Goal: Task Accomplishment & Management: Complete application form

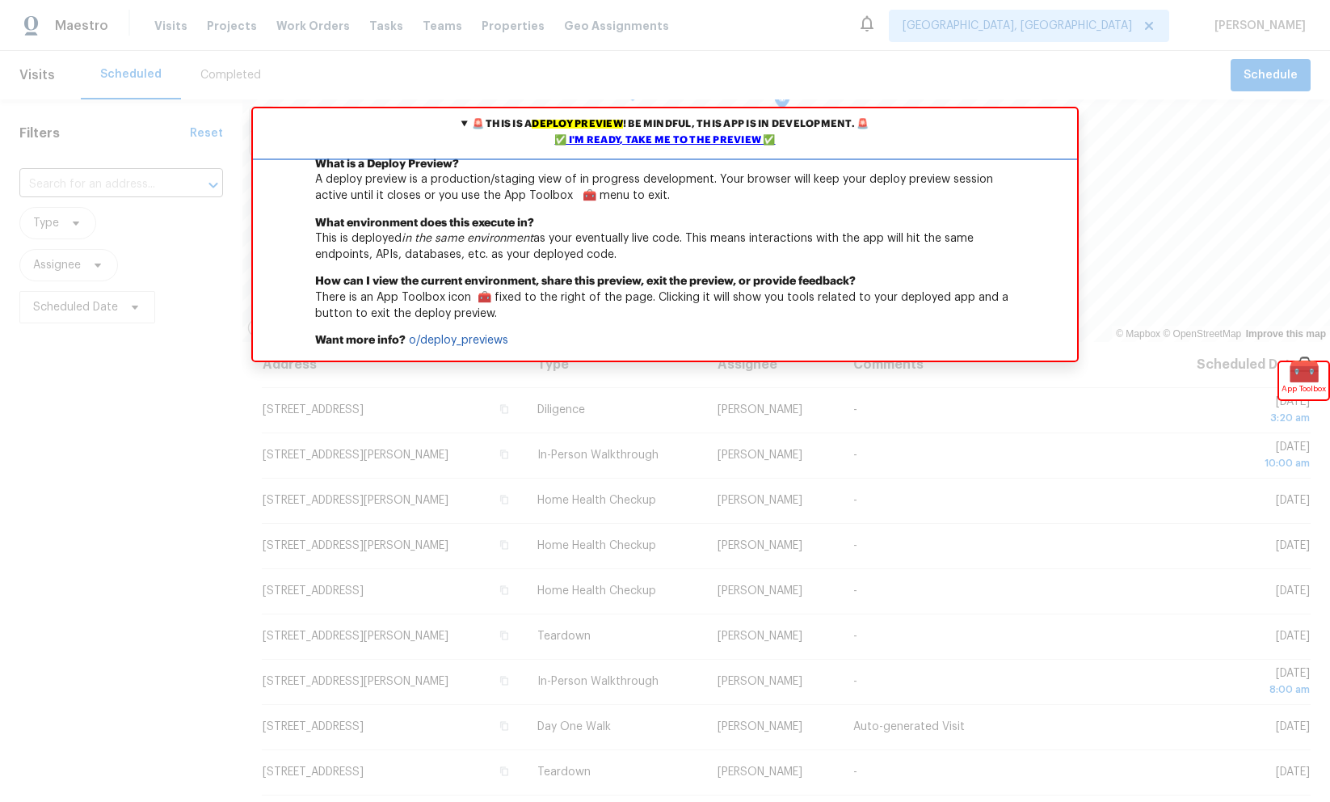
click at [619, 137] on div "✅ I'm ready, take me to the preview ✅" at bounding box center [665, 141] width 816 height 16
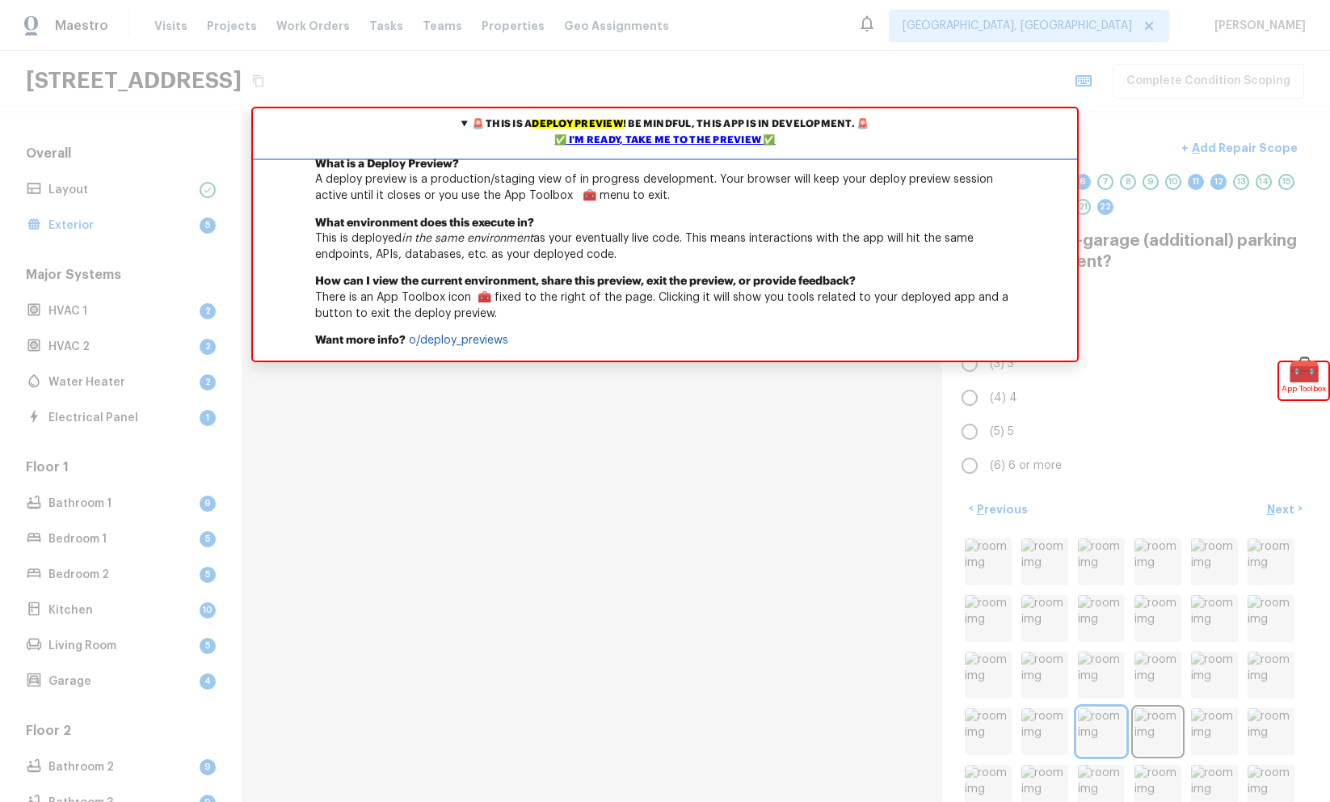
click at [647, 143] on div "✅ I'm ready, take me to the preview ✅" at bounding box center [665, 141] width 816 height 16
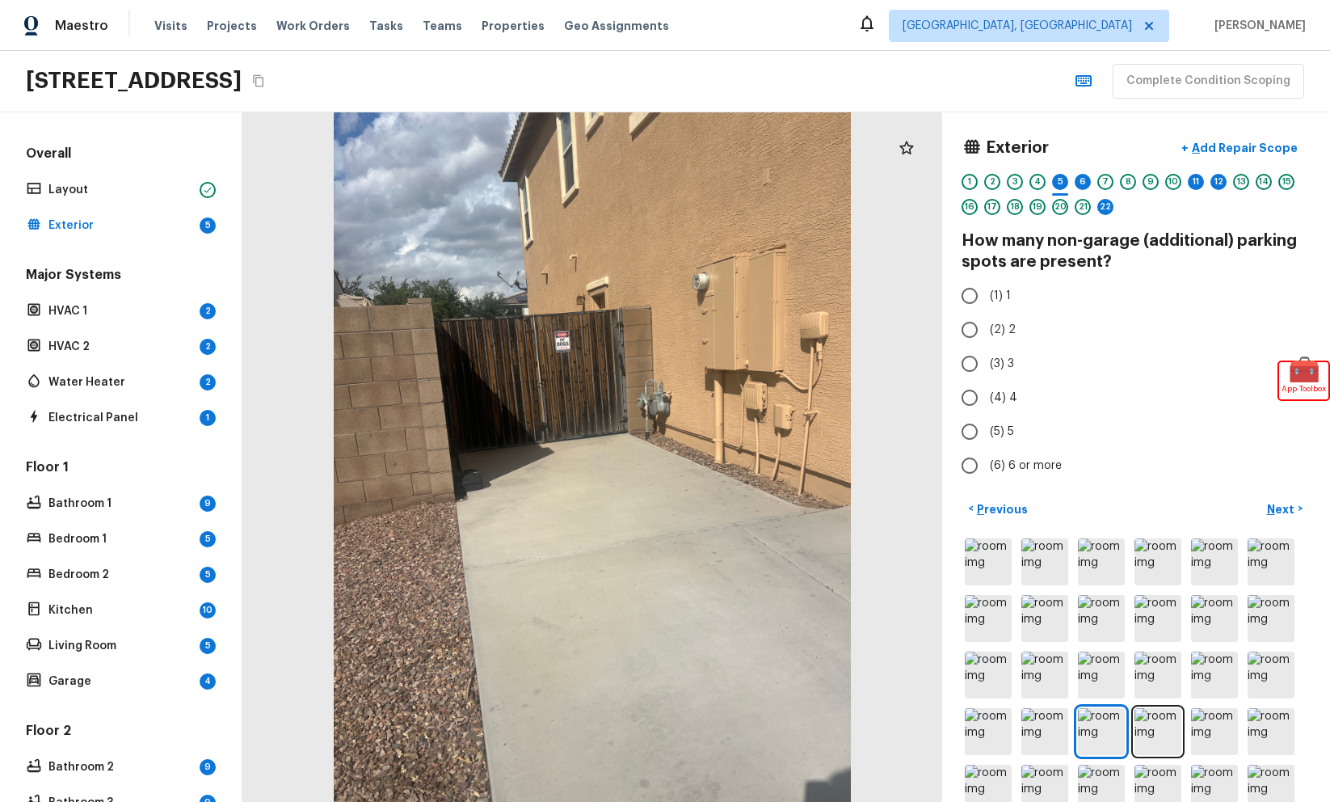
radio input "true"
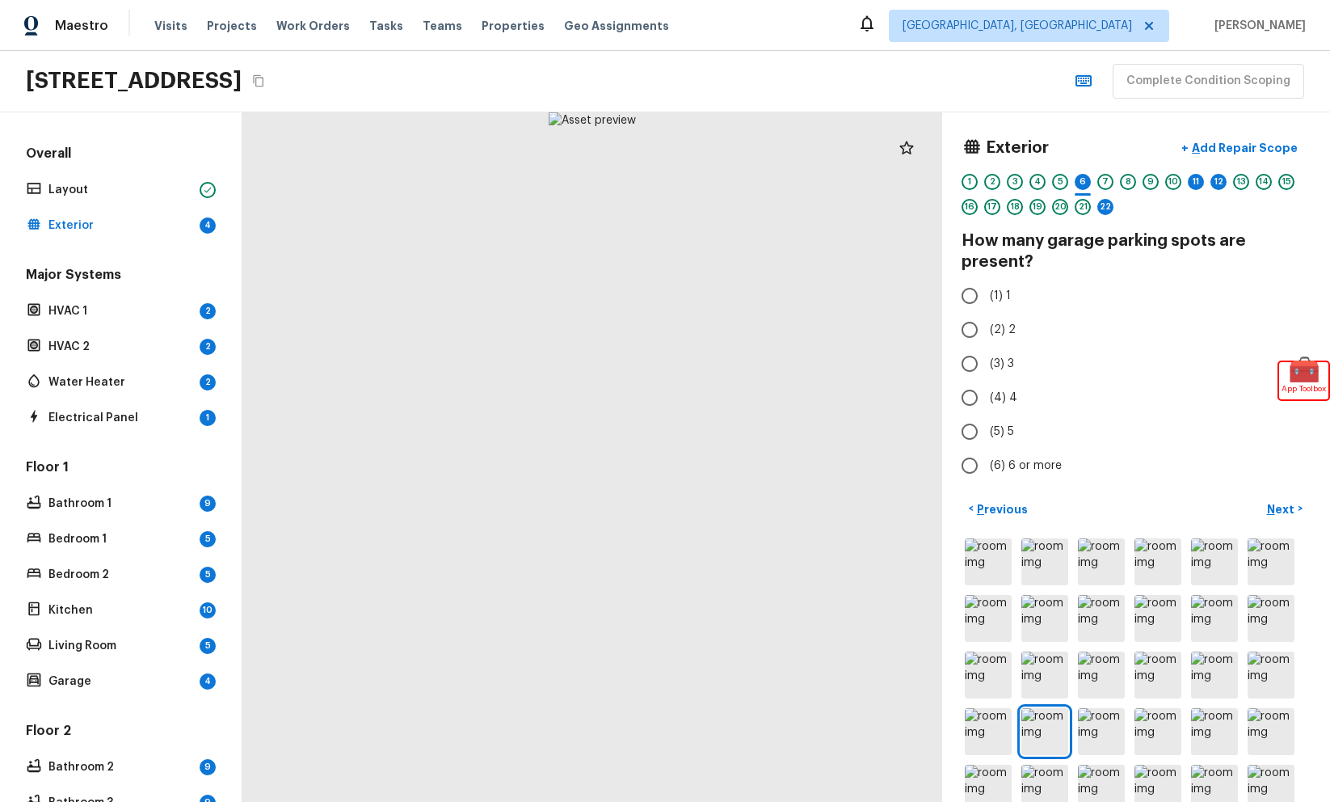
radio input "true"
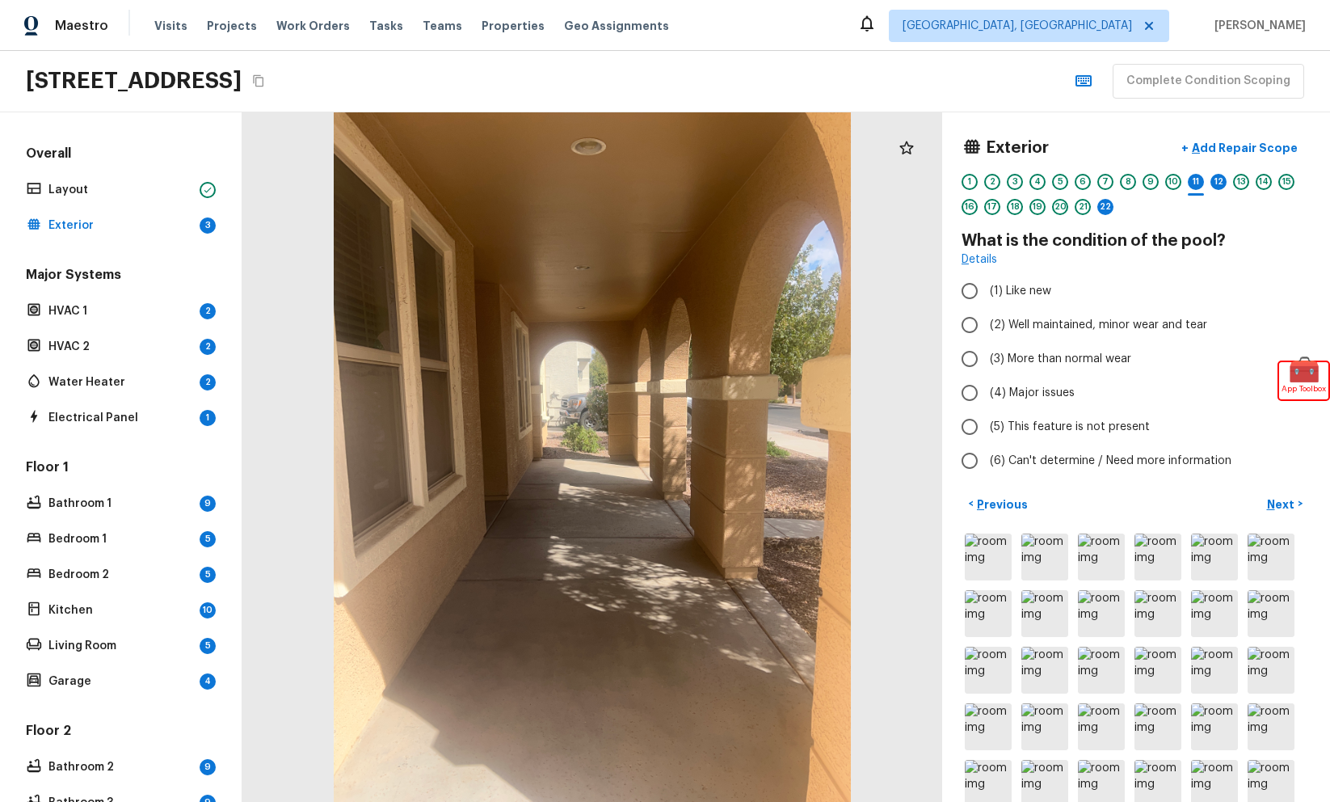
radio input "true"
click at [1221, 172] on div "Exterior + Add Repair Scope 1 2 3 4 5 6 7 8 9 10 11 12 13 14 15 16 17 18 19 20 …" at bounding box center [1136, 178] width 349 height 93
click at [1221, 174] on div "12" at bounding box center [1219, 182] width 16 height 16
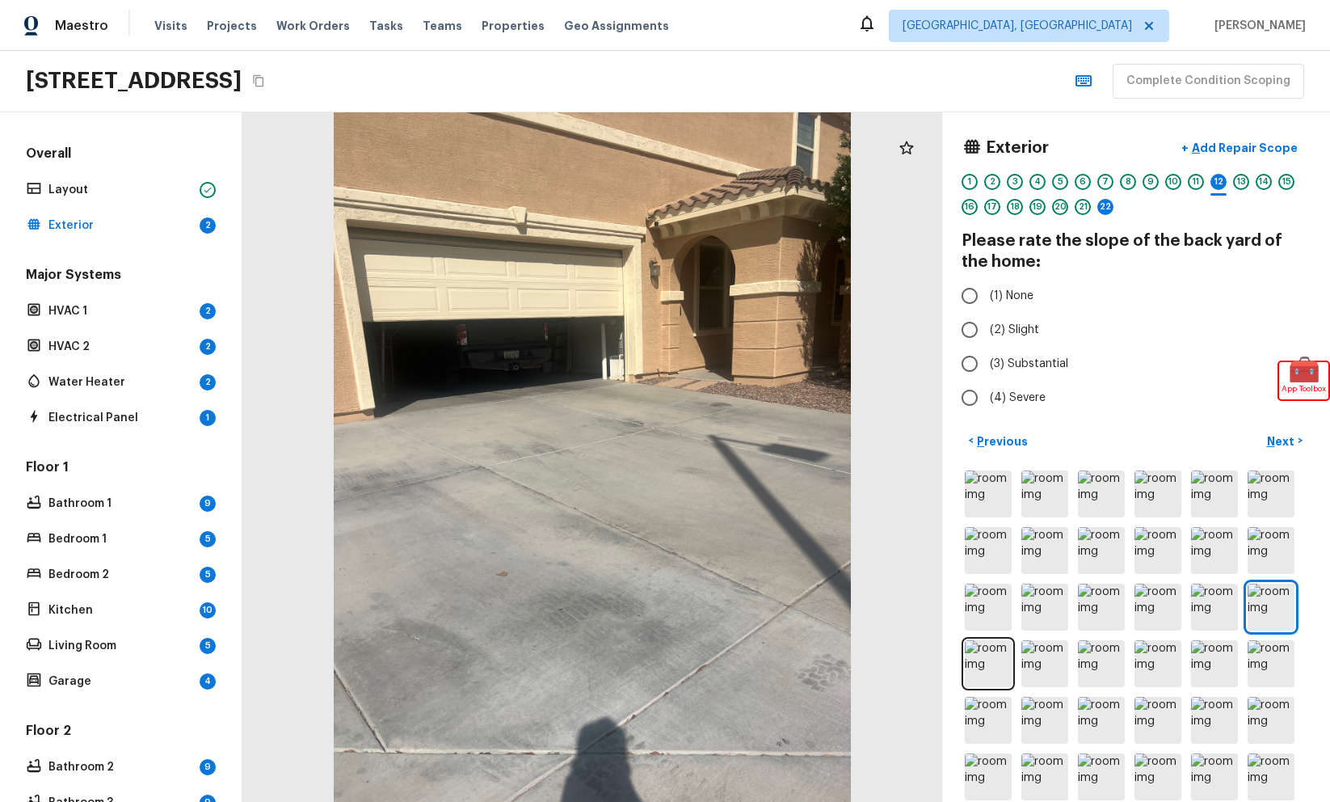
radio input "true"
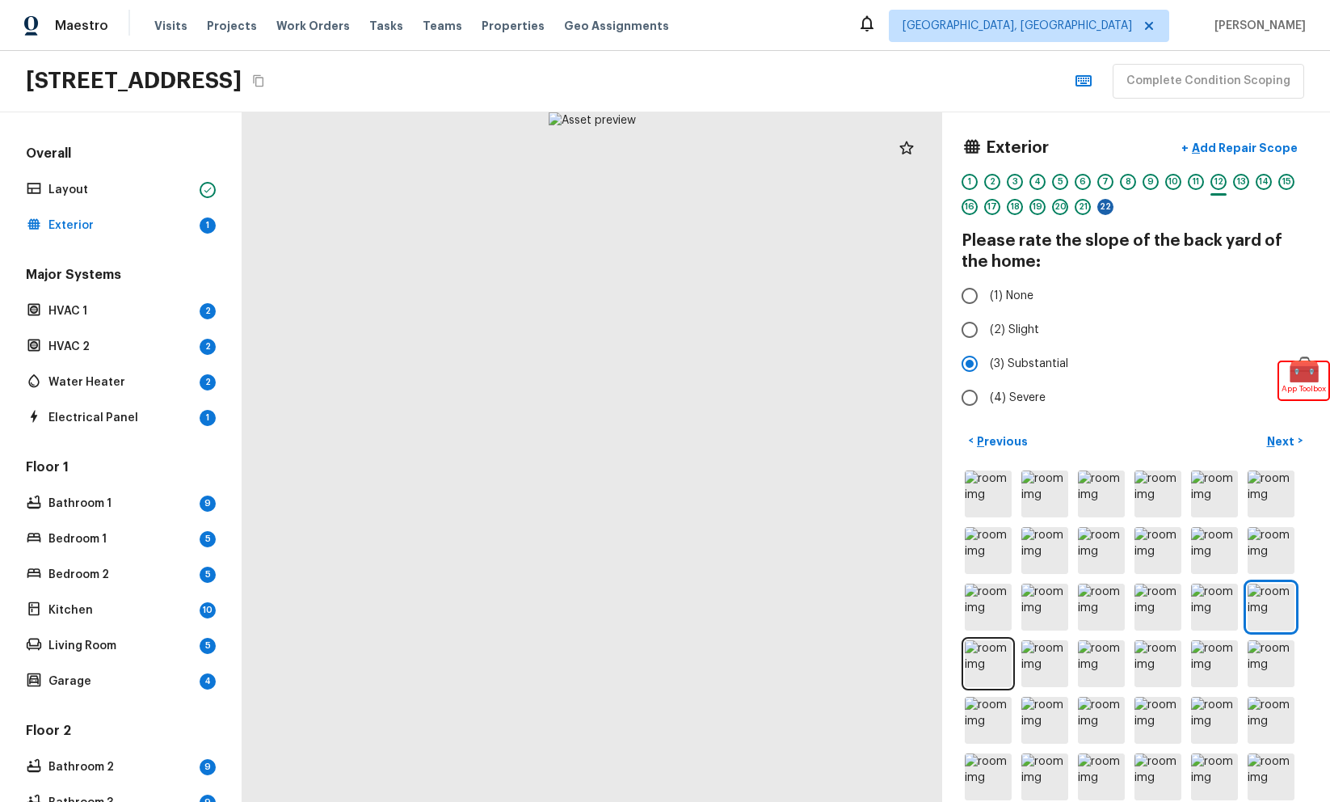
click at [1104, 209] on div "22" at bounding box center [1105, 207] width 16 height 16
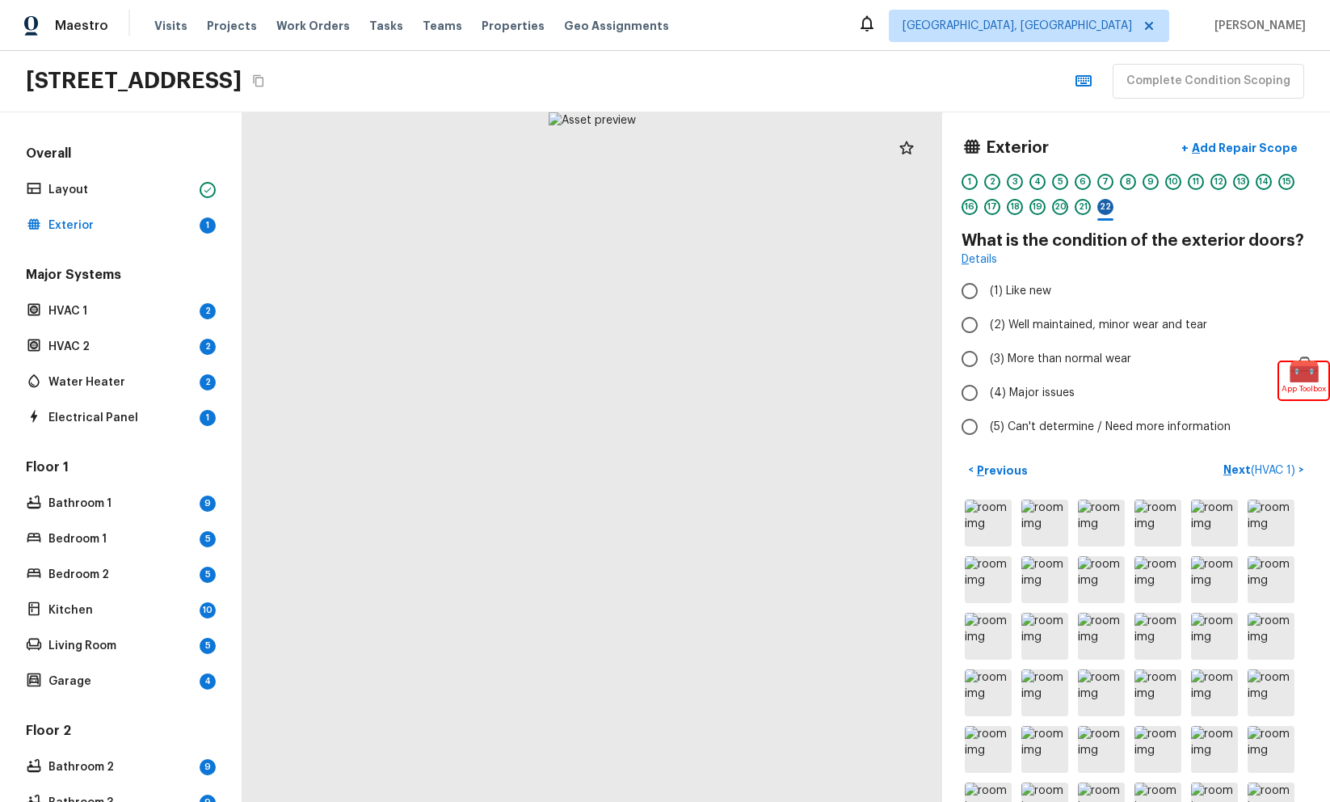
radio input "true"
click at [1251, 154] on p "Add Repair Scope" at bounding box center [1243, 148] width 109 height 16
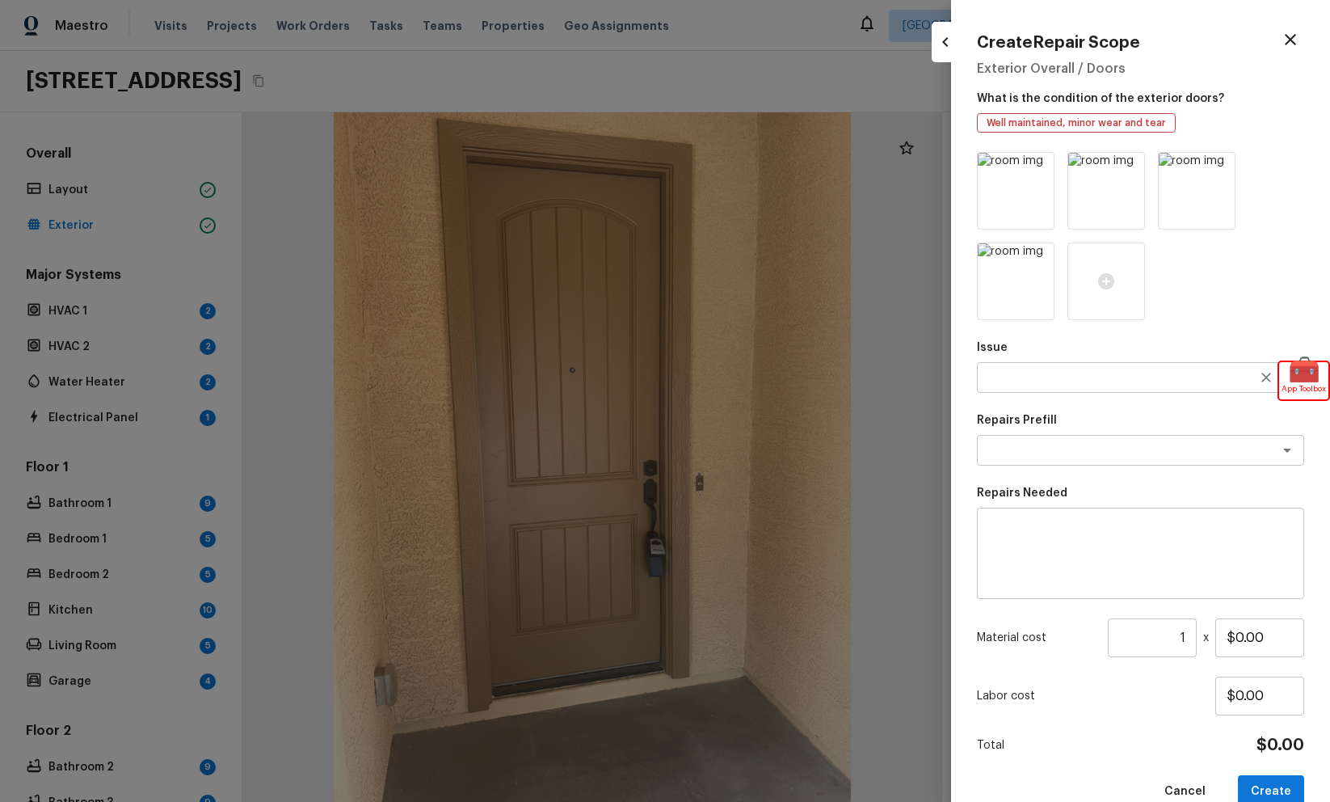
click at [1138, 378] on textarea at bounding box center [1117, 377] width 267 height 16
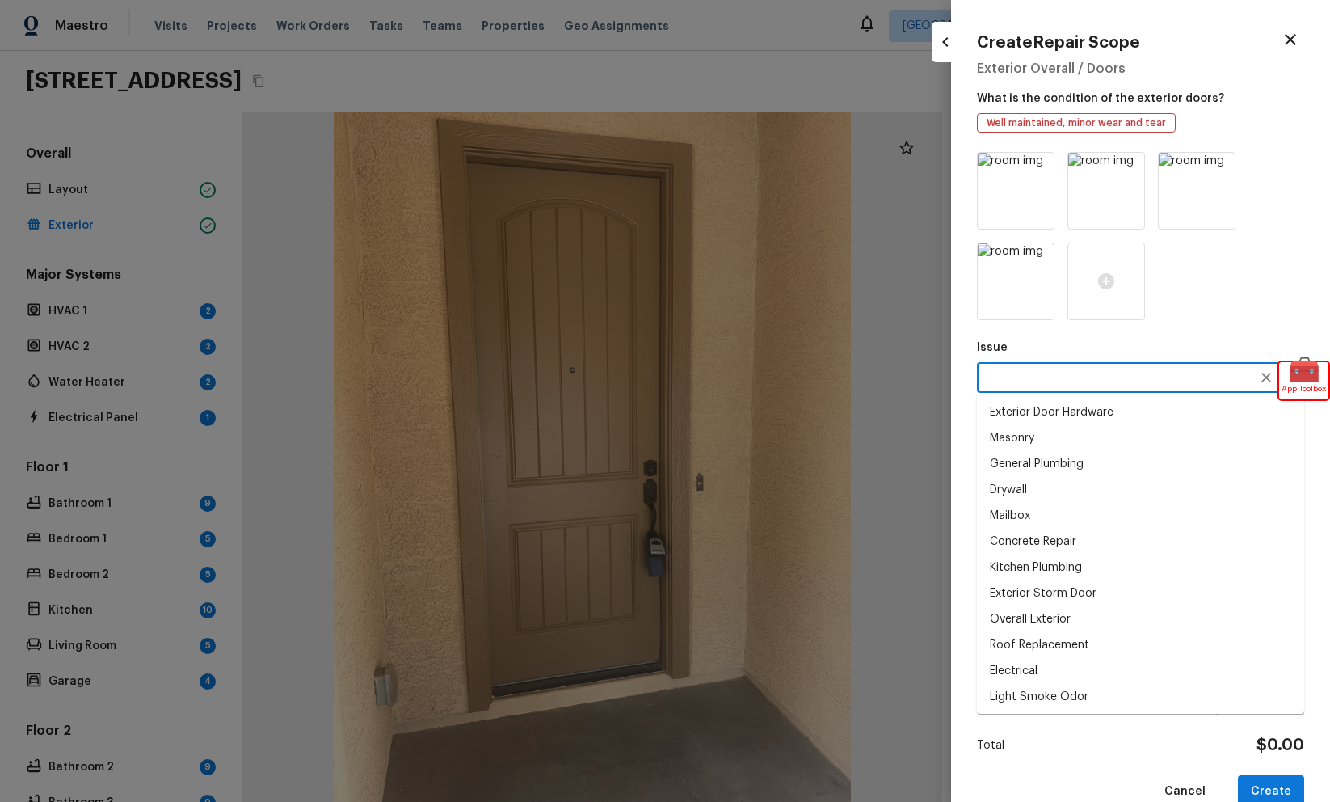
click at [1097, 437] on li "Masonry" at bounding box center [1140, 438] width 327 height 26
type textarea "Masonry"
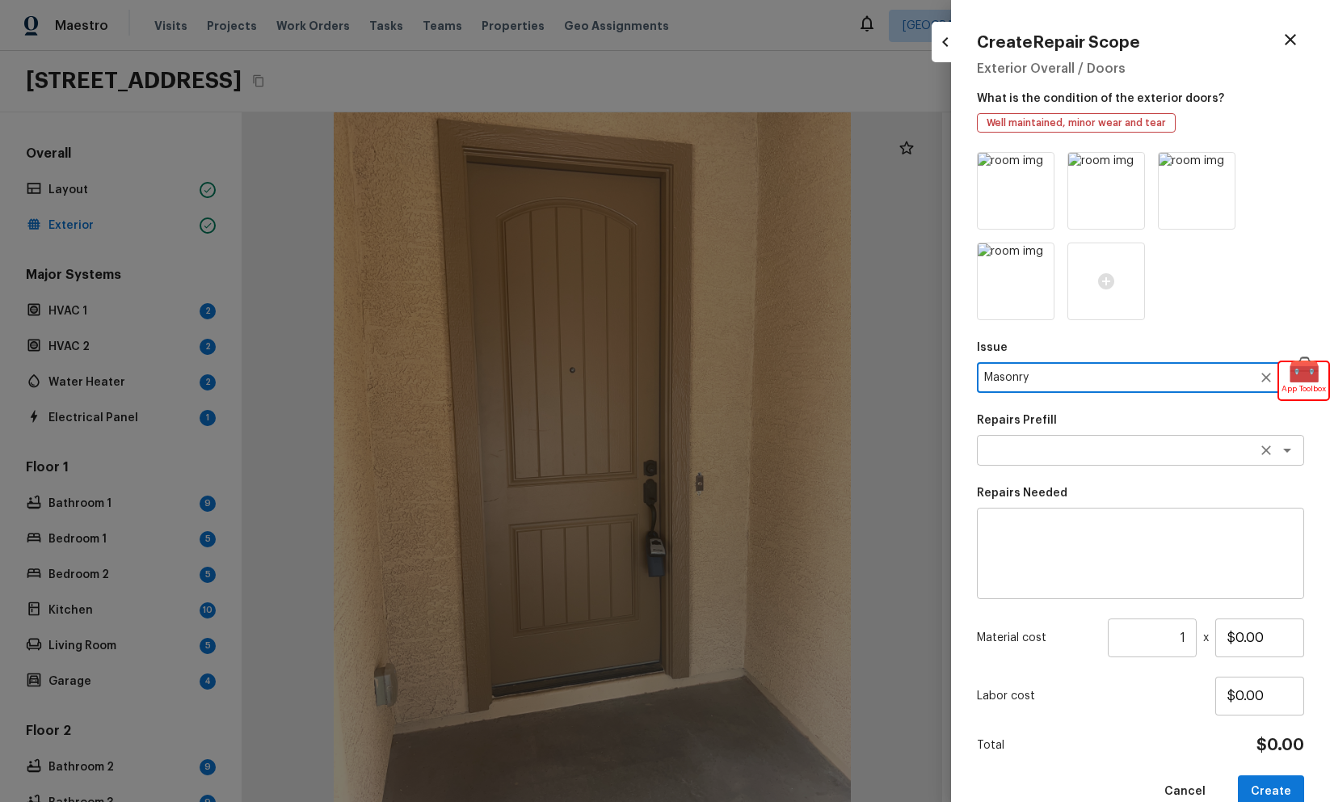
click at [1098, 446] on textarea at bounding box center [1117, 450] width 267 height 16
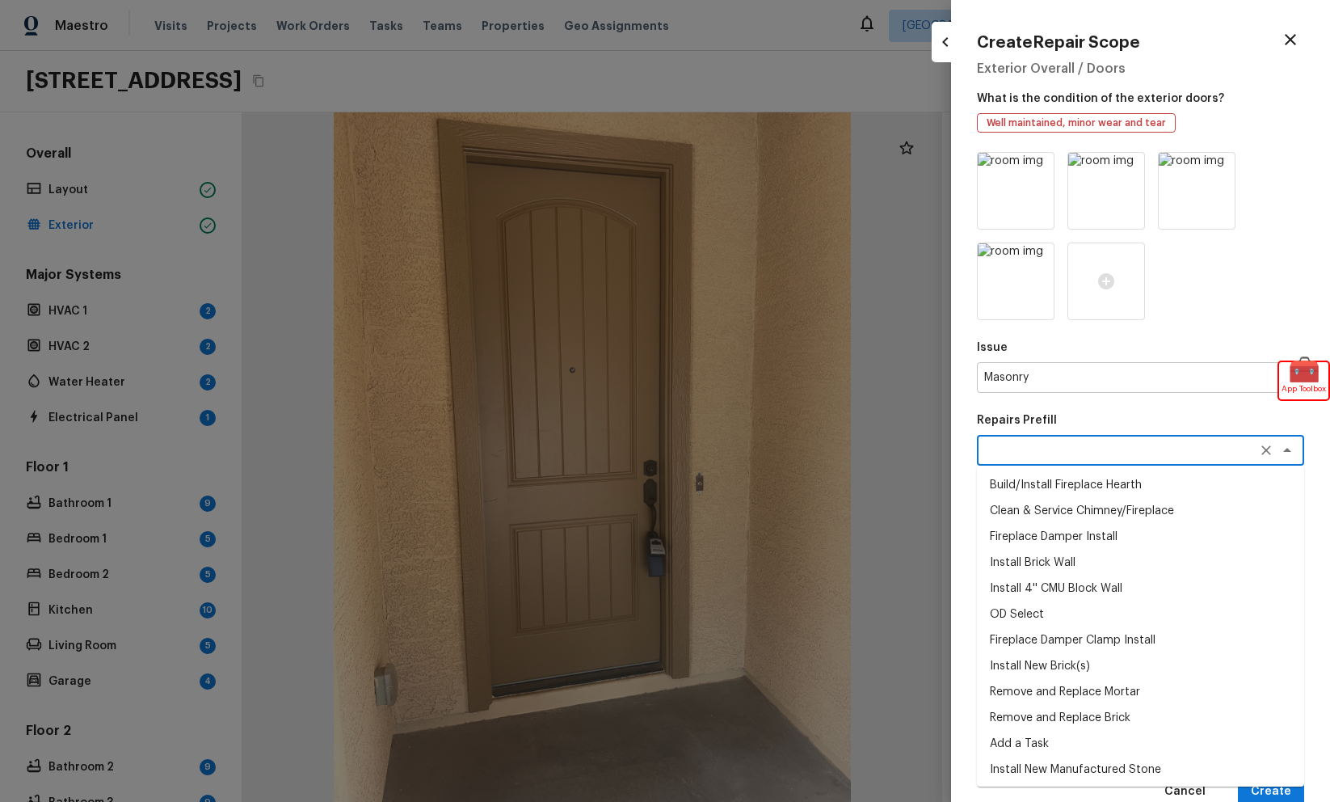
click at [1089, 485] on li "Build/Install Fireplace Hearth" at bounding box center [1140, 485] width 327 height 26
type textarea "Build/Install Fireplace Hearth"
type textarea "Remove the existing brick (if needed), prep the footing/substrate and install n…"
type input "$31.21"
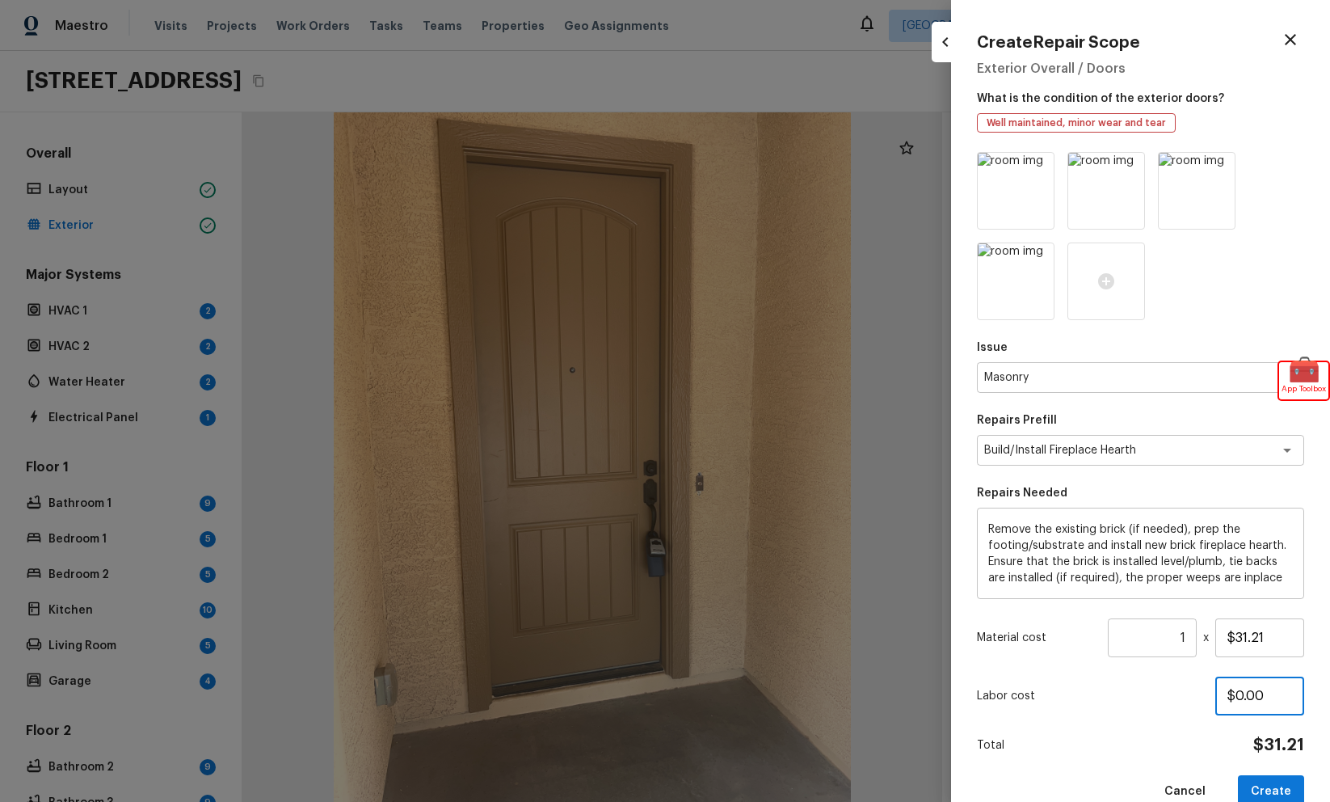
click at [1236, 697] on input "$0.00" at bounding box center [1259, 695] width 89 height 39
click at [1257, 696] on input "$0.00" at bounding box center [1259, 695] width 89 height 39
type input "$0.50"
click at [1281, 782] on button "Create" at bounding box center [1271, 791] width 66 height 33
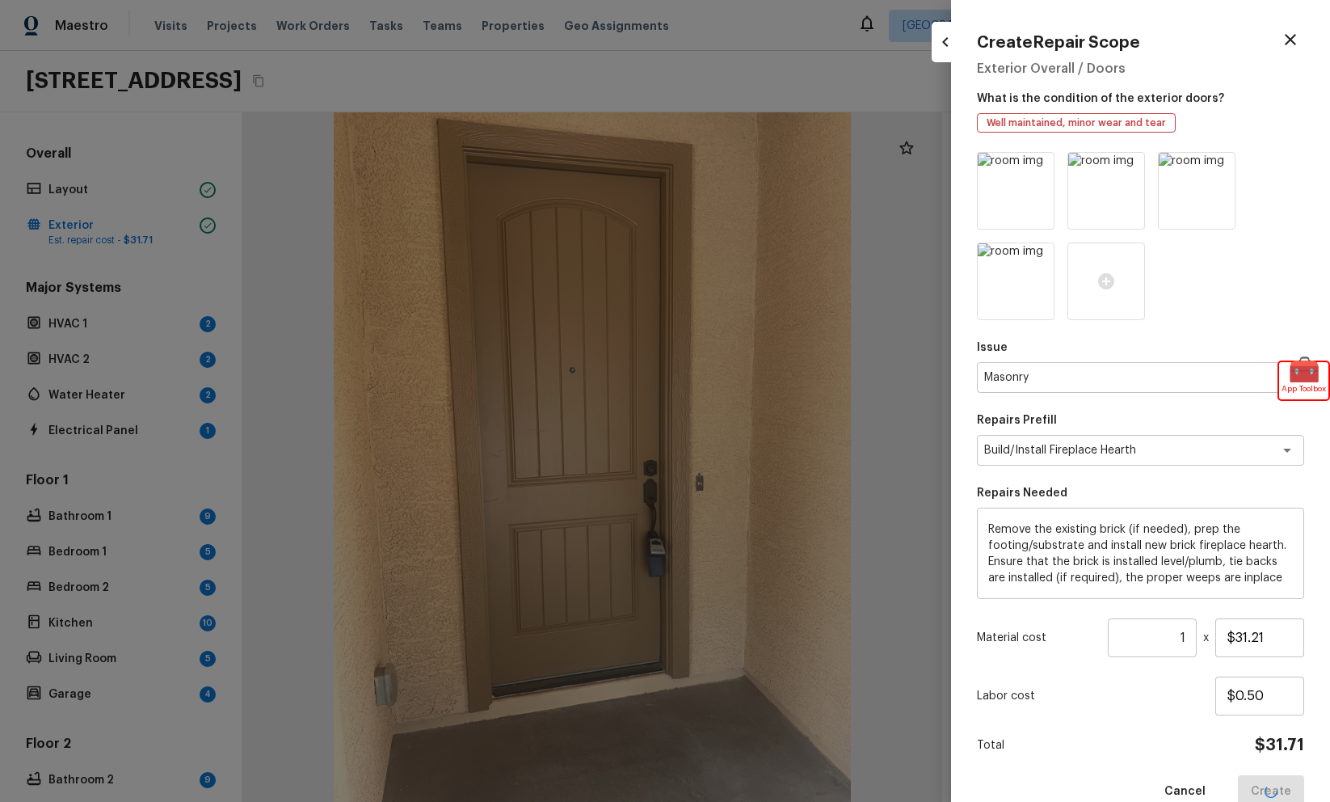
type input "$0.00"
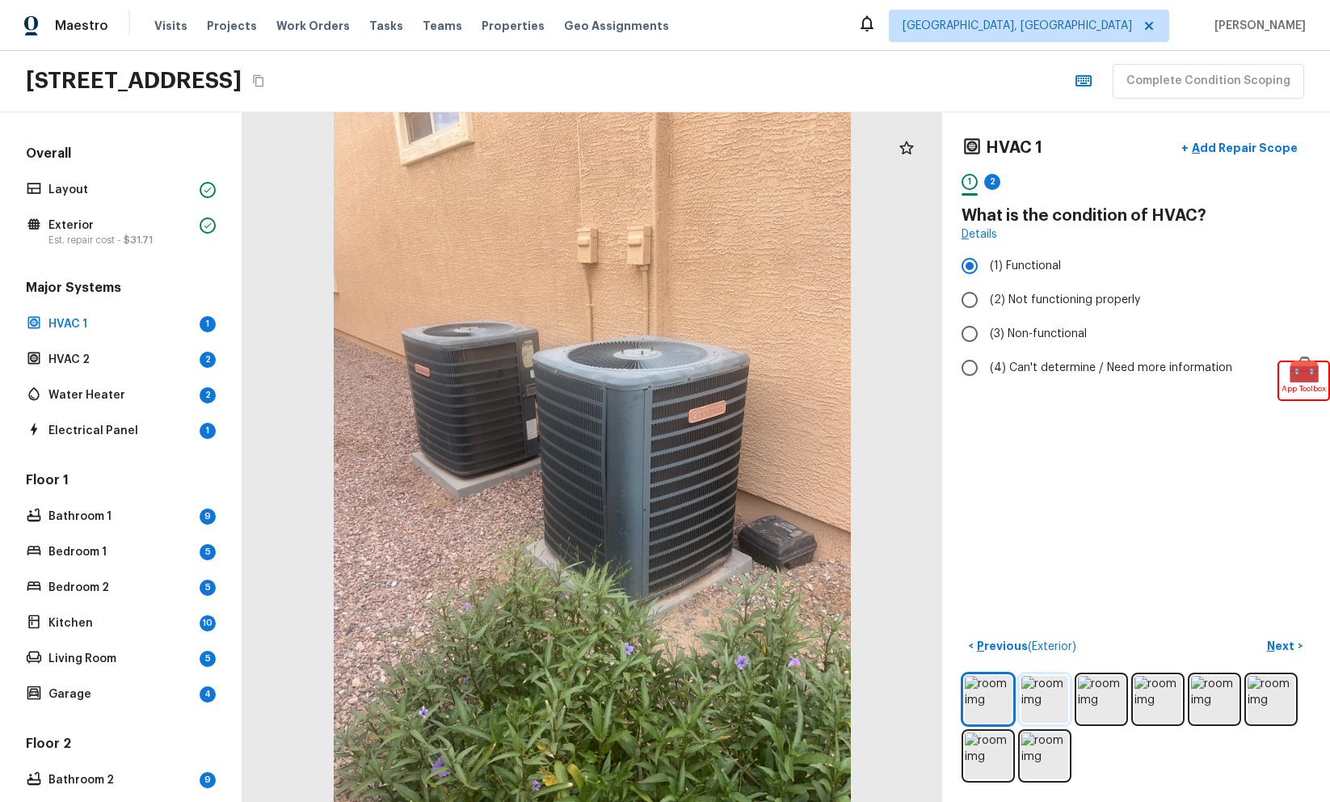
click at [1051, 704] on img at bounding box center [1044, 699] width 47 height 47
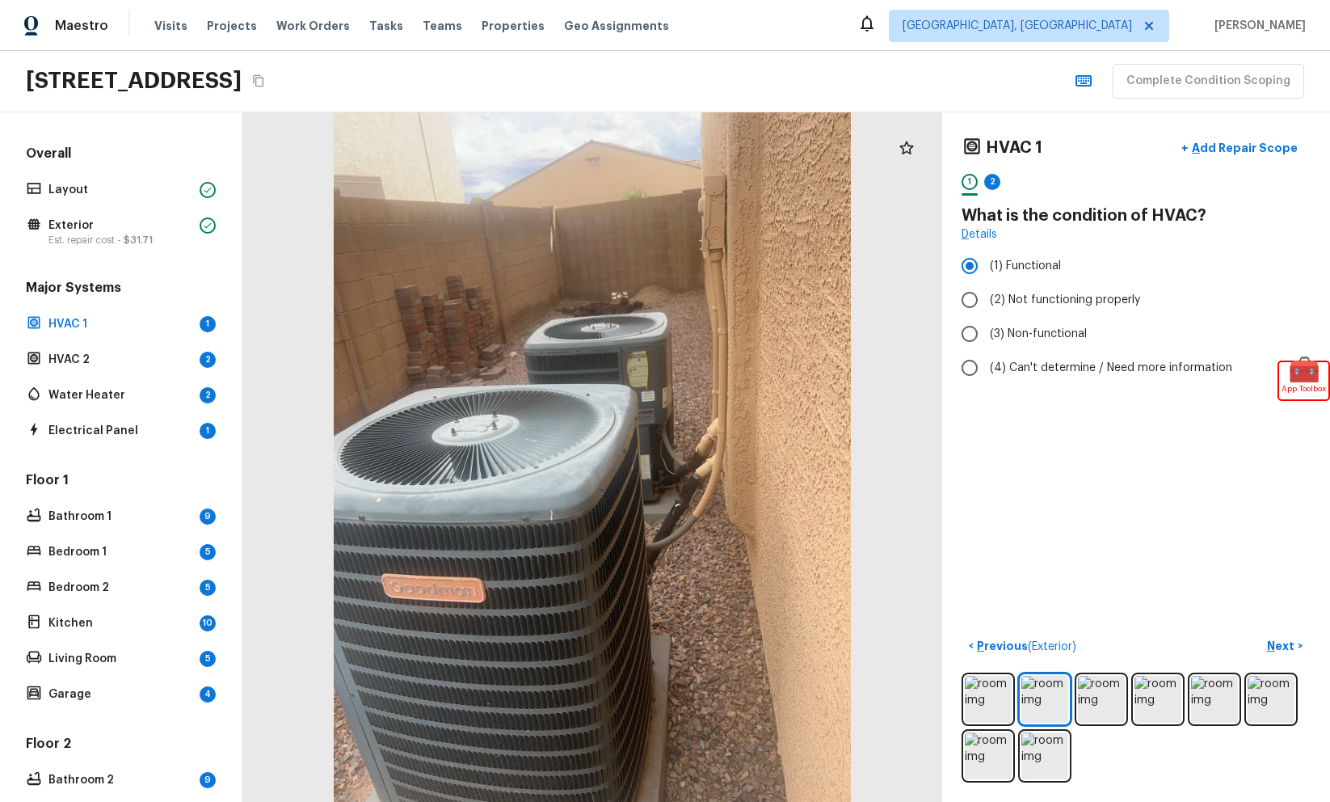
click at [1014, 749] on div at bounding box center [1136, 727] width 349 height 110
click at [1000, 757] on img at bounding box center [988, 755] width 47 height 47
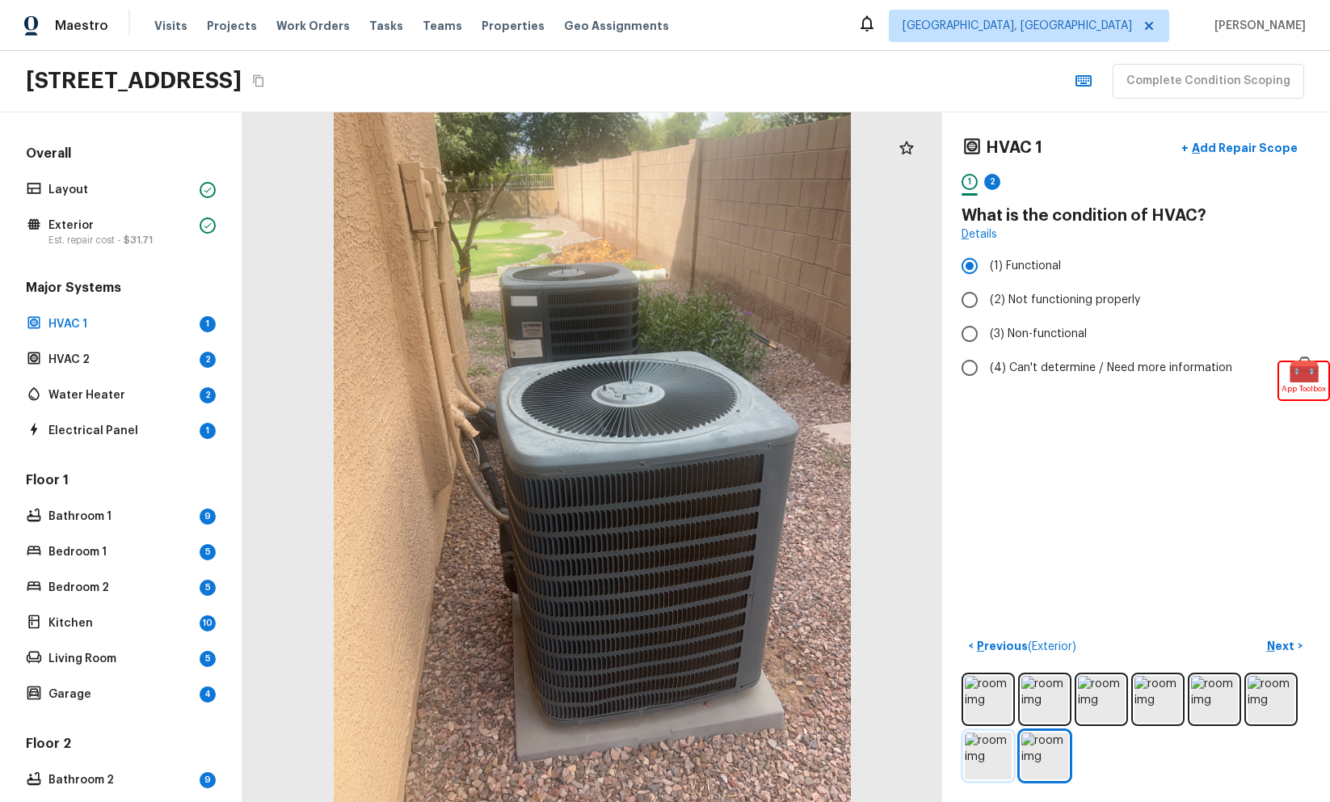
radio input "false"
radio input "true"
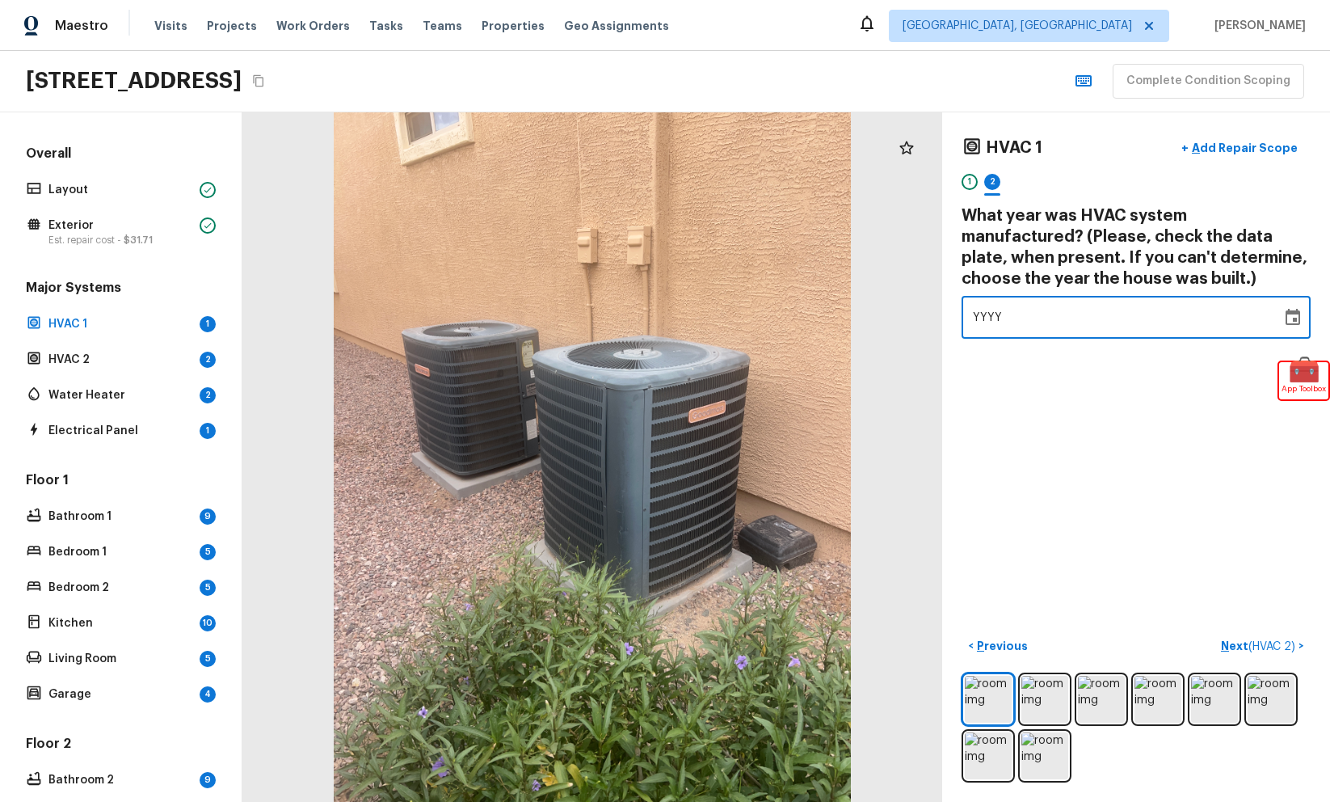
click at [1163, 337] on div "YYYY" at bounding box center [1121, 317] width 297 height 43
click at [1282, 326] on button "Choose date" at bounding box center [1293, 317] width 32 height 32
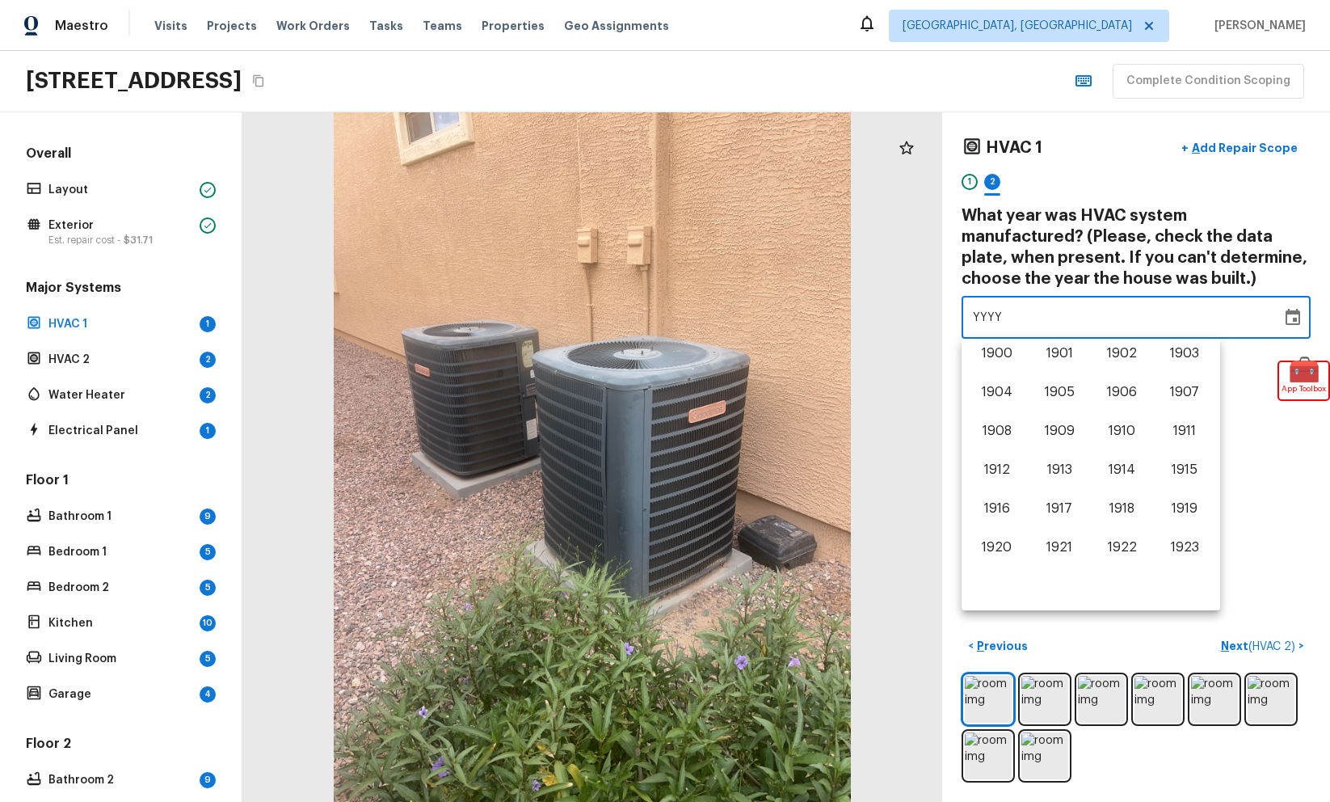
scroll to position [1005, 0]
click at [1017, 546] on button "2024" at bounding box center [997, 550] width 58 height 29
type input "2024"
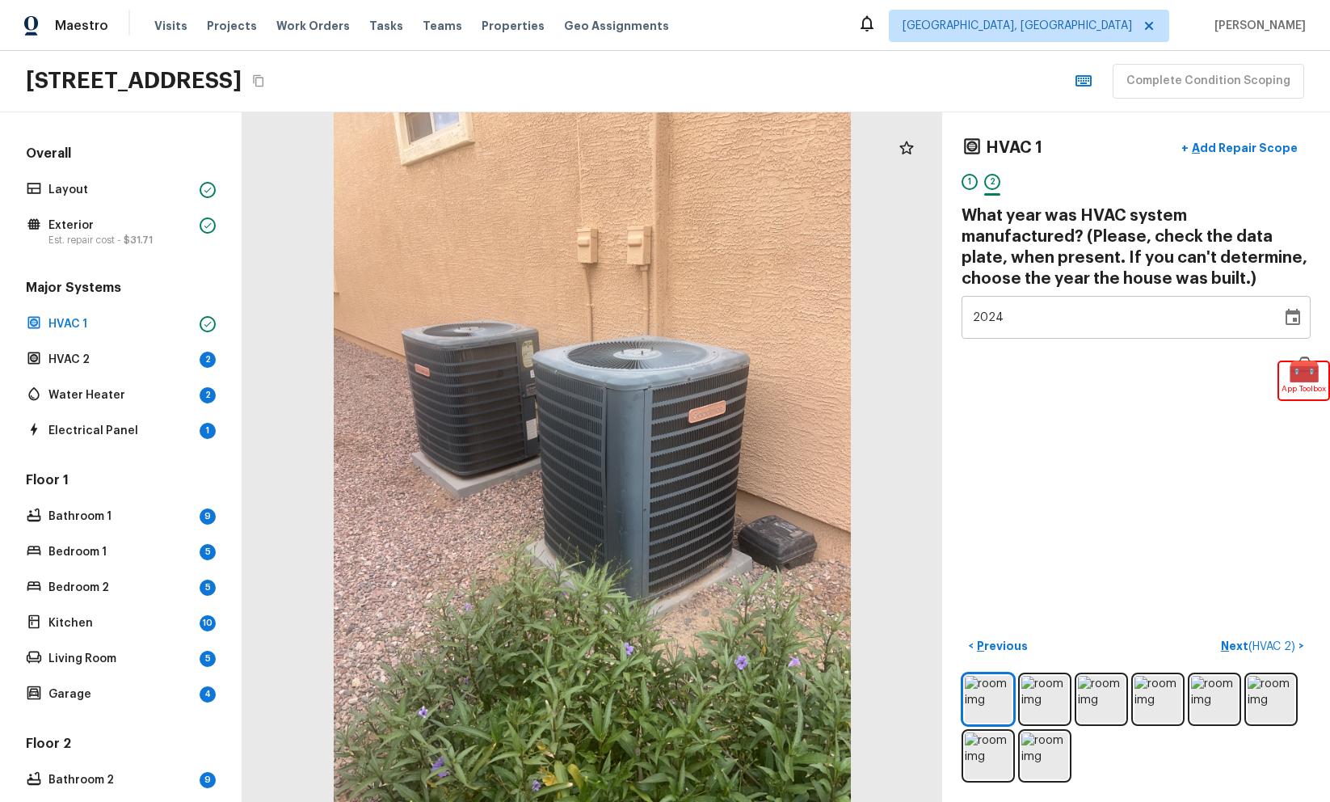
click at [1021, 543] on div "HVAC 1 + Add Repair Scope 1 2 What year was HVAC system manufactured? (Please, …" at bounding box center [1136, 456] width 388 height 689
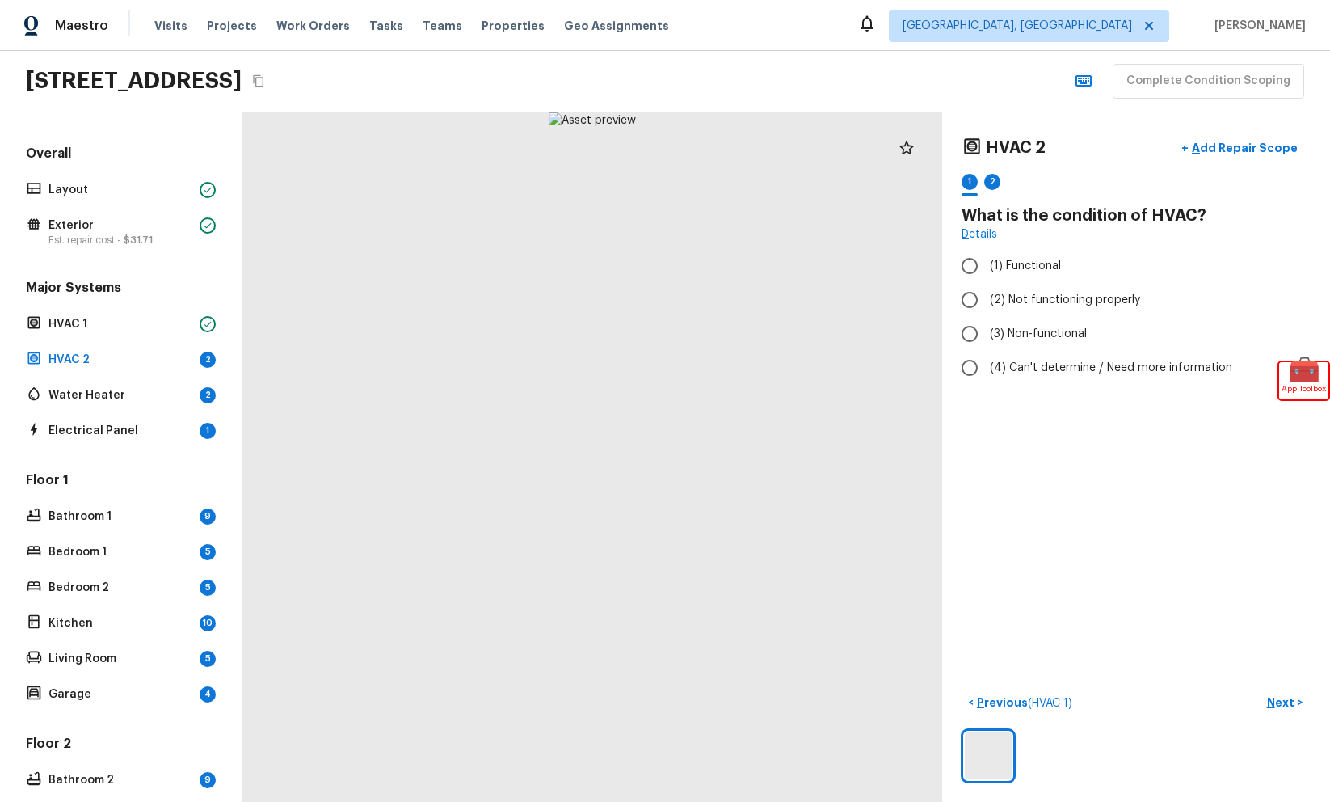
radio input "true"
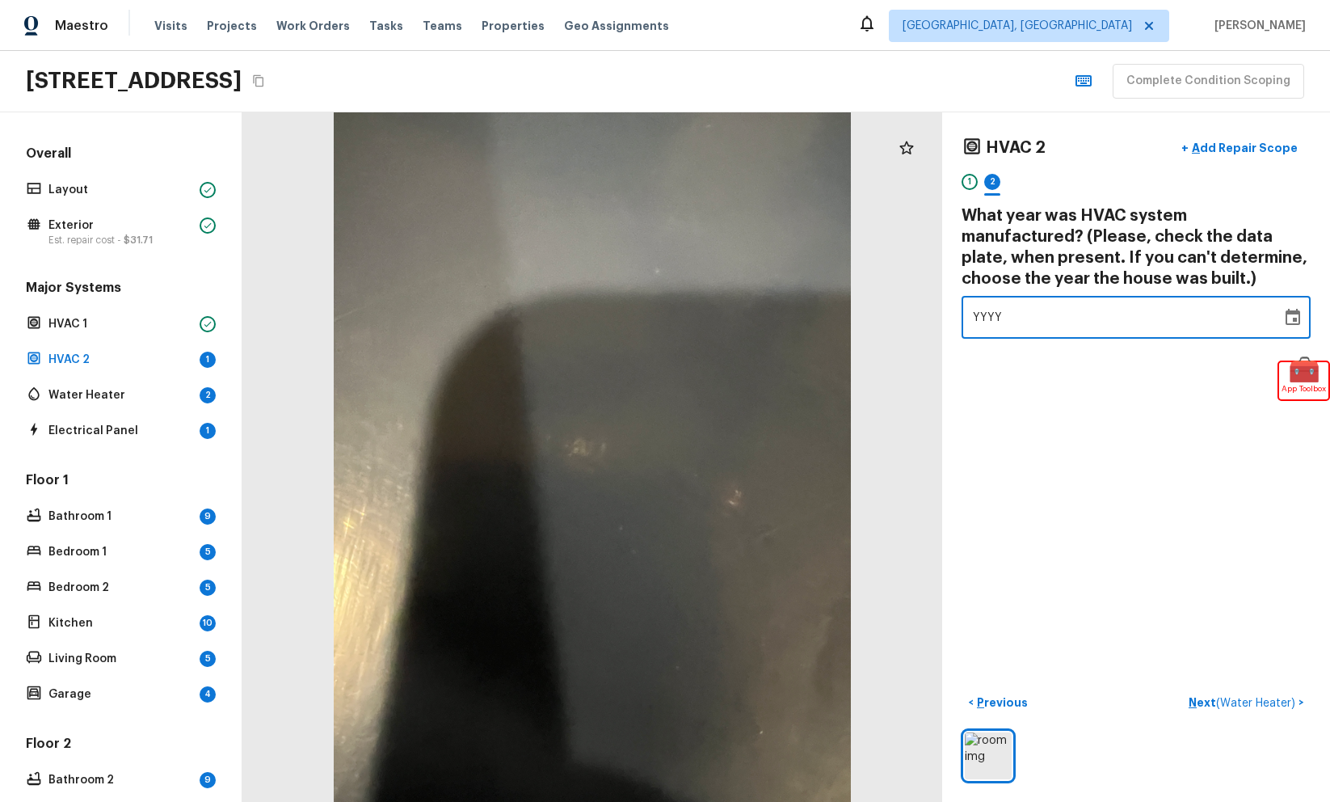
click at [1138, 300] on div "YYYY" at bounding box center [1121, 317] width 297 height 43
type input "2024"
click at [1087, 454] on div "HVAC 2 + Add Repair Scope 1 2 What year was HVAC system manufactured? (Please, …" at bounding box center [1136, 456] width 388 height 689
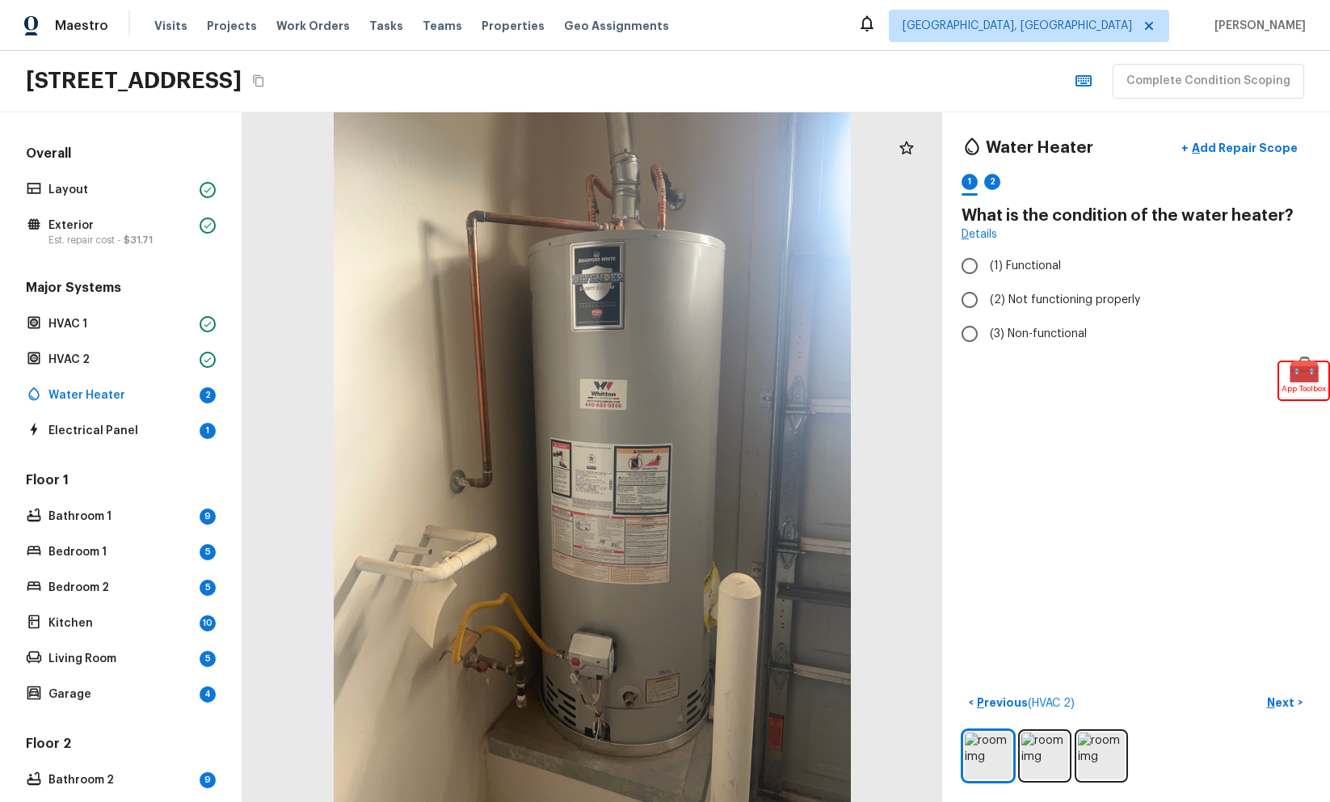
radio input "true"
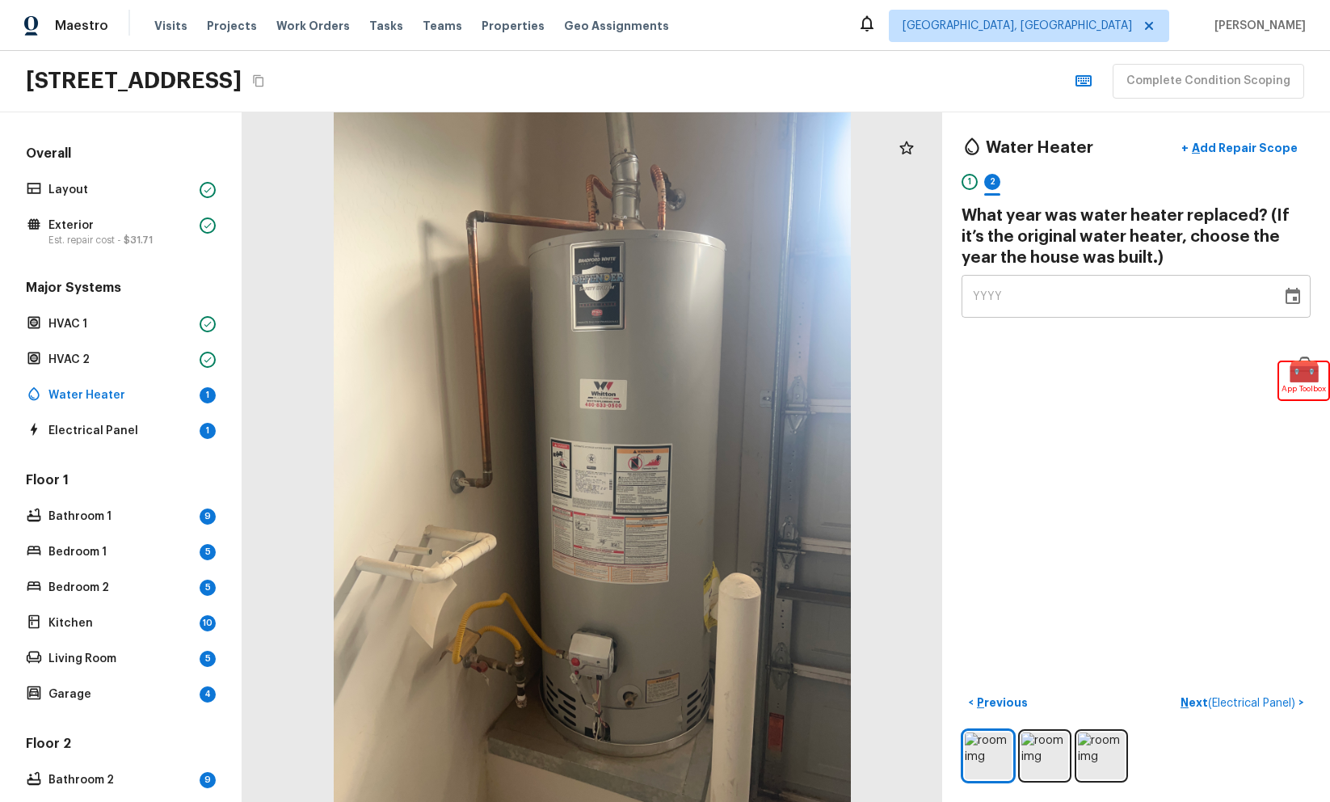
click at [1113, 285] on div "YYYY" at bounding box center [1121, 296] width 297 height 43
type input "2023"
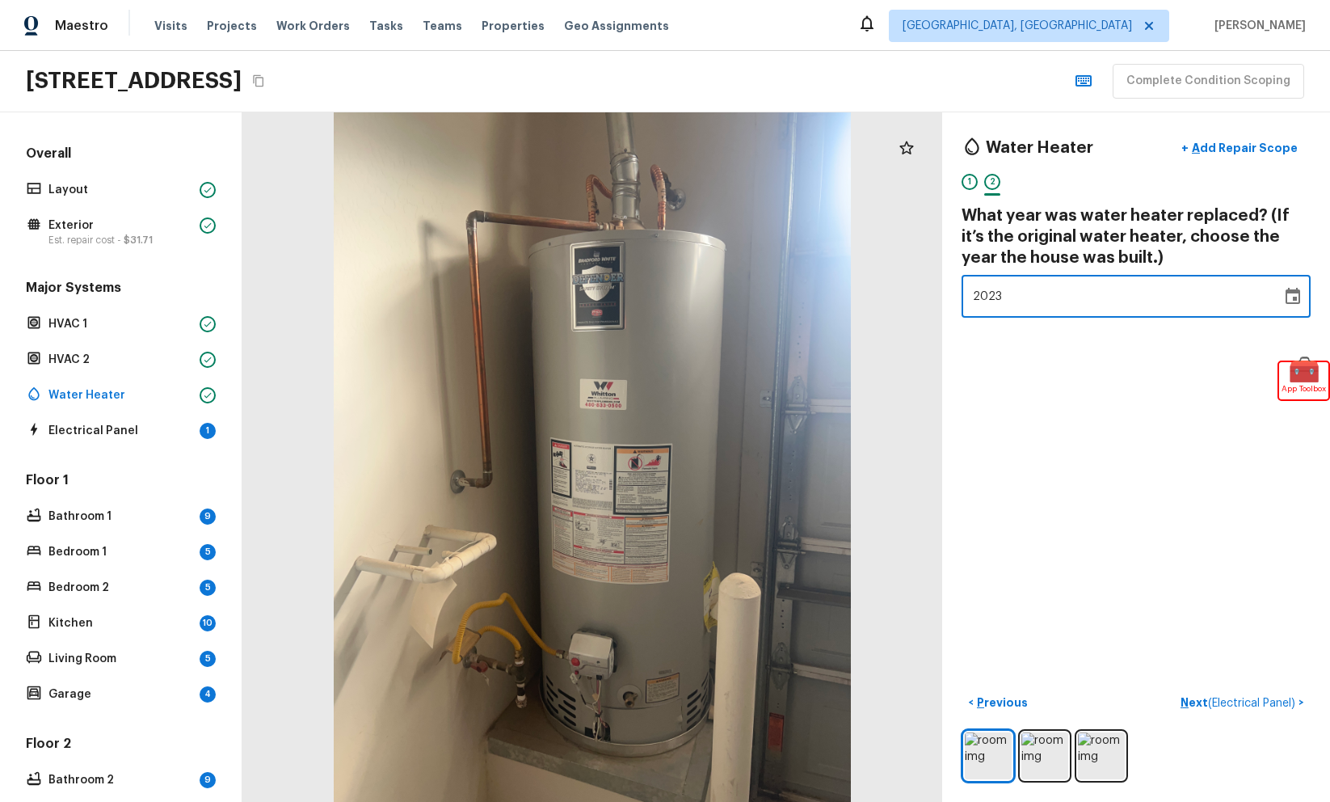
click at [1065, 440] on div "Water Heater + Add Repair Scope 1 2 What year was water heater replaced? (If it…" at bounding box center [1136, 456] width 388 height 689
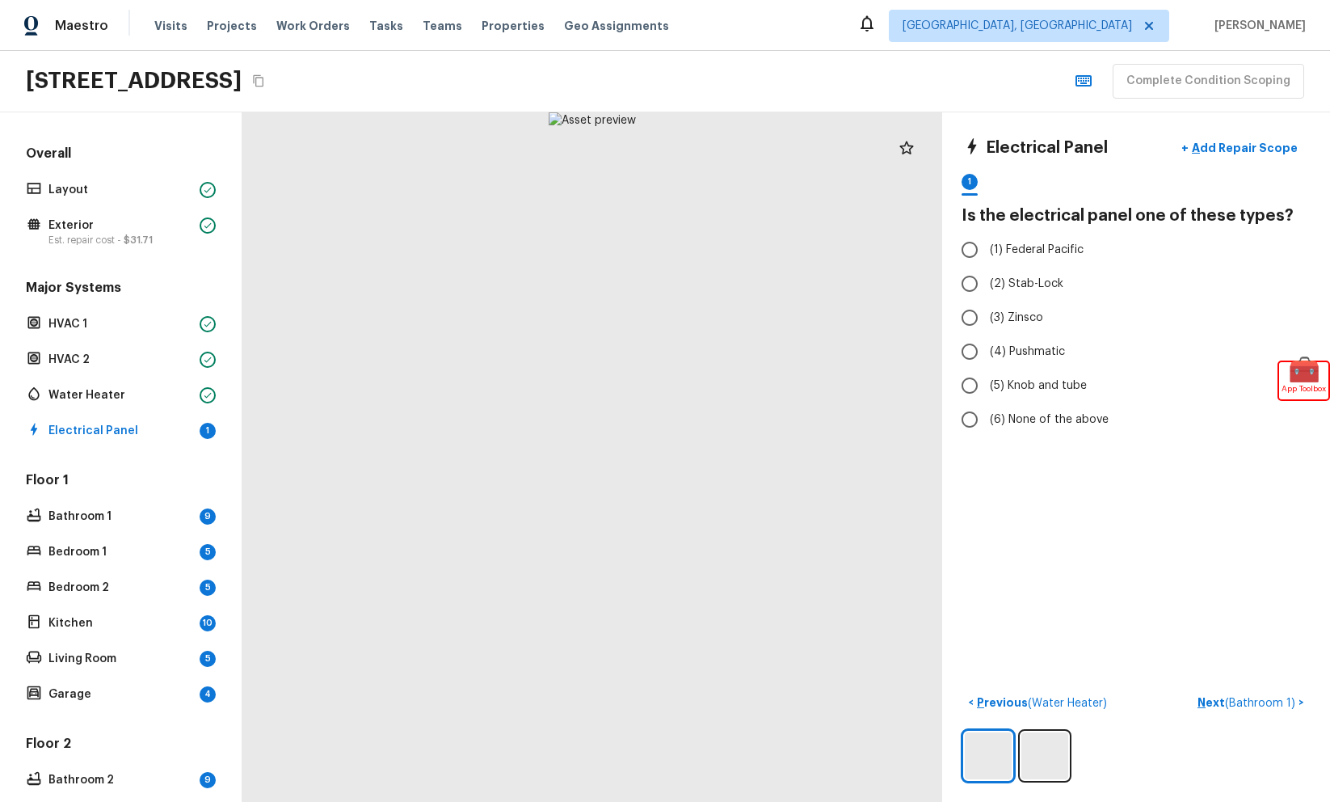
radio input "true"
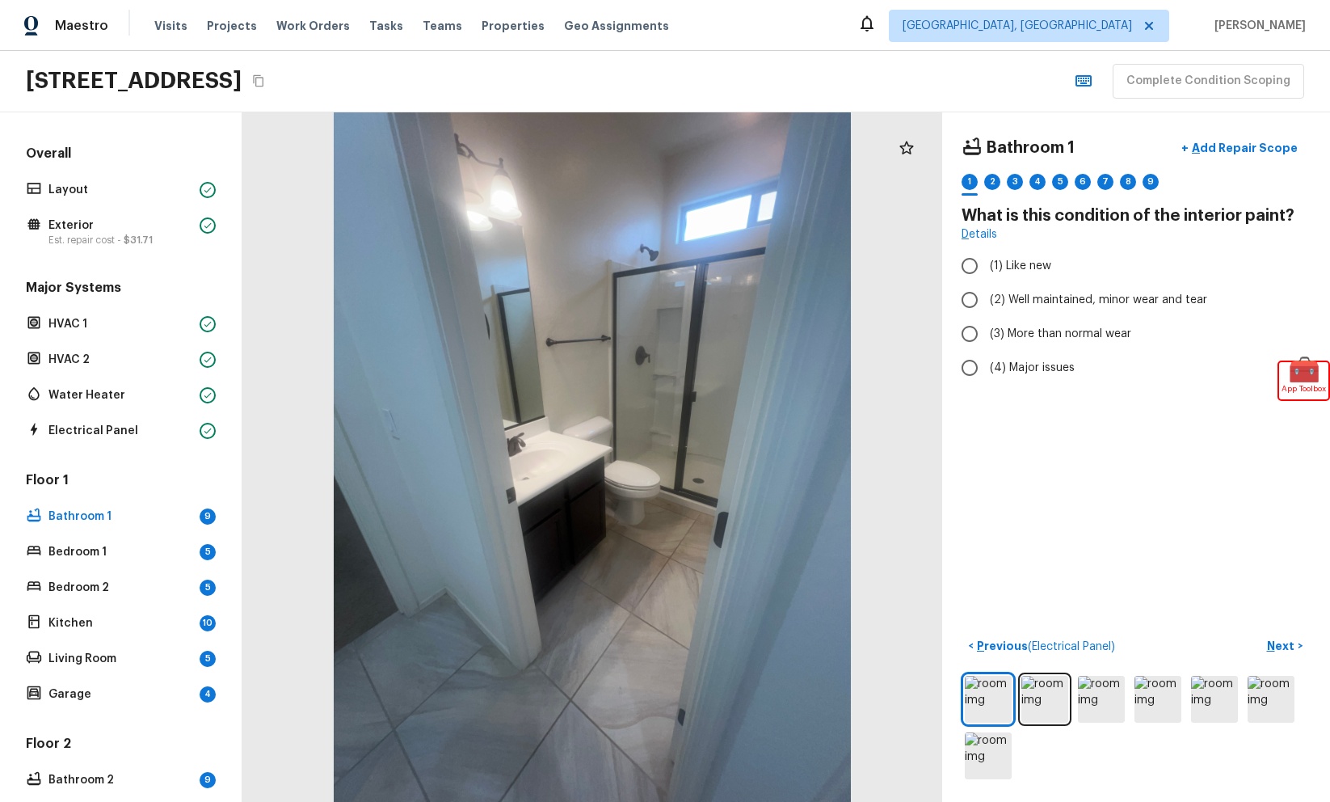
radio input "true"
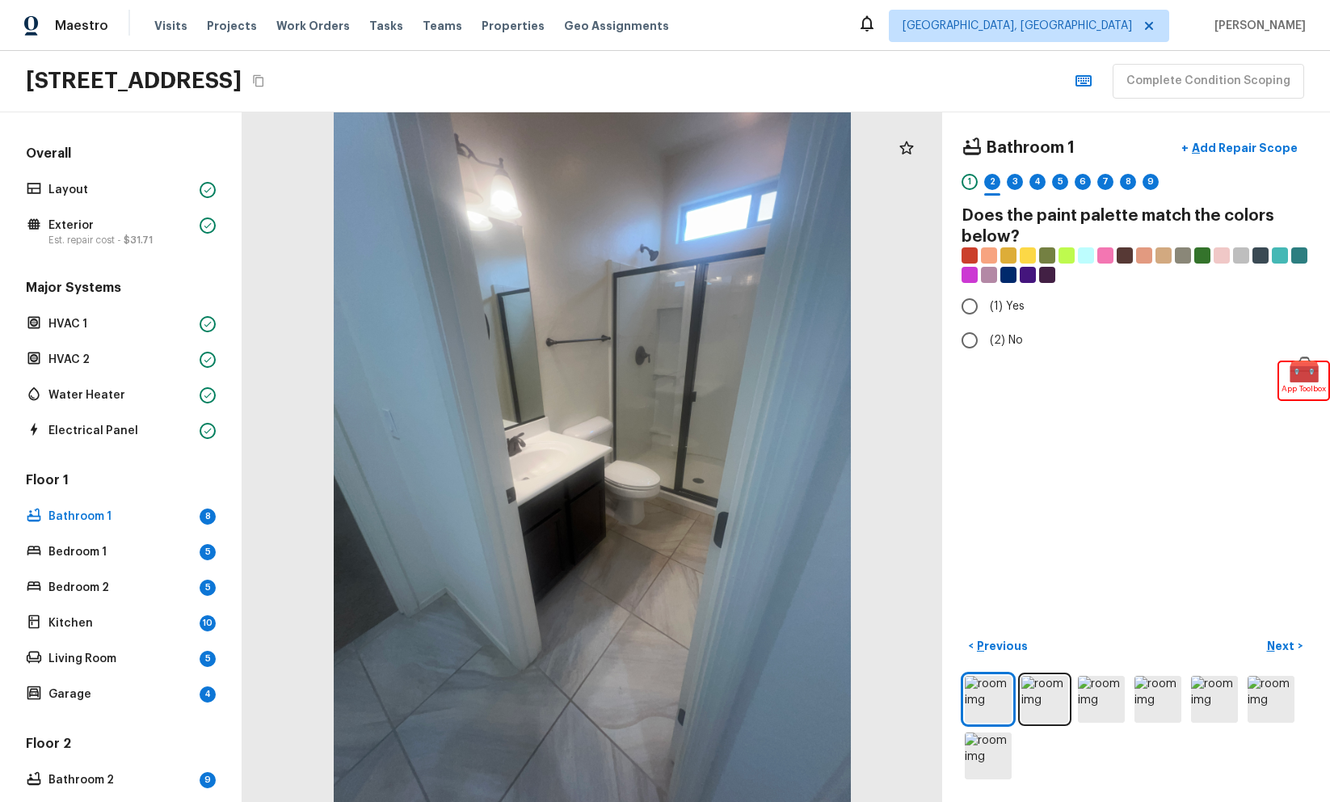
radio input "true"
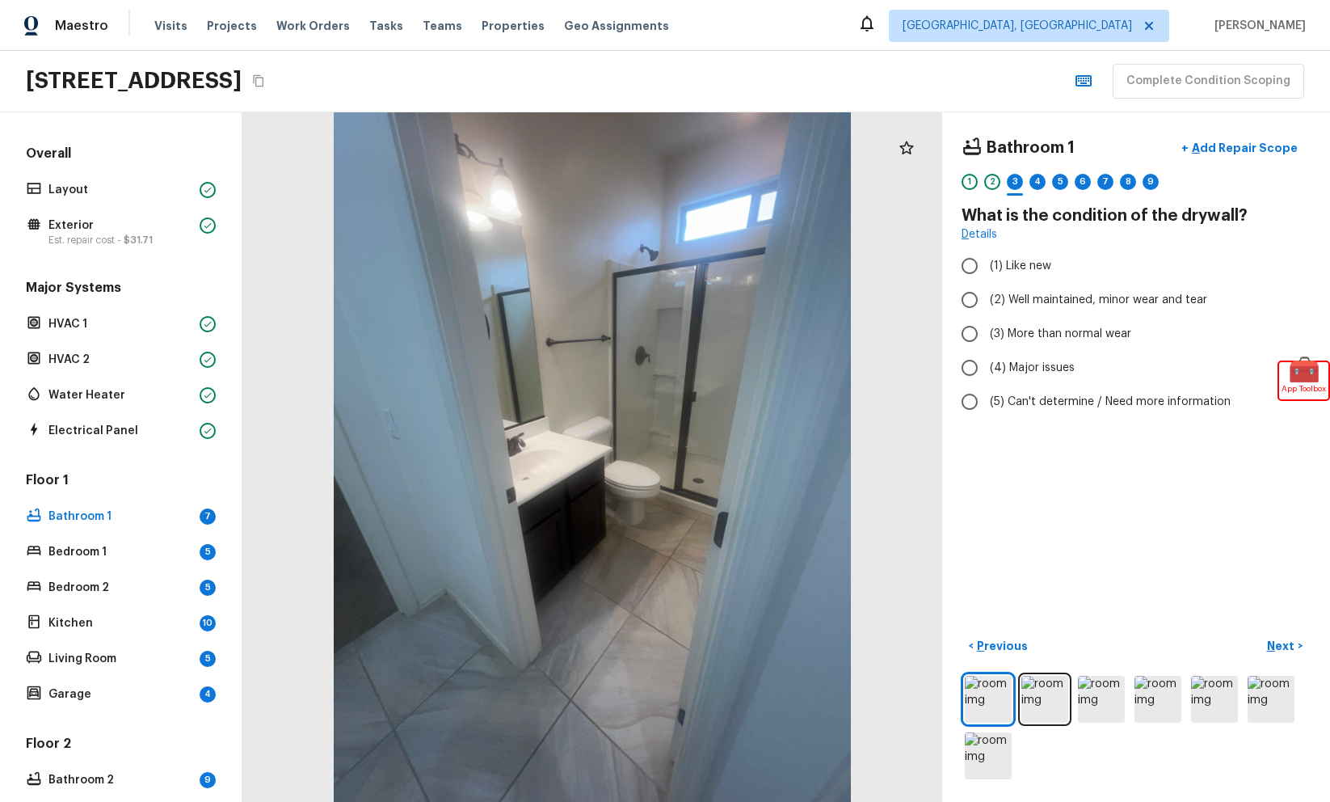
radio input "true"
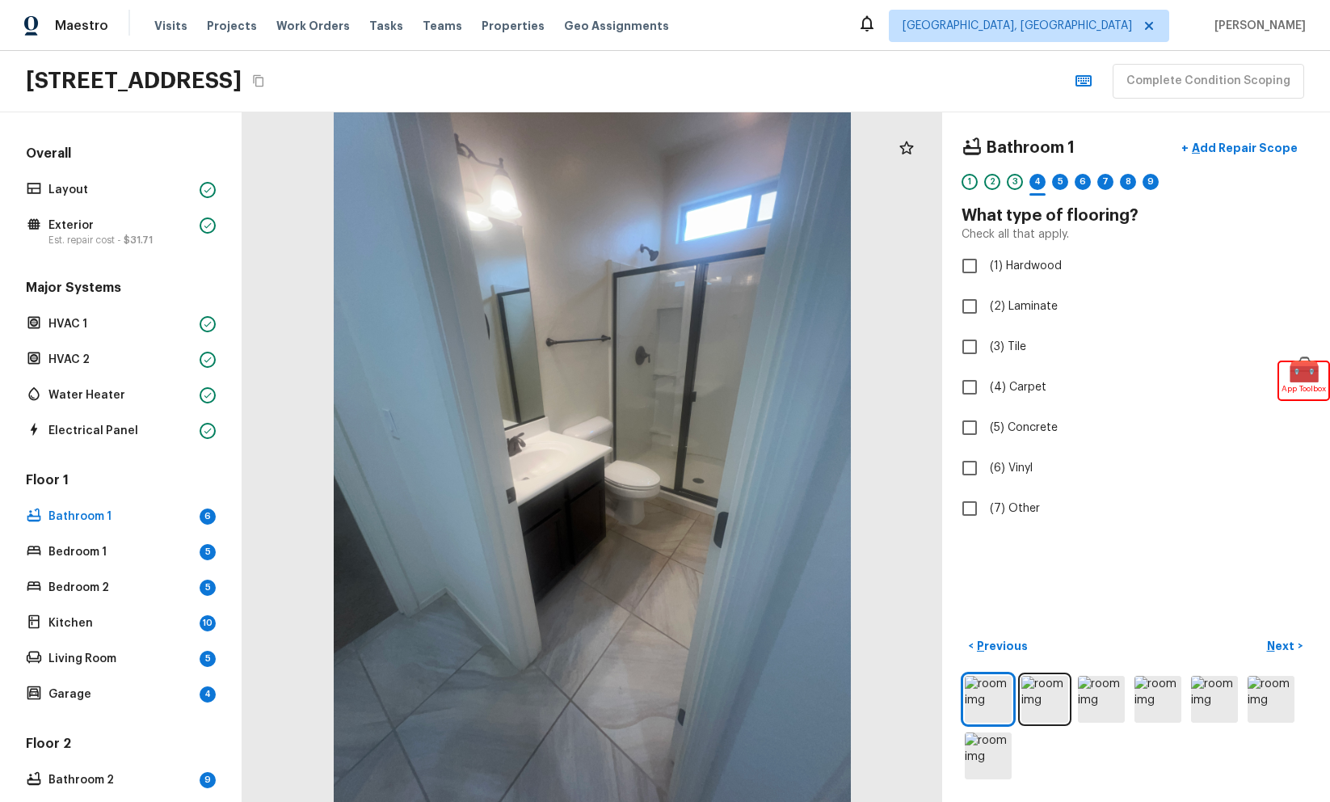
checkbox input "true"
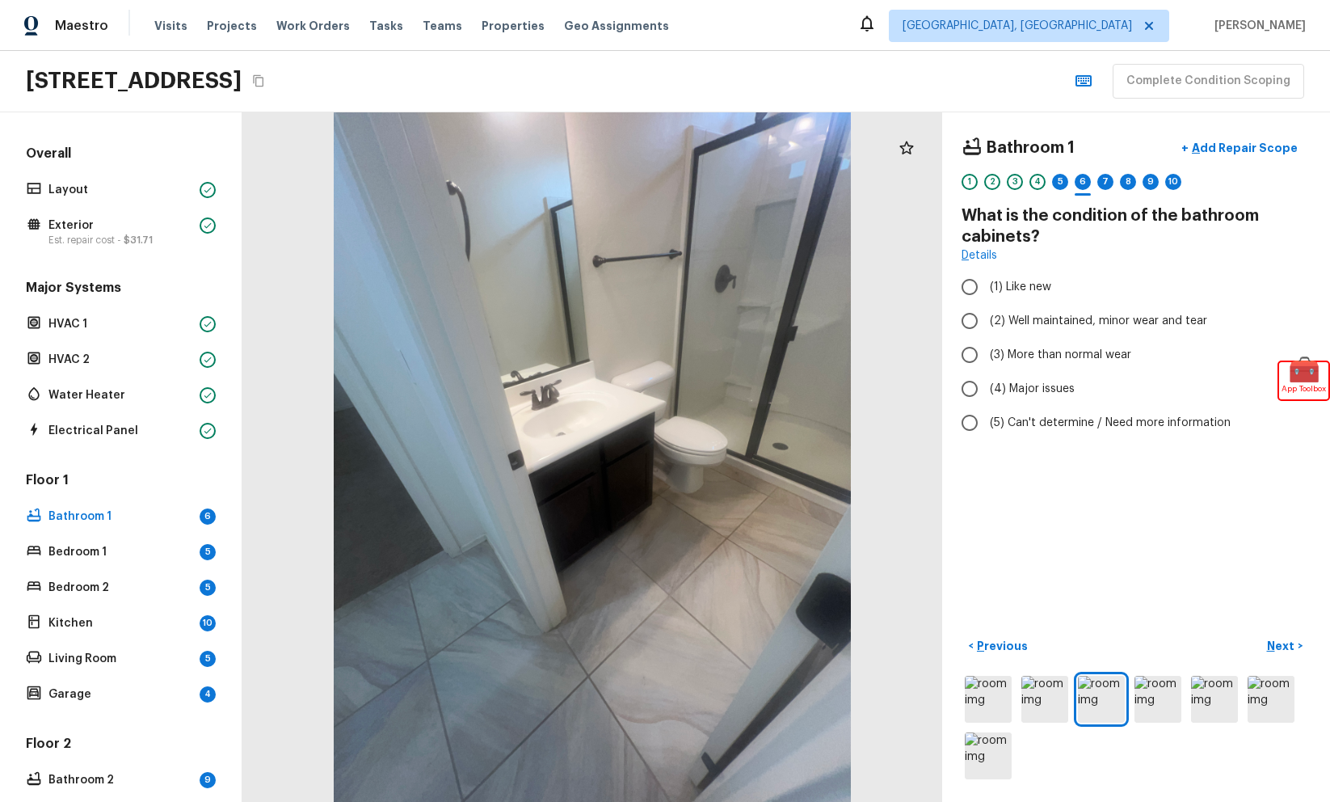
radio input "true"
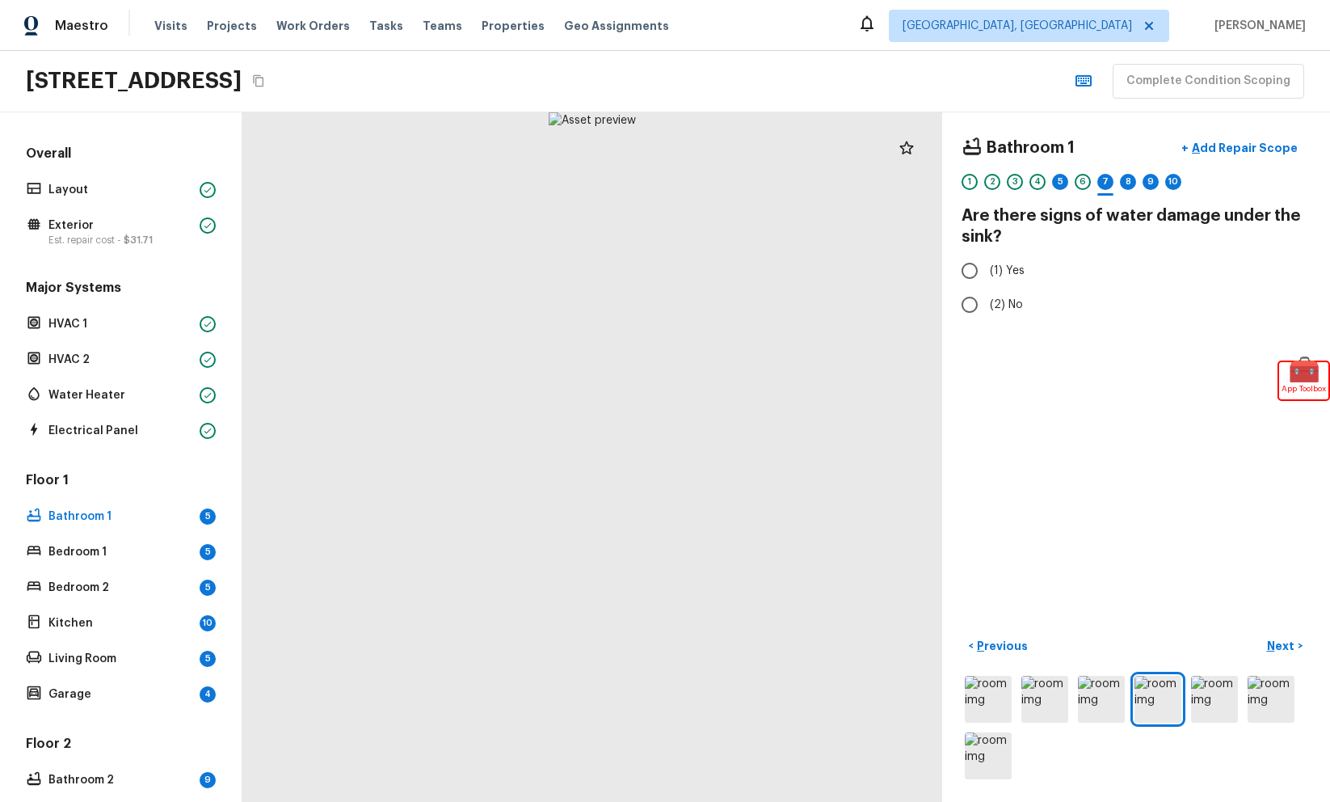
radio input "true"
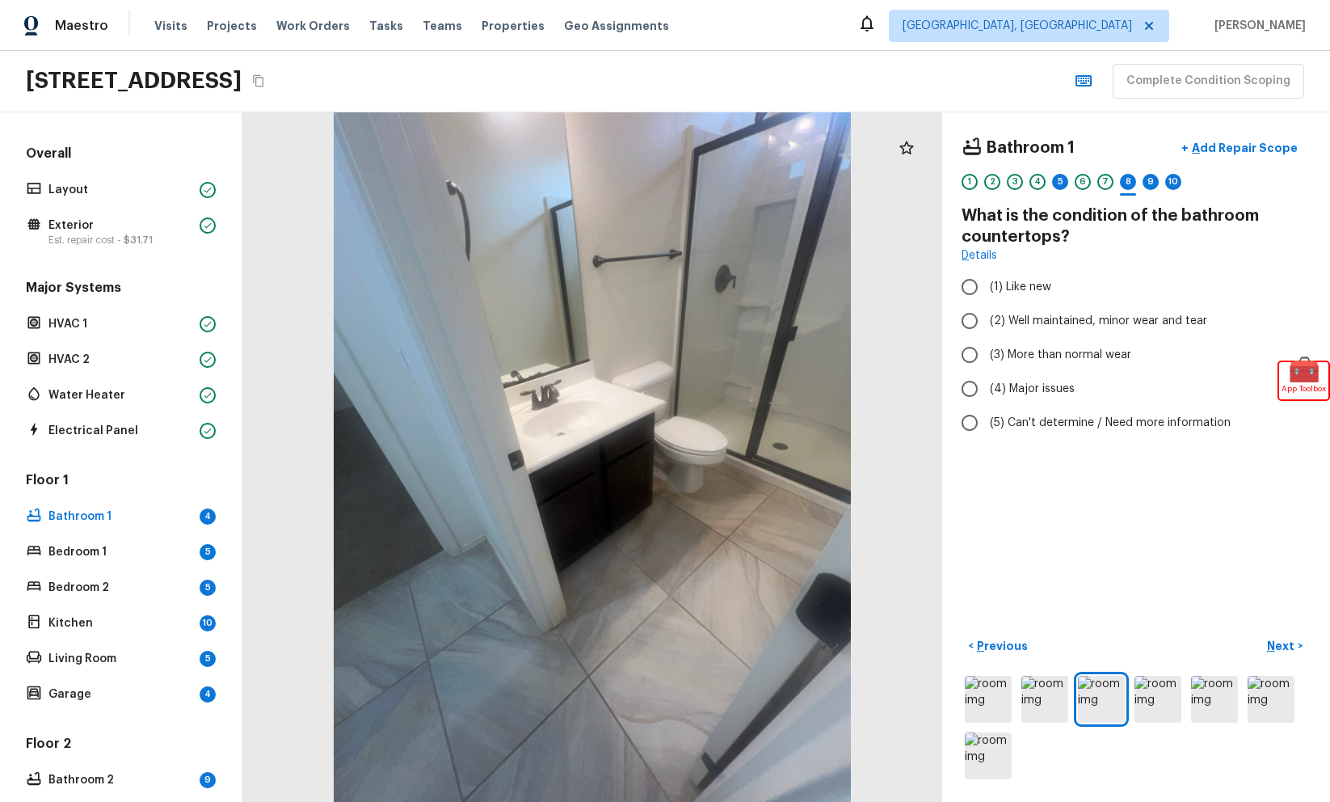
radio input "true"
click at [1060, 187] on div "5" at bounding box center [1060, 182] width 16 height 16
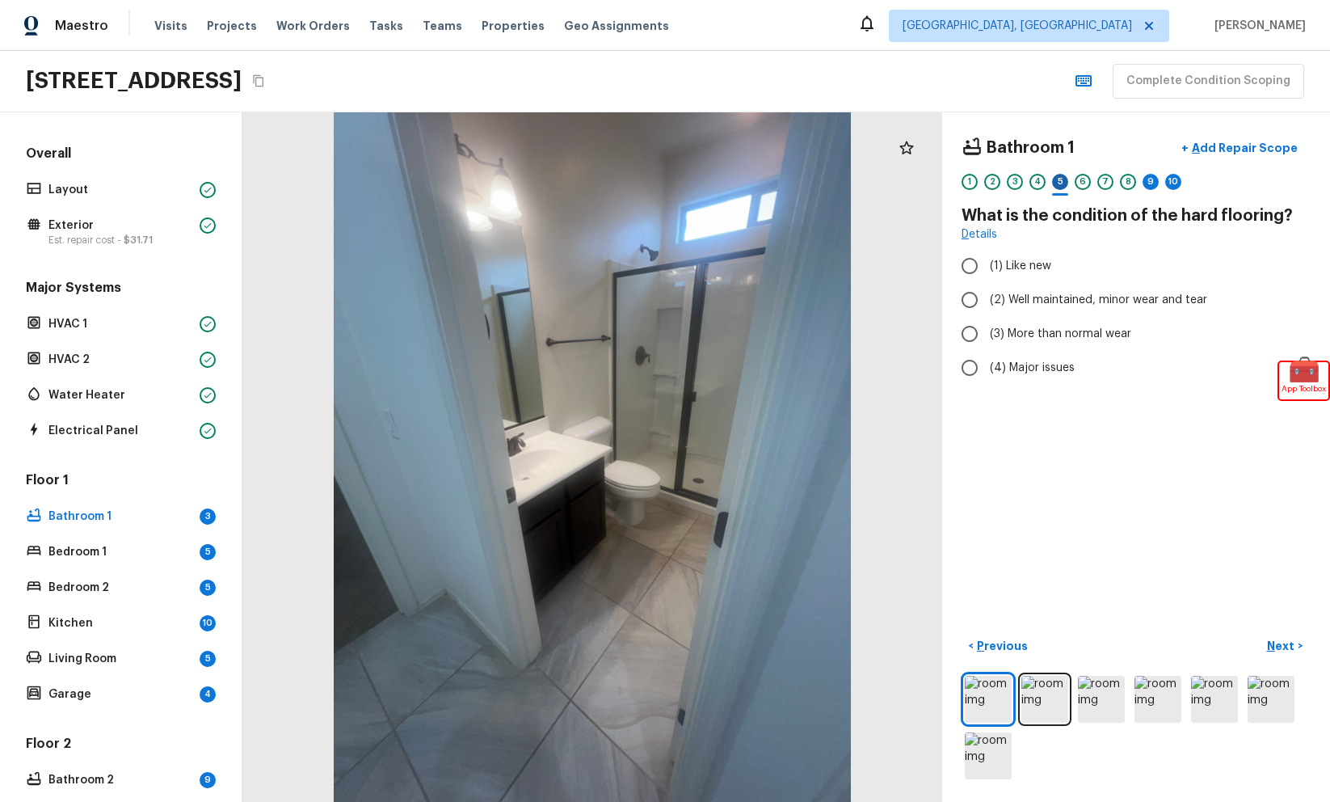
radio input "true"
click at [1152, 187] on div "9" at bounding box center [1151, 182] width 16 height 16
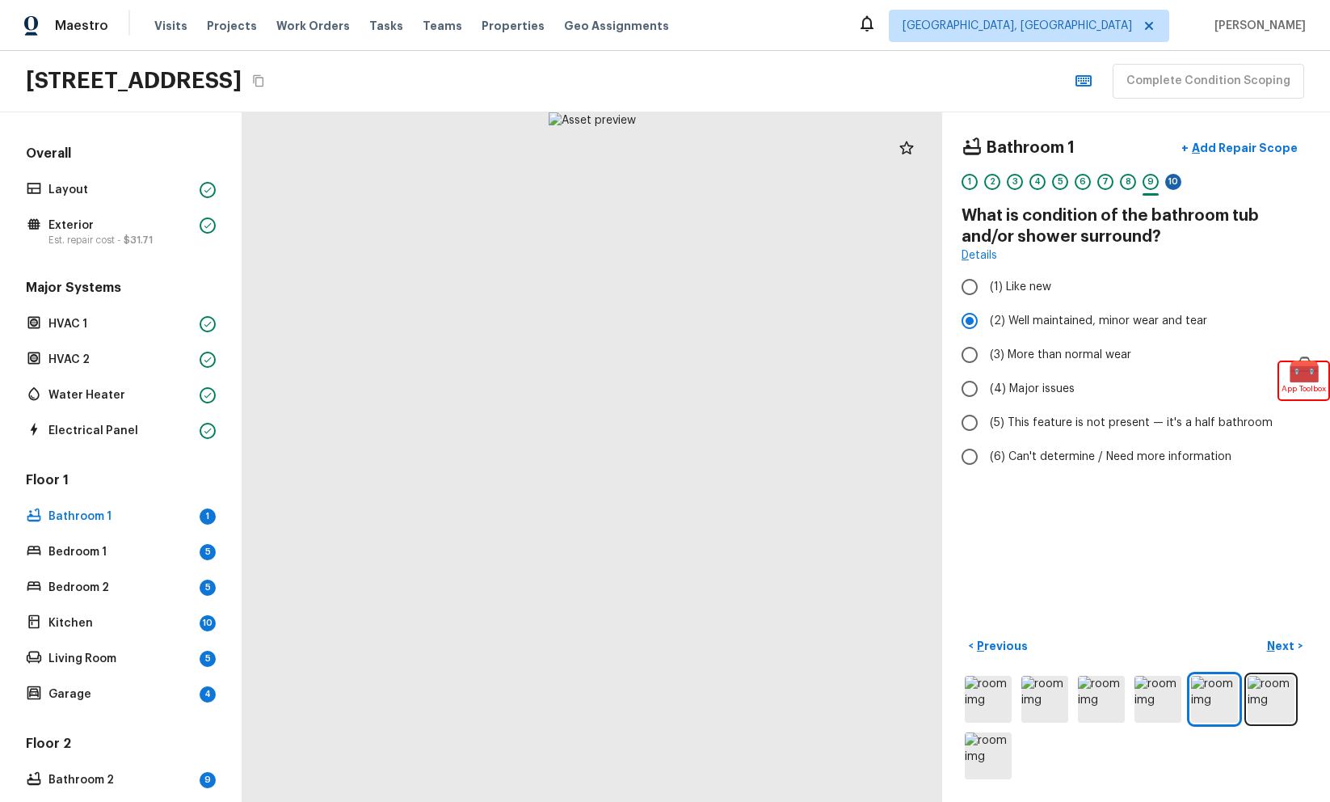
radio input "true"
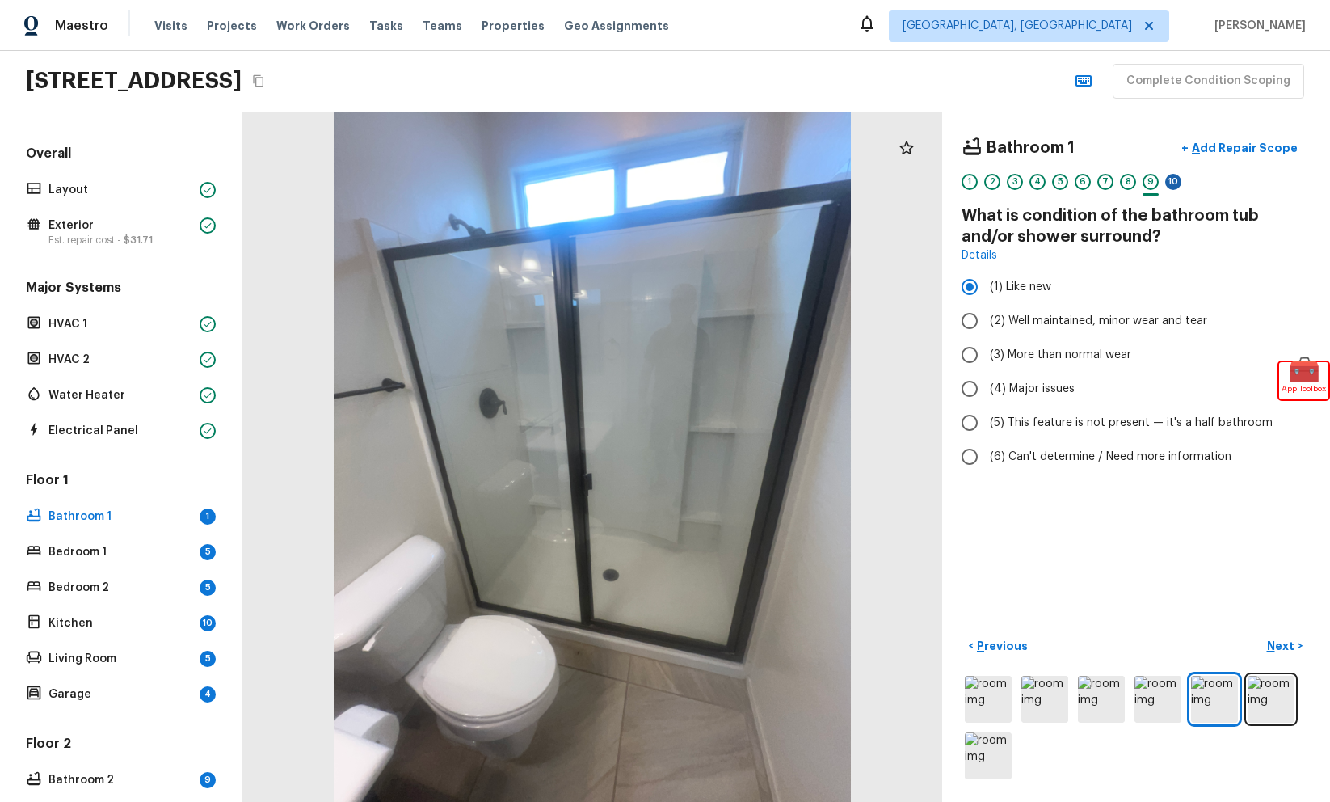
click at [1170, 185] on div "10" at bounding box center [1173, 182] width 16 height 16
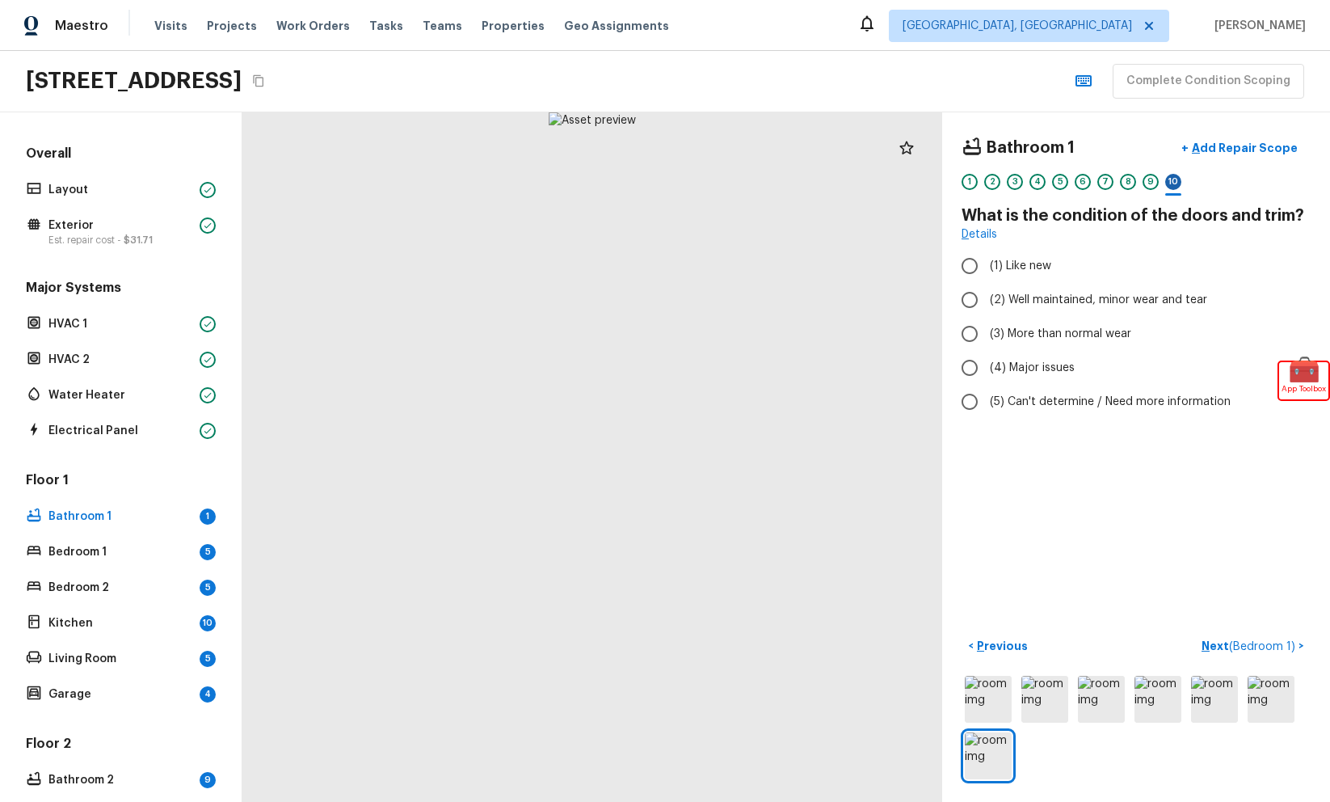
radio input "true"
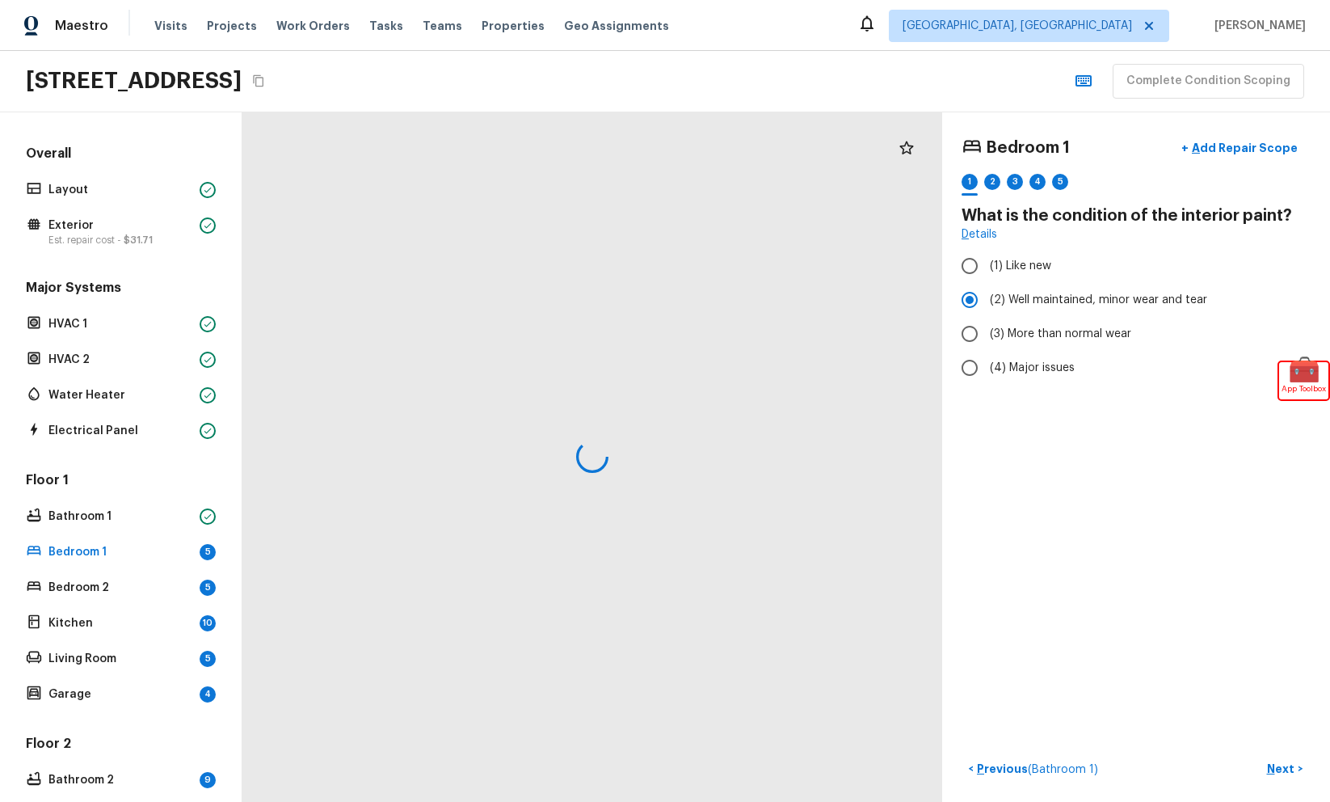
radio input "true"
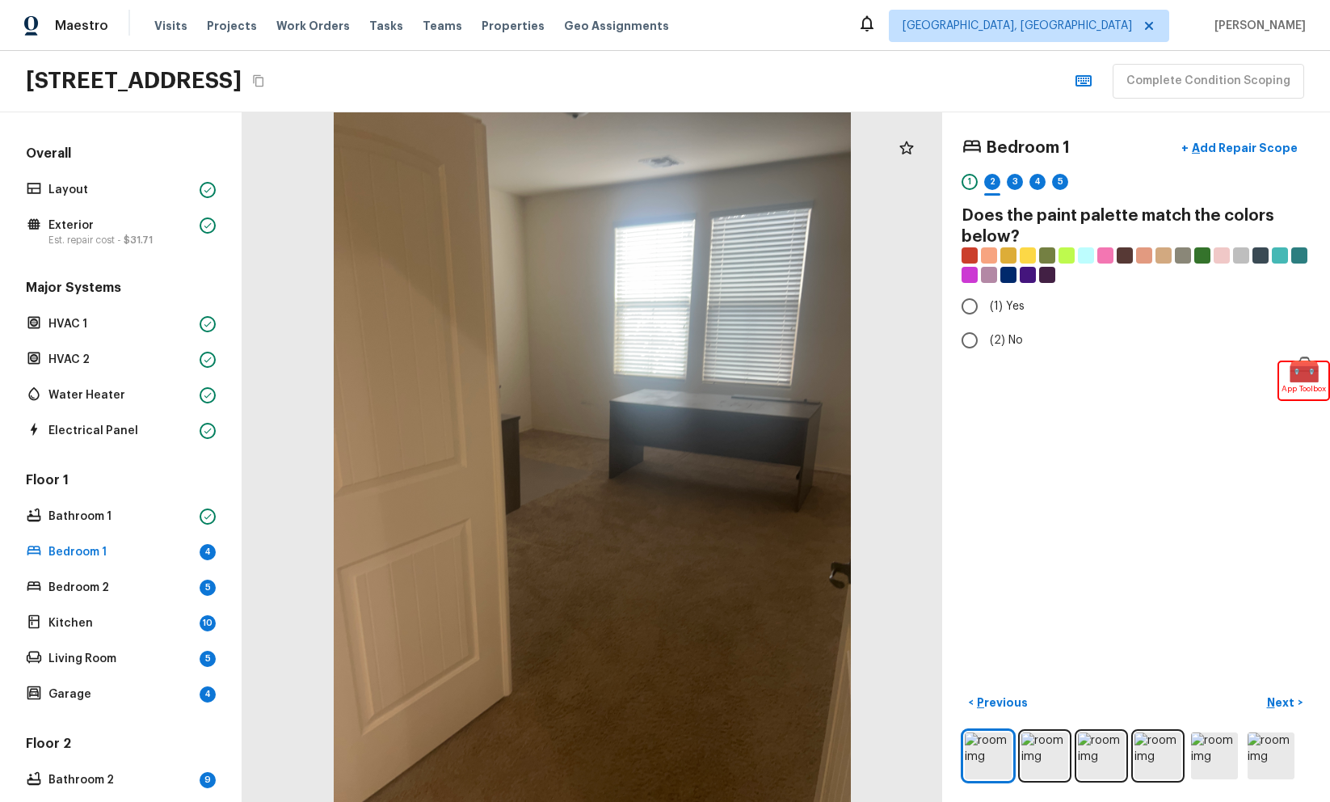
radio input "true"
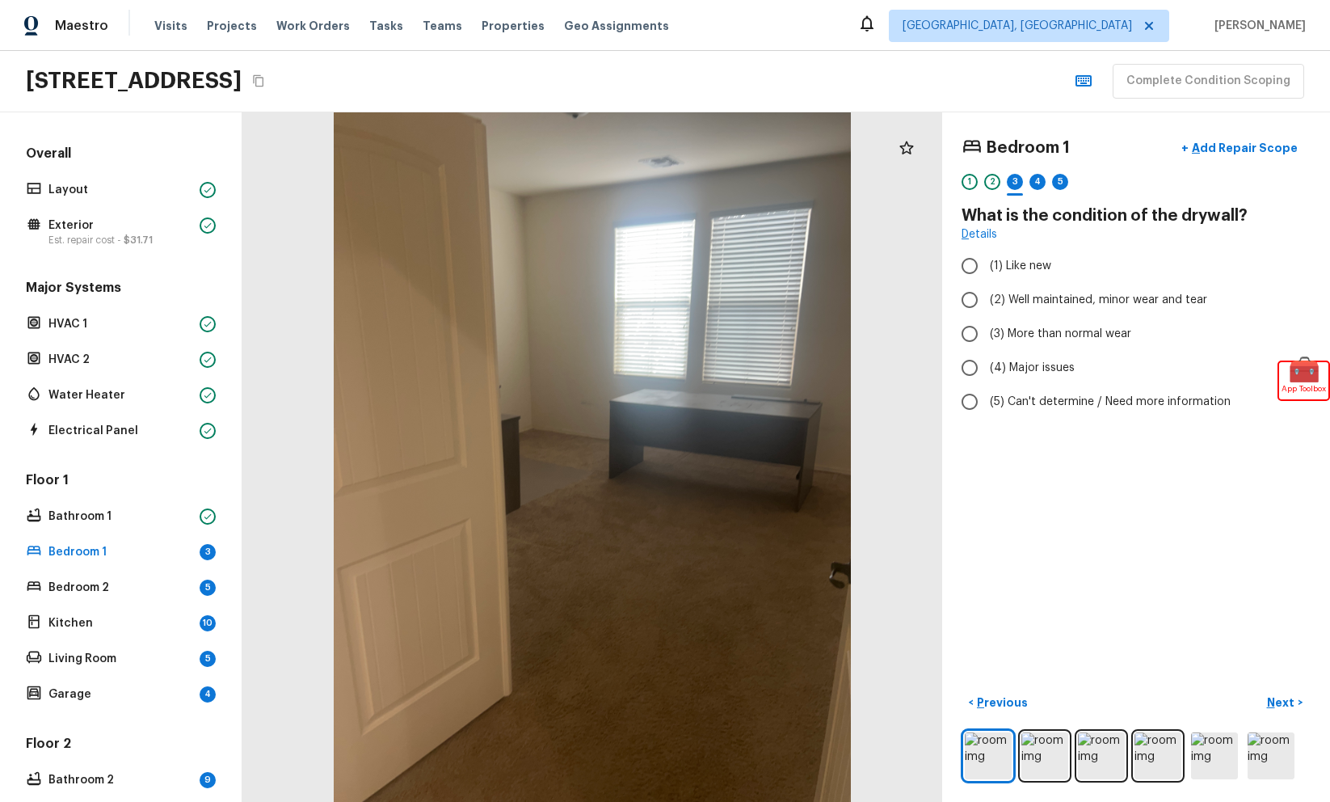
radio input "true"
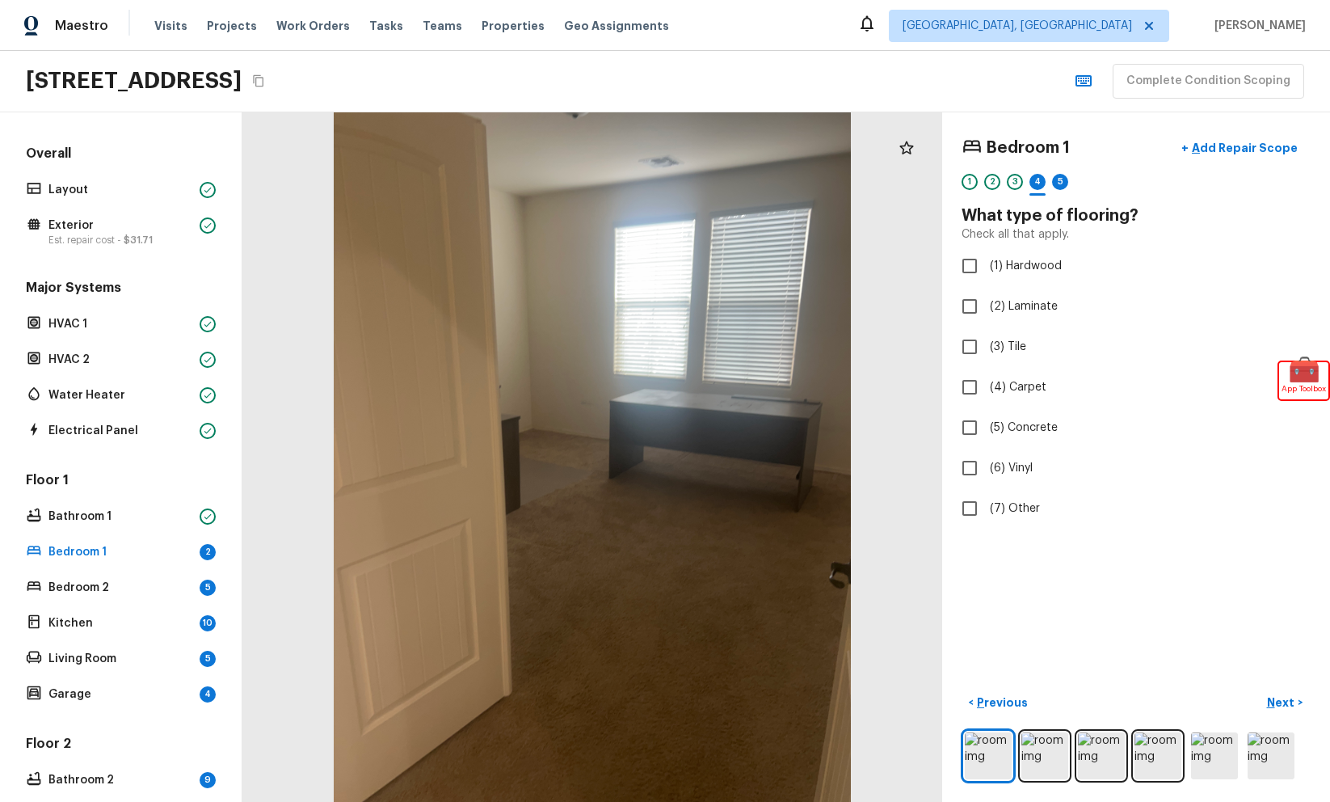
checkbox input "true"
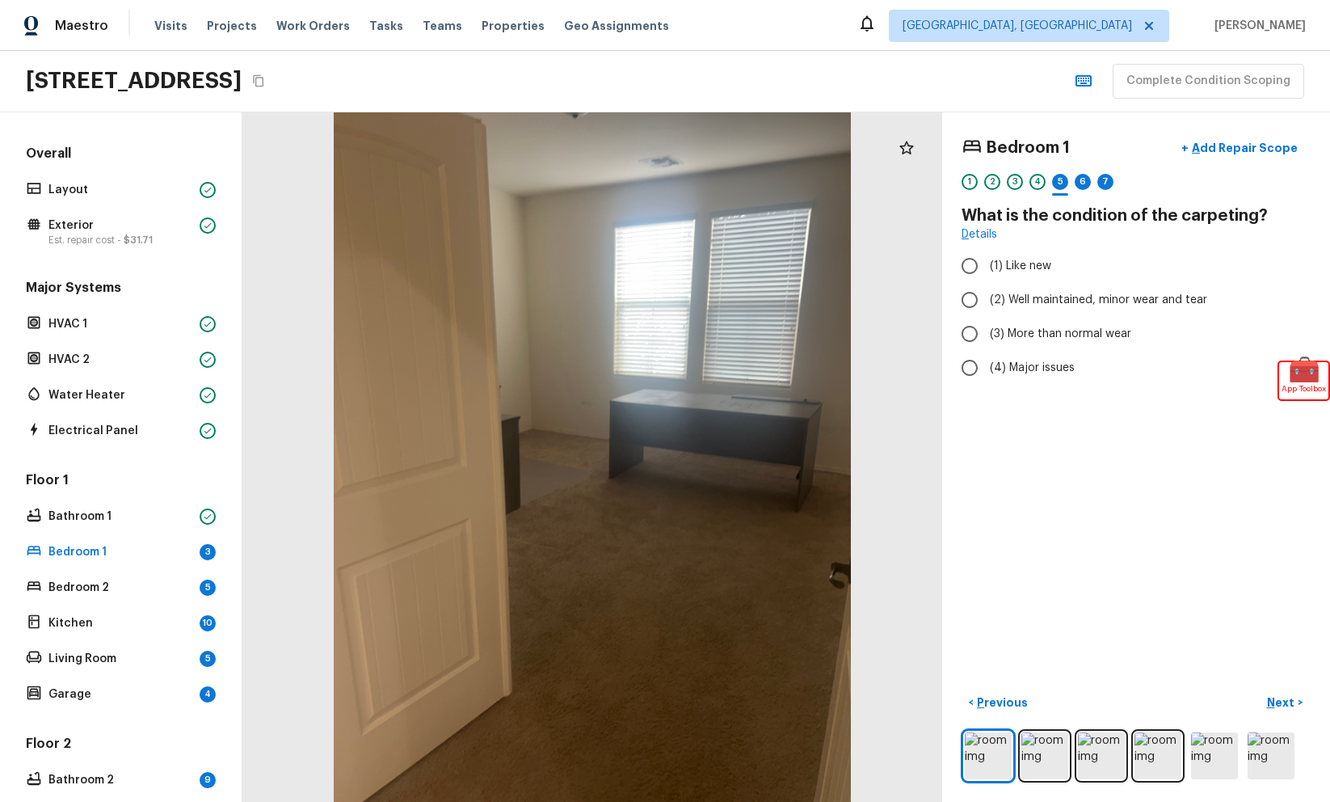
radio input "true"
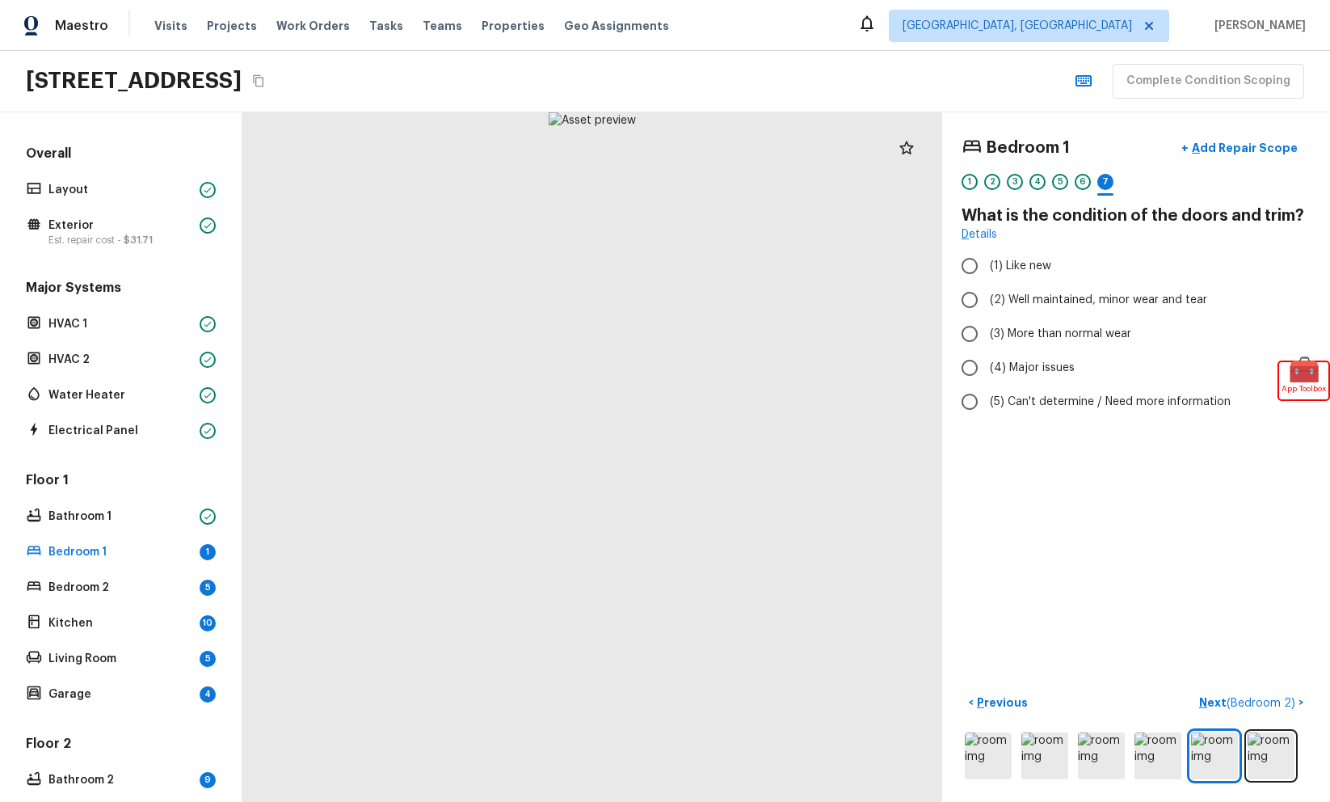
radio input "true"
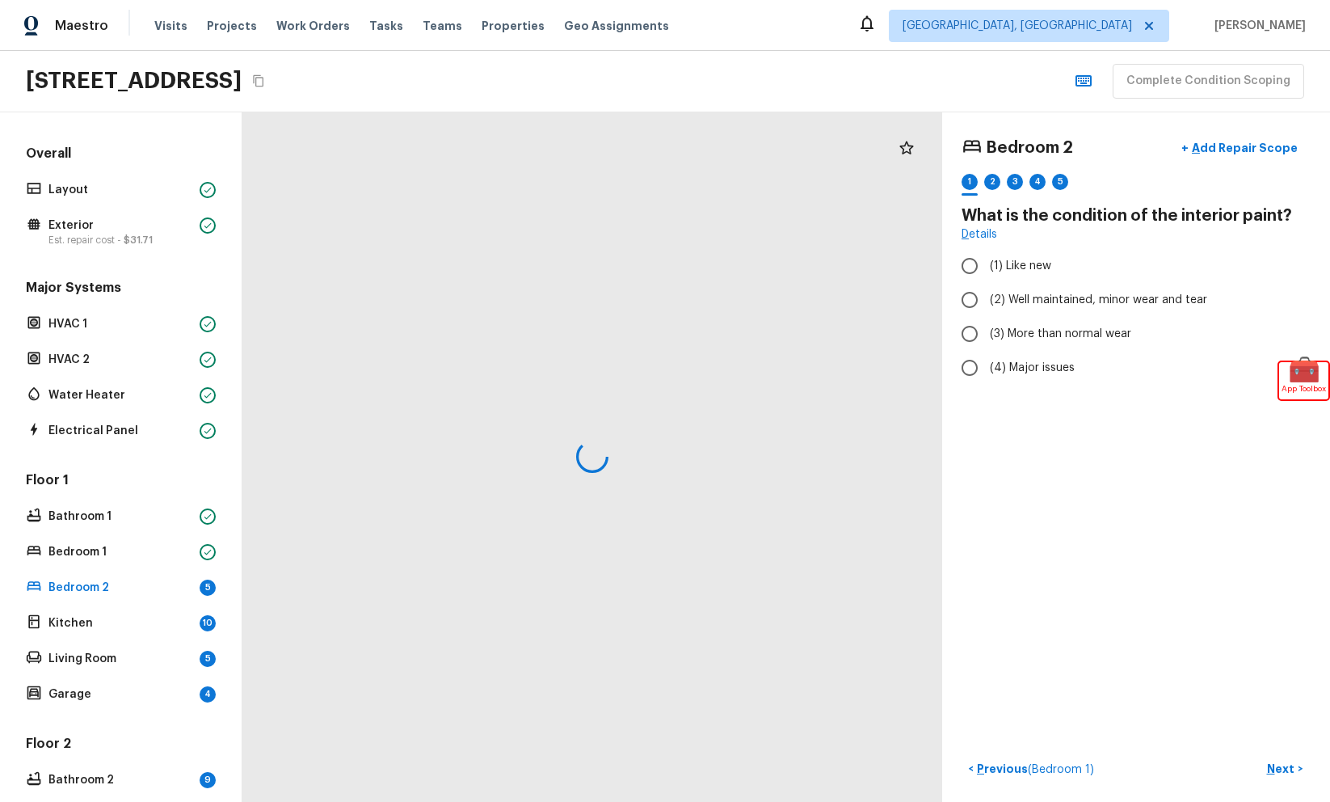
radio input "true"
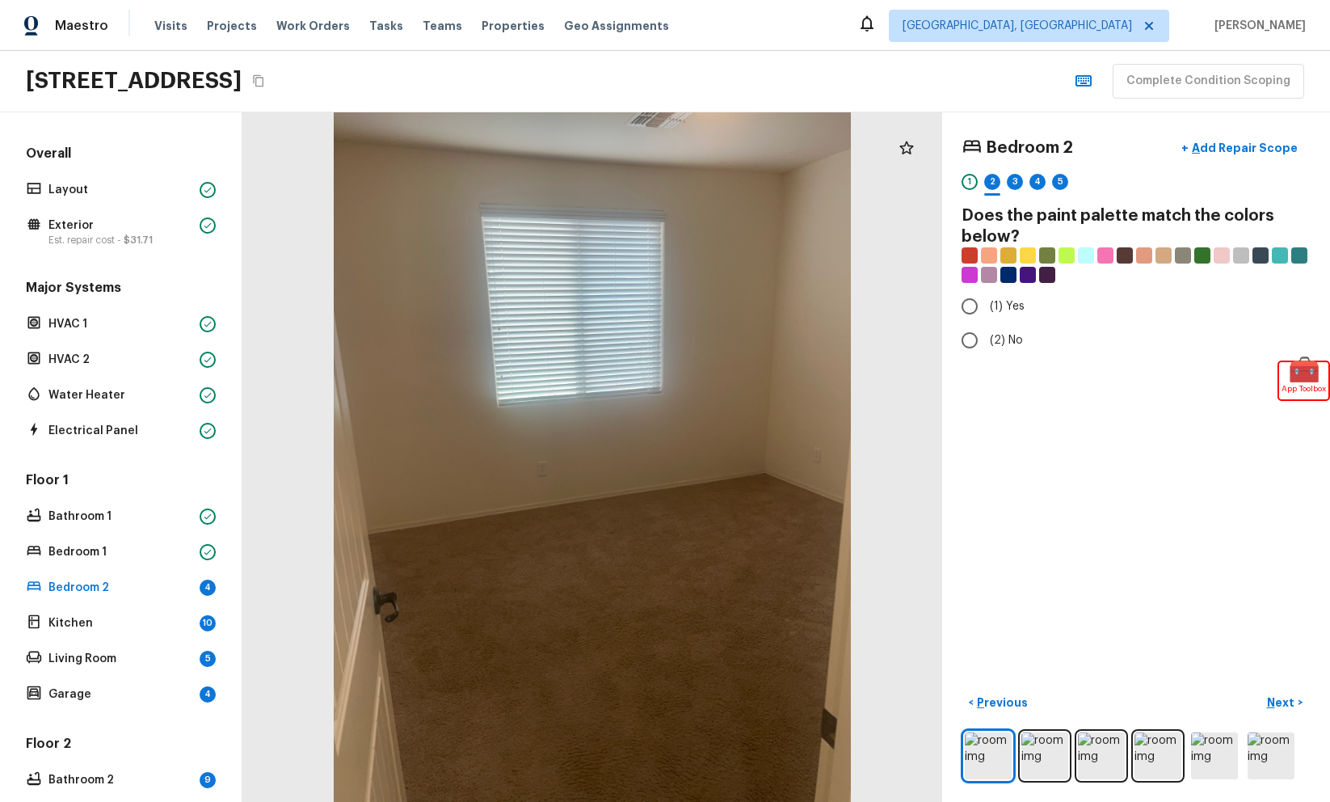
radio input "true"
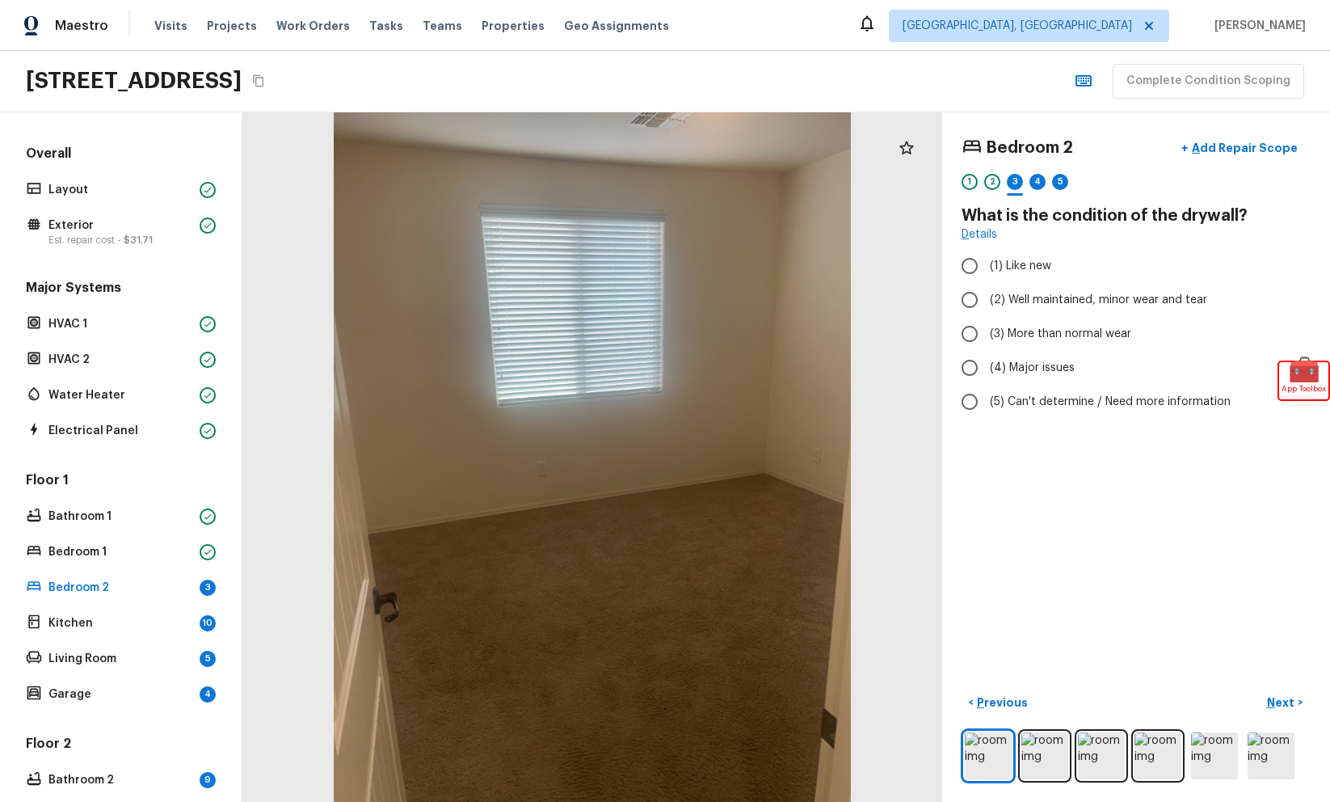
radio input "true"
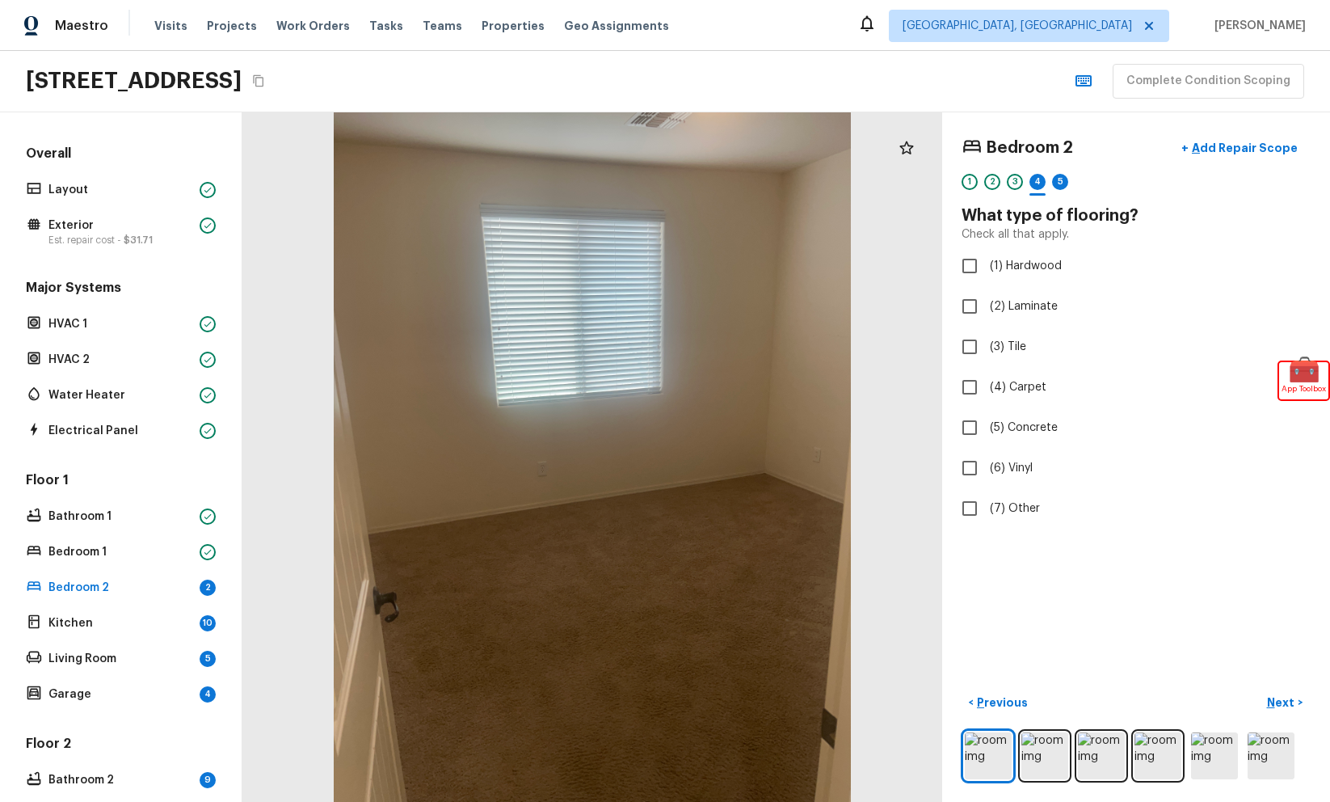
checkbox input "true"
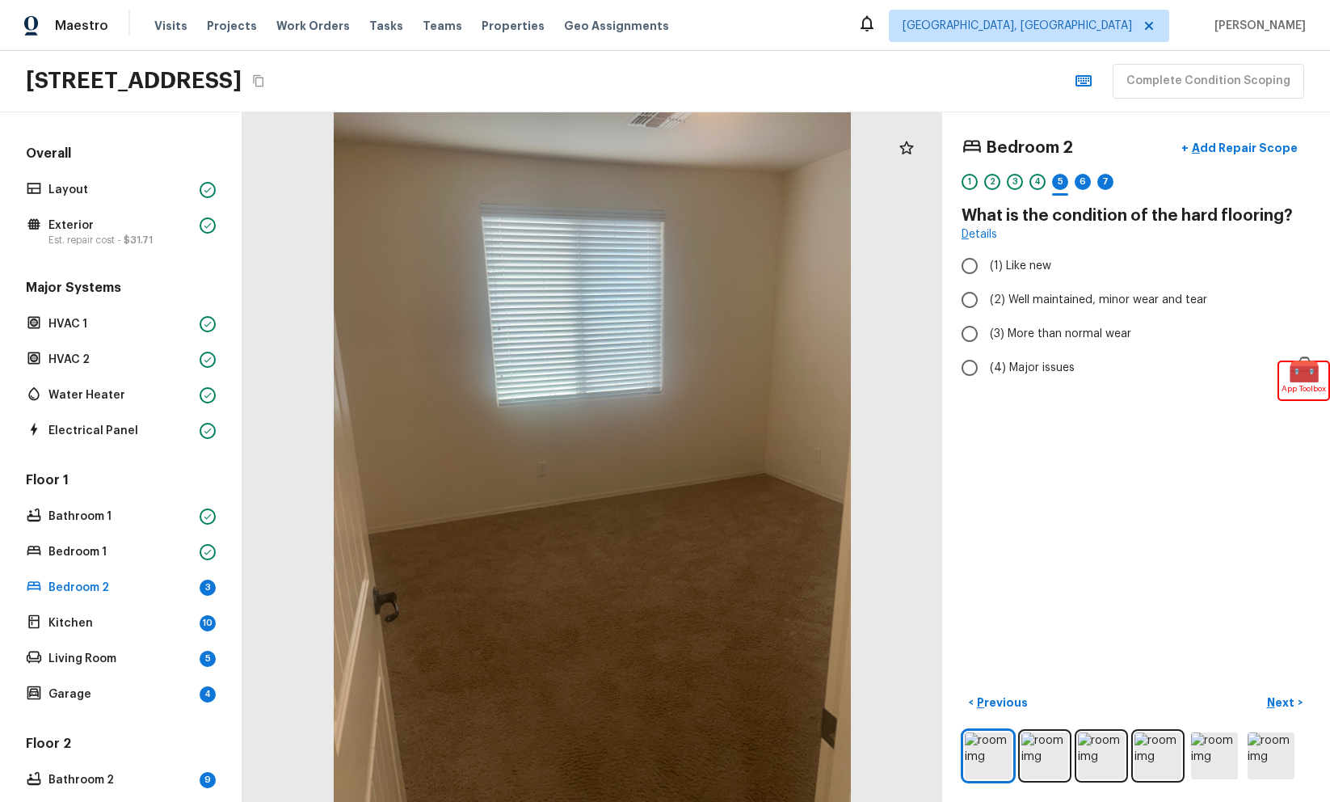
radio input "true"
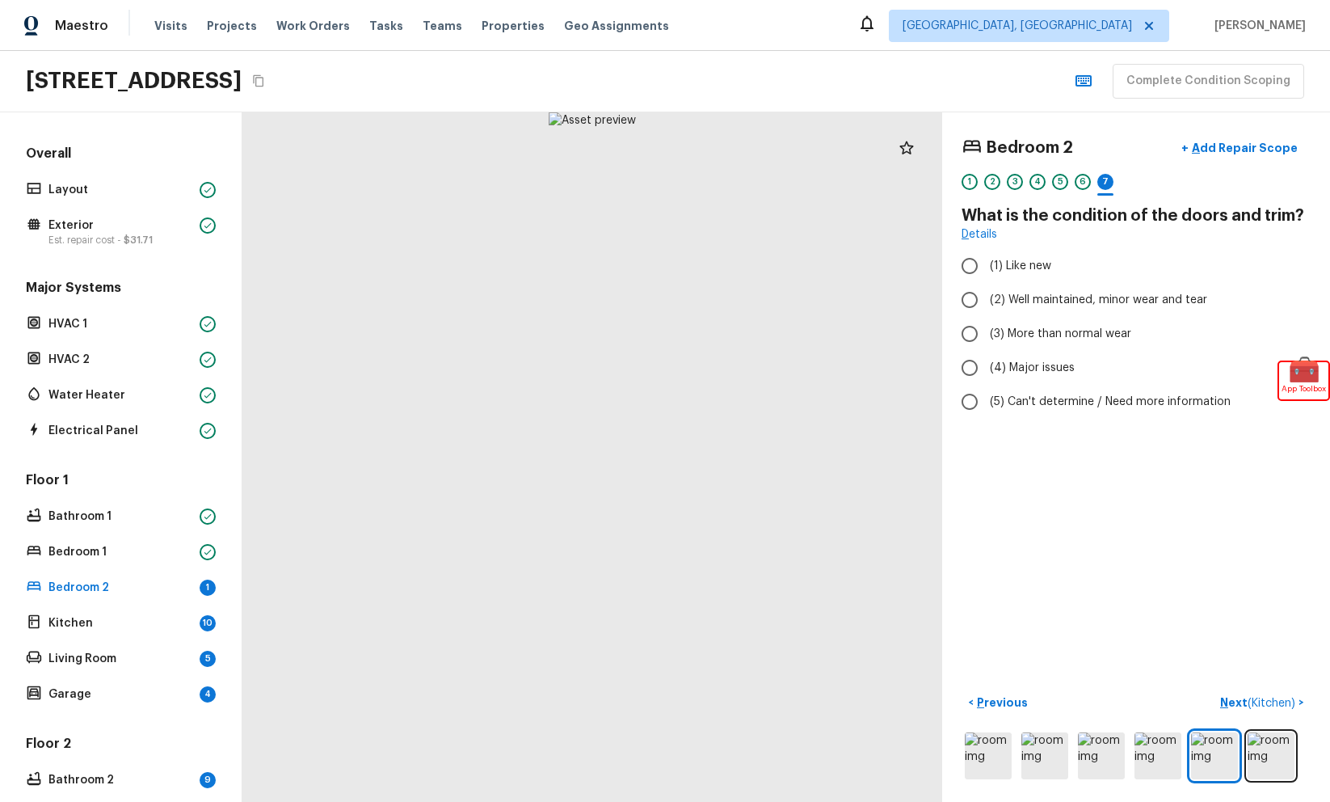
radio input "true"
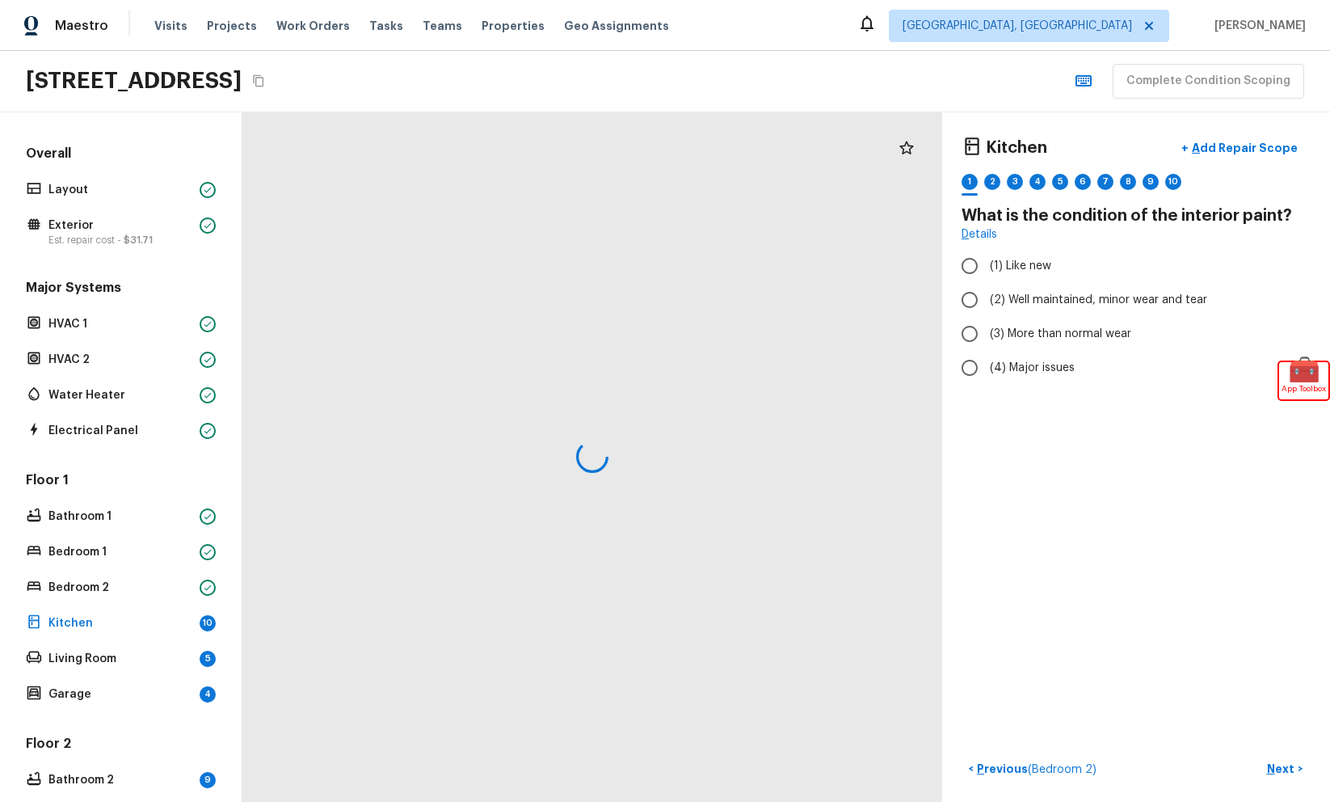
radio input "true"
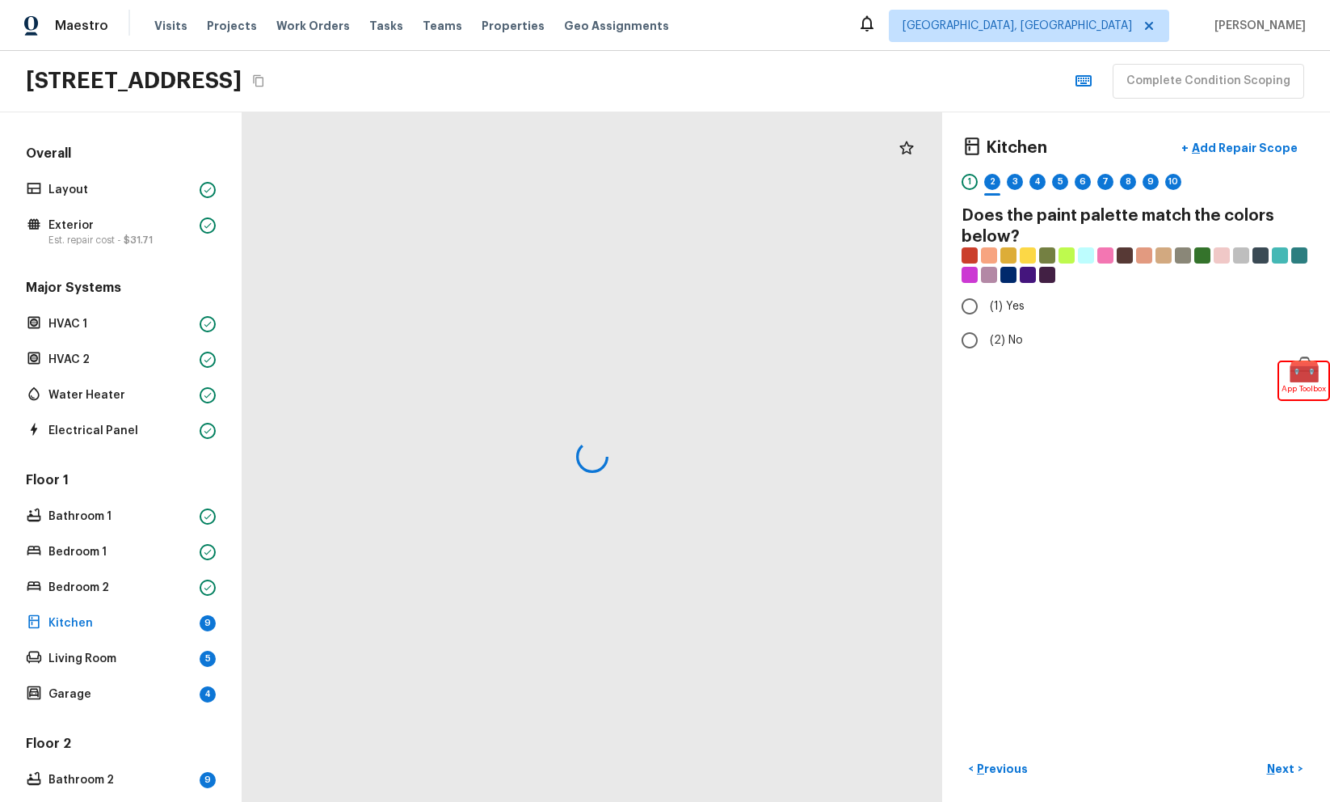
radio input "true"
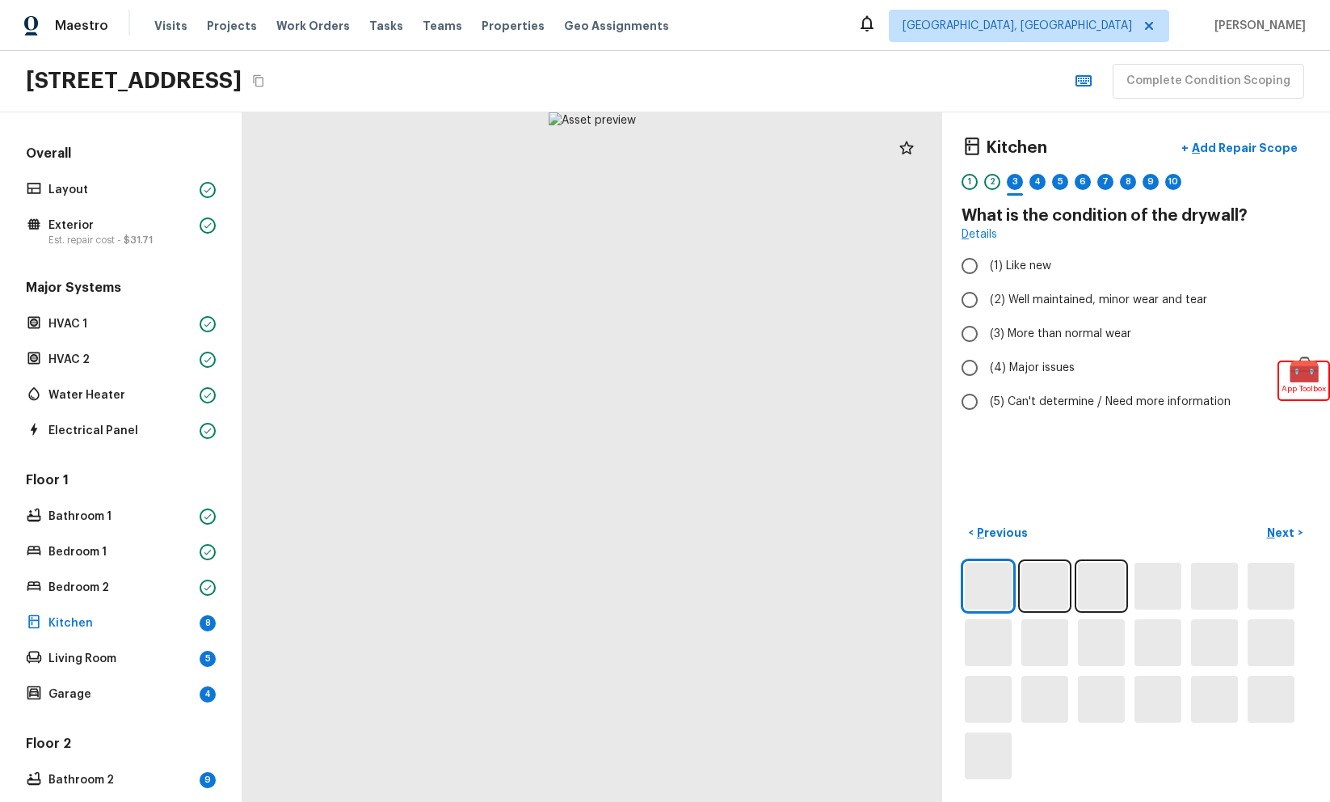
radio input "true"
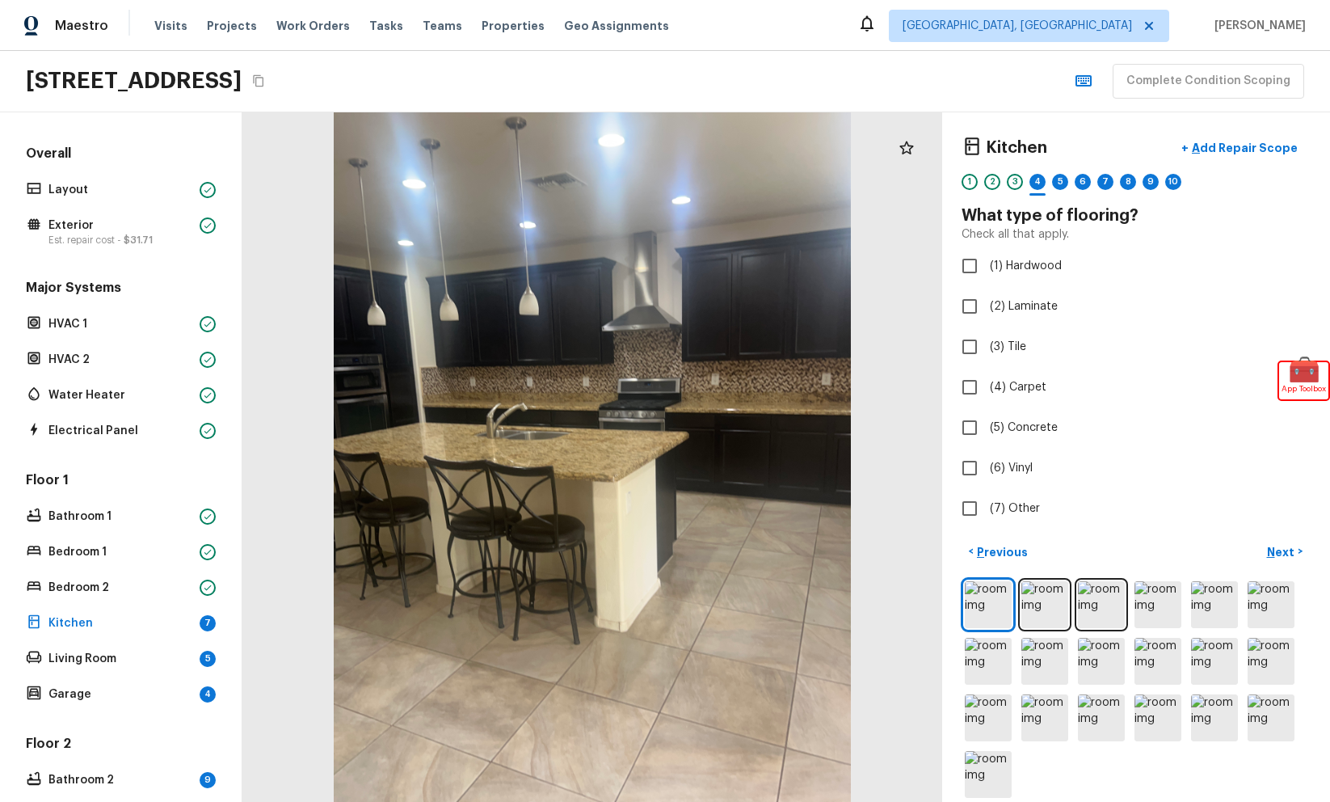
checkbox input "true"
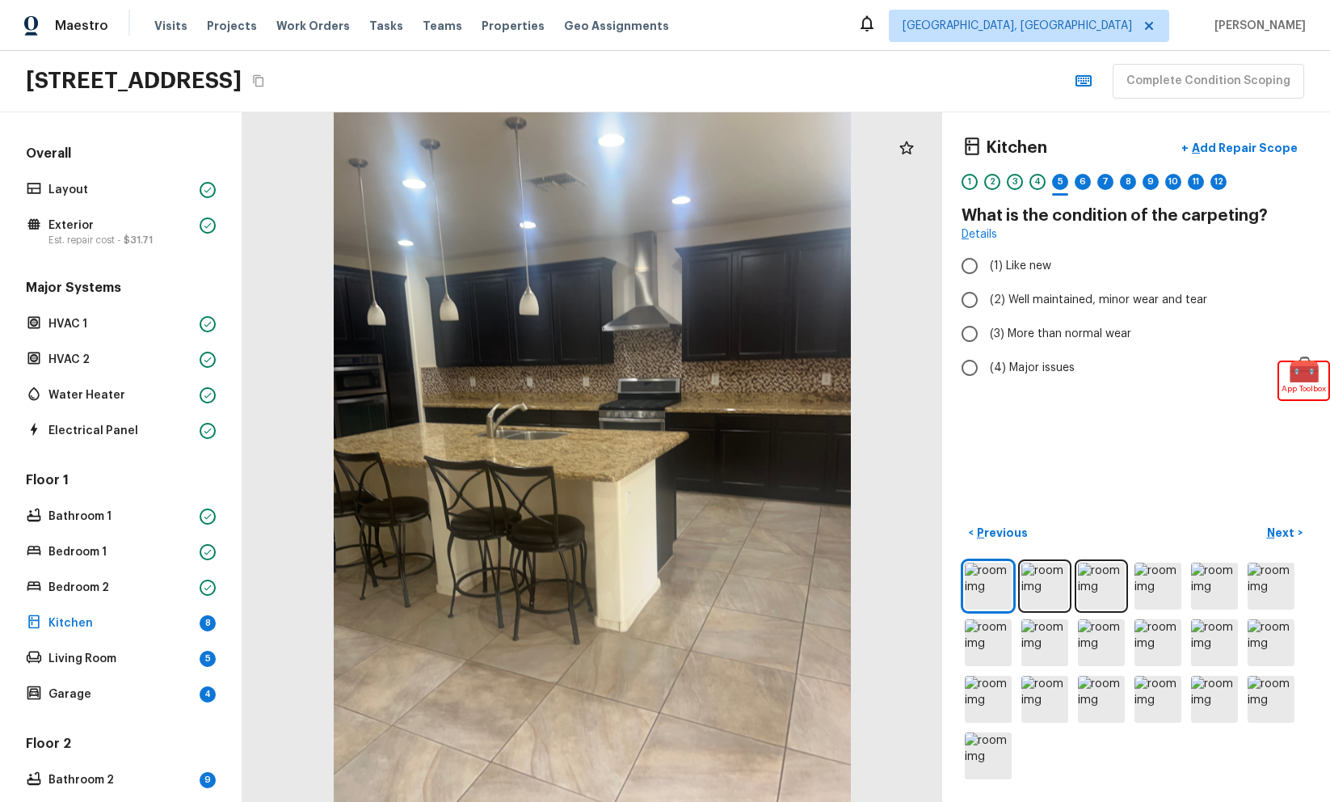
radio input "true"
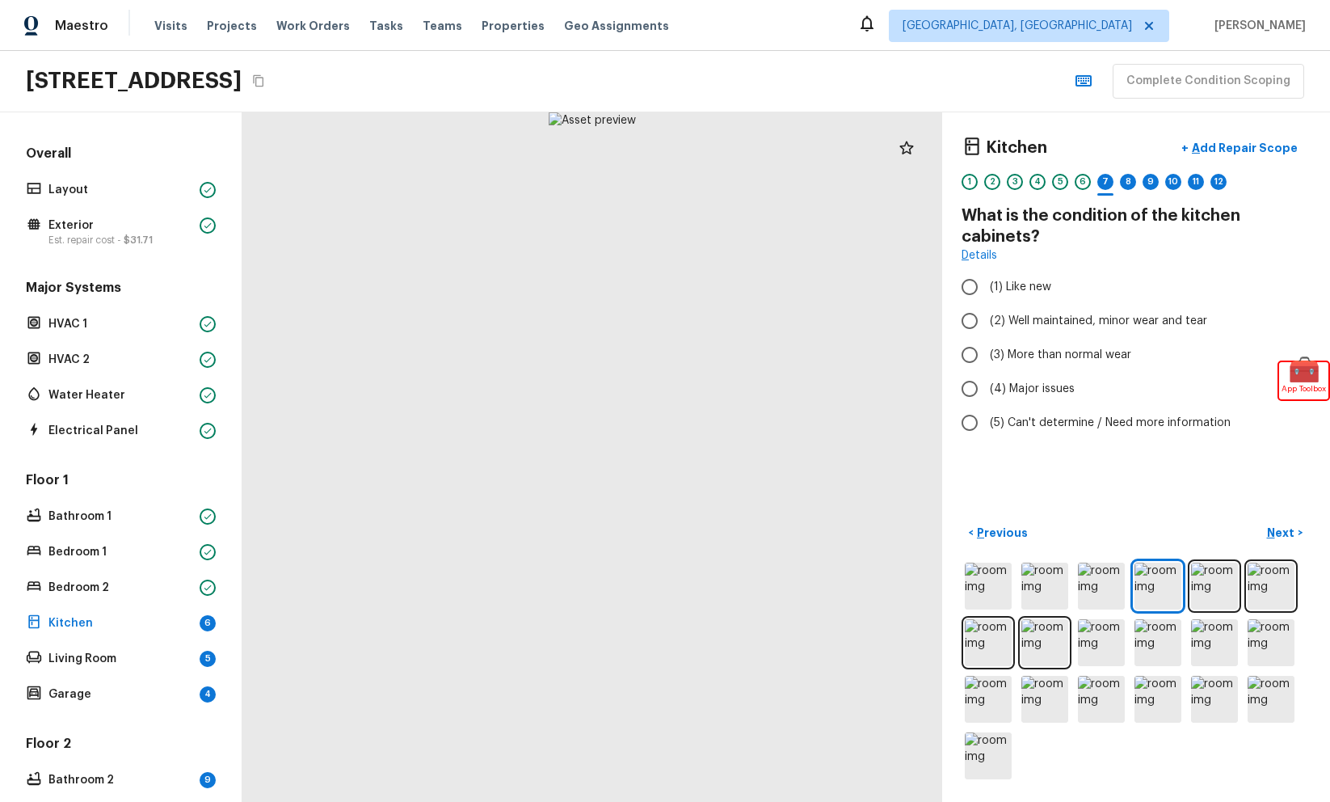
radio input "true"
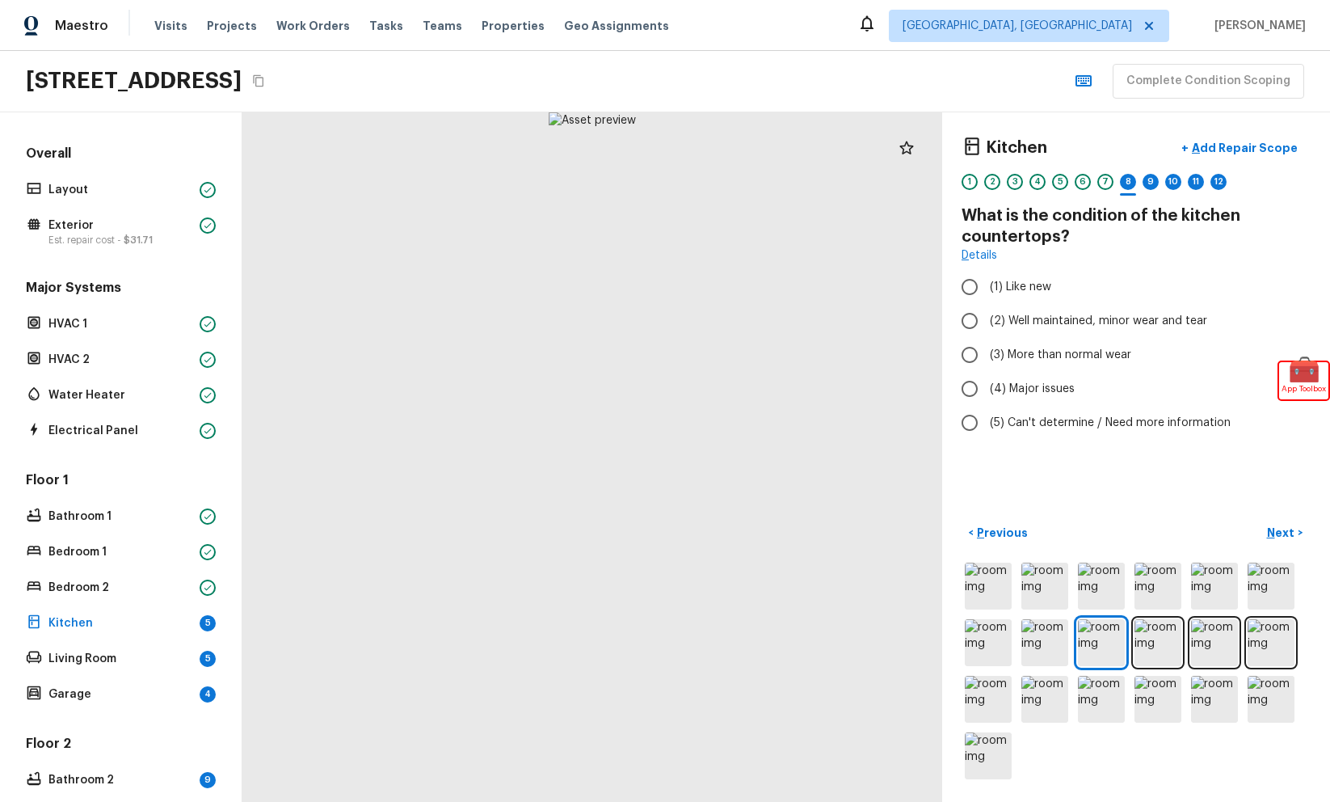
radio input "true"
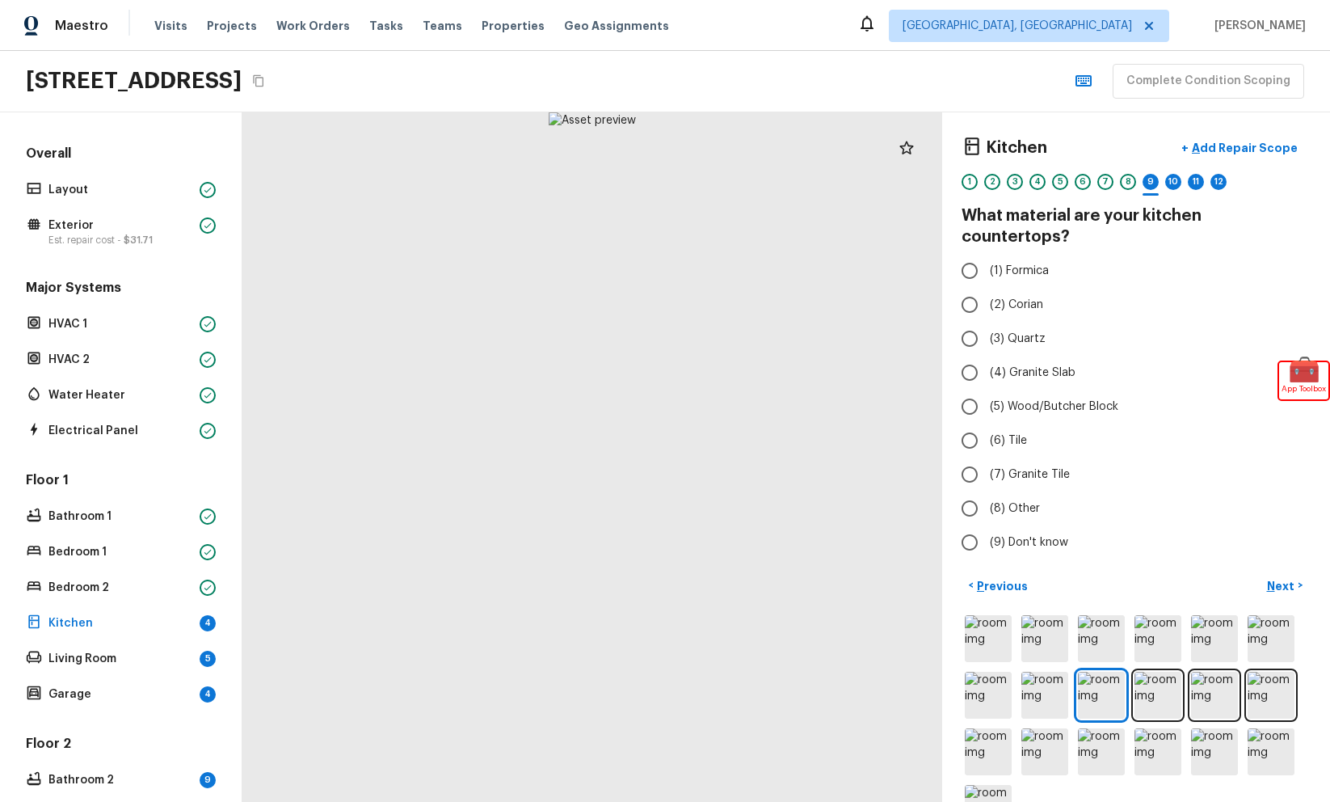
radio input "true"
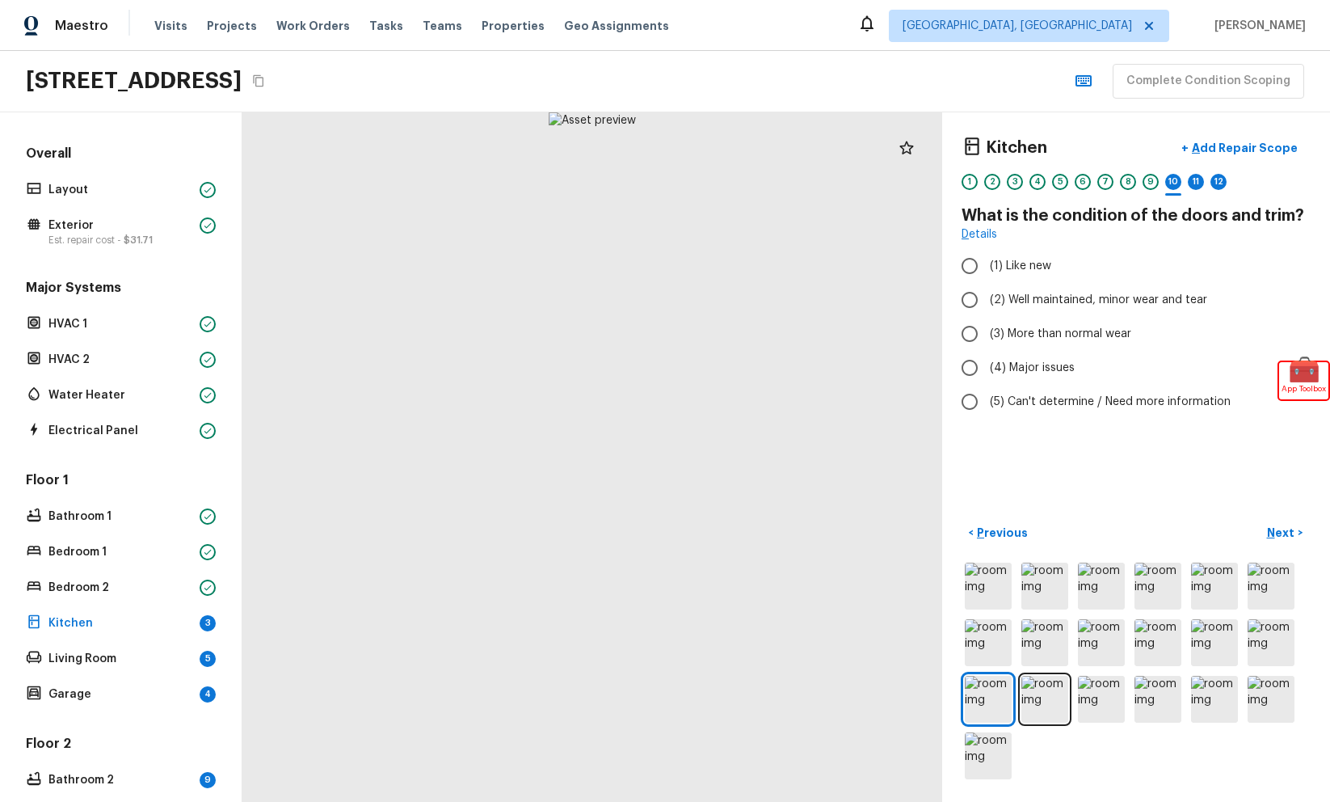
radio input "true"
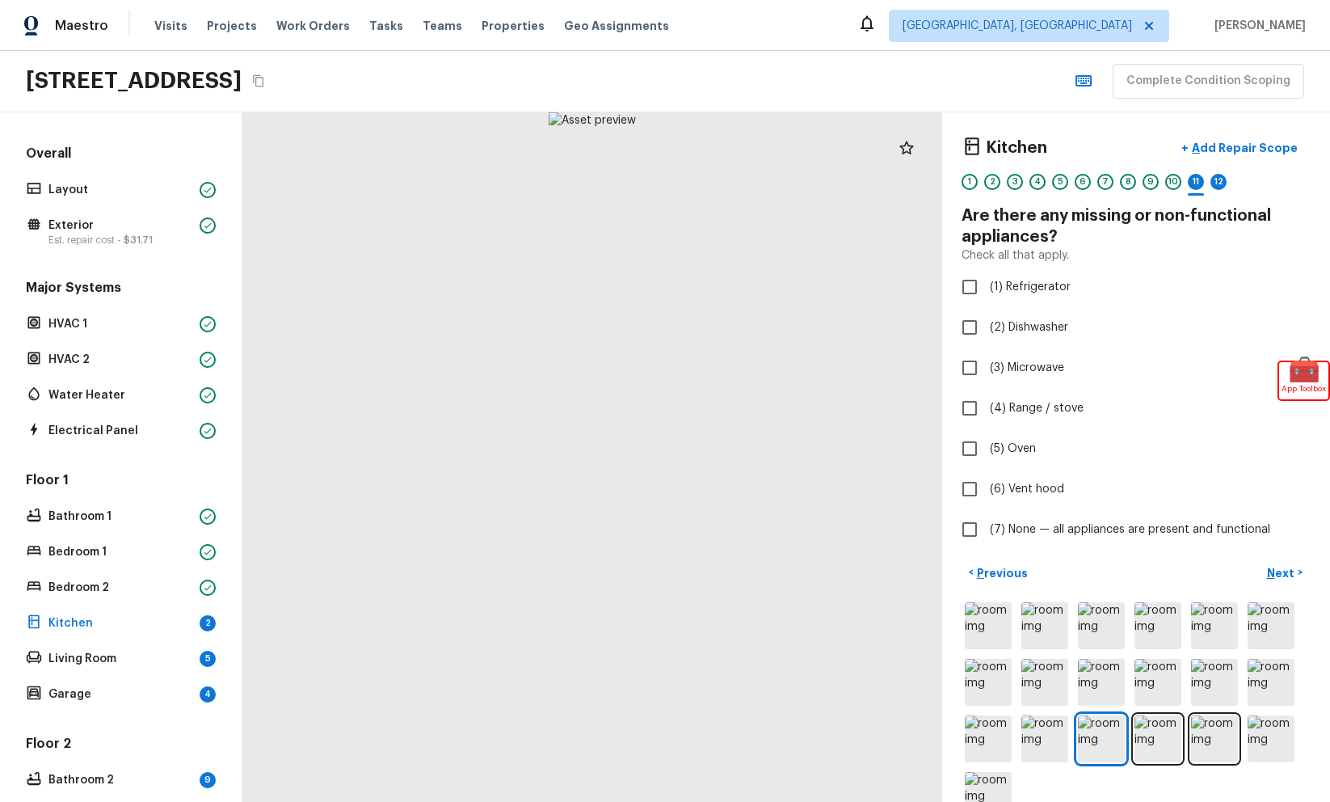
checkbox input "true"
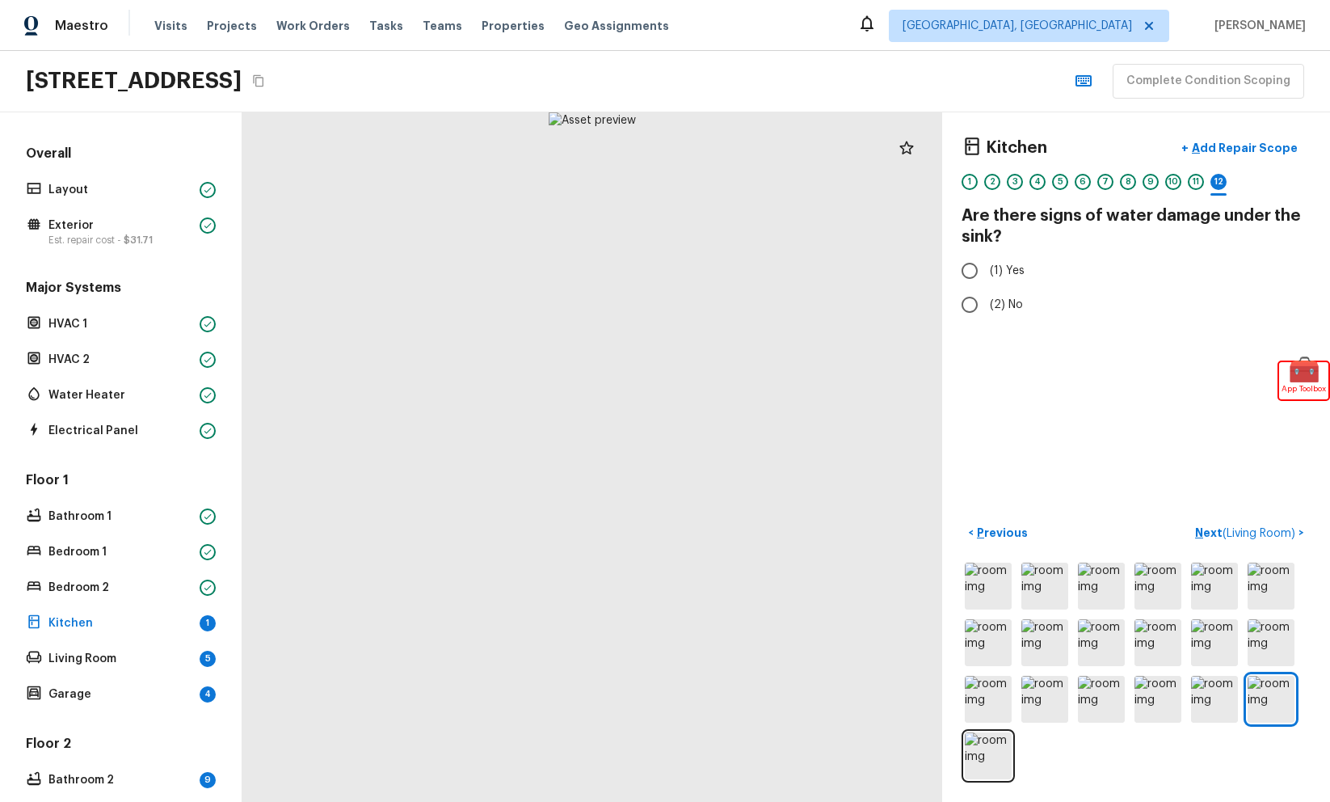
radio input "true"
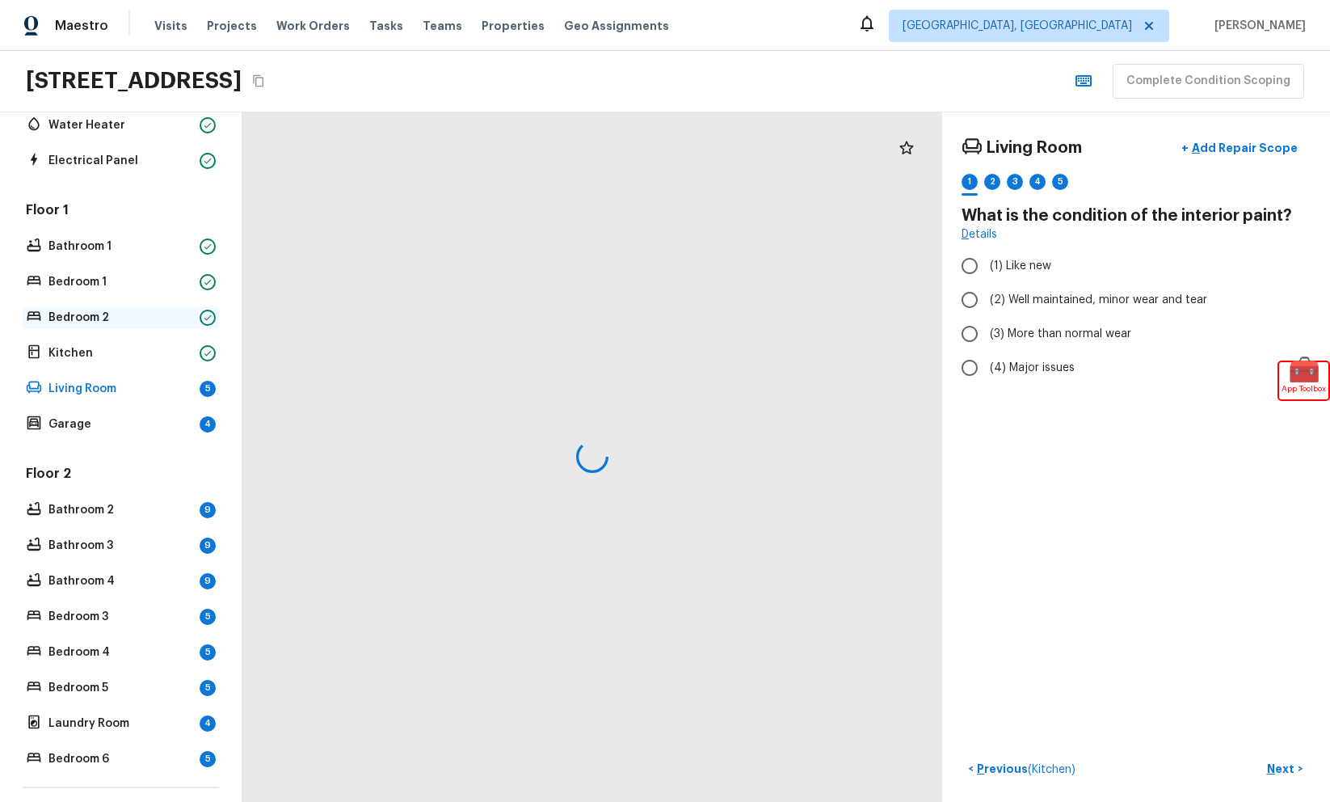
scroll to position [416, 0]
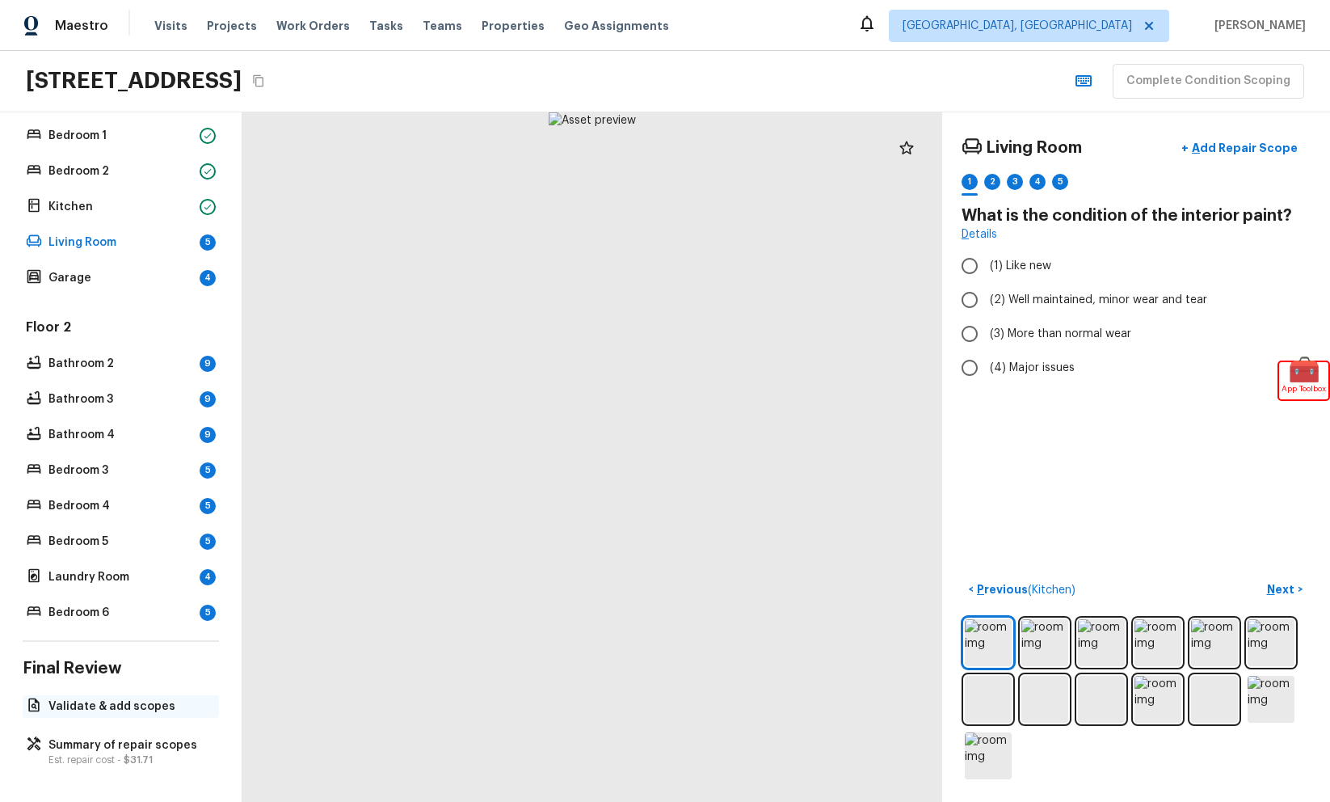
click at [147, 714] on p "Validate & add scopes" at bounding box center [128, 706] width 161 height 16
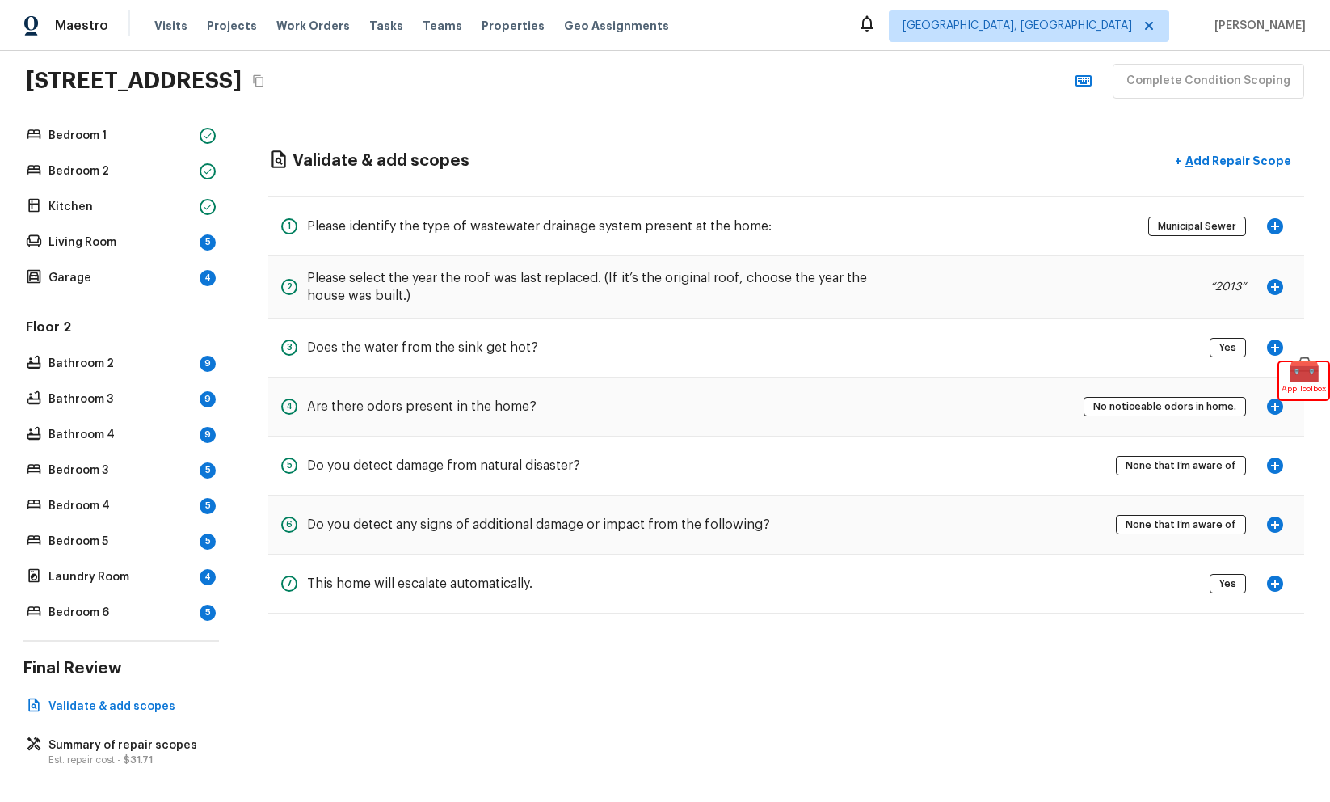
click at [1280, 225] on icon "button" at bounding box center [1275, 226] width 16 height 16
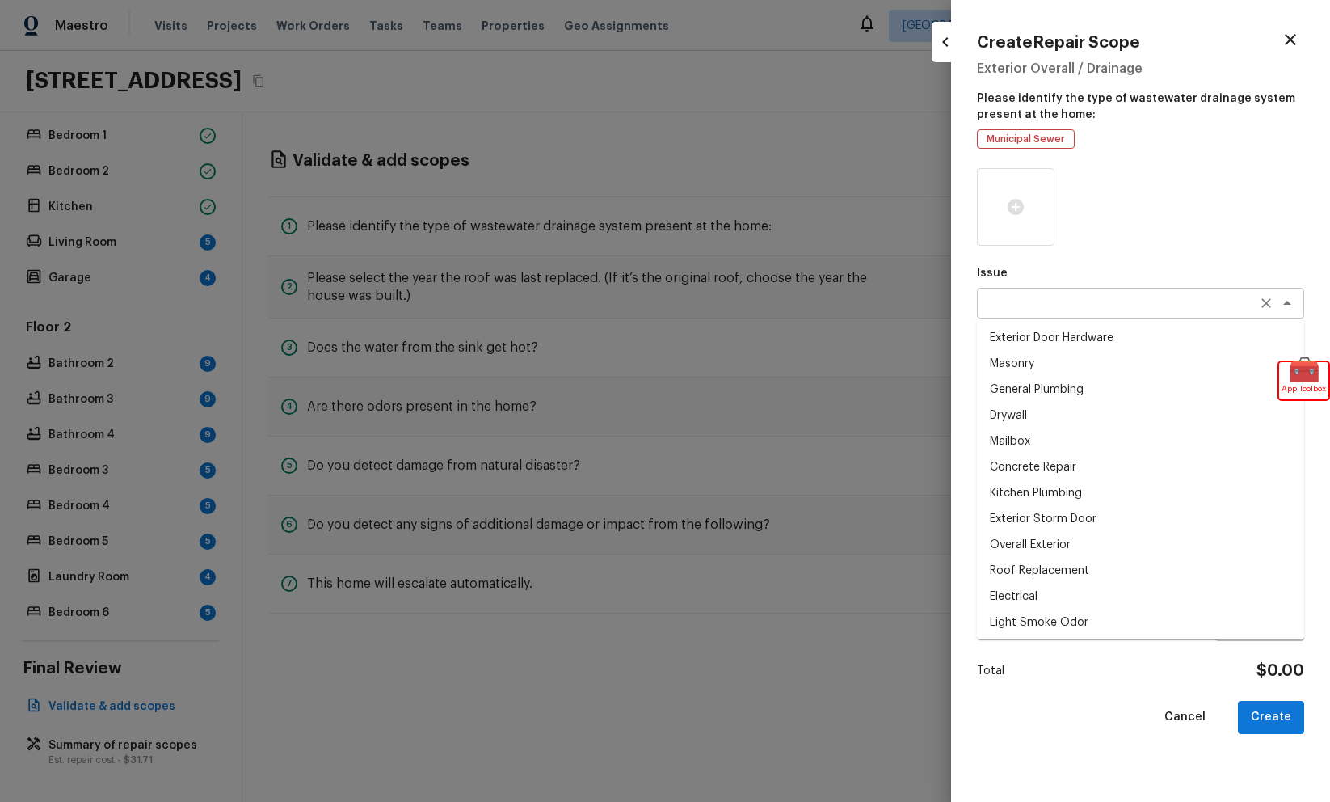
click at [1092, 314] on div "x ​" at bounding box center [1140, 303] width 327 height 31
click at [1047, 415] on li "Drywall" at bounding box center [1140, 415] width 327 height 26
type textarea "Drywall"
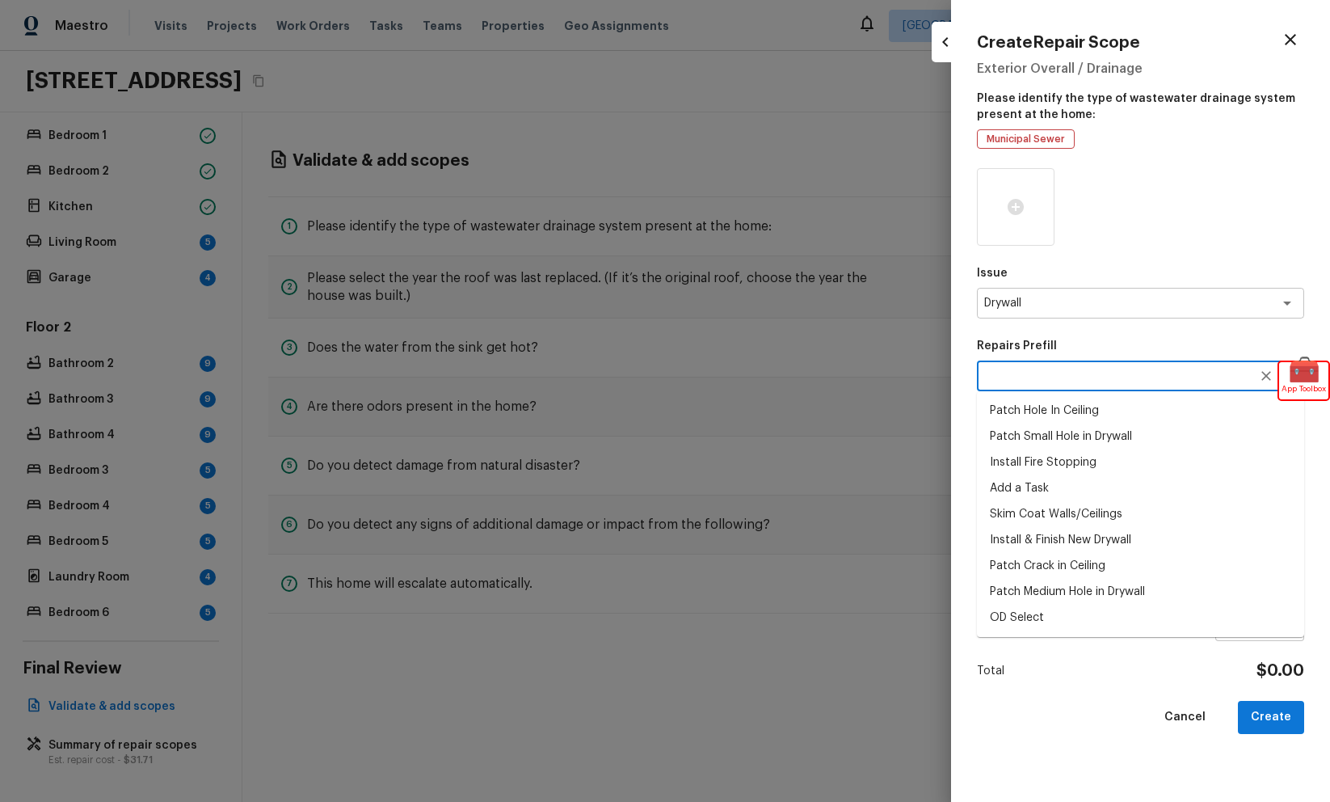
click at [1161, 370] on textarea at bounding box center [1117, 376] width 267 height 16
click at [1084, 569] on li "Patch Crack in Ceiling" at bounding box center [1140, 566] width 327 height 26
type textarea "Patch Crack in Ceiling"
type textarea "Prep/scrape all loose material from the damaged area; prime if needed. Patch th…"
type input "$25.00"
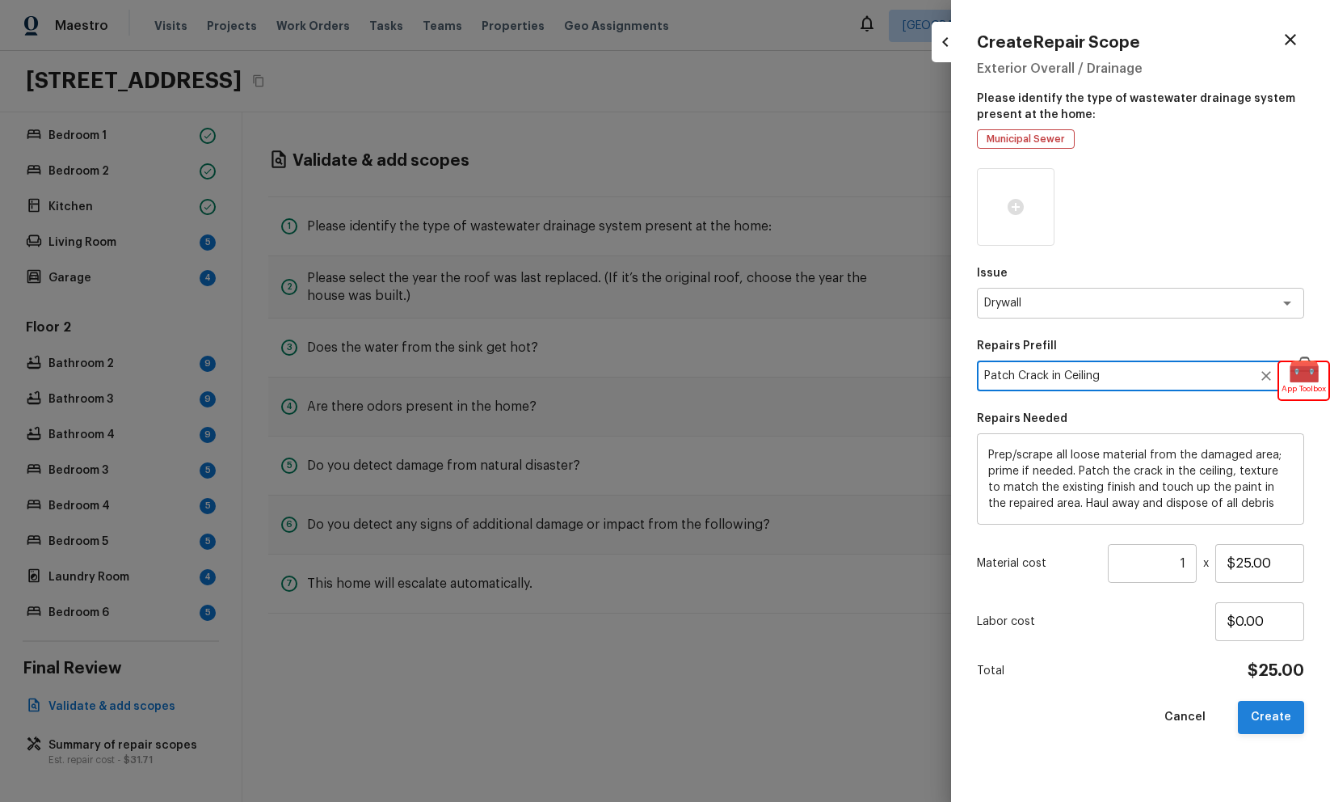
click at [1271, 707] on button "Create" at bounding box center [1271, 717] width 66 height 33
type input "$0.00"
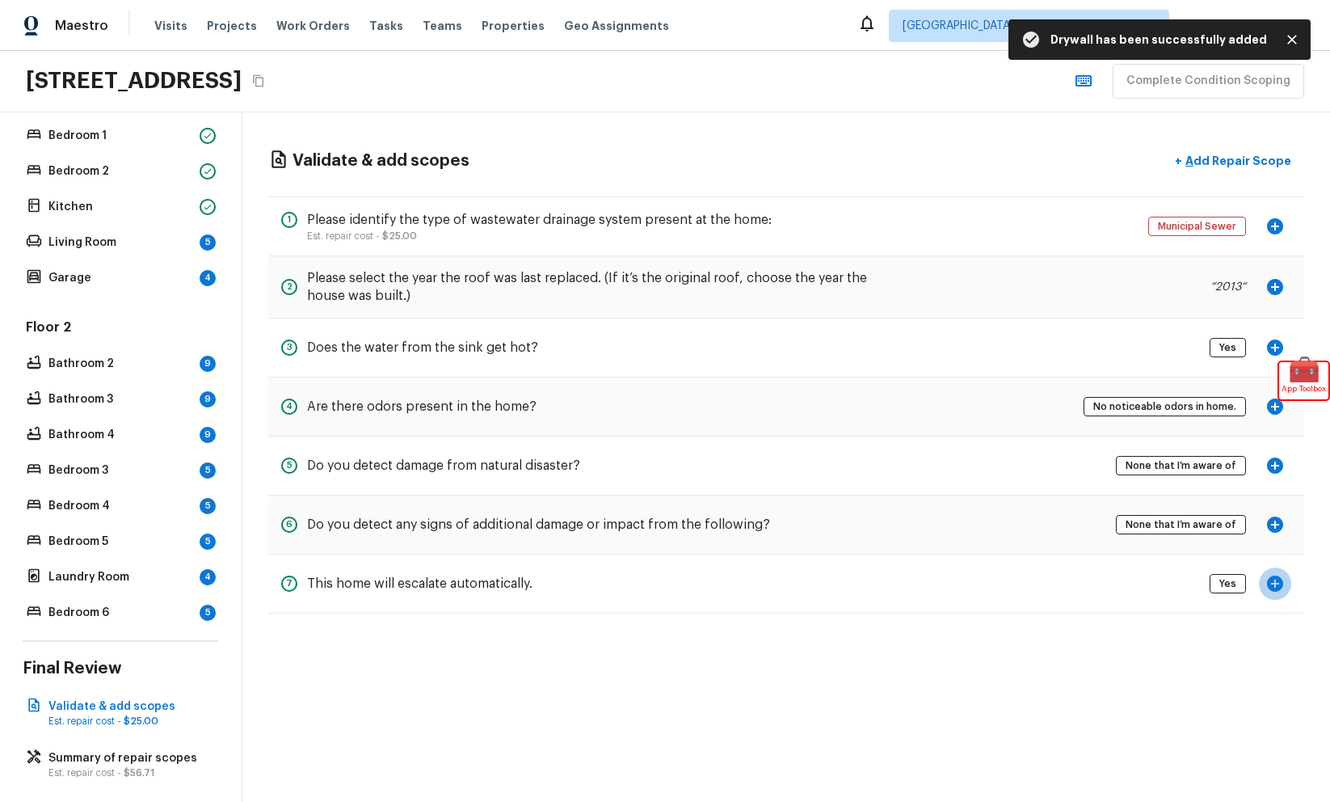
click at [1278, 585] on icon "button" at bounding box center [1275, 583] width 16 height 16
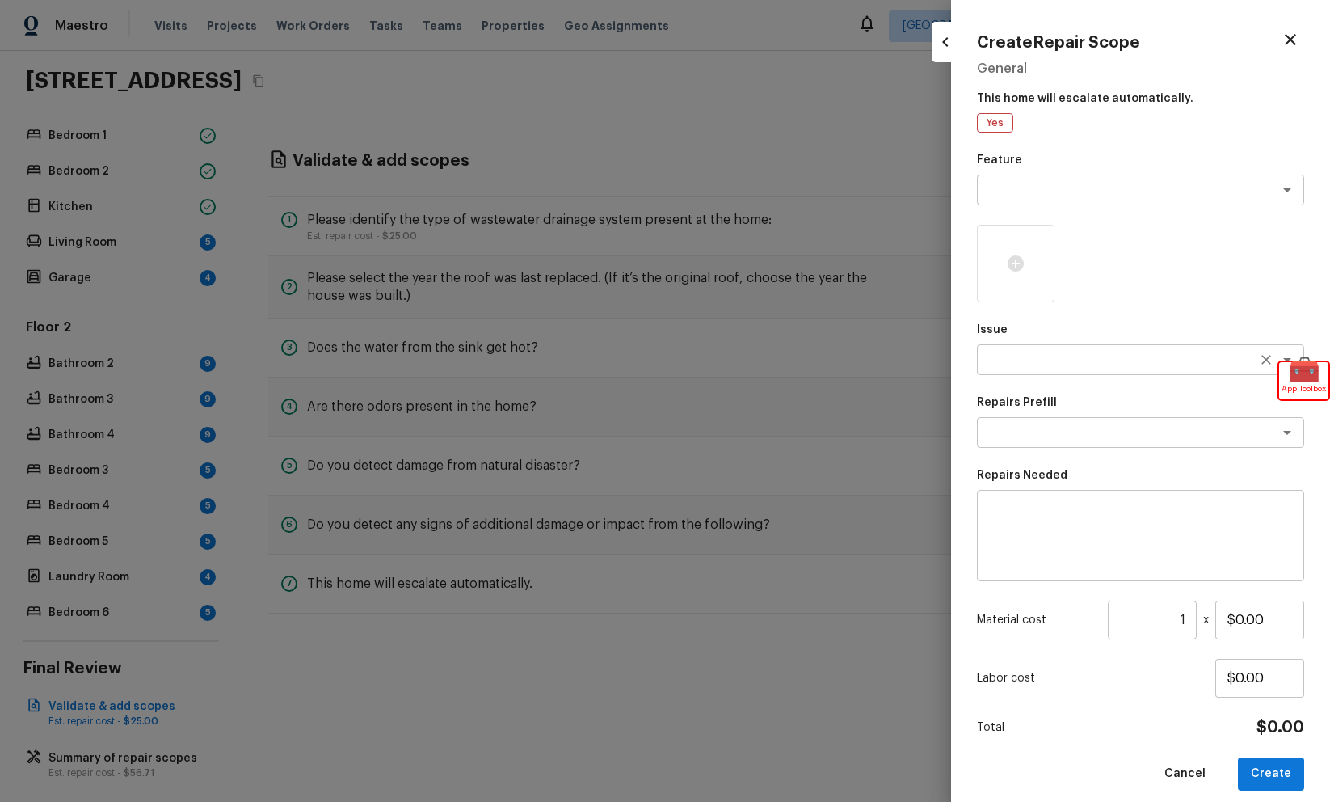
click at [1149, 359] on textarea at bounding box center [1117, 360] width 267 height 16
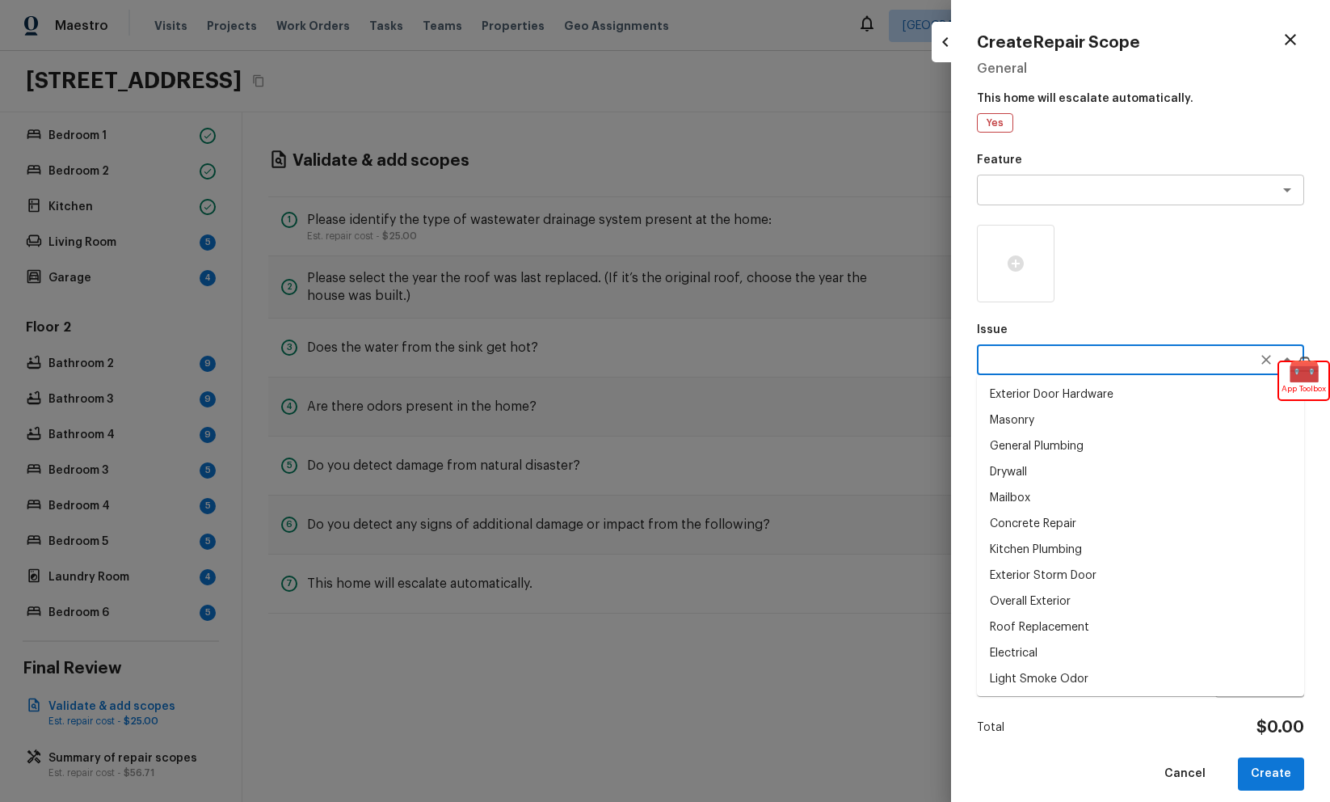
click at [1099, 446] on li "General Plumbing" at bounding box center [1140, 446] width 327 height 26
type textarea "General Plumbing"
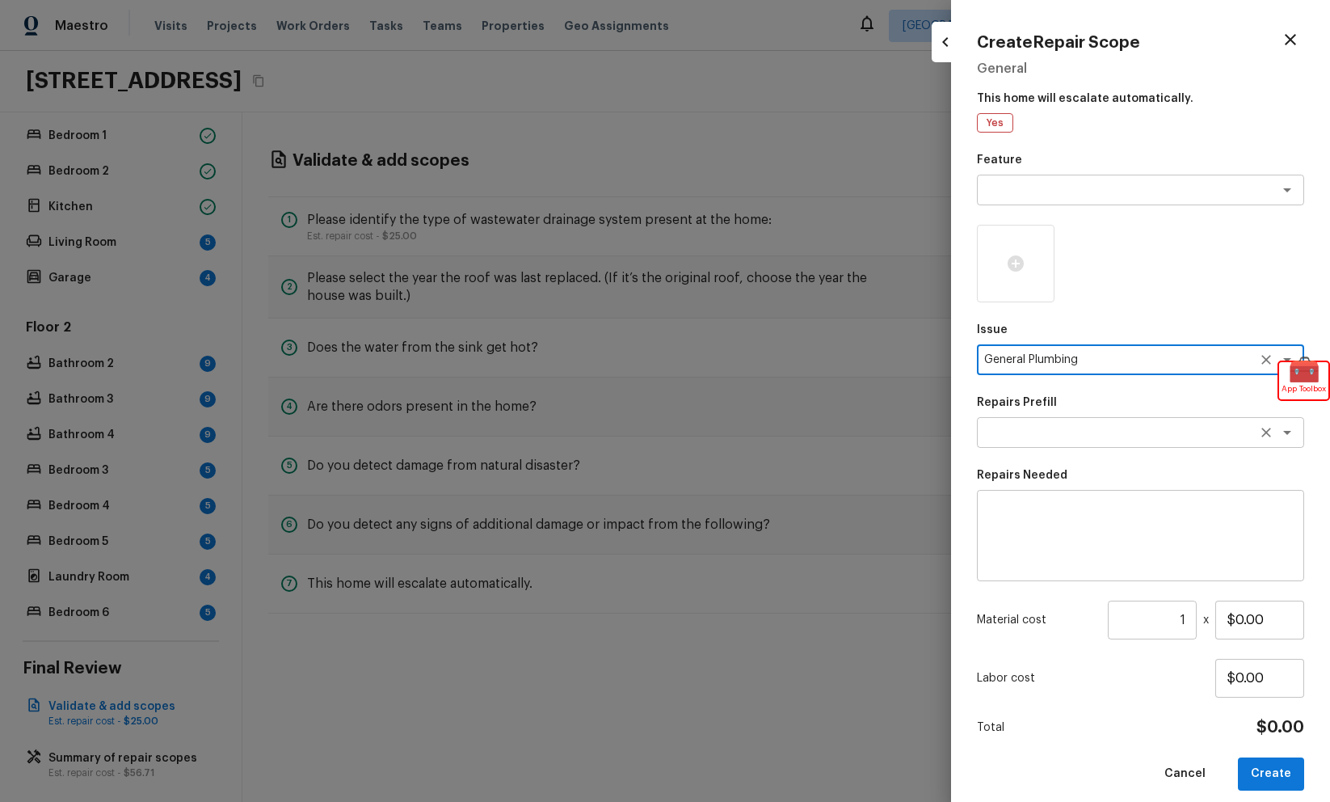
click at [1107, 426] on textarea at bounding box center [1117, 432] width 267 height 16
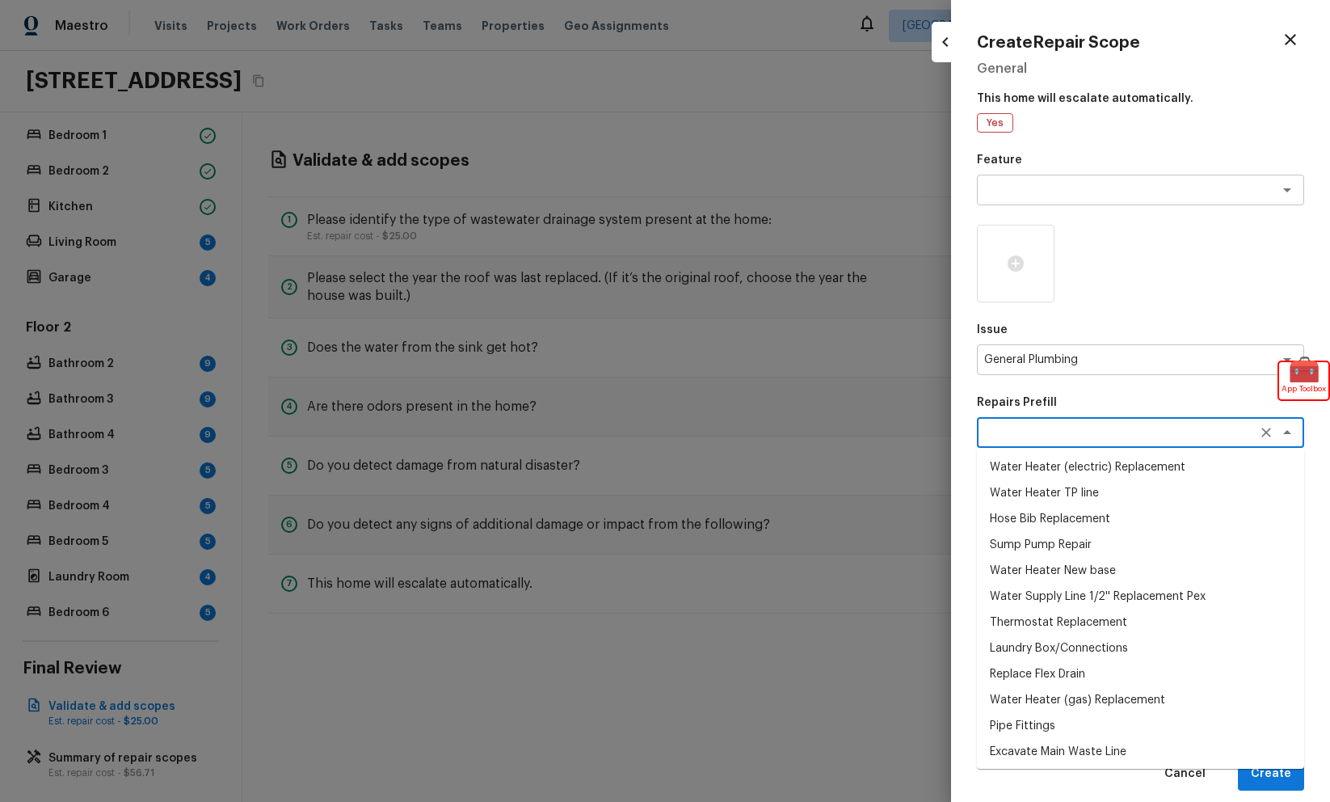
click at [1089, 521] on li "Hose Bib Replacement" at bounding box center [1140, 519] width 327 height 26
type textarea "Hose Bib Replacement"
type textarea "Remove the existing hose bib and replace it with a new hose bib. Ensure that th…"
type input "$45.51"
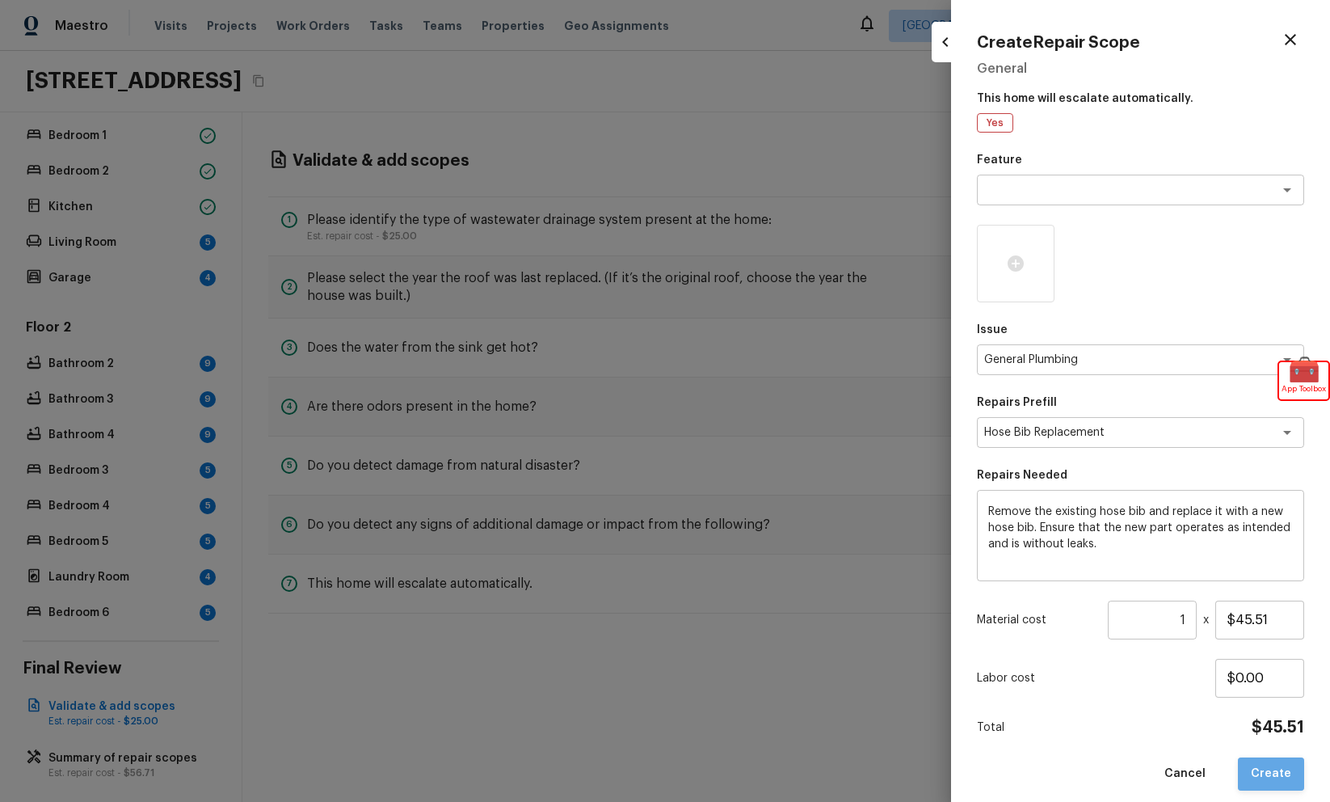
click at [1287, 769] on button "Create" at bounding box center [1271, 773] width 66 height 33
type input "$0.00"
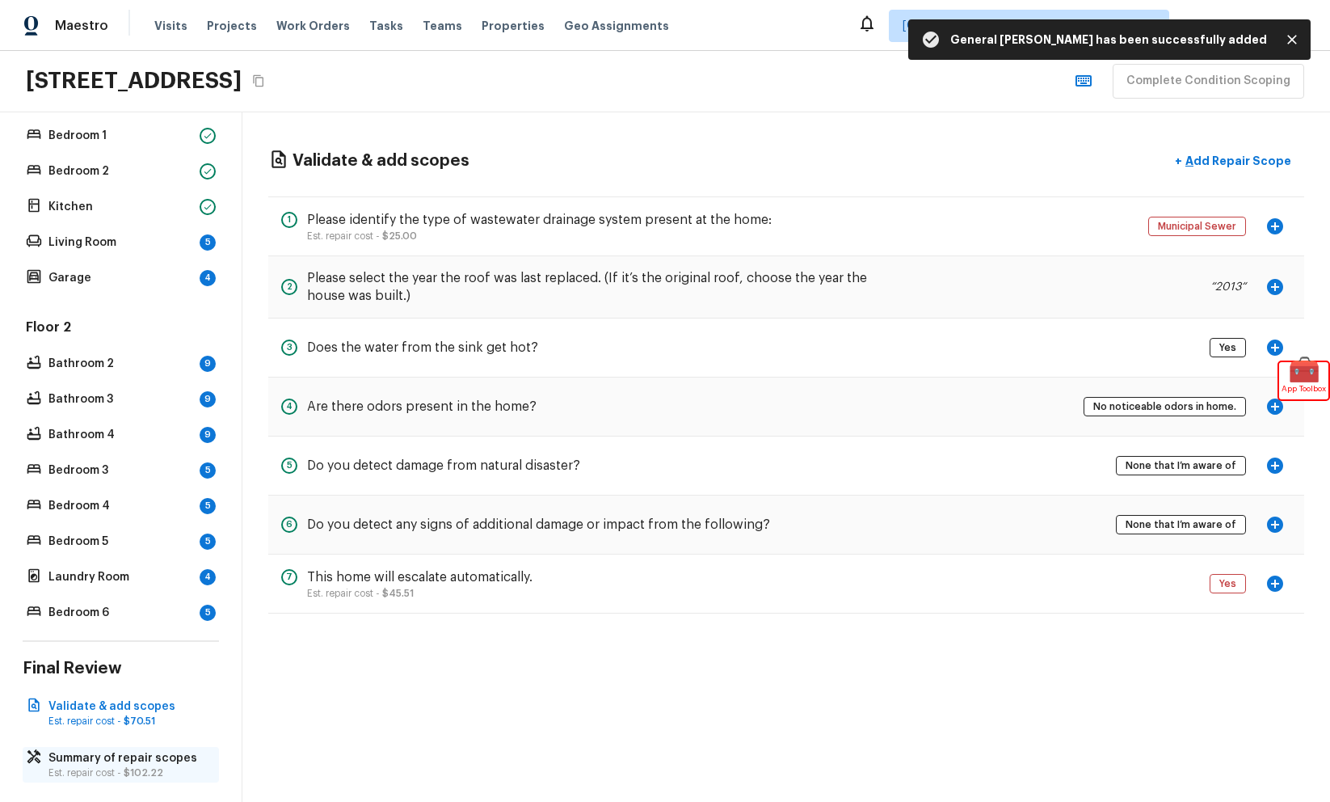
click at [162, 754] on p "Summary of repair scopes" at bounding box center [128, 758] width 161 height 16
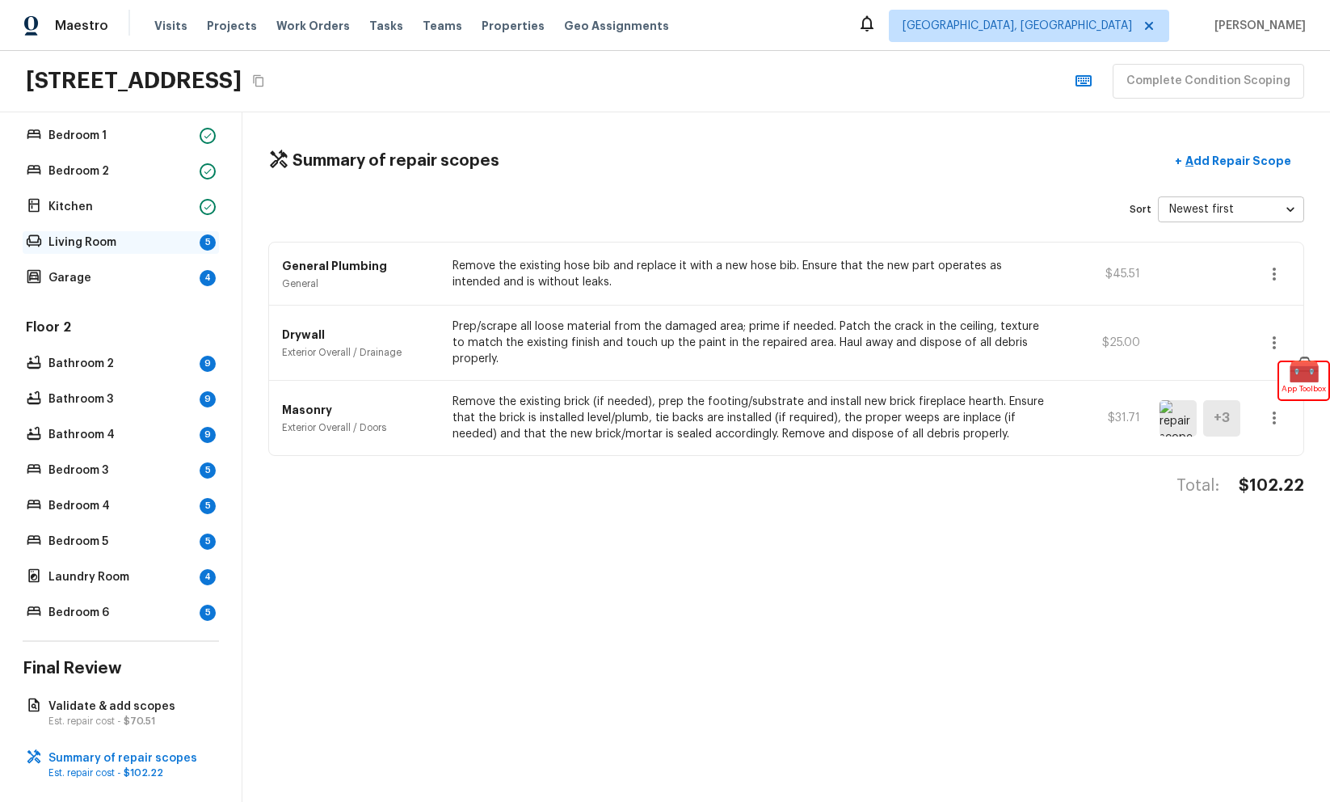
click at [161, 247] on p "Living Room" at bounding box center [120, 242] width 145 height 16
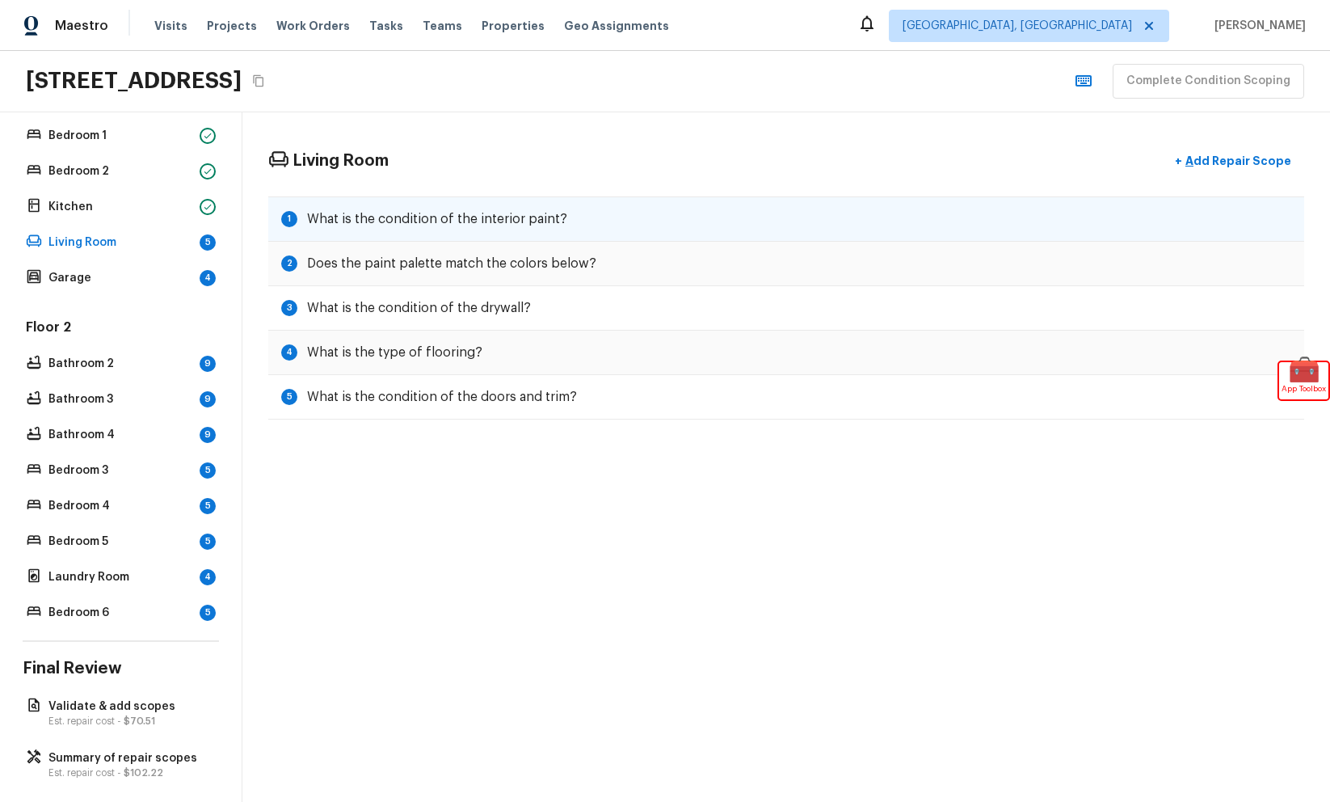
click at [827, 215] on div "1 What is the condition of the interior paint?" at bounding box center [786, 218] width 1036 height 45
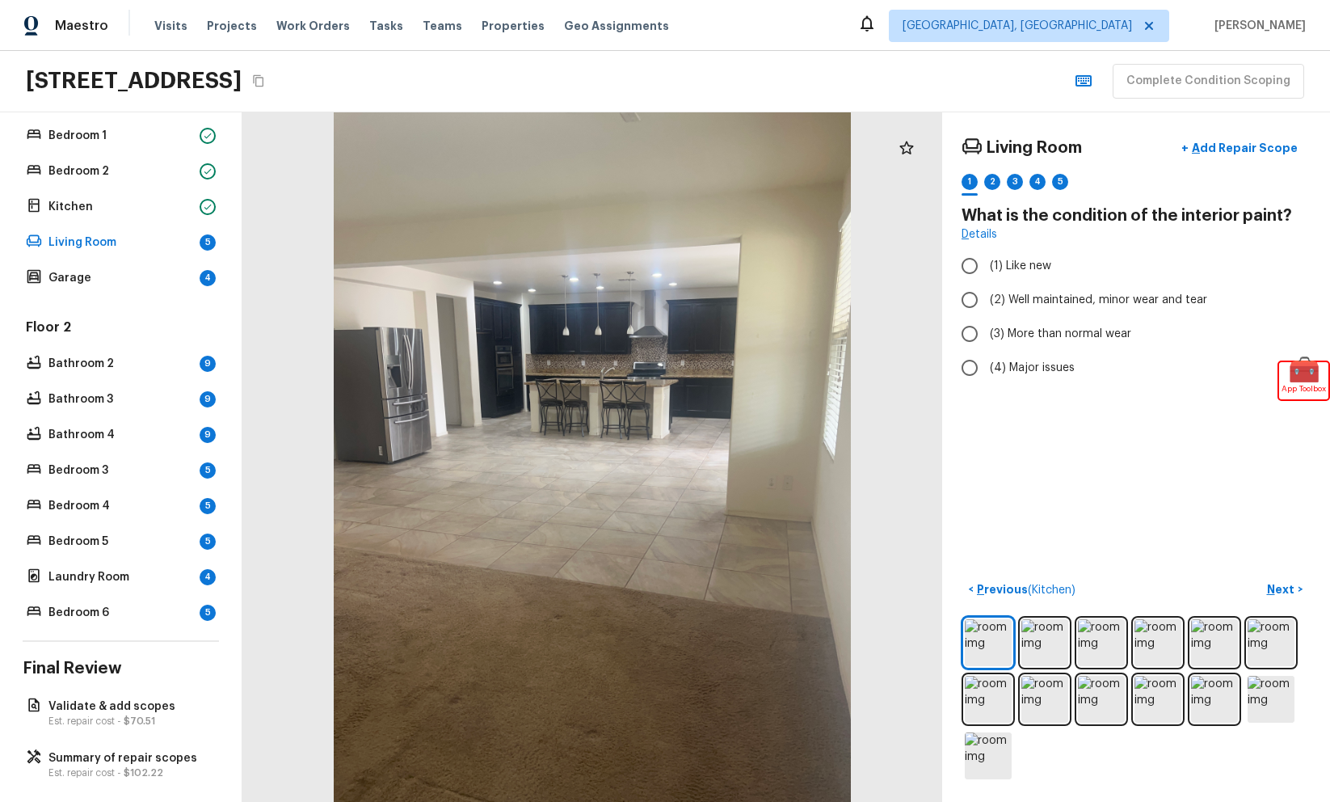
radio input "true"
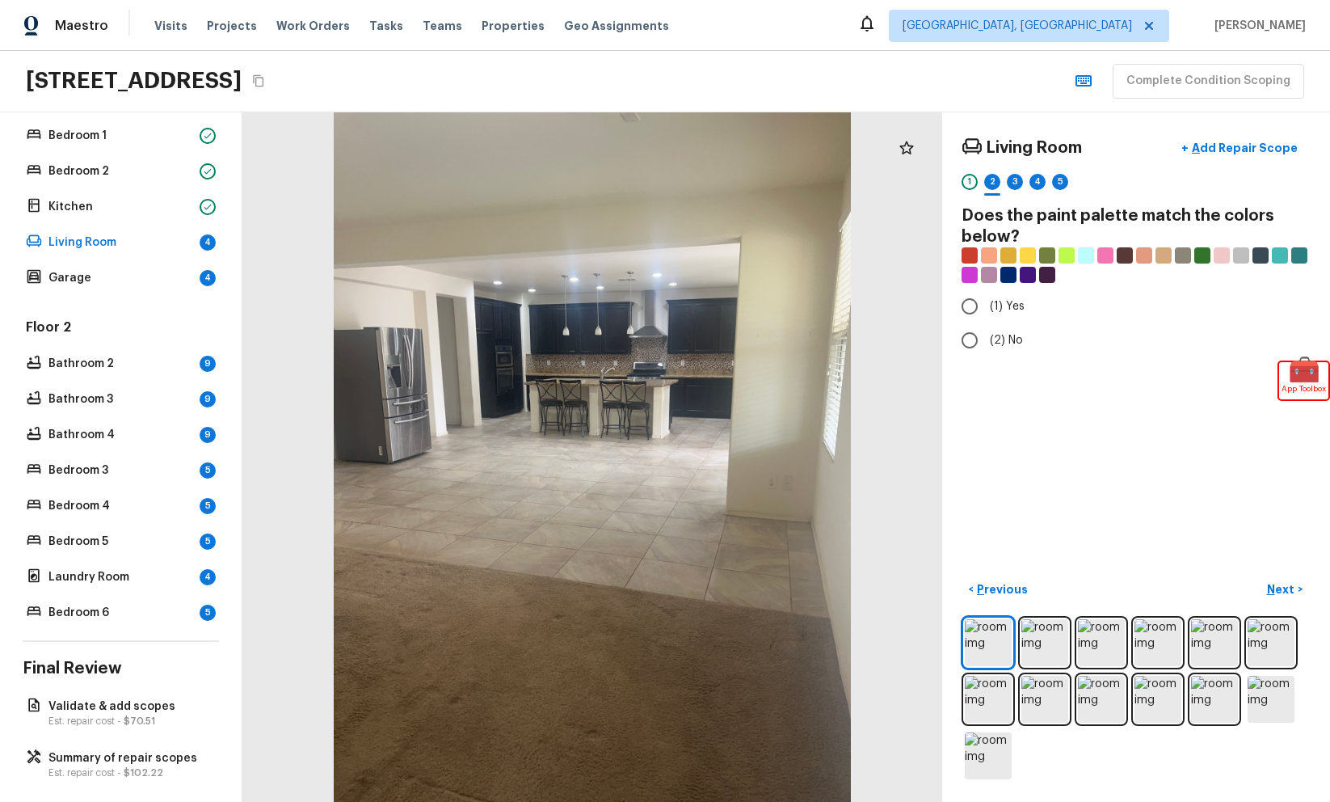
radio input "true"
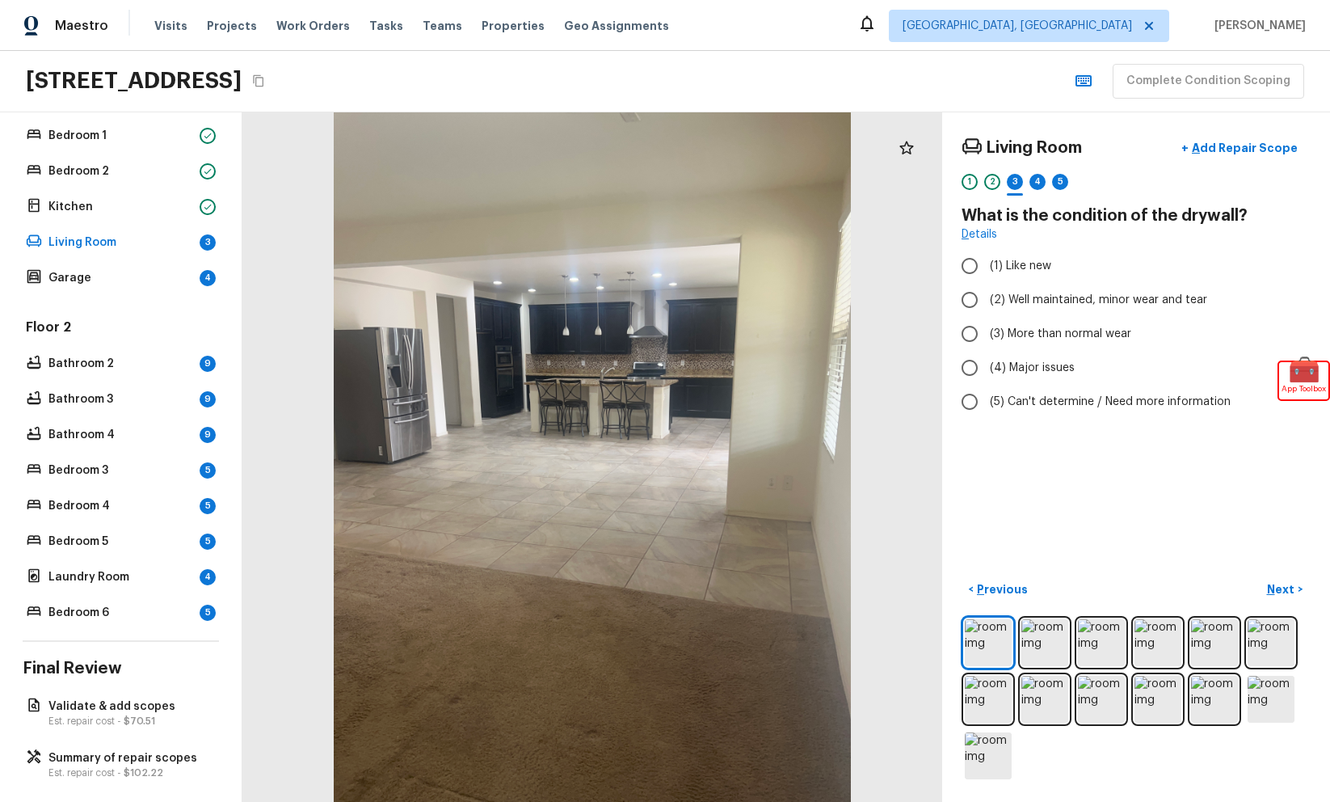
radio input "true"
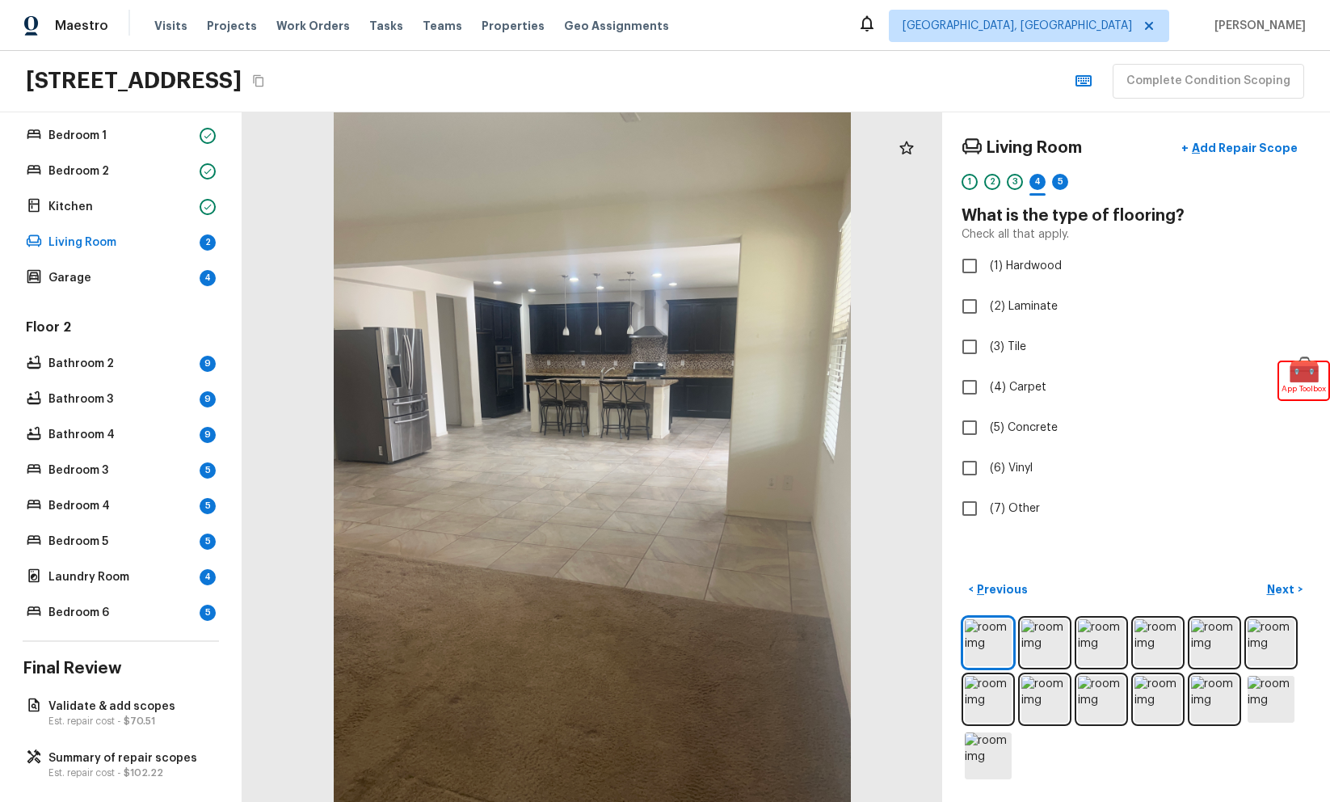
checkbox input "true"
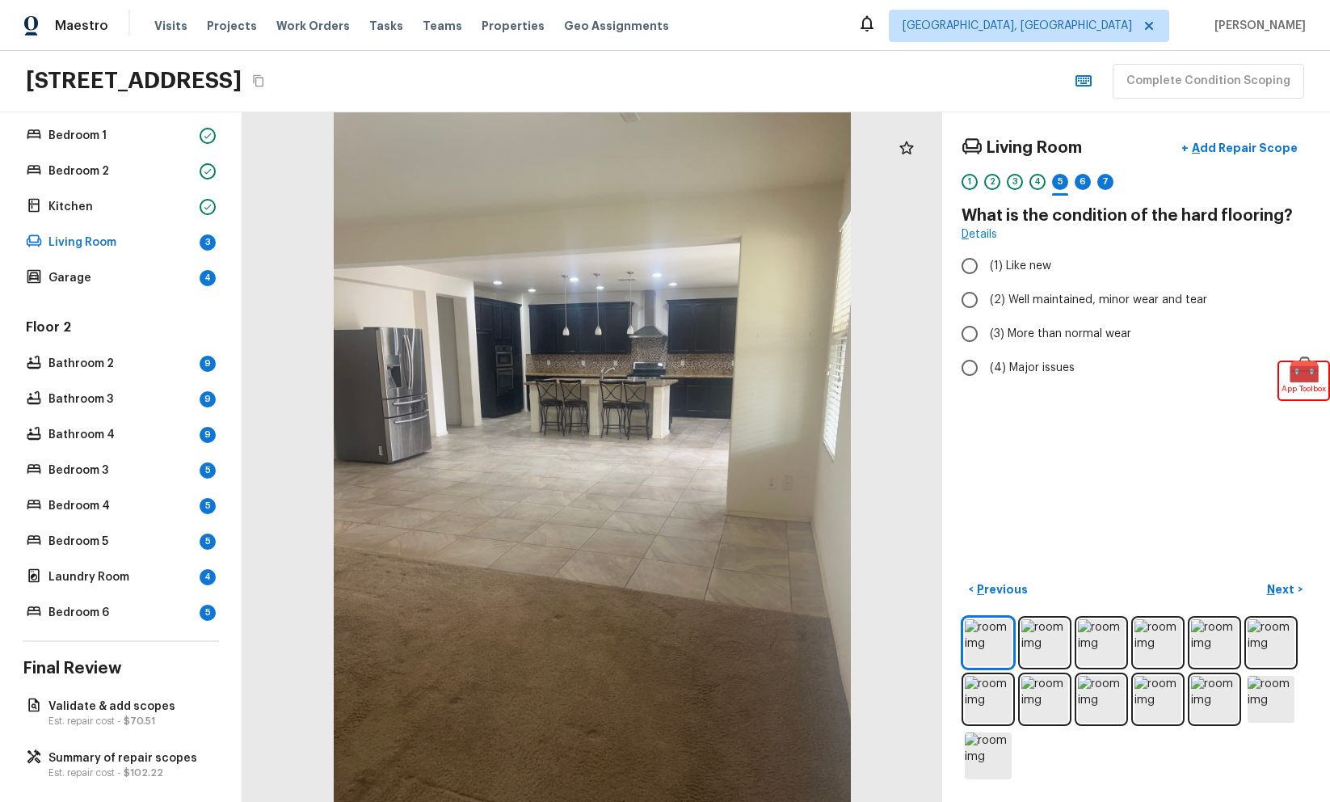
radio input "true"
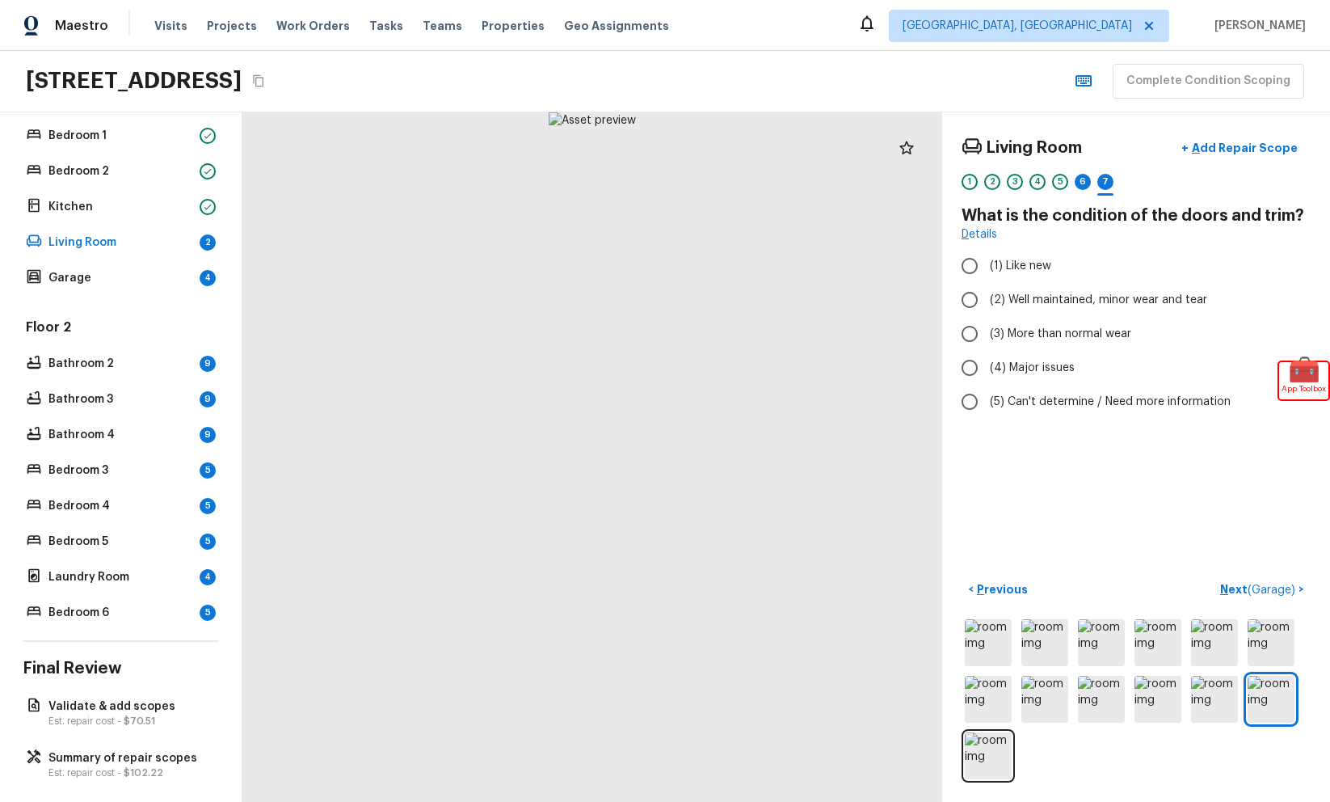
radio input "true"
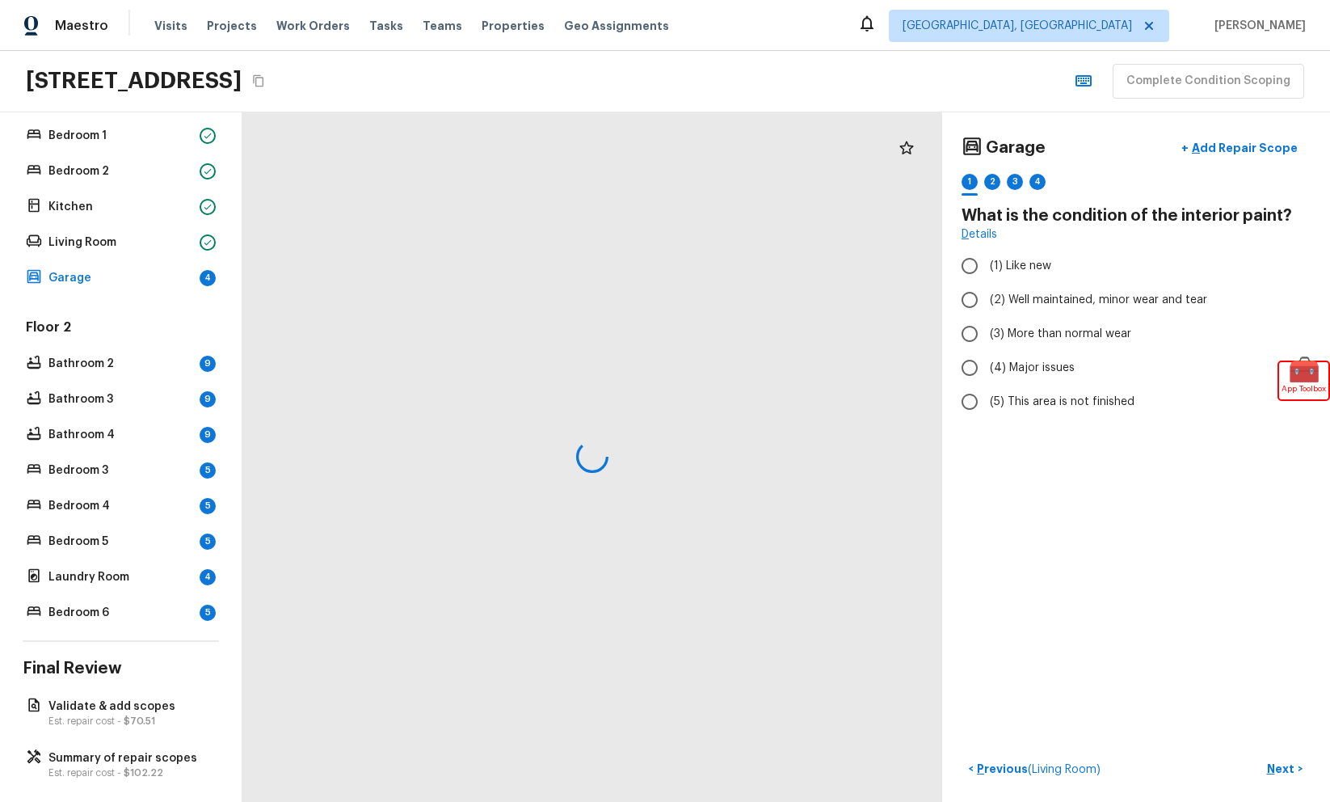
radio input "true"
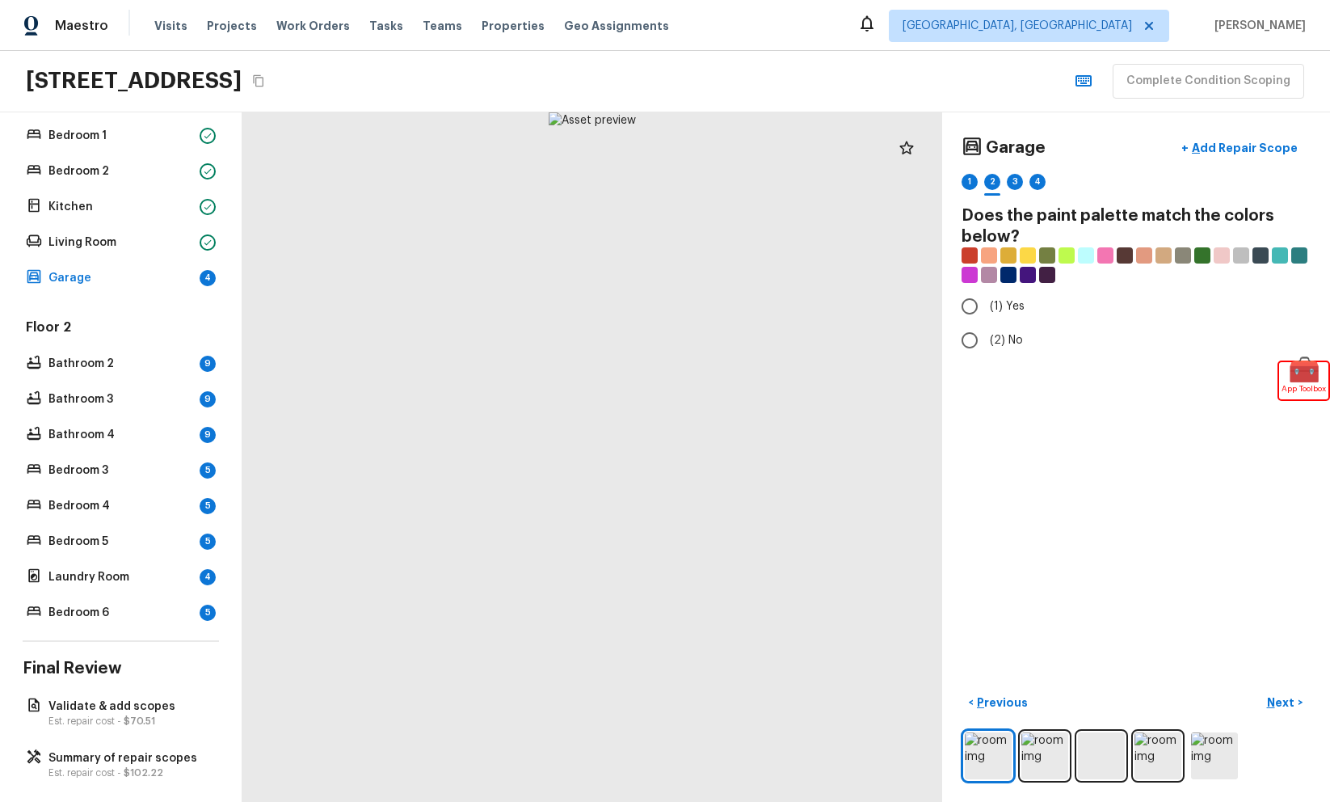
radio input "true"
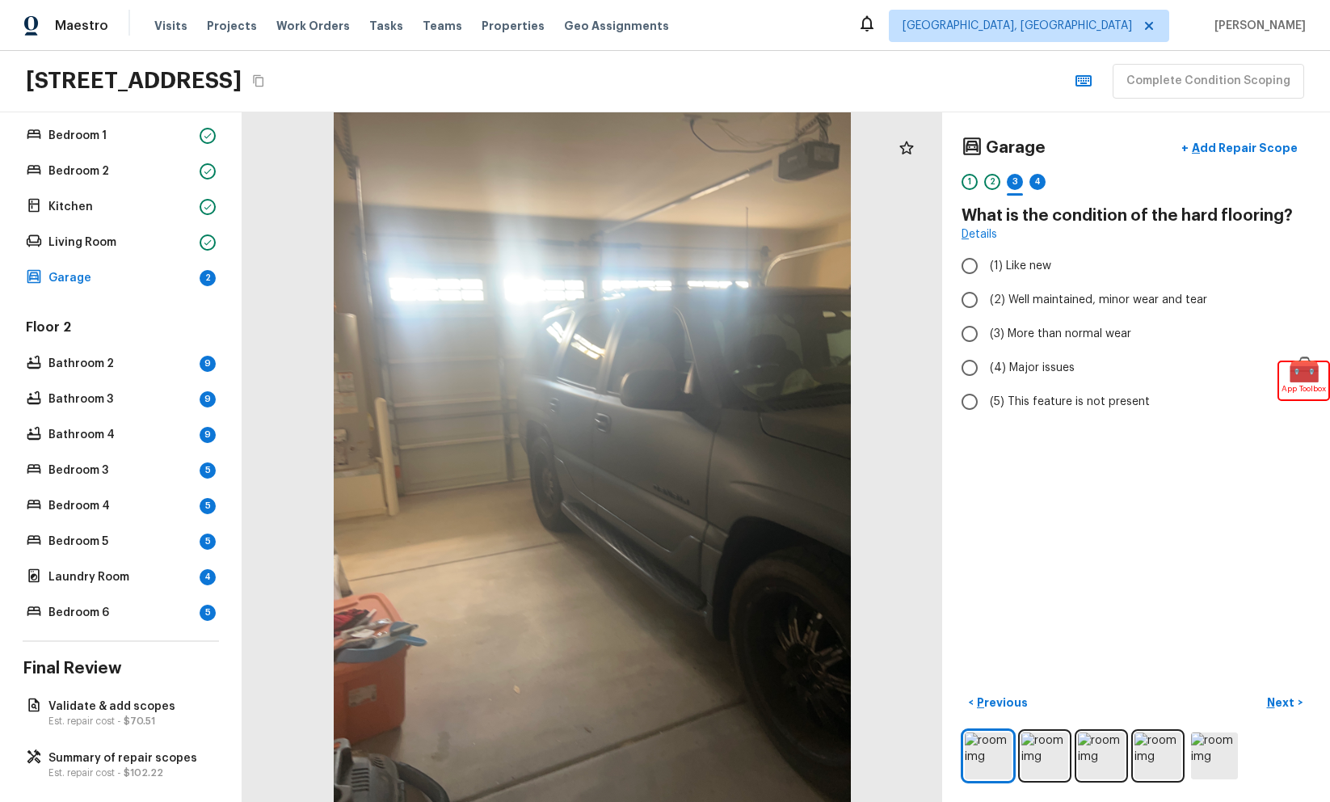
radio input "true"
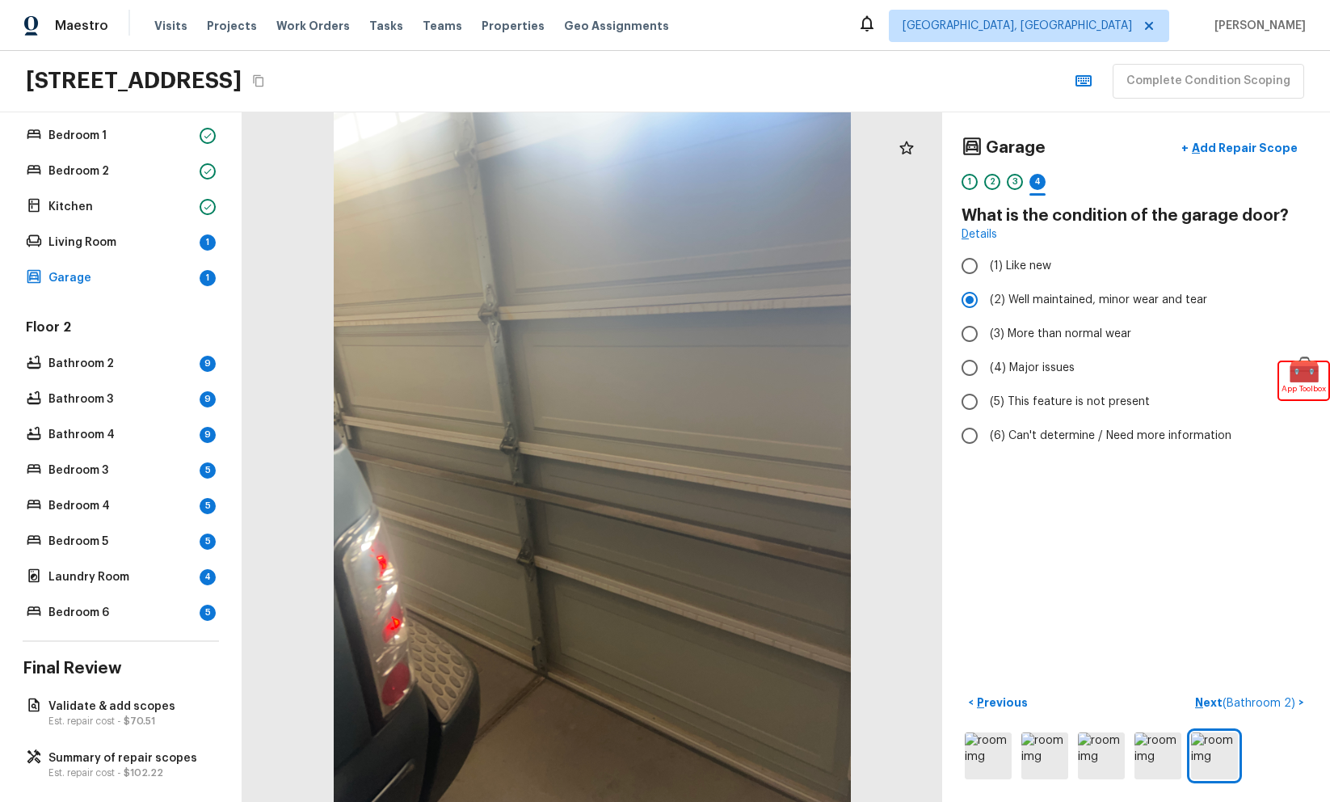
radio input "false"
radio input "true"
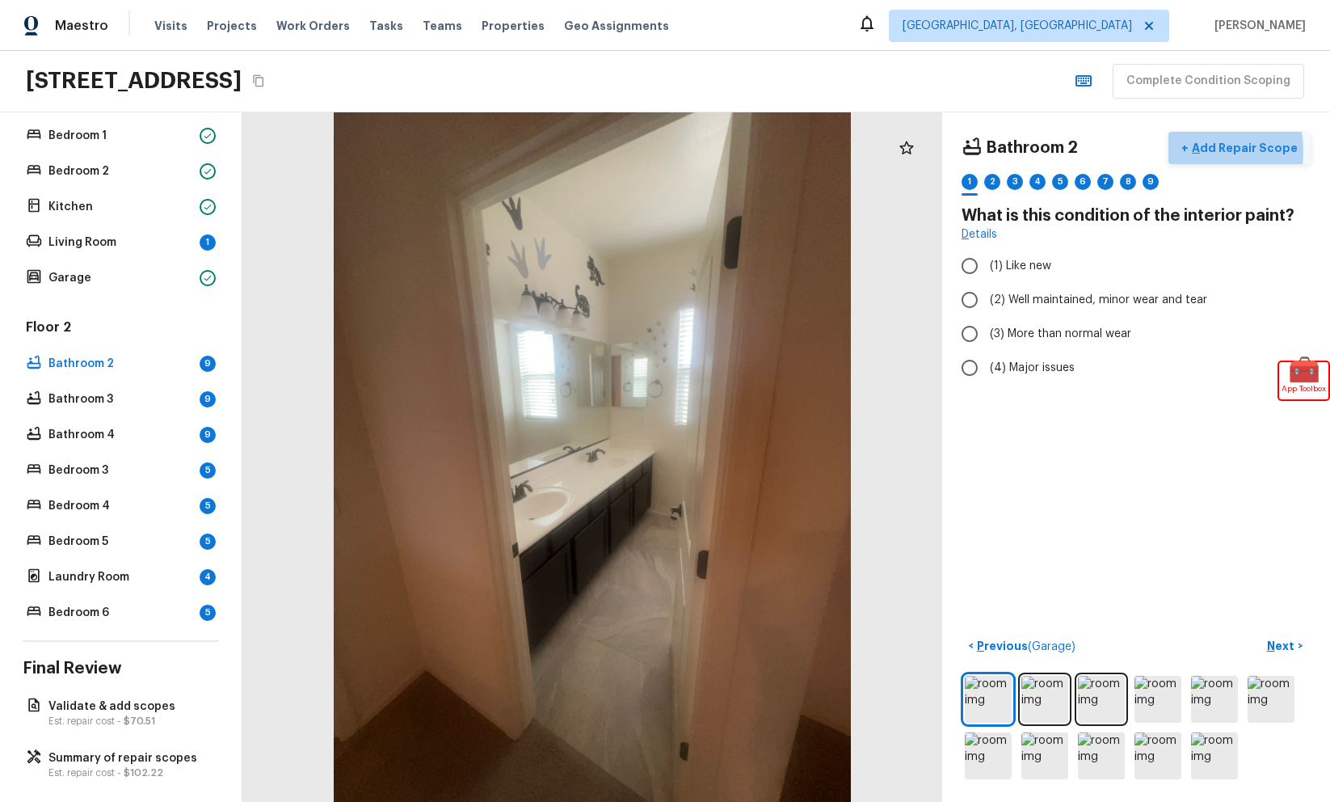
click at [1194, 151] on button "+ Add Repair Scope" at bounding box center [1240, 148] width 142 height 33
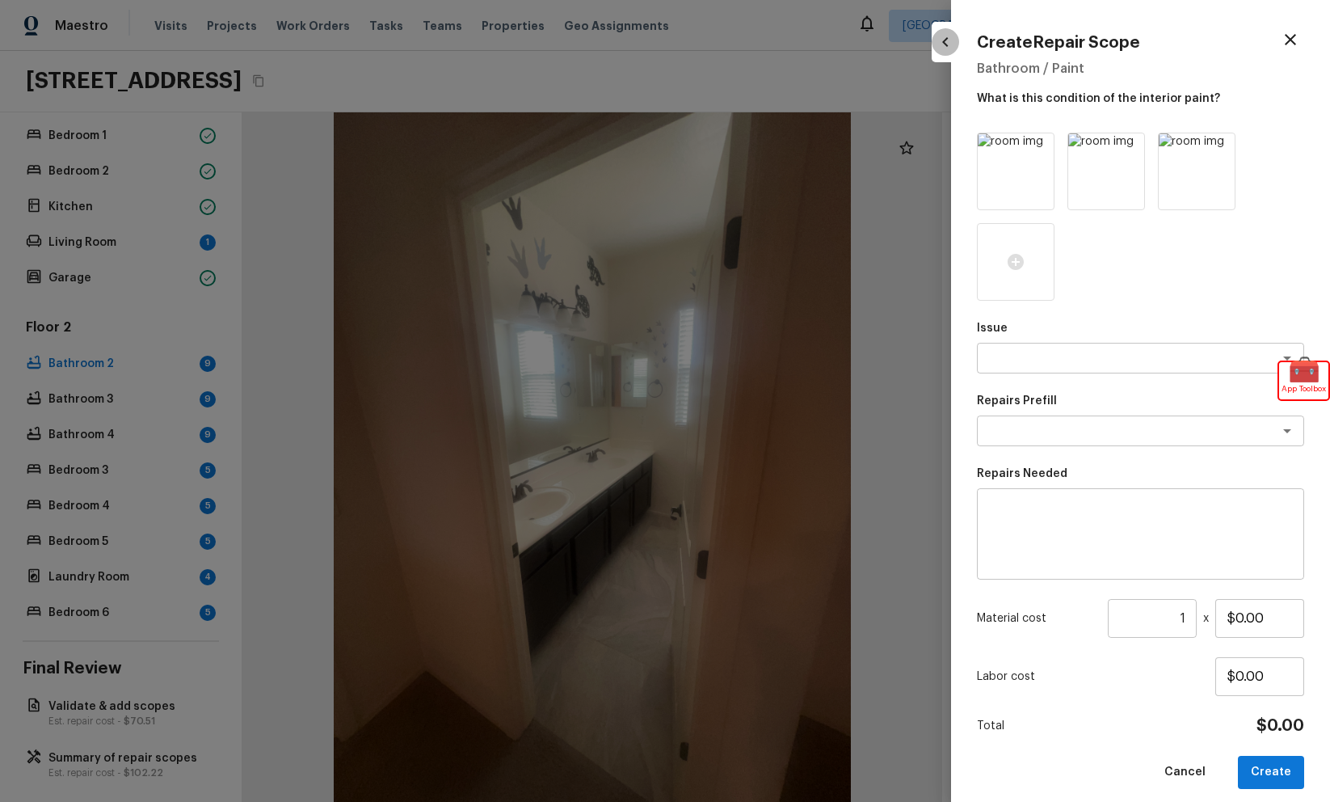
click at [941, 49] on icon "button" at bounding box center [945, 41] width 19 height 19
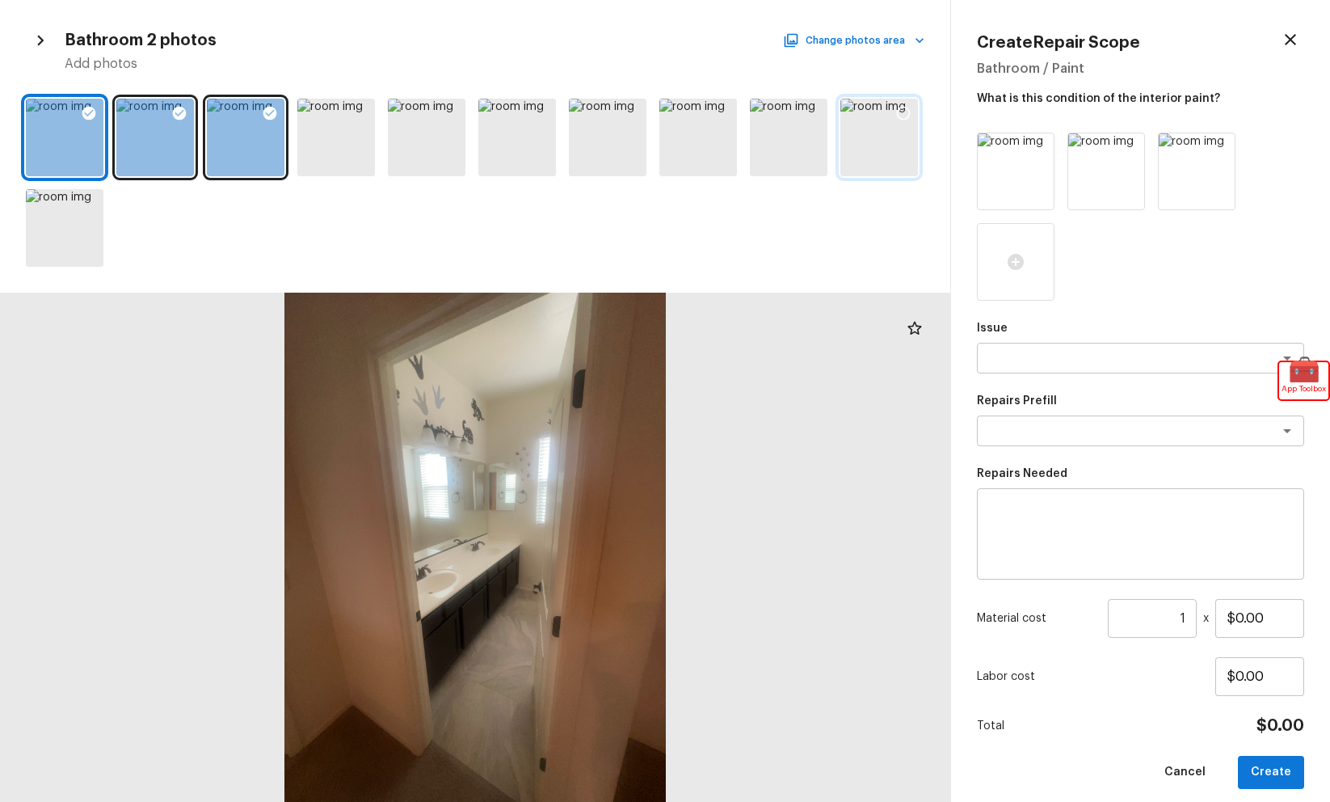
click at [864, 148] on div at bounding box center [879, 138] width 78 height 78
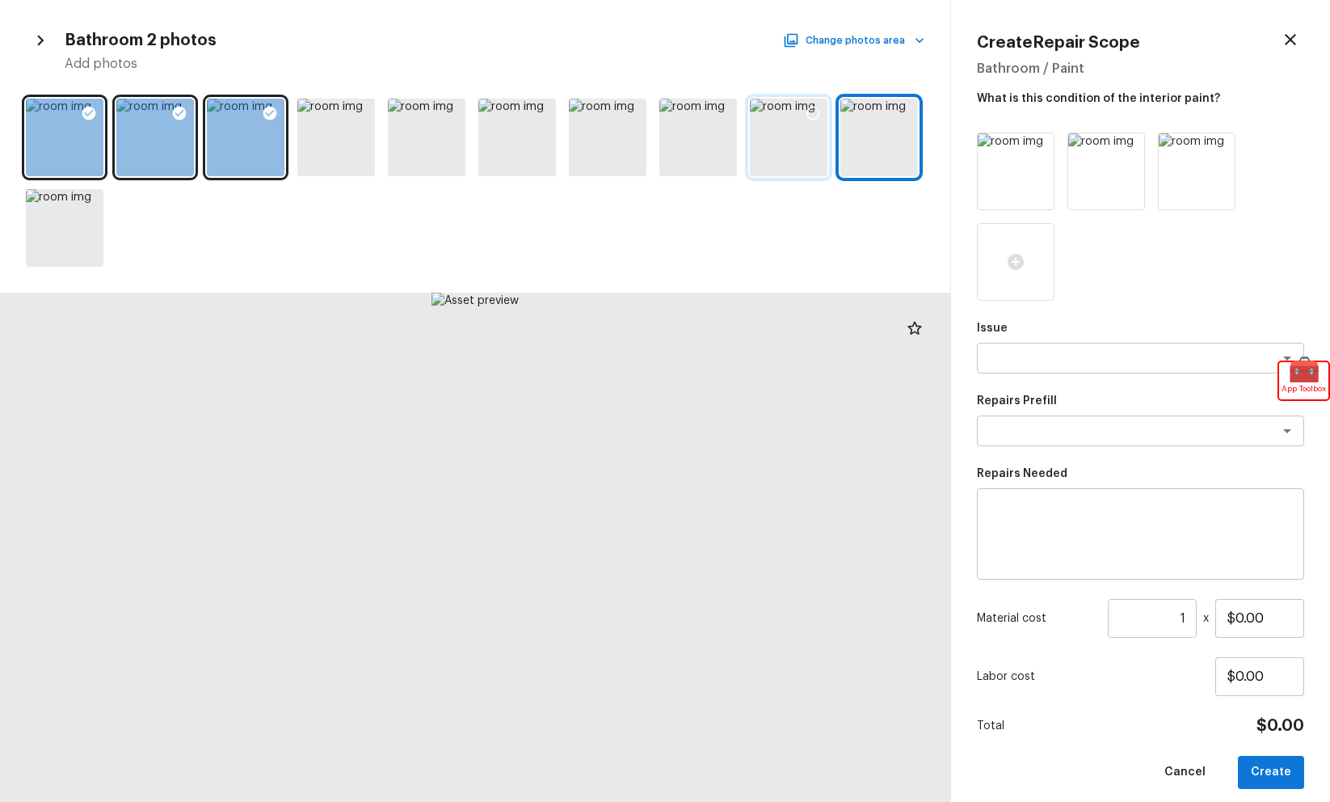
click at [764, 143] on div at bounding box center [789, 138] width 78 height 78
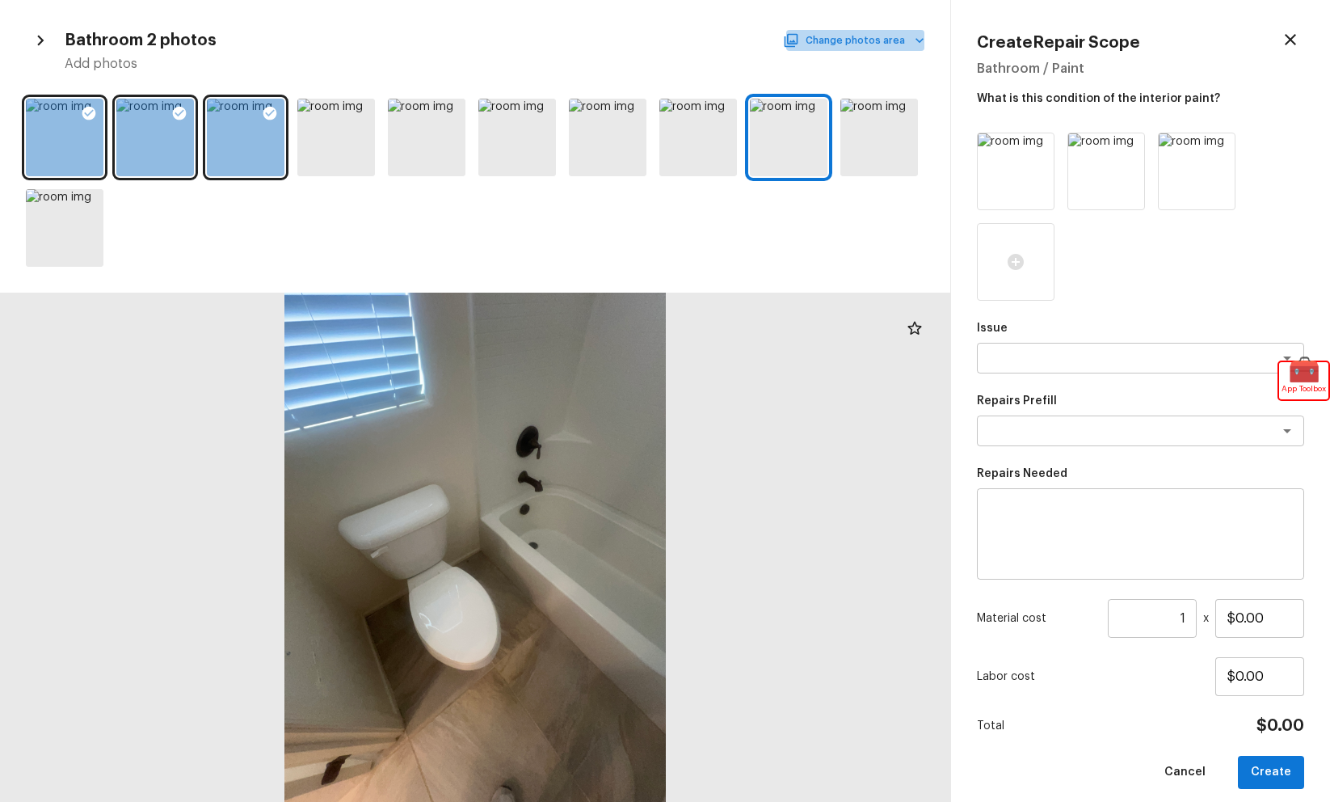
click at [877, 42] on button "Change photos area" at bounding box center [855, 40] width 138 height 21
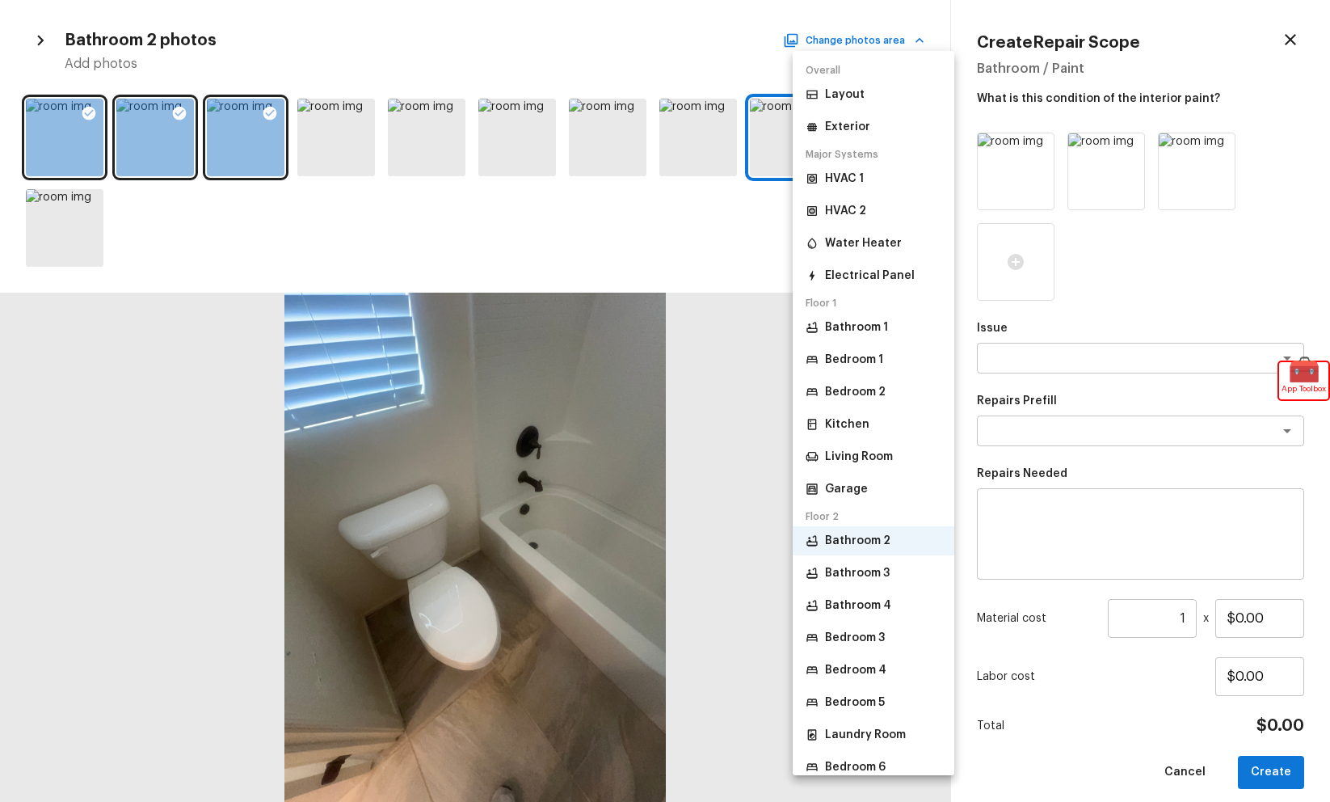
click at [851, 259] on div "HVAC 1 HVAC 2 Water Heater Electrical Panel" at bounding box center [874, 227] width 162 height 126
click at [855, 241] on p "Water Heater" at bounding box center [863, 243] width 77 height 16
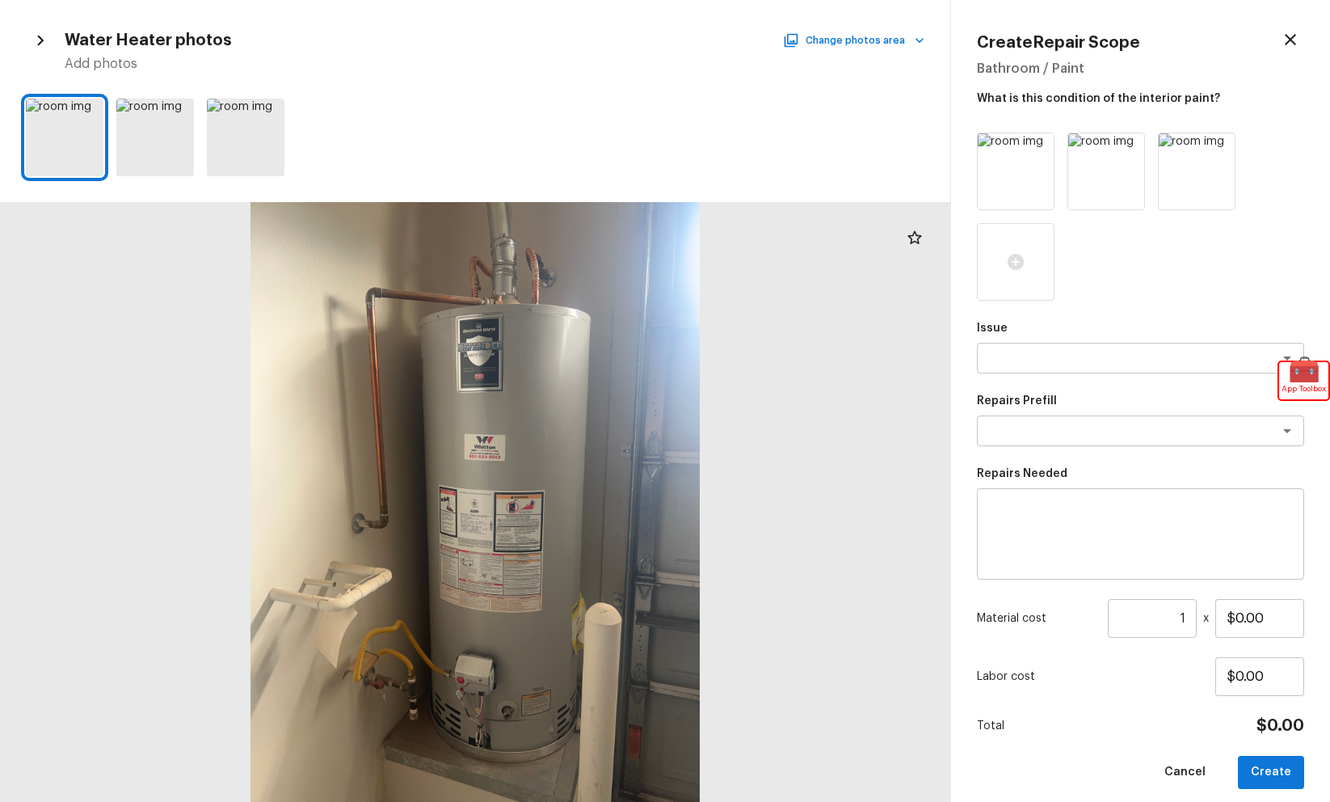
click at [1276, 41] on div "Create Repair Scope" at bounding box center [1140, 39] width 327 height 27
click at [1286, 40] on icon "button" at bounding box center [1290, 39] width 19 height 19
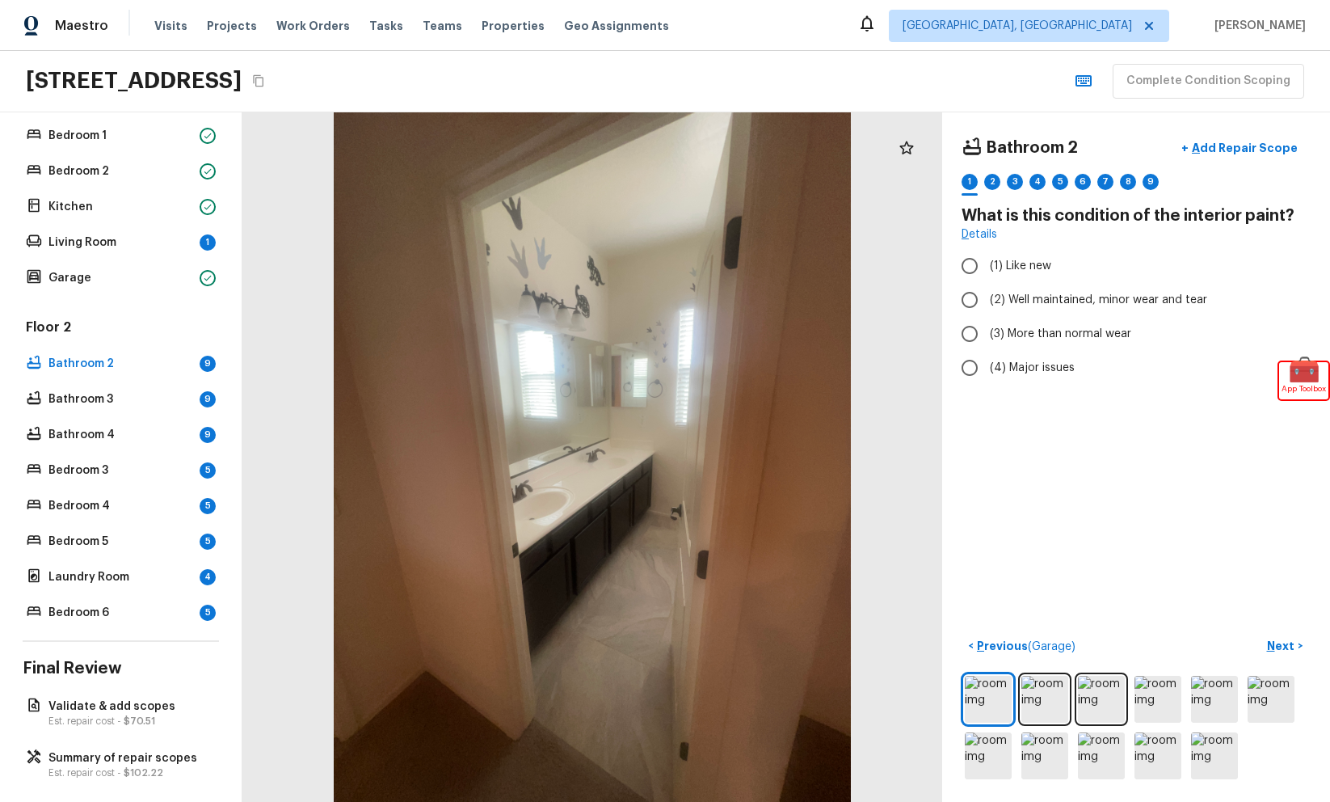
click at [1042, 114] on div "Bathroom 2 + Add Repair Scope 1 2 3 4 5 6 7 8 9 What is this condition of the i…" at bounding box center [1136, 456] width 388 height 689
click at [899, 151] on icon at bounding box center [906, 147] width 19 height 19
click at [1231, 150] on p "Add Repair Scope" at bounding box center [1243, 148] width 109 height 16
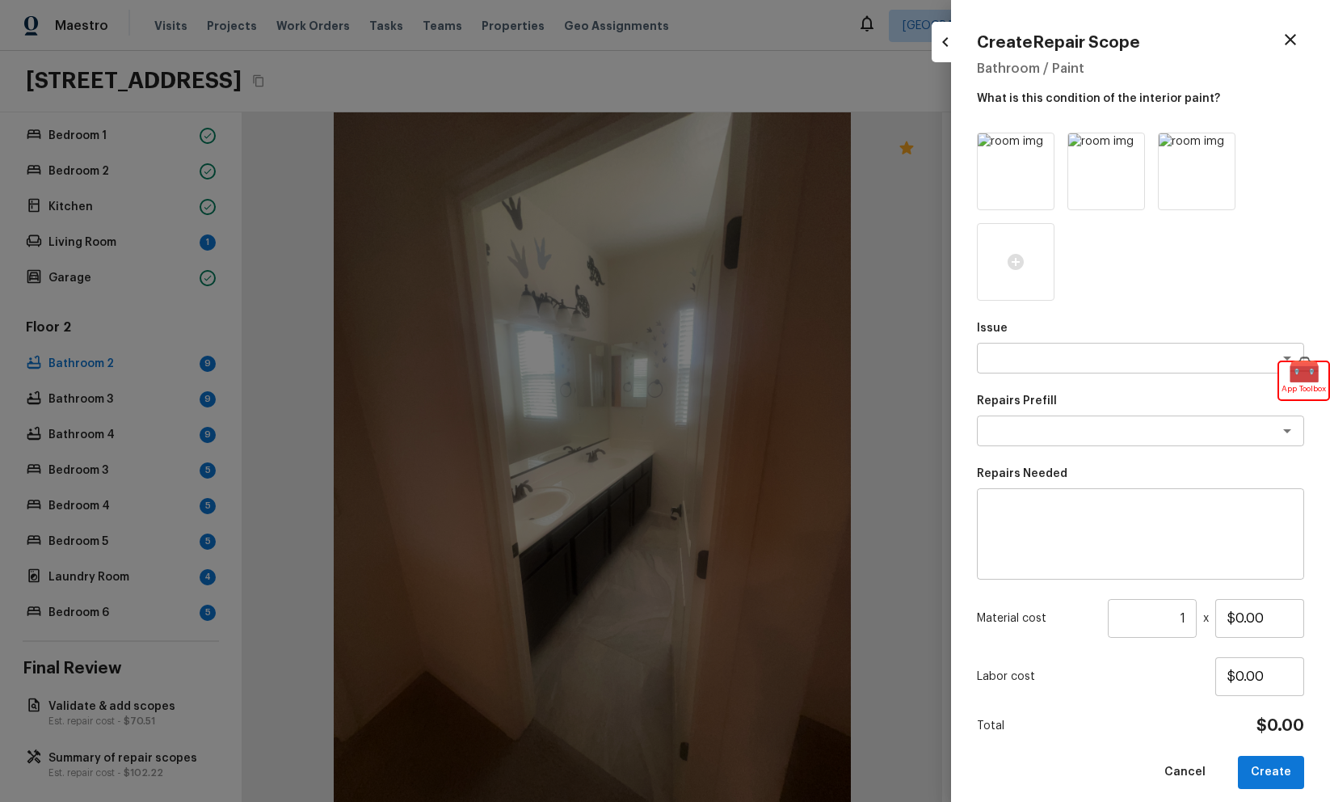
click at [941, 56] on div at bounding box center [945, 42] width 27 height 40
click at [940, 39] on icon "button" at bounding box center [945, 41] width 19 height 19
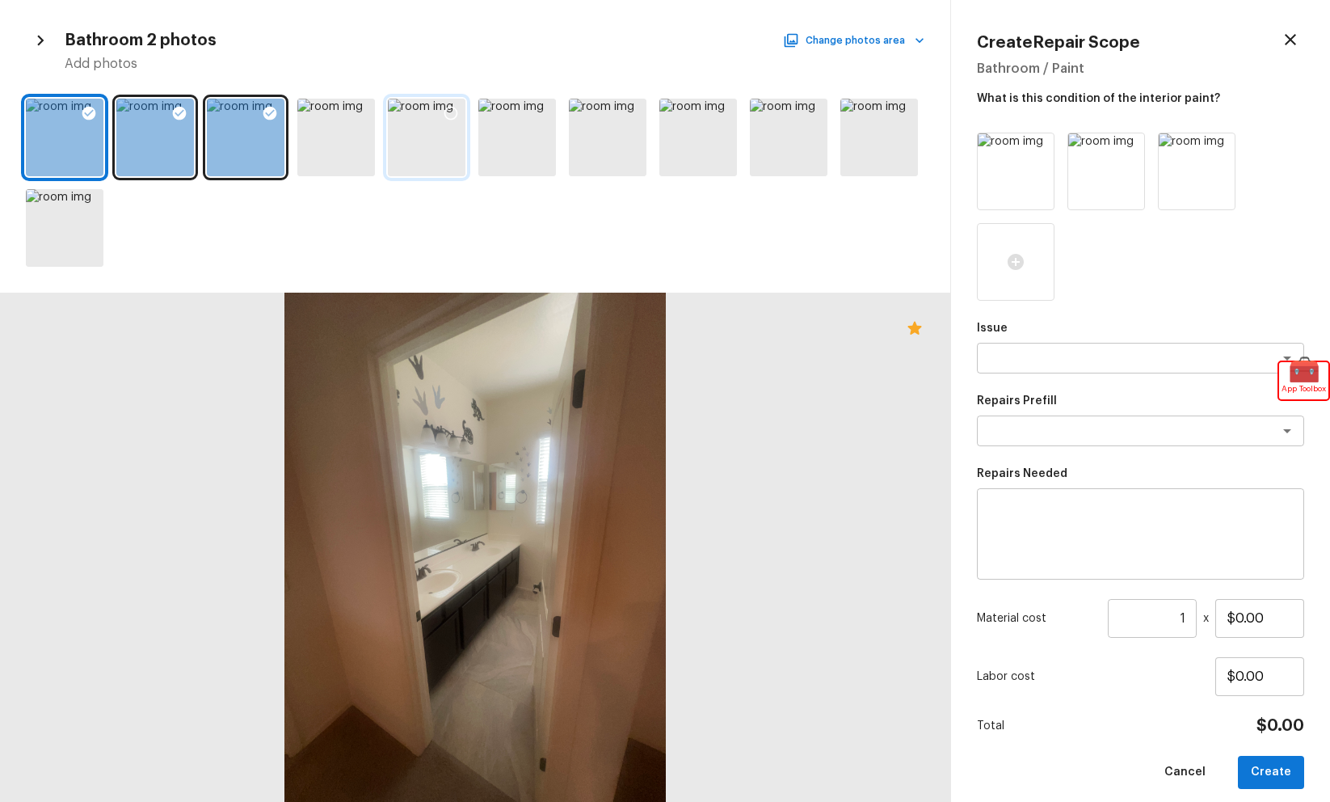
click at [440, 124] on div at bounding box center [450, 116] width 29 height 34
click at [702, 133] on div at bounding box center [698, 138] width 78 height 78
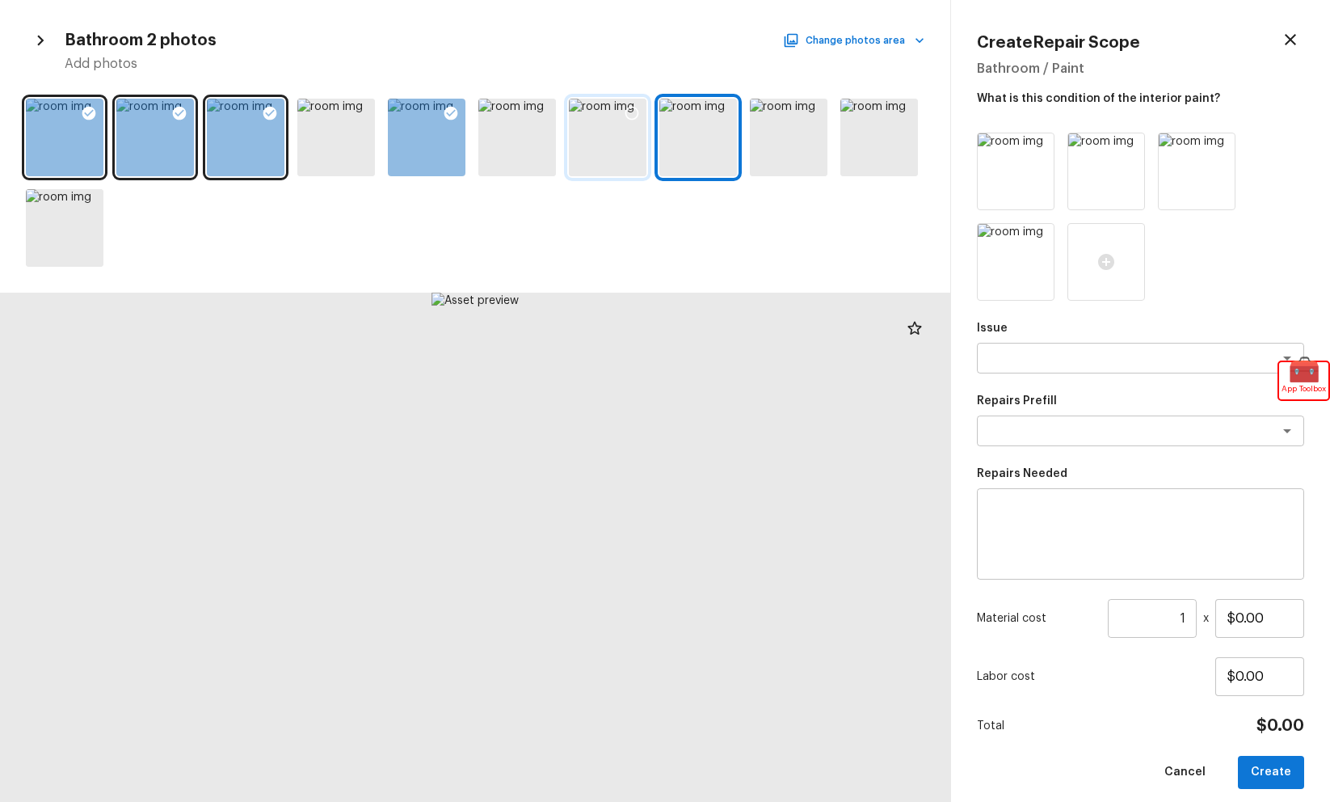
click at [620, 141] on div at bounding box center [608, 138] width 78 height 78
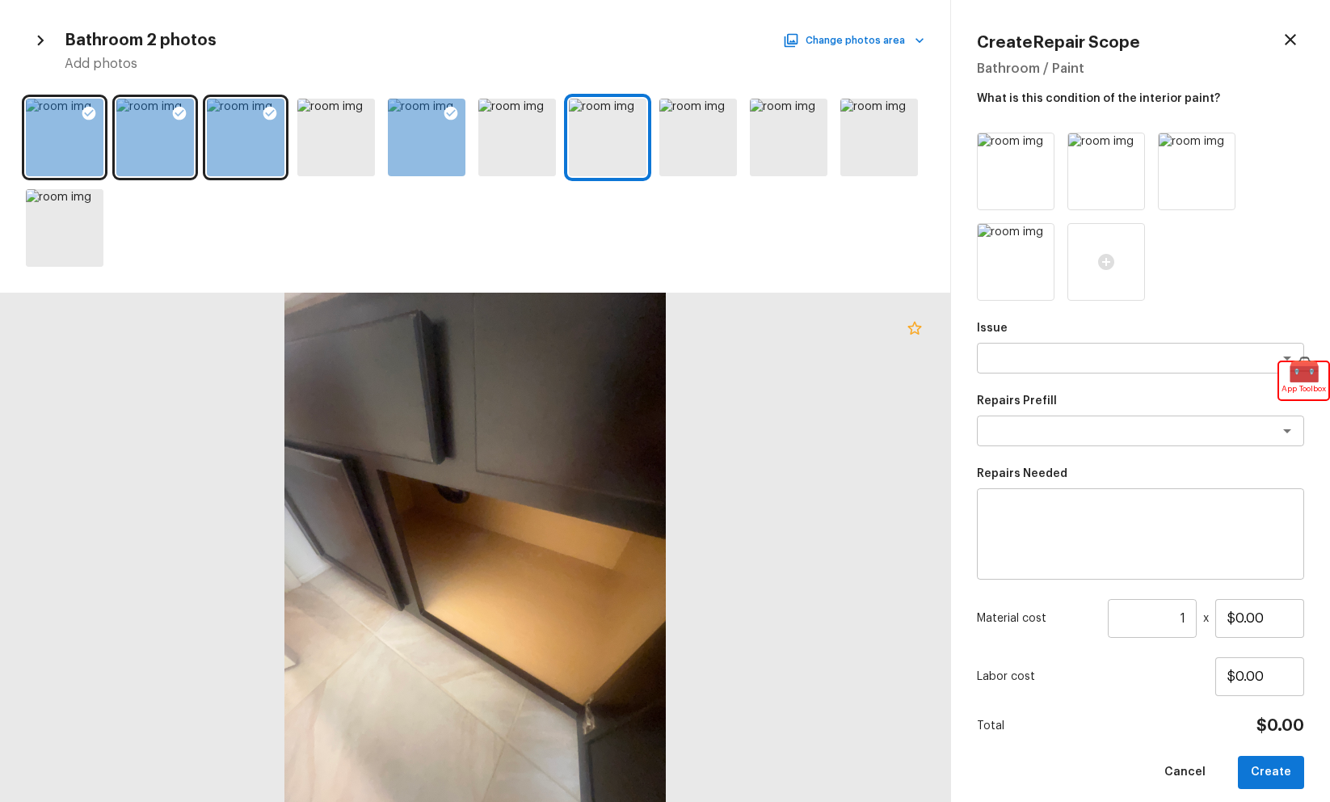
click at [917, 335] on icon at bounding box center [914, 327] width 19 height 19
click at [844, 49] on button "Change photos area" at bounding box center [855, 40] width 138 height 21
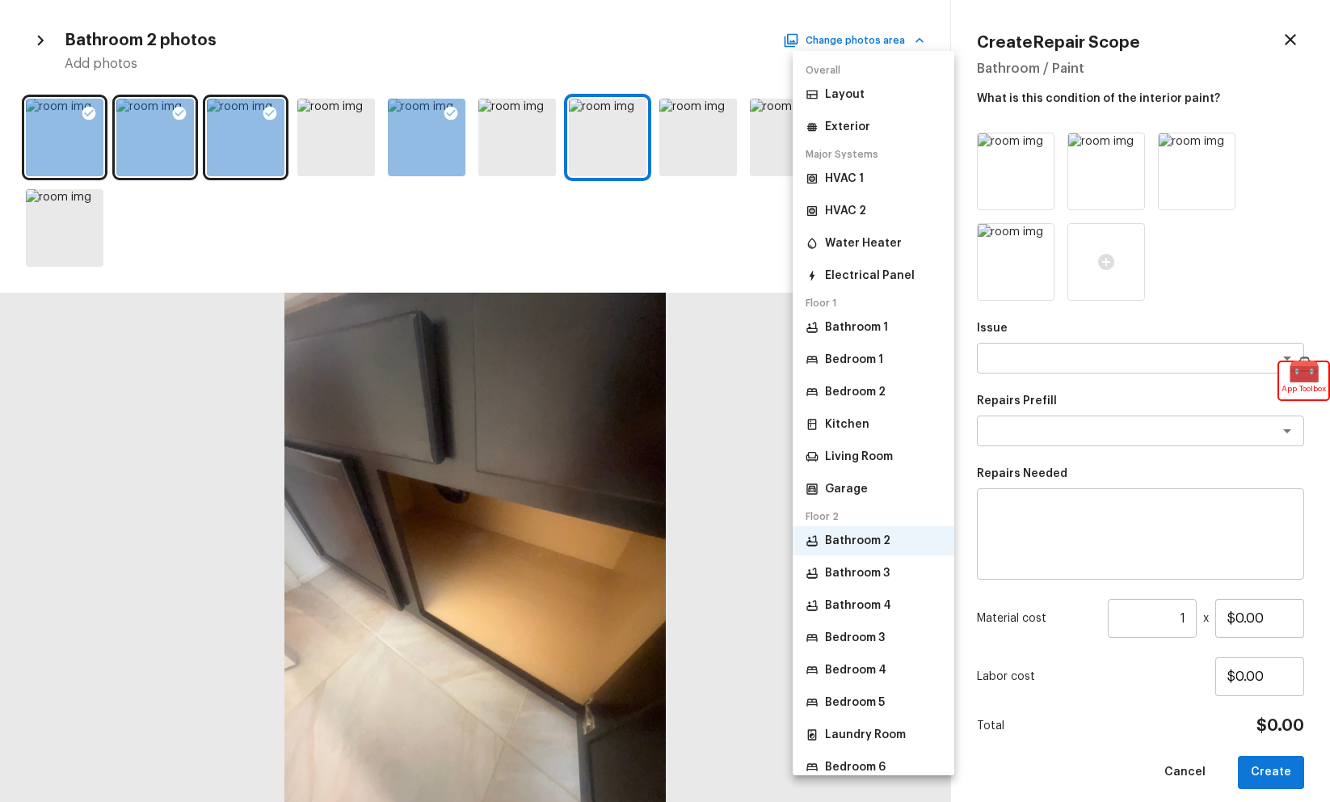
scroll to position [65, 0]
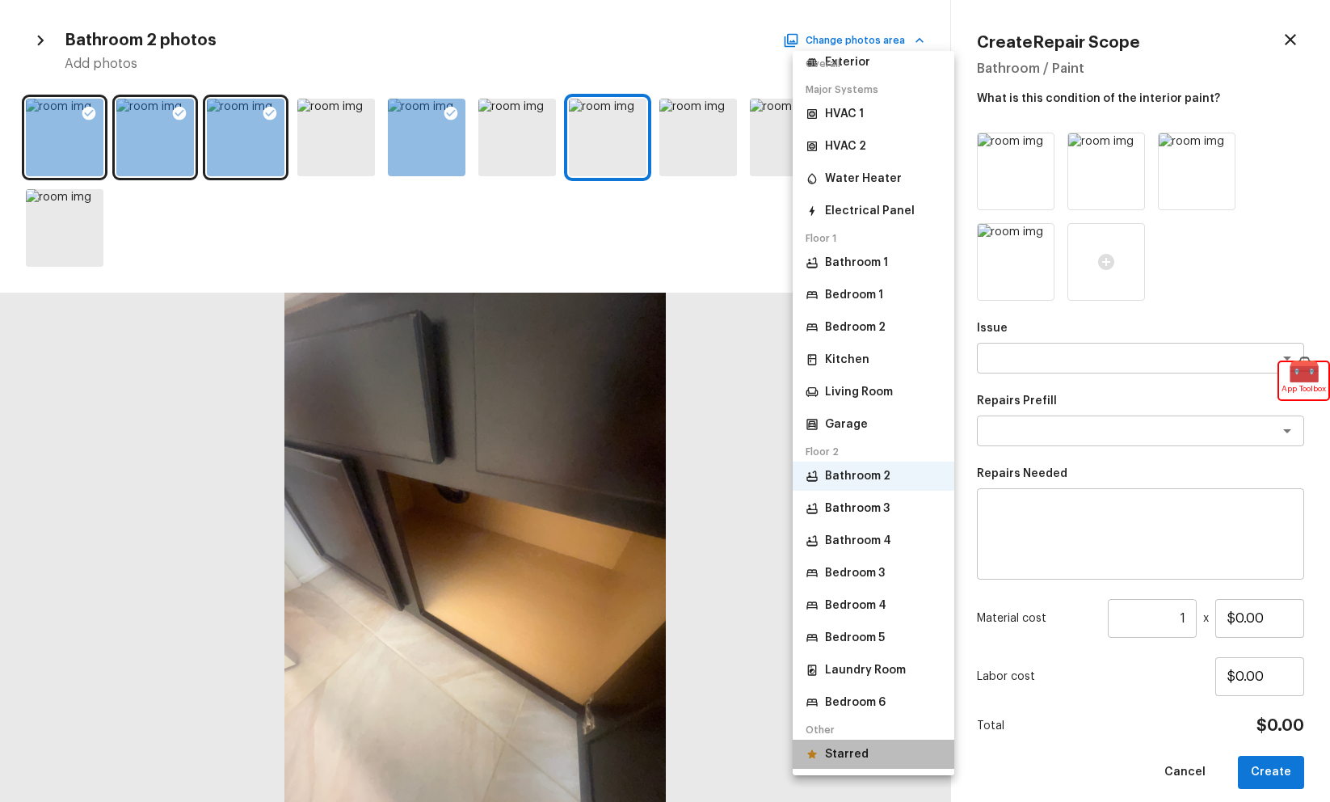
click at [849, 751] on p "Starred" at bounding box center [847, 754] width 44 height 16
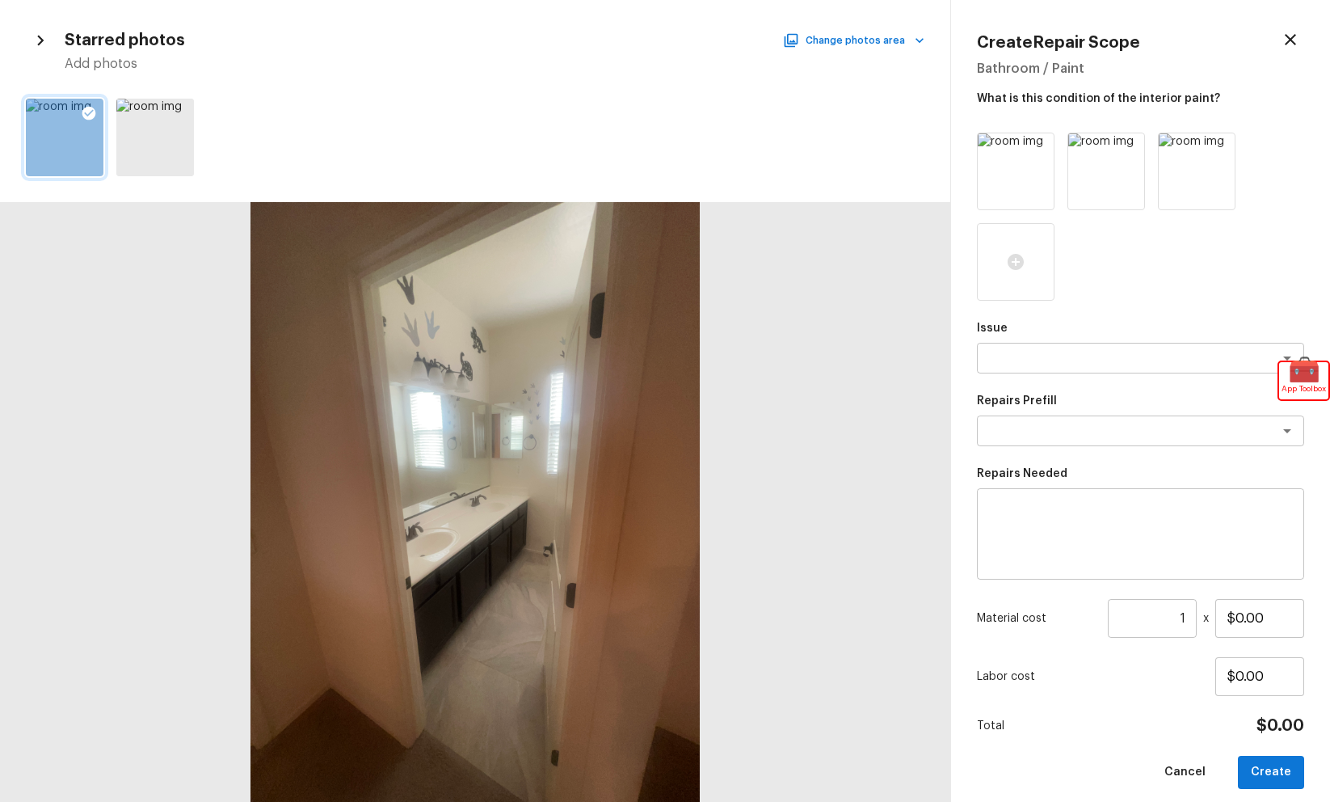
click at [78, 147] on div at bounding box center [65, 138] width 78 height 78
click at [155, 146] on div at bounding box center [155, 138] width 78 height 78
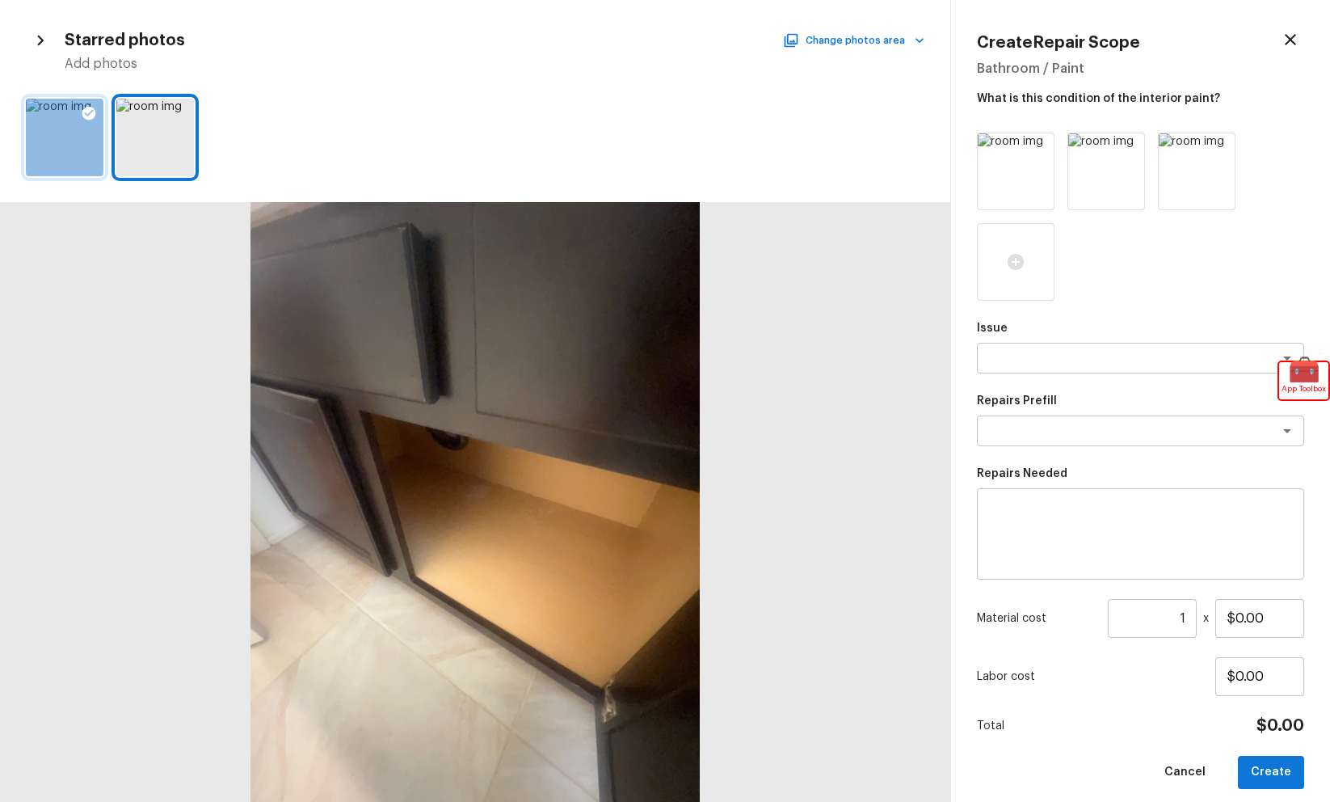
click at [65, 145] on div at bounding box center [65, 138] width 78 height 78
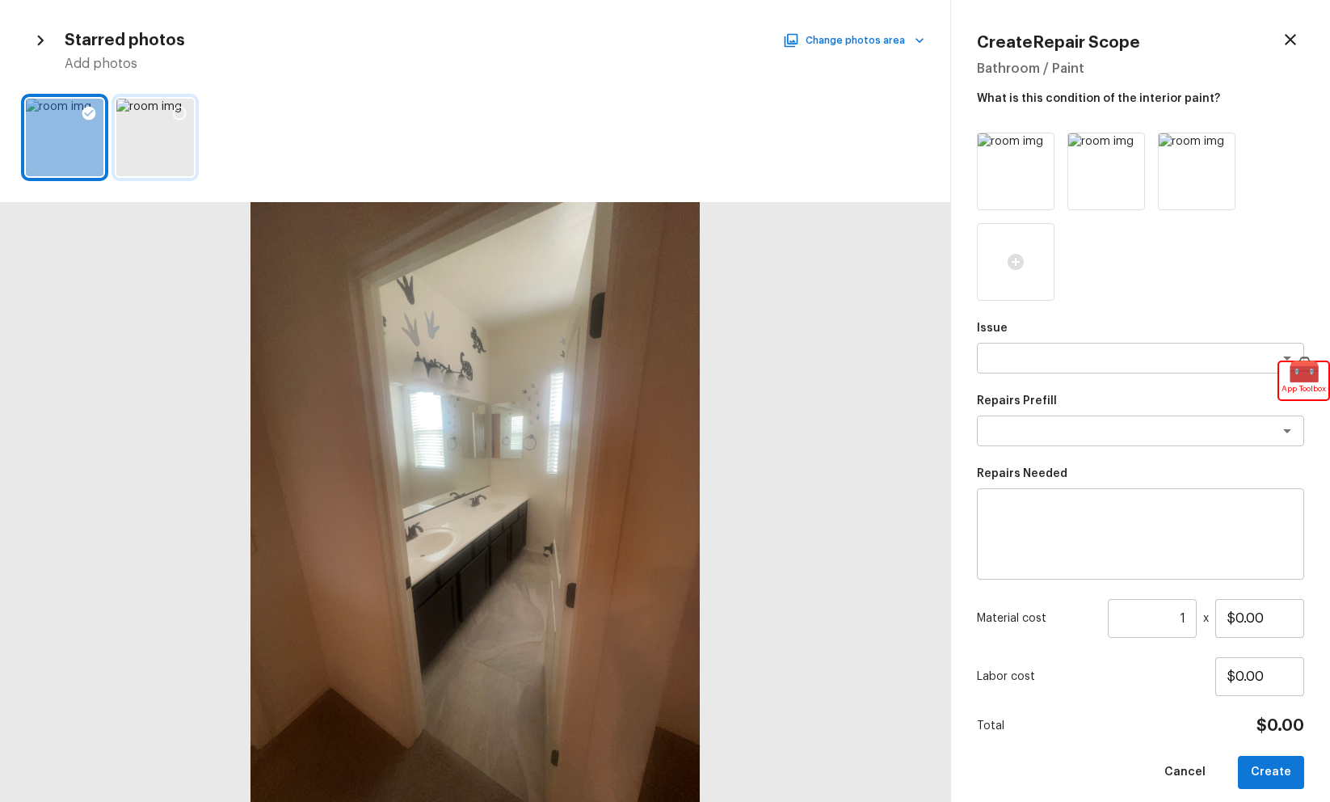
click at [133, 150] on div at bounding box center [155, 138] width 78 height 78
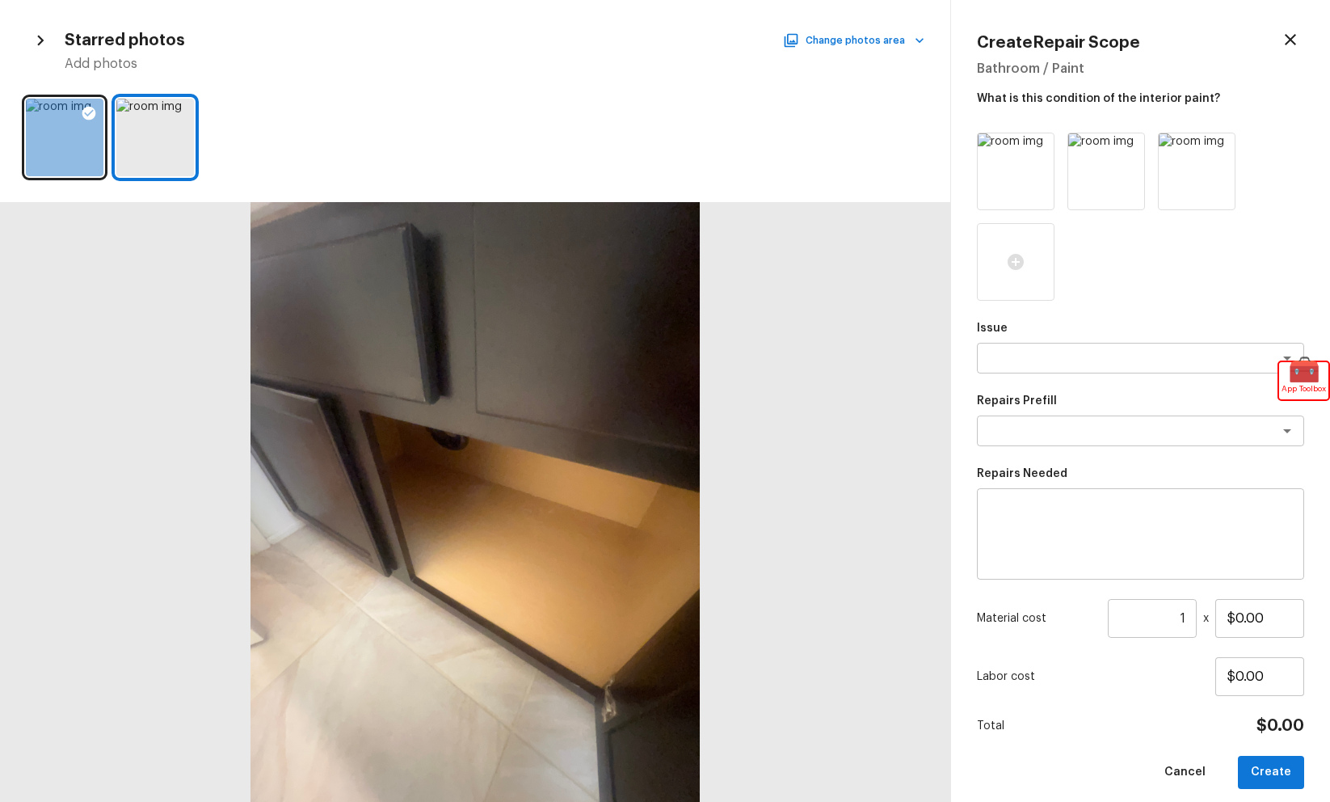
click at [1297, 44] on icon "button" at bounding box center [1290, 39] width 19 height 19
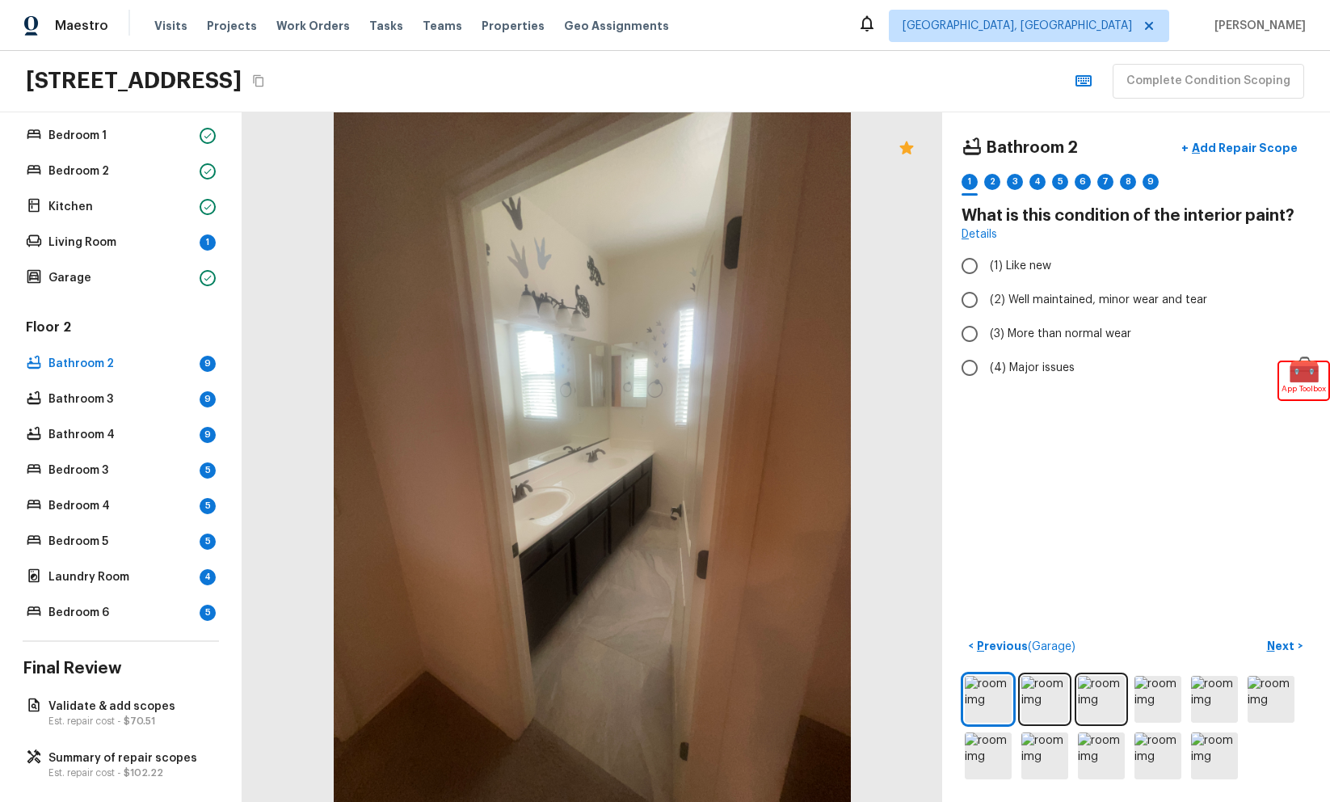
click at [1100, 497] on div "Bathroom 2 + Add Repair Scope 1 2 3 4 5 6 7 8 9 What is this condition of the i…" at bounding box center [1136, 456] width 388 height 689
radio input "true"
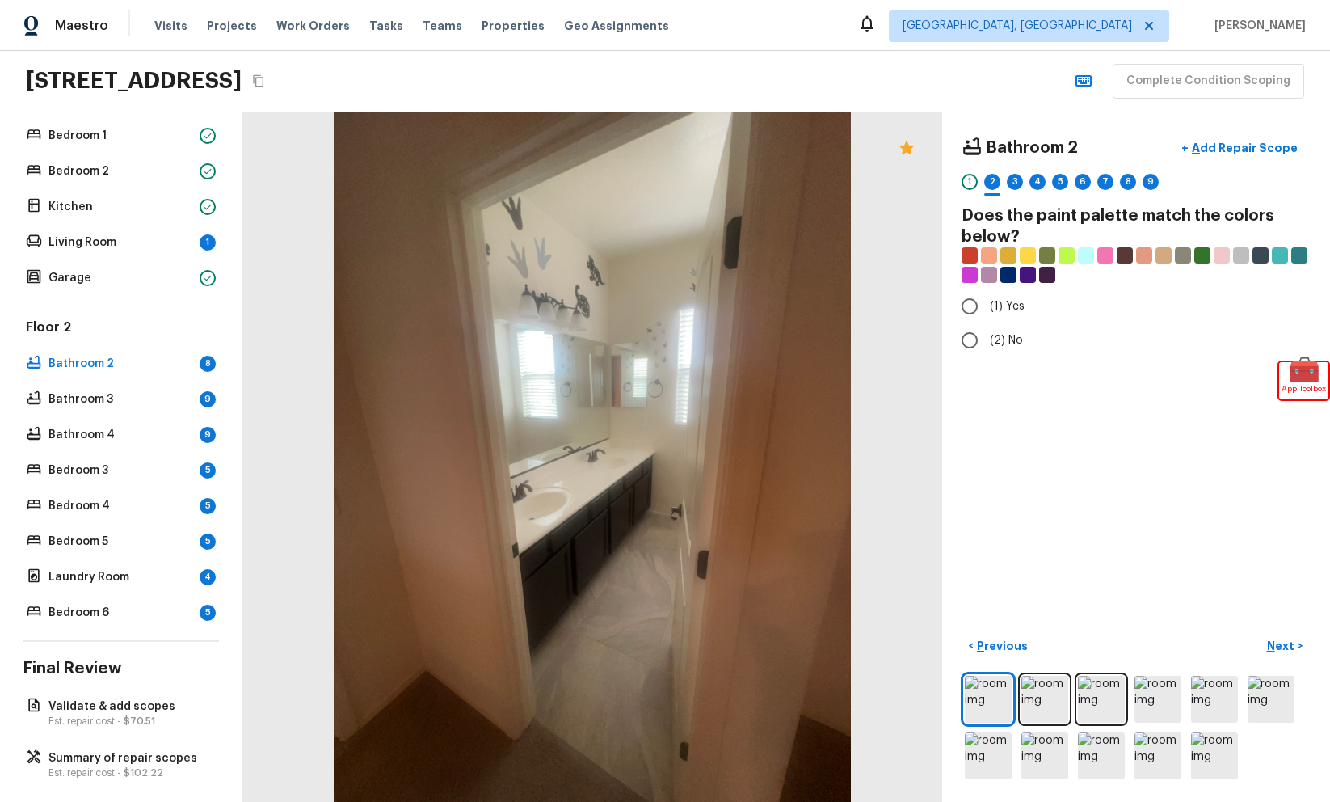
radio input "true"
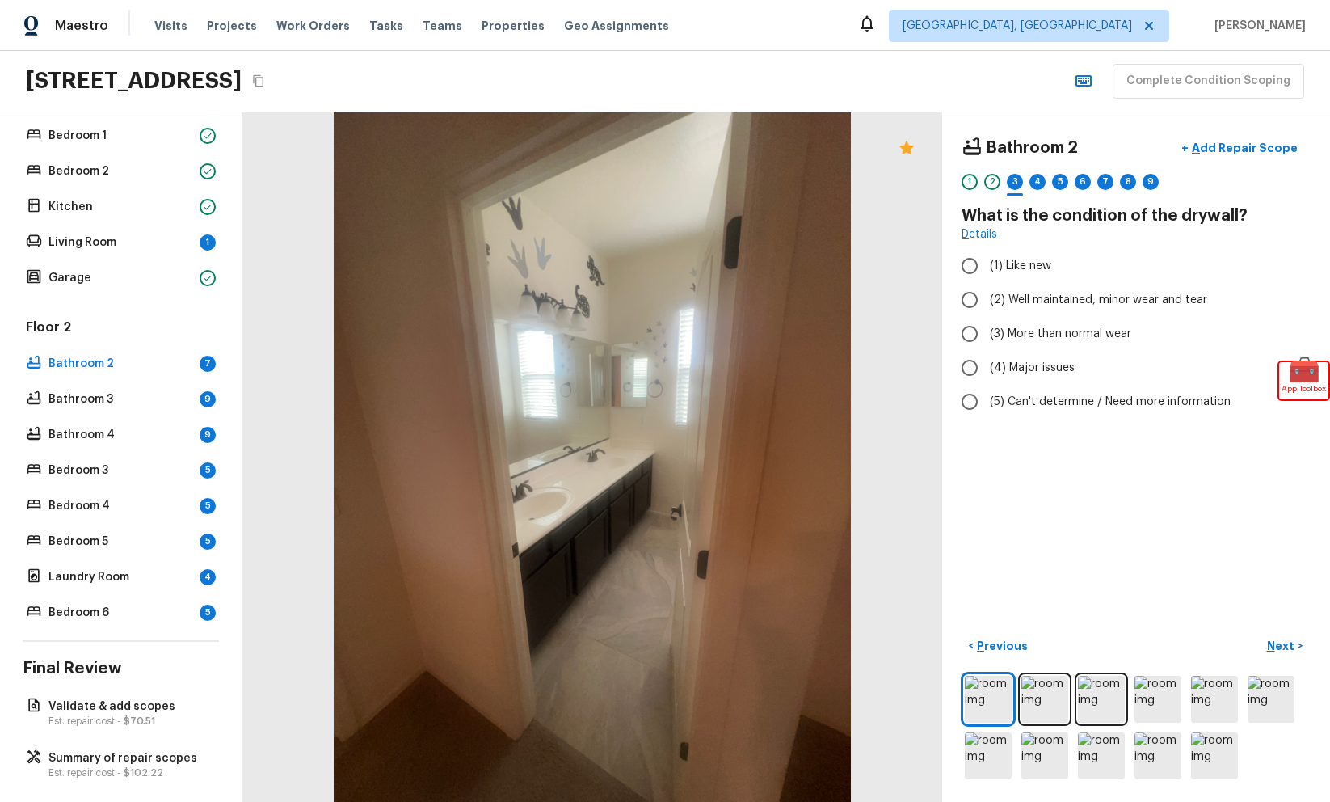
radio input "true"
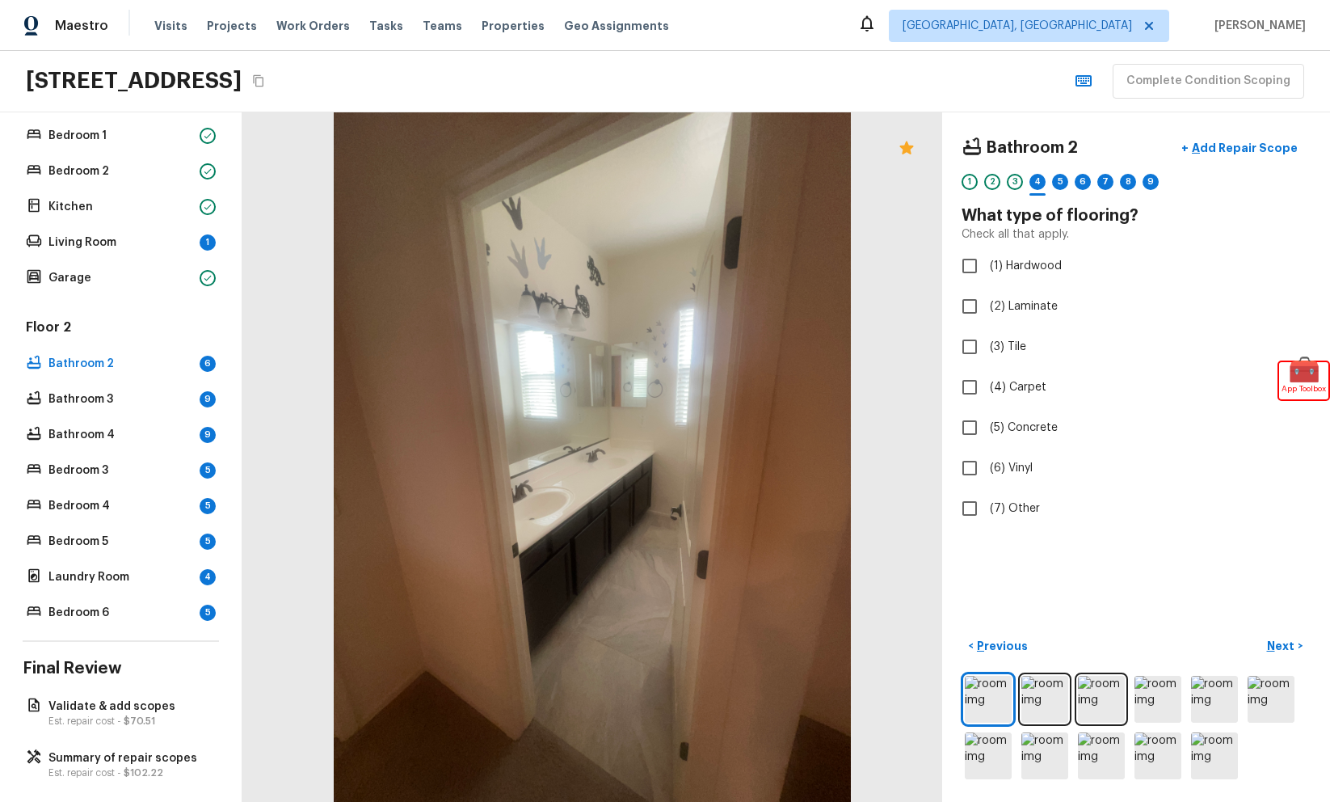
checkbox input "true"
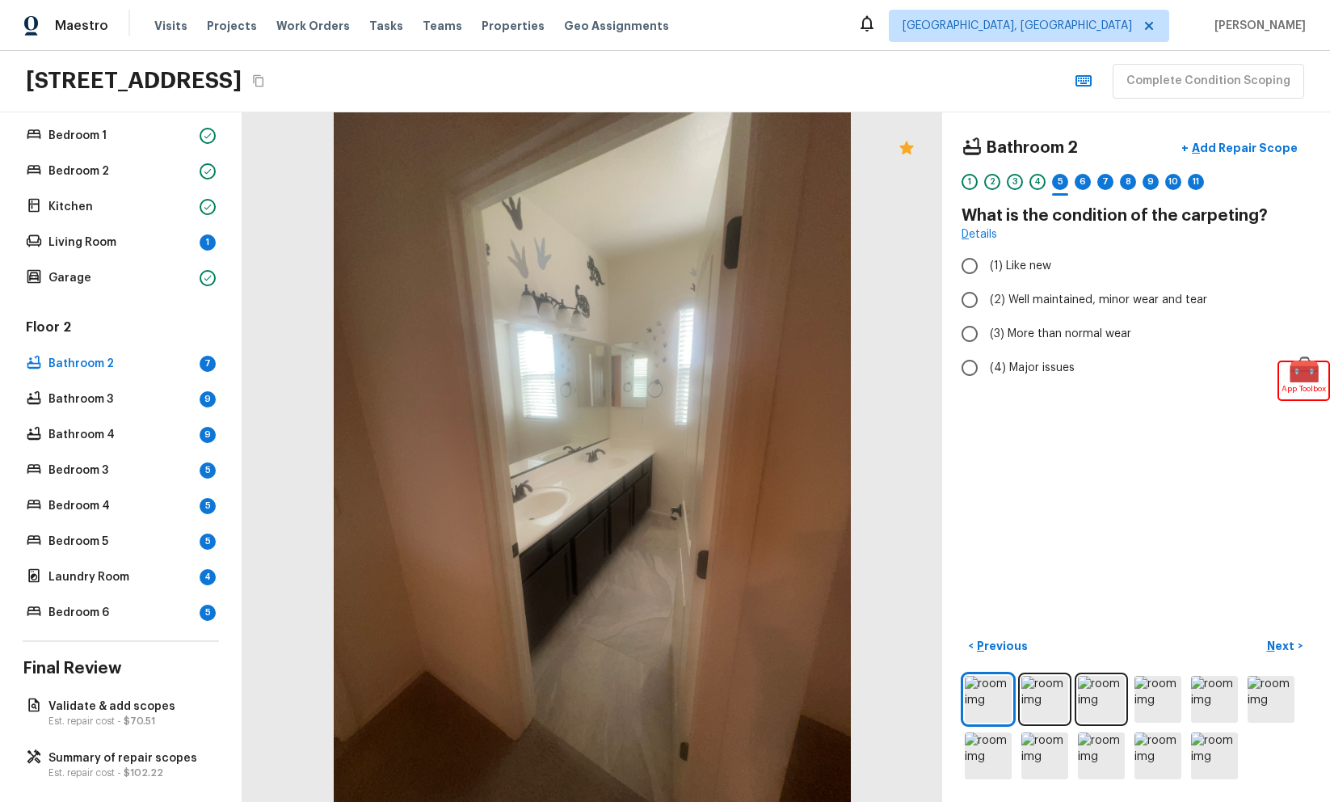
radio input "true"
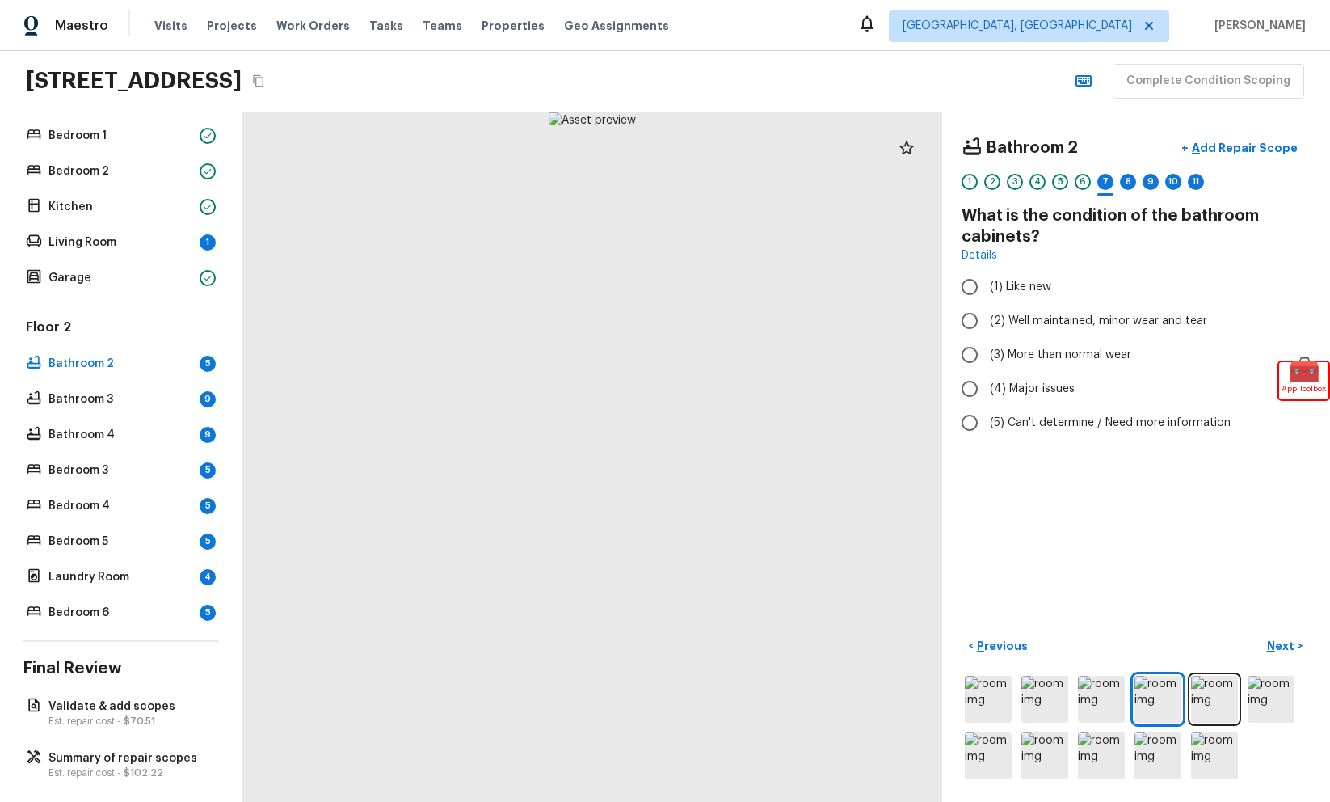
radio input "true"
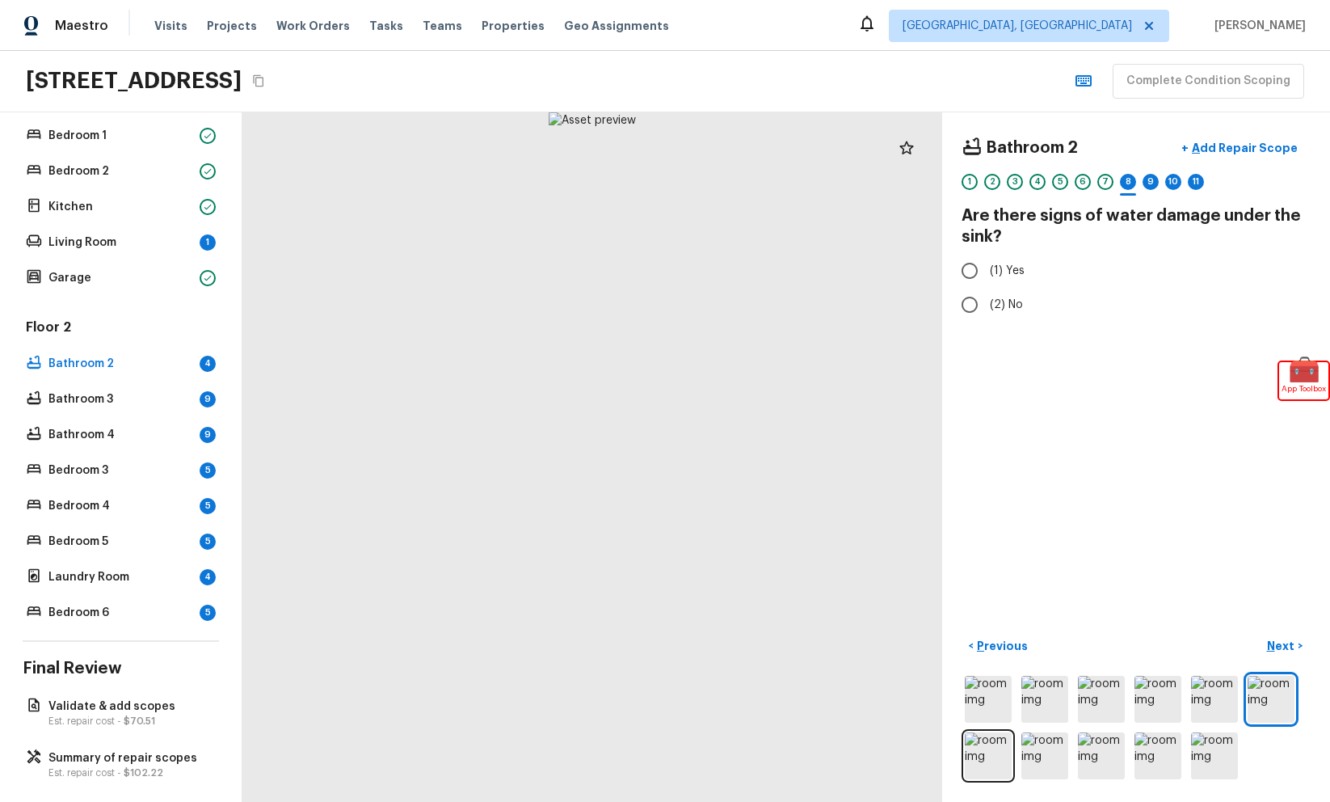
radio input "true"
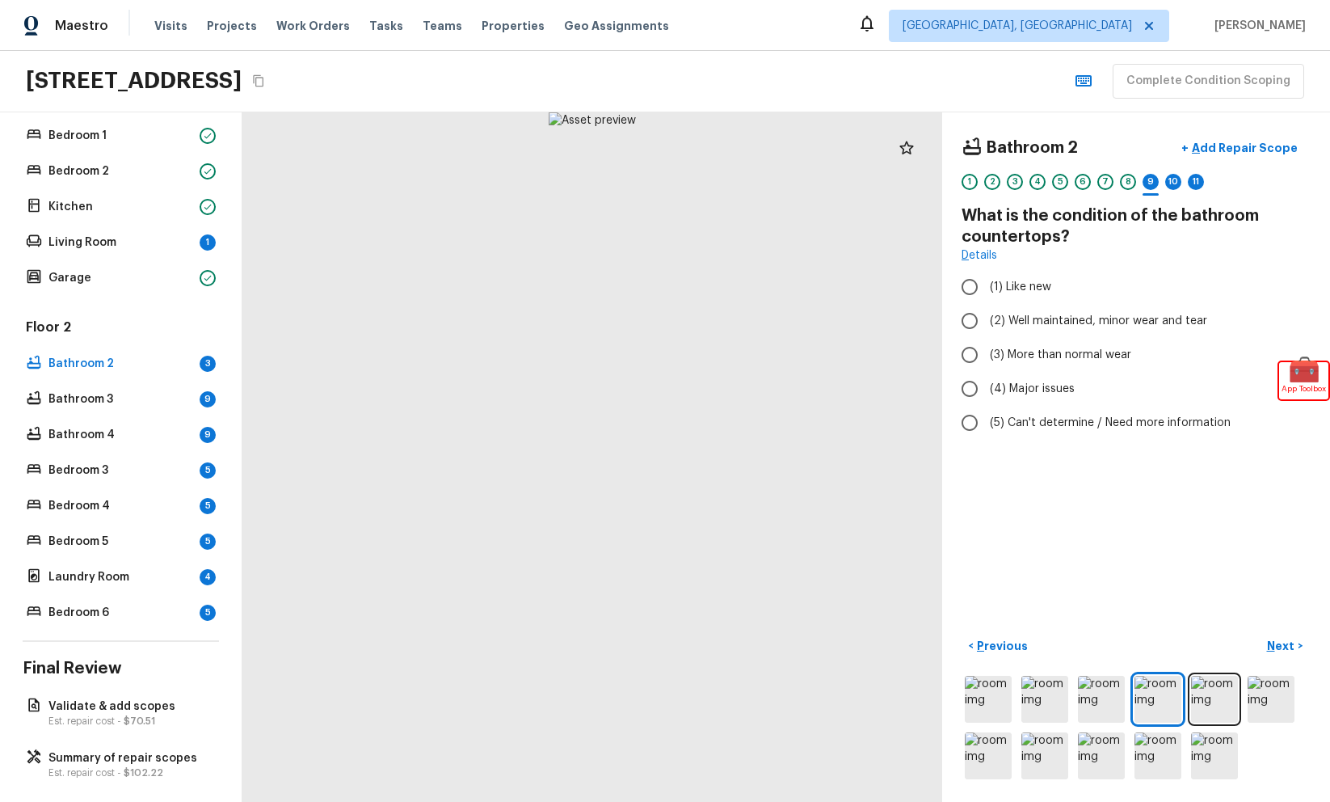
radio input "true"
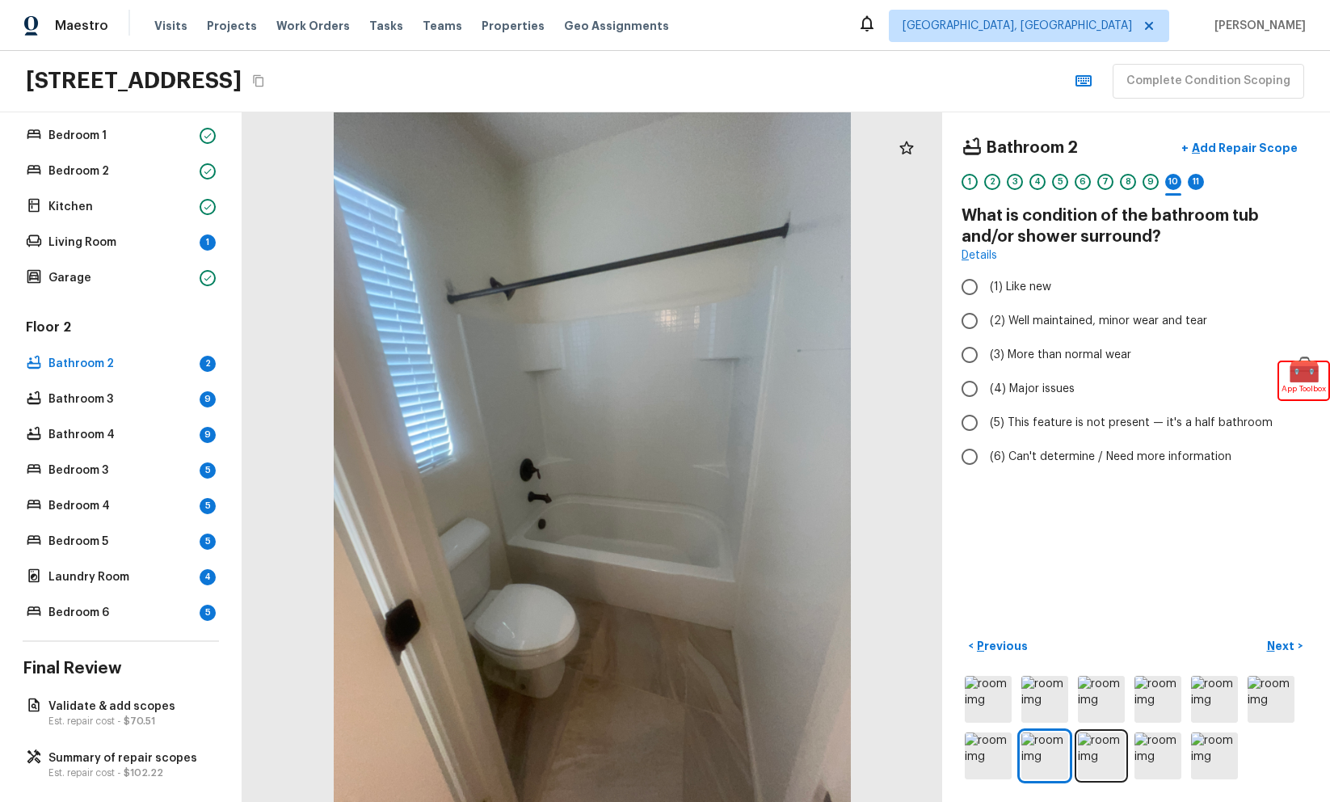
radio input "true"
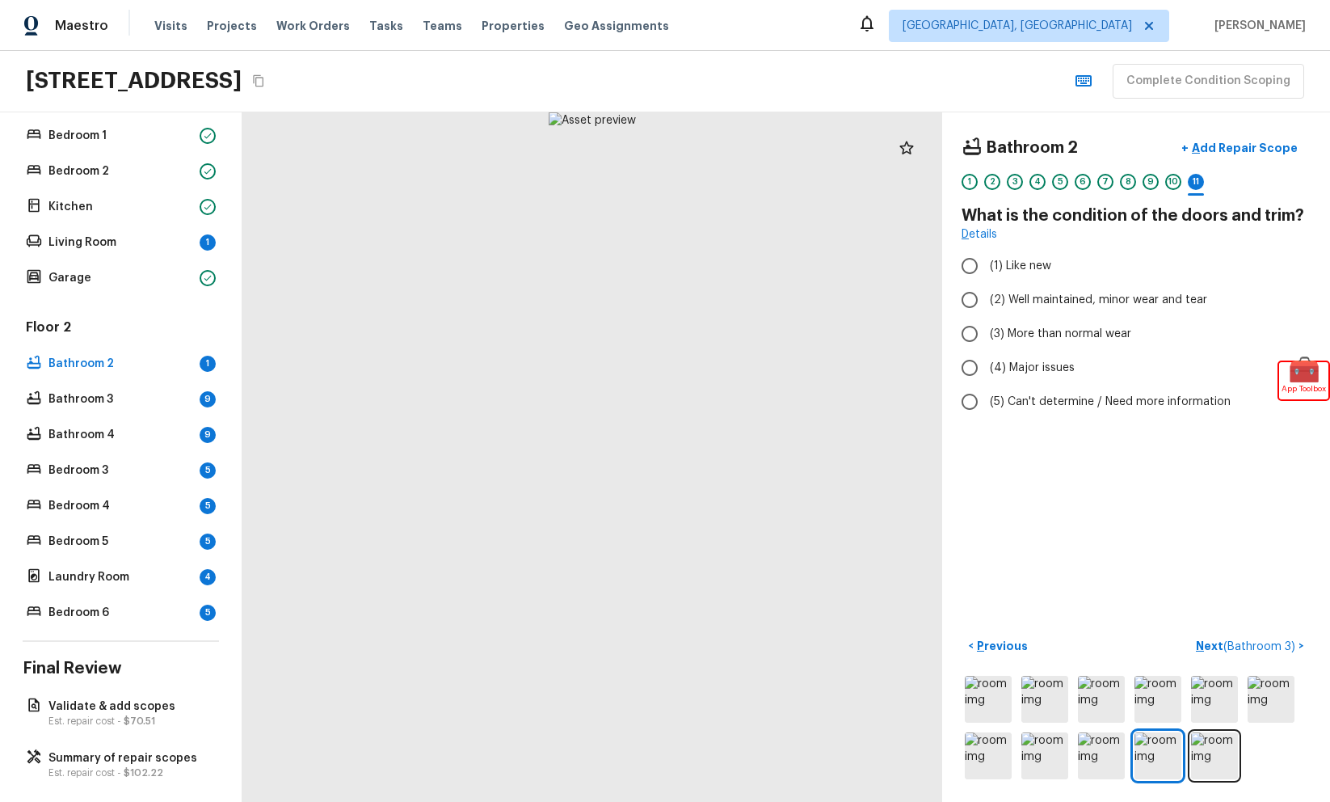
radio input "true"
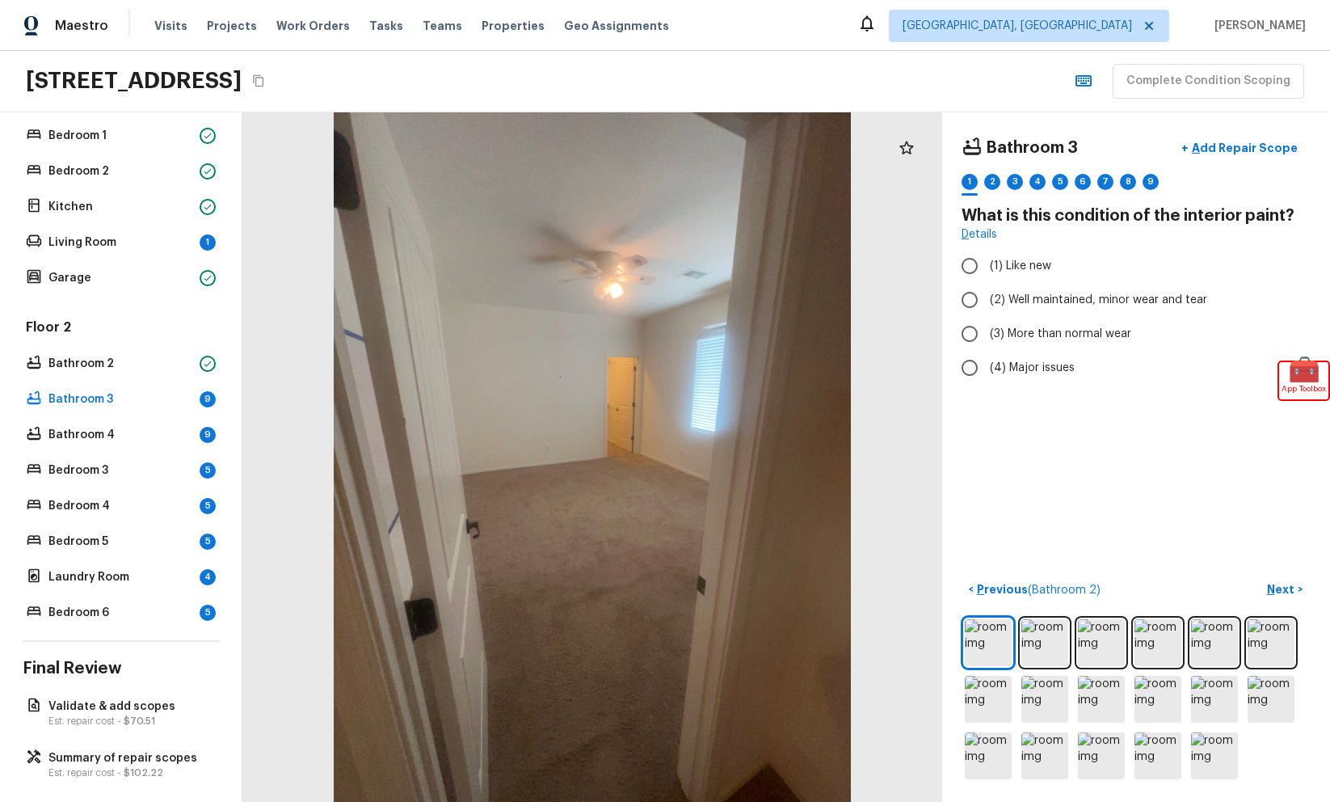
radio input "true"
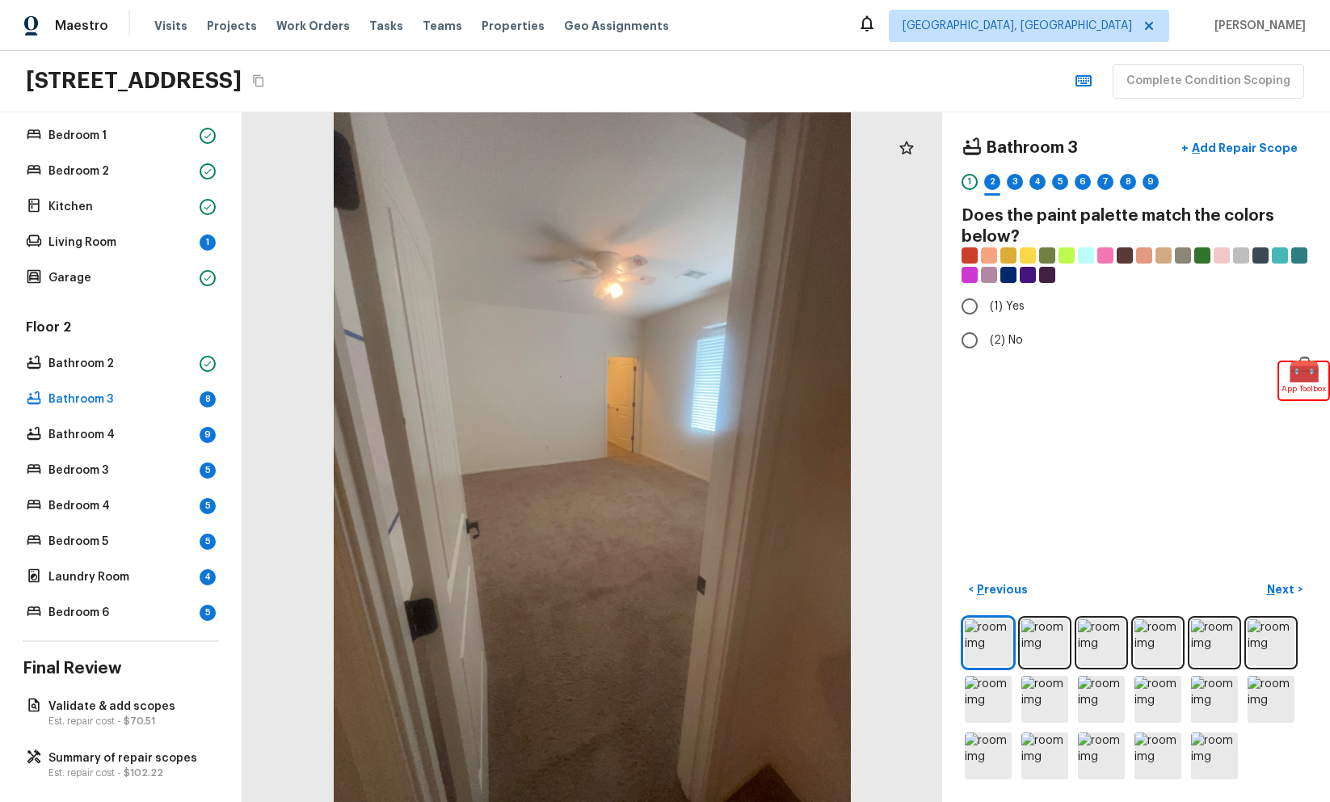
radio input "true"
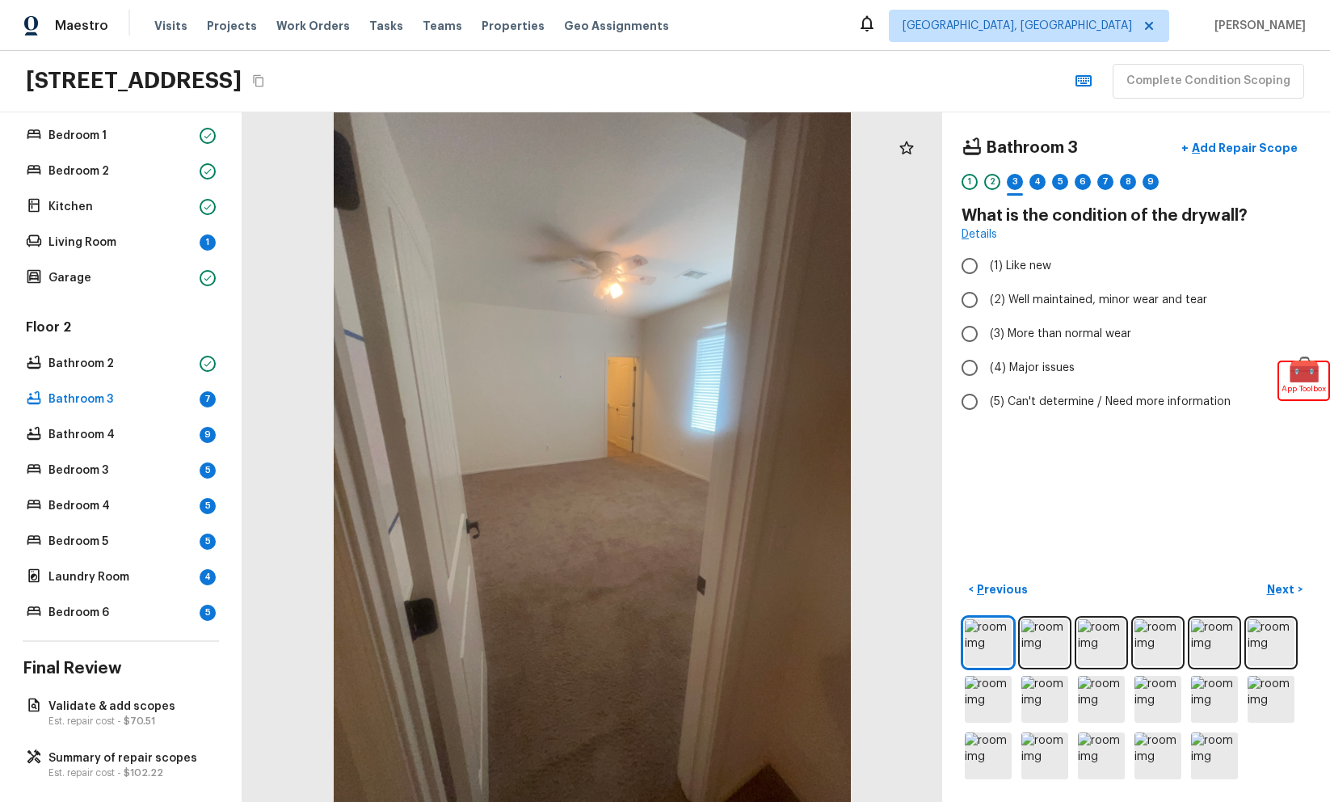
radio input "true"
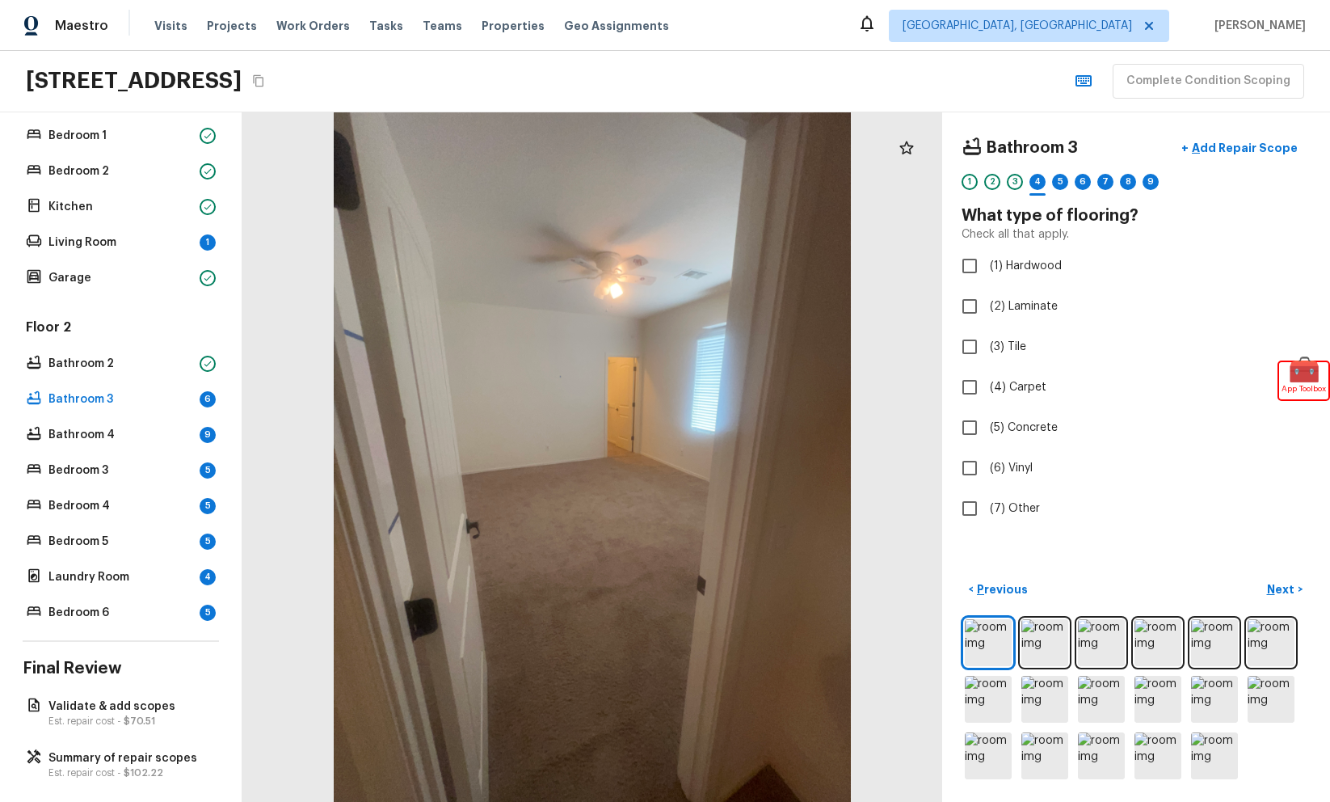
checkbox input "true"
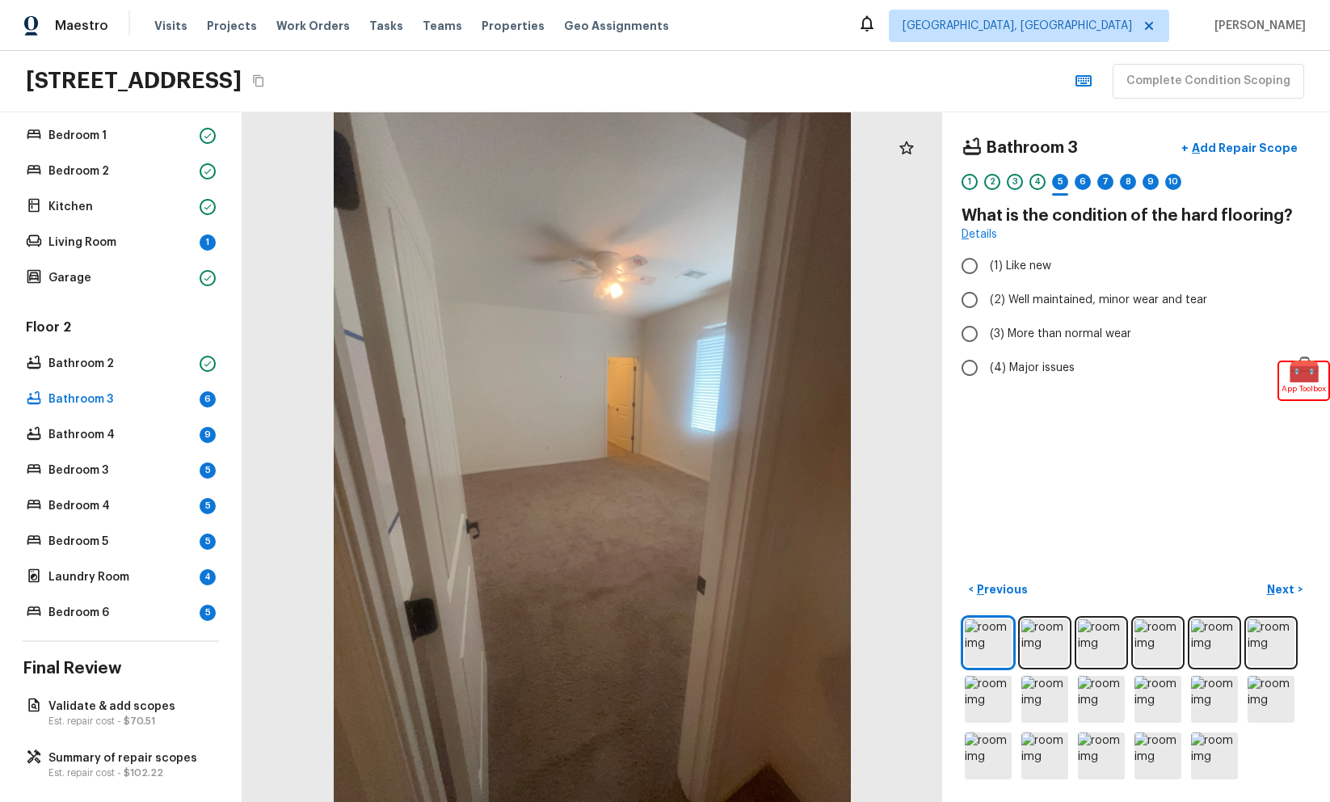
radio input "true"
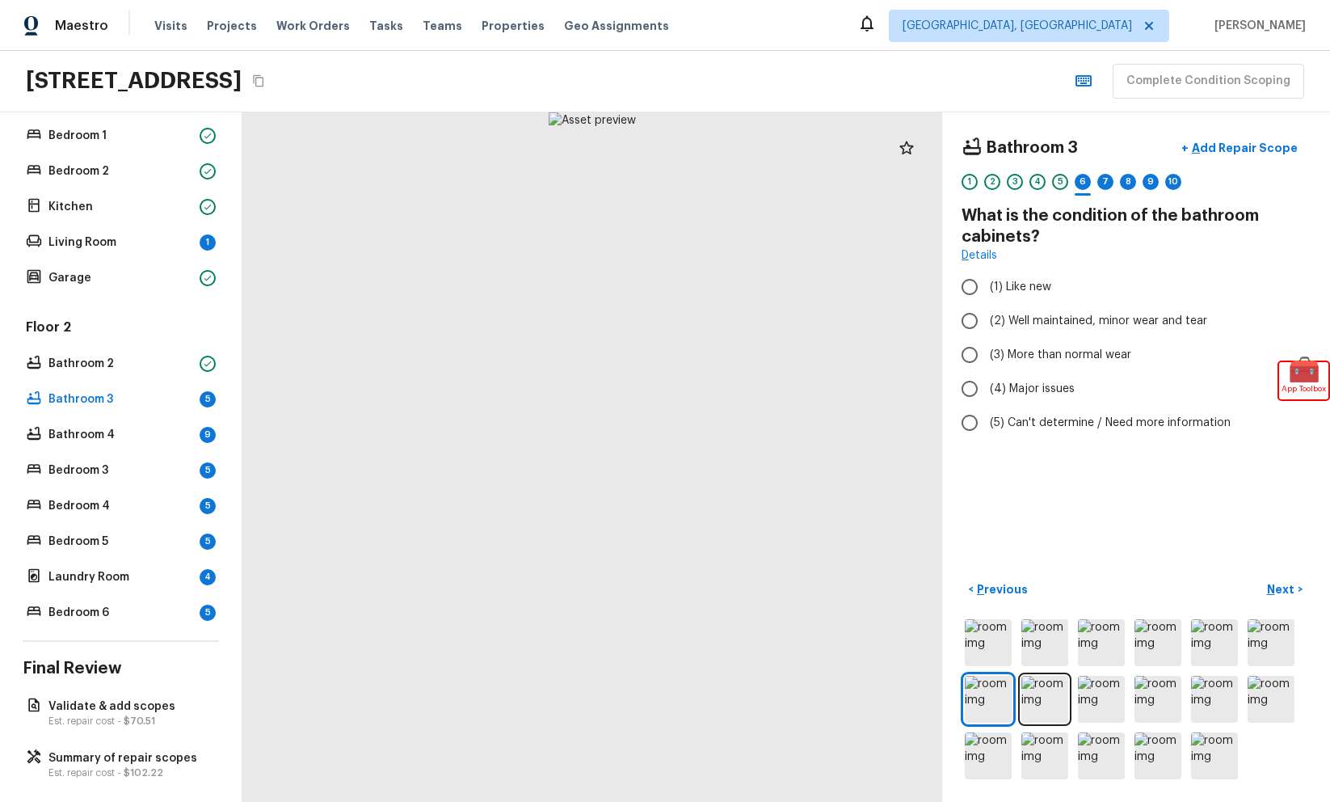
radio input "true"
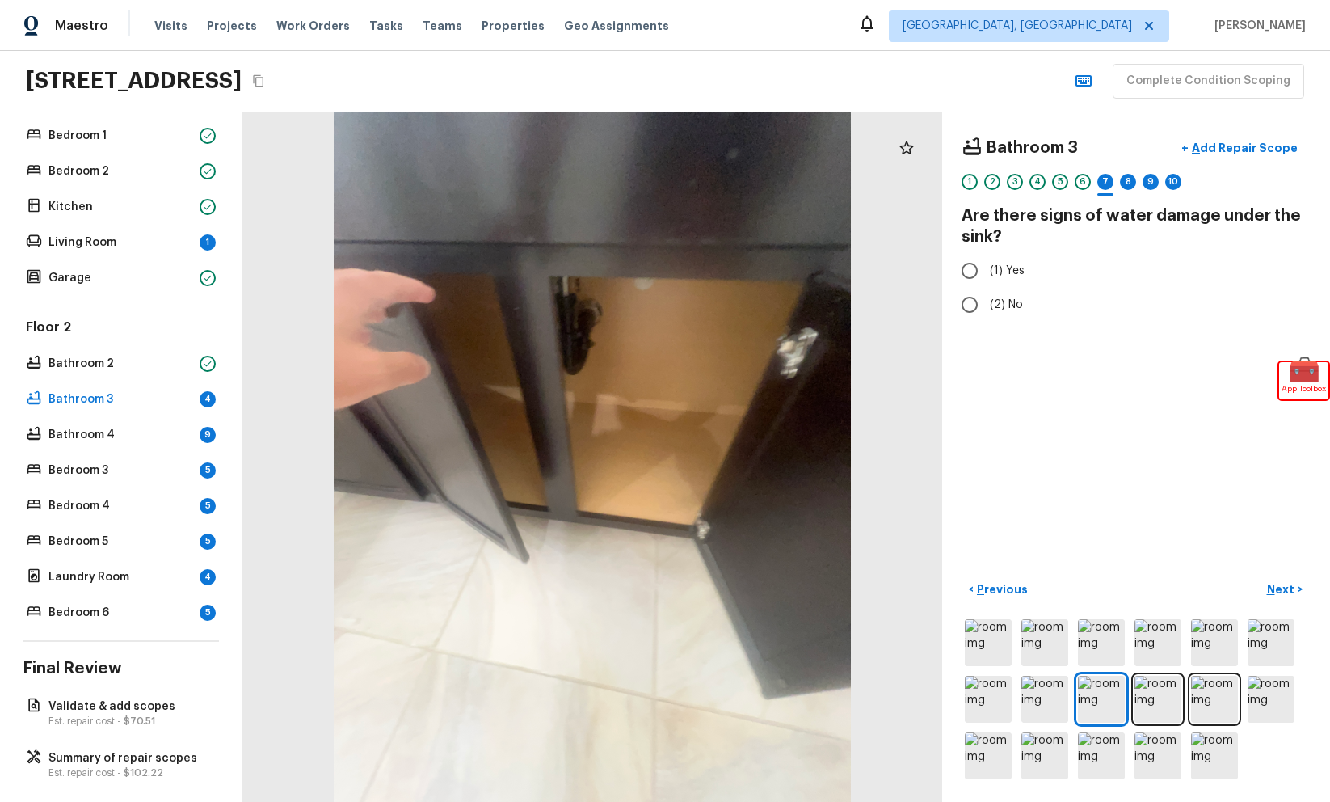
radio input "true"
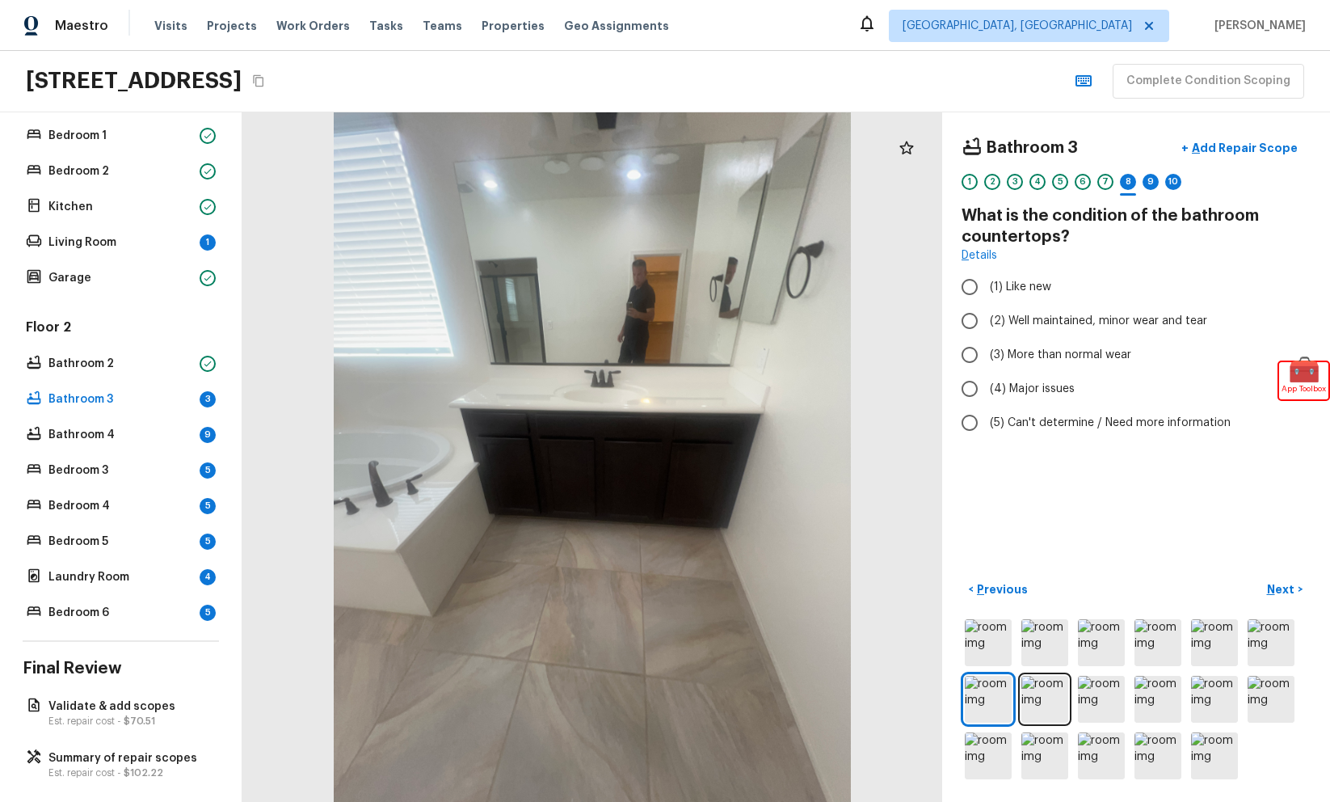
radio input "true"
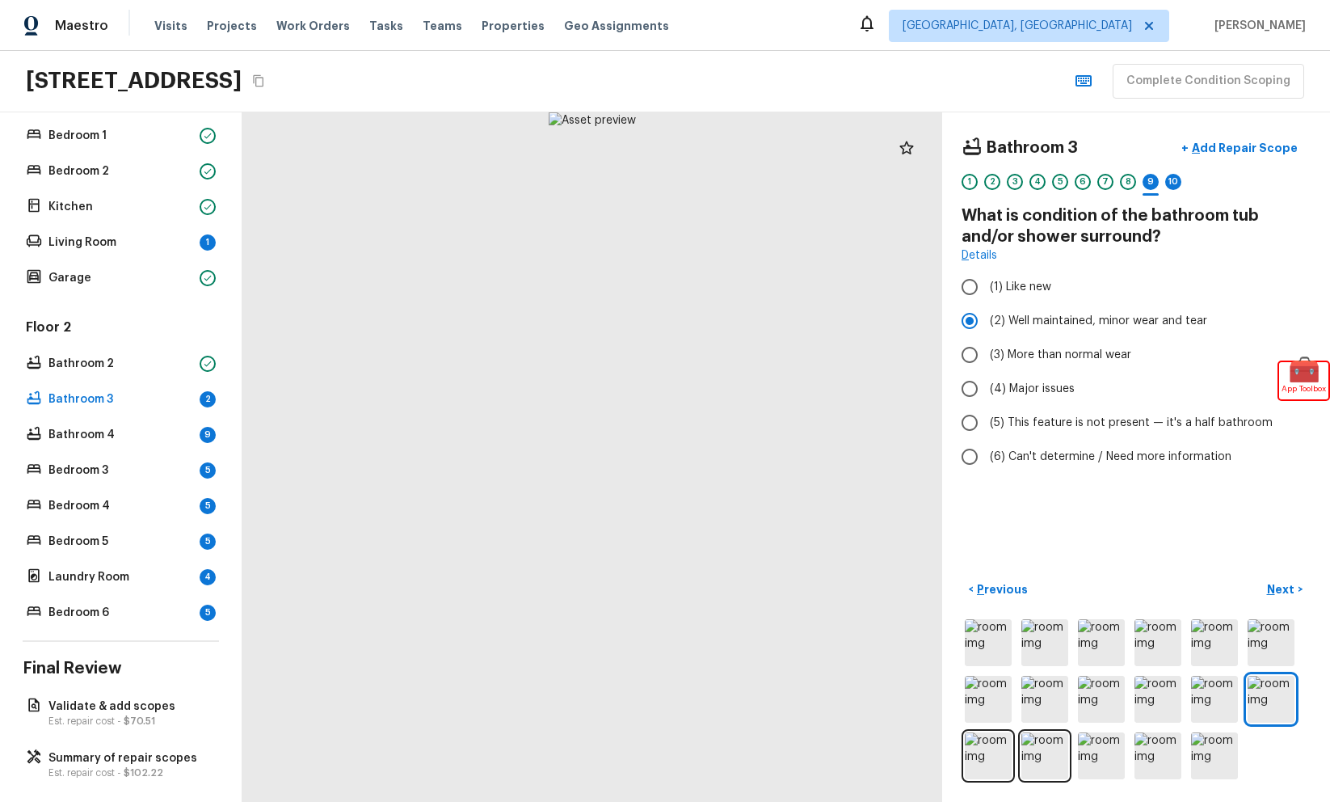
radio input "false"
radio input "true"
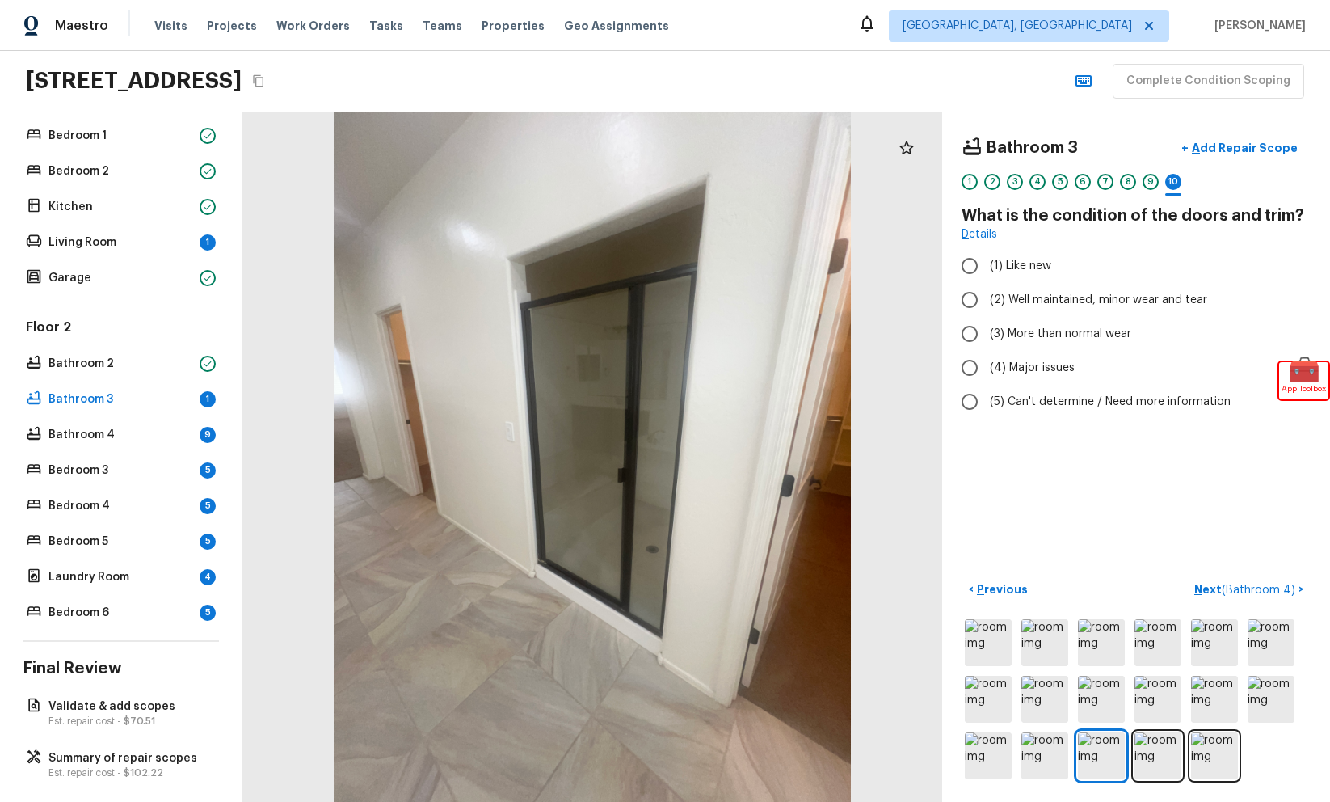
radio input "true"
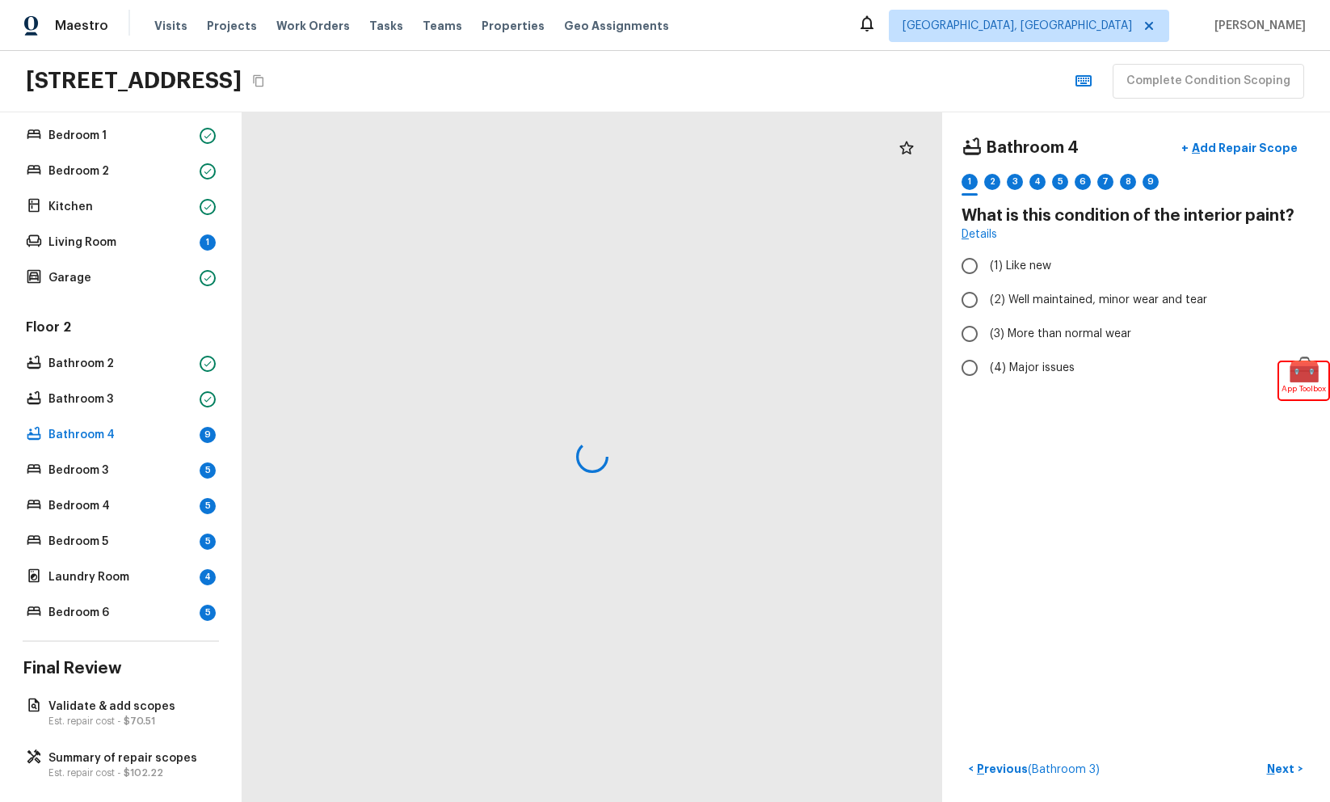
radio input "true"
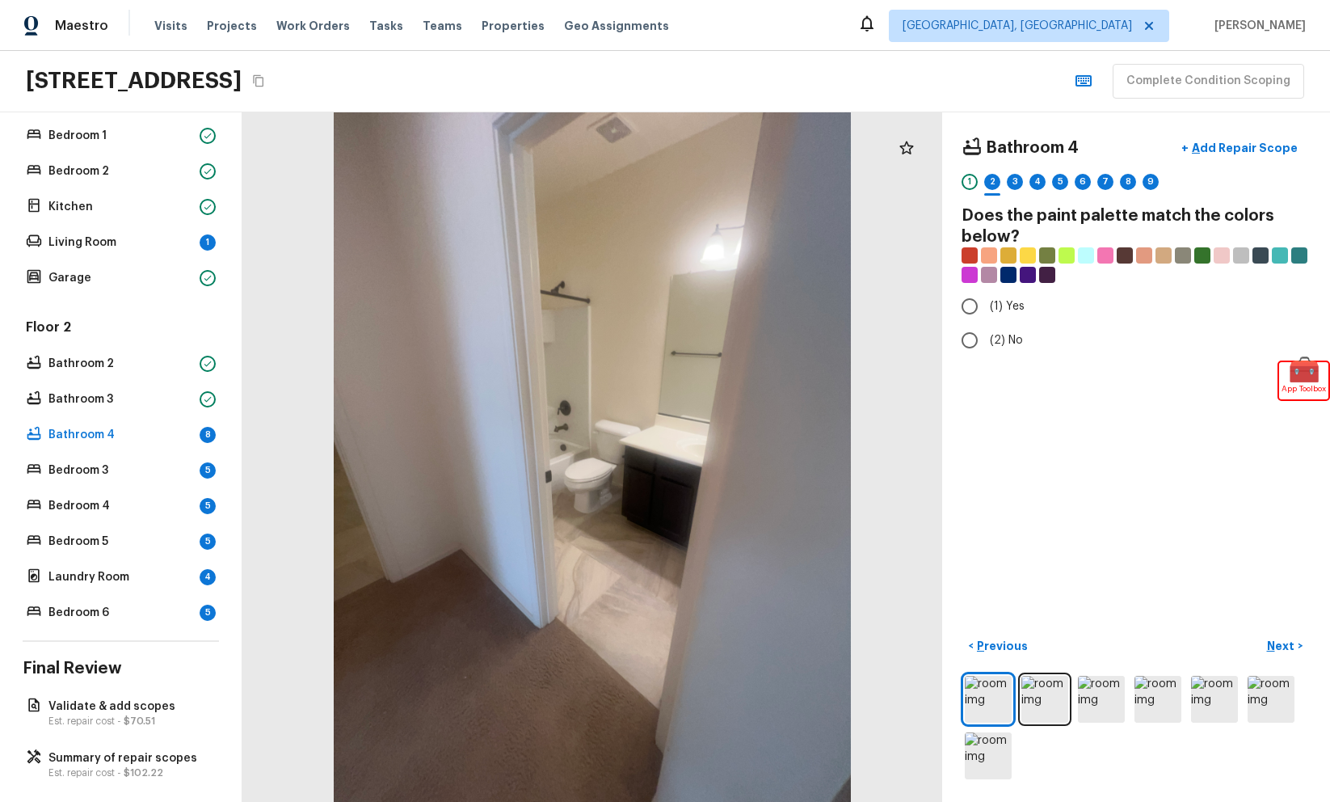
radio input "true"
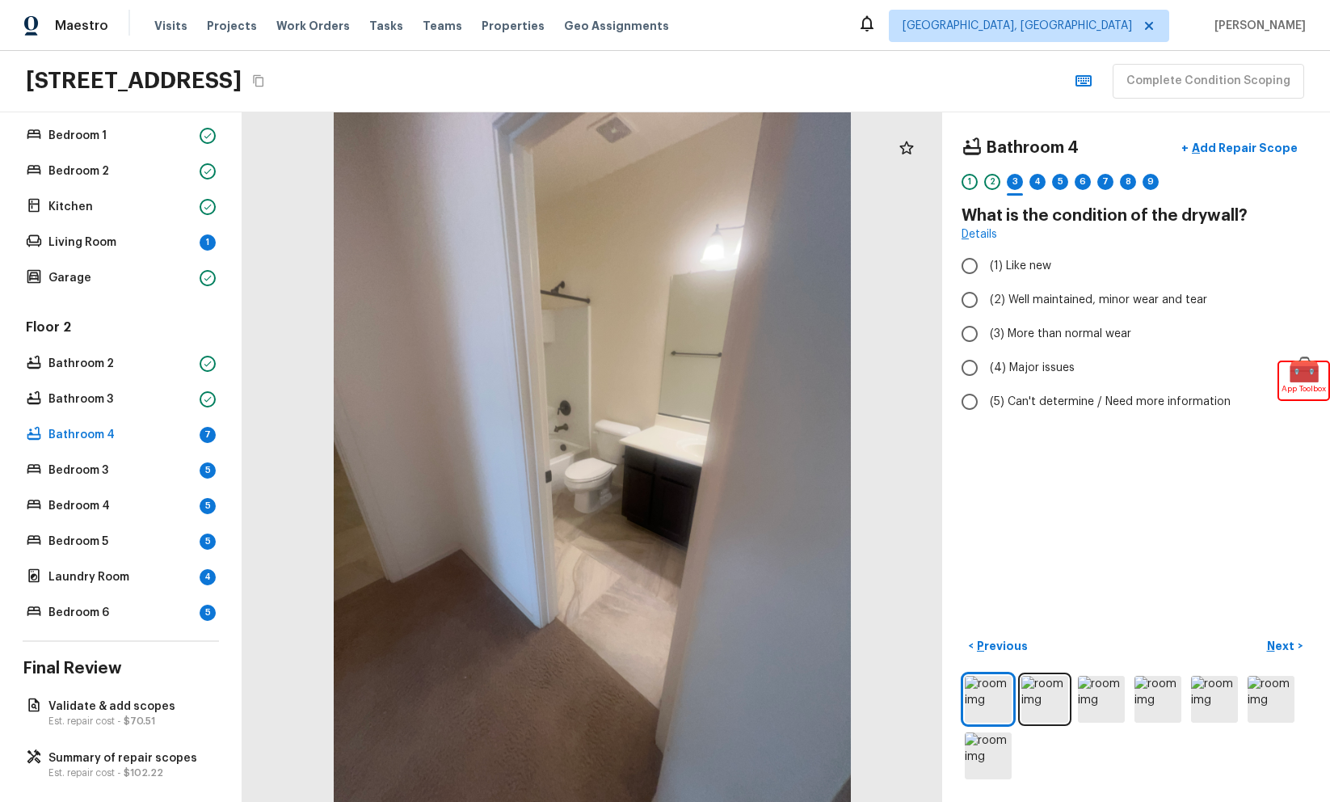
radio input "true"
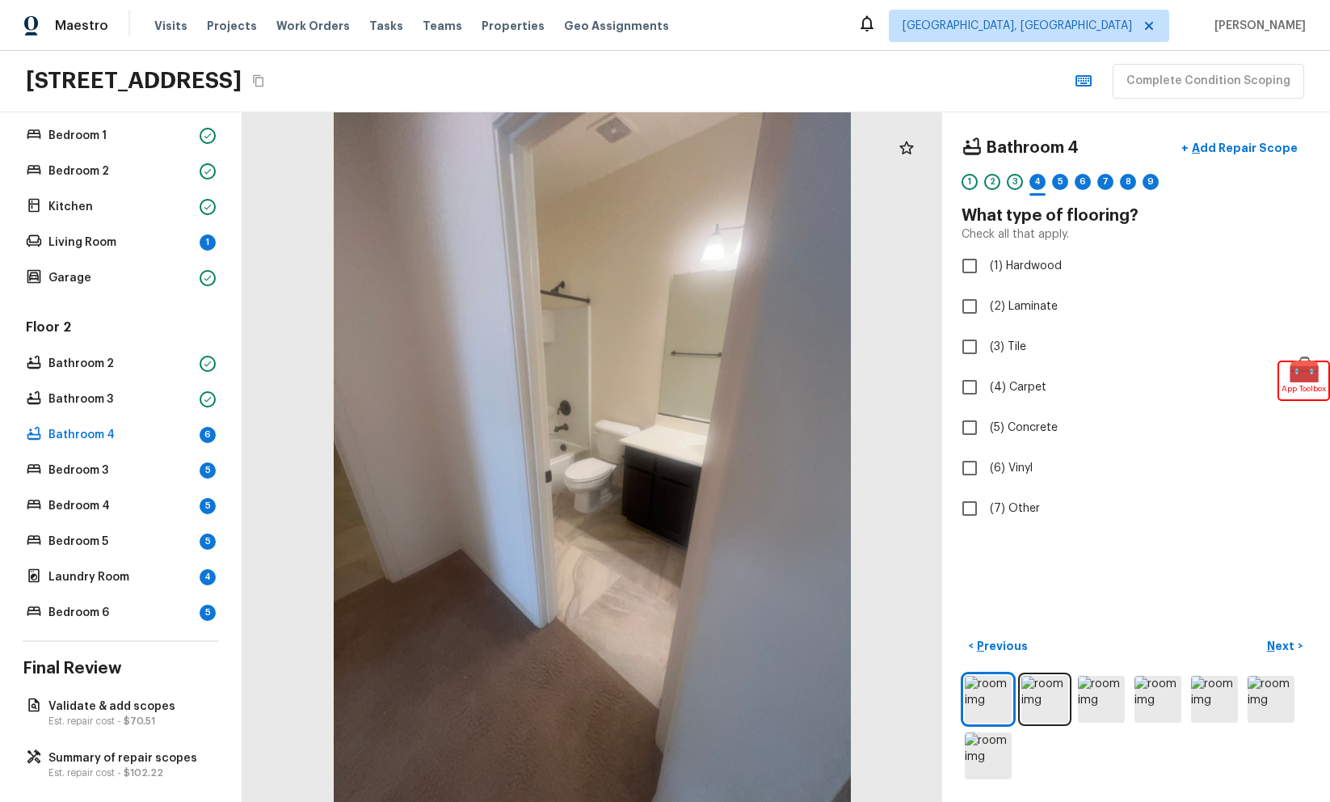
checkbox input "true"
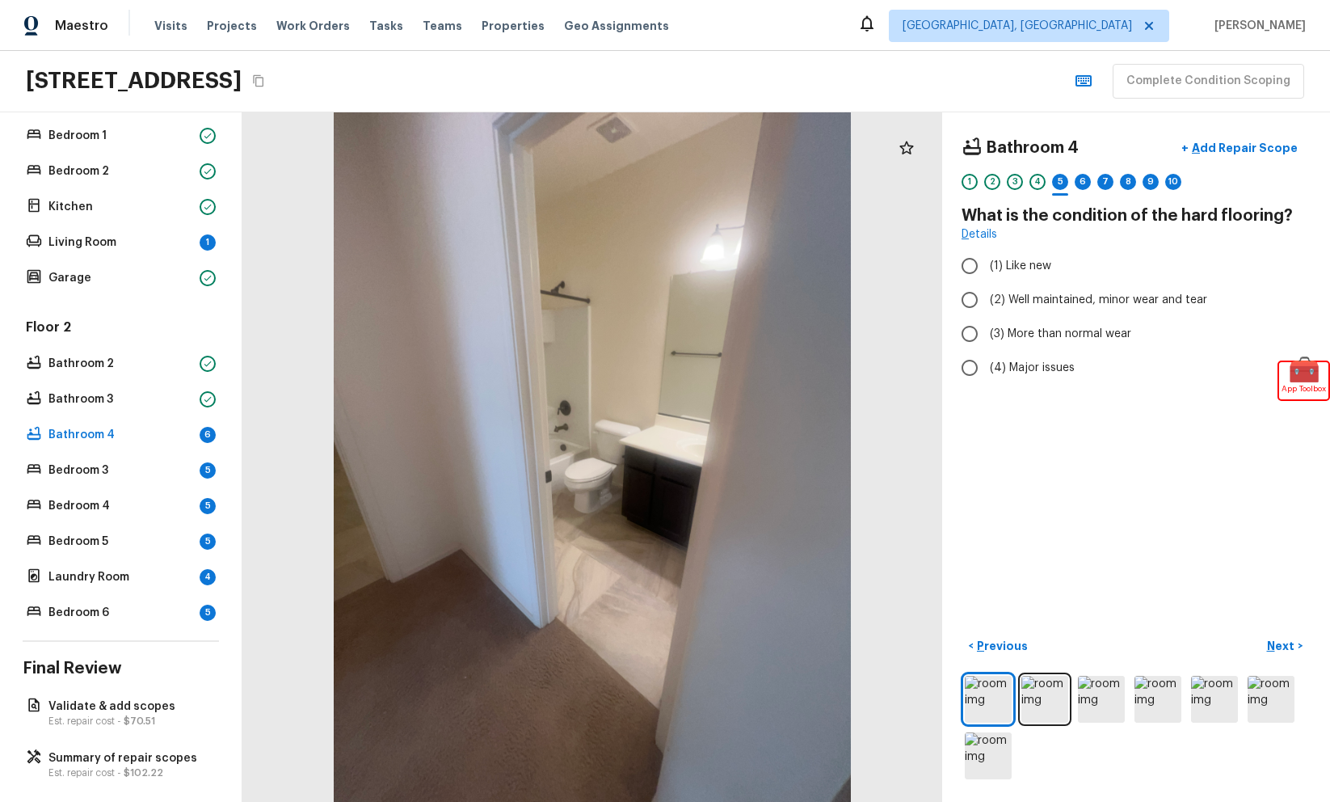
radio input "true"
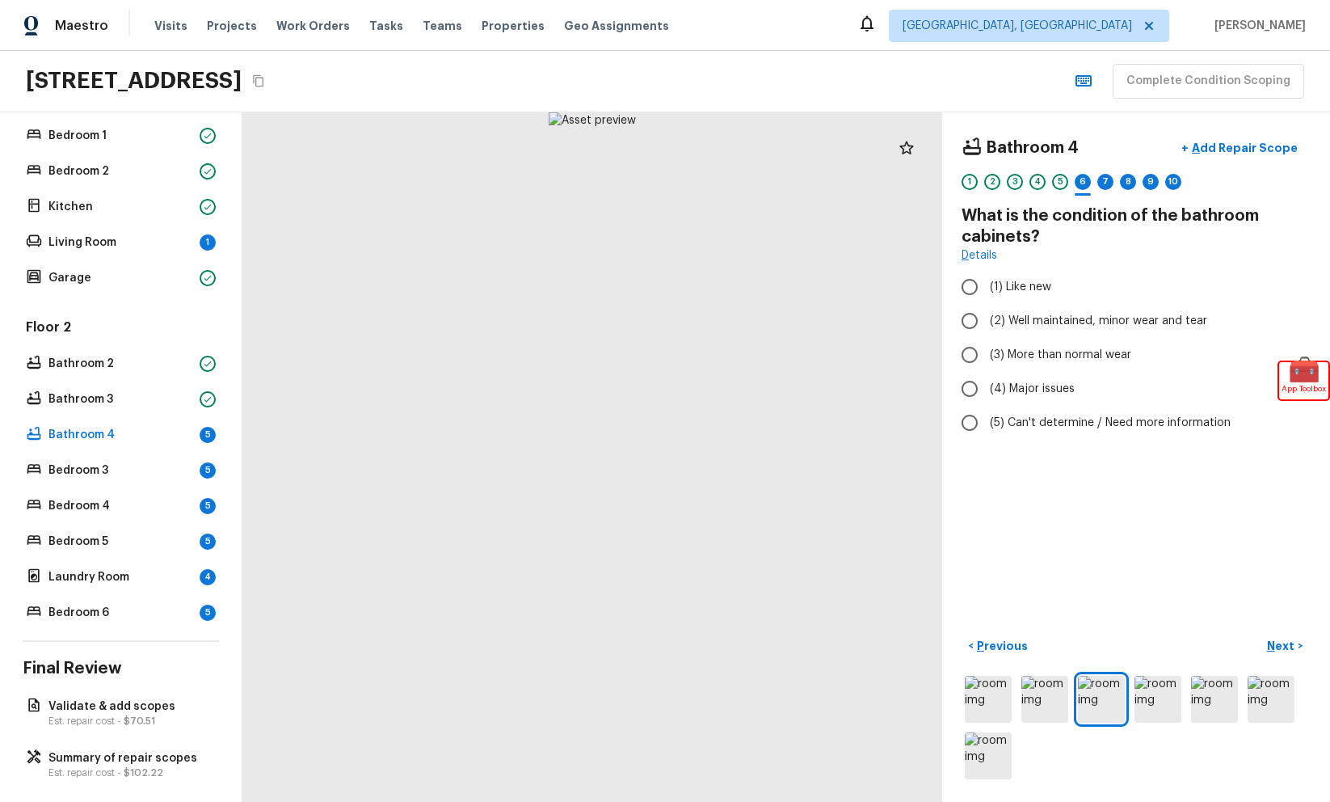
radio input "true"
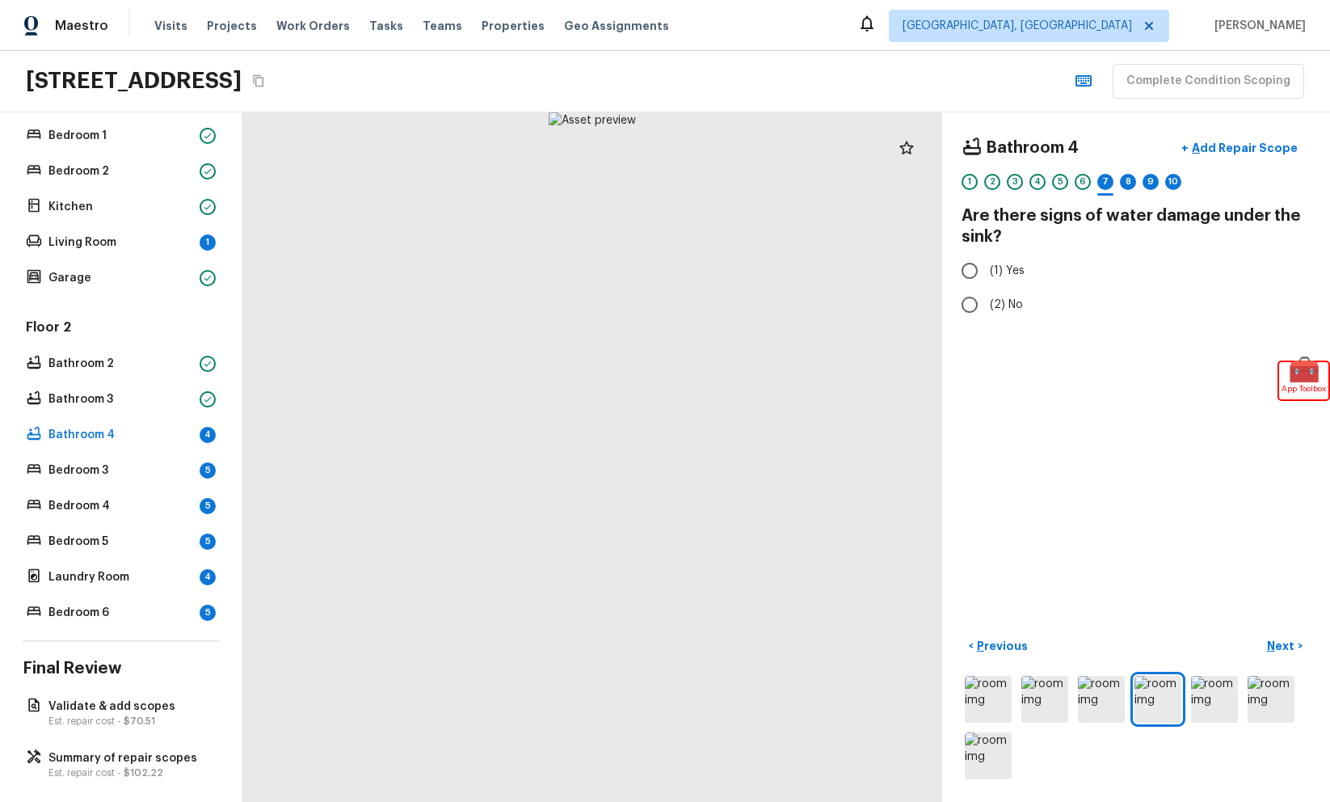
radio input "true"
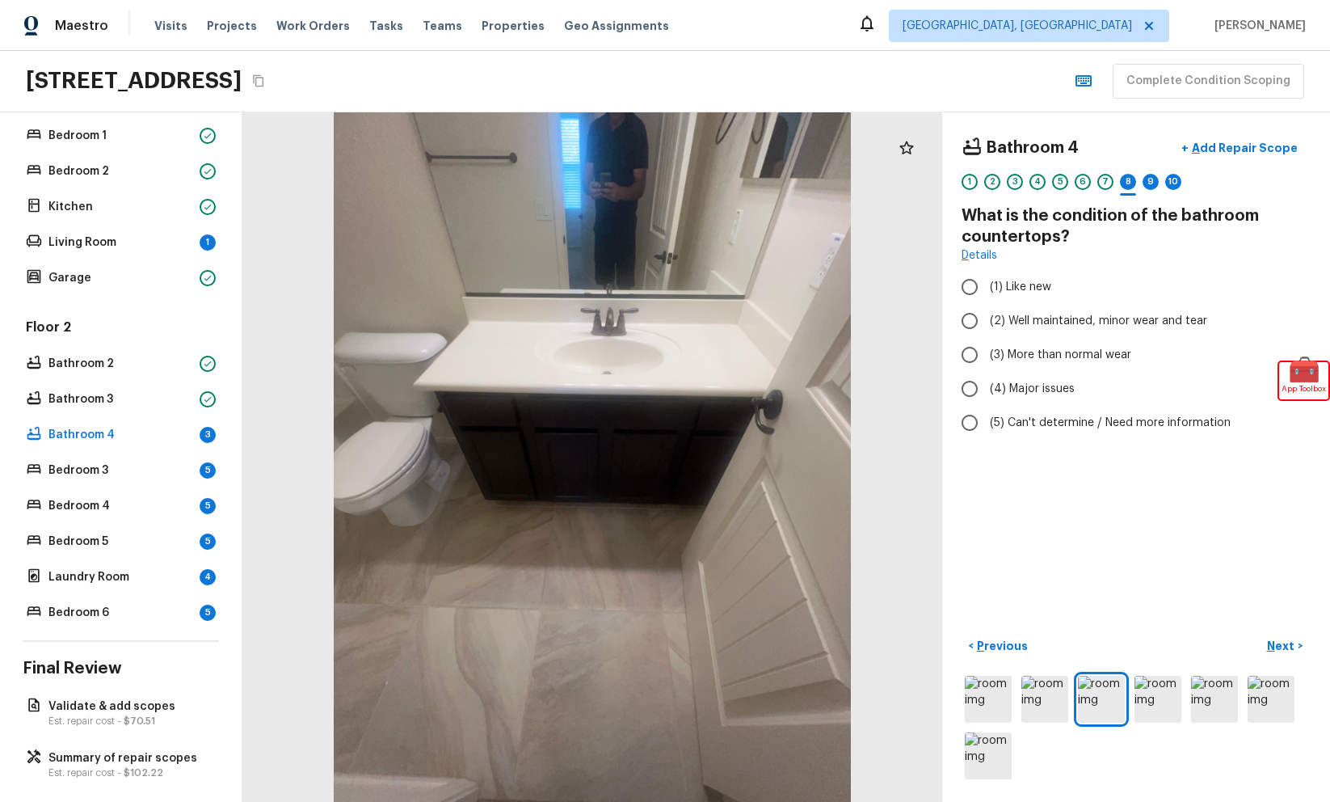
radio input "true"
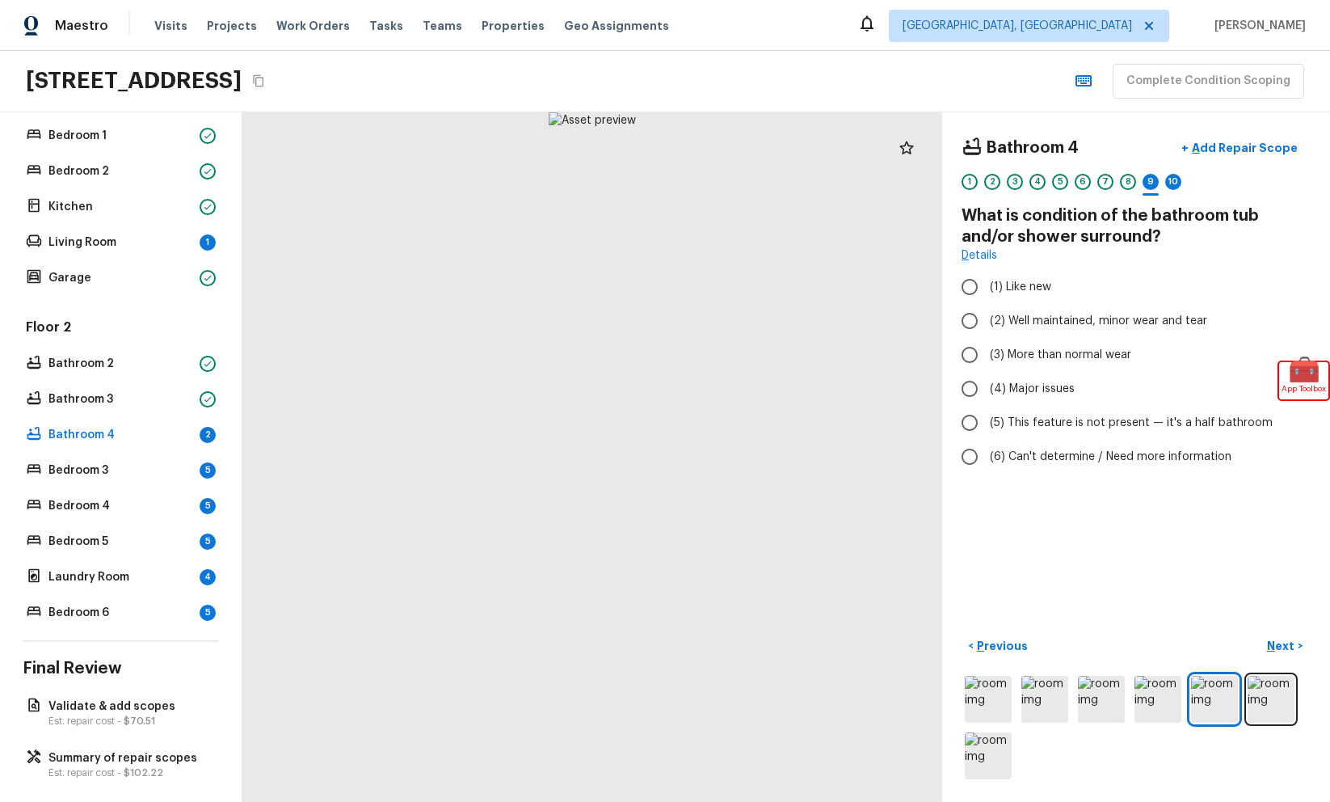
radio input "true"
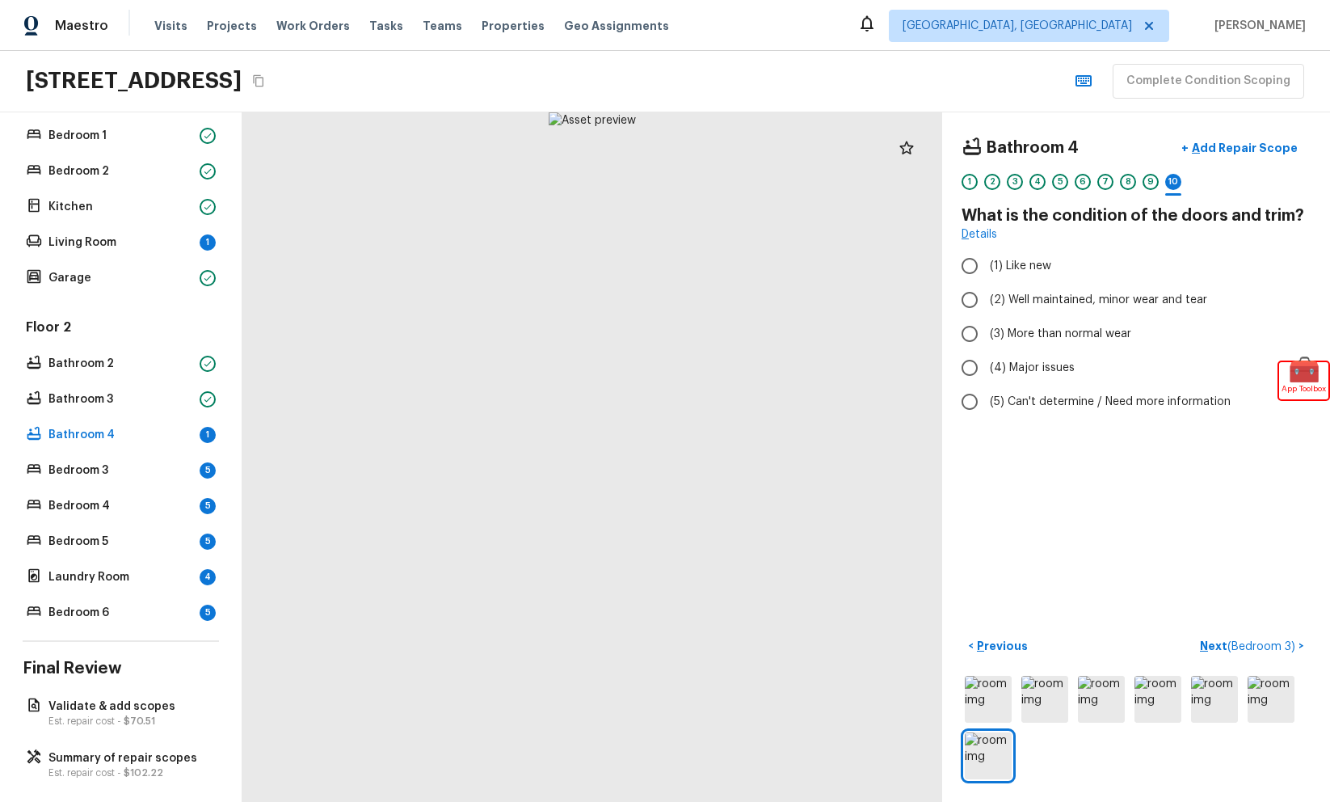
radio input "true"
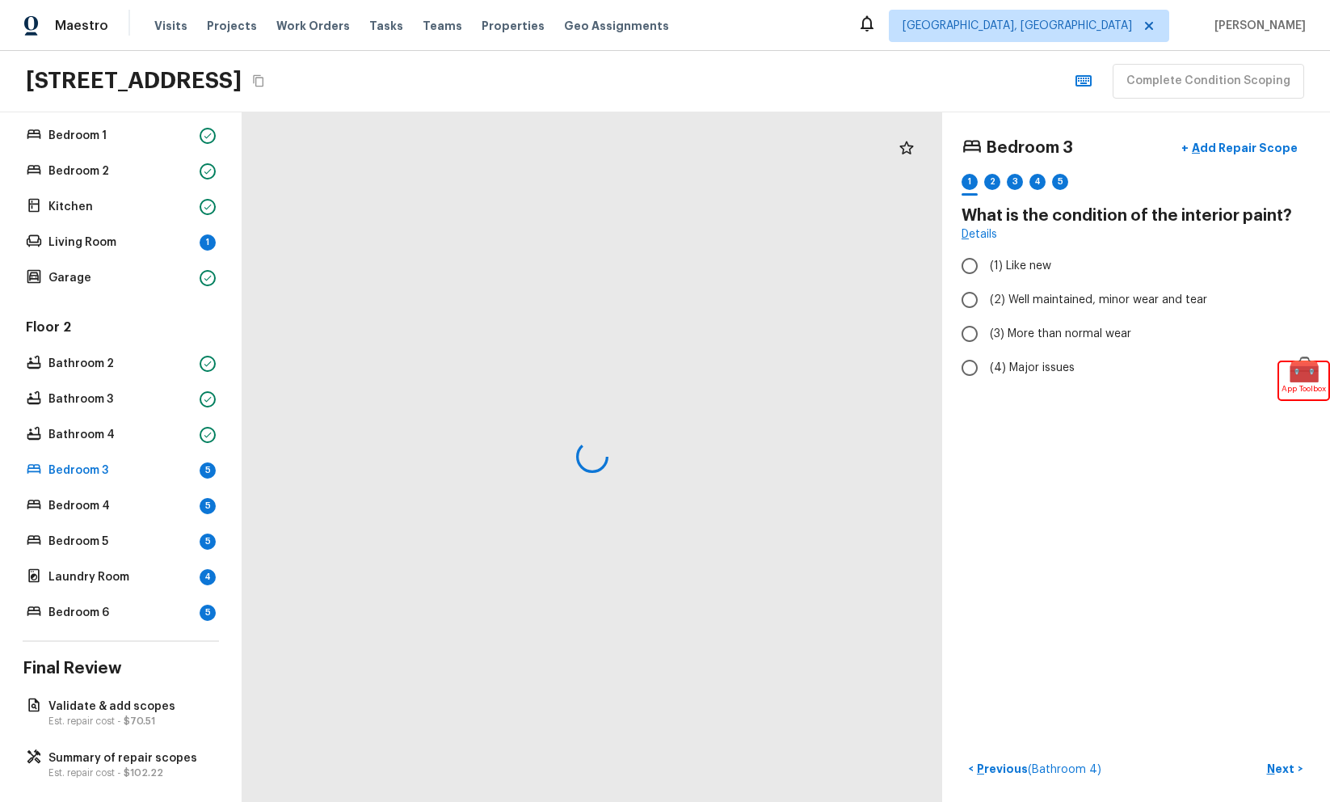
radio input "true"
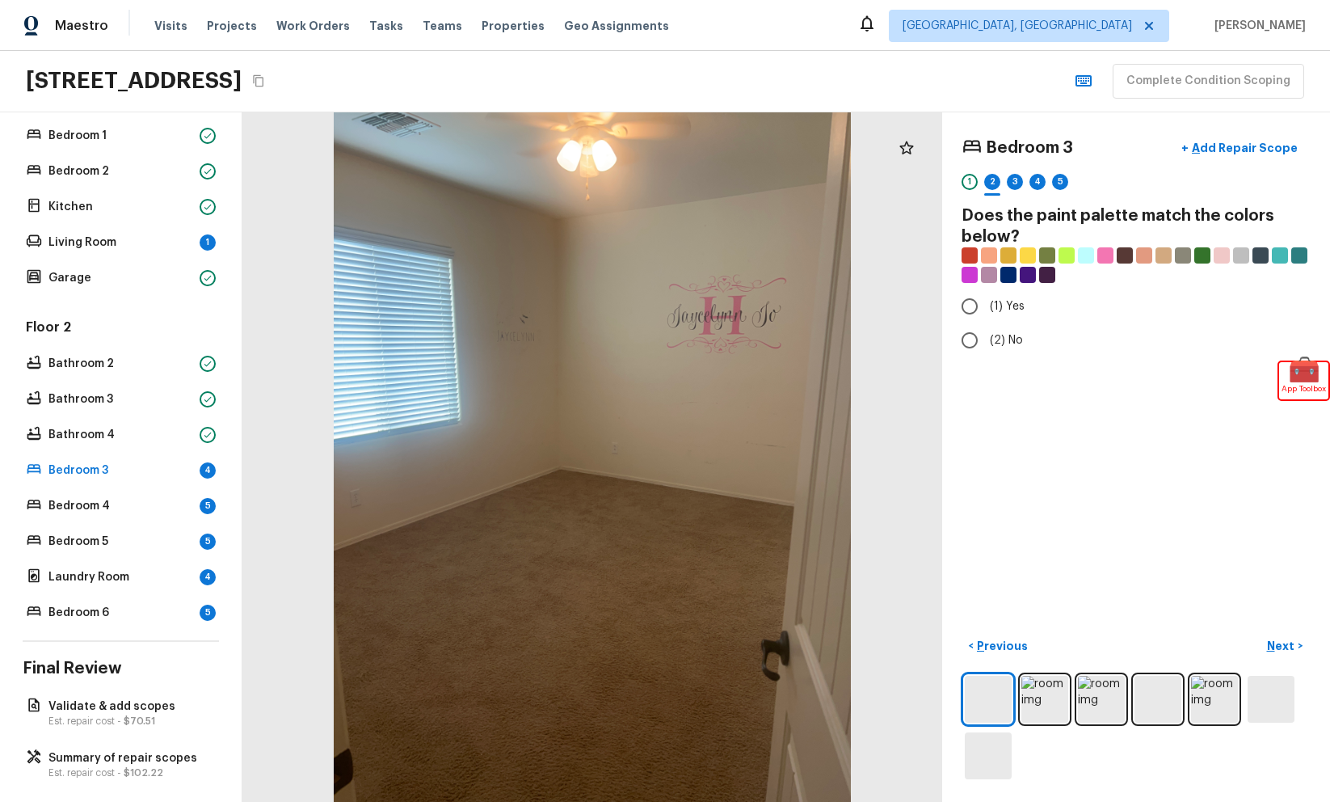
radio input "true"
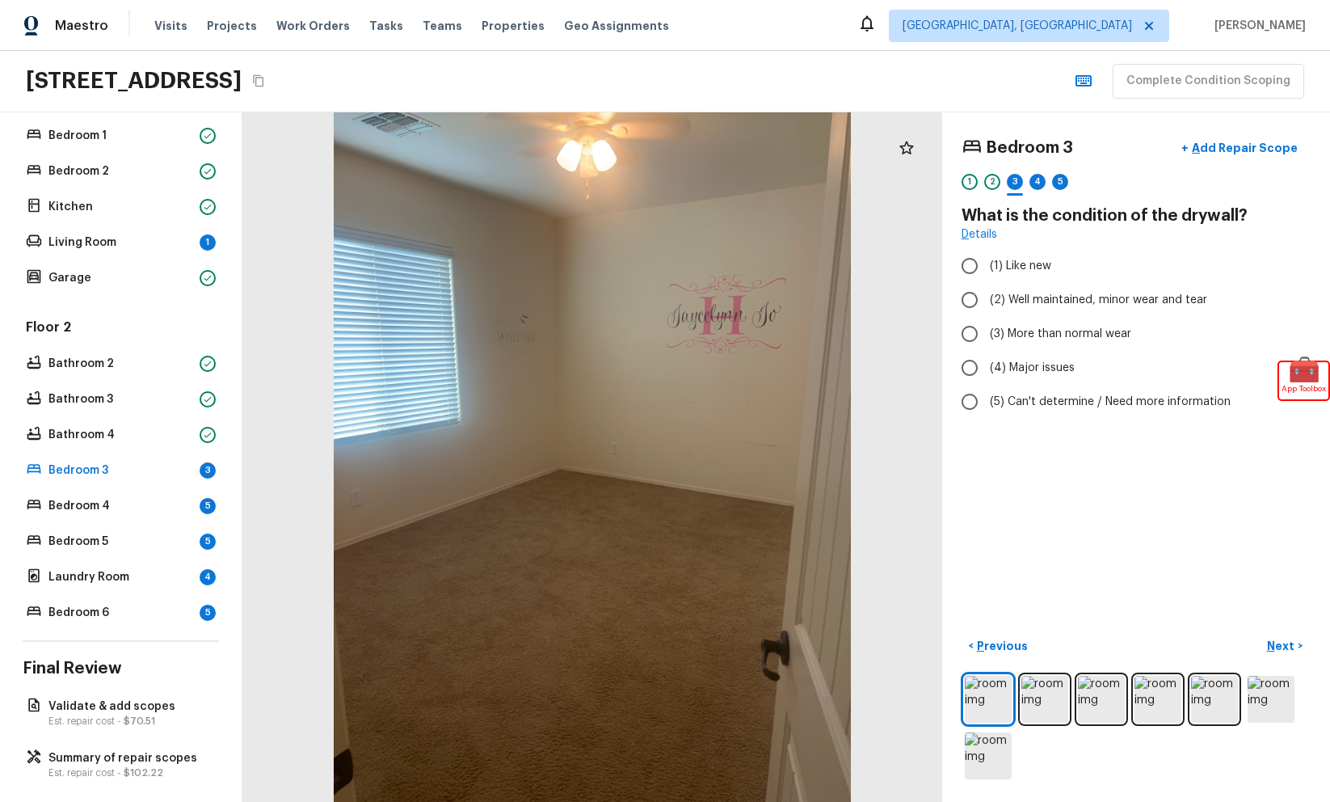
radio input "true"
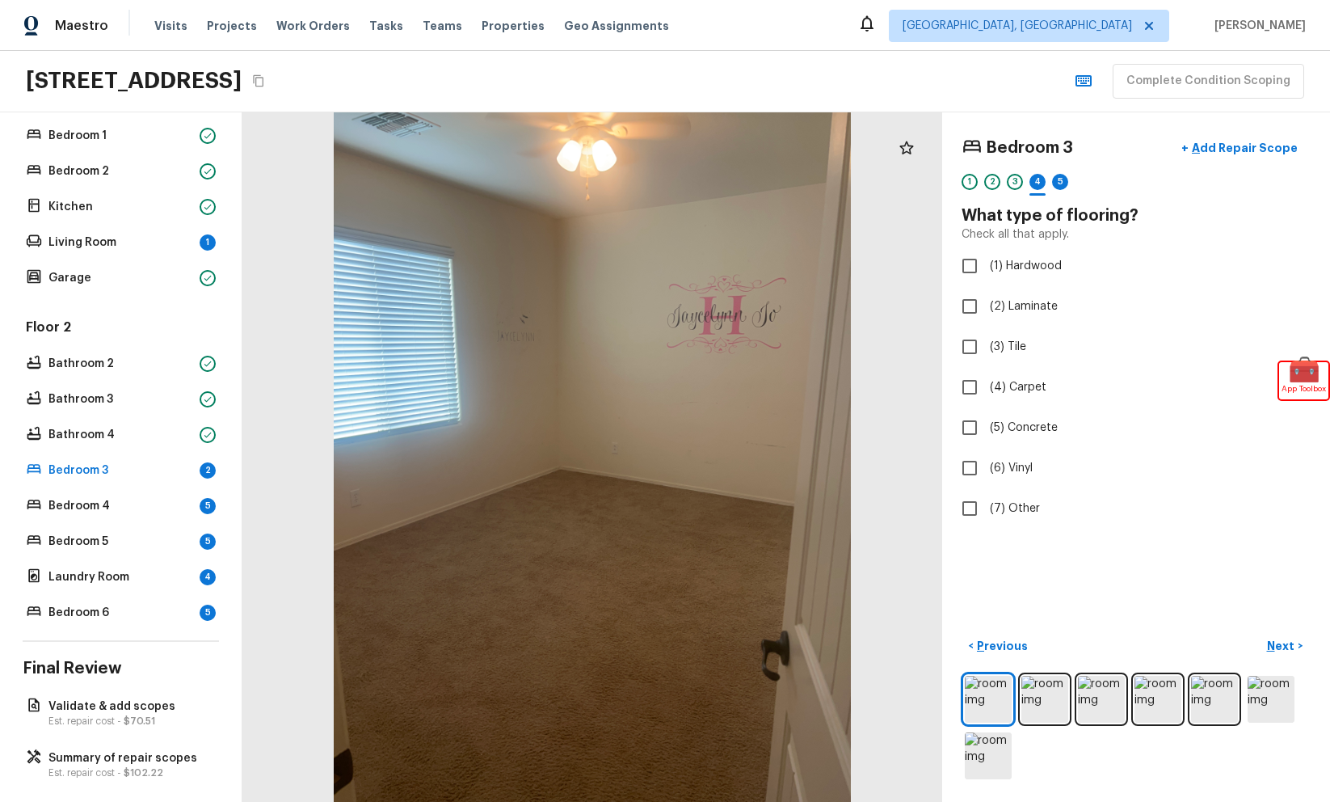
checkbox input "true"
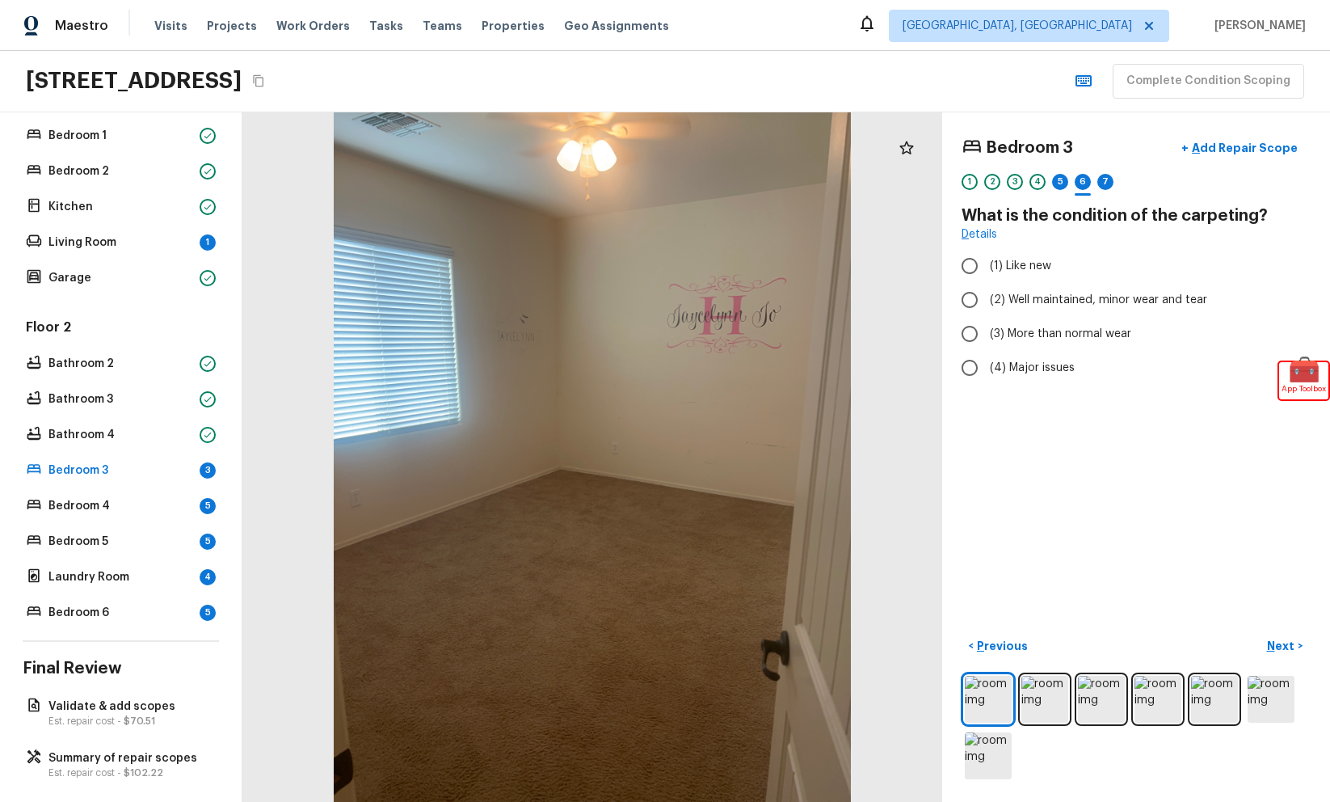
radio input "true"
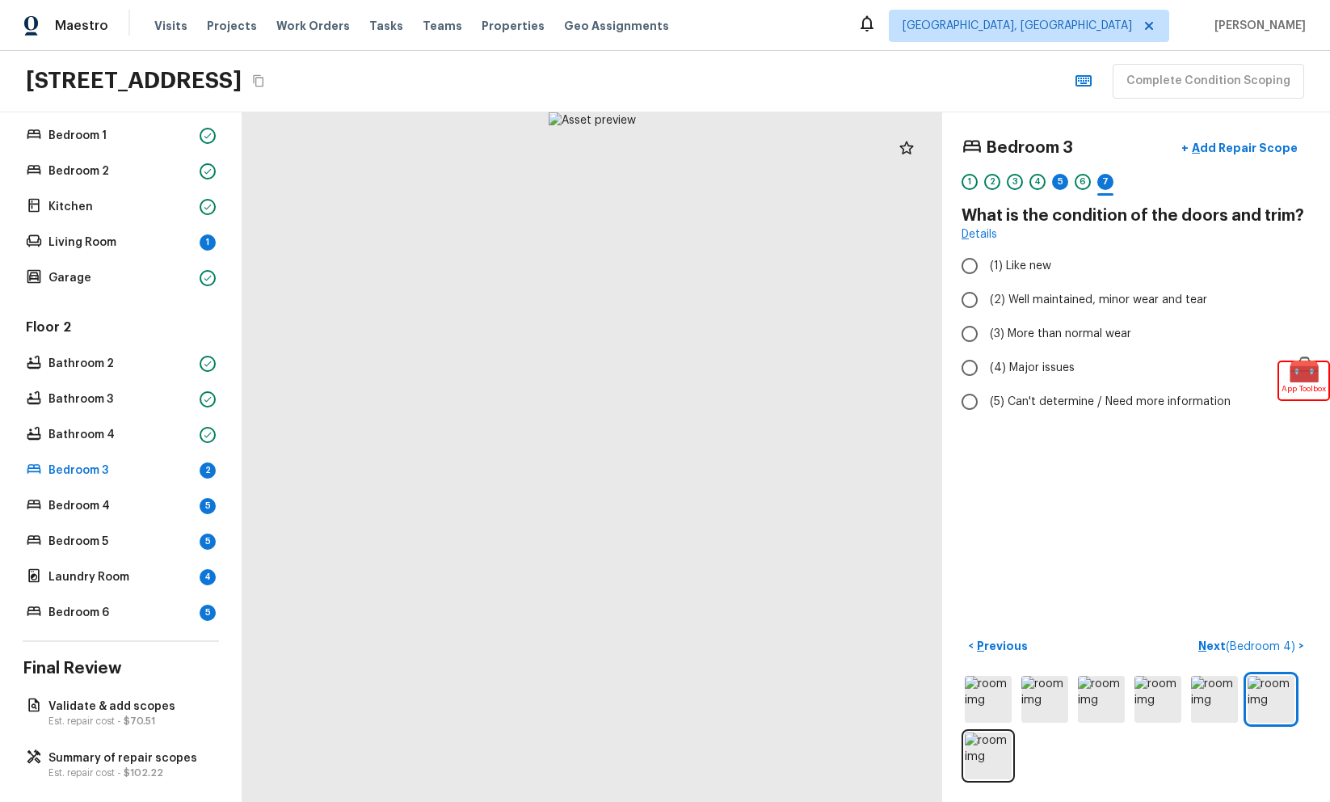
radio input "true"
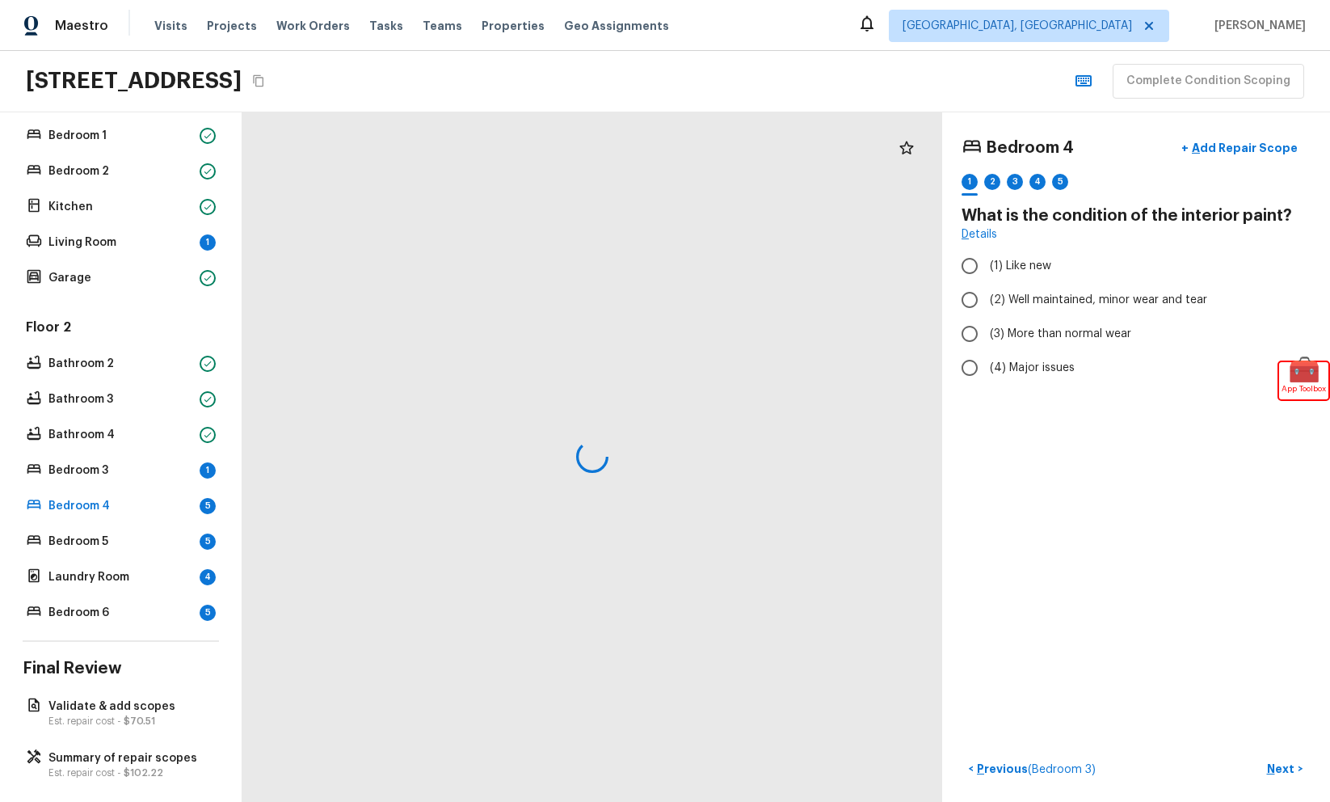
radio input "true"
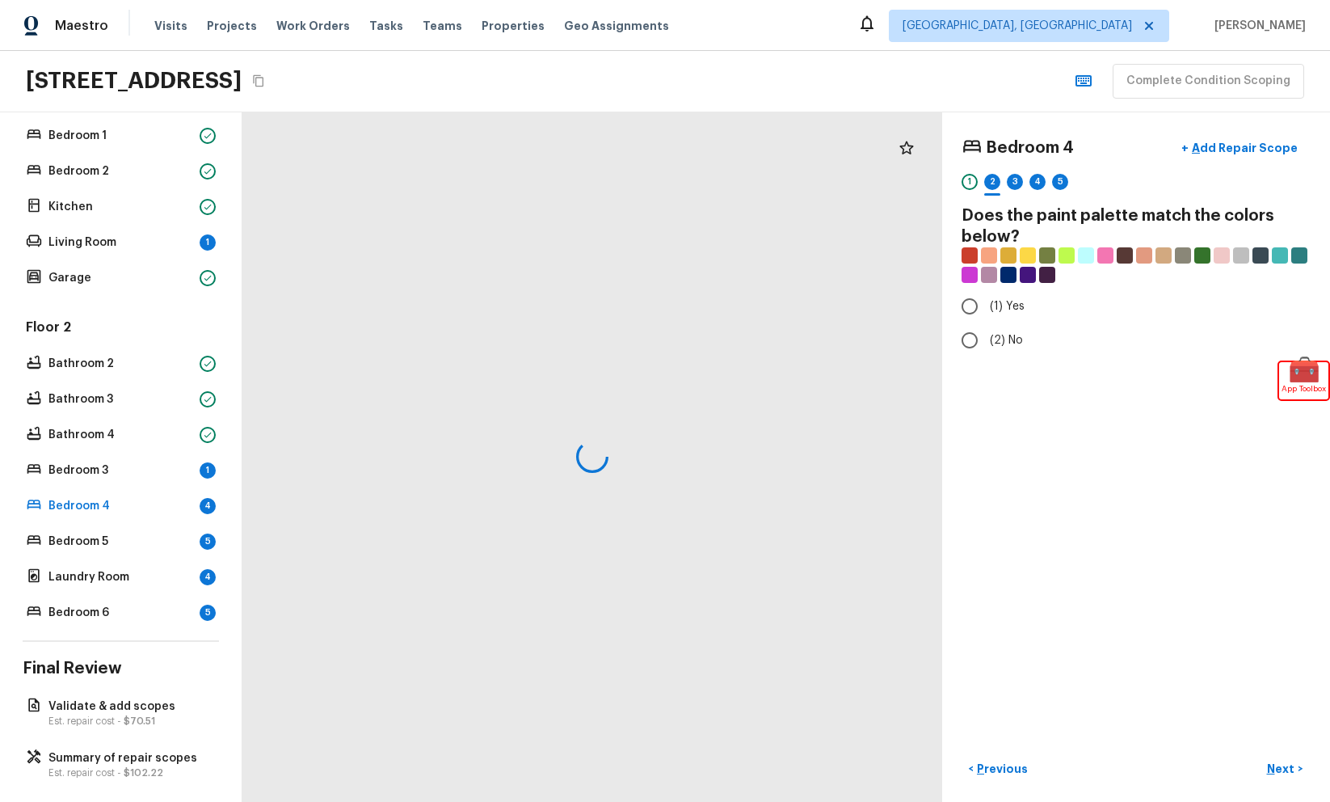
radio input "true"
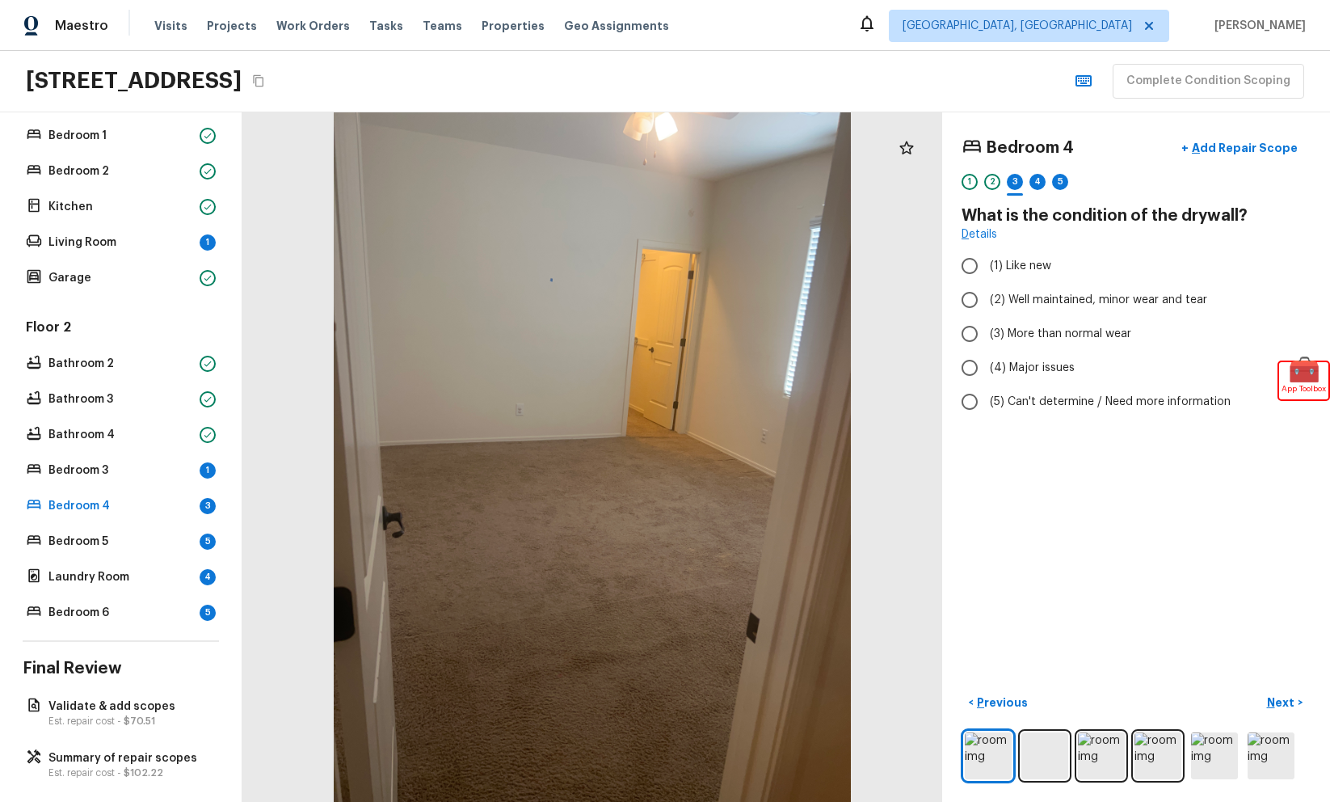
radio input "true"
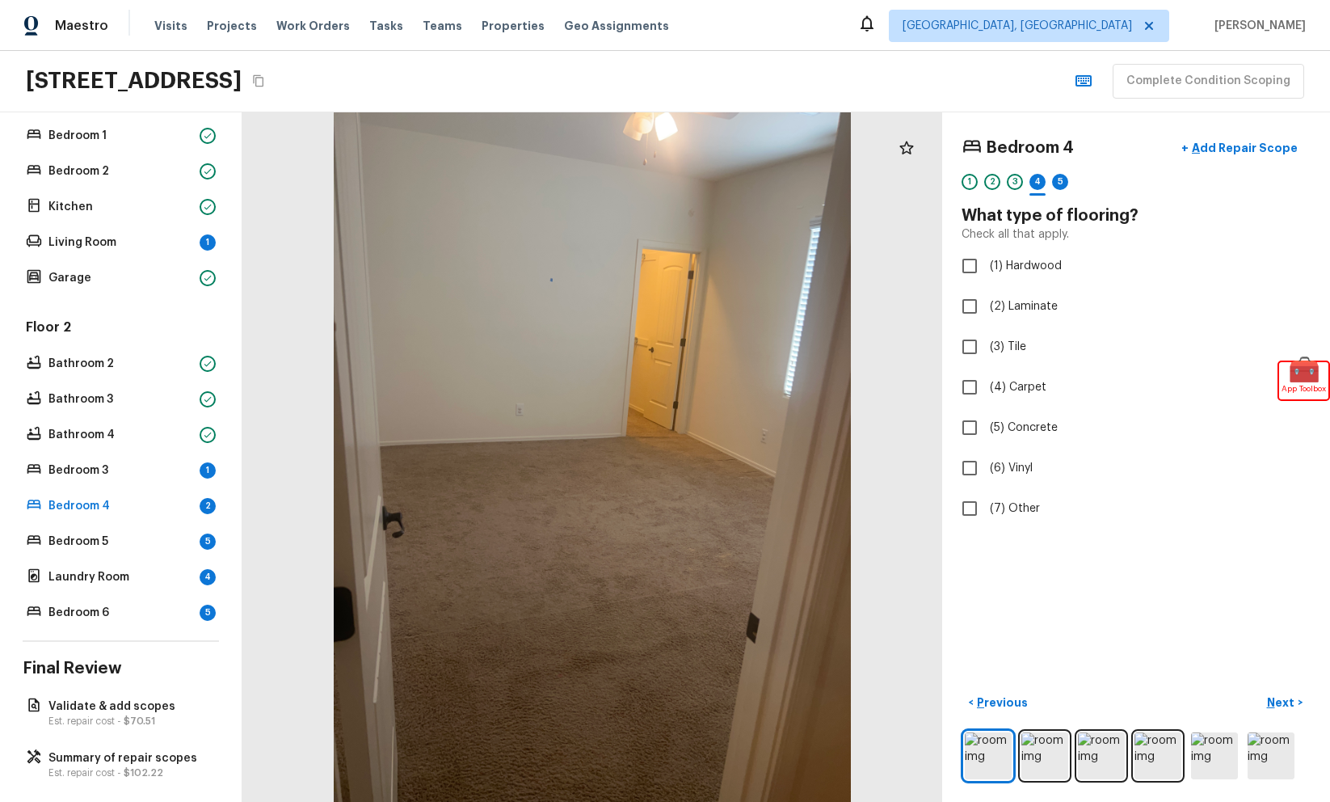
checkbox input "true"
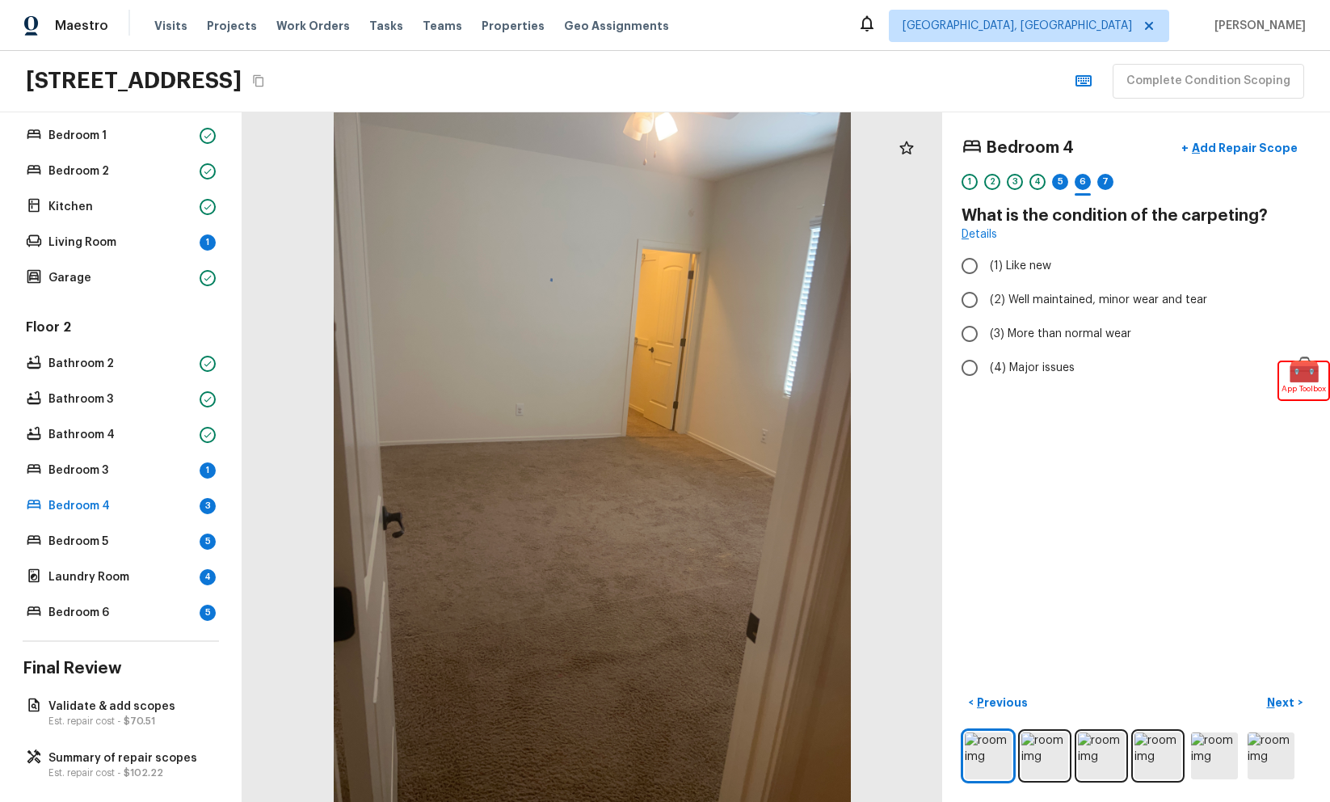
radio input "true"
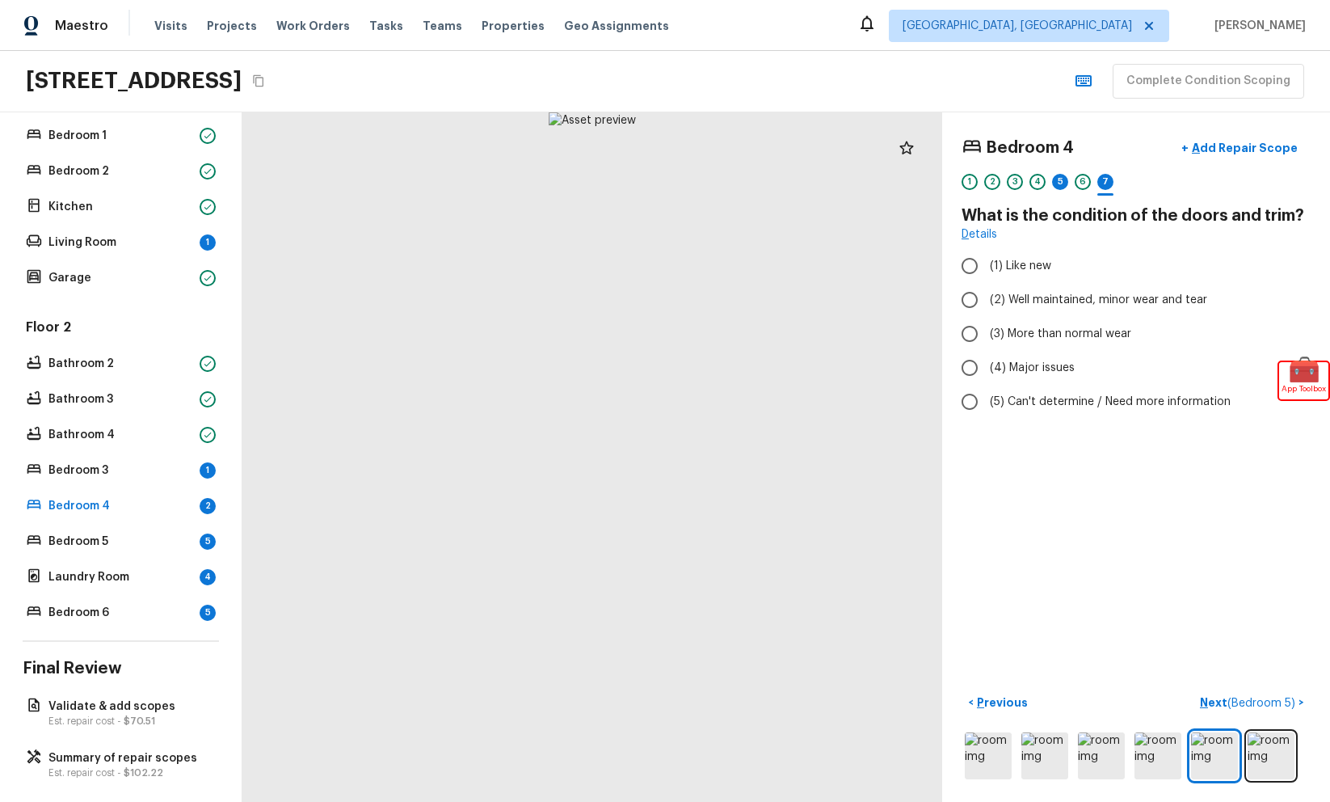
radio input "true"
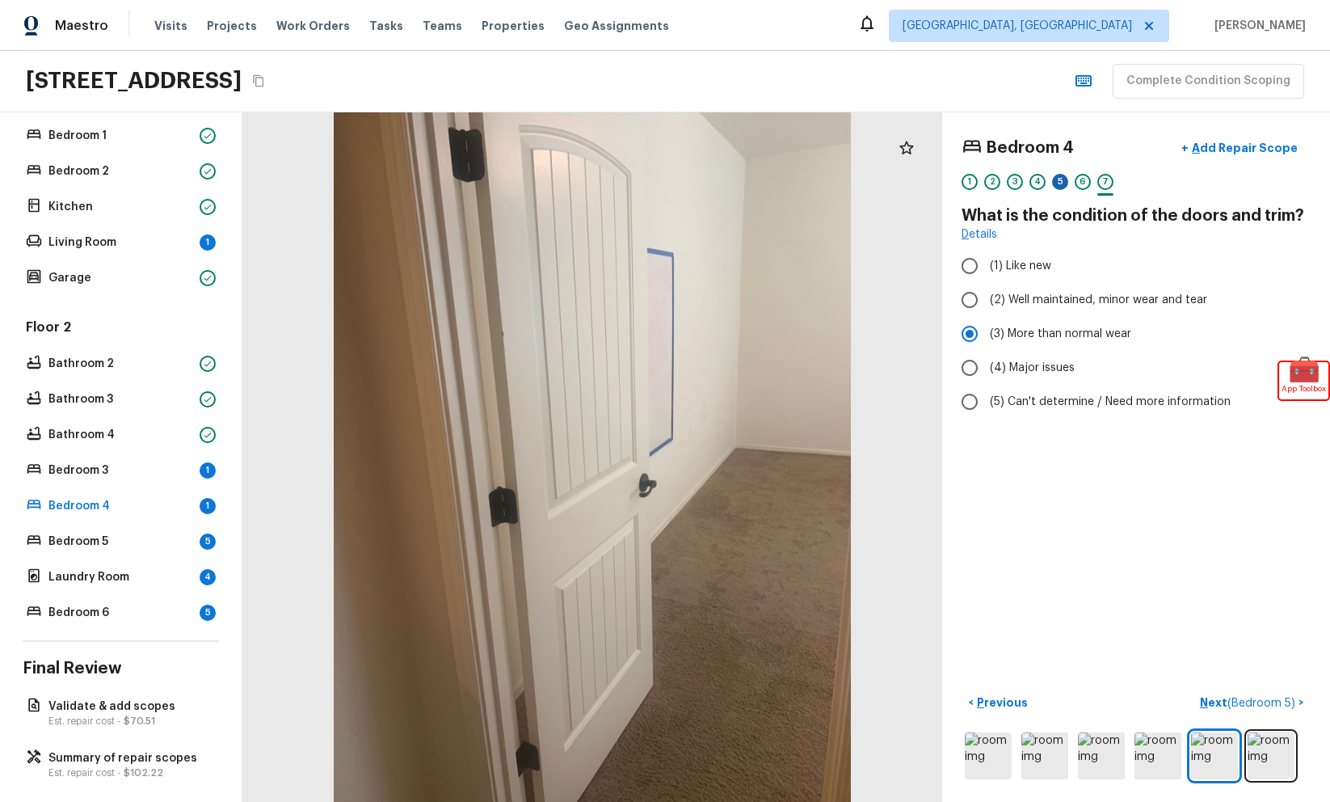
click at [1062, 187] on div "5" at bounding box center [1060, 182] width 16 height 16
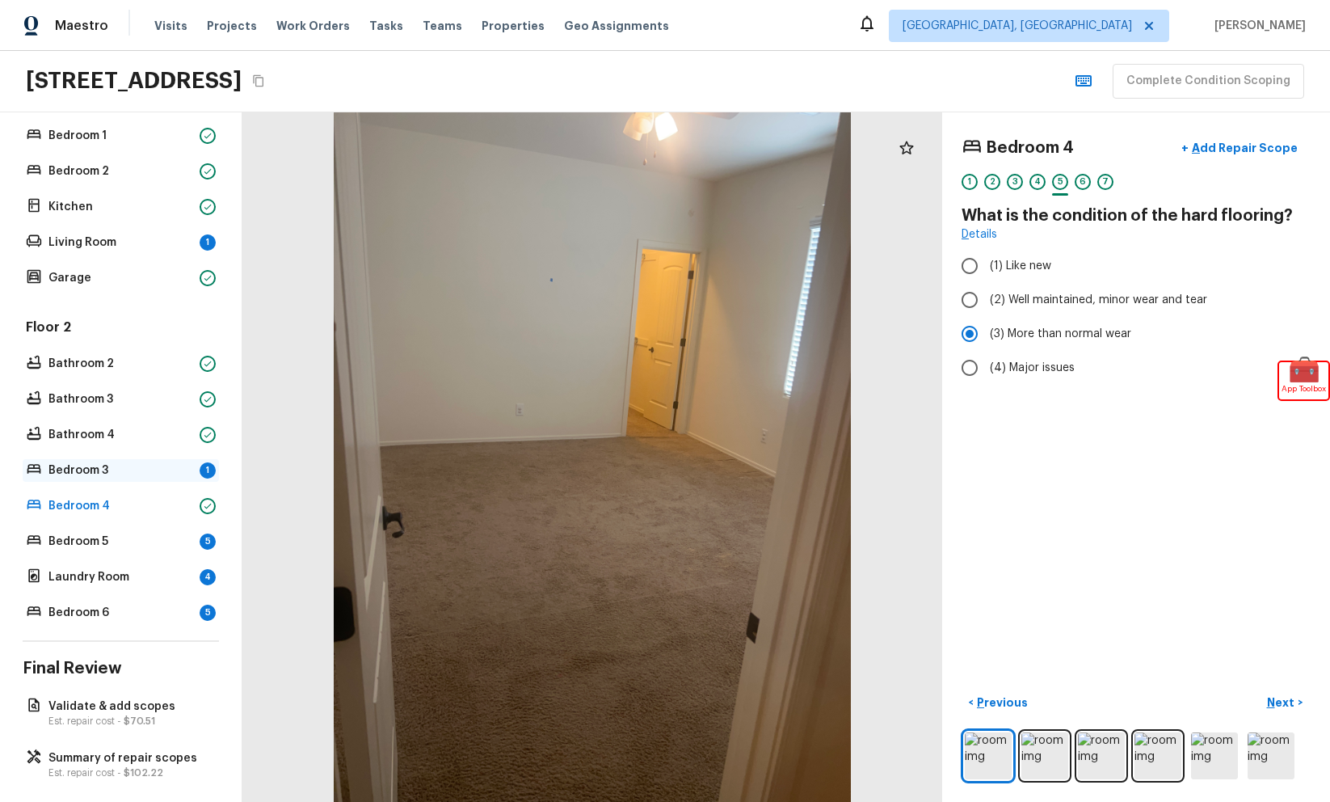
click at [200, 474] on div "1" at bounding box center [208, 470] width 16 height 16
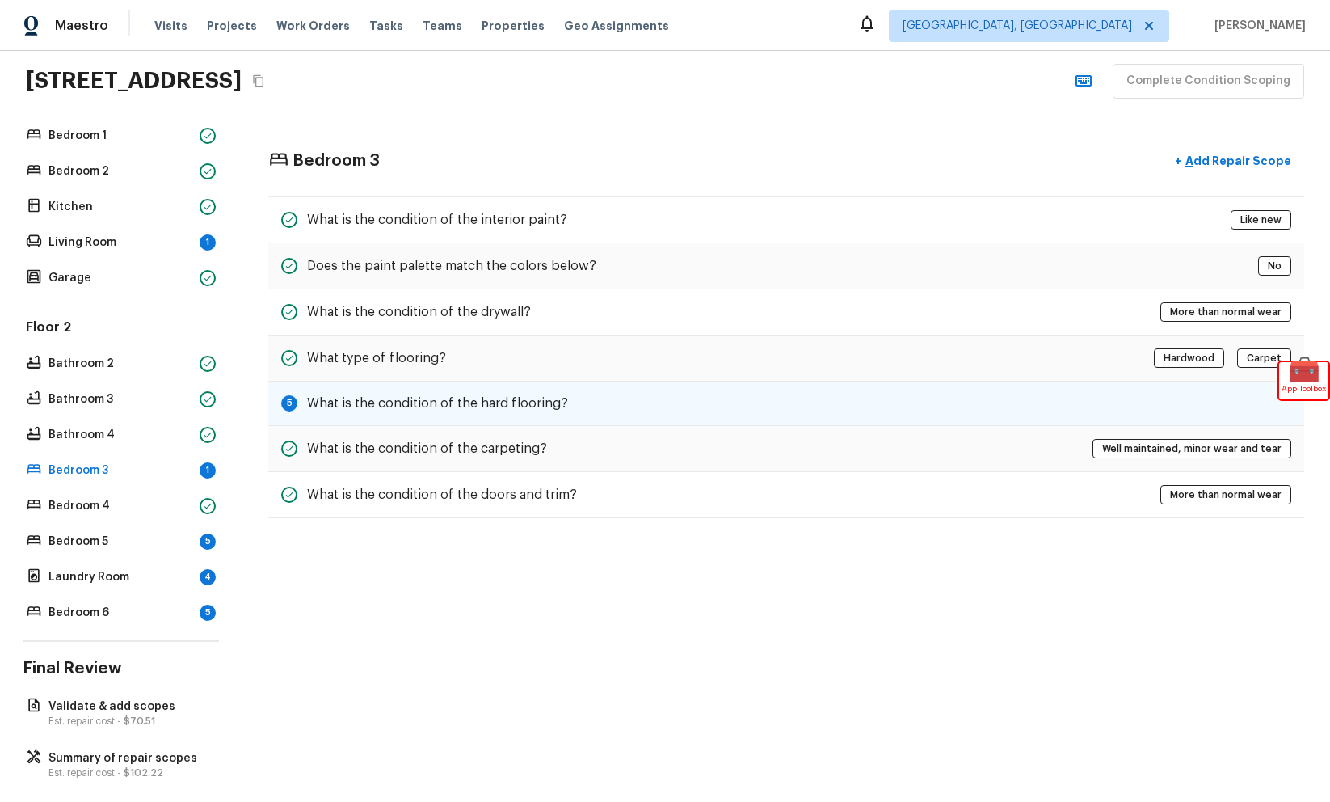
click at [582, 413] on div "5 What is the condition of the hard flooring?" at bounding box center [786, 403] width 1036 height 44
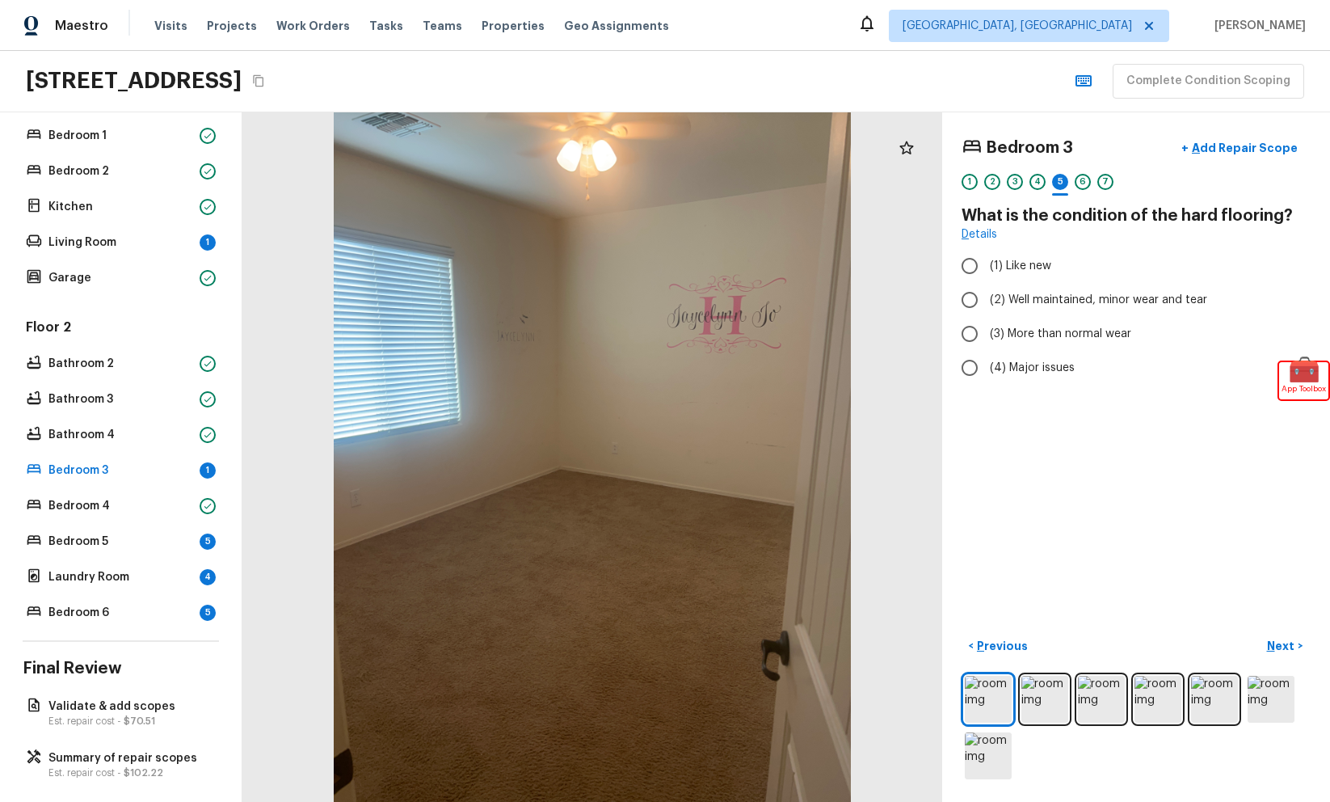
radio input "true"
click at [190, 232] on div "Living Room 1" at bounding box center [121, 242] width 196 height 23
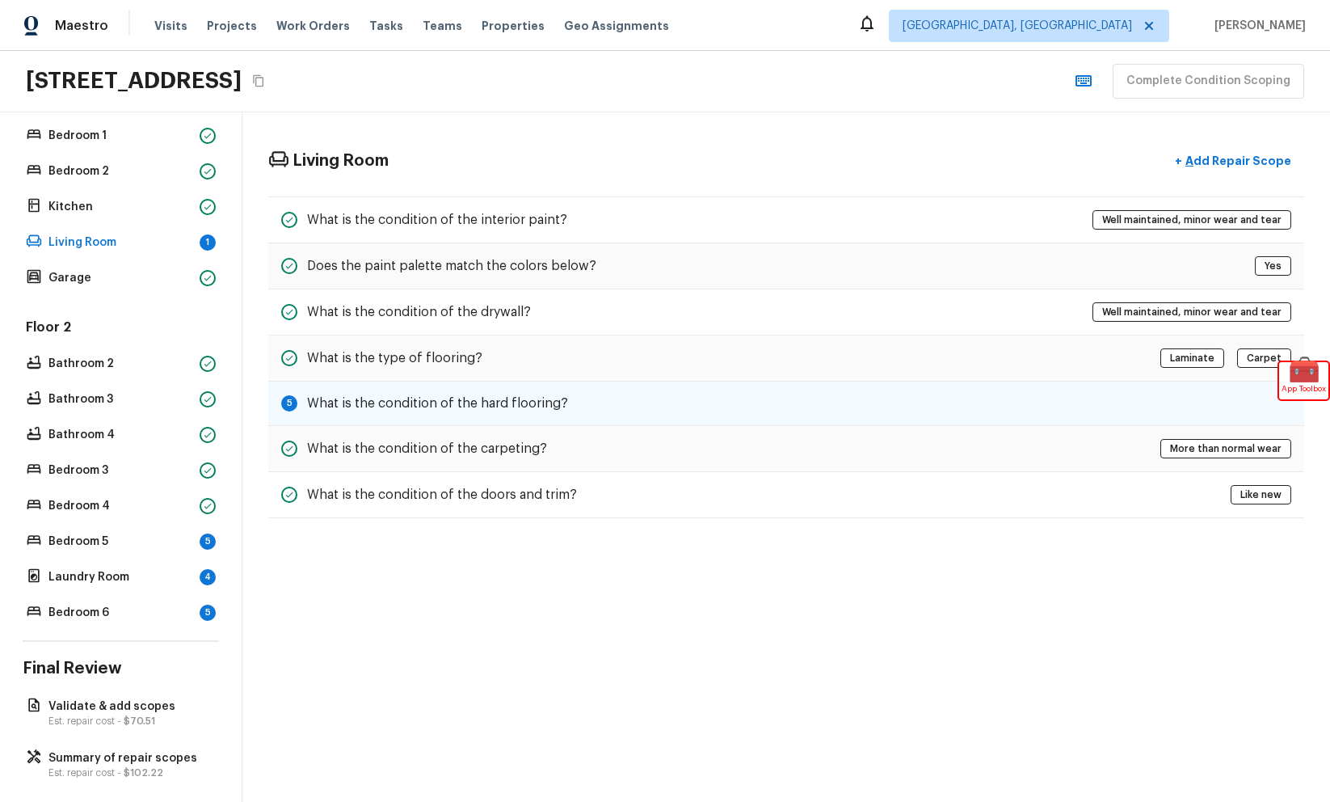
click at [418, 402] on h5 "What is the condition of the hard flooring?" at bounding box center [437, 403] width 261 height 18
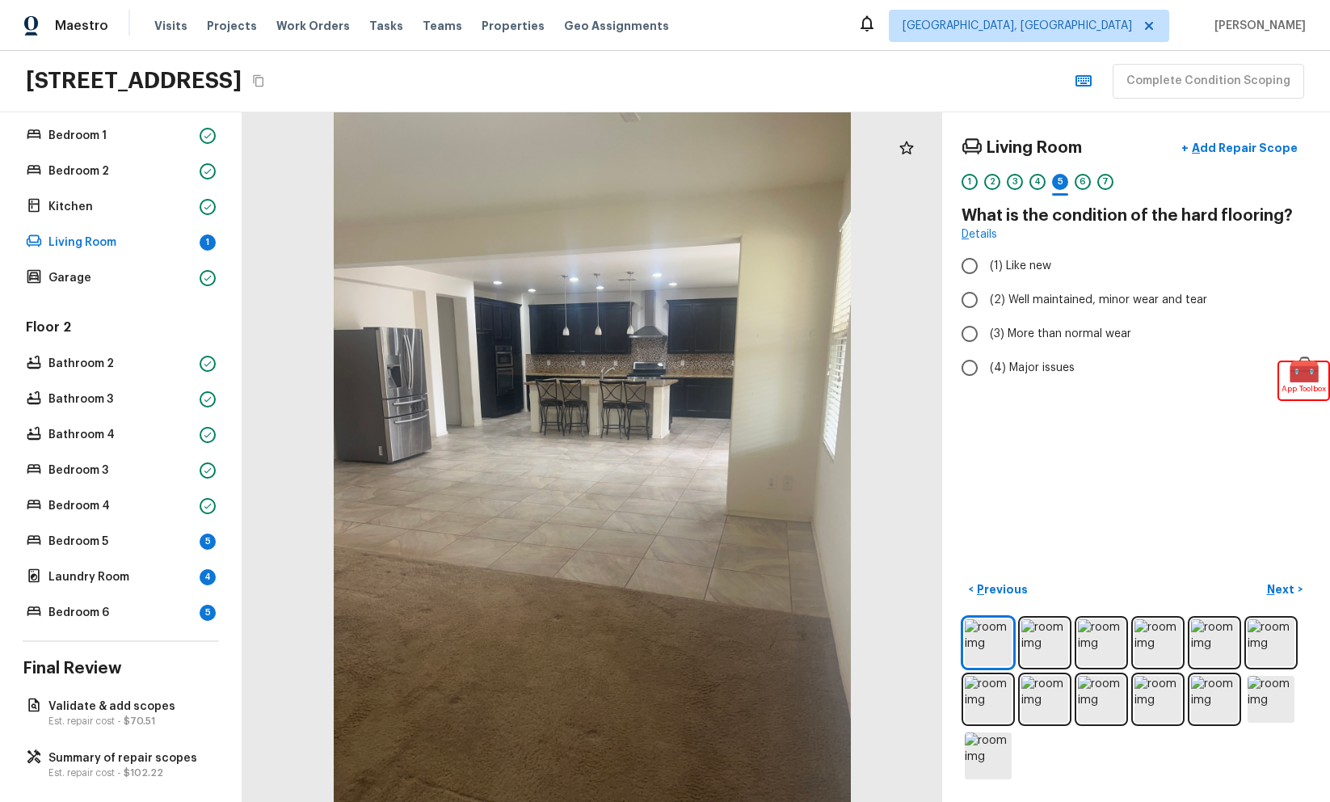
radio input "true"
click at [120, 533] on p "Bedroom 5" at bounding box center [120, 541] width 145 height 16
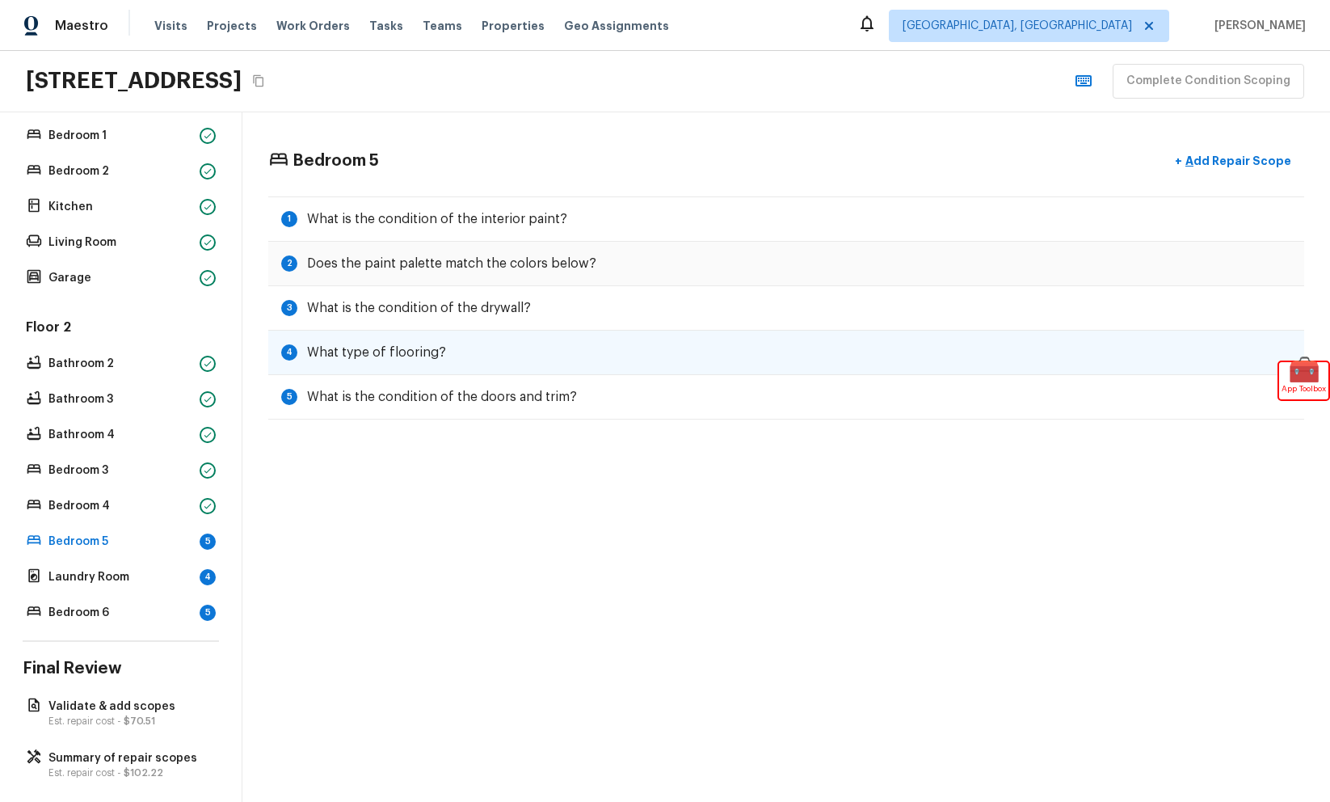
click at [529, 343] on div "4 What type of flooring?" at bounding box center [786, 353] width 1036 height 44
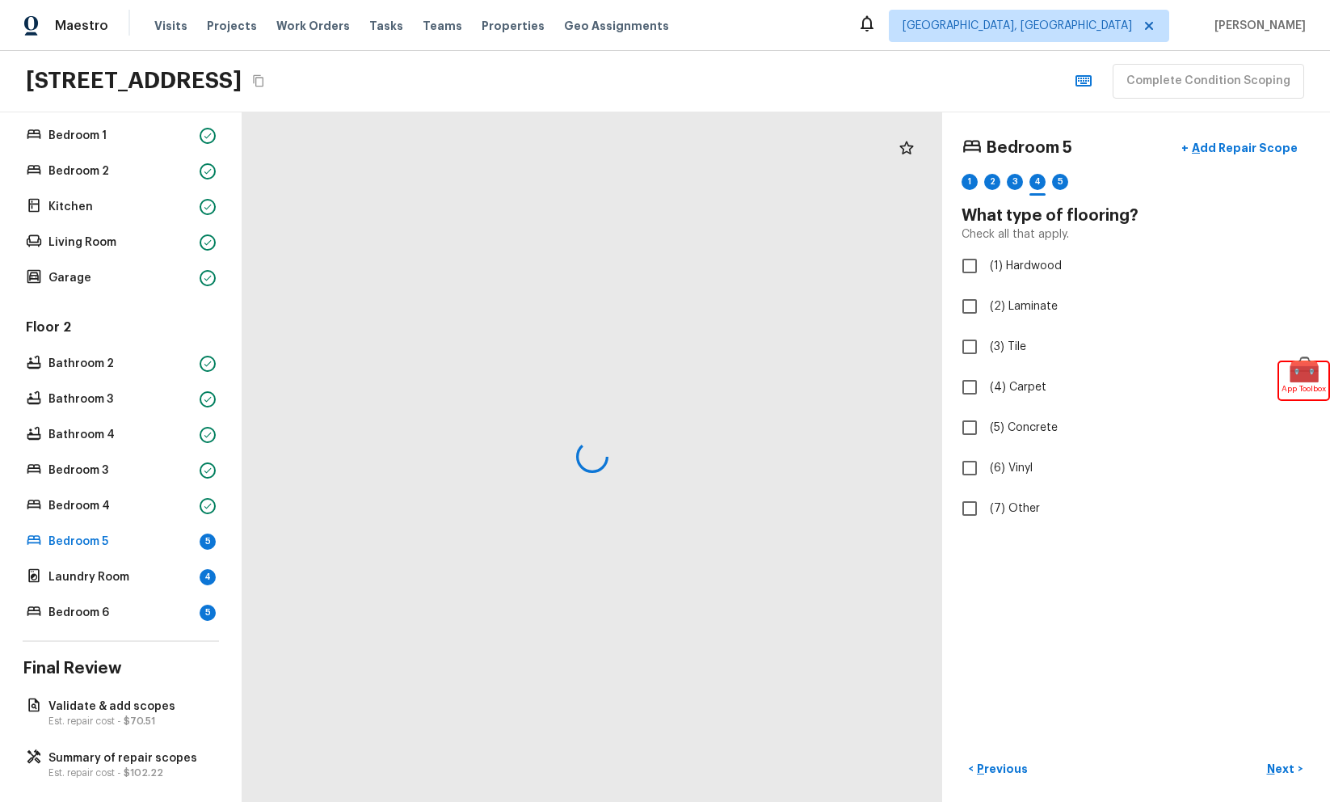
checkbox input "true"
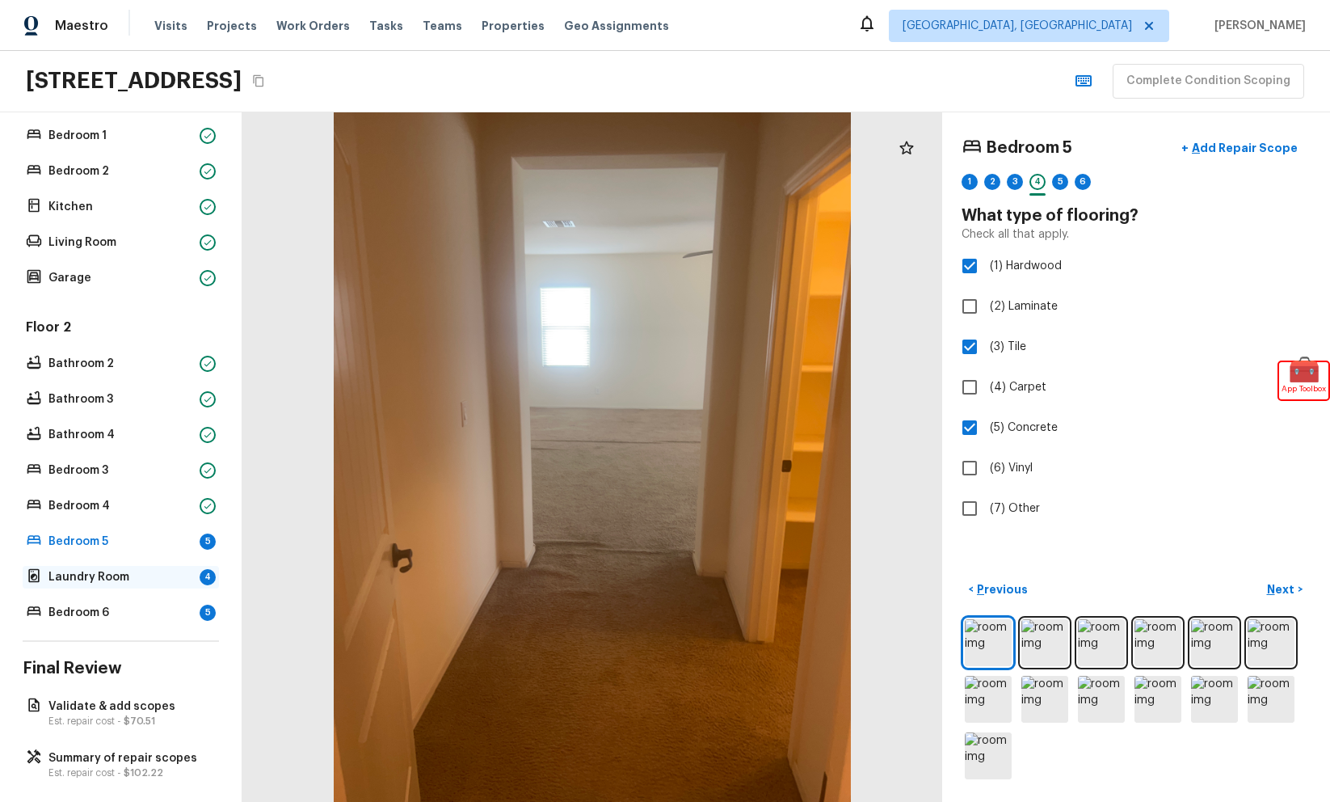
click at [161, 575] on p "Laundry Room" at bounding box center [120, 577] width 145 height 16
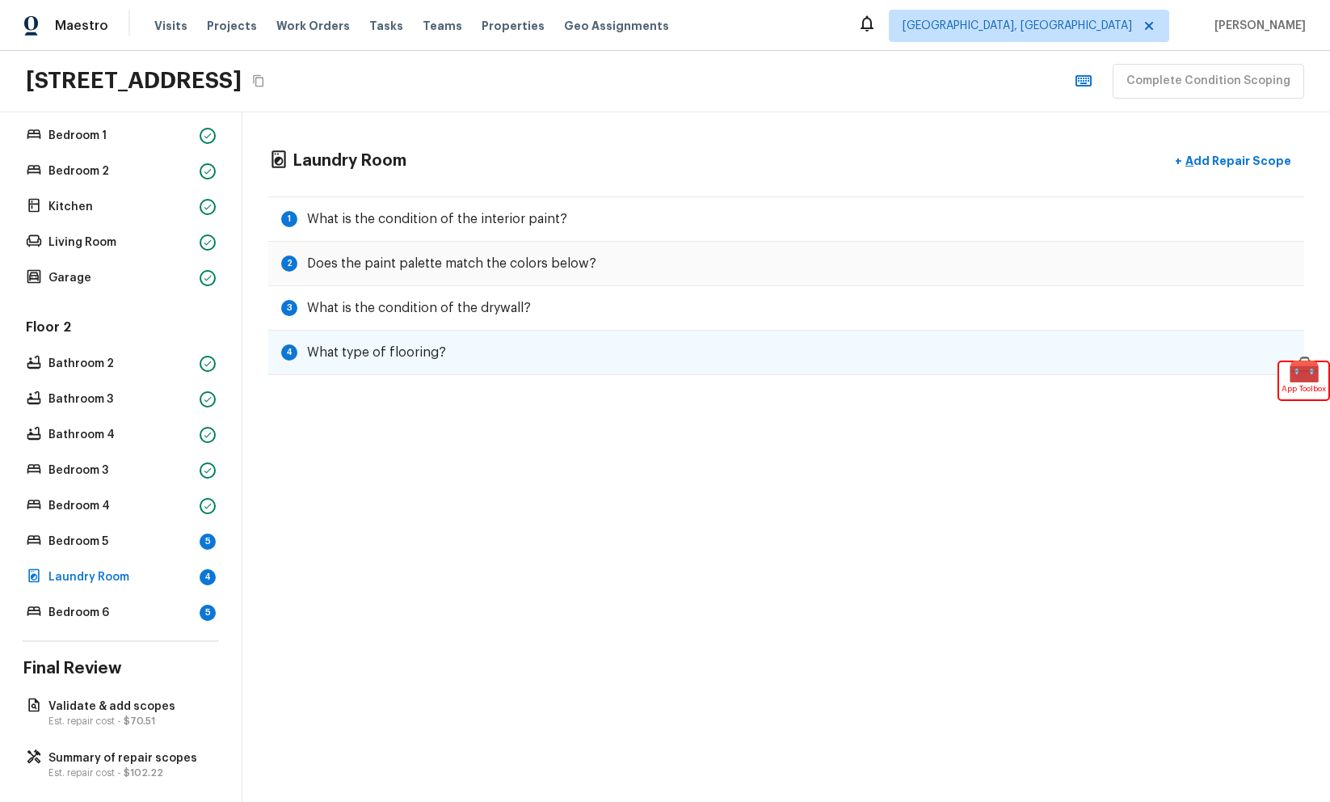
click at [415, 364] on div "4 What type of flooring?" at bounding box center [786, 353] width 1036 height 44
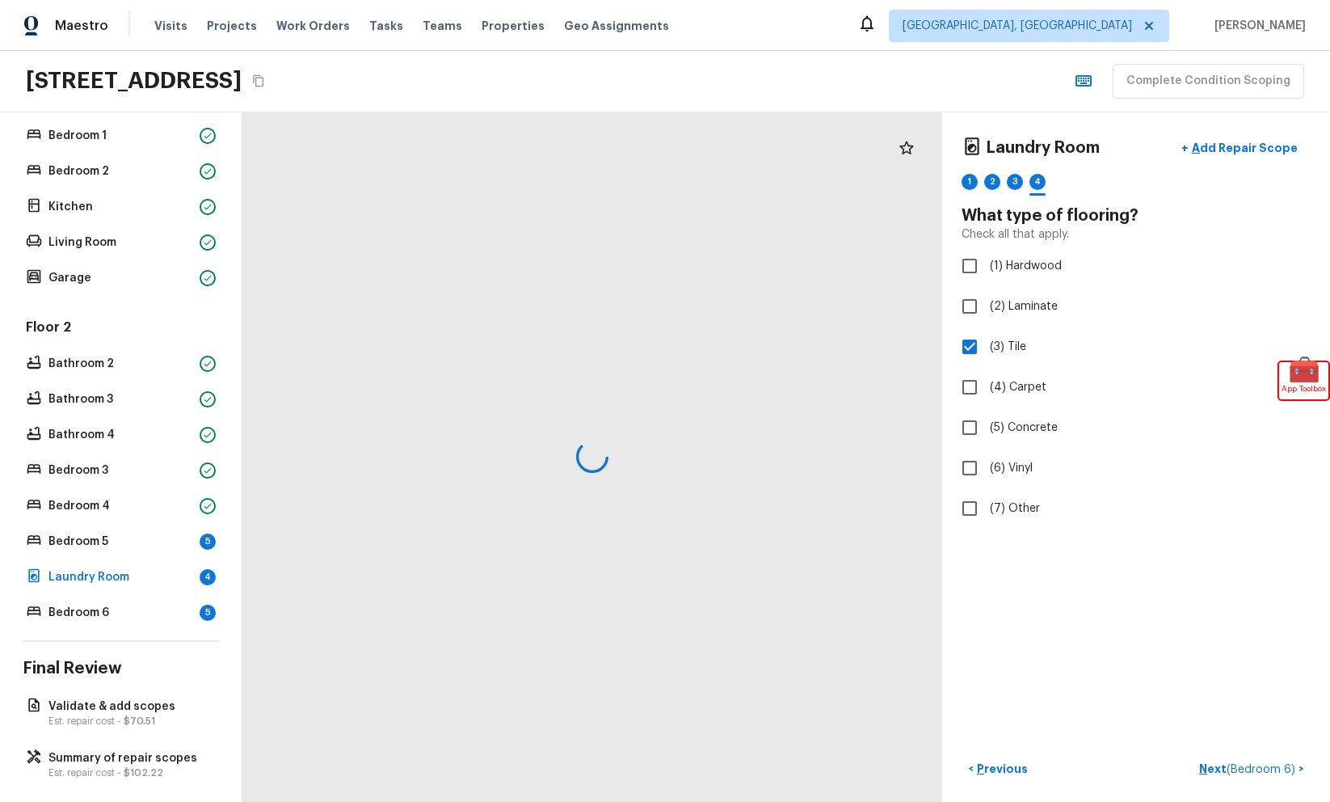
checkbox input "true"
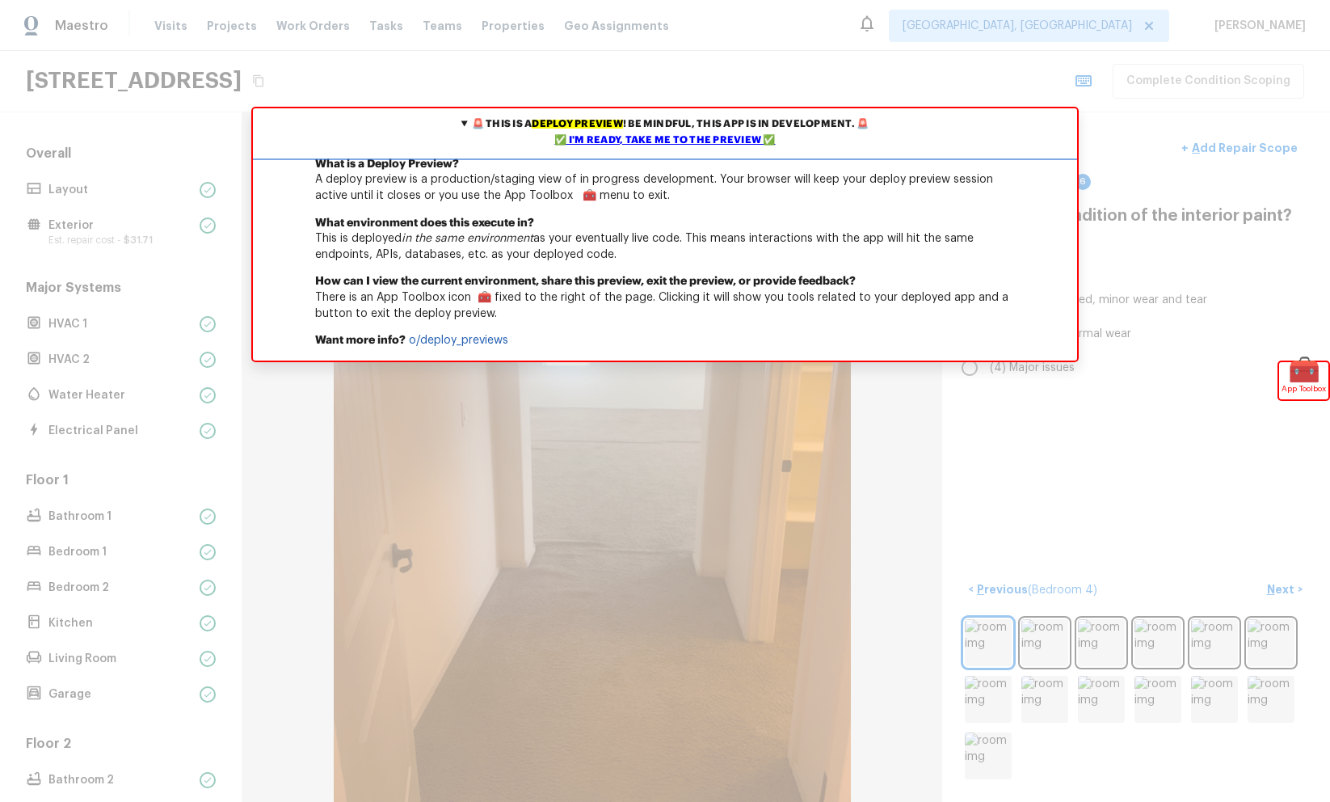
click at [701, 141] on div "✅ I'm ready, take me to the preview ✅" at bounding box center [665, 141] width 816 height 16
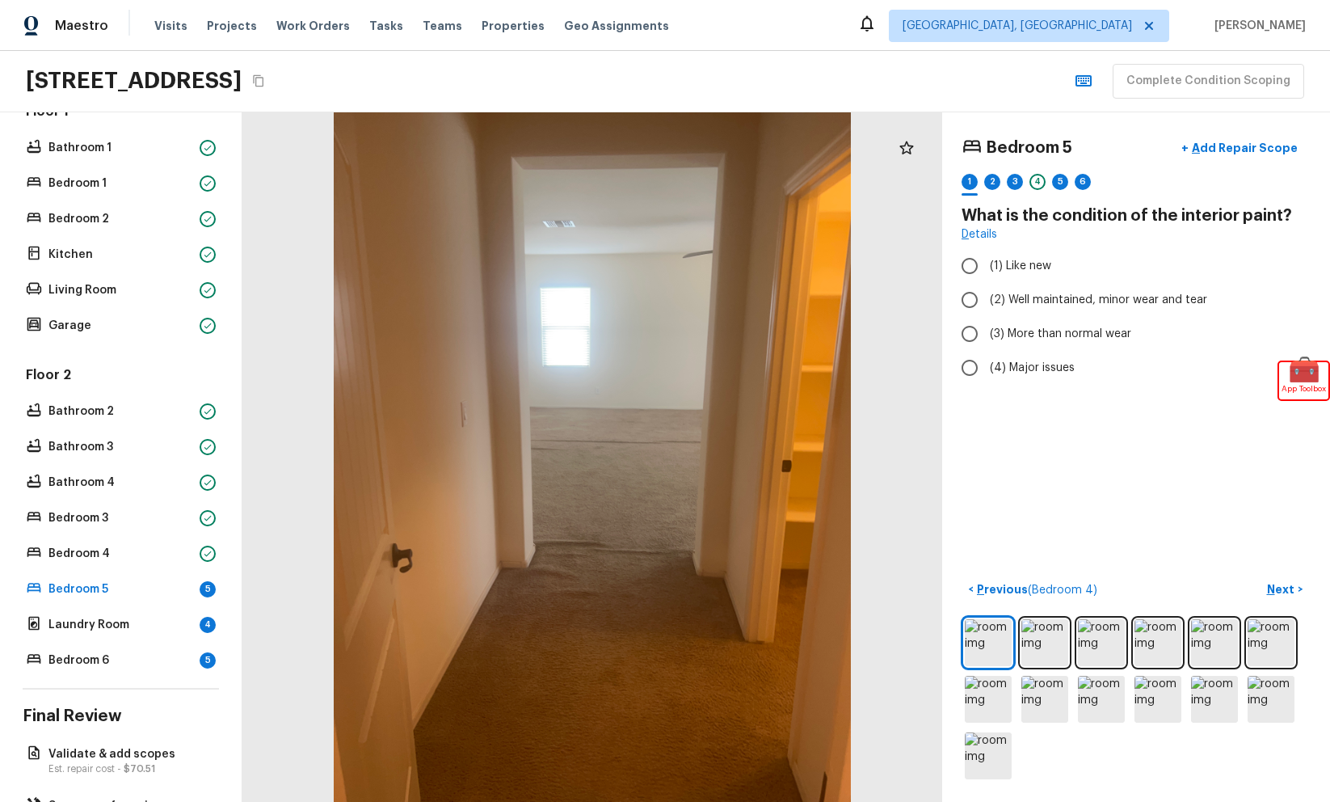
scroll to position [369, 0]
click at [1142, 471] on div "Bedroom 5 + Add Repair Scope 1 2 3 4 5 6 What is the condition of the interior …" at bounding box center [1136, 456] width 388 height 689
radio input "true"
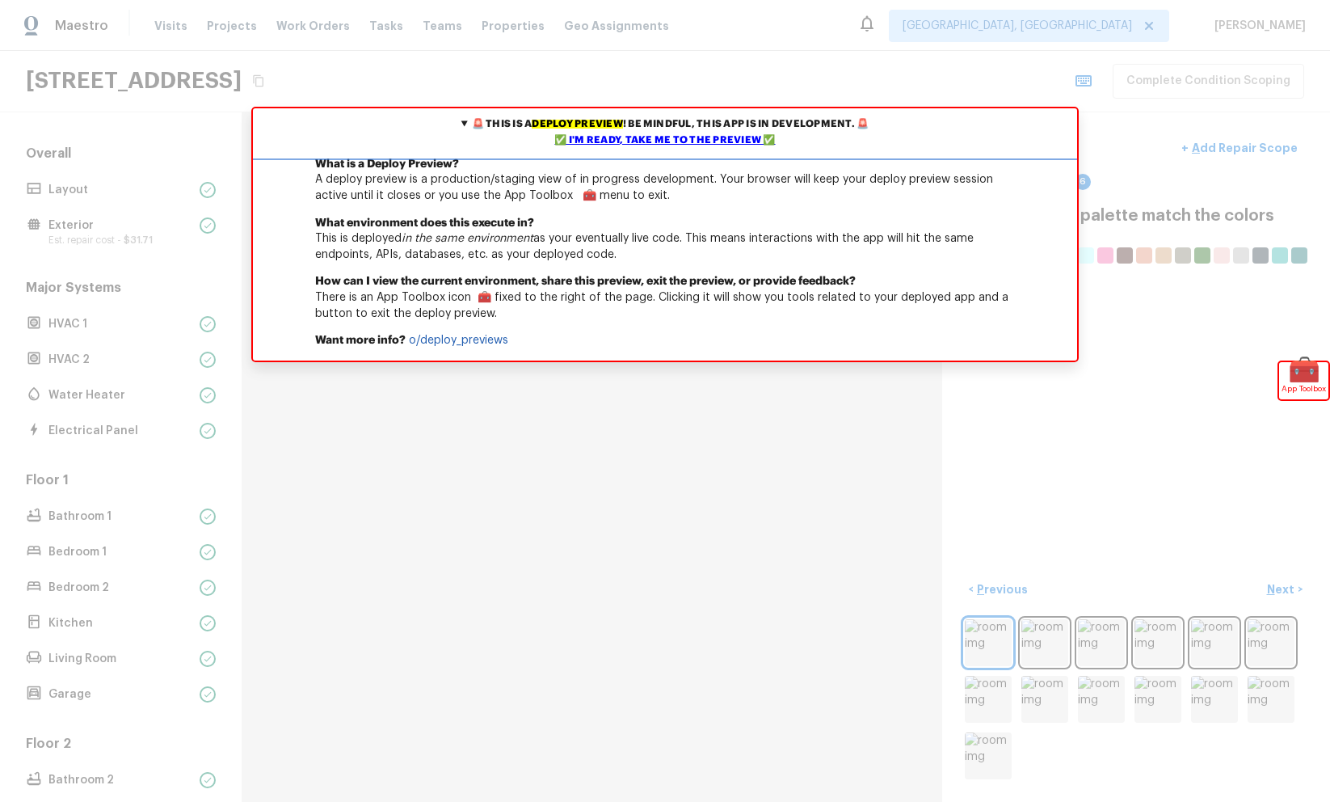
click at [752, 139] on div "✅ I'm ready, take me to the preview ✅" at bounding box center [665, 141] width 816 height 16
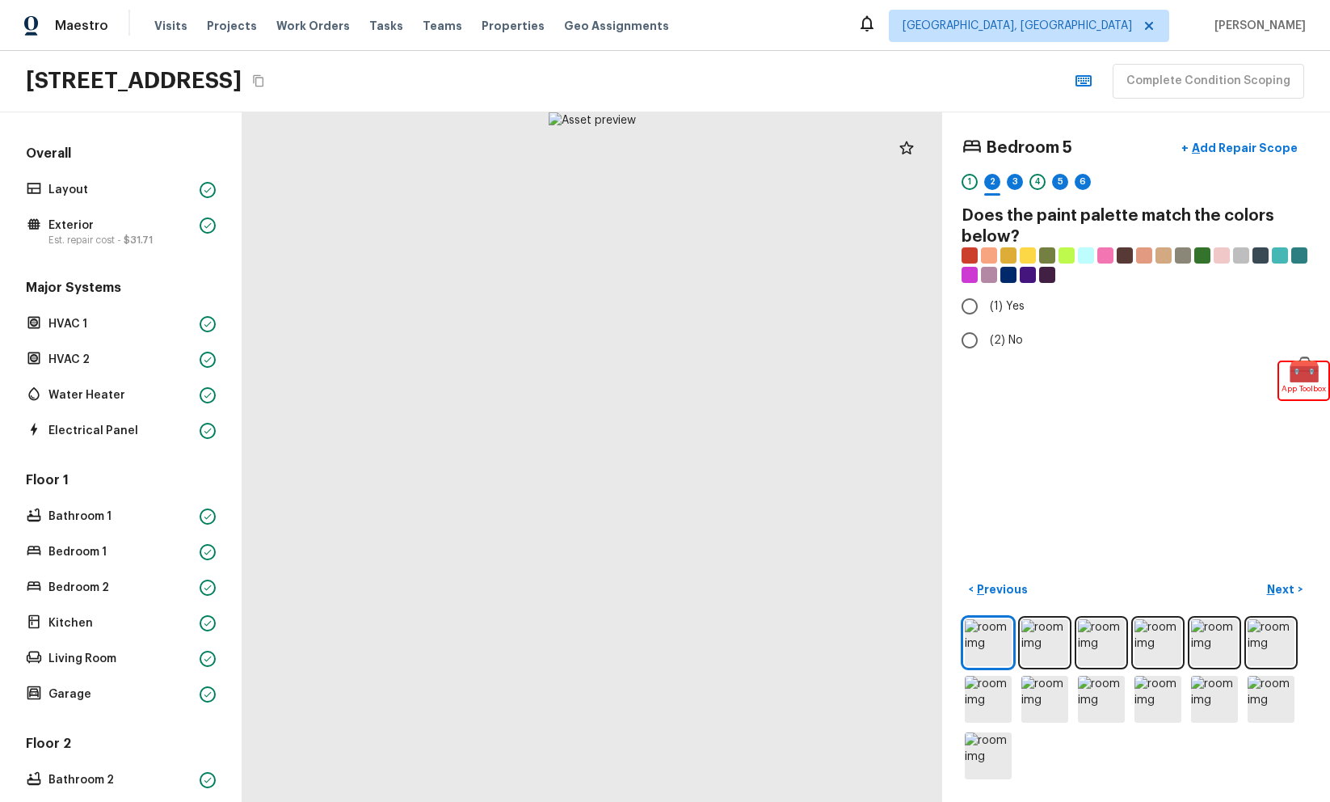
click at [1045, 117] on div "Bedroom 5 + Add Repair Scope 1 2 3 4 5 6 Does the paint palette match the color…" at bounding box center [1136, 456] width 388 height 689
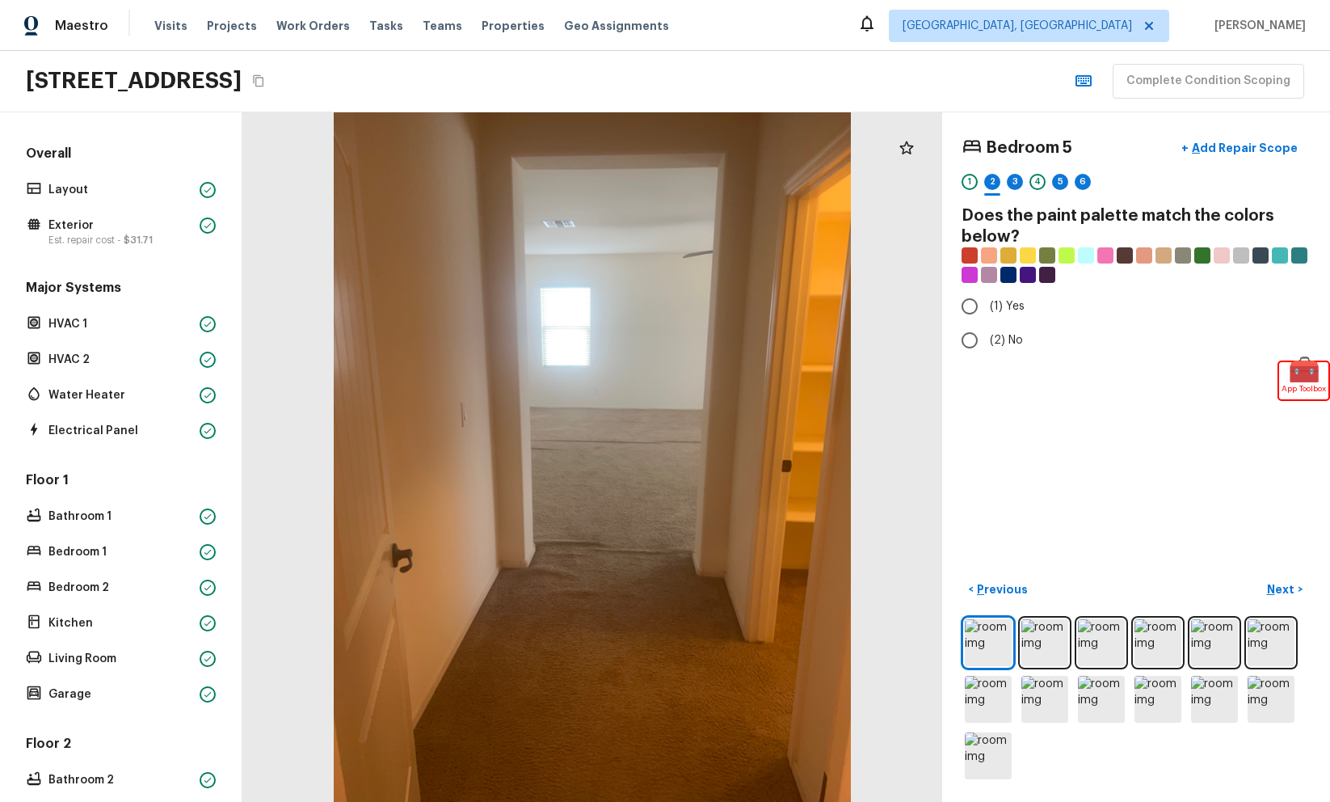
radio input "true"
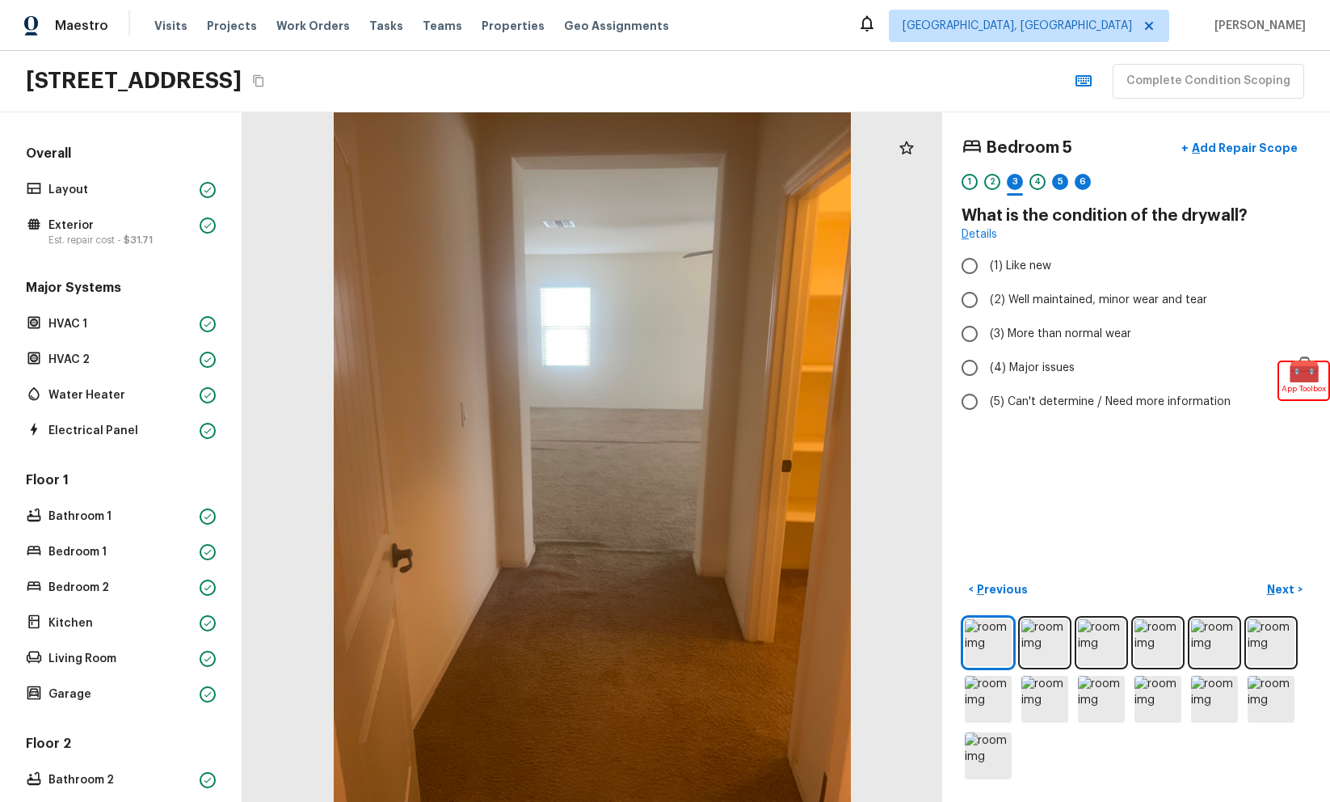
radio input "true"
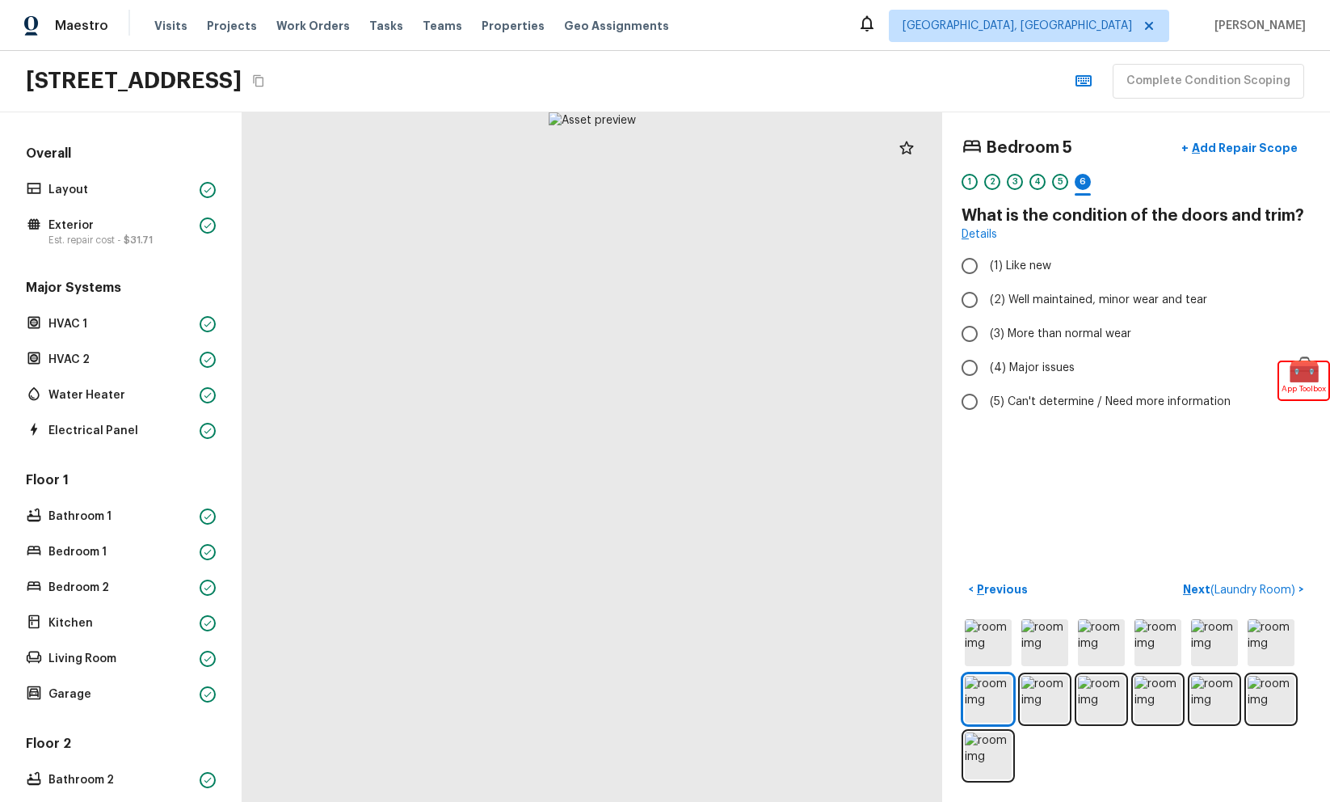
radio input "true"
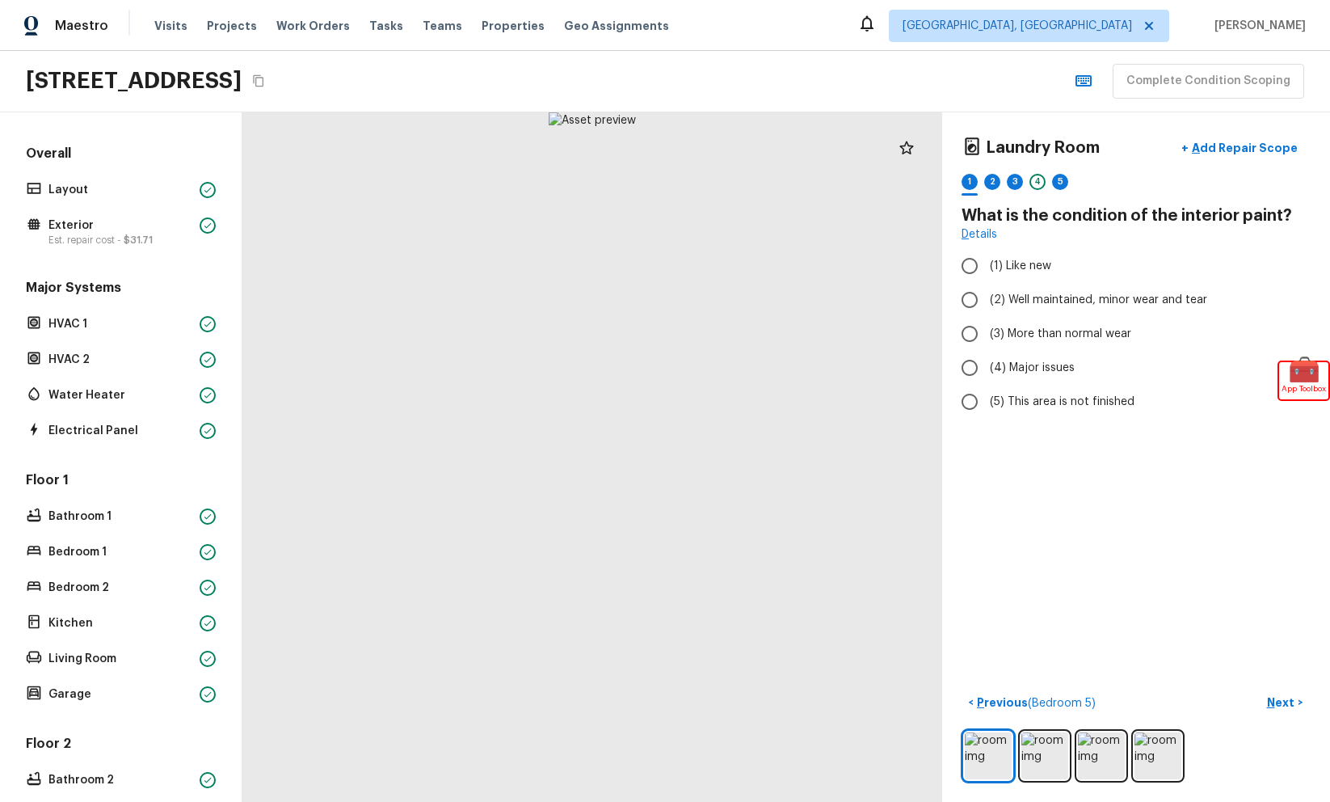
radio input "true"
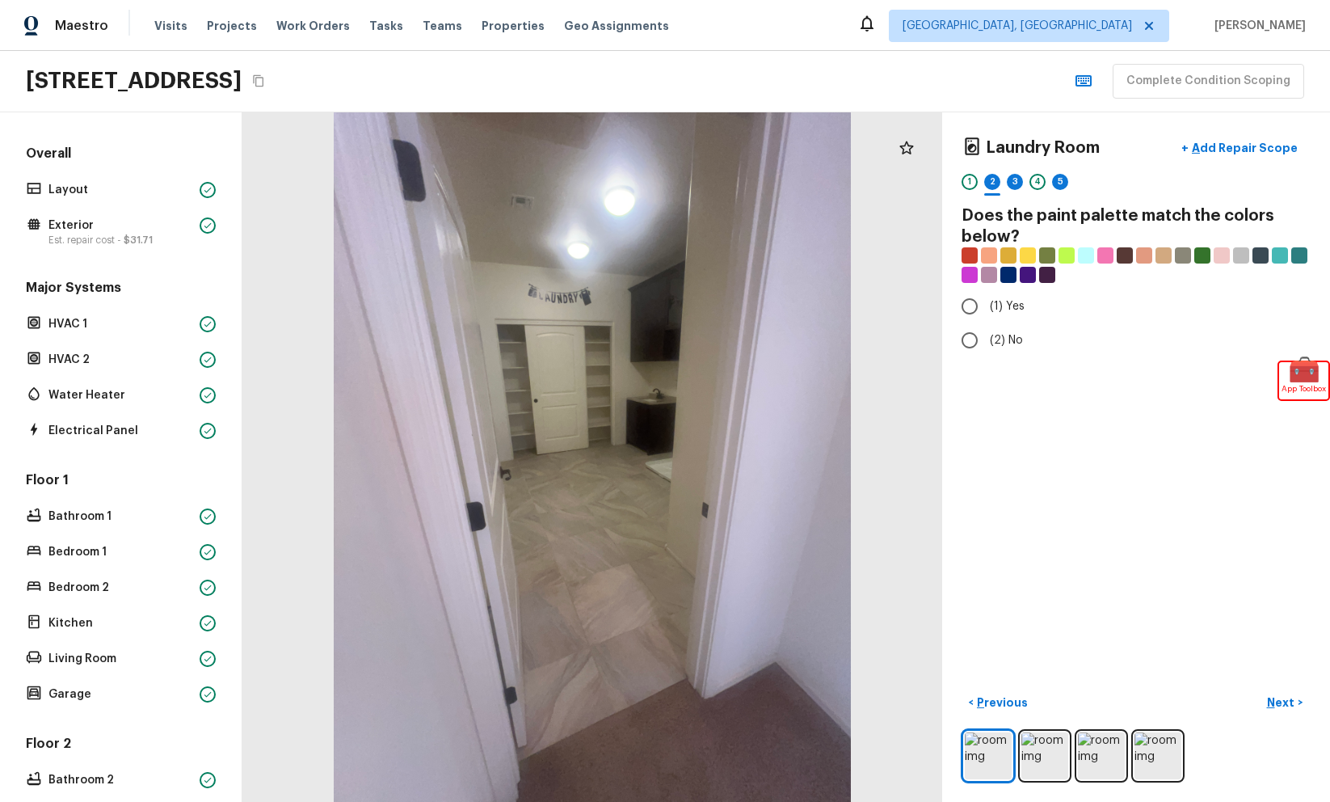
radio input "true"
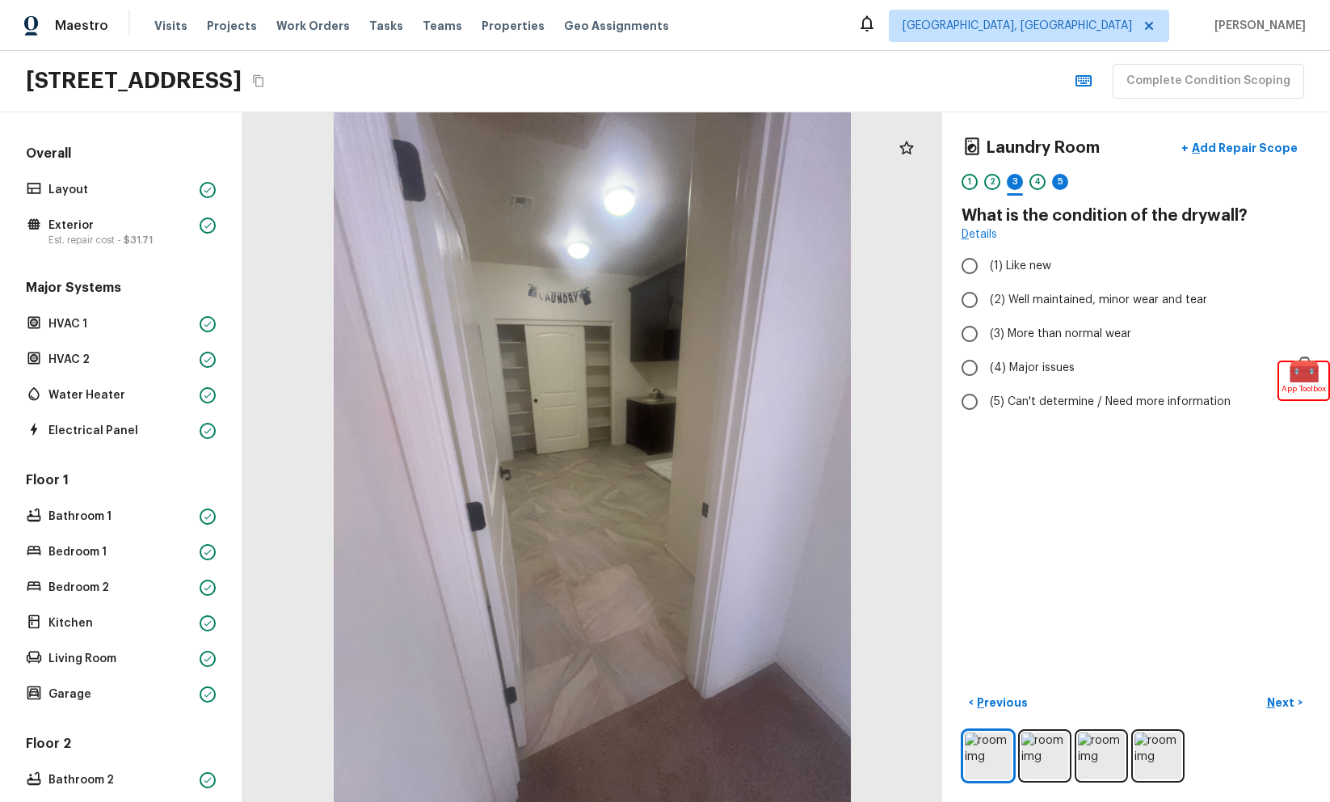
radio input "true"
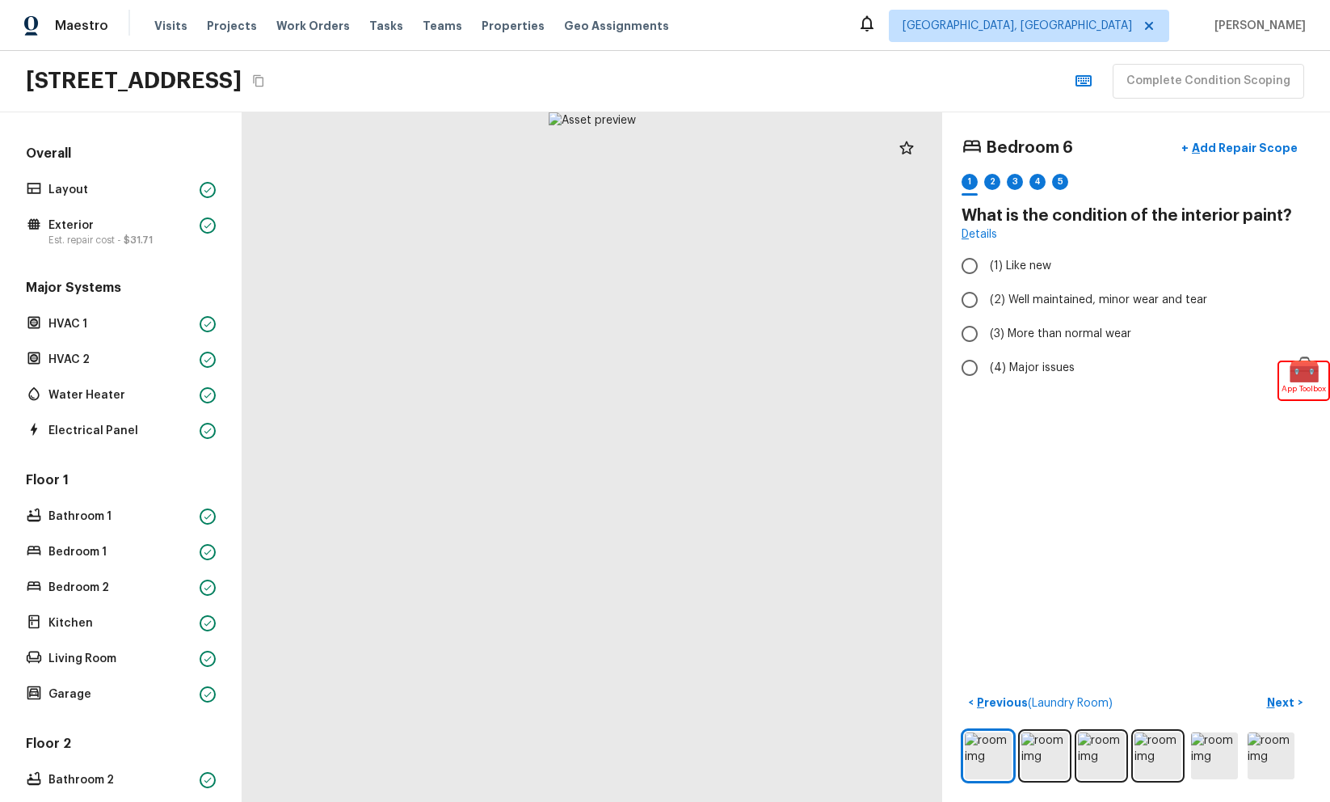
radio input "true"
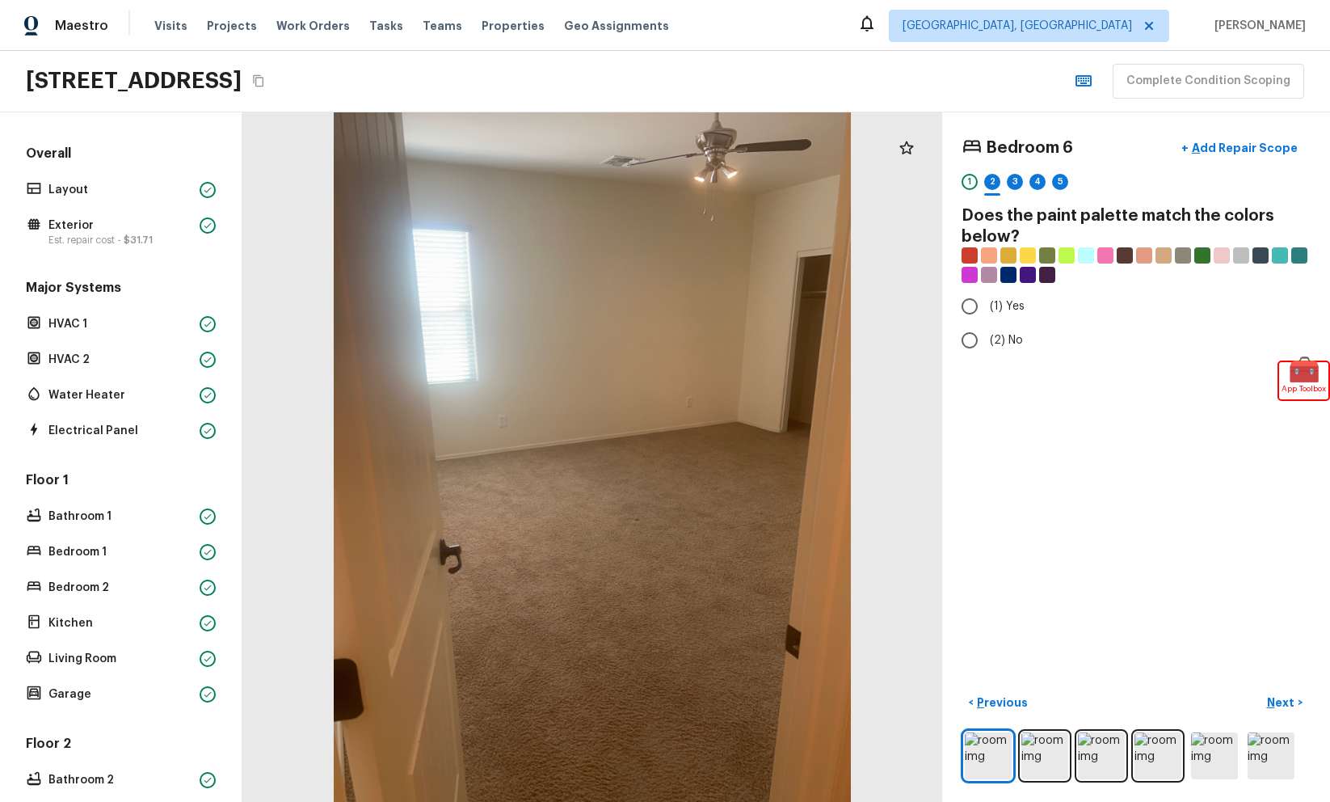
radio input "true"
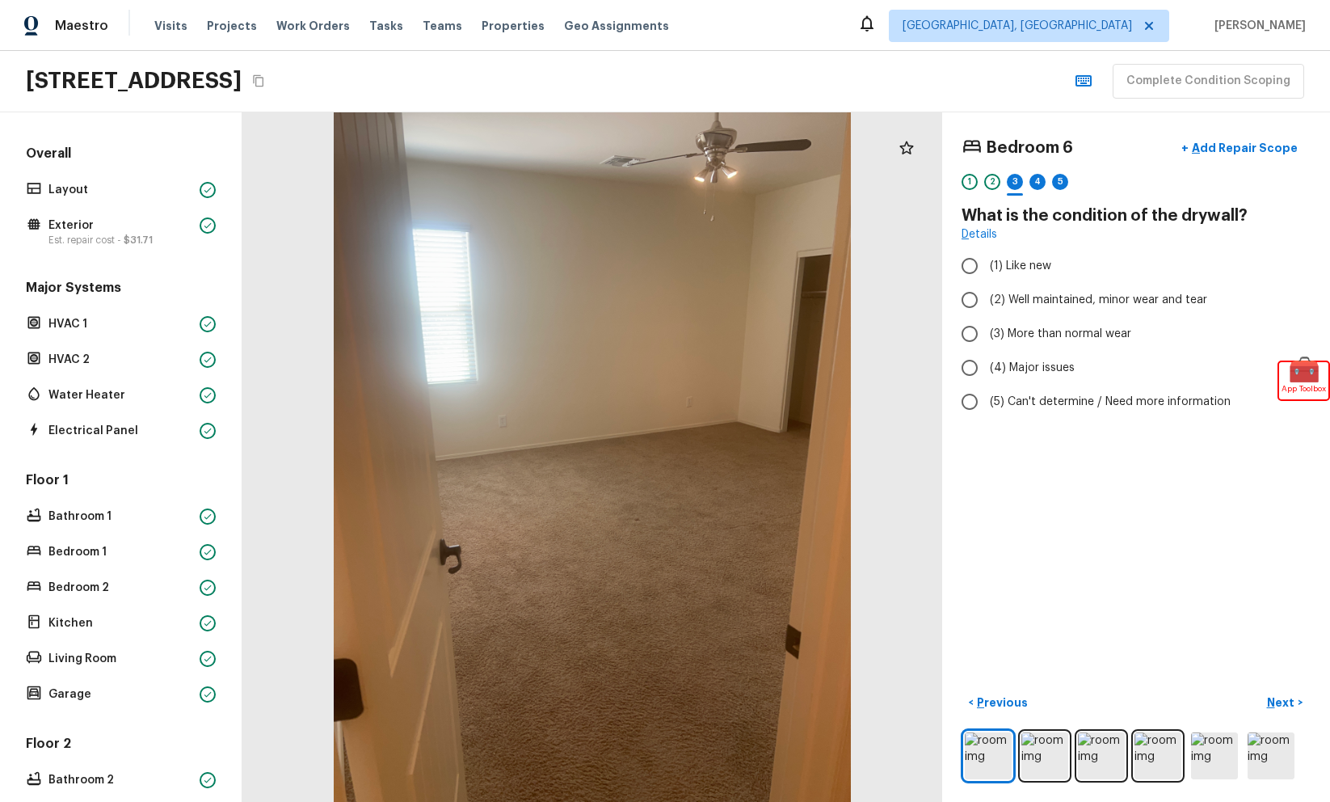
radio input "true"
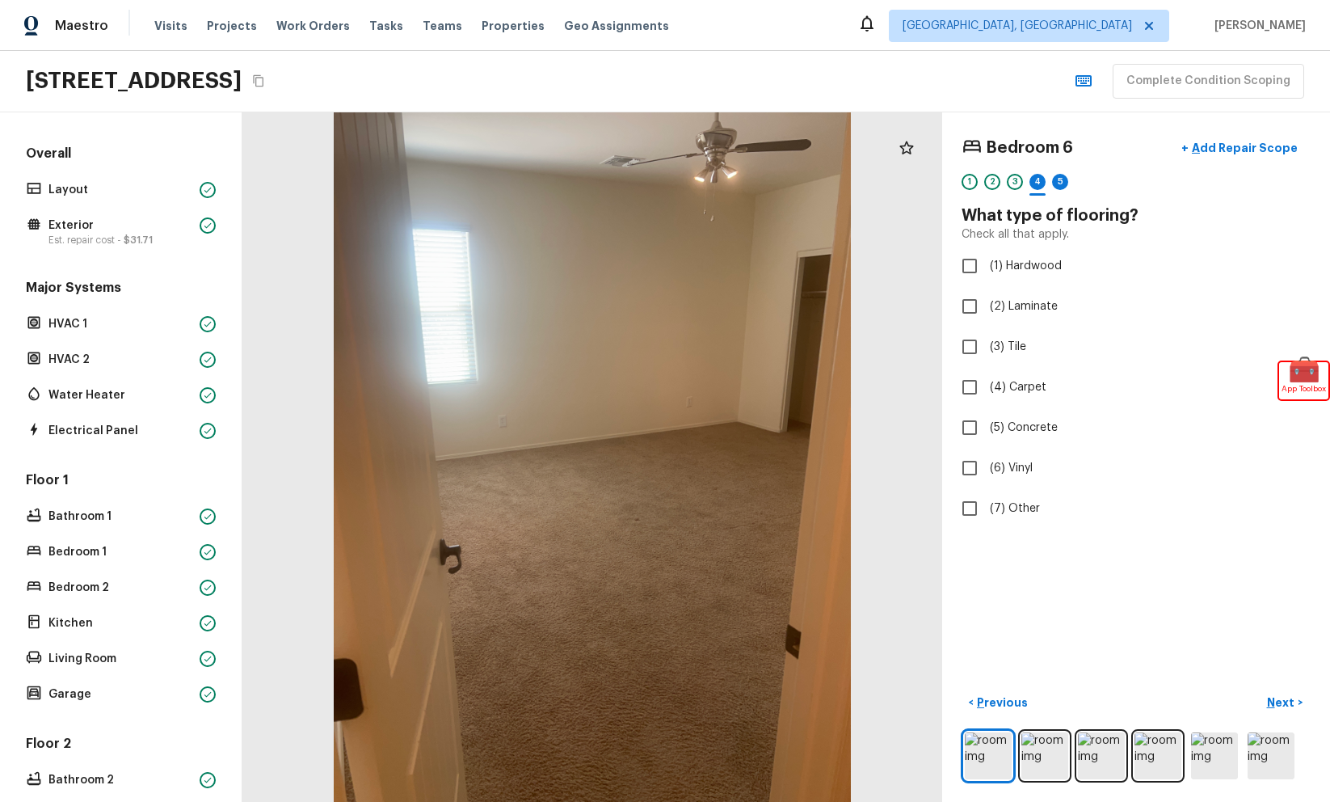
checkbox input "true"
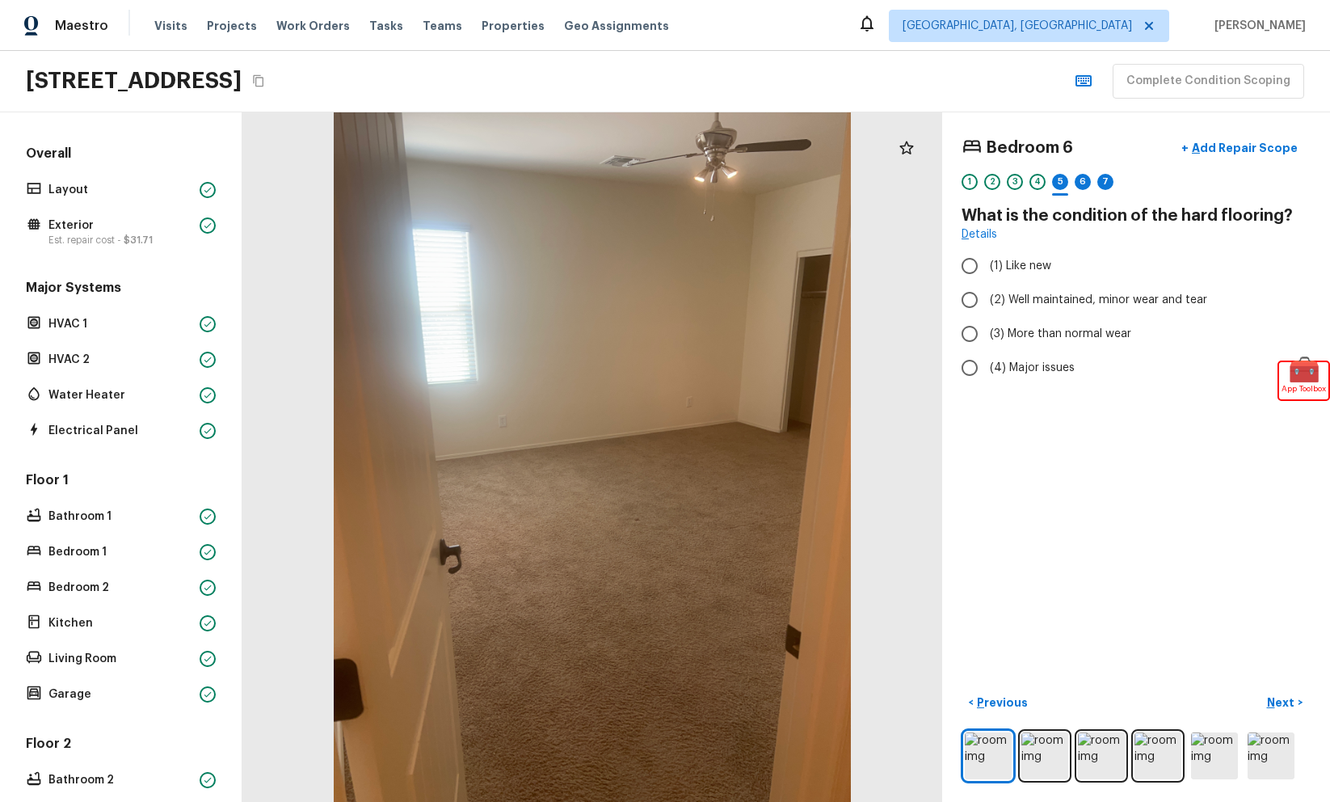
radio input "true"
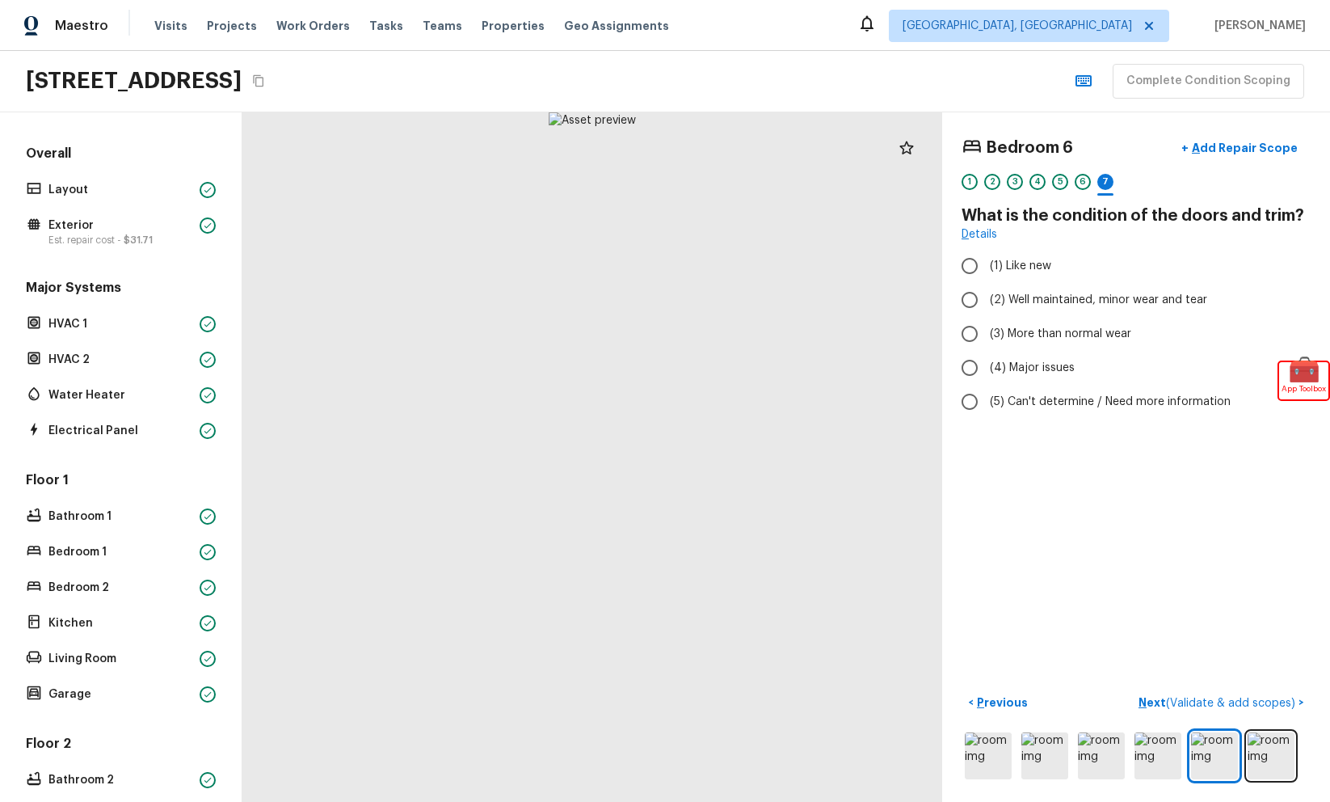
radio input "true"
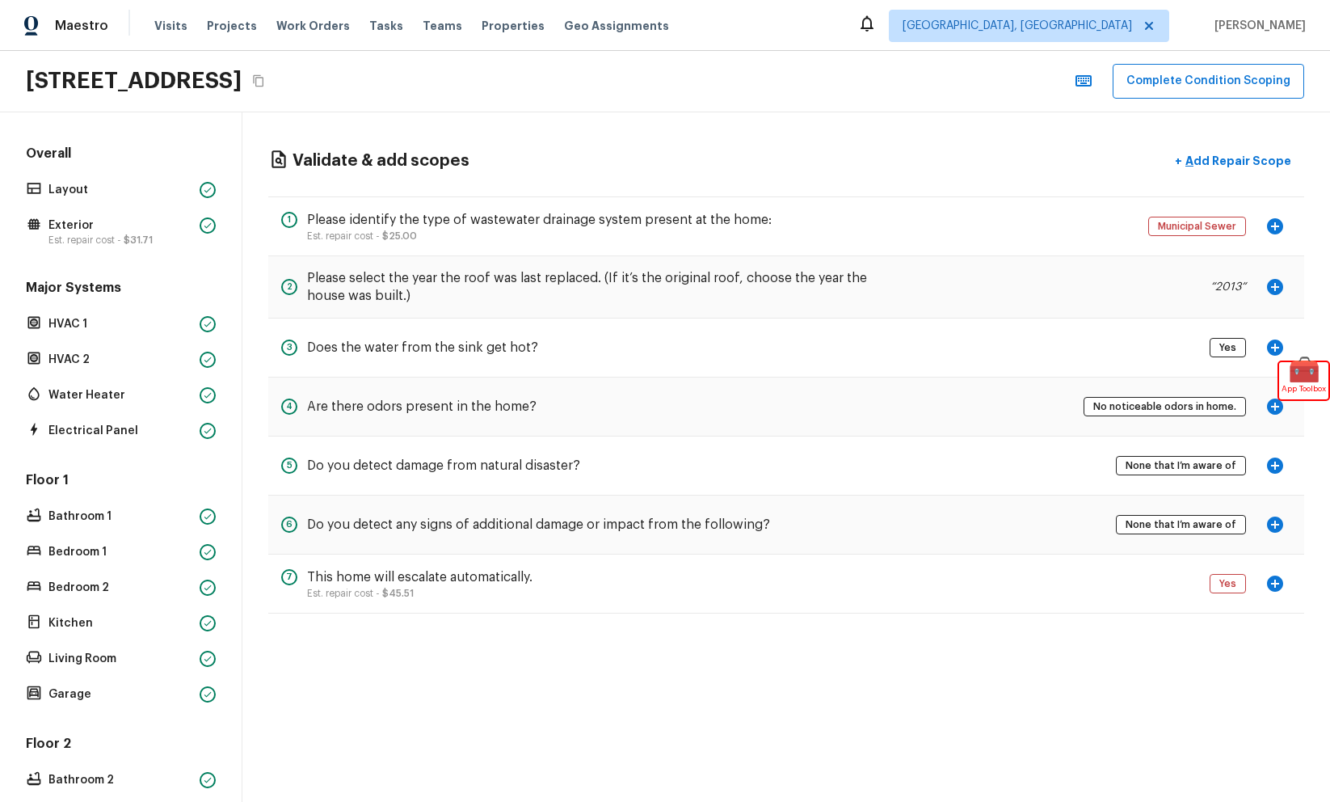
scroll to position [429, 0]
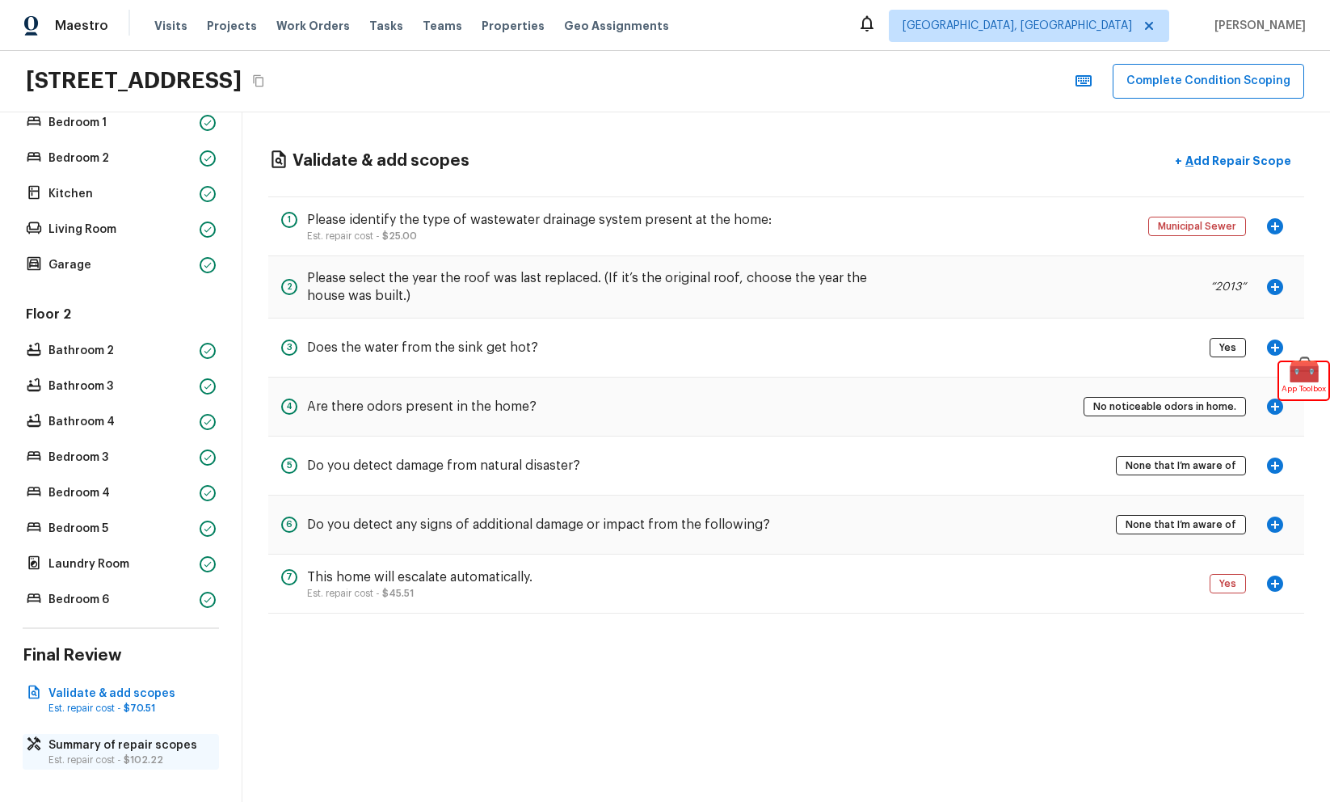
click at [78, 756] on p "Est. repair cost - $102.22" at bounding box center [128, 759] width 161 height 13
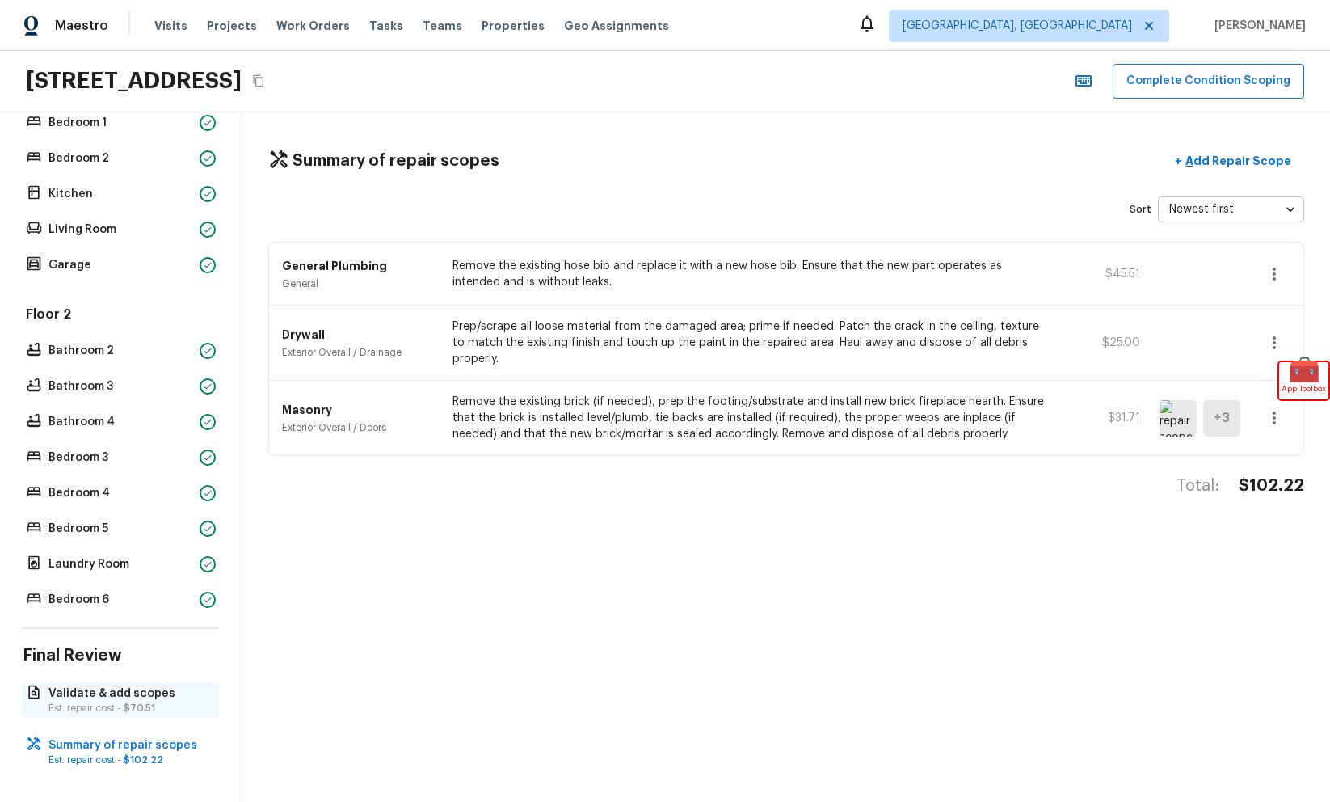
click at [163, 694] on p "Validate & add scopes" at bounding box center [128, 693] width 161 height 16
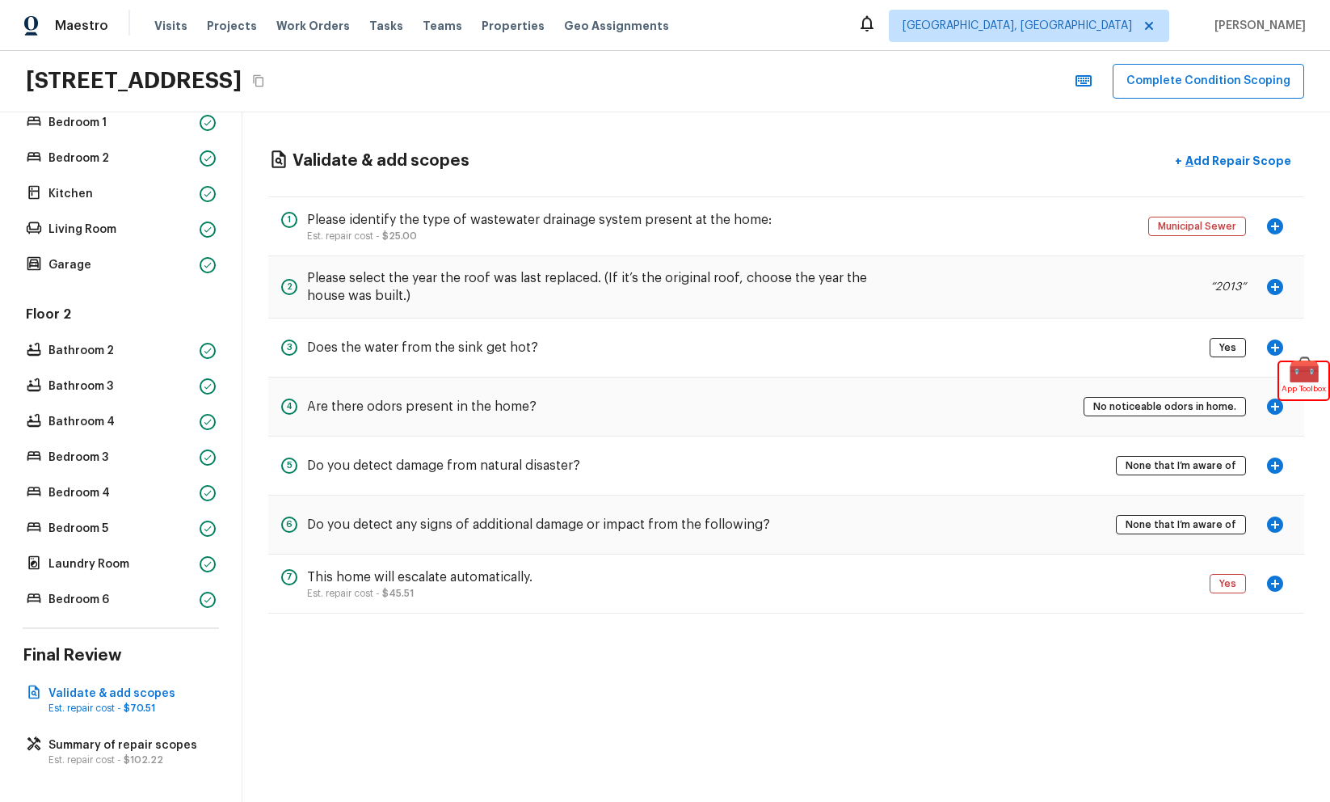
click at [151, 777] on div "Overall Layout Exterior Est. repair cost - $31.71 Major Systems HVAC 1 HVAC 2 W…" at bounding box center [121, 456] width 242 height 689
click at [151, 756] on span "$102.22" at bounding box center [144, 760] width 40 height 10
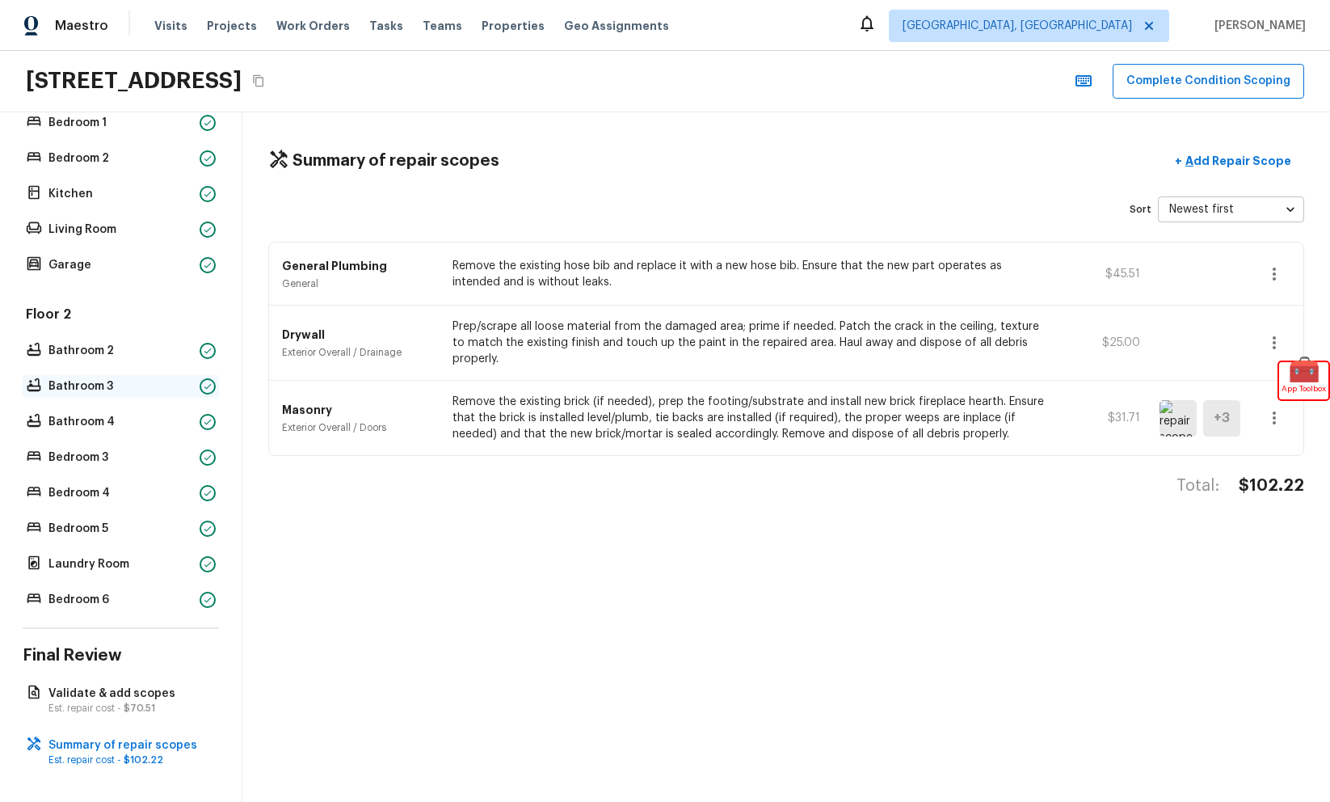
click at [166, 391] on p "Bathroom 3" at bounding box center [120, 386] width 145 height 16
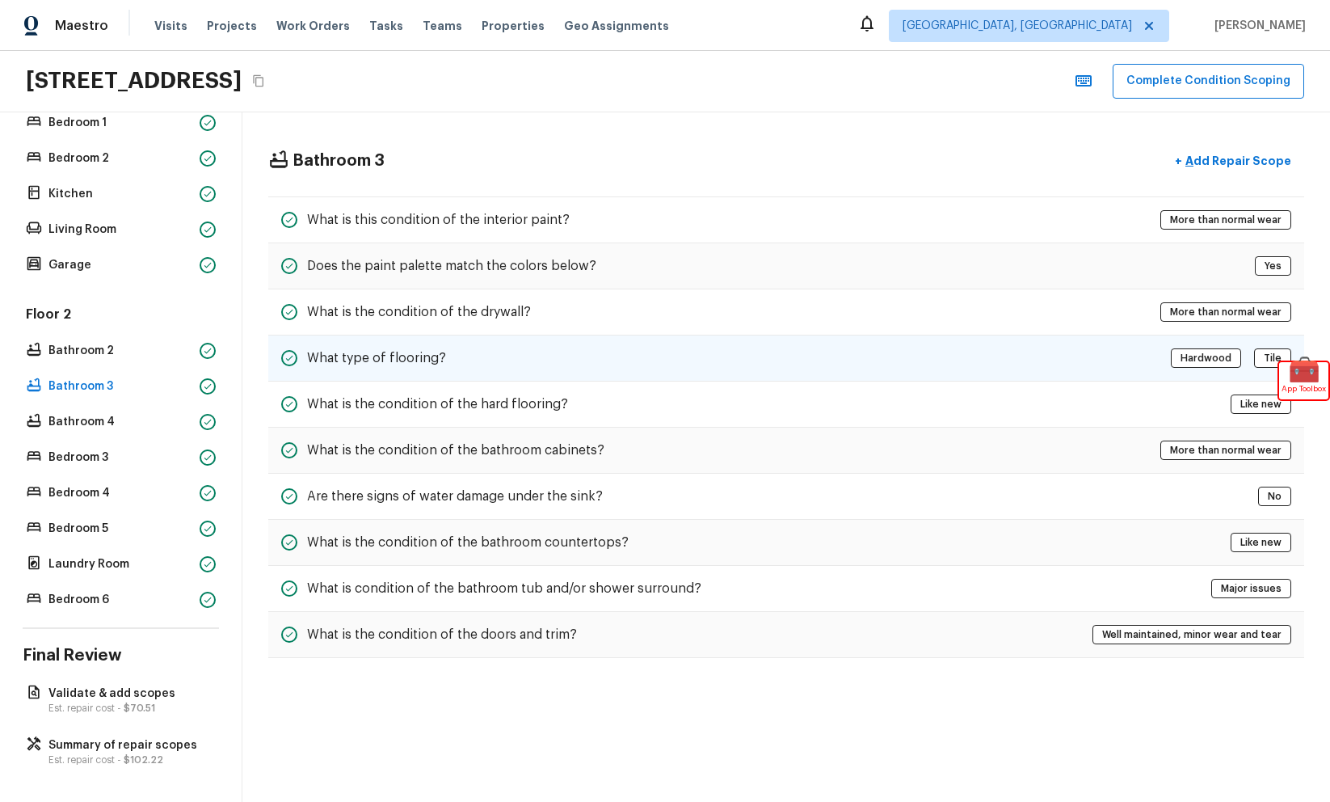
click at [760, 338] on div "What type of flooring? Hardwood Tile" at bounding box center [786, 358] width 1036 height 46
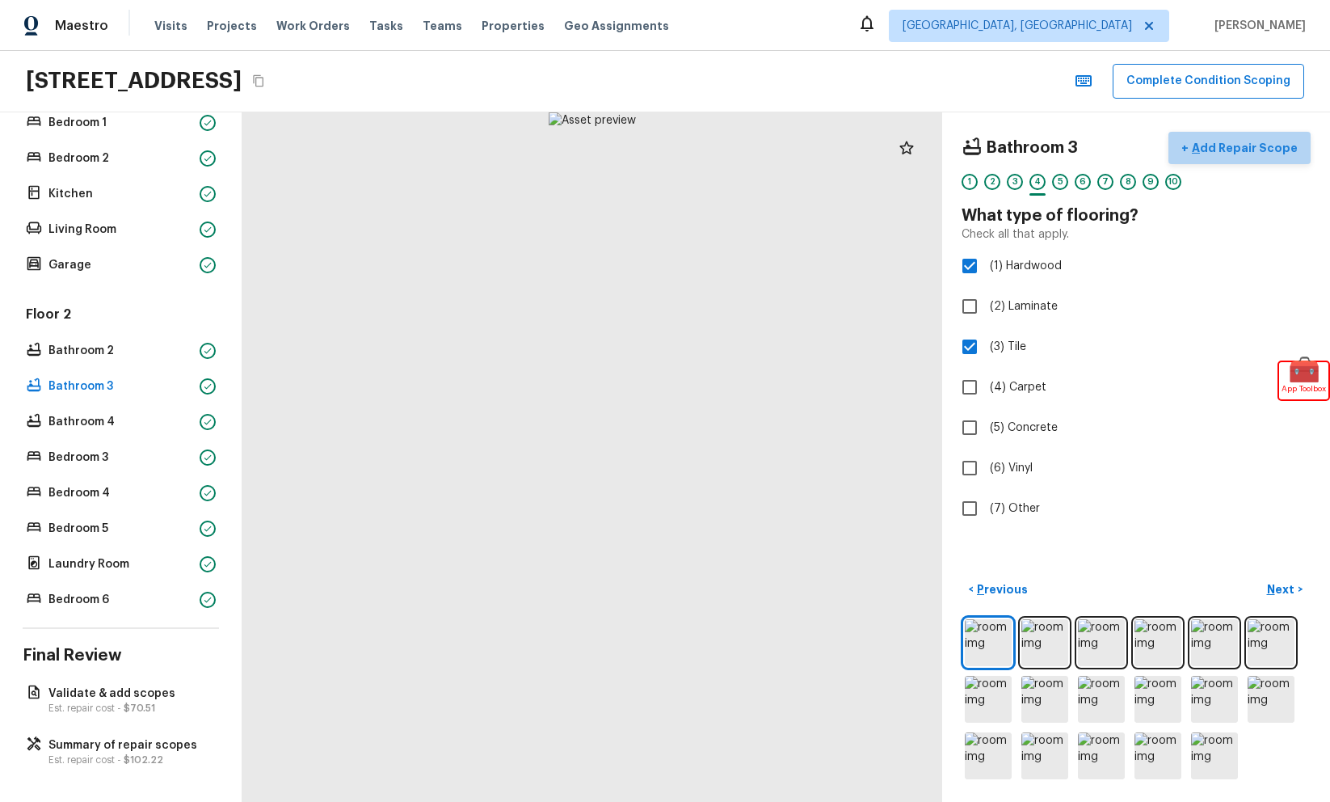
click at [1289, 145] on p "Add Repair Scope" at bounding box center [1243, 148] width 109 height 16
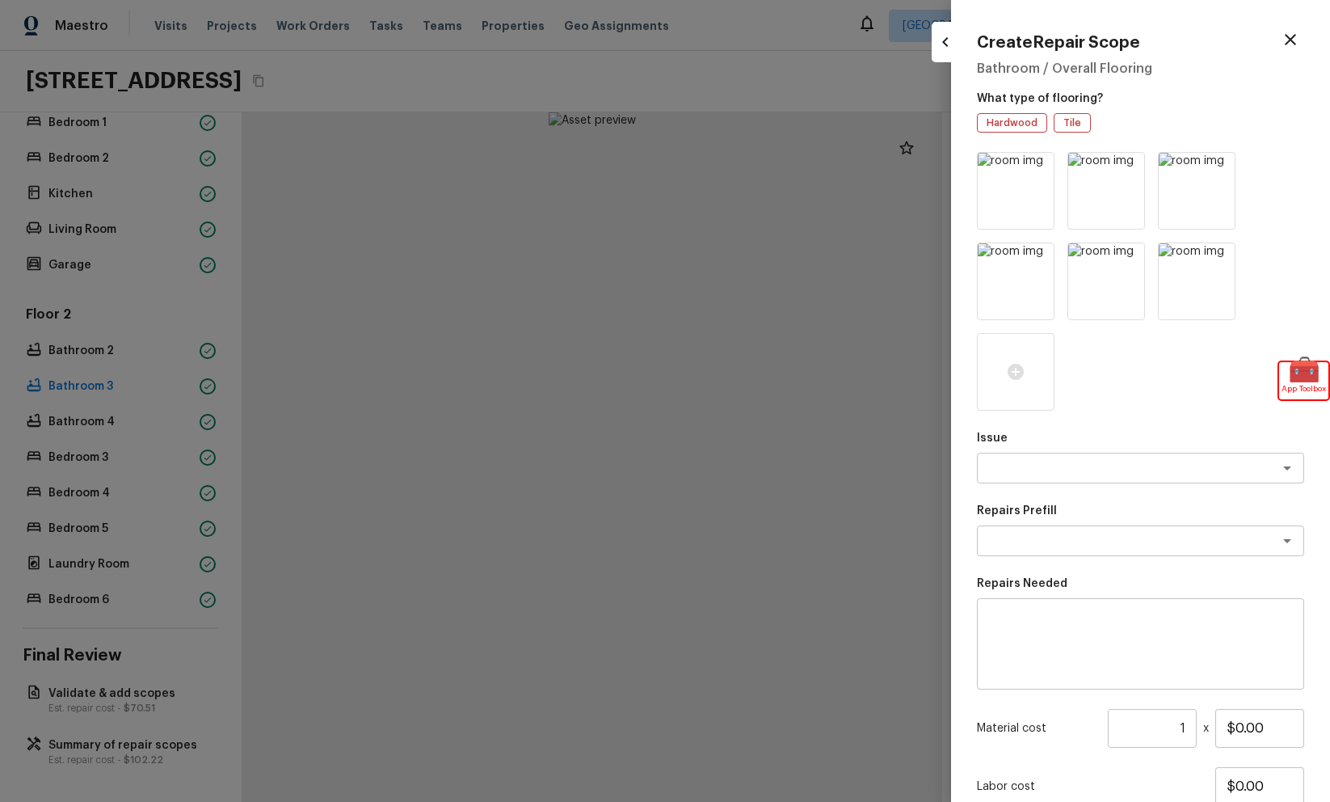
click at [941, 35] on icon "button" at bounding box center [945, 41] width 19 height 19
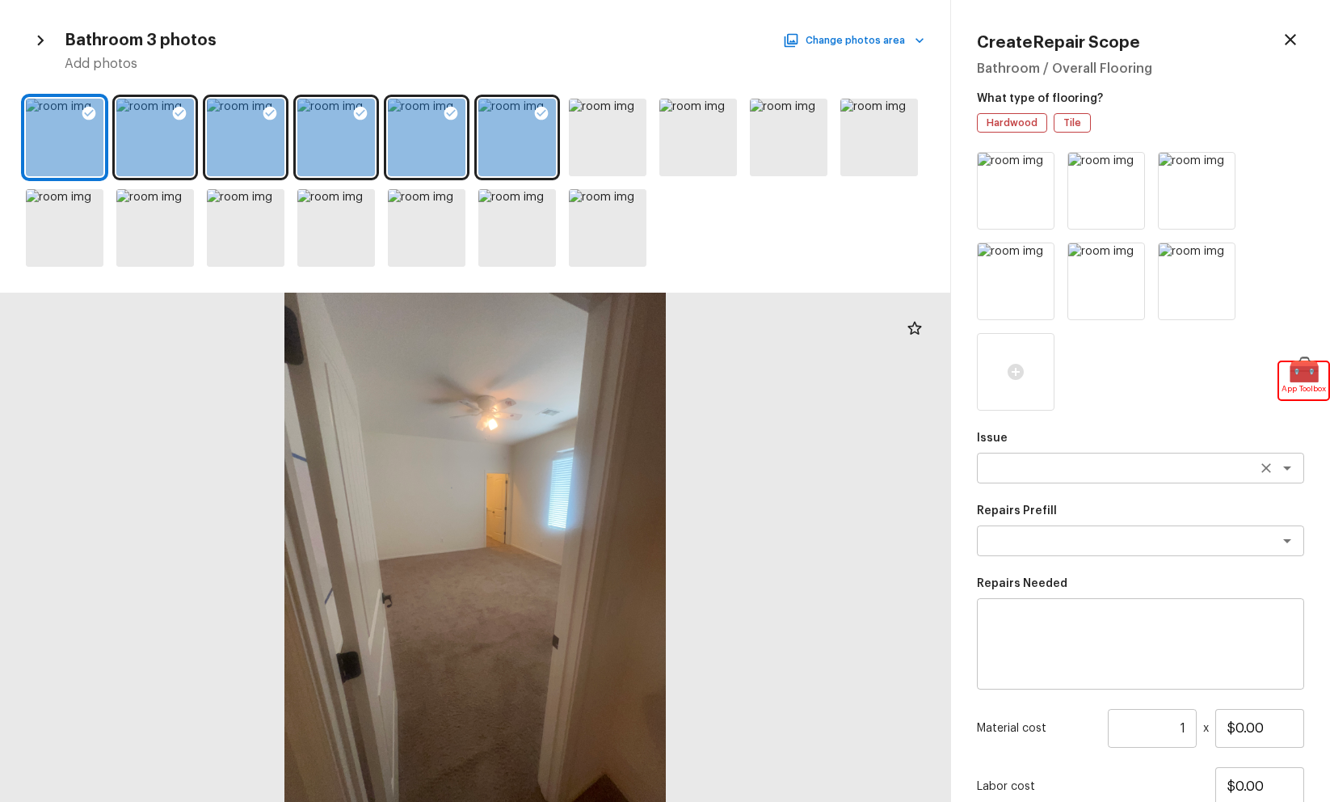
click at [1016, 475] on textarea at bounding box center [1117, 468] width 267 height 16
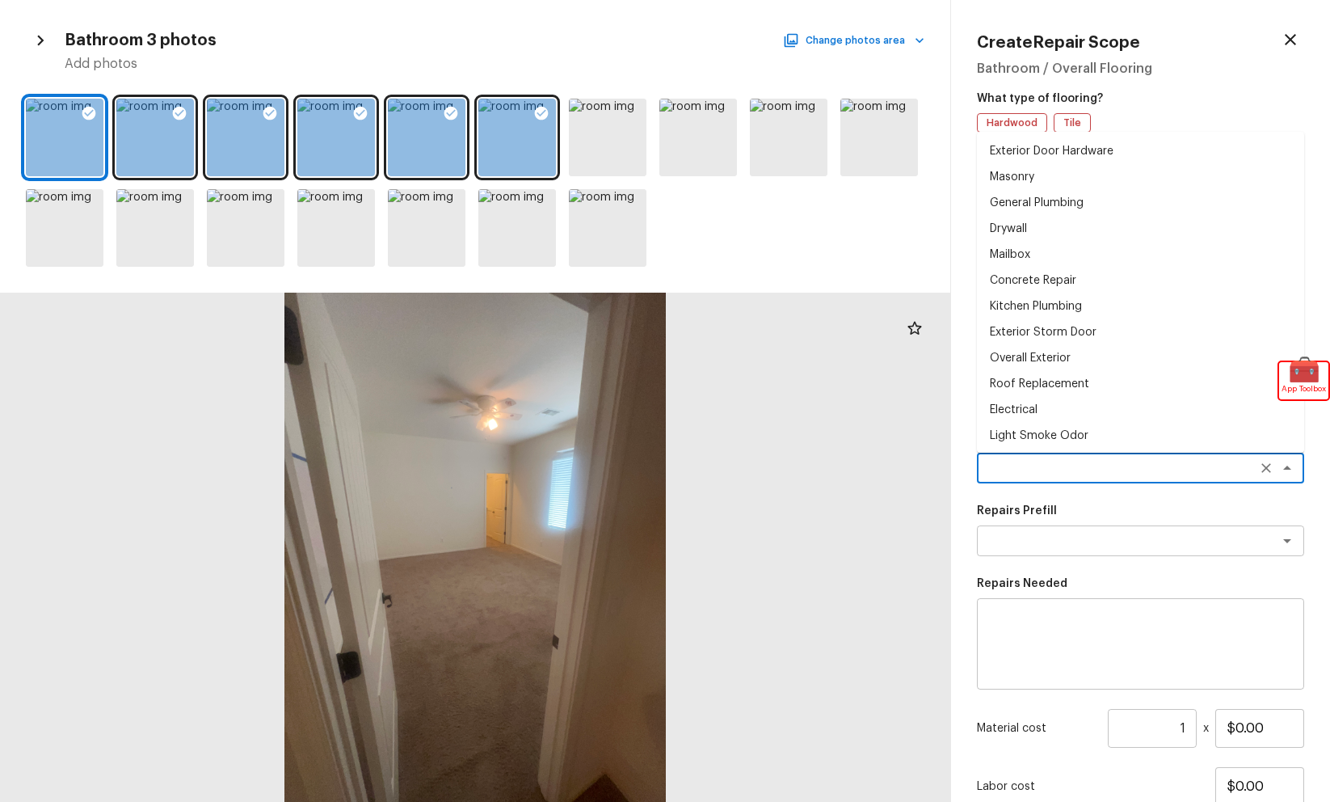
click at [1081, 265] on li "Mailbox" at bounding box center [1140, 255] width 327 height 26
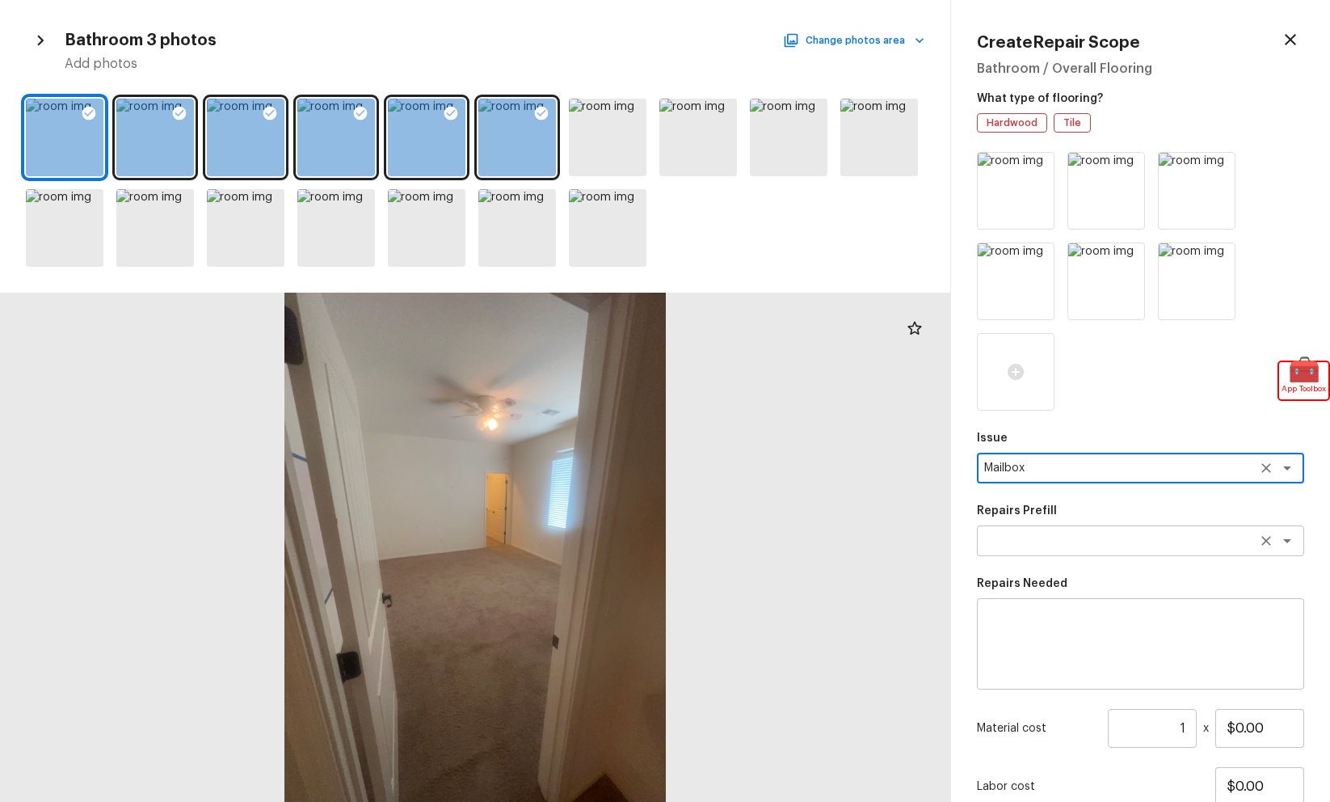
click at [1079, 546] on textarea at bounding box center [1117, 541] width 267 height 16
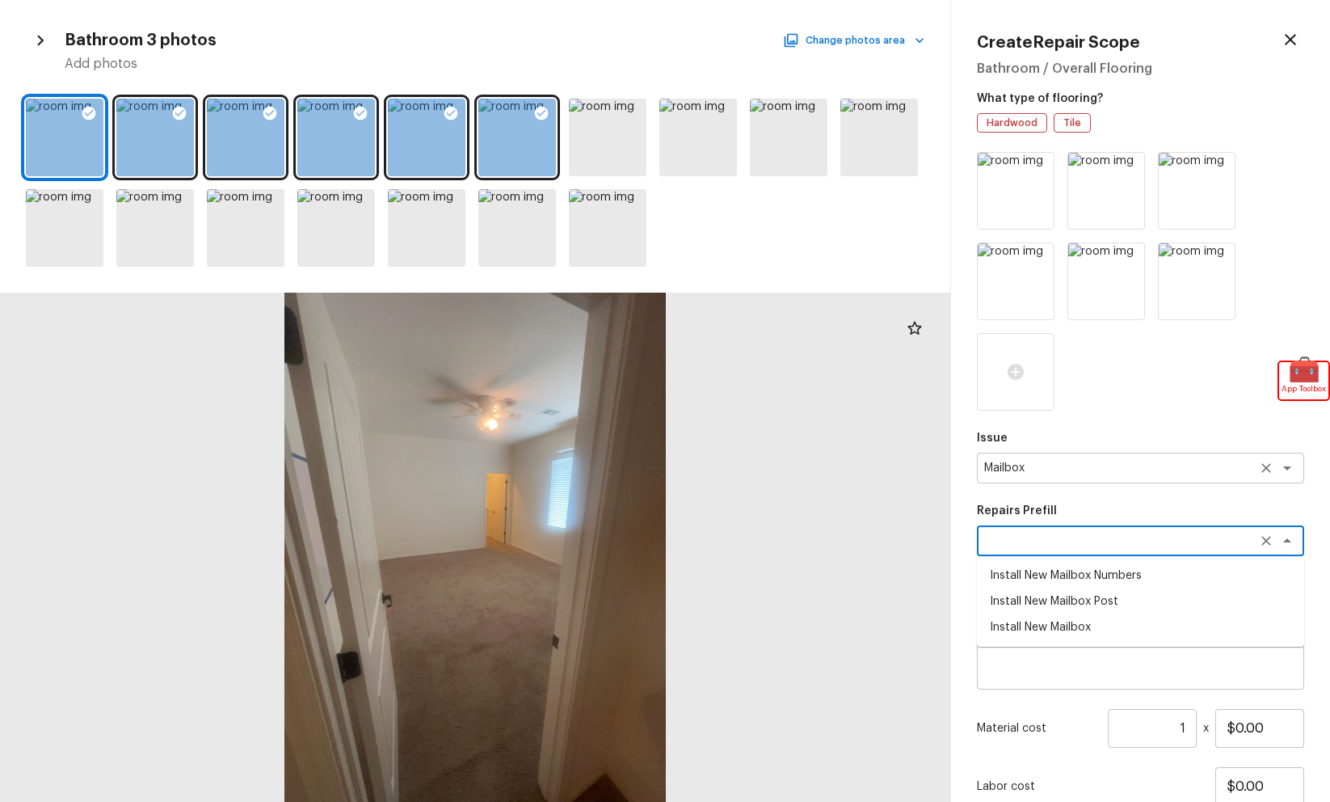
click at [1055, 476] on div "Mailbox x ​" at bounding box center [1140, 468] width 327 height 31
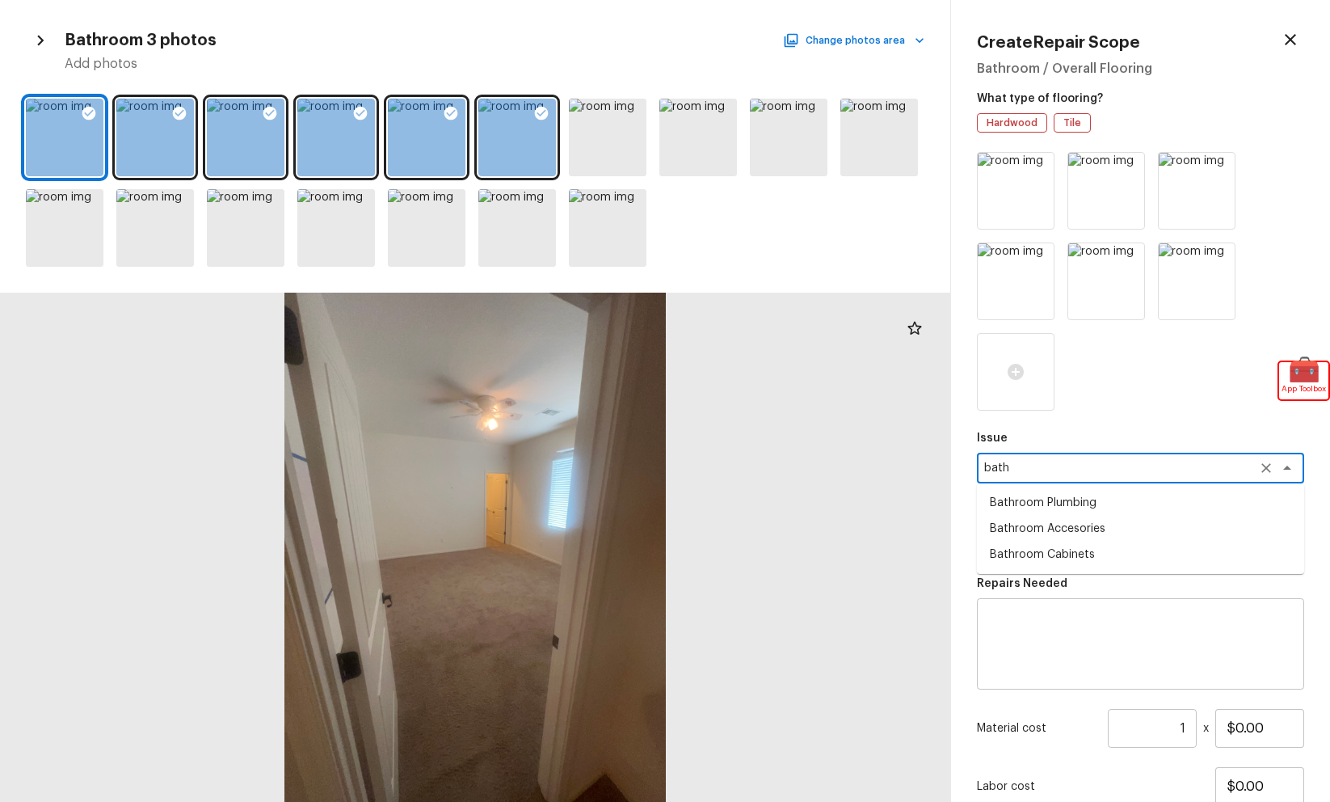
click at [1077, 508] on li "Bathroom Plumbing" at bounding box center [1140, 503] width 327 height 26
type textarea "Bathroom Plumbing"
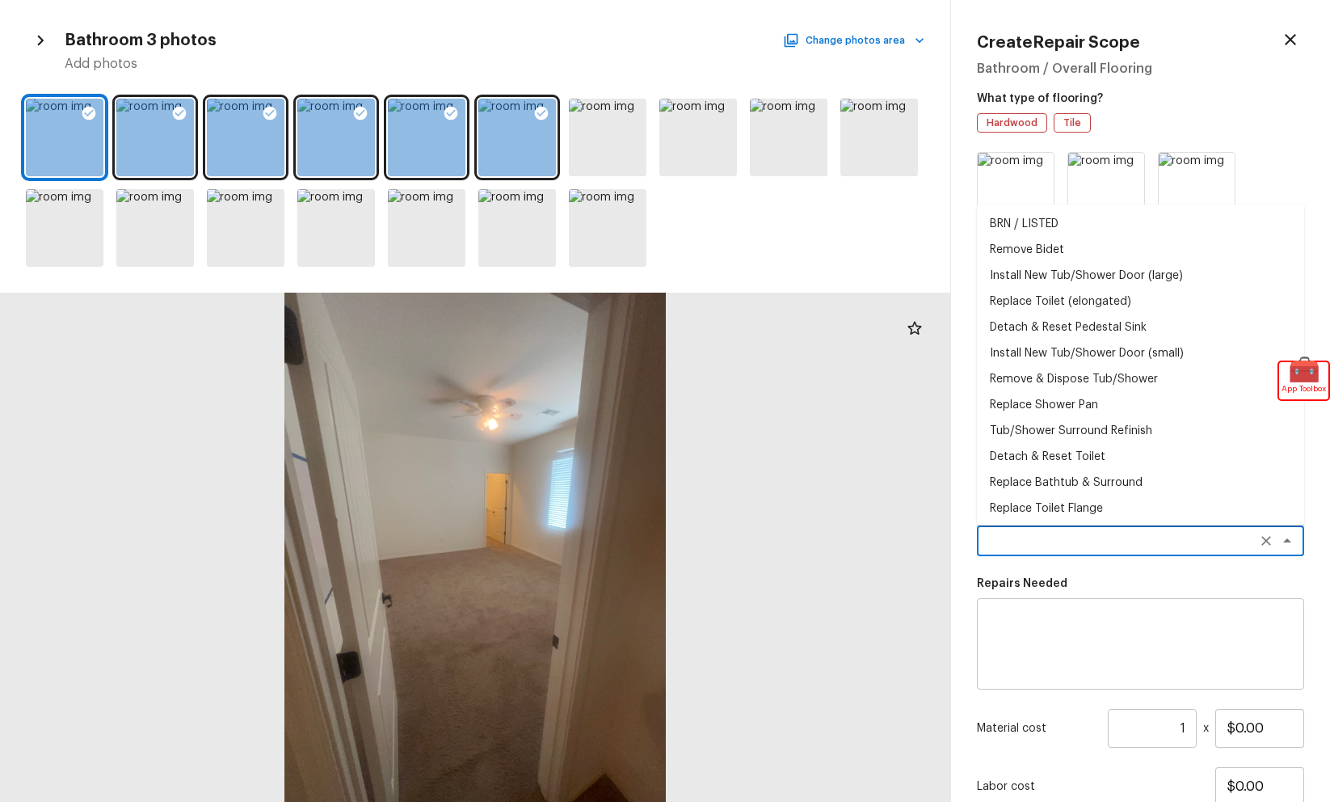
click at [1110, 537] on textarea at bounding box center [1117, 541] width 267 height 16
click at [1116, 501] on li "Replace Toilet Flange" at bounding box center [1140, 508] width 327 height 26
type textarea "Replace Toilet Flange"
type textarea "Remove the existing toilet and toilet flange. Install a new toilet flange ensur…"
type input "$80.85"
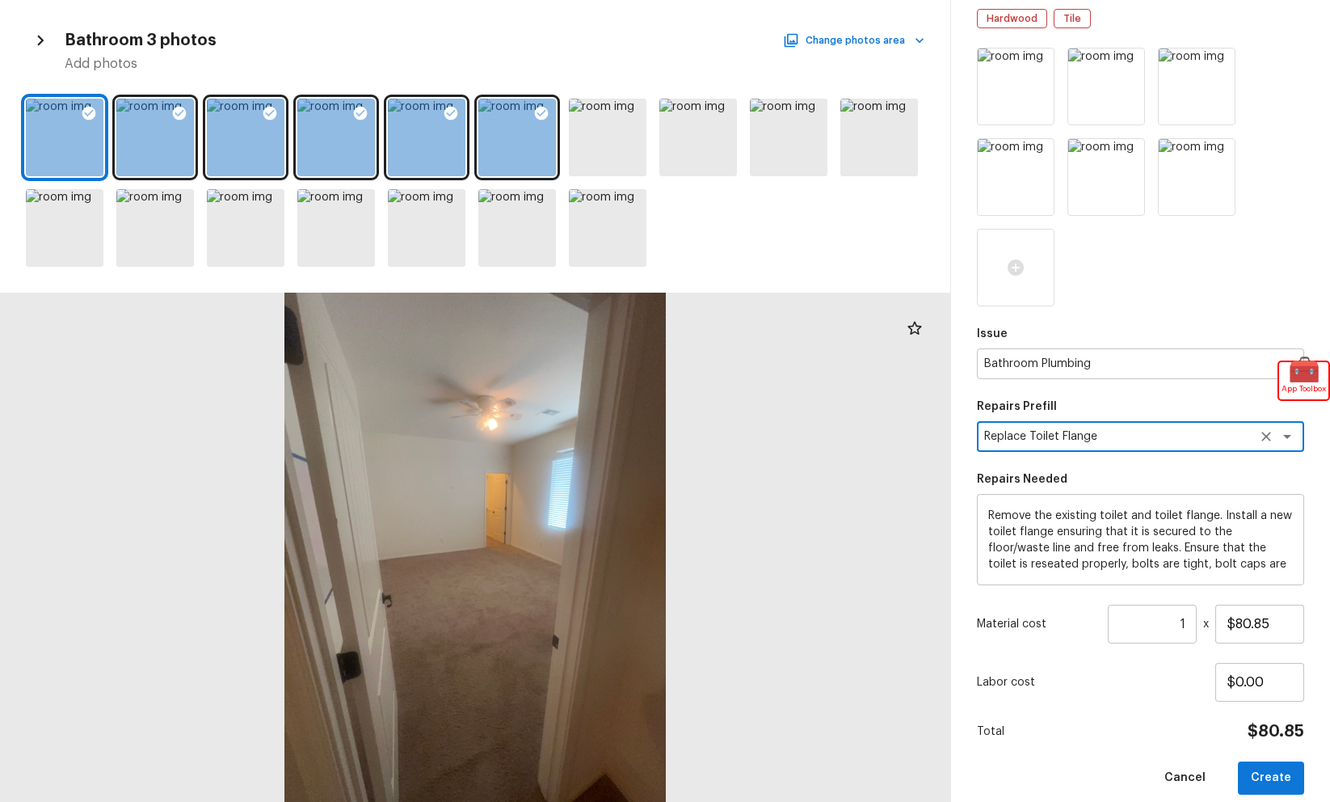
scroll to position [122, 0]
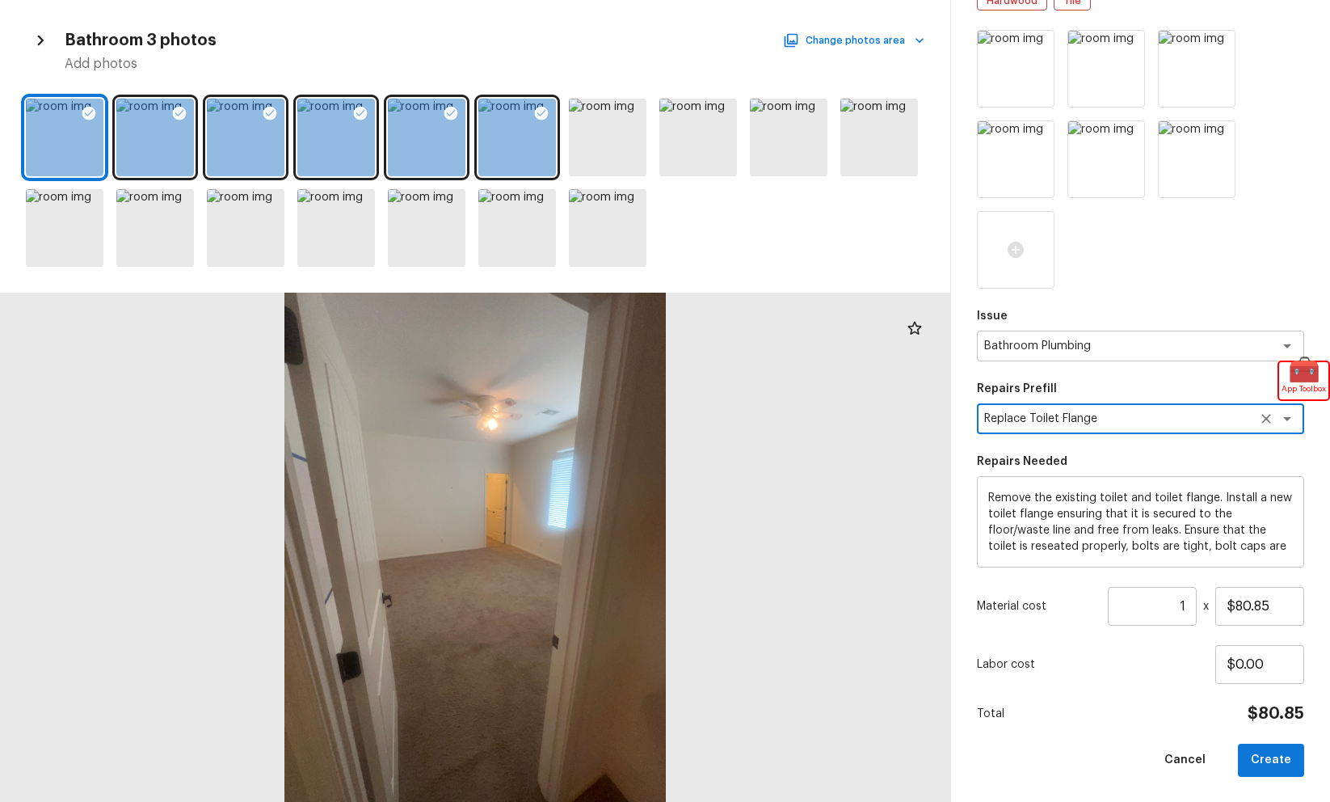
click at [1184, 613] on input "1" at bounding box center [1152, 606] width 89 height 39
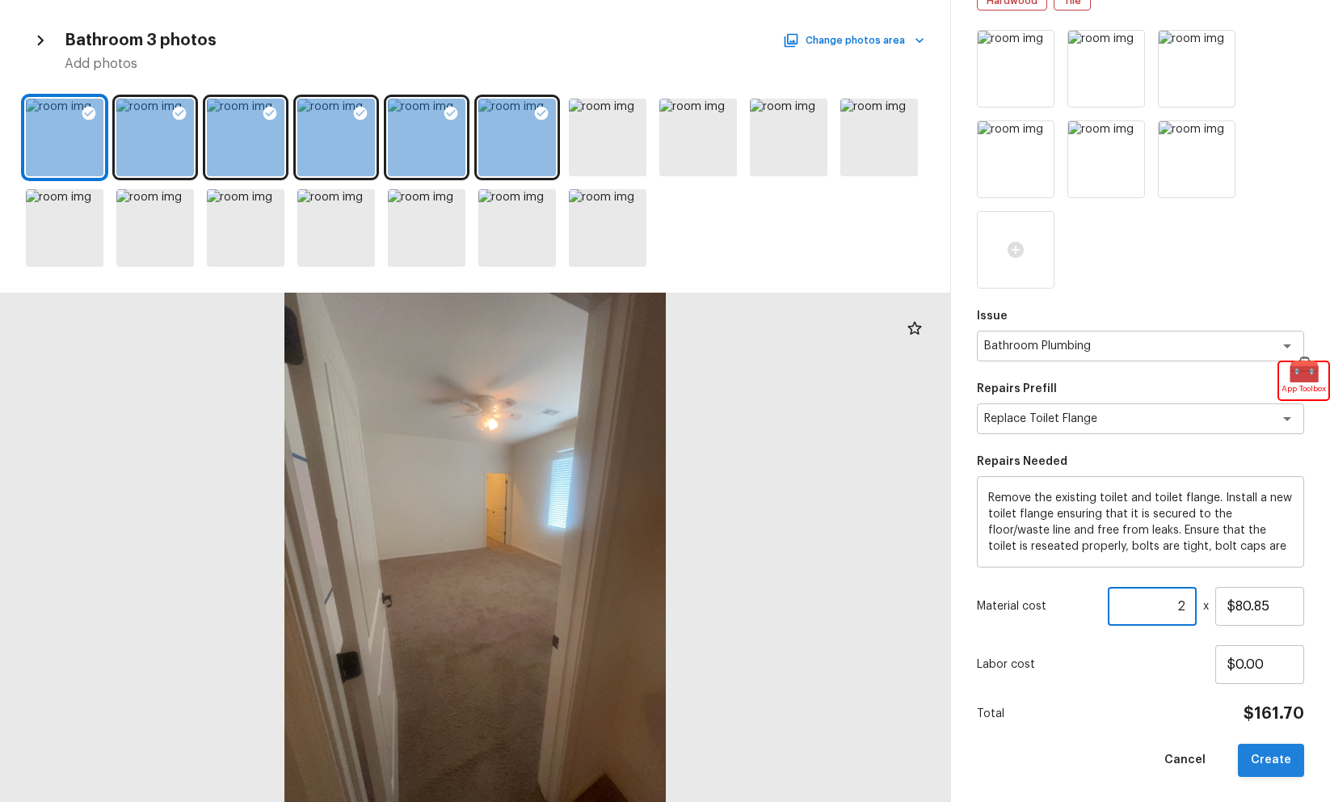
type input "2"
click at [1283, 749] on button "Create" at bounding box center [1271, 759] width 66 height 33
type input "1"
type input "$0.00"
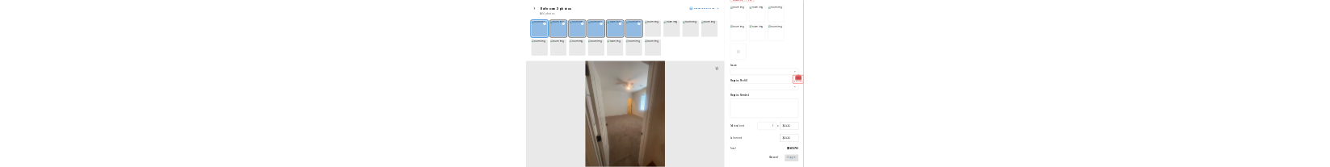
scroll to position [0, 0]
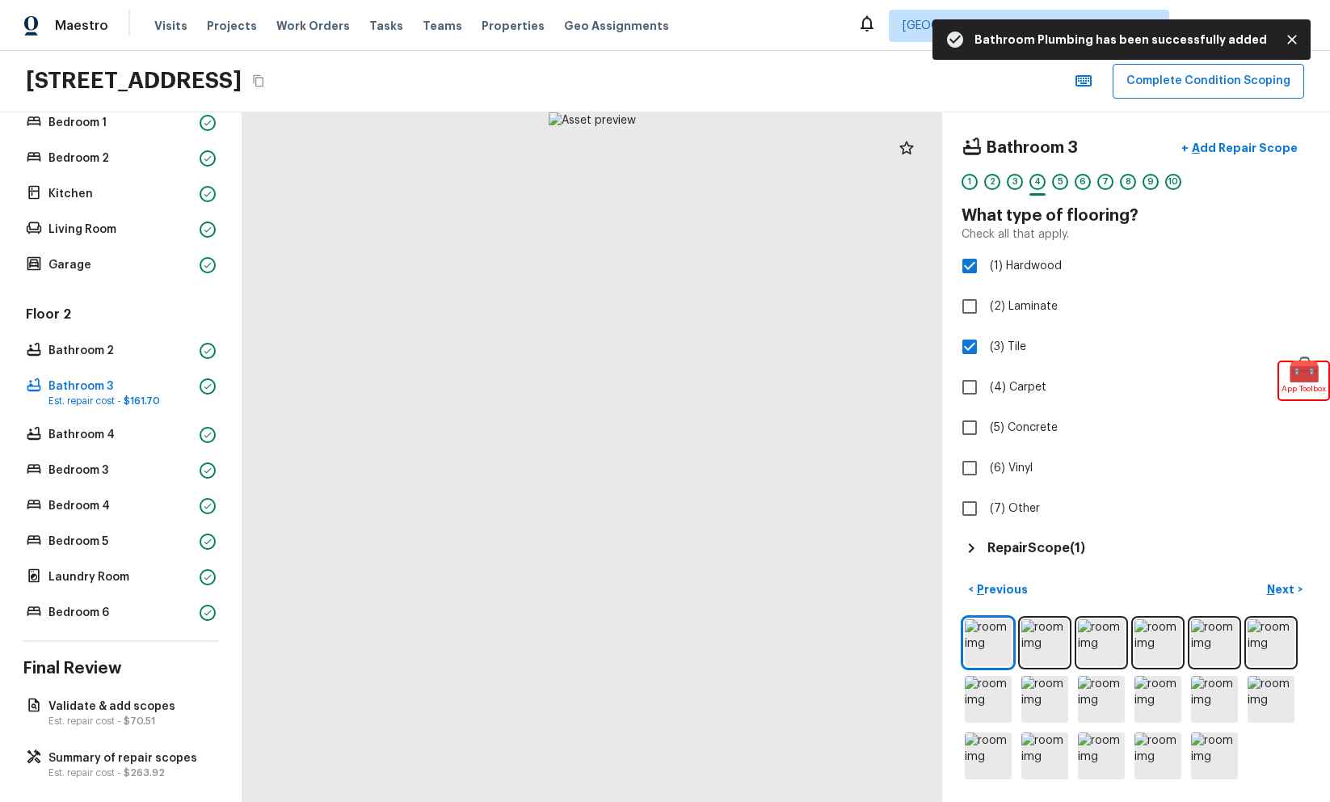
click at [131, 251] on div "Floor 1 Bathroom 1 Bedroom 1 Bedroom 2 Kitchen Living Room Garage" at bounding box center [121, 159] width 196 height 234
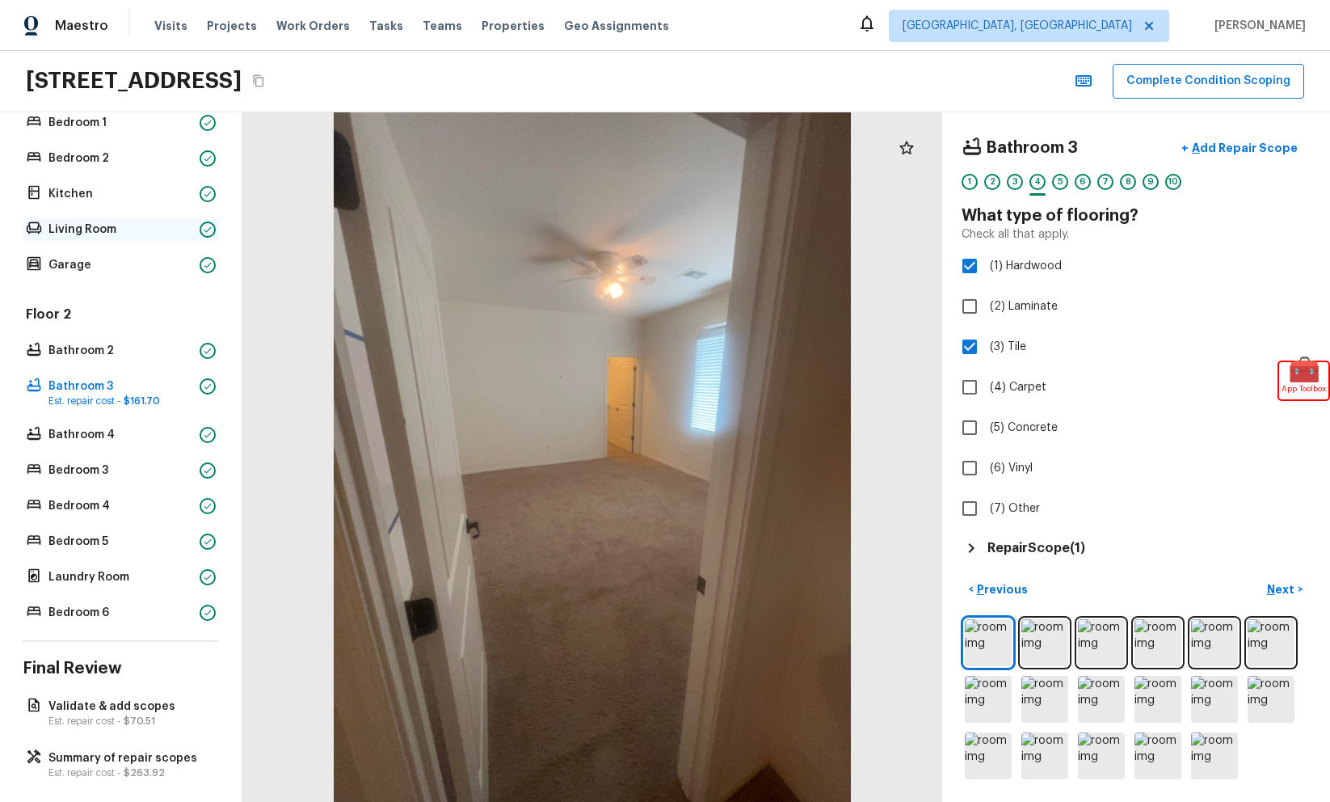
click at [133, 230] on p "Living Room" at bounding box center [120, 229] width 145 height 16
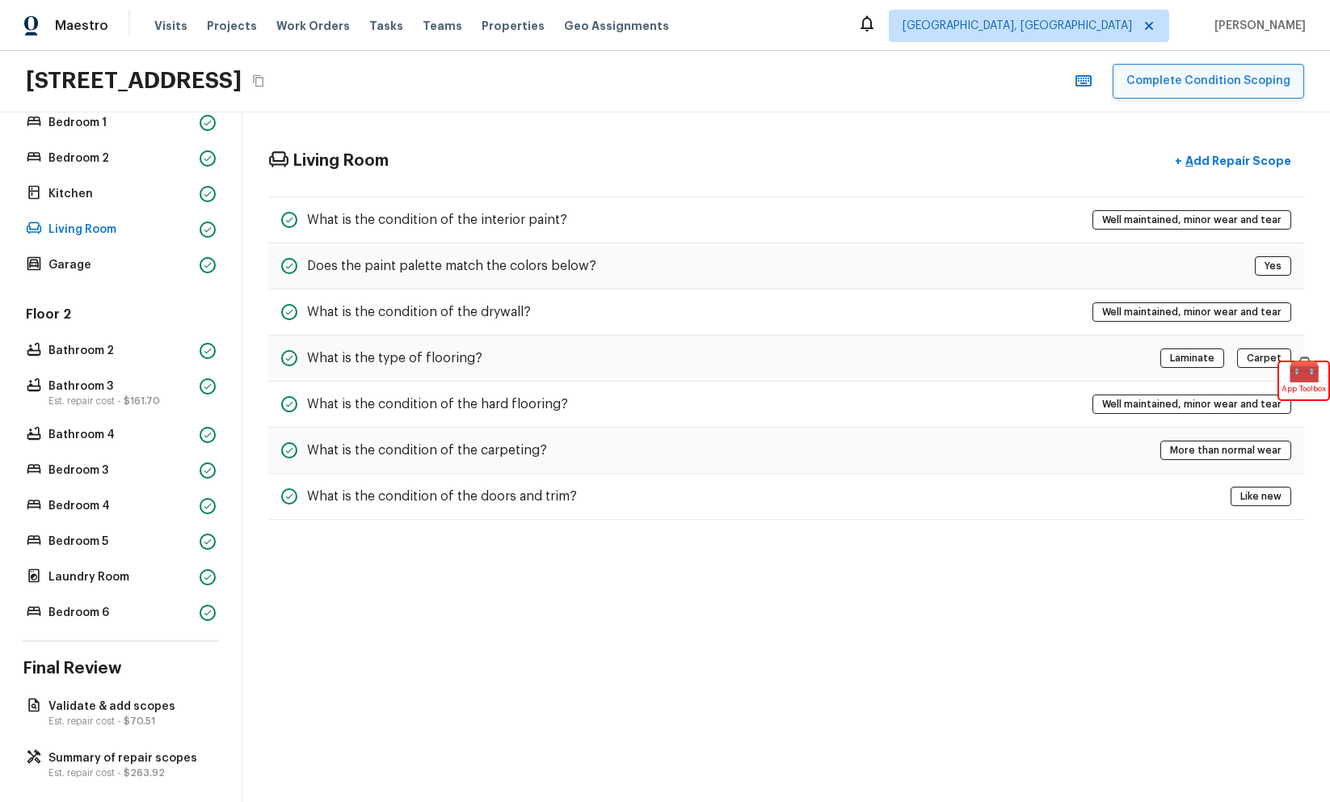
click at [1177, 84] on button "Complete Condition Scoping" at bounding box center [1209, 81] width 192 height 35
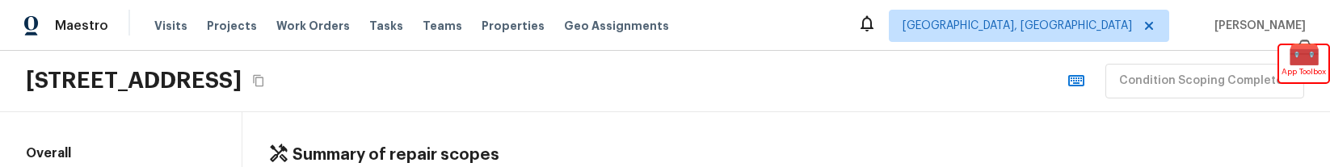
click at [937, 60] on div "24228 S 211th St, Queen Creek, AZ 85142 Condition Scoping Completed" at bounding box center [665, 81] width 1330 height 61
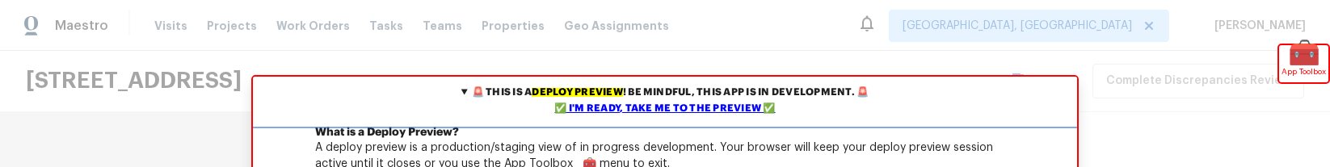
click at [587, 107] on div "✅ I'm ready, take me to the preview ✅" at bounding box center [665, 109] width 816 height 16
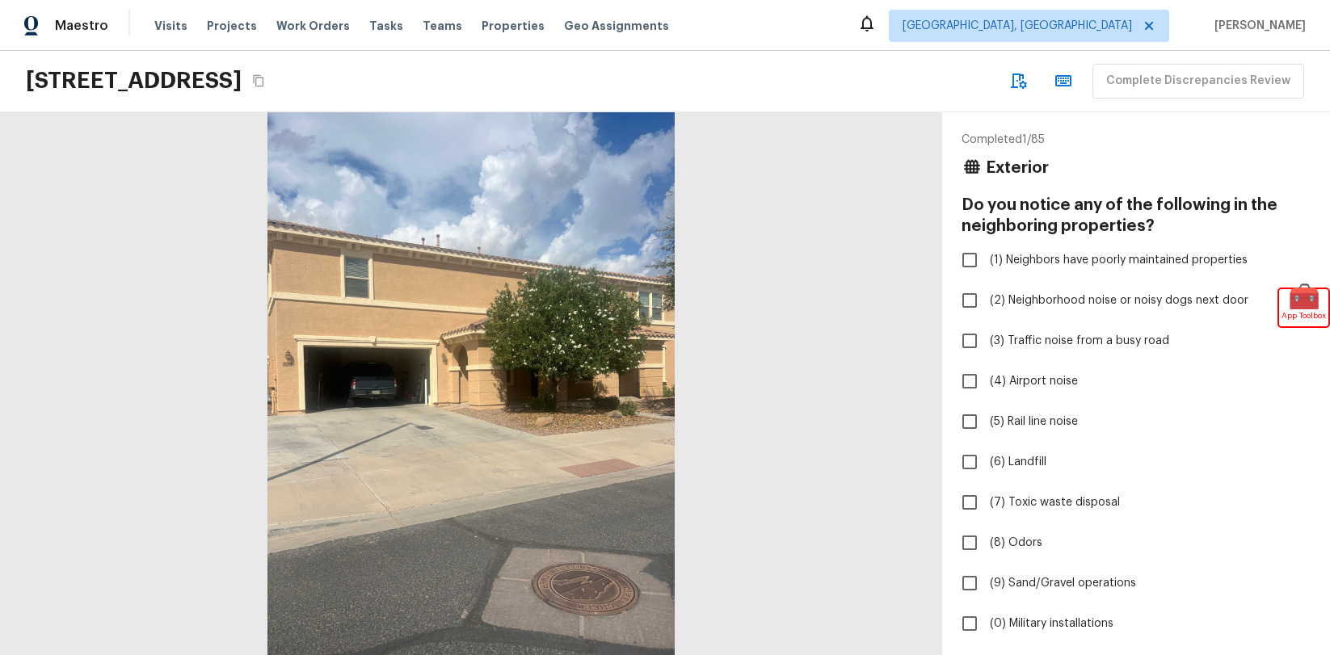
click at [1258, 166] on div "Exterior" at bounding box center [1136, 168] width 349 height 21
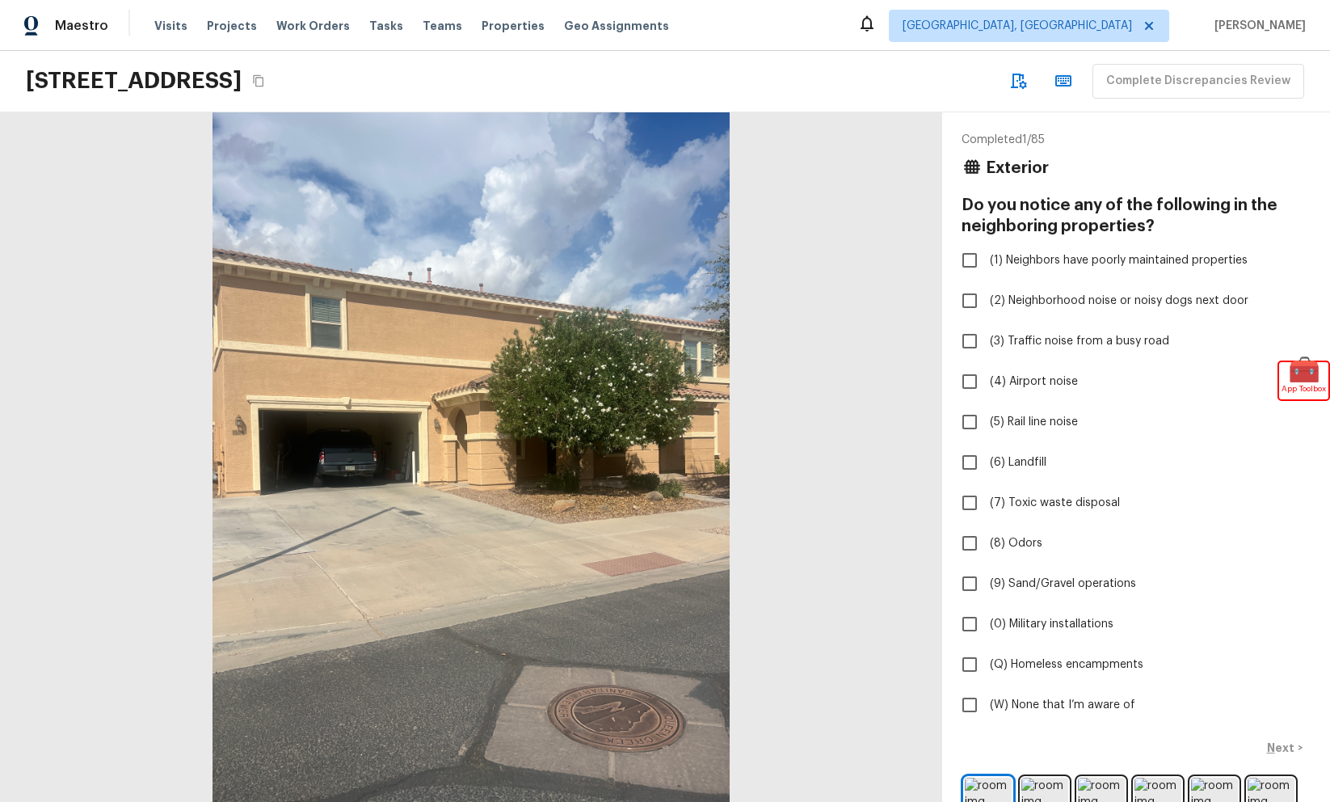
click at [1299, 166] on div "Completed 1 / 85 Exterior Do you notice any of the following in the neighboring…" at bounding box center [1136, 427] width 349 height 590
checkbox input "true"
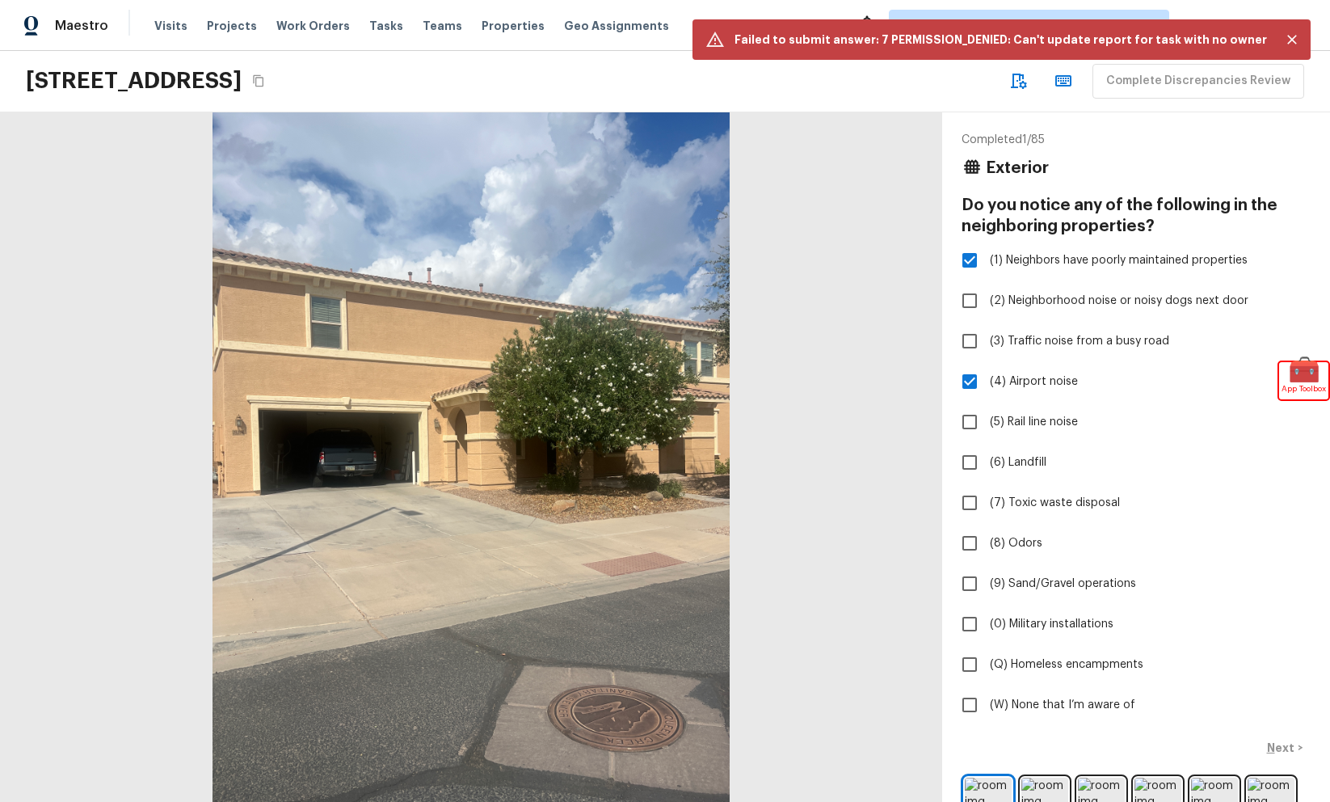
checkbox input "true"
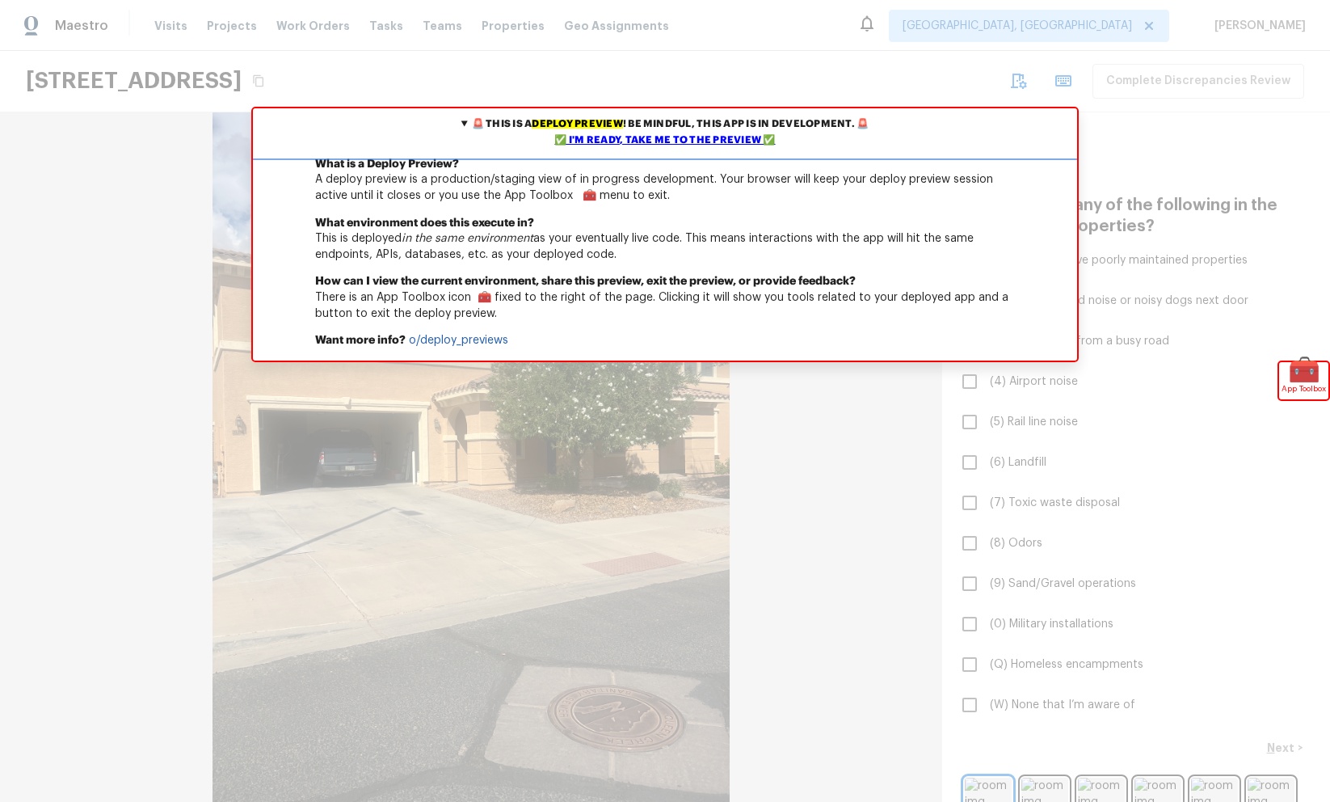
click at [664, 139] on div "✅ I'm ready, take me to the preview ✅" at bounding box center [665, 141] width 816 height 16
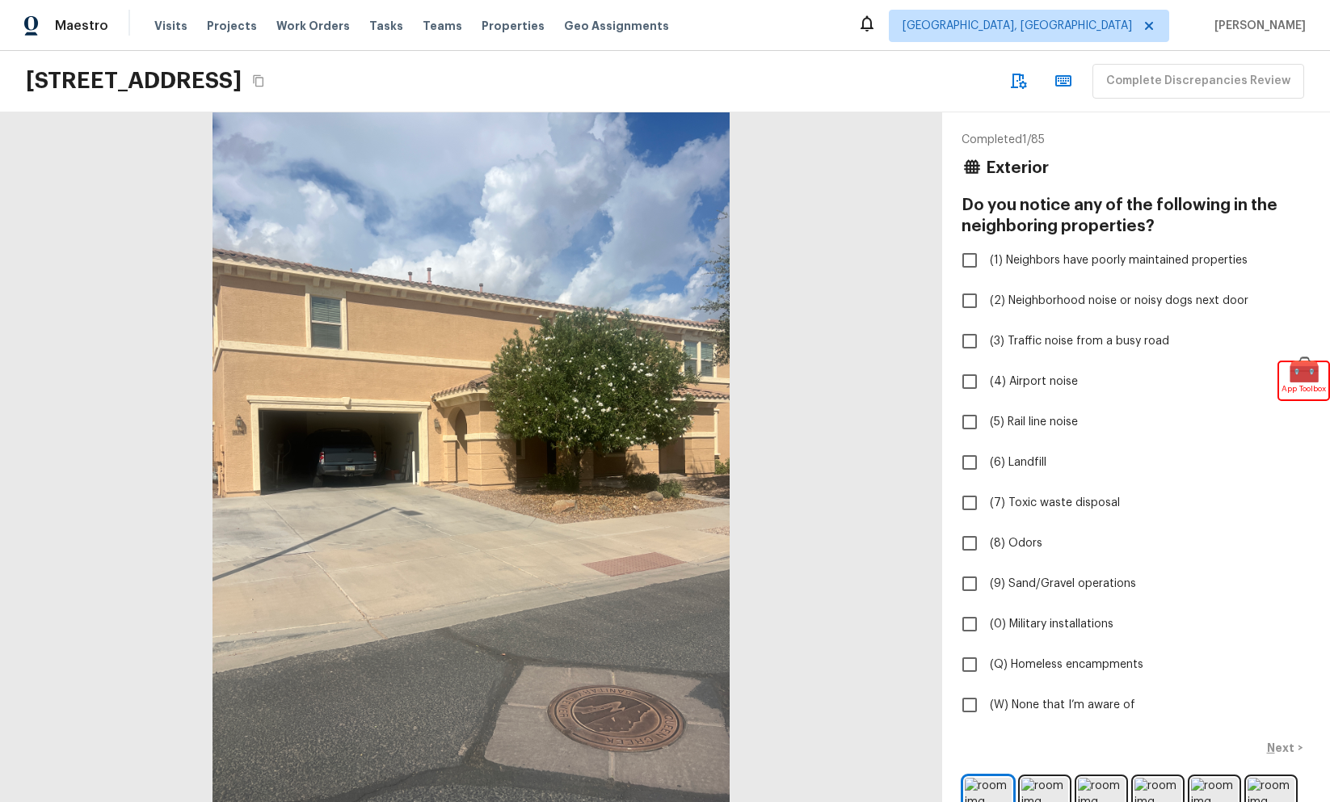
click at [807, 98] on div "[STREET_ADDRESS] Complete Discrepancies Review" at bounding box center [665, 81] width 1330 height 61
checkbox input "true"
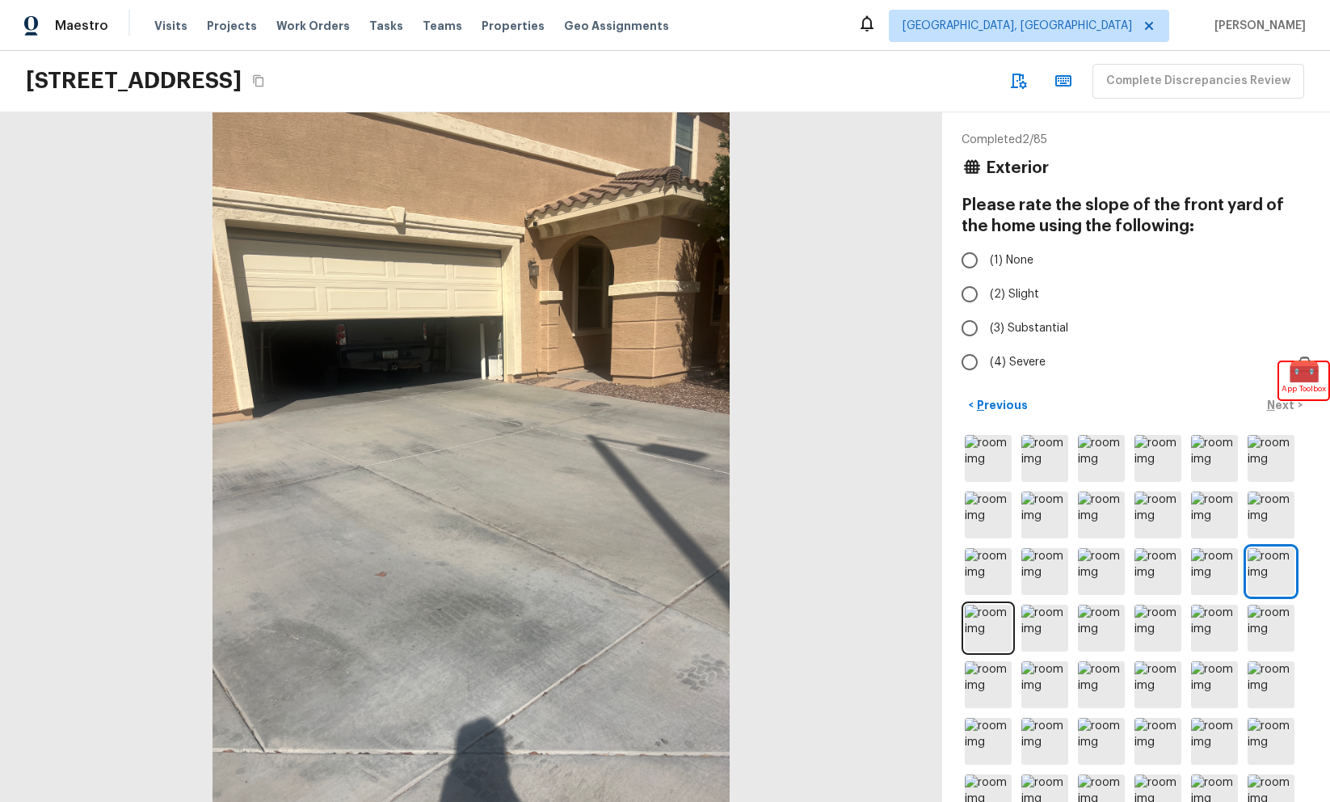
radio input "true"
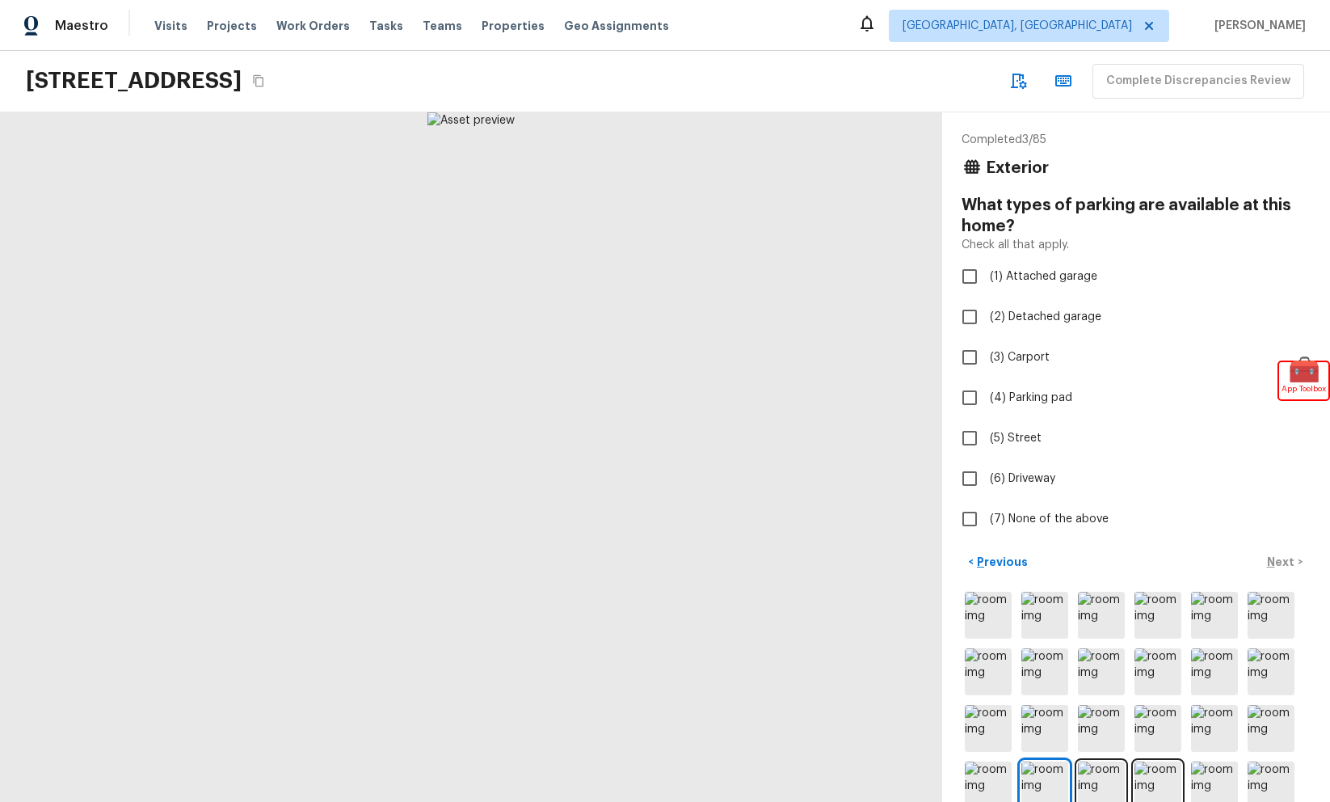
checkbox input "true"
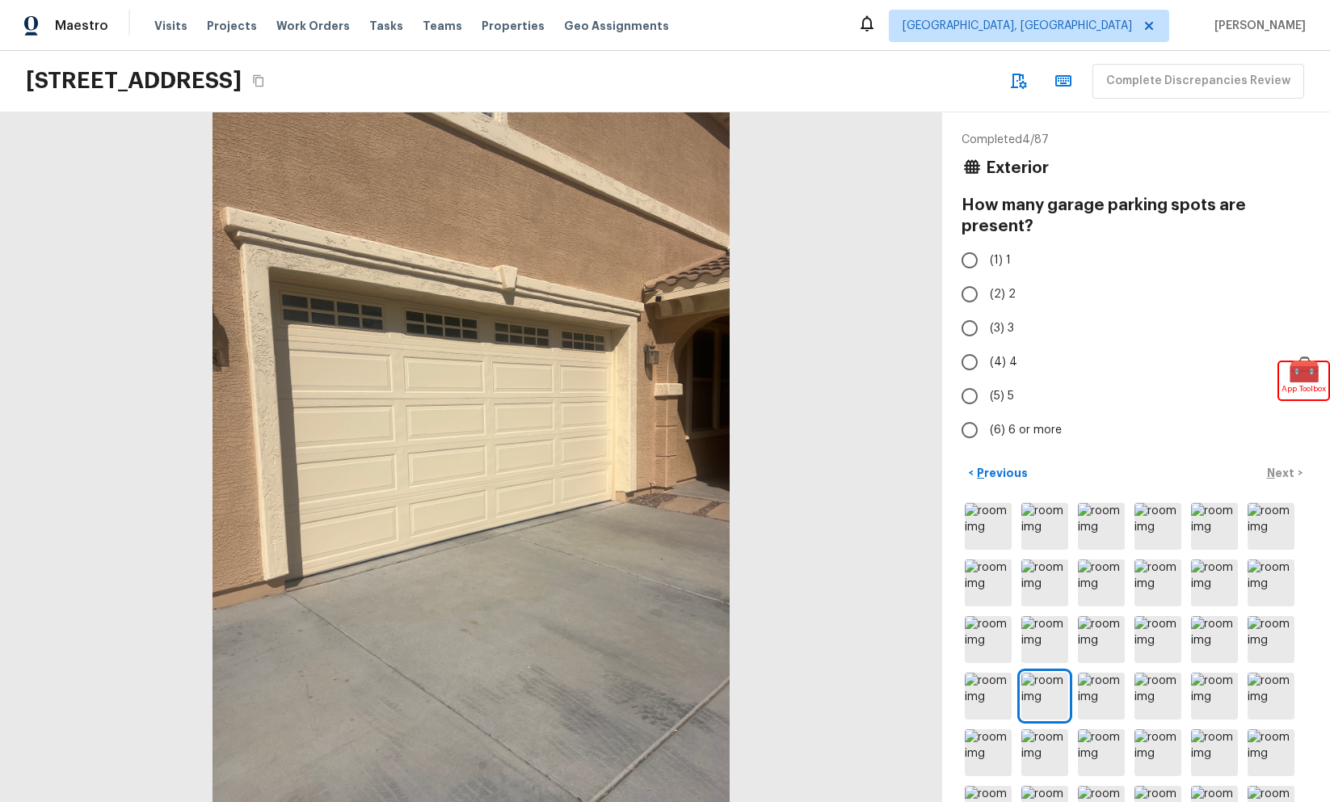
radio input "true"
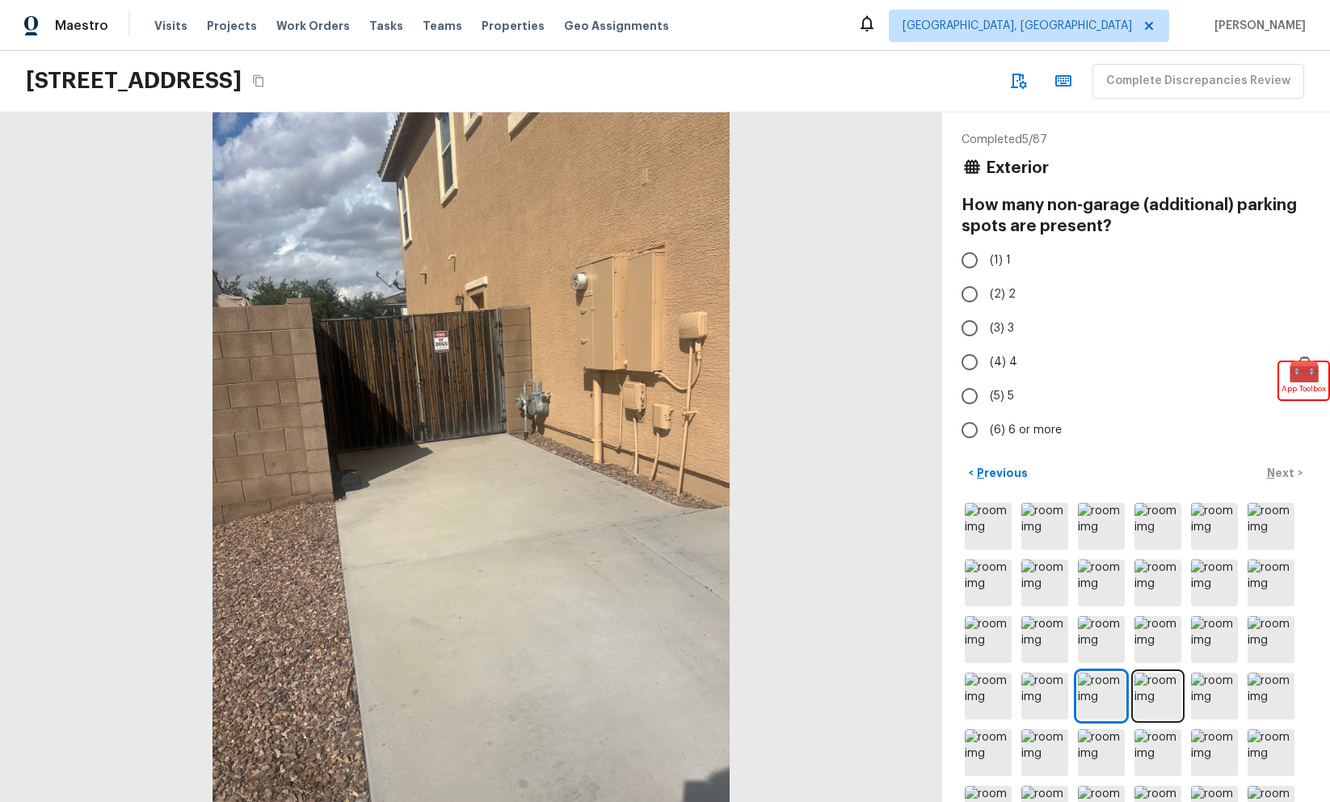
radio input "true"
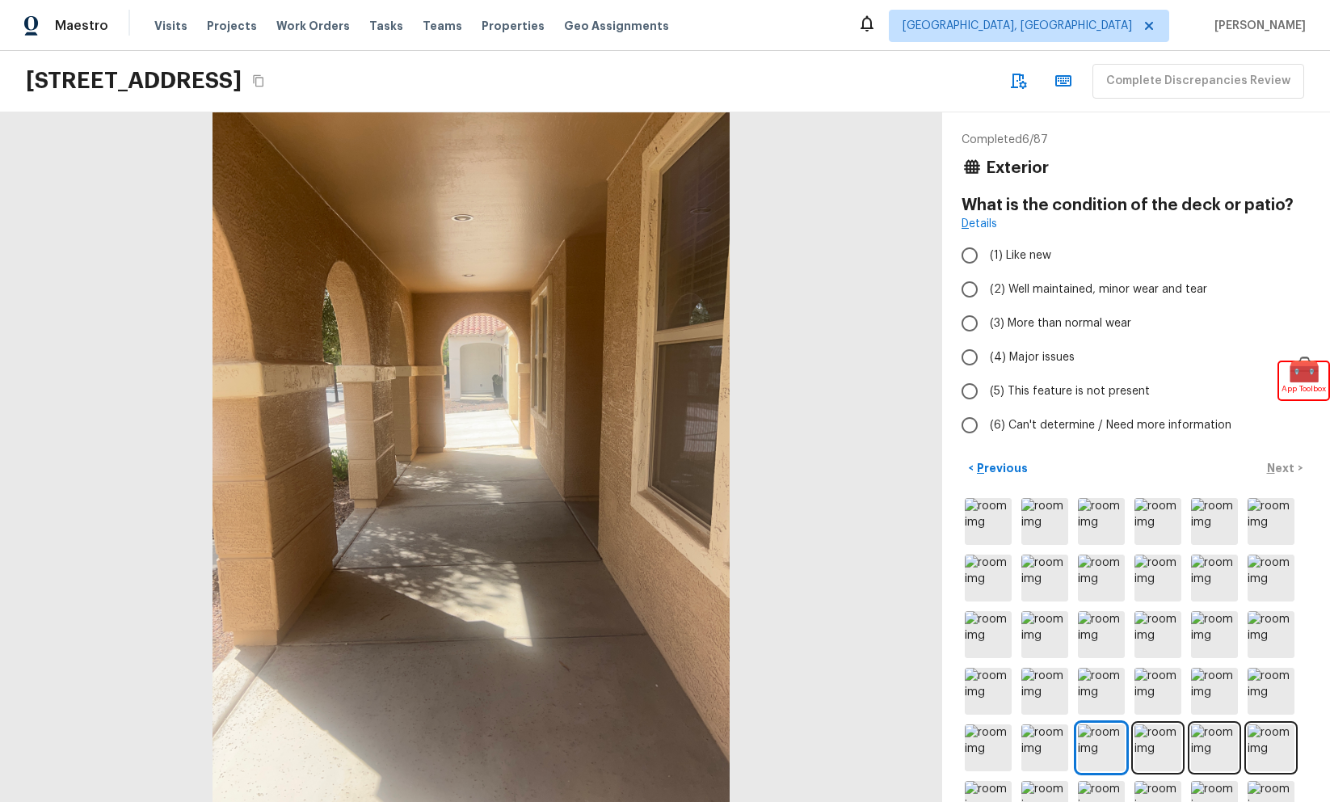
radio input "true"
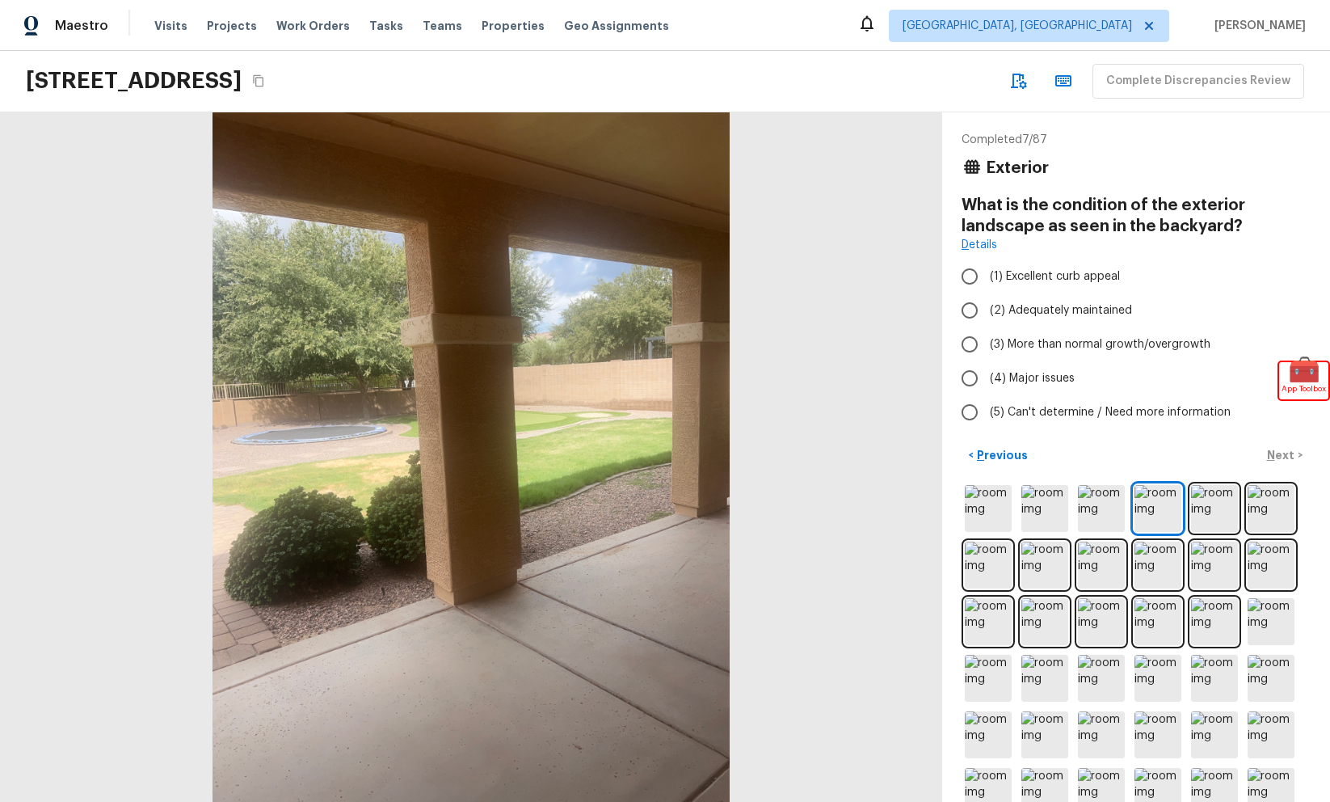
radio input "true"
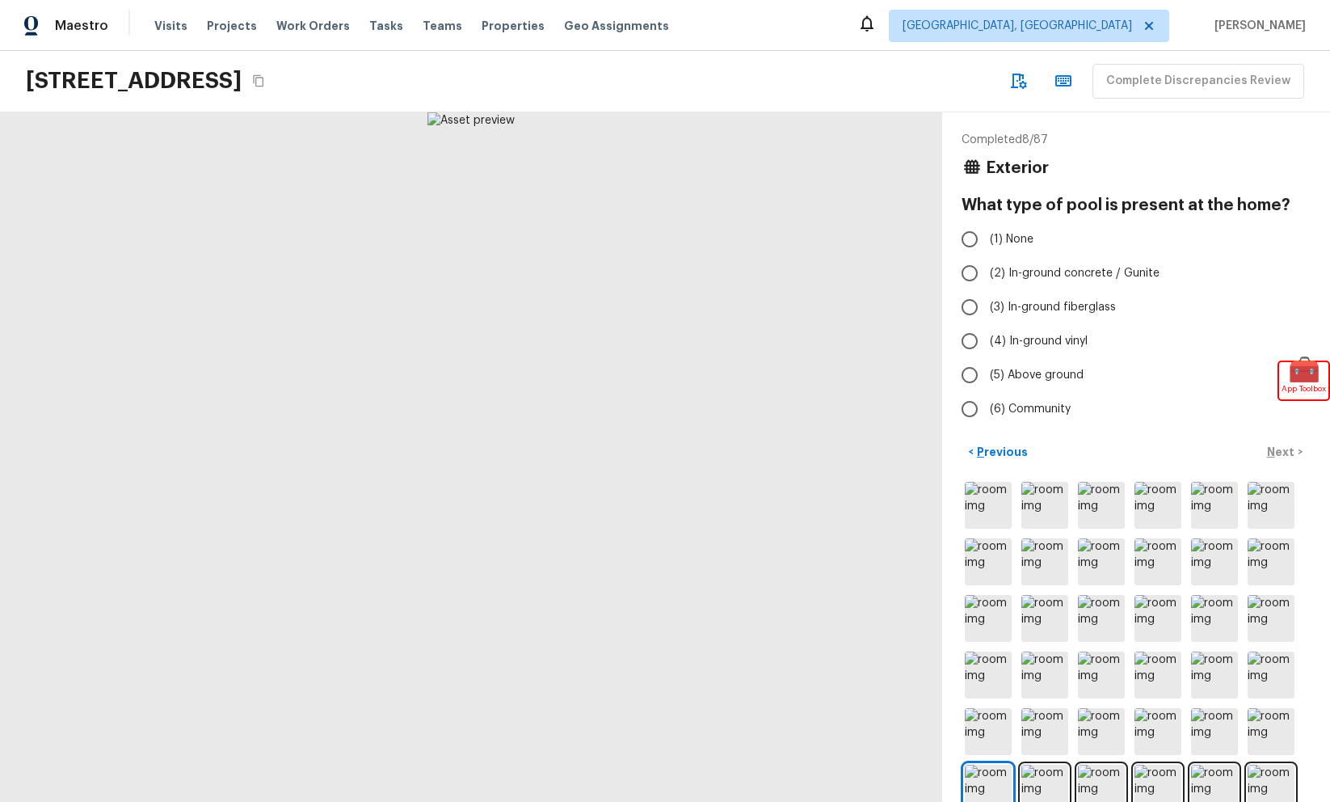
radio input "true"
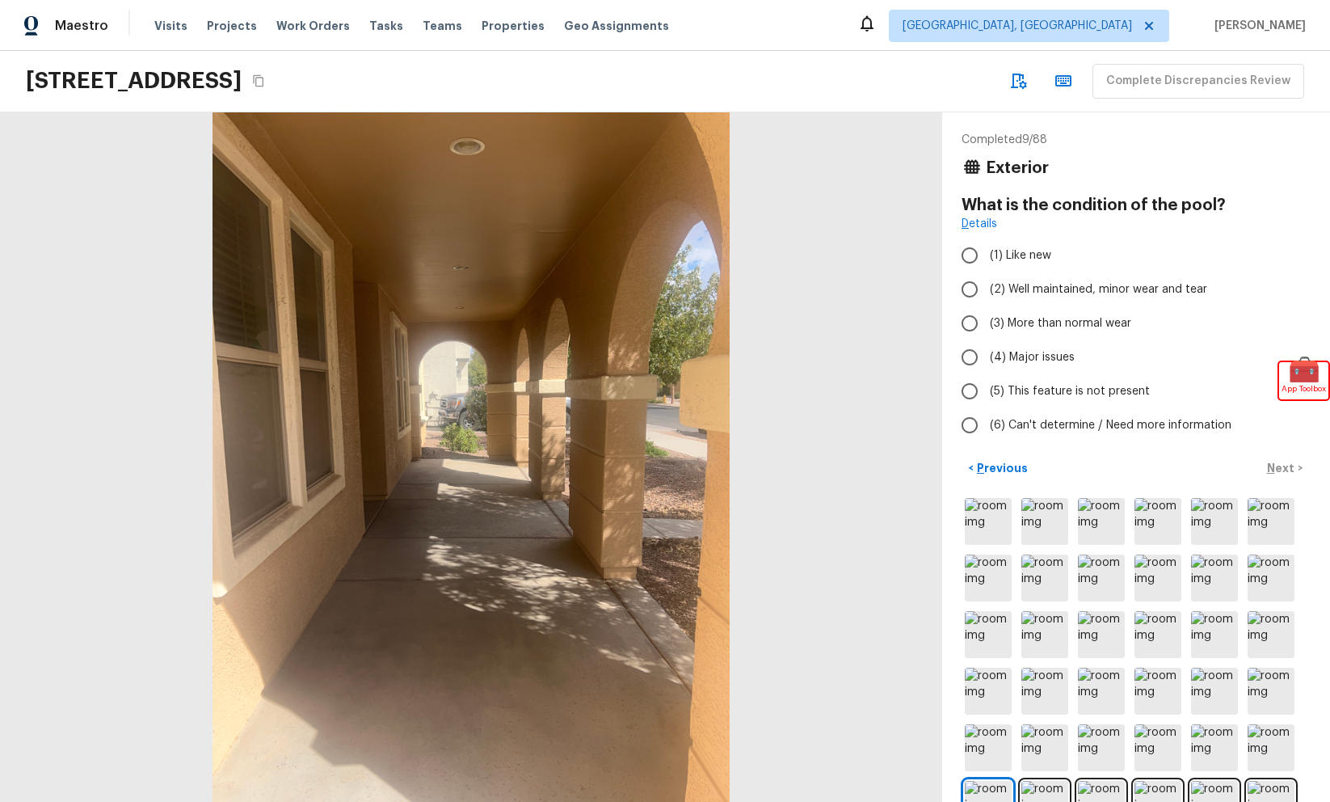
radio input "true"
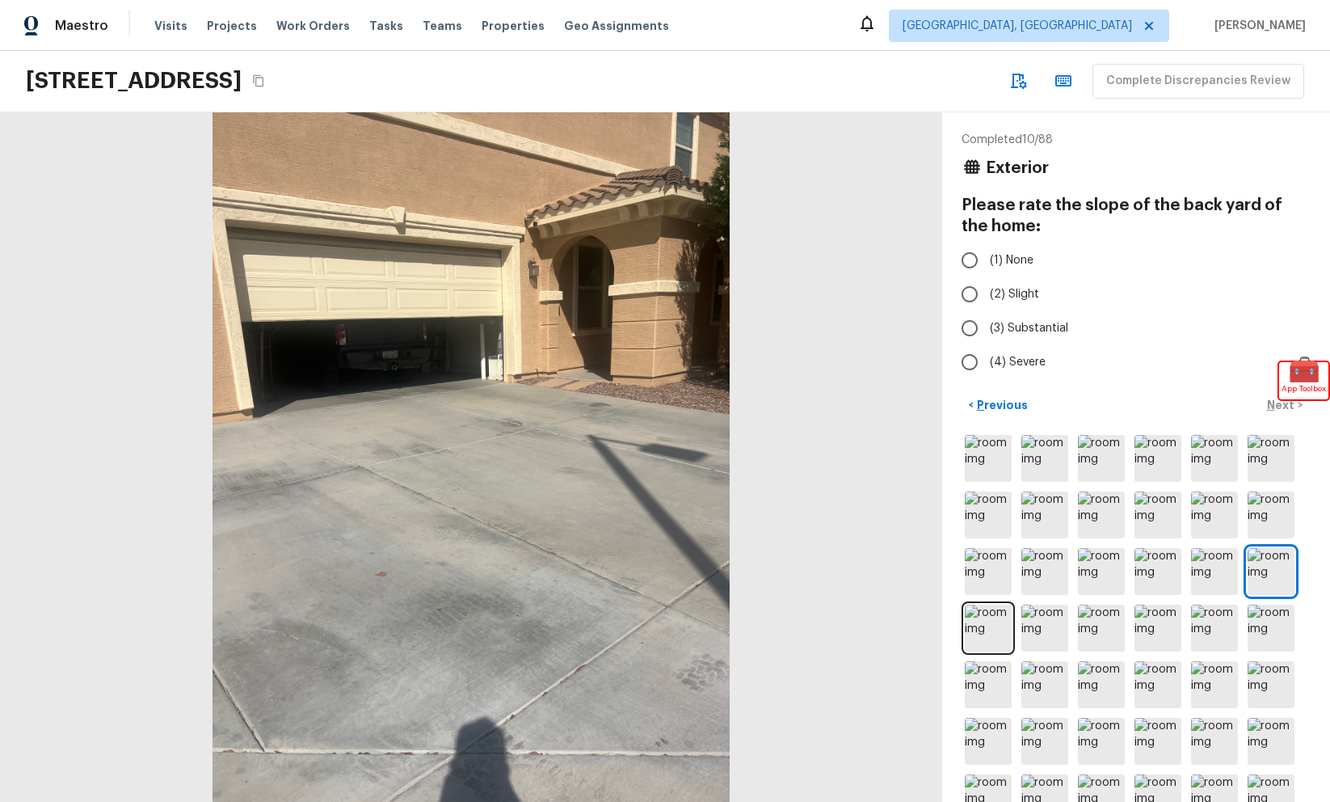
radio input "true"
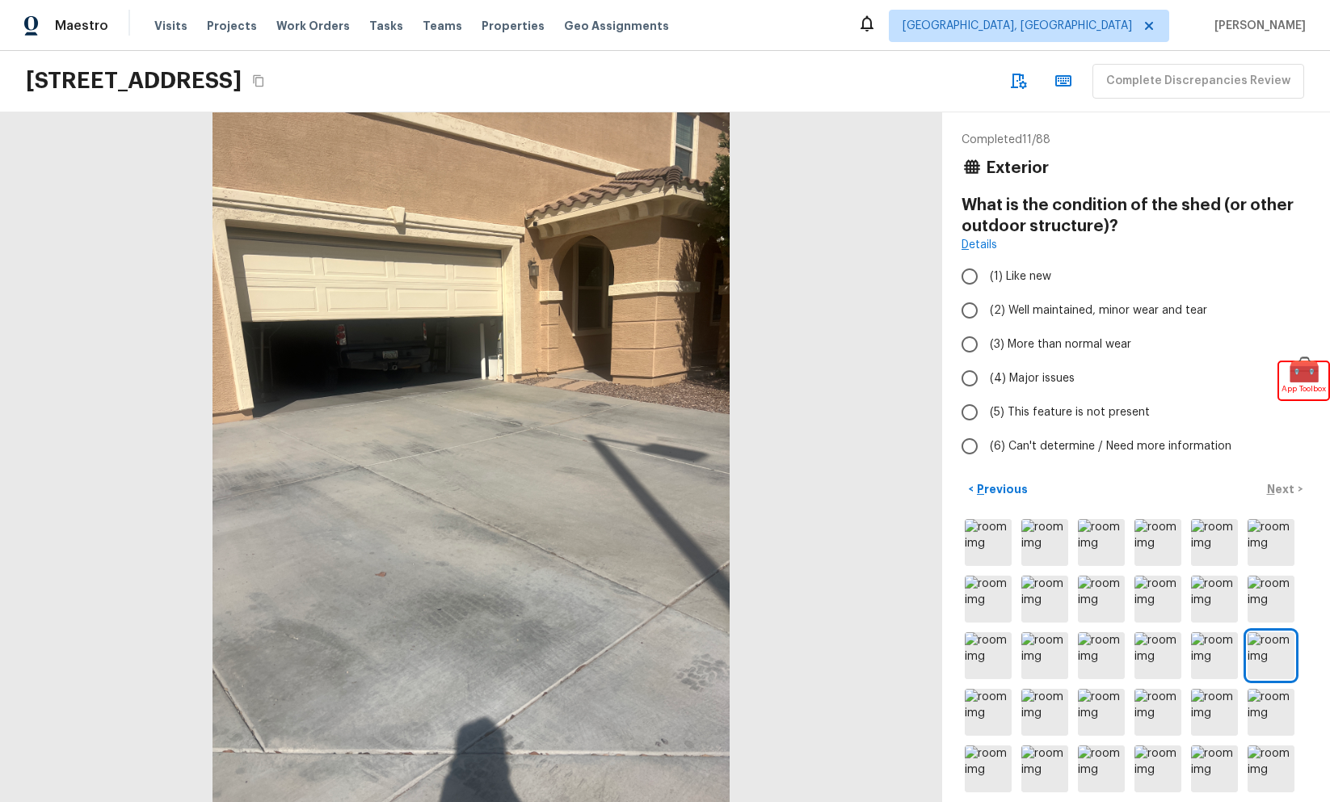
radio input "true"
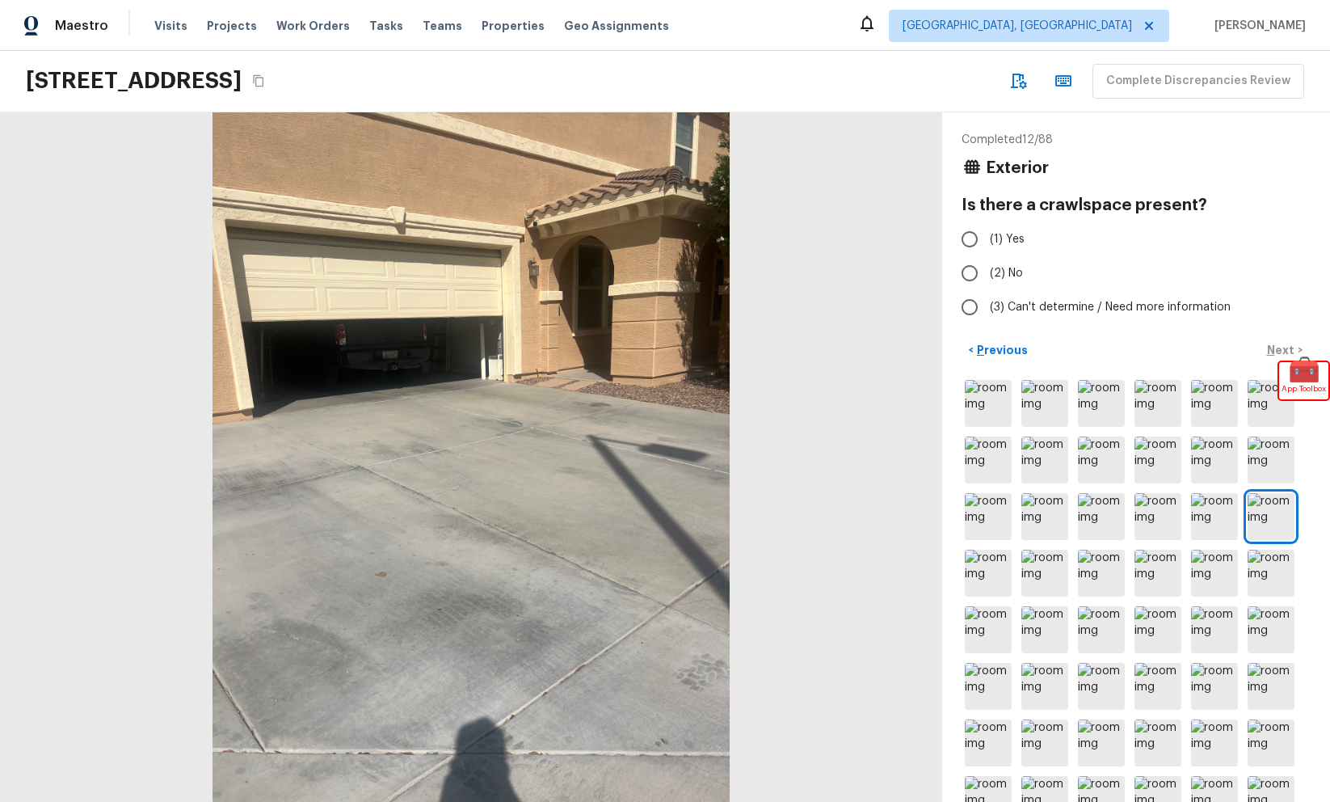
radio input "true"
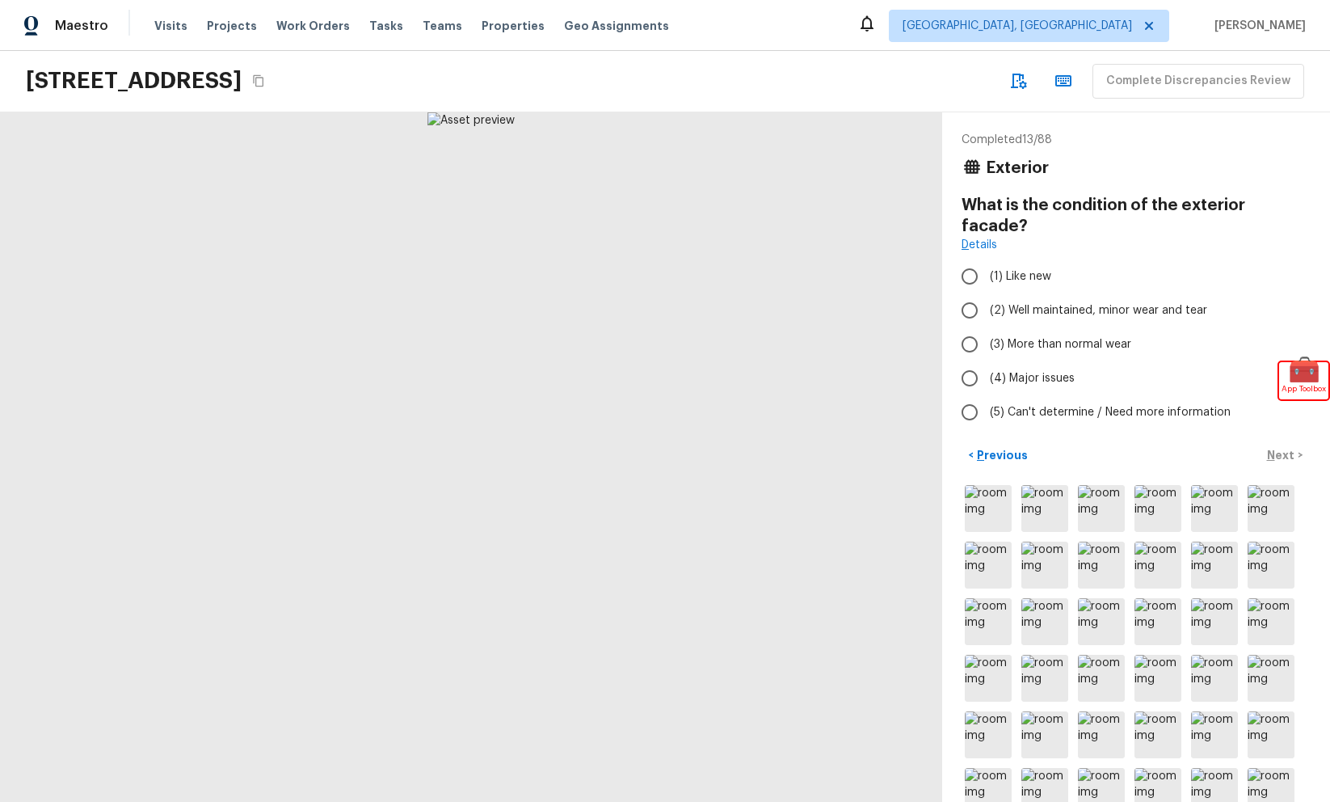
radio input "true"
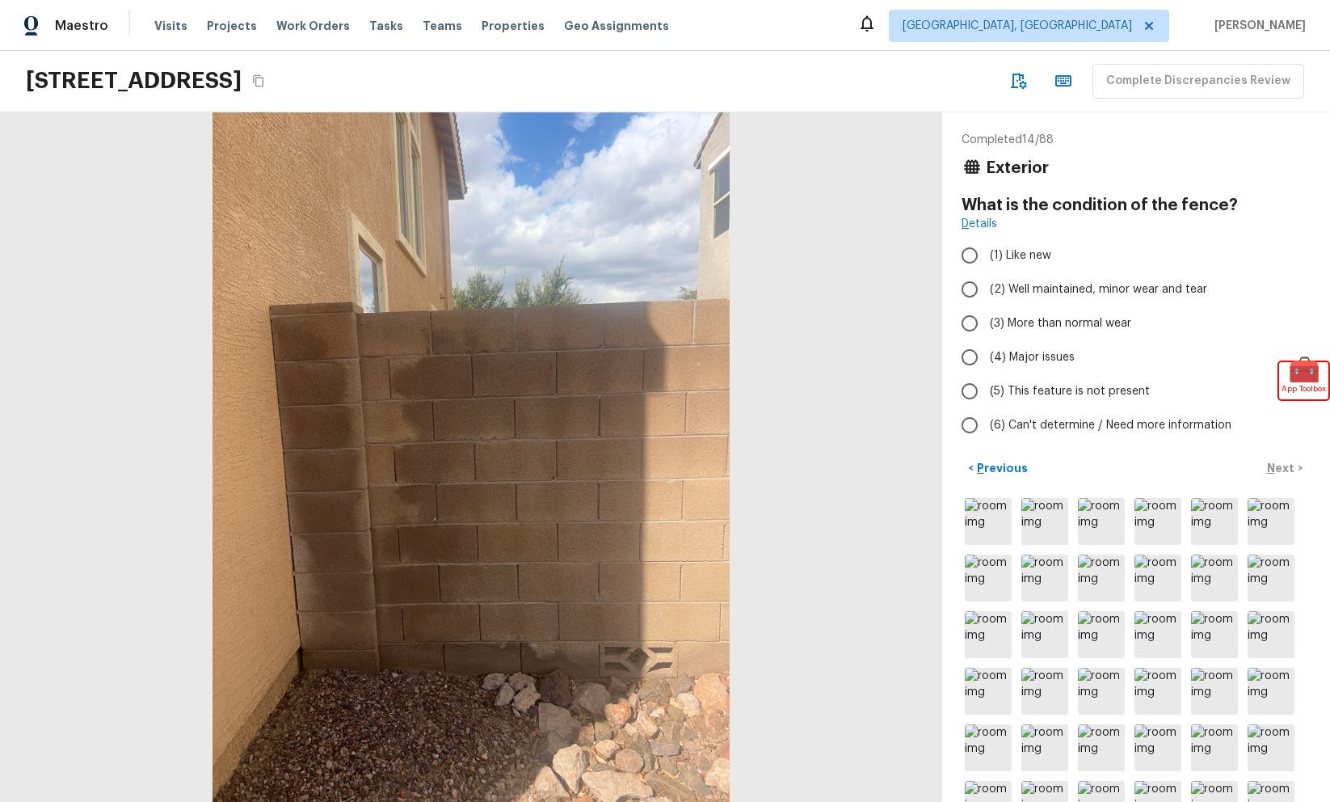
radio input "true"
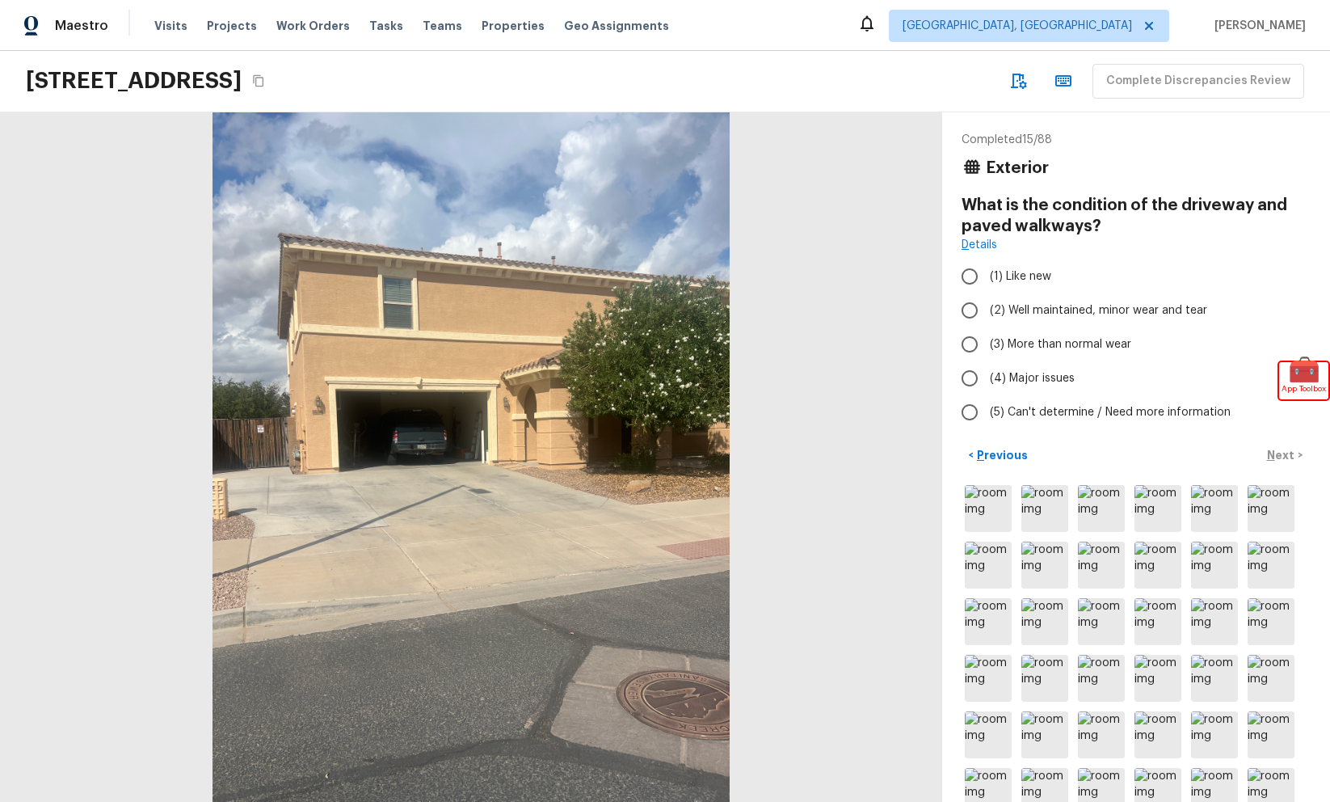
radio input "true"
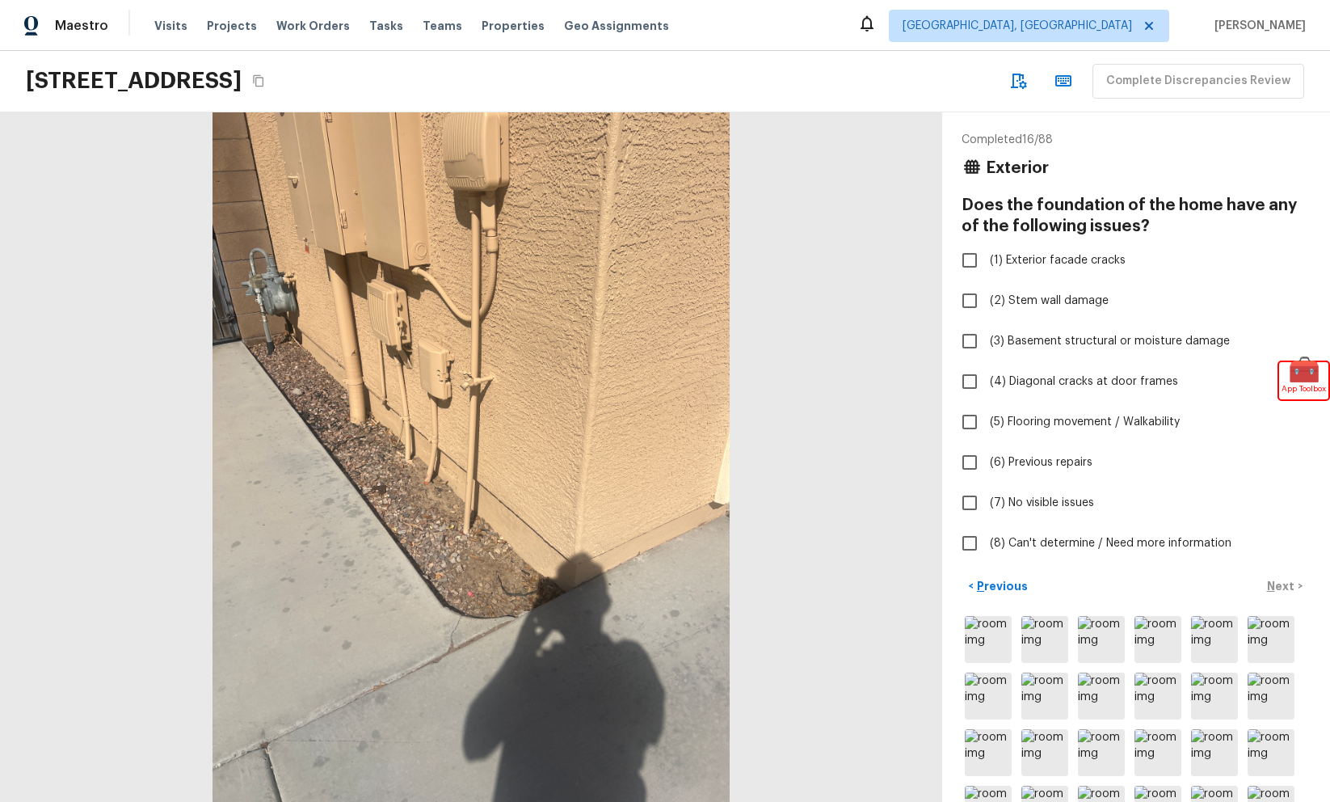
checkbox input "true"
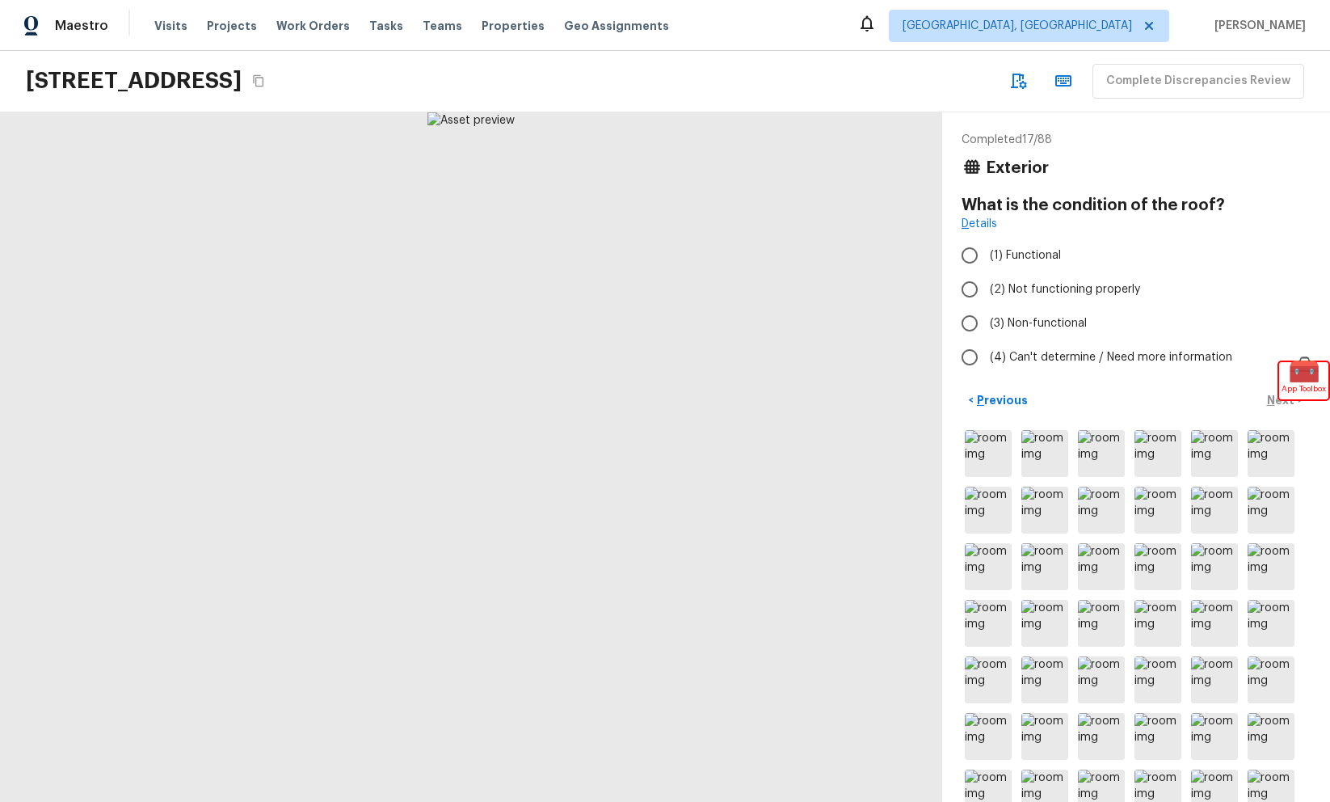
radio input "true"
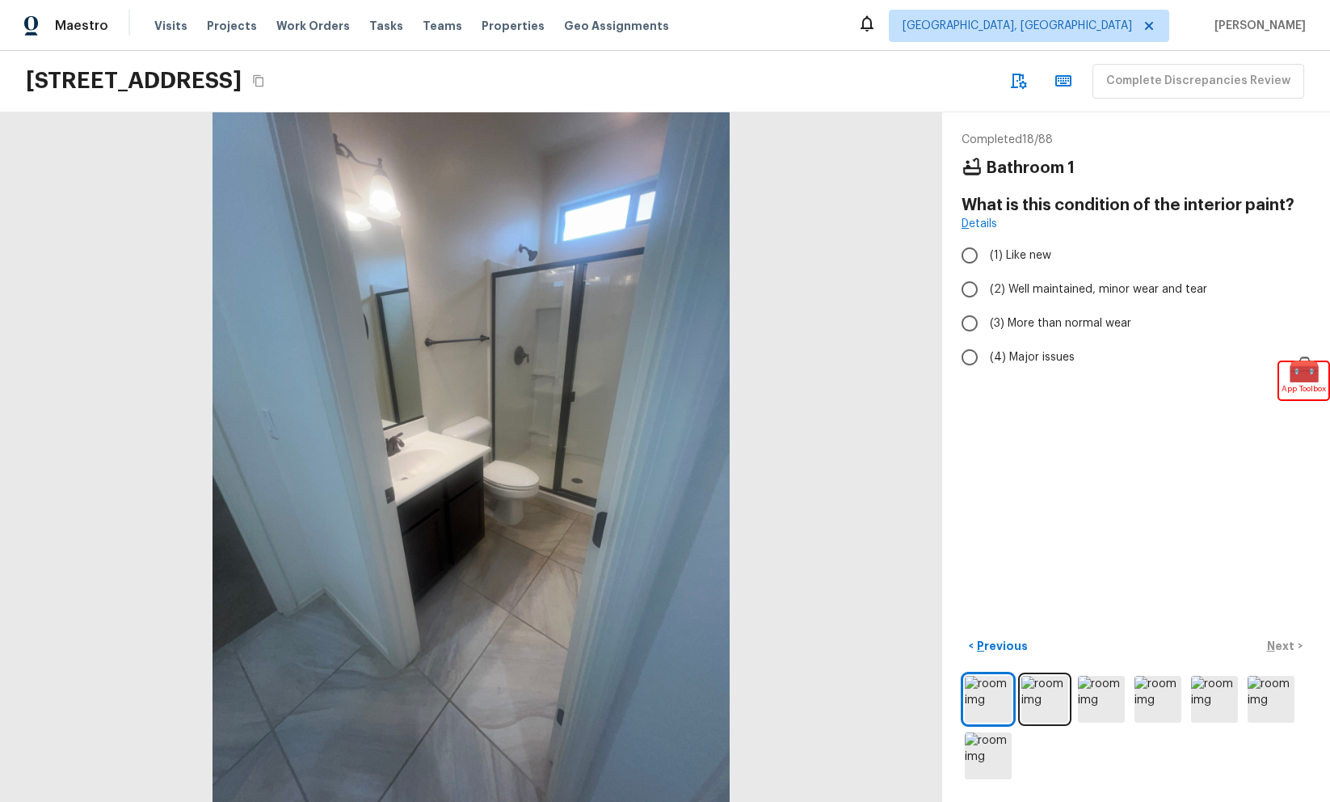
radio input "true"
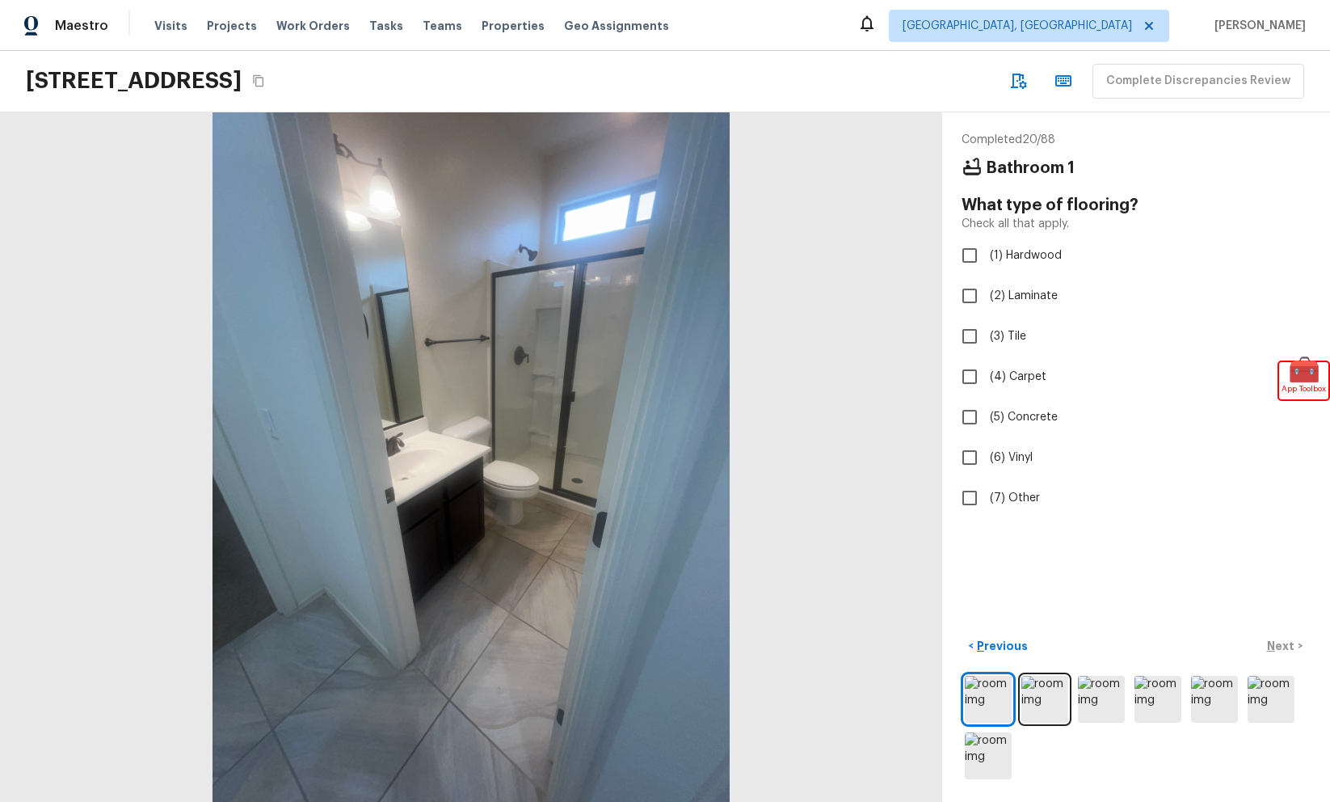
checkbox input "true"
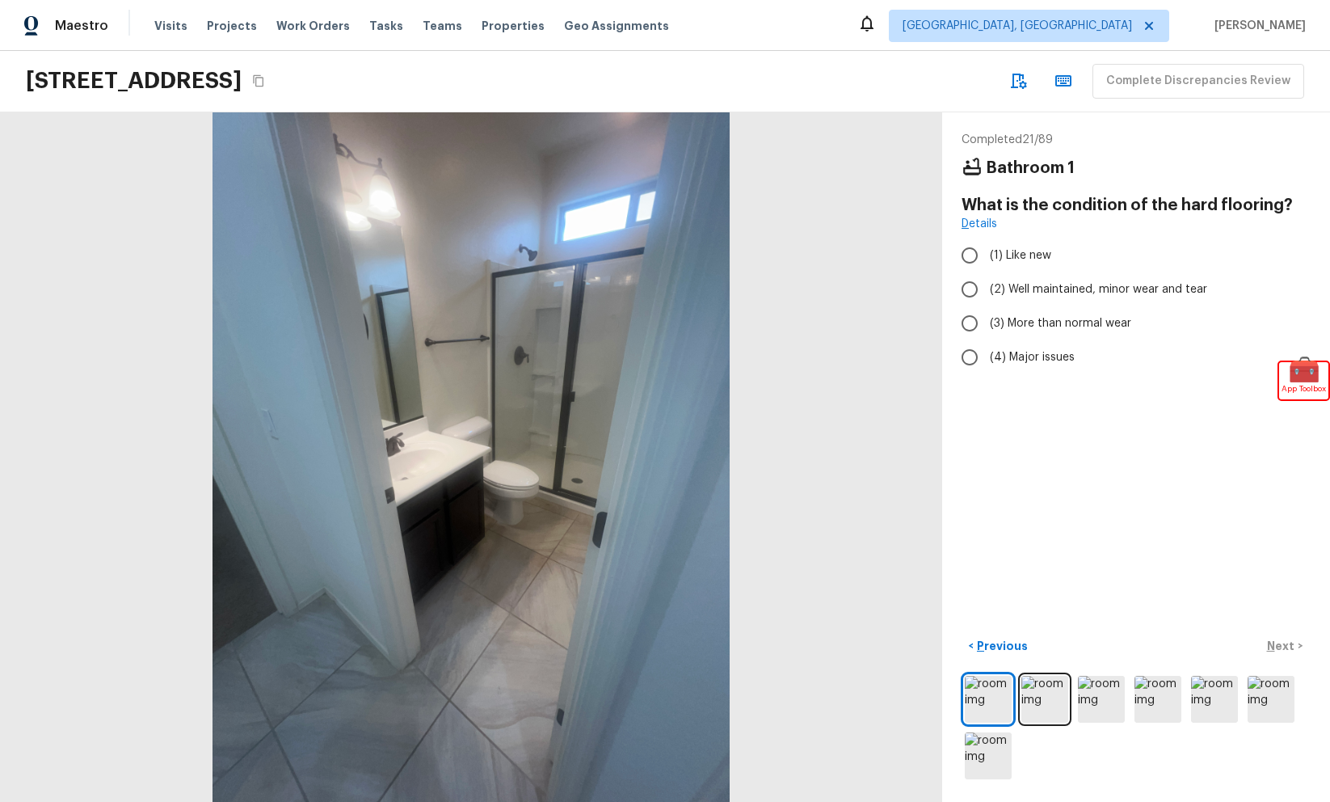
radio input "true"
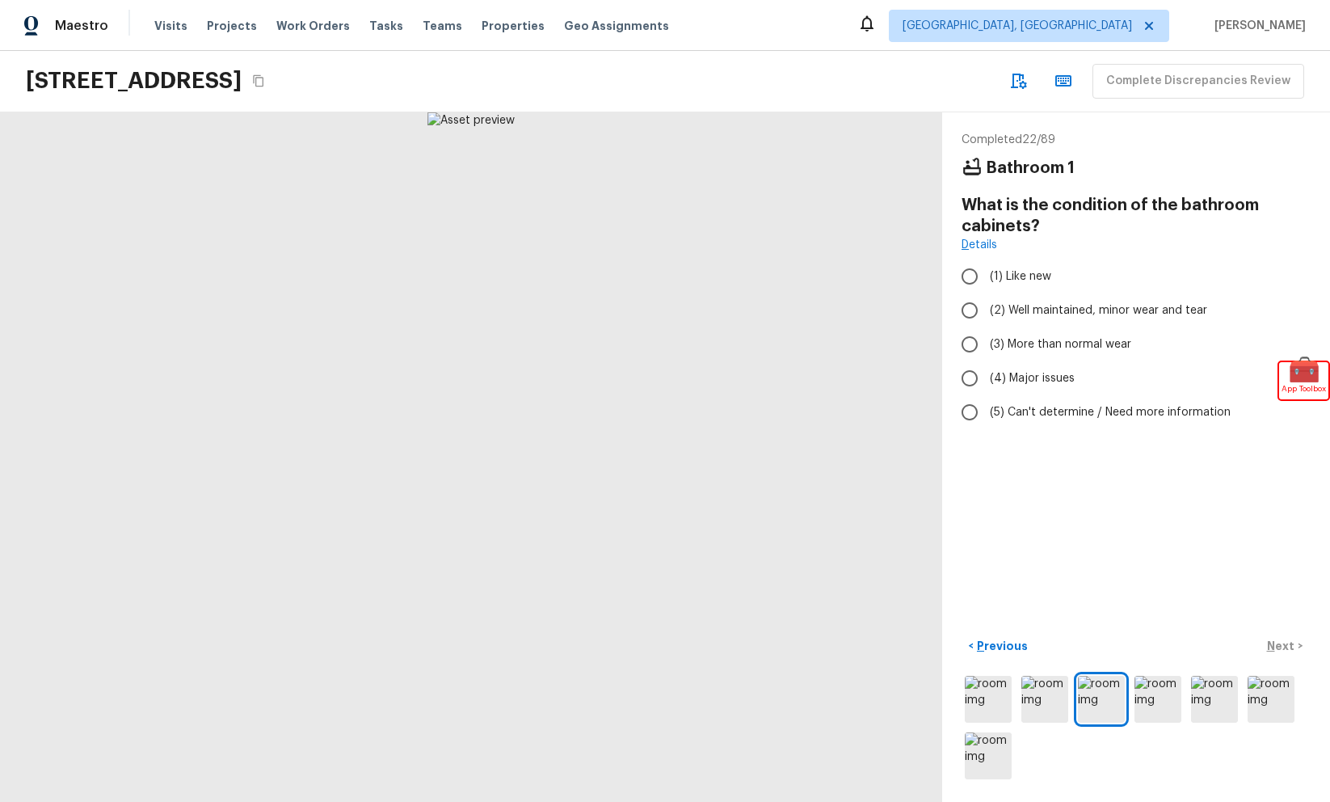
radio input "true"
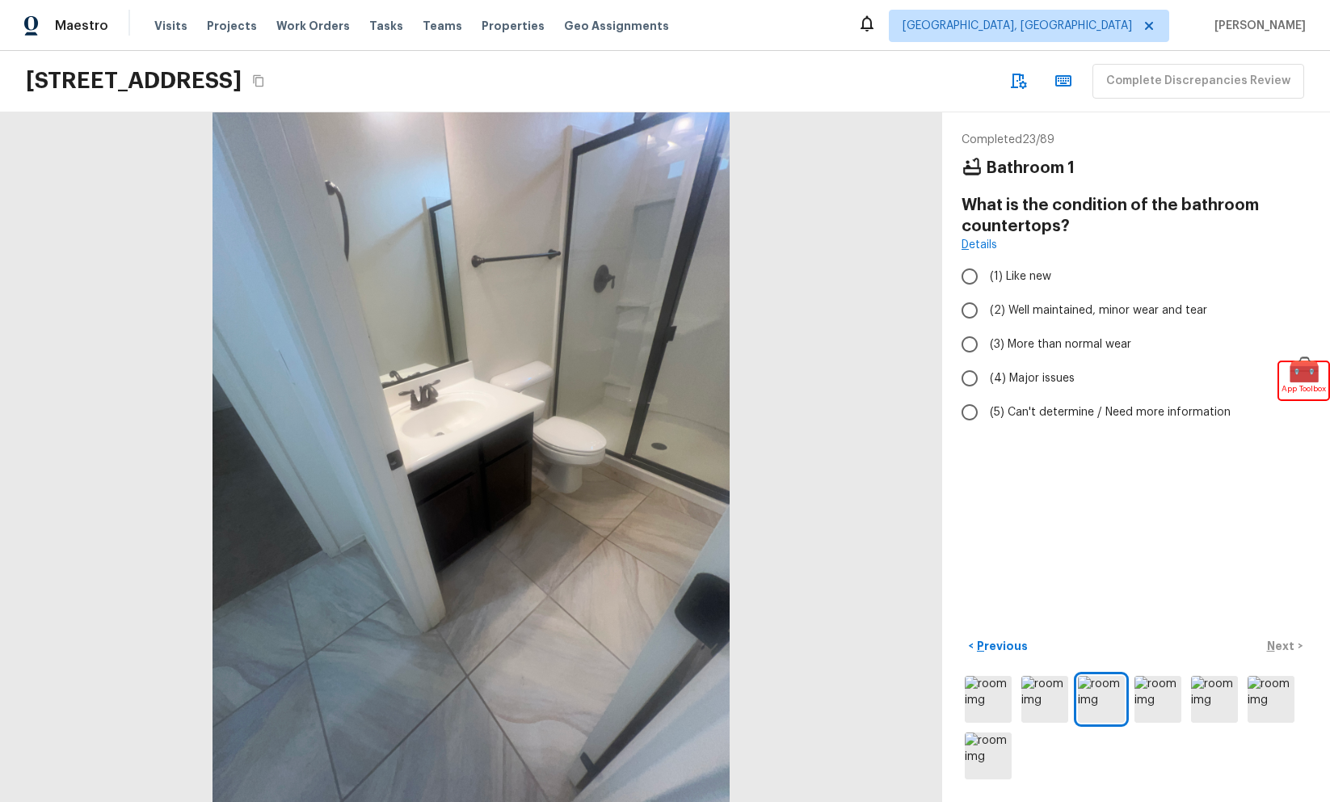
radio input "true"
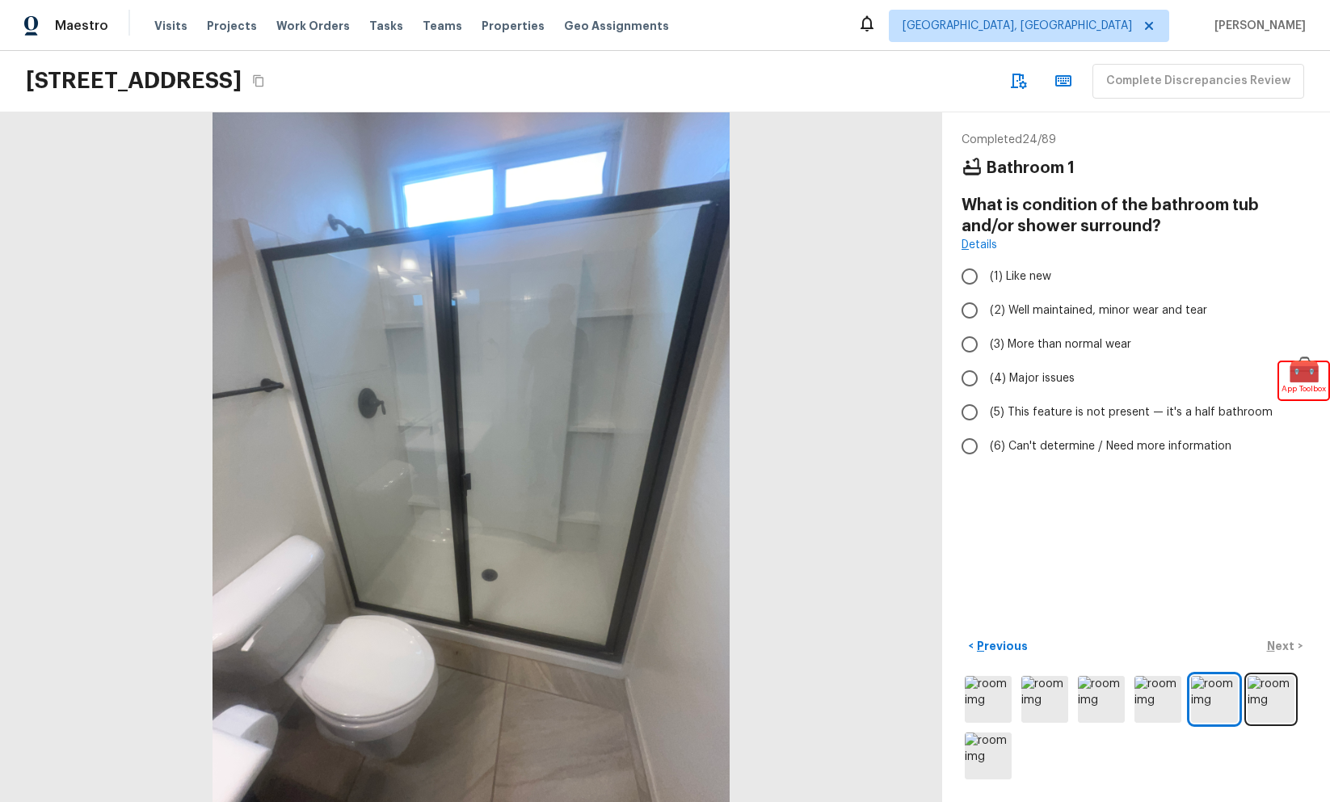
radio input "true"
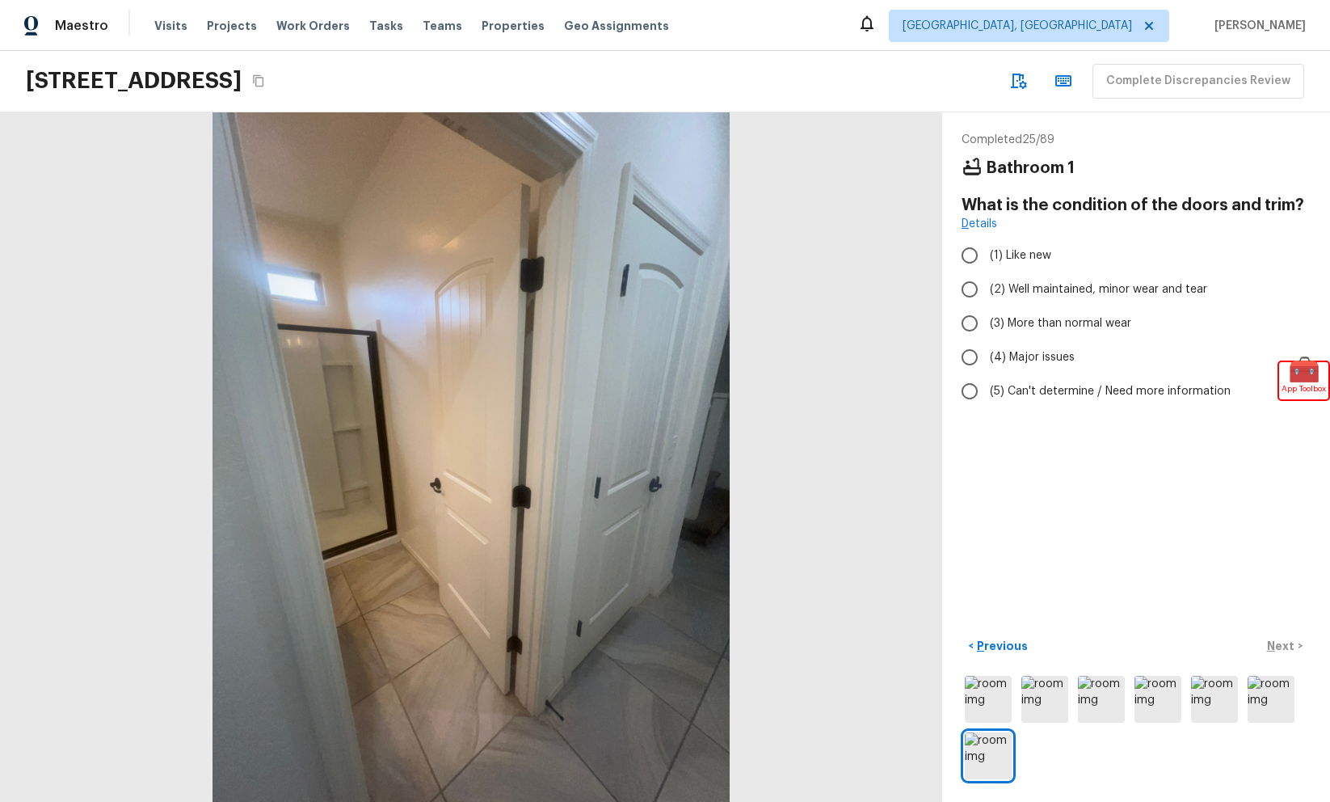
radio input "true"
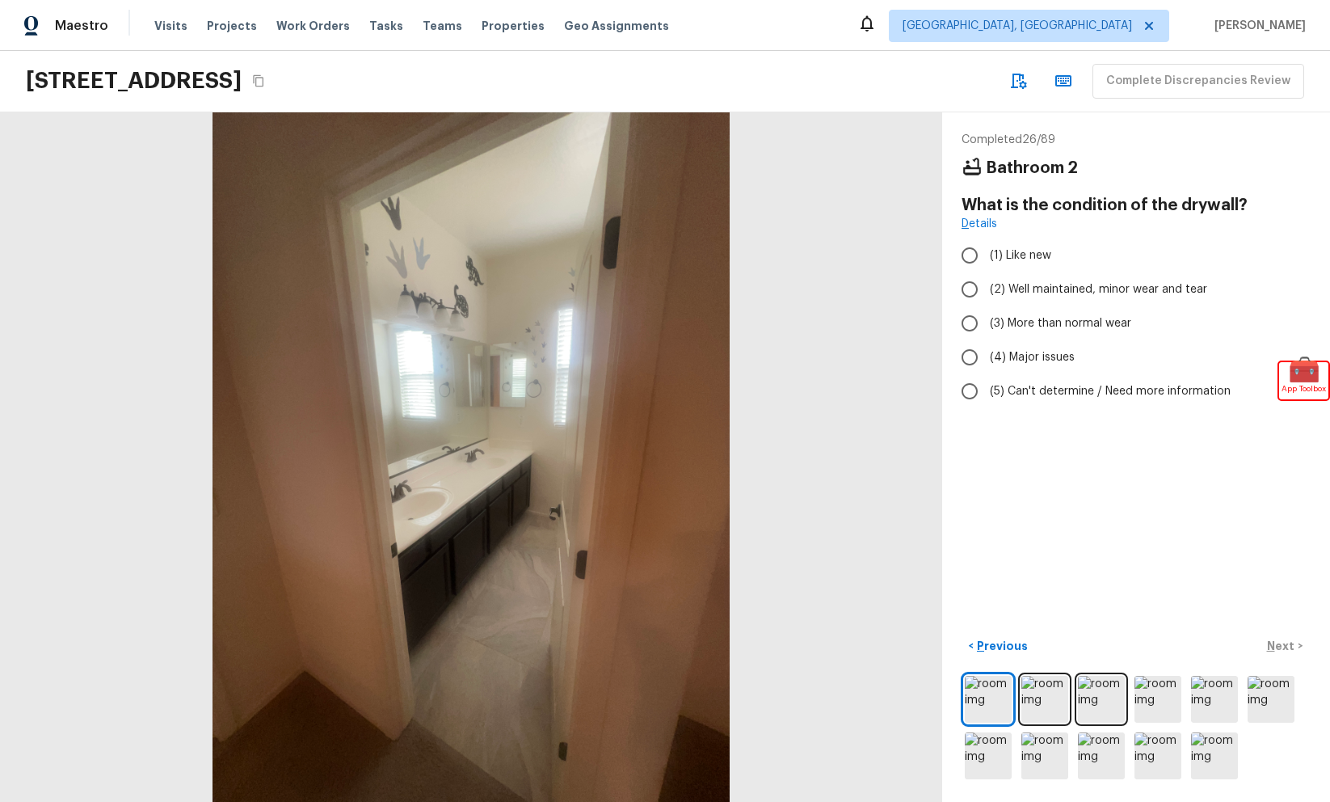
radio input "true"
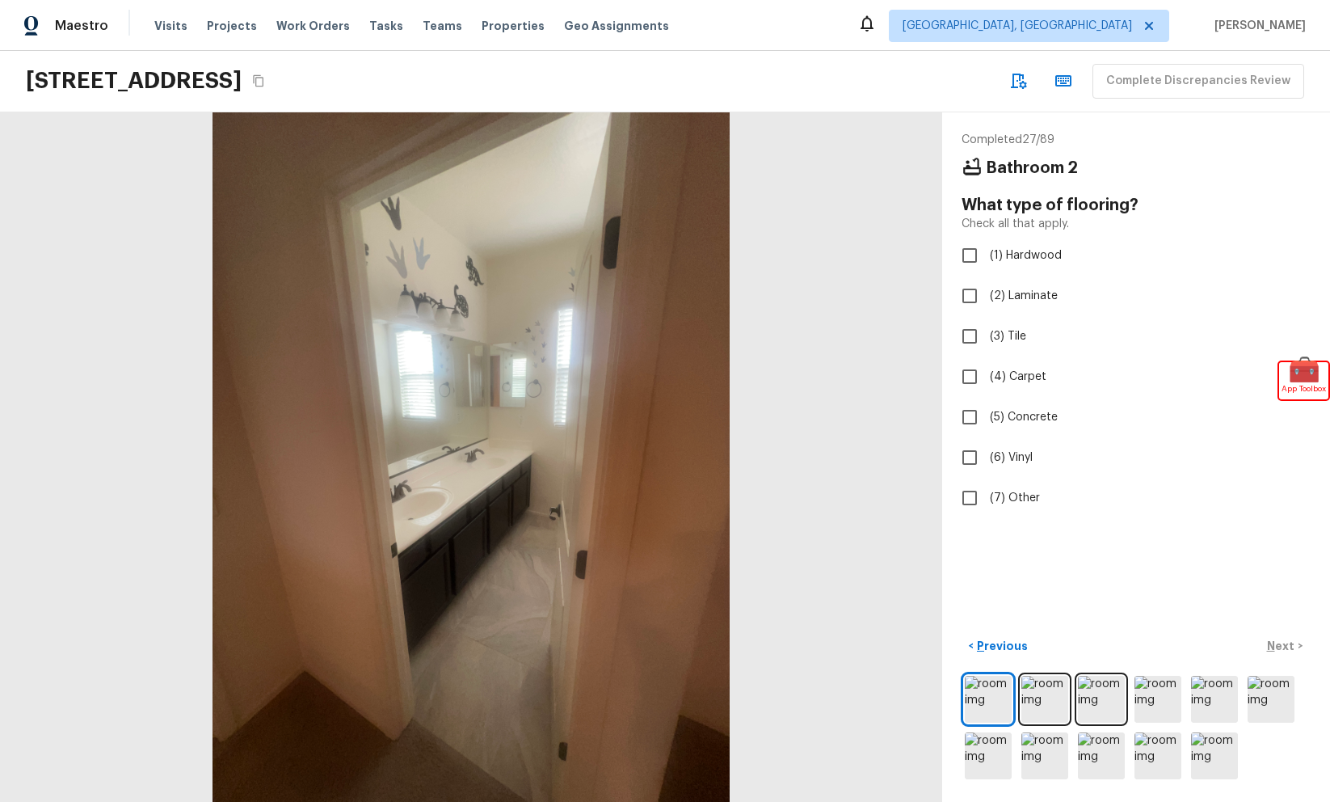
checkbox input "true"
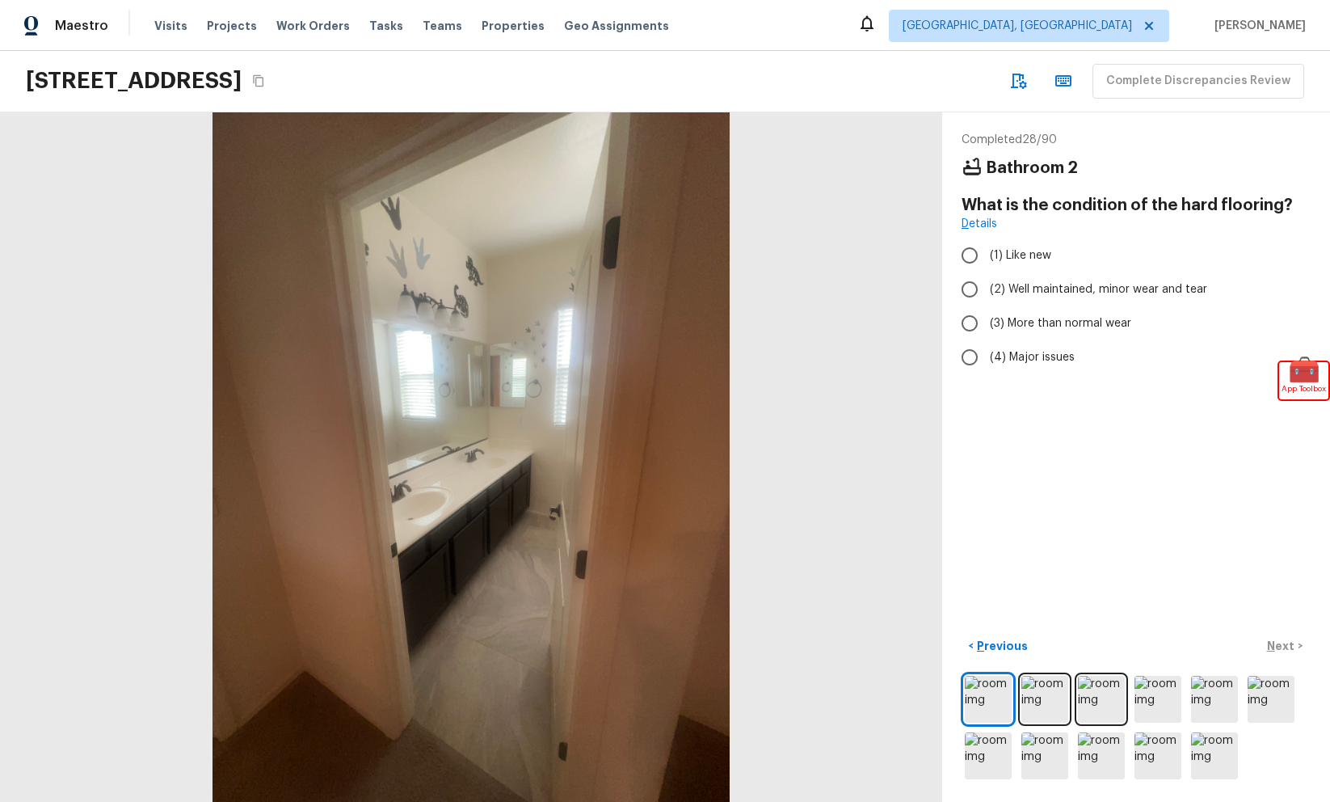
radio input "true"
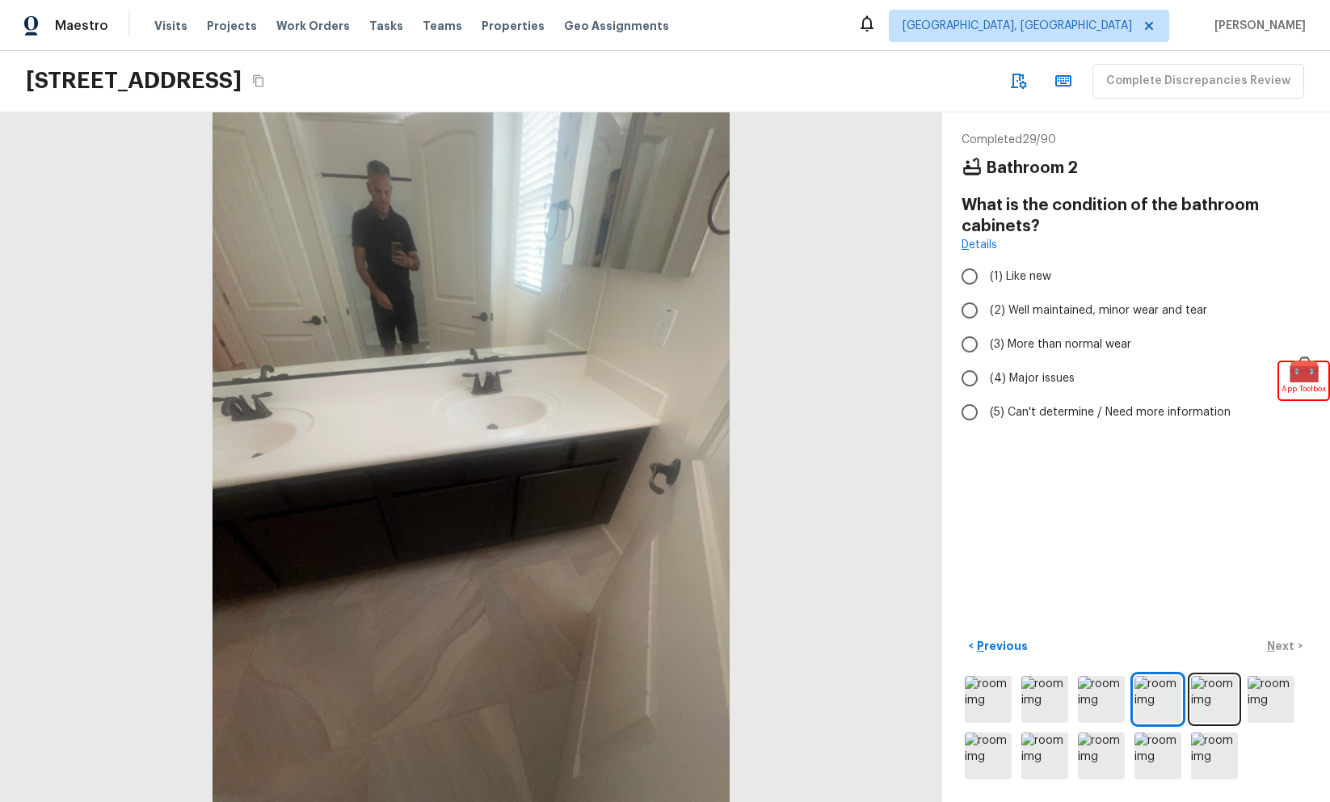
radio input "true"
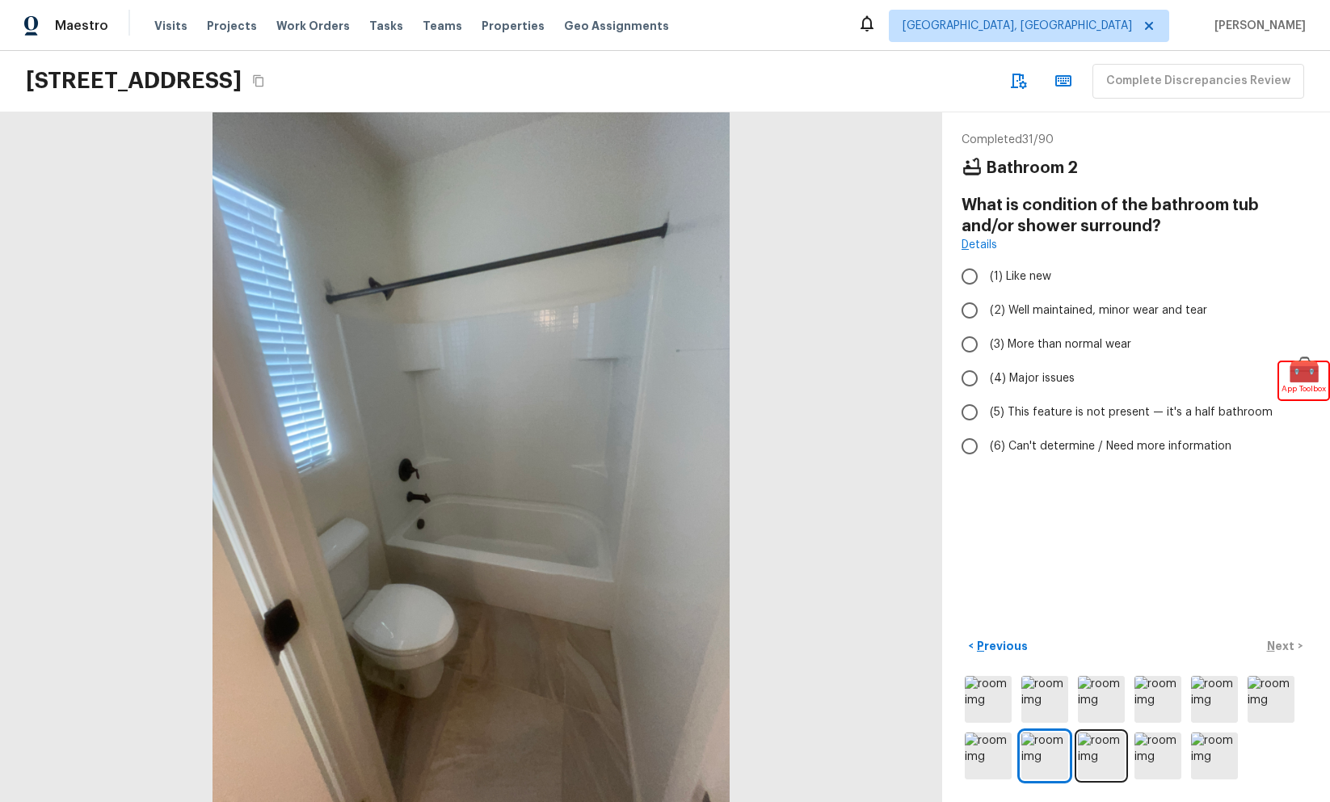
radio input "true"
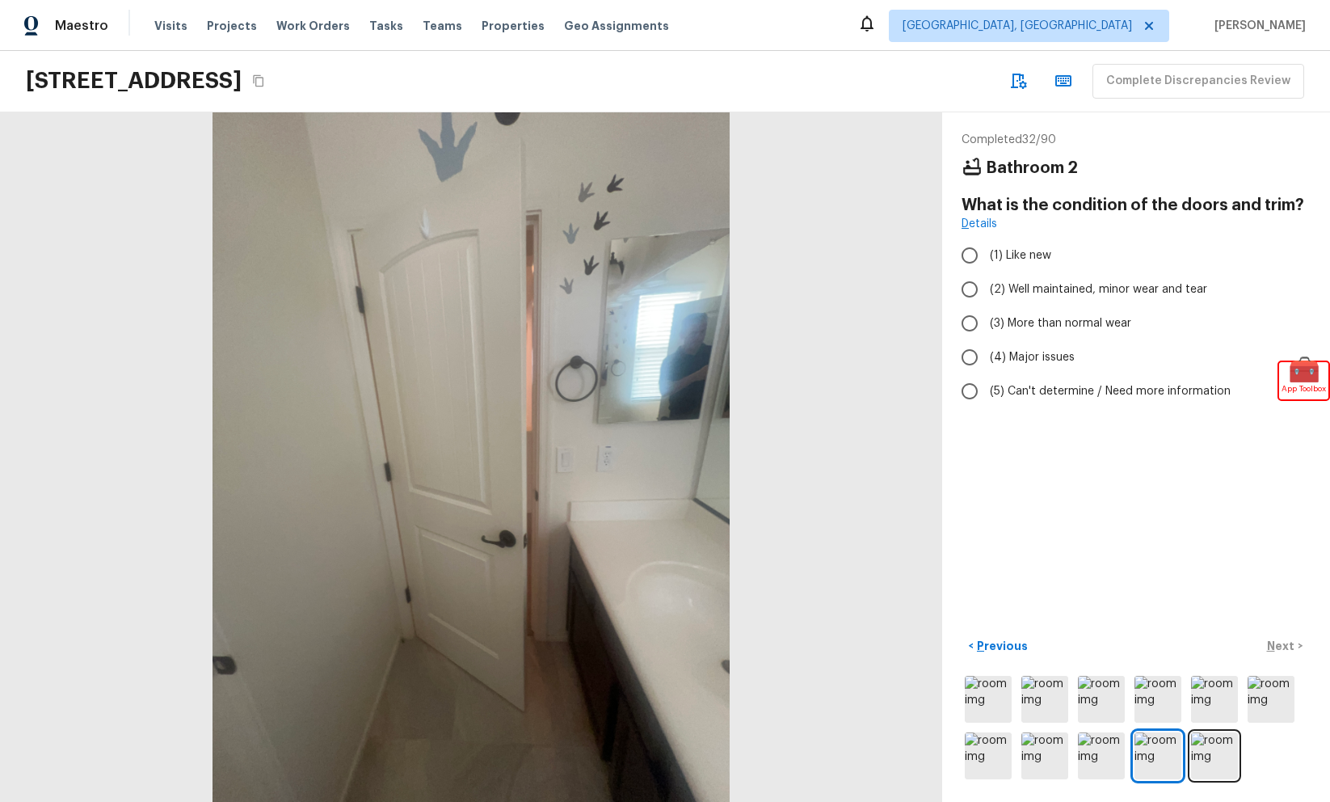
radio input "true"
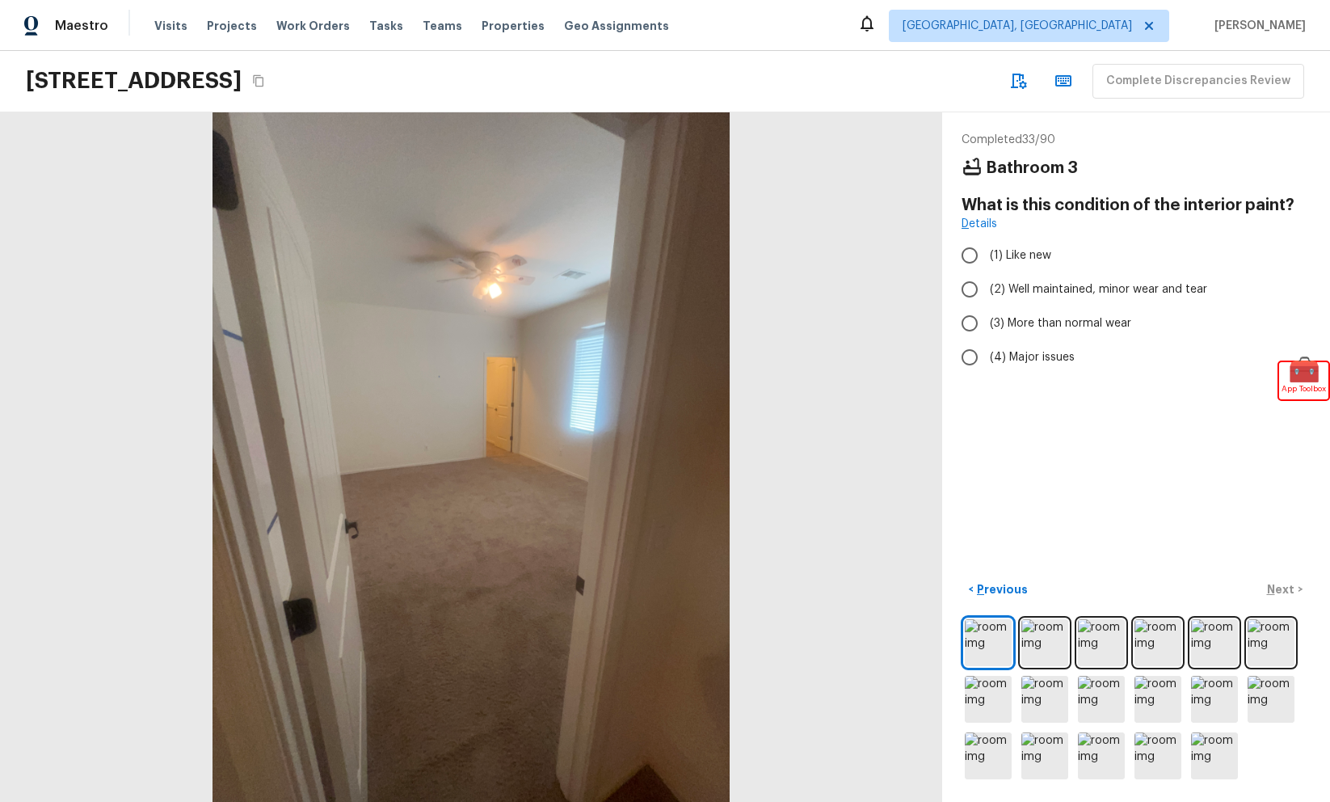
radio input "true"
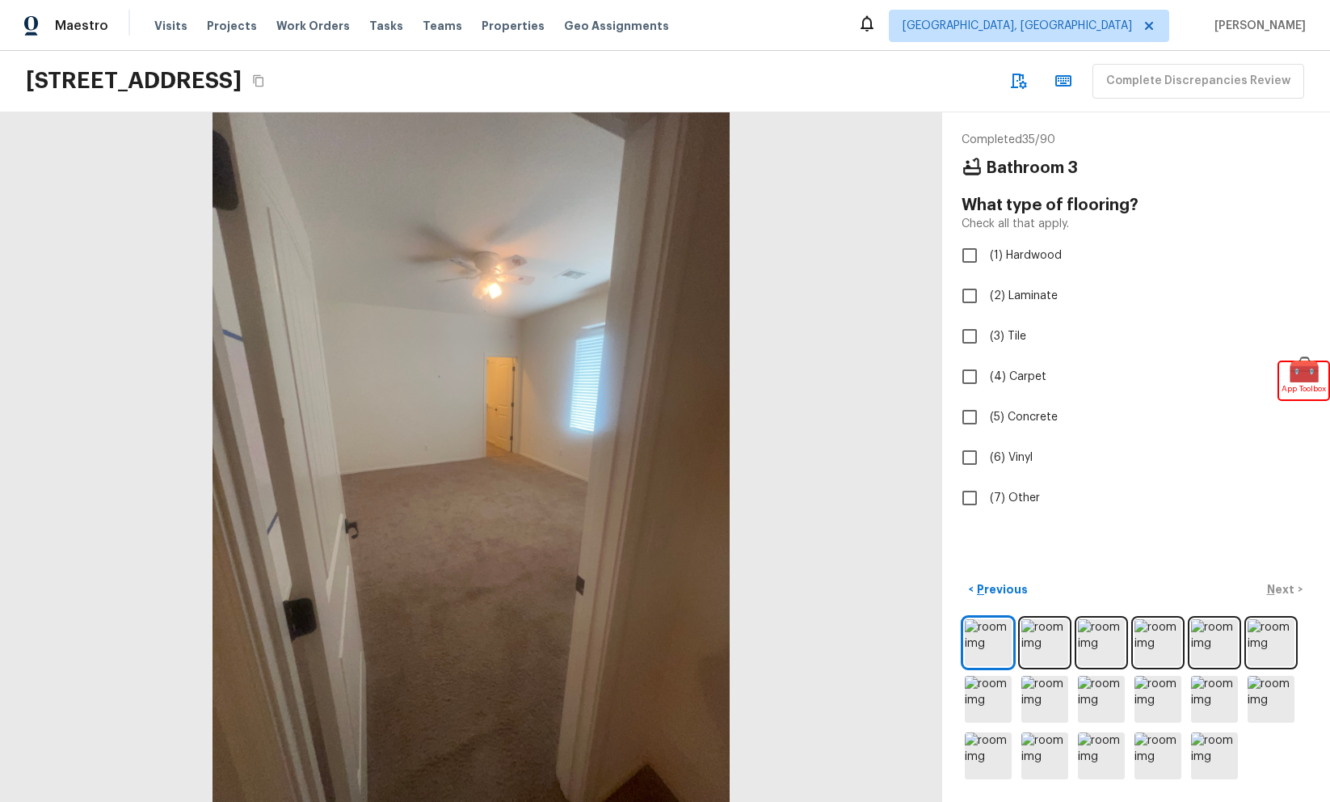
checkbox input "true"
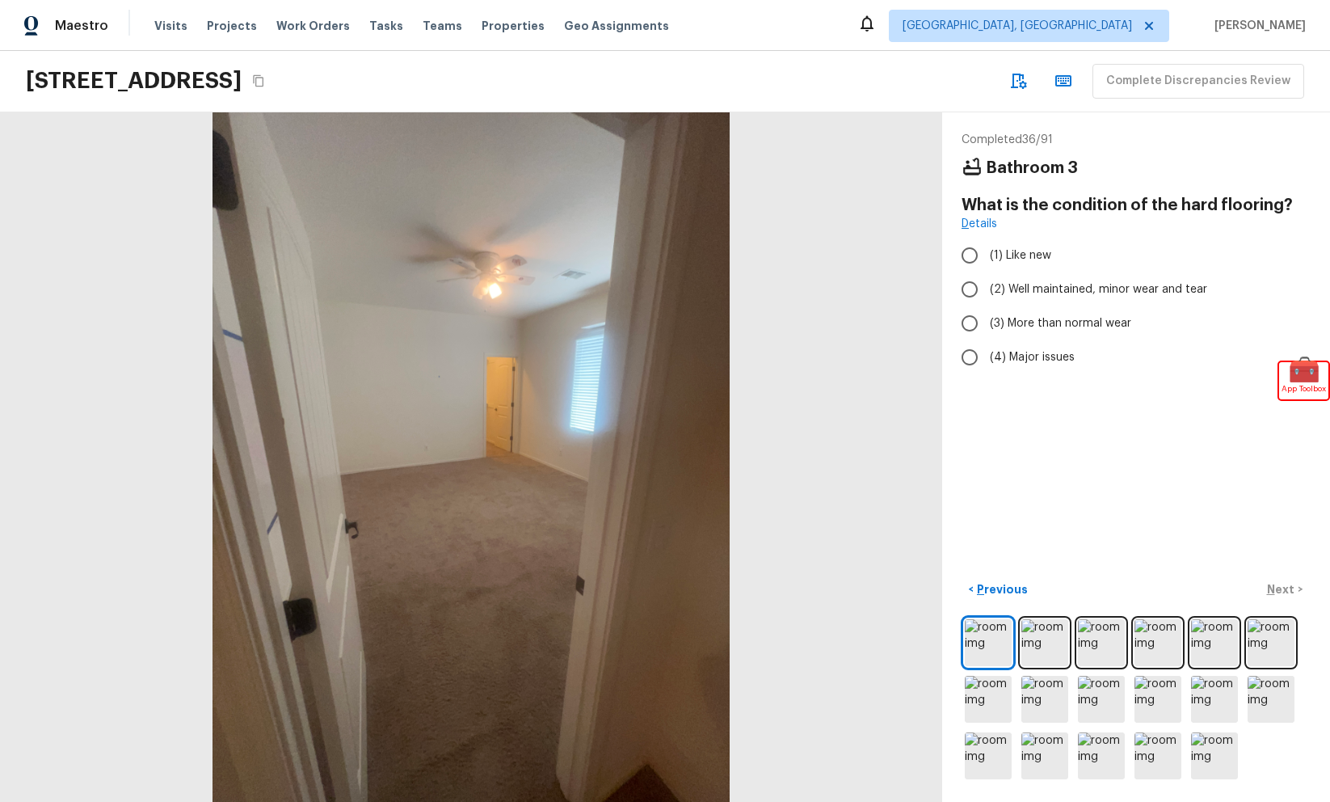
radio input "true"
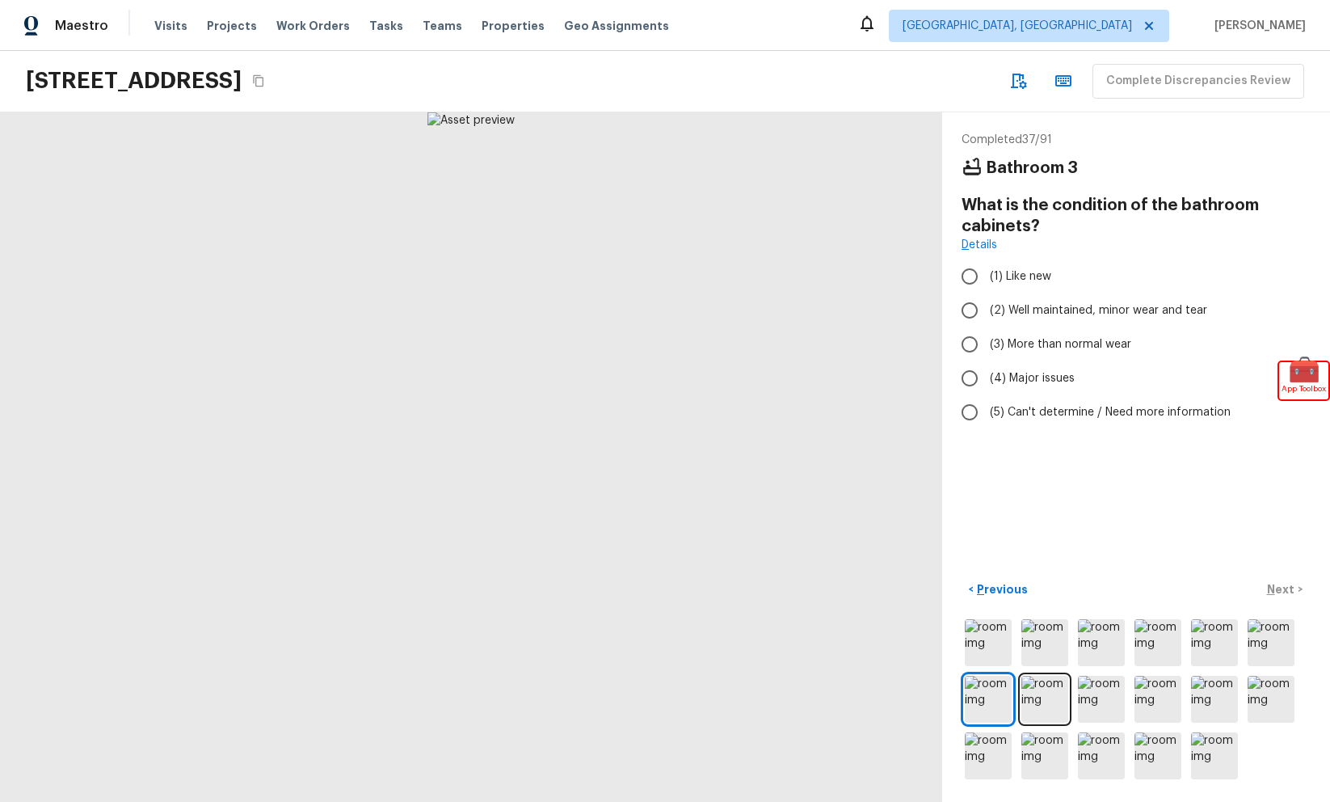
radio input "true"
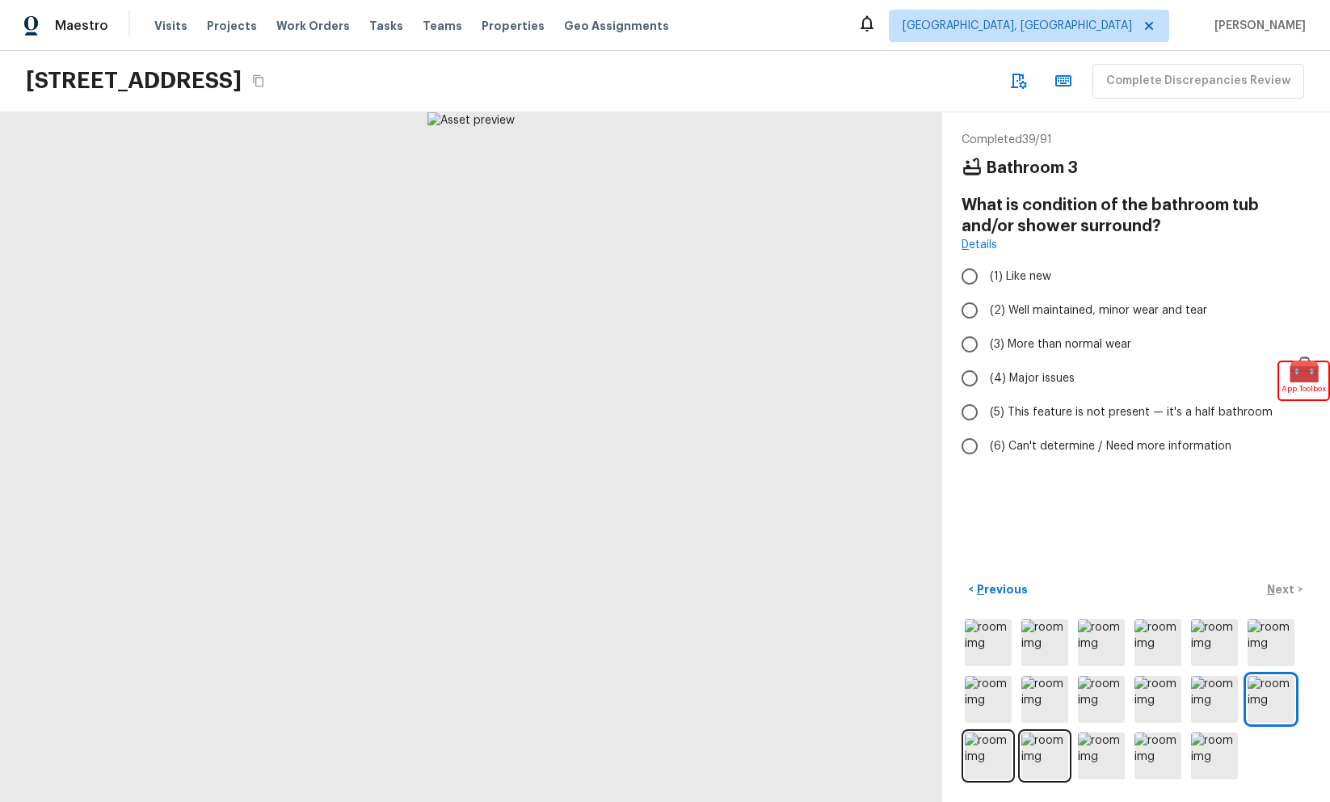
radio input "true"
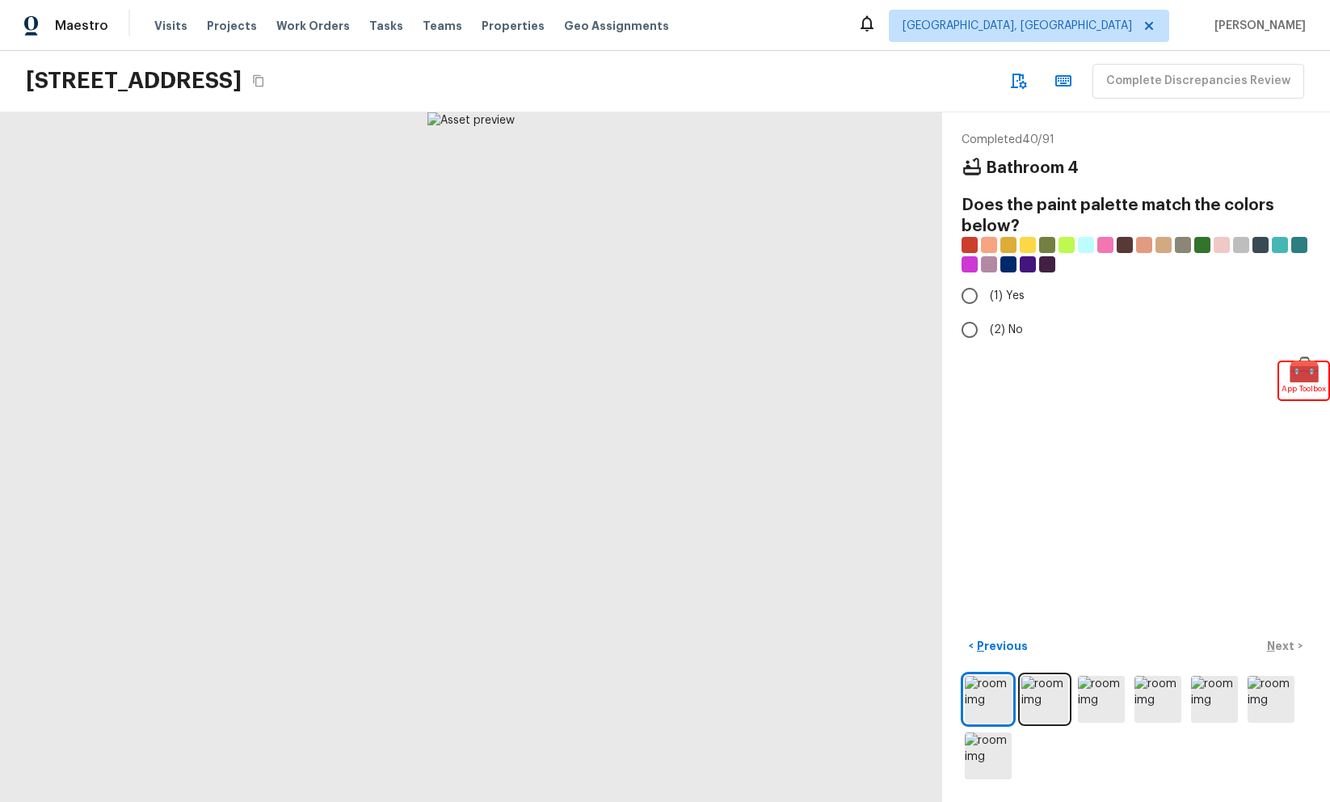
radio input "true"
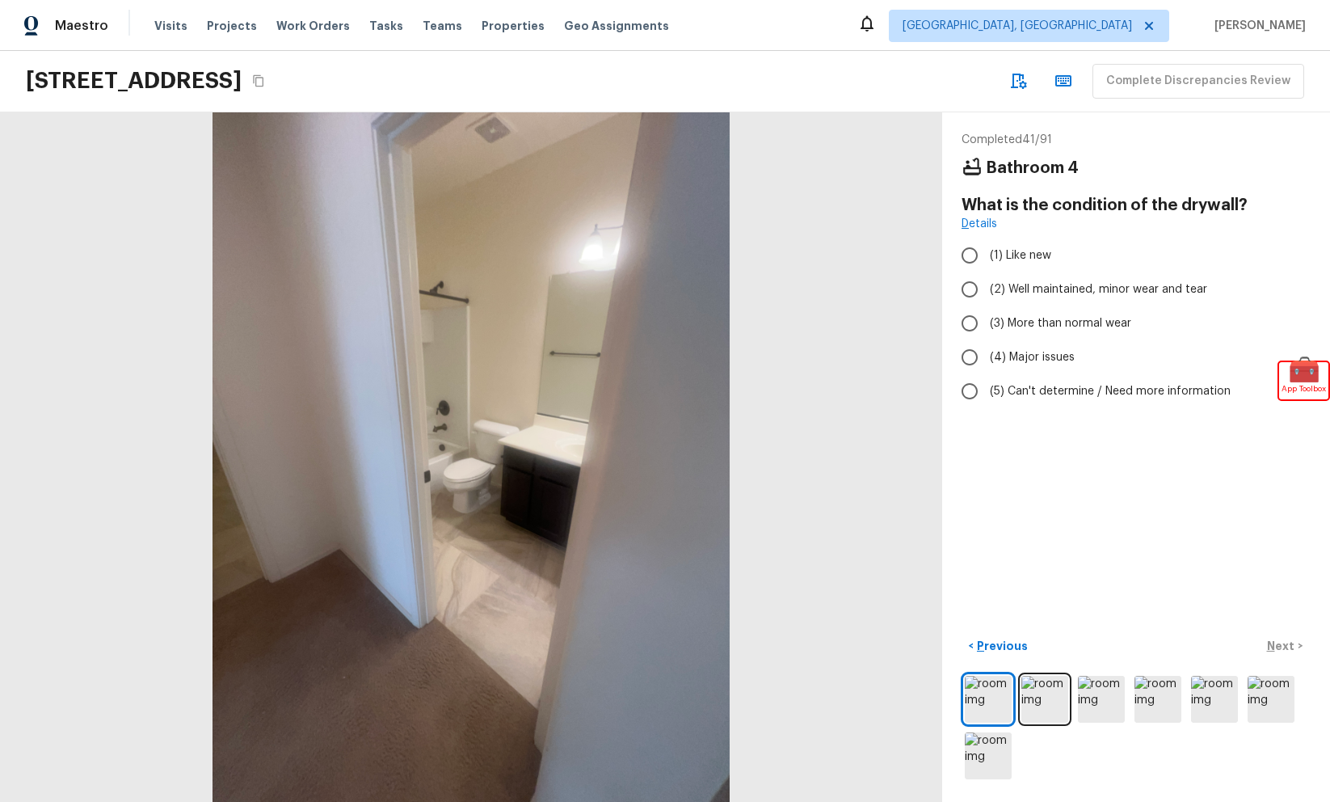
radio input "true"
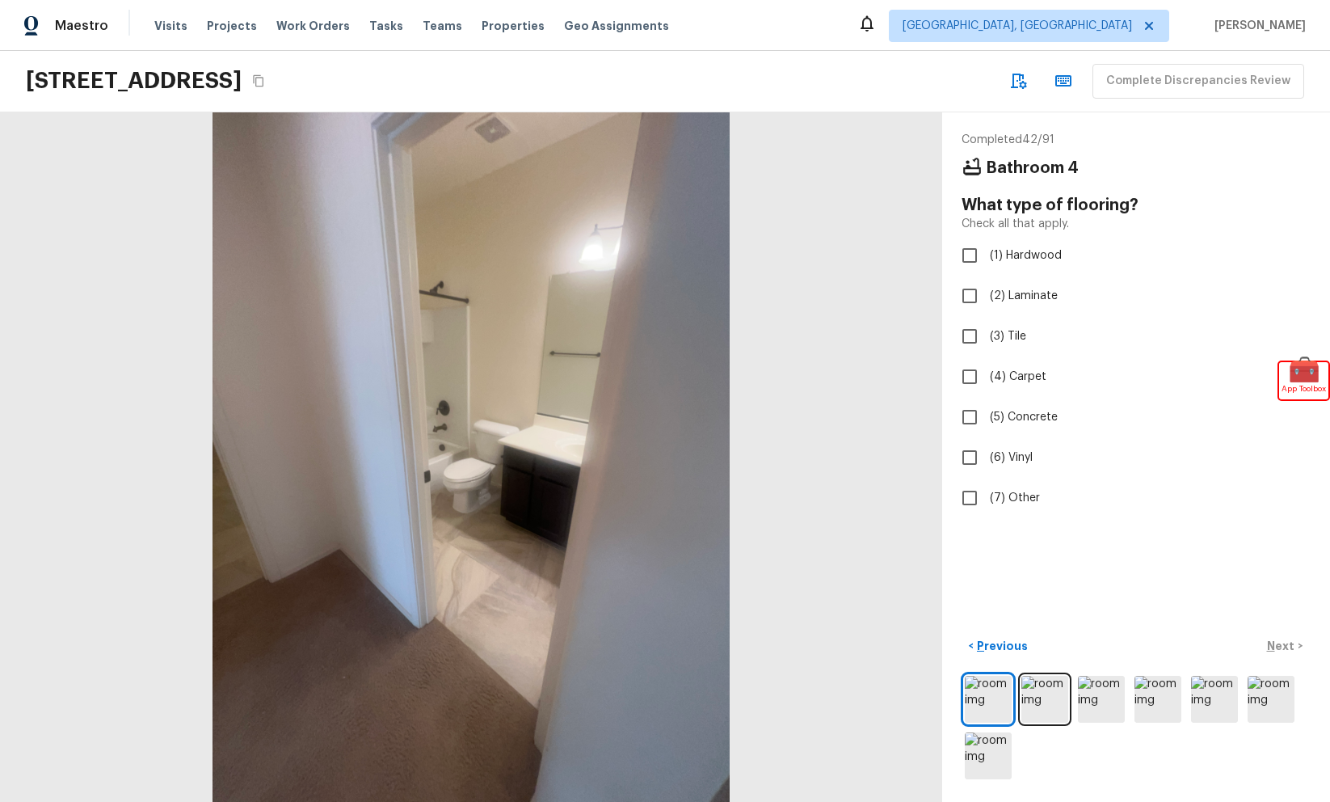
checkbox input "true"
checkbox input "false"
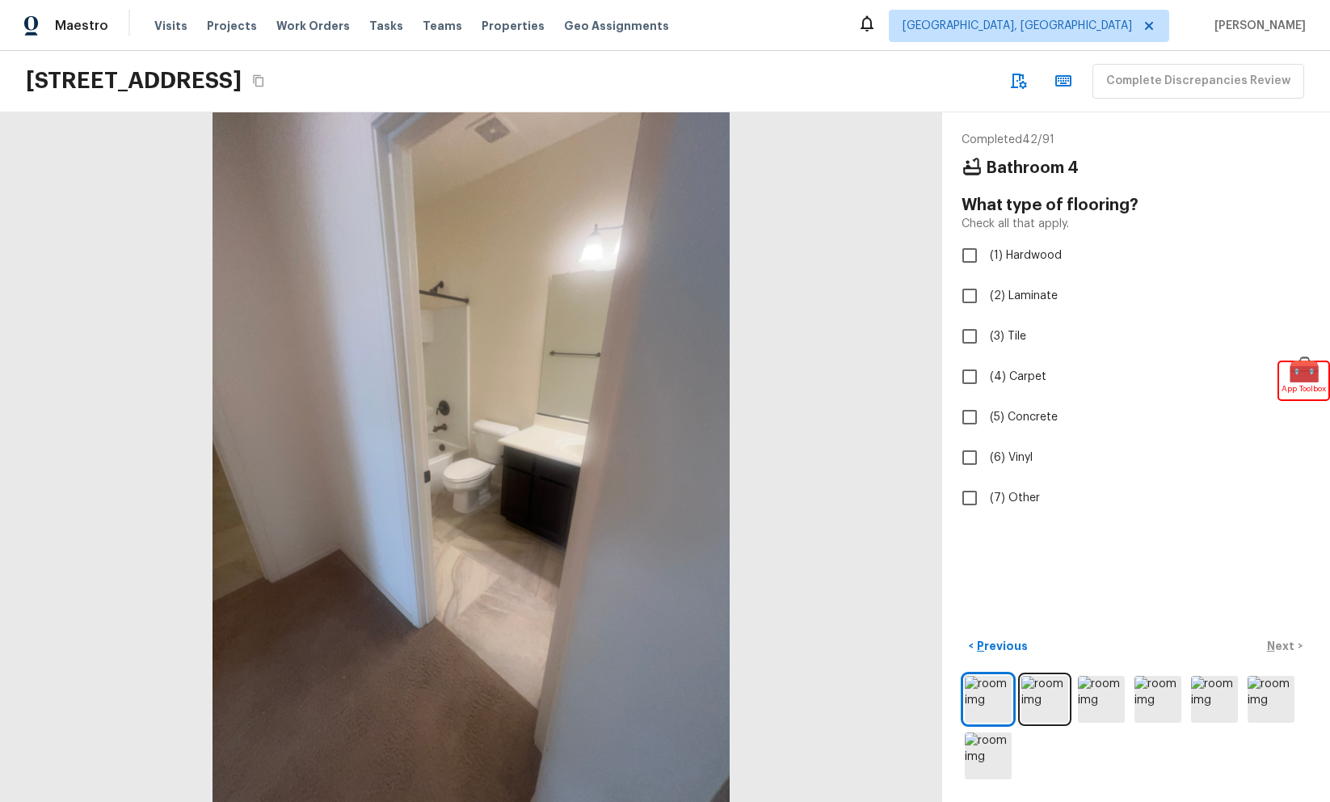
checkbox input "true"
checkbox input "false"
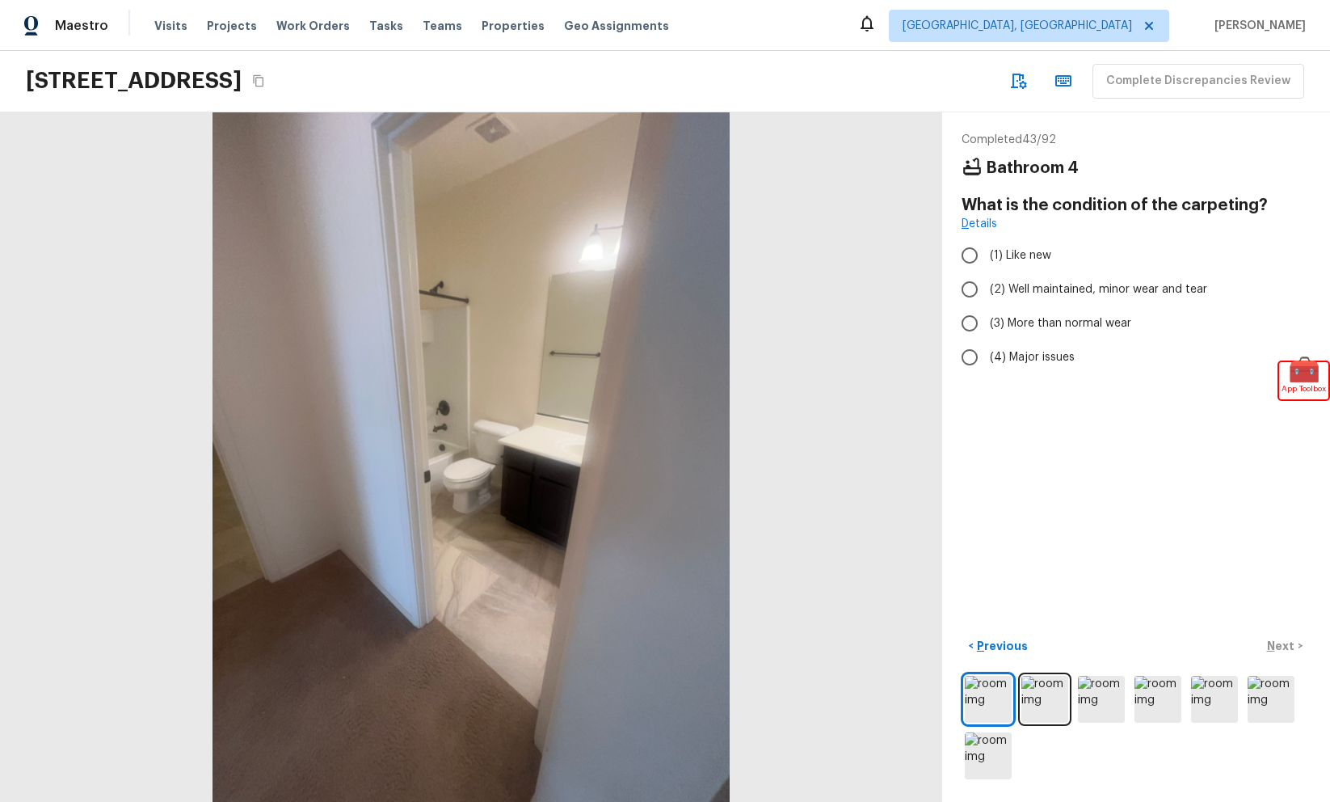
radio input "true"
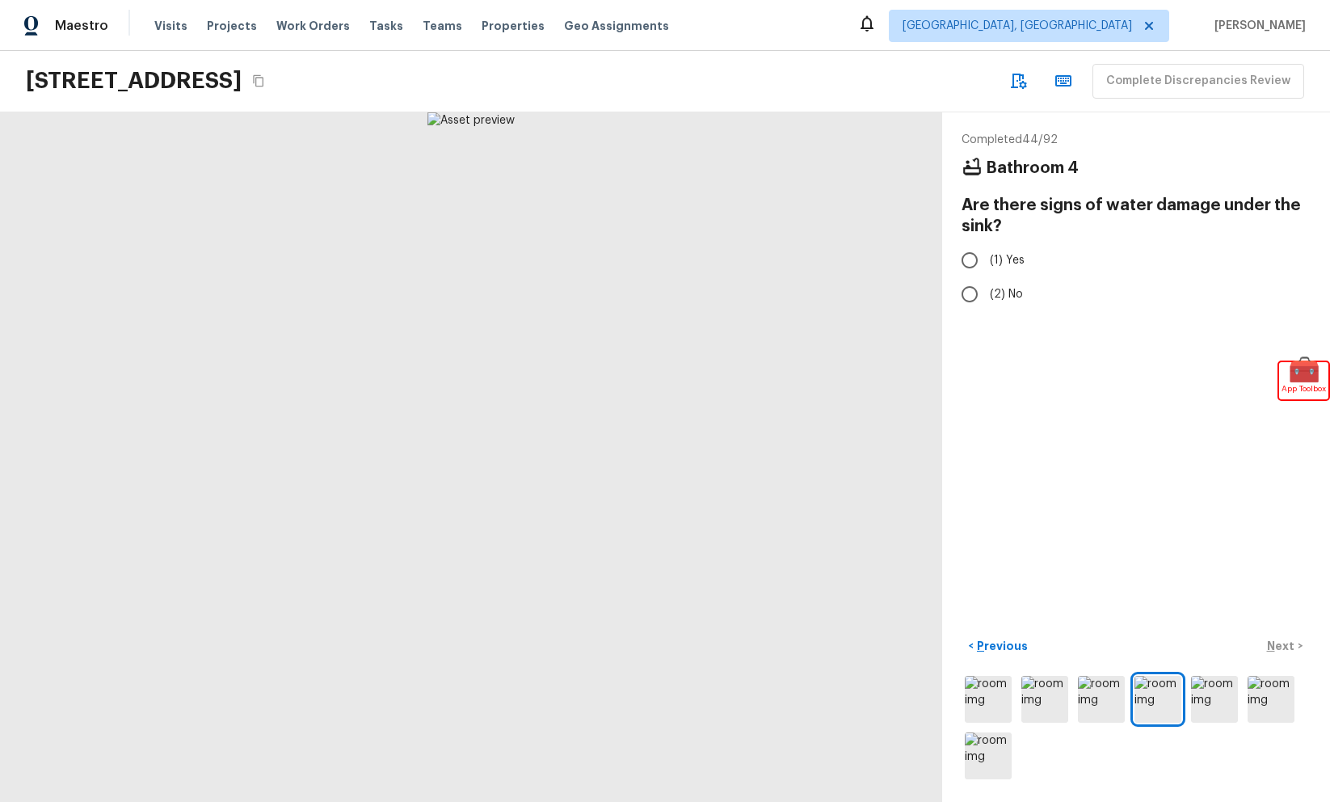
radio input "true"
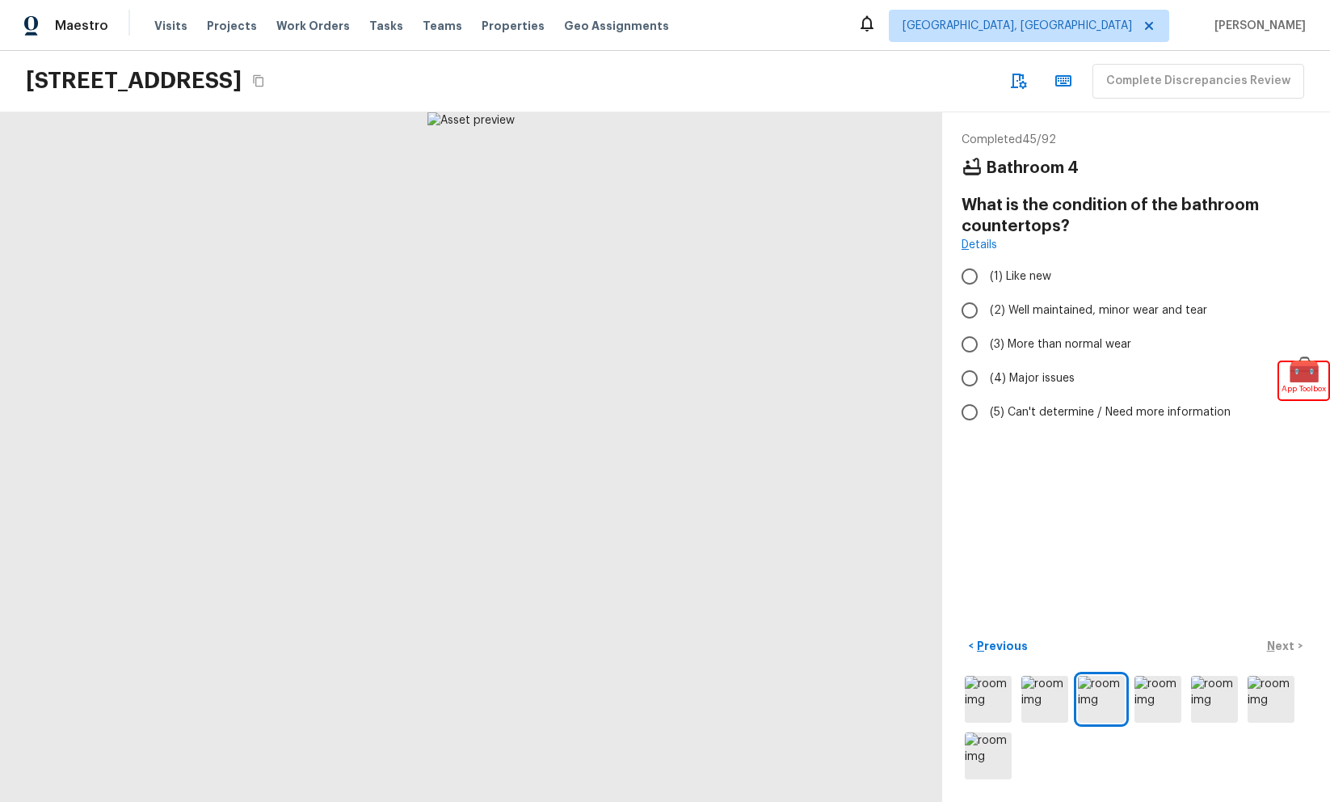
radio input "true"
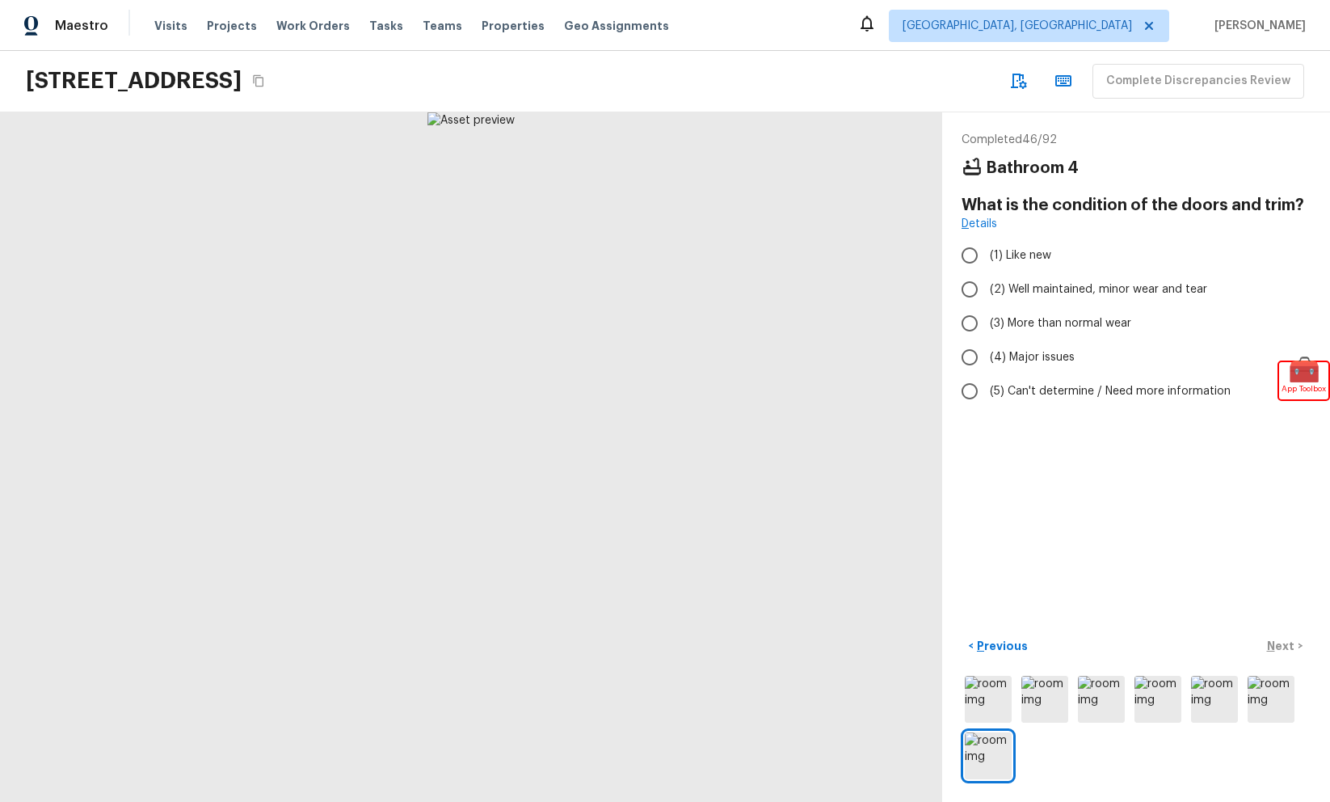
radio input "true"
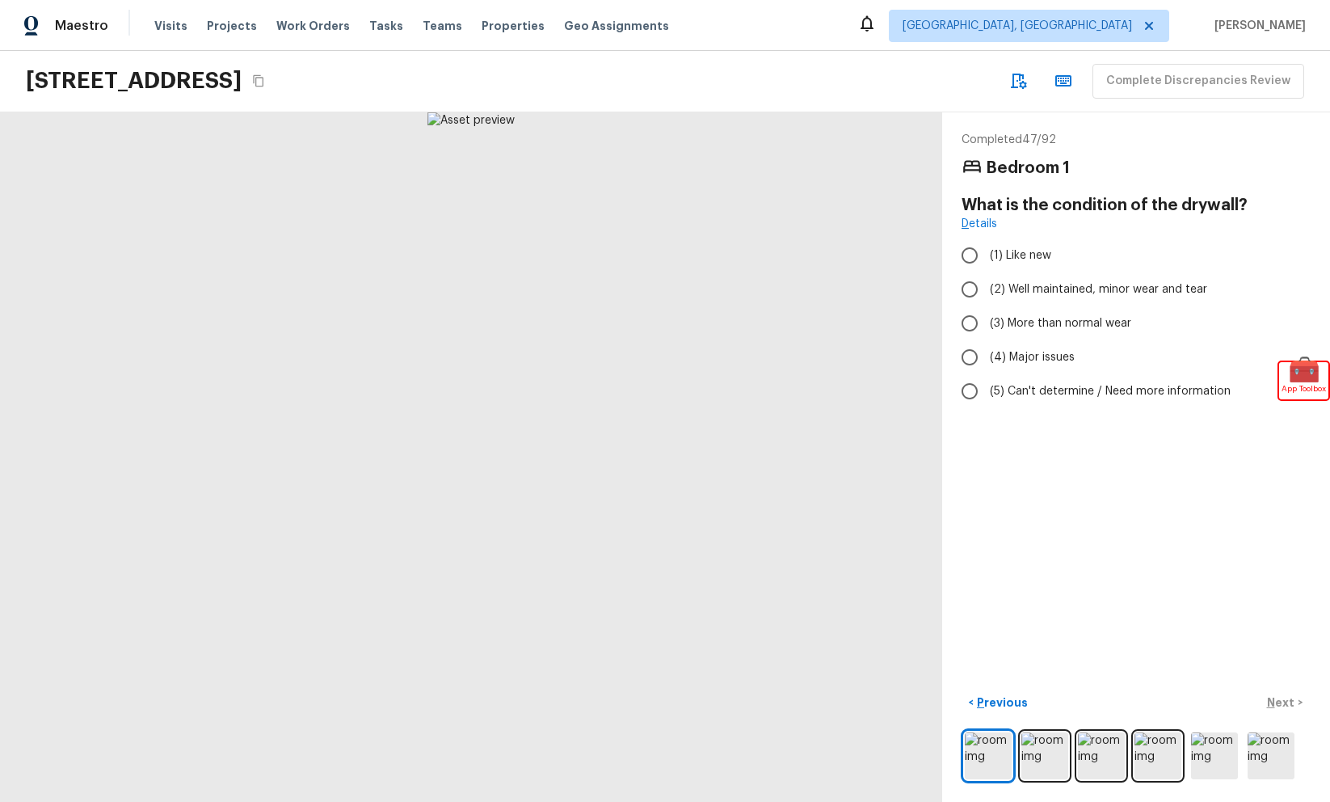
radio input "true"
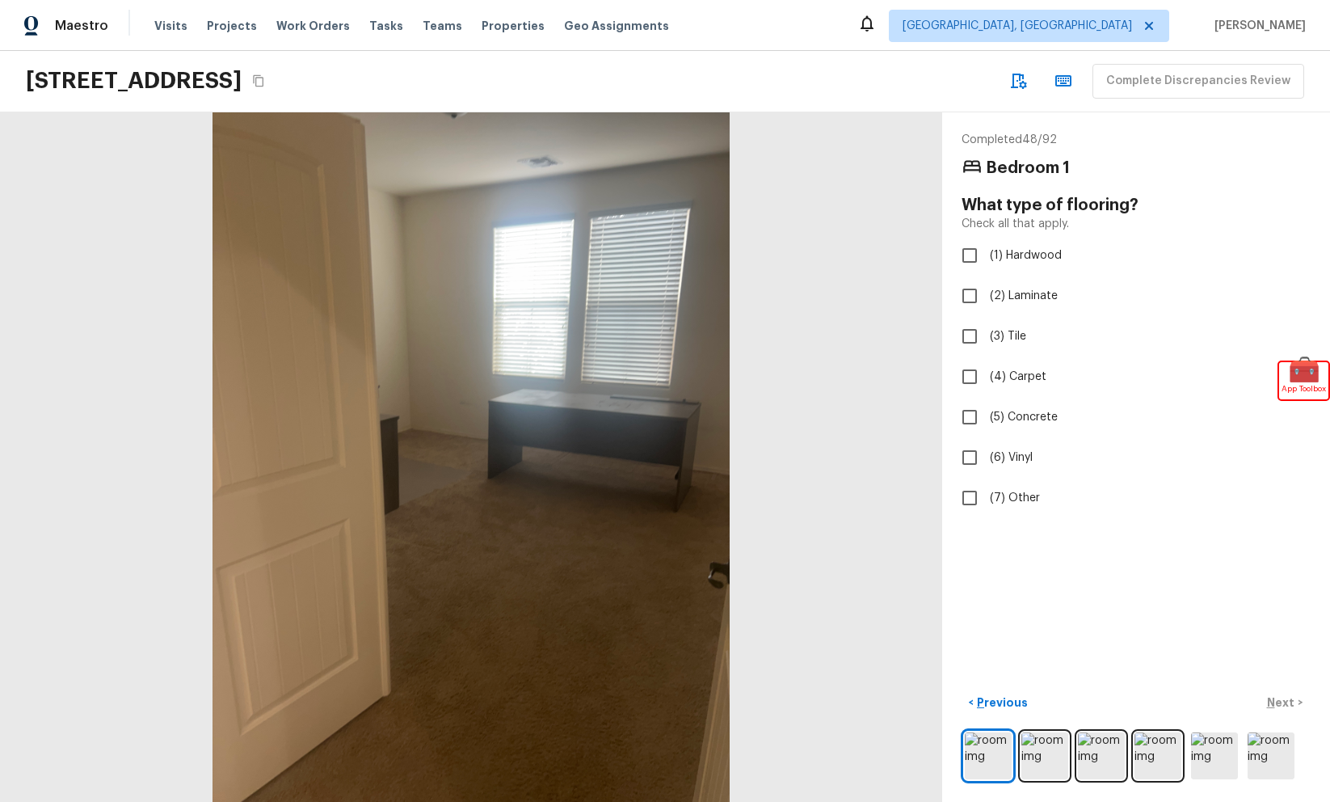
checkbox input "true"
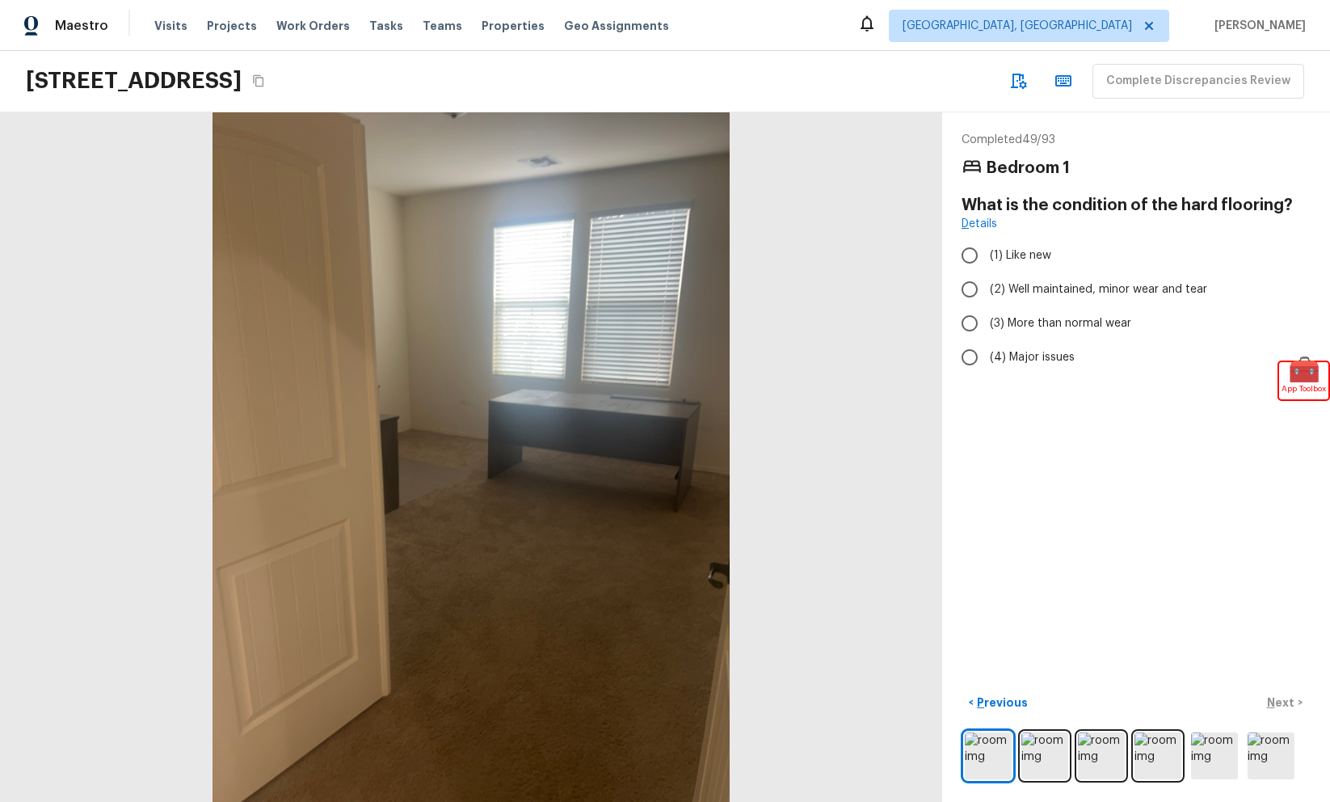
radio input "true"
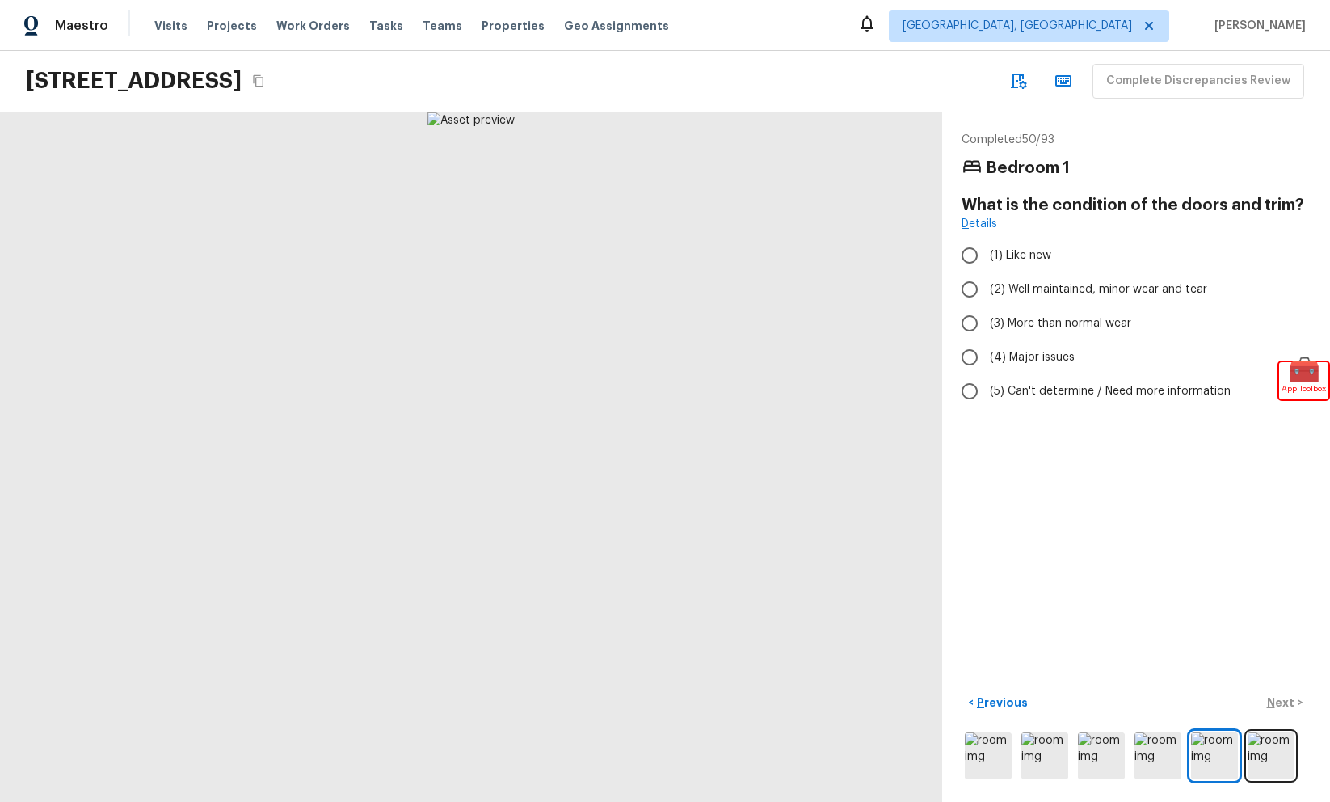
radio input "true"
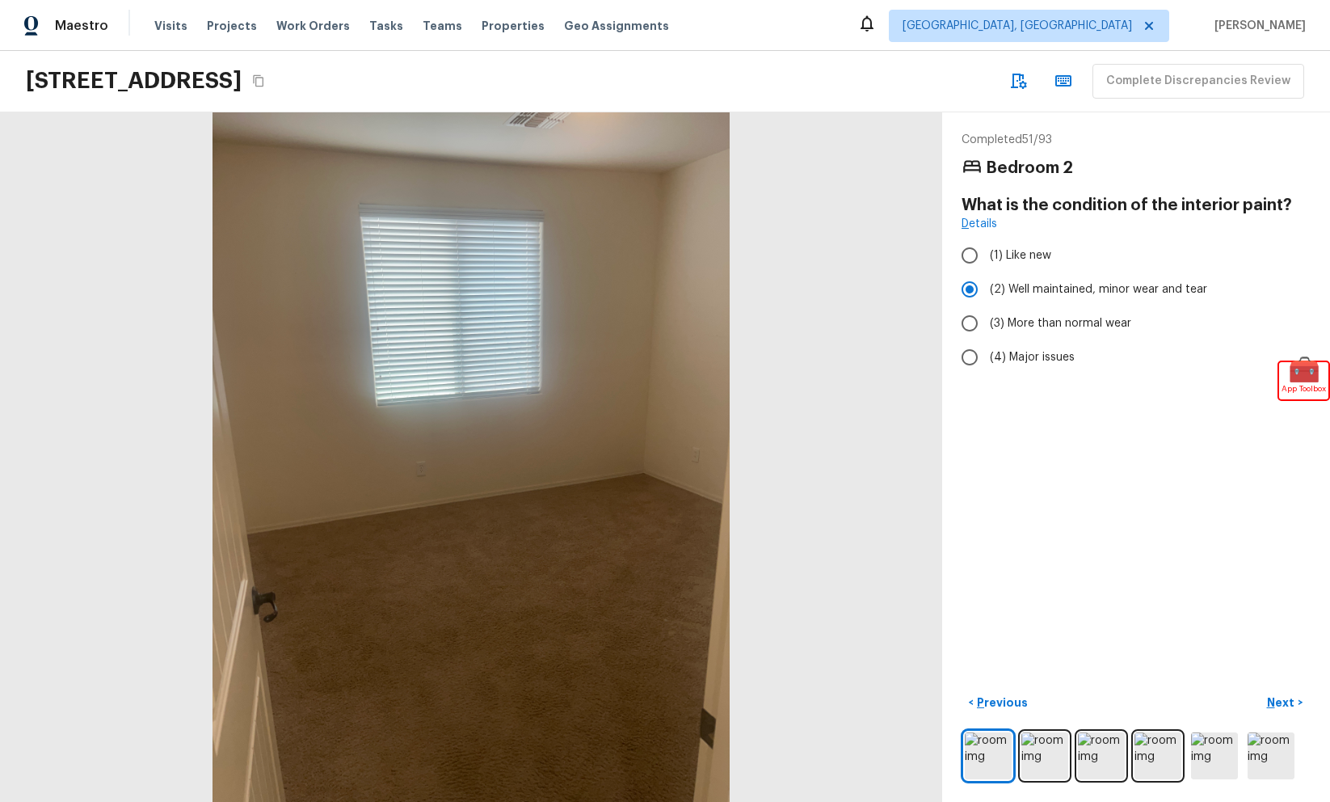
radio input "false"
radio input "true"
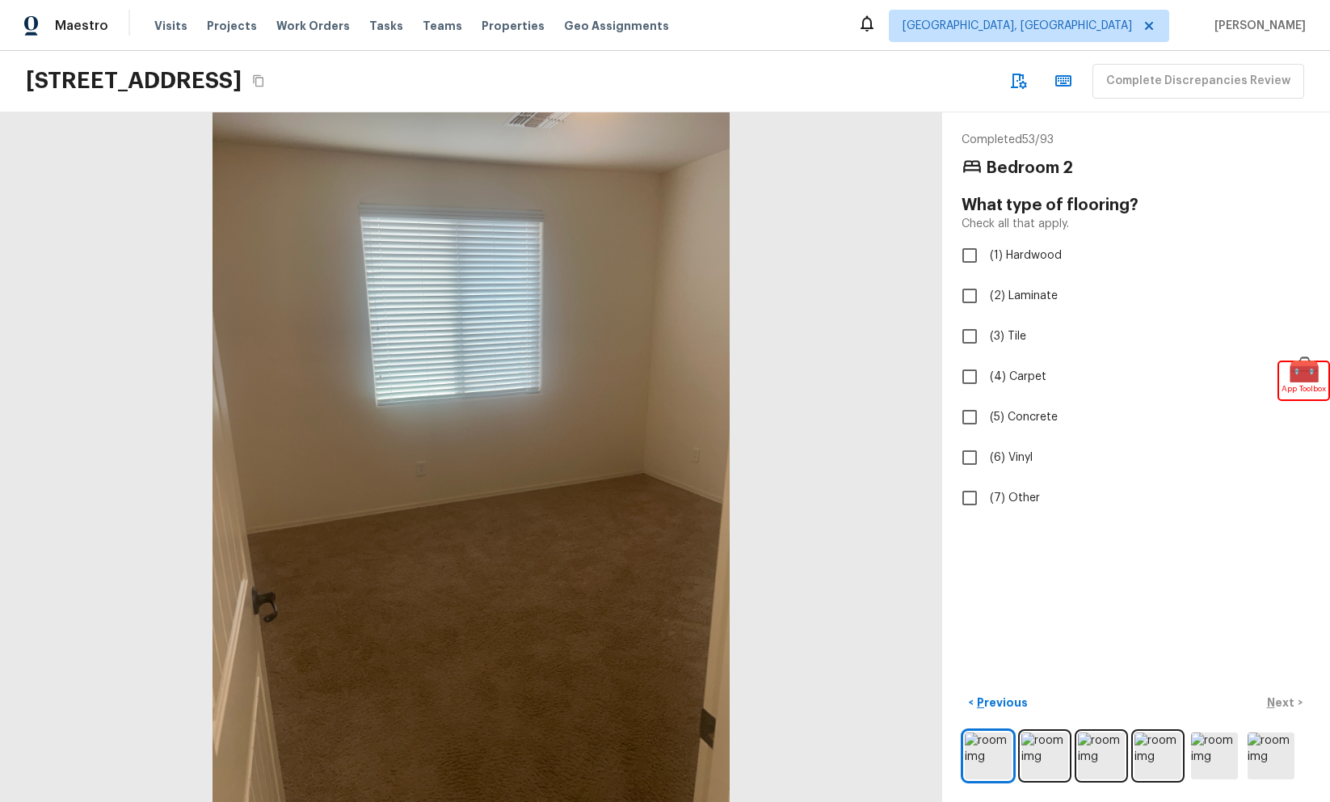
checkbox input "true"
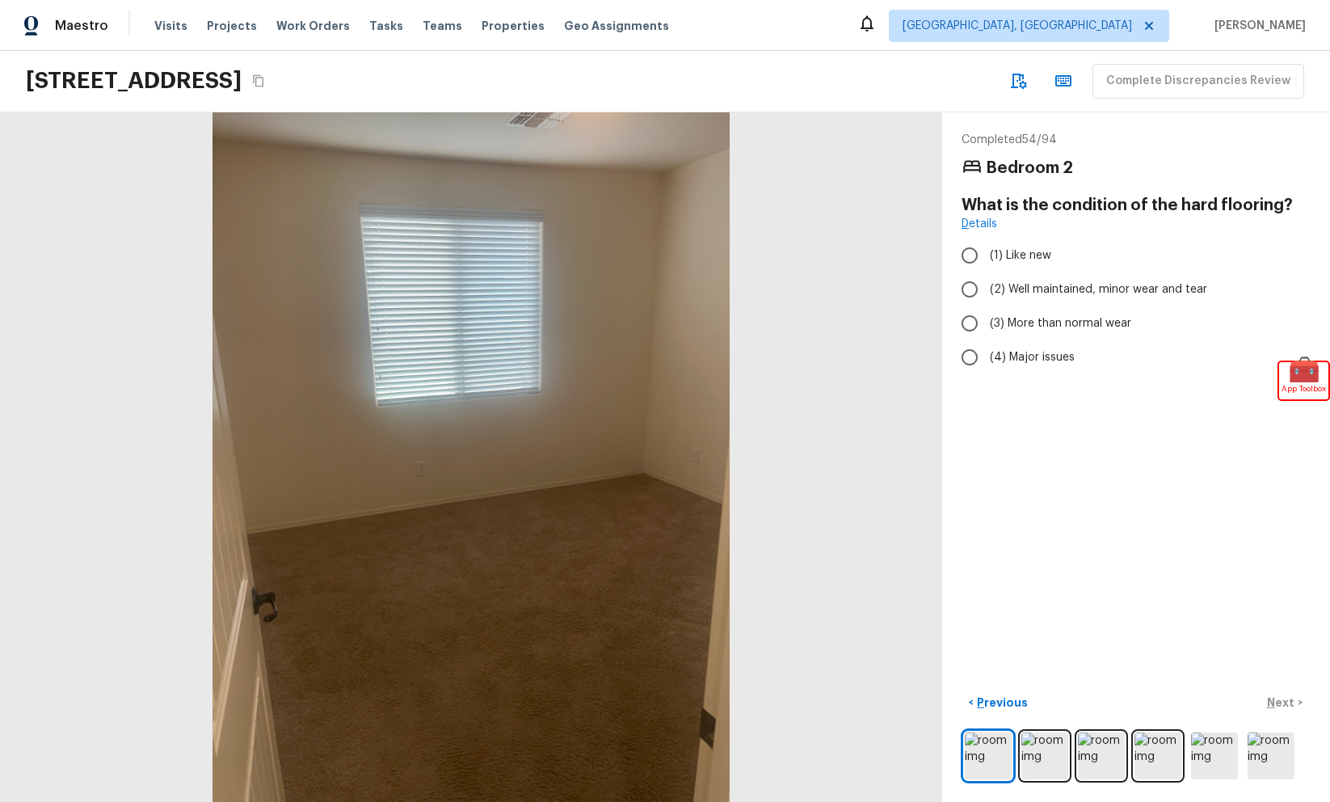
radio input "true"
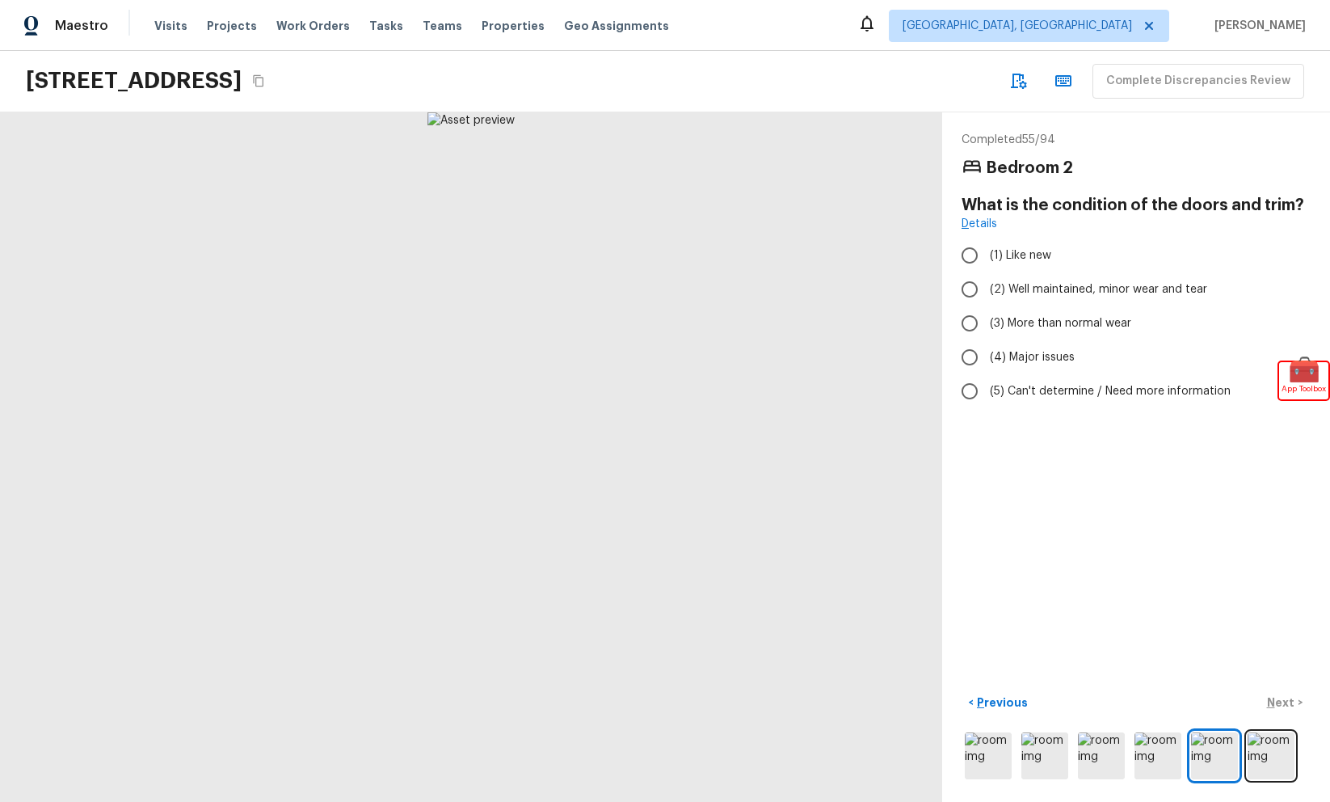
radio input "true"
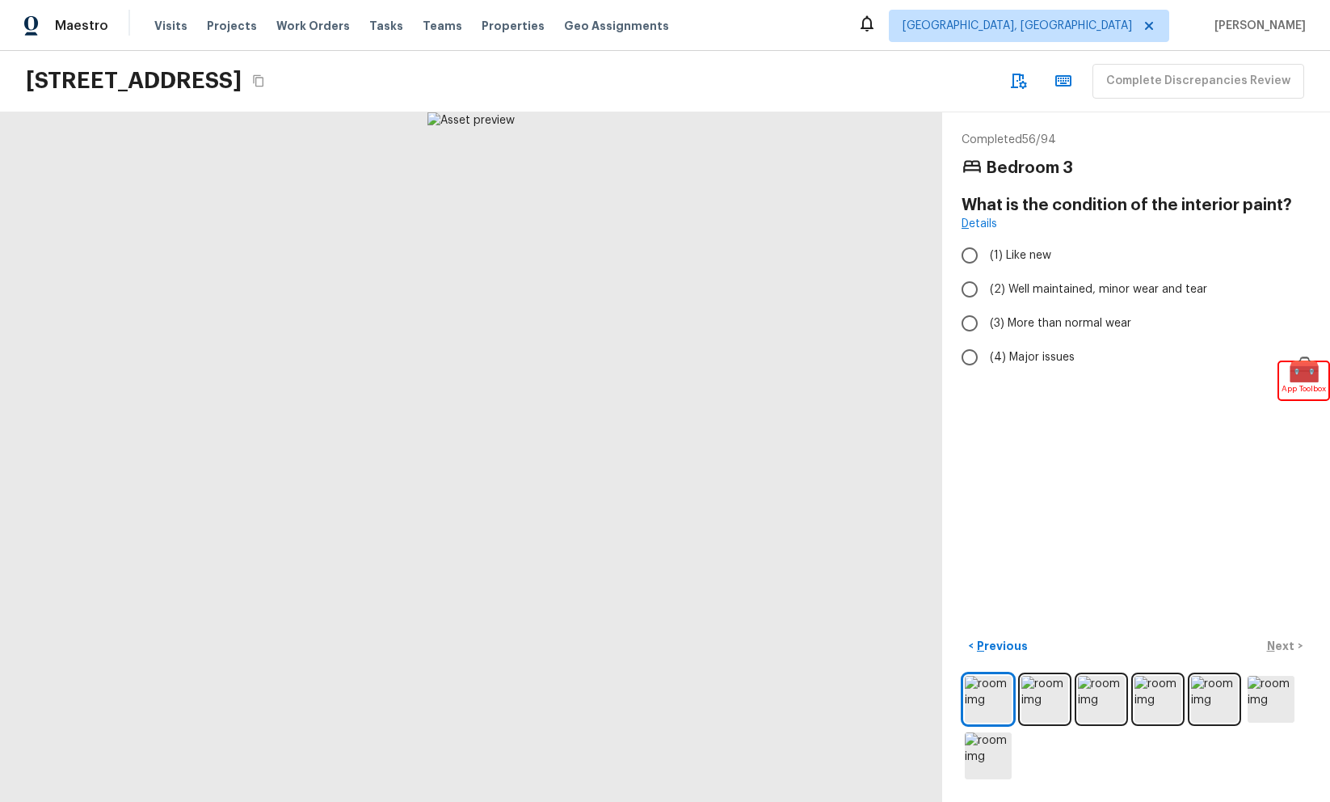
radio input "true"
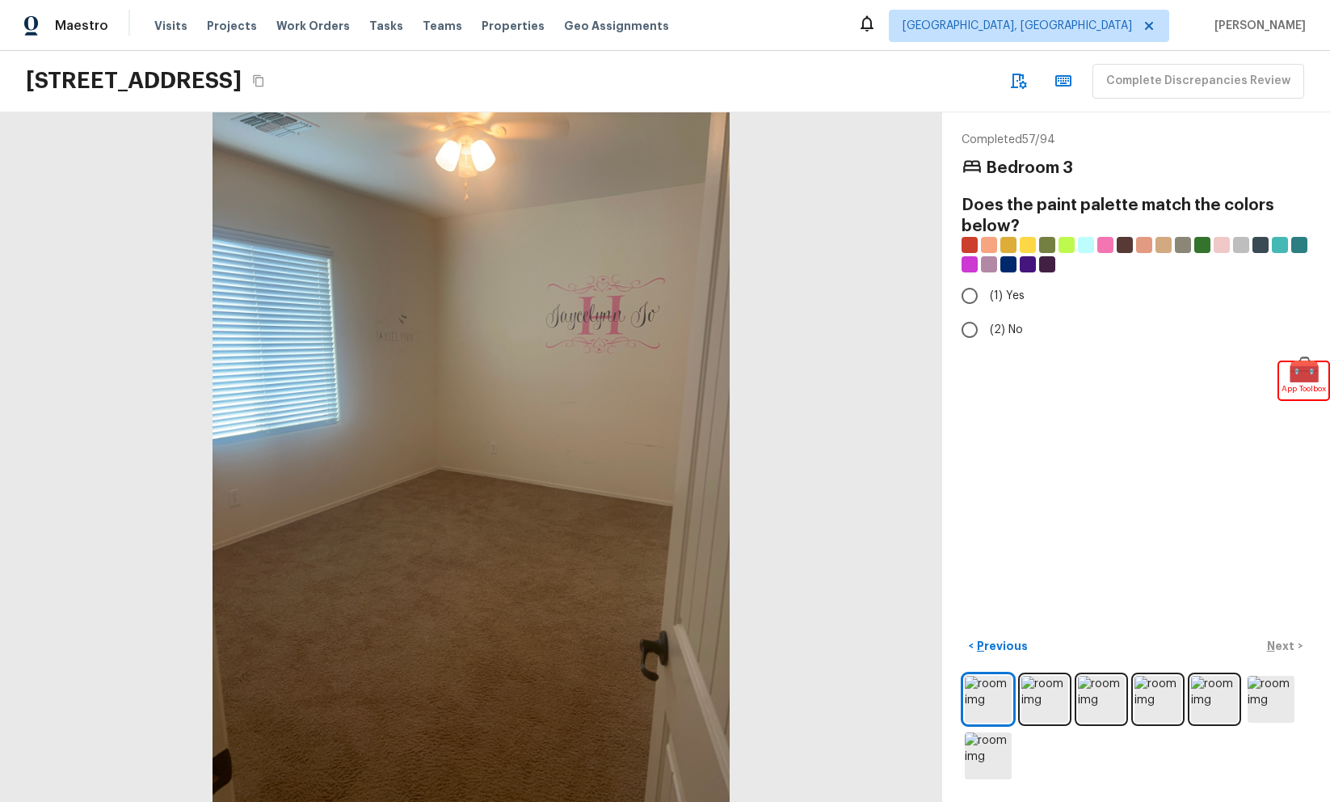
radio input "true"
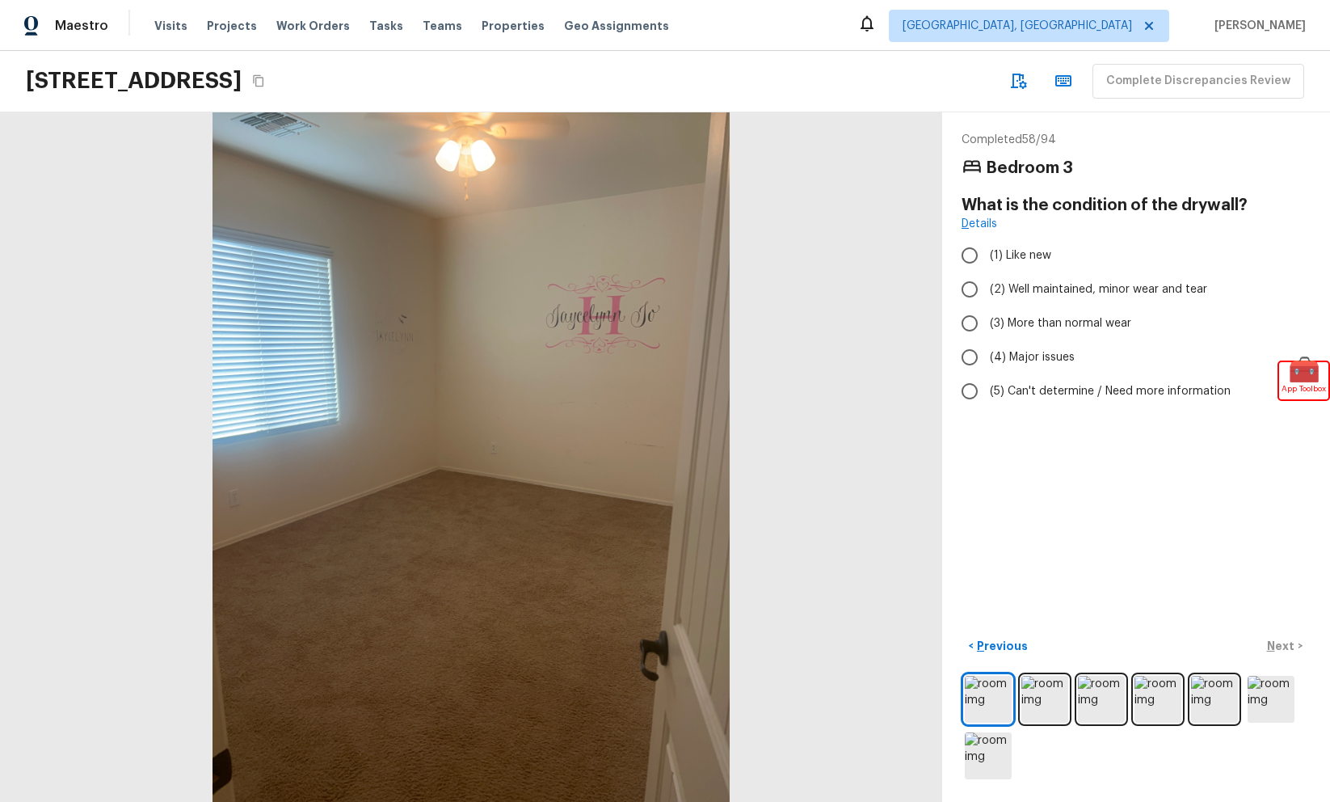
radio input "true"
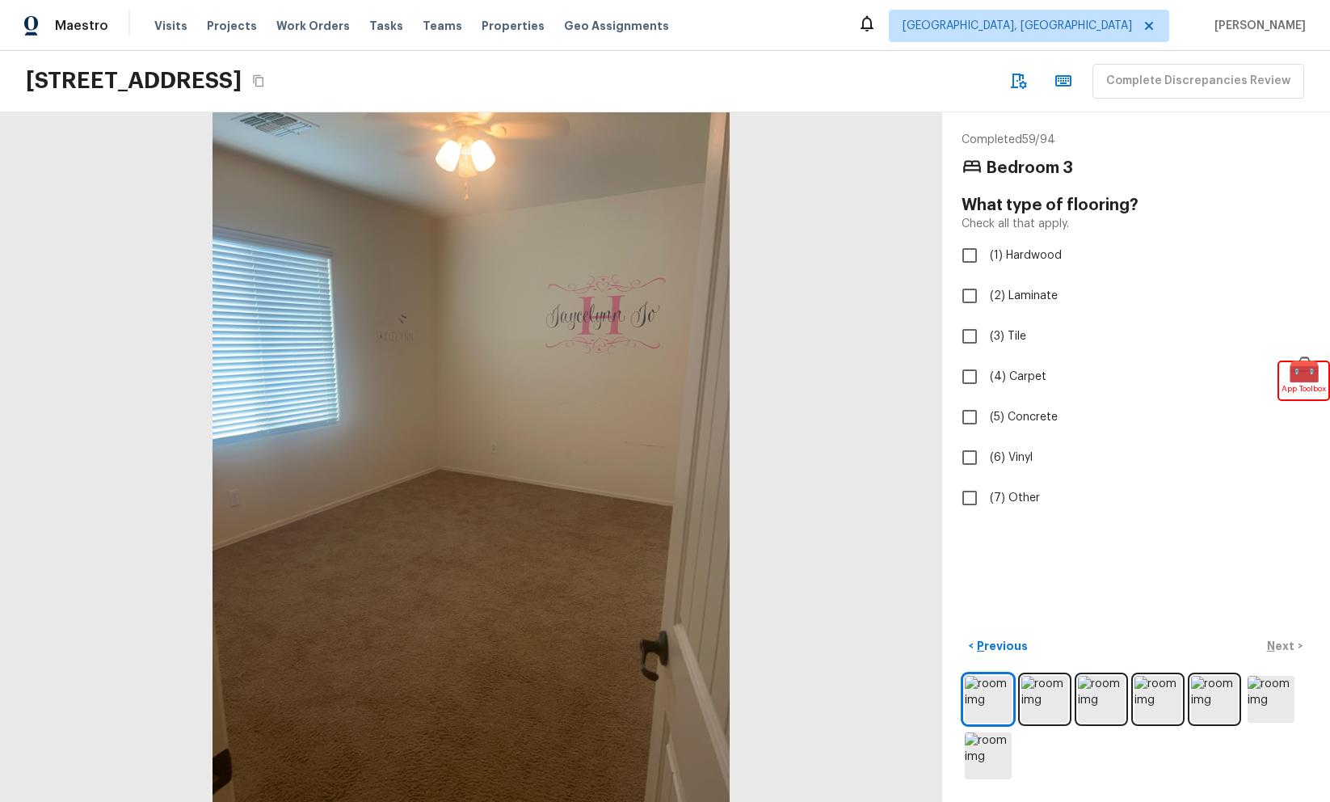
checkbox input "true"
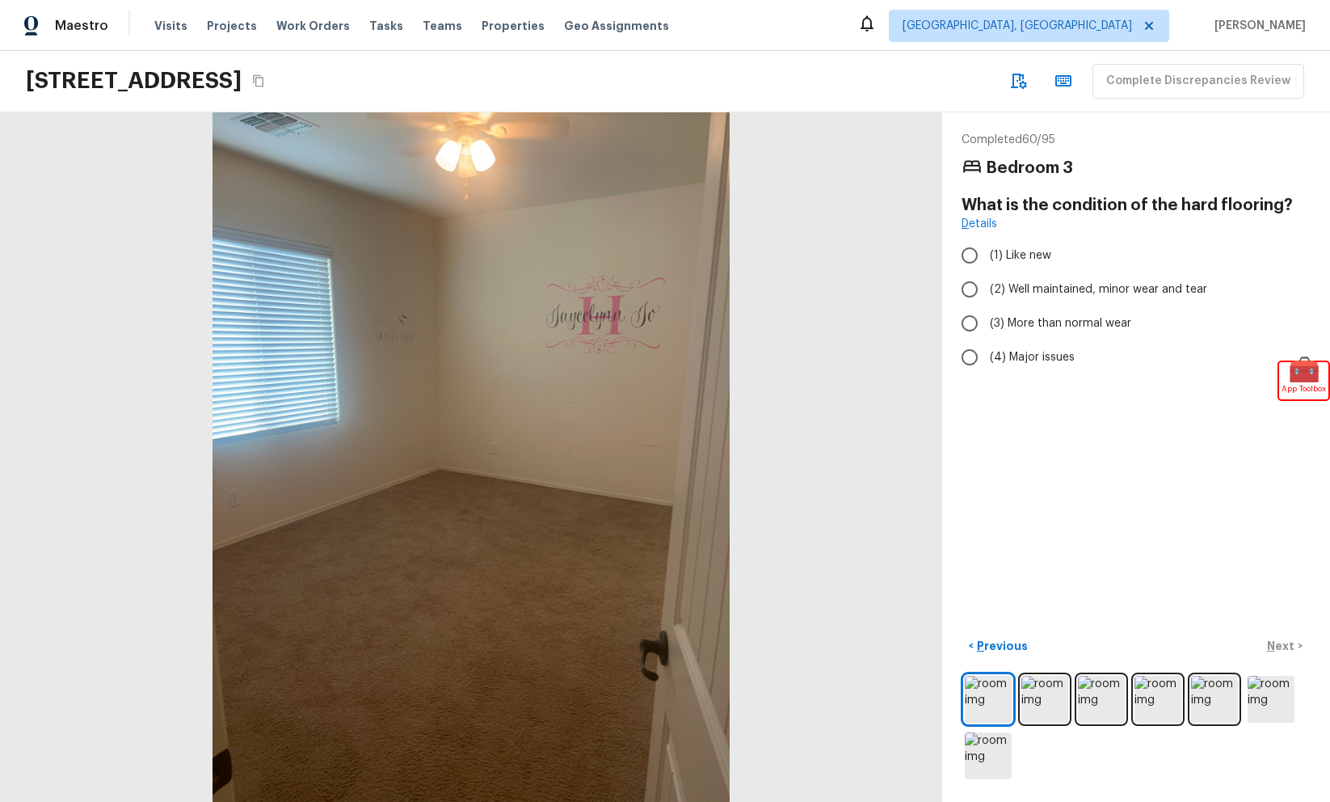
radio input "true"
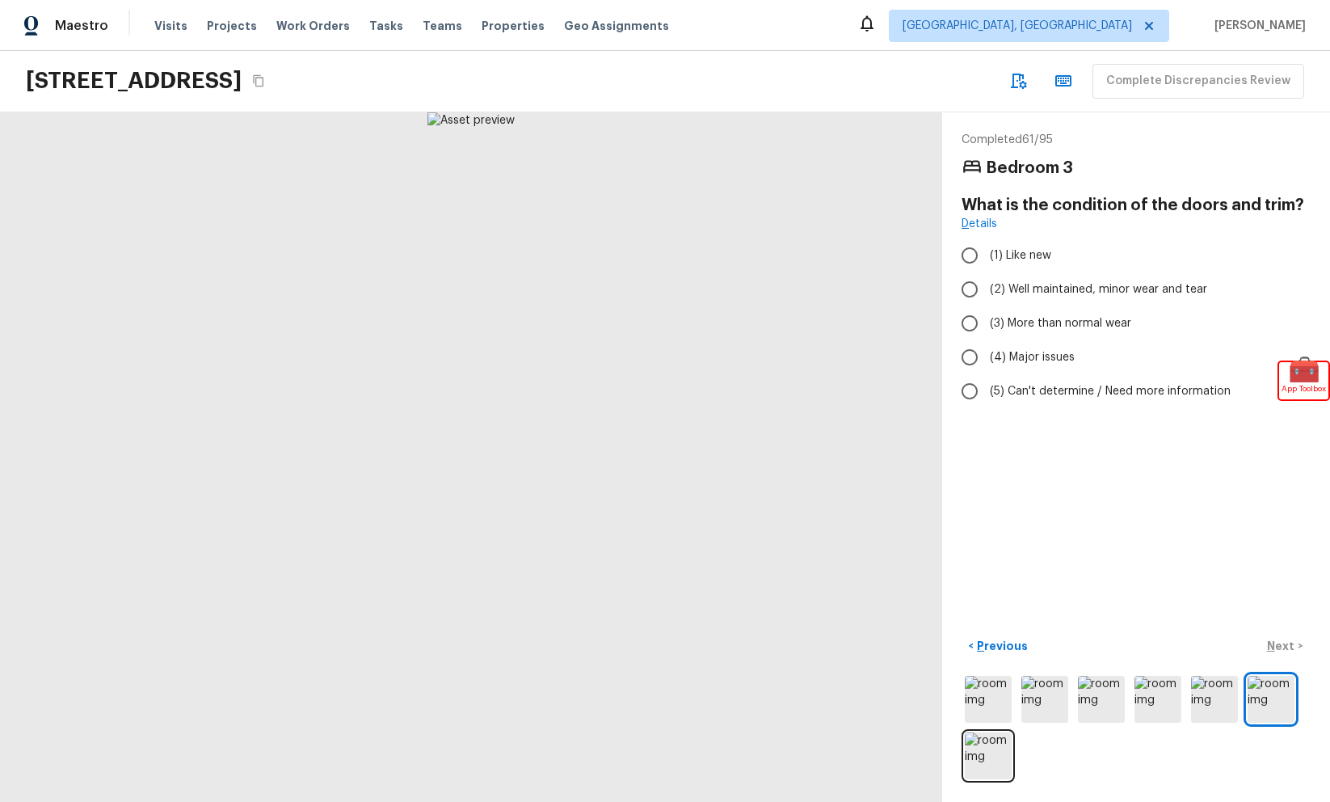
radio input "true"
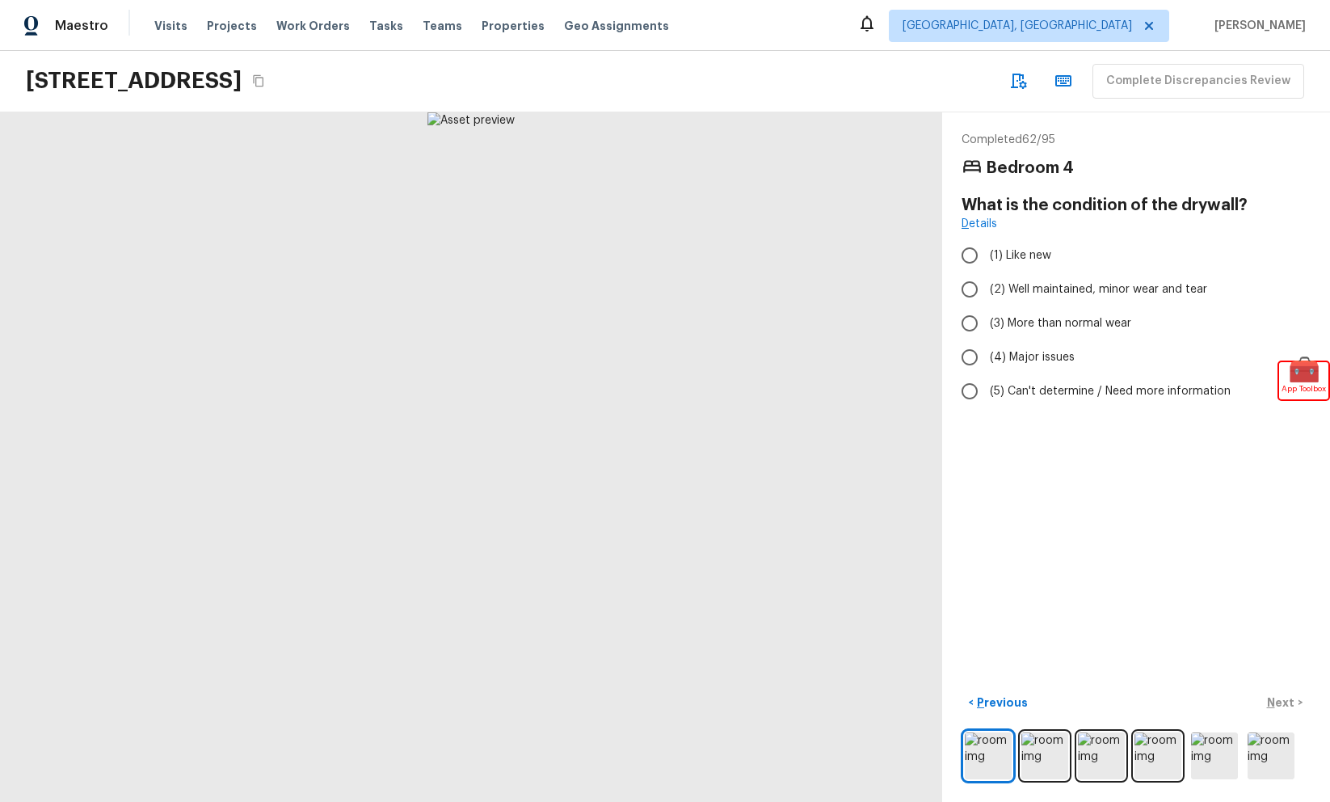
radio input "true"
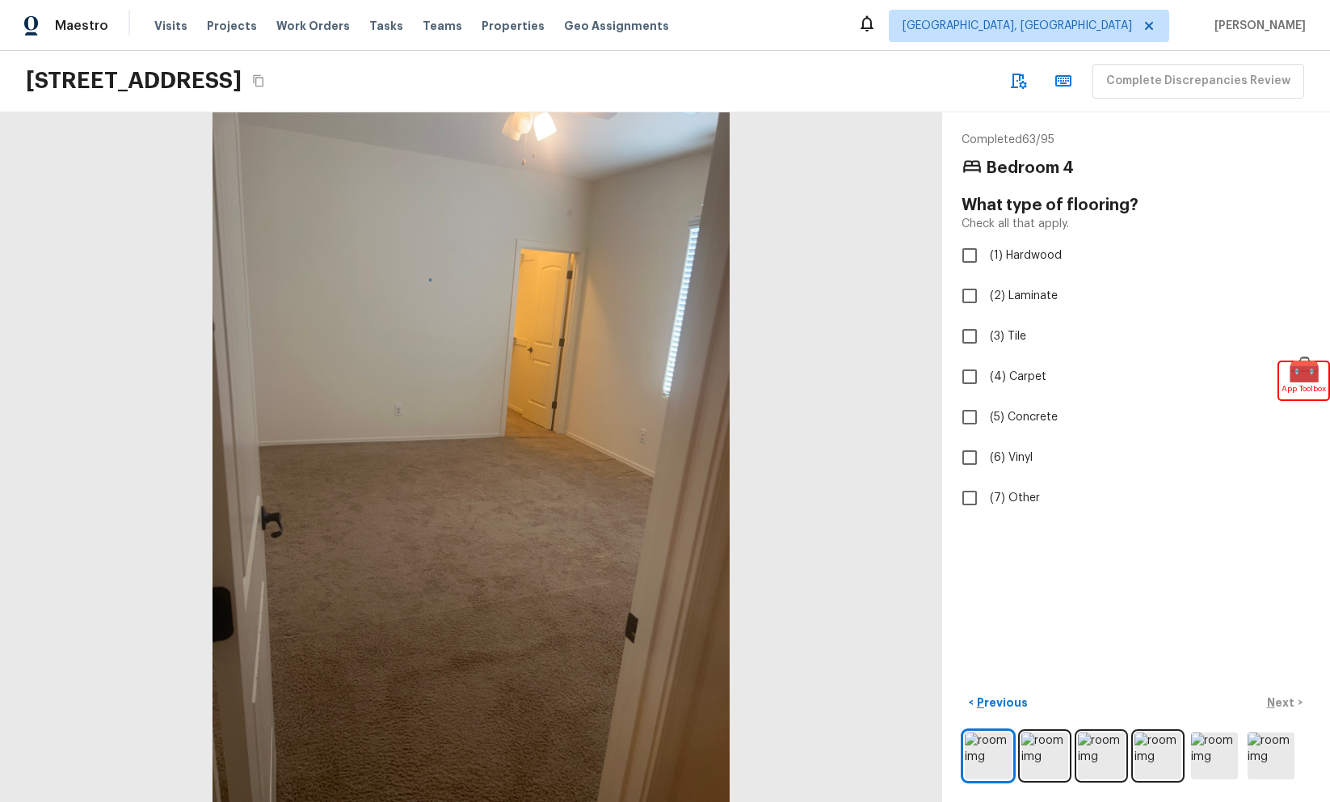
checkbox input "true"
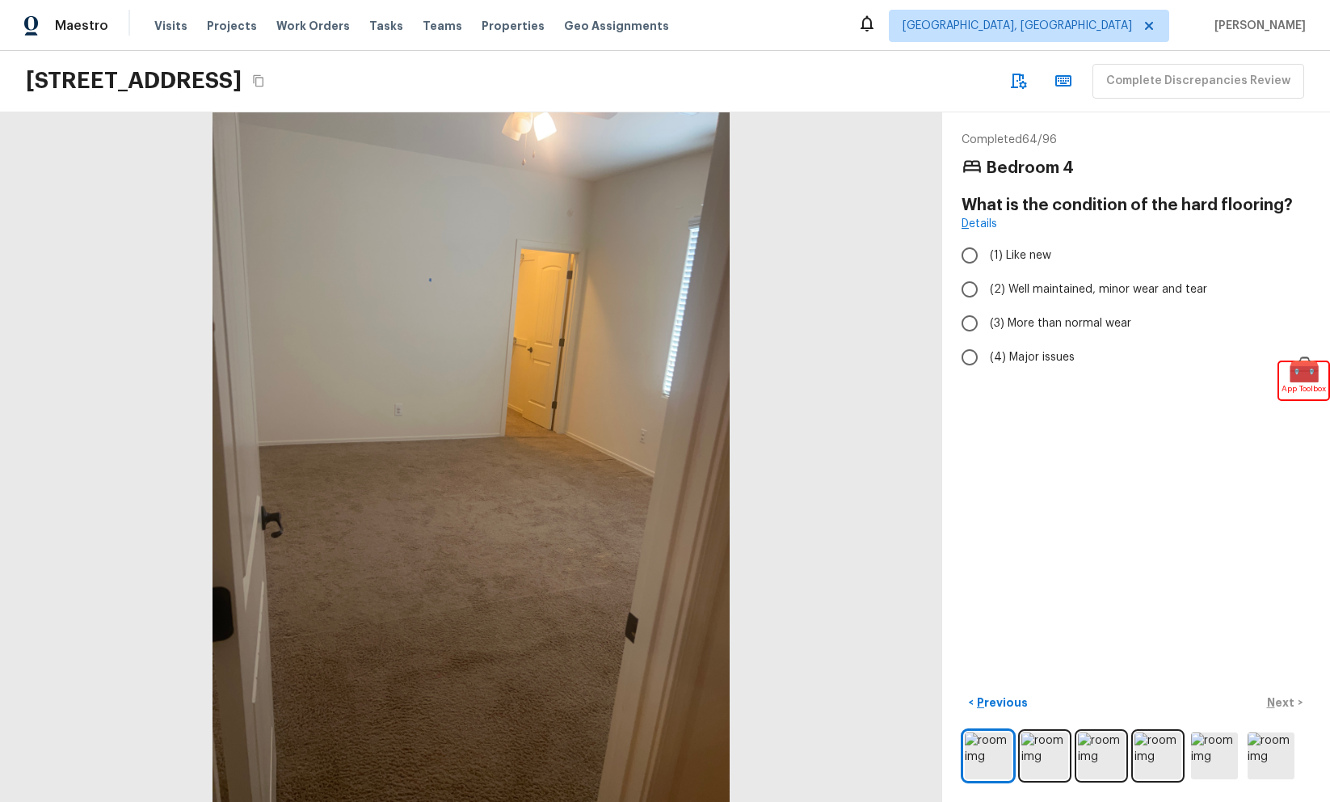
radio input "true"
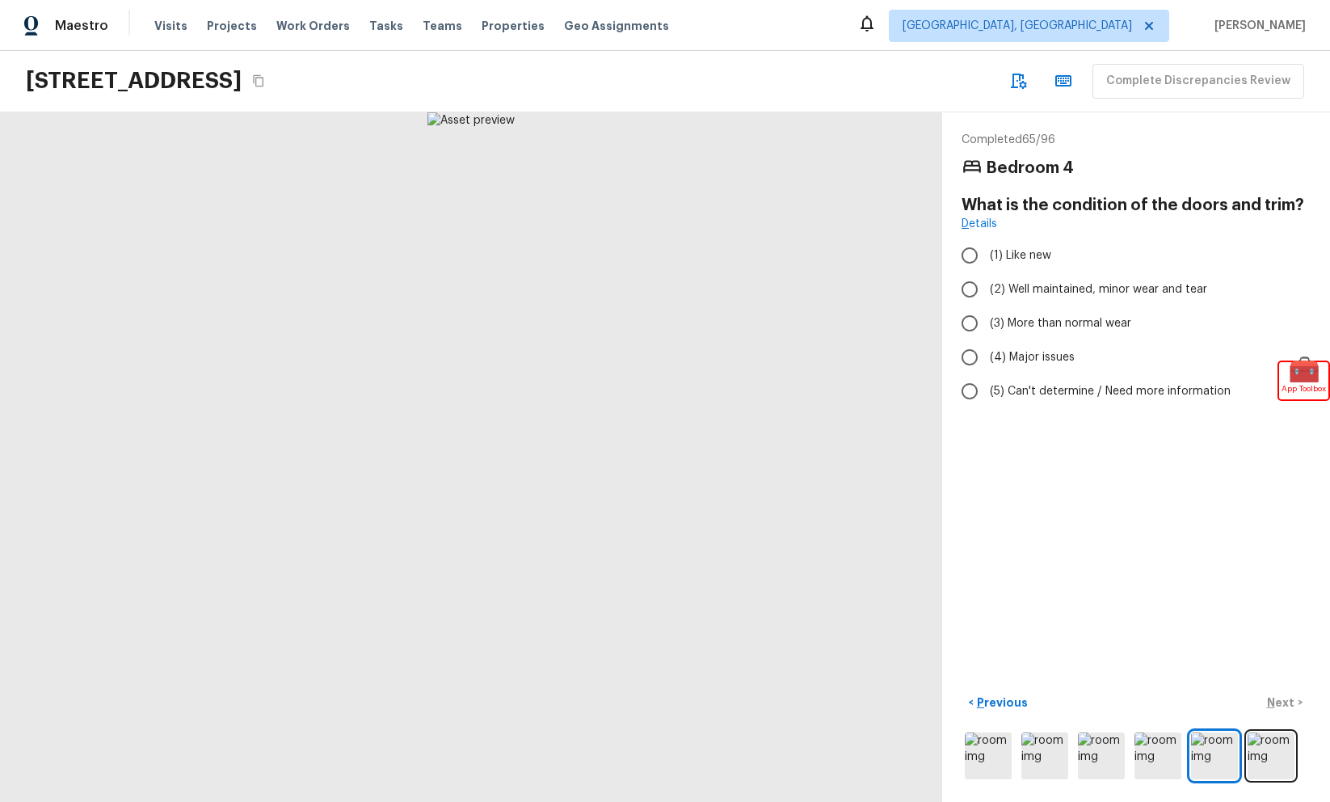
radio input "true"
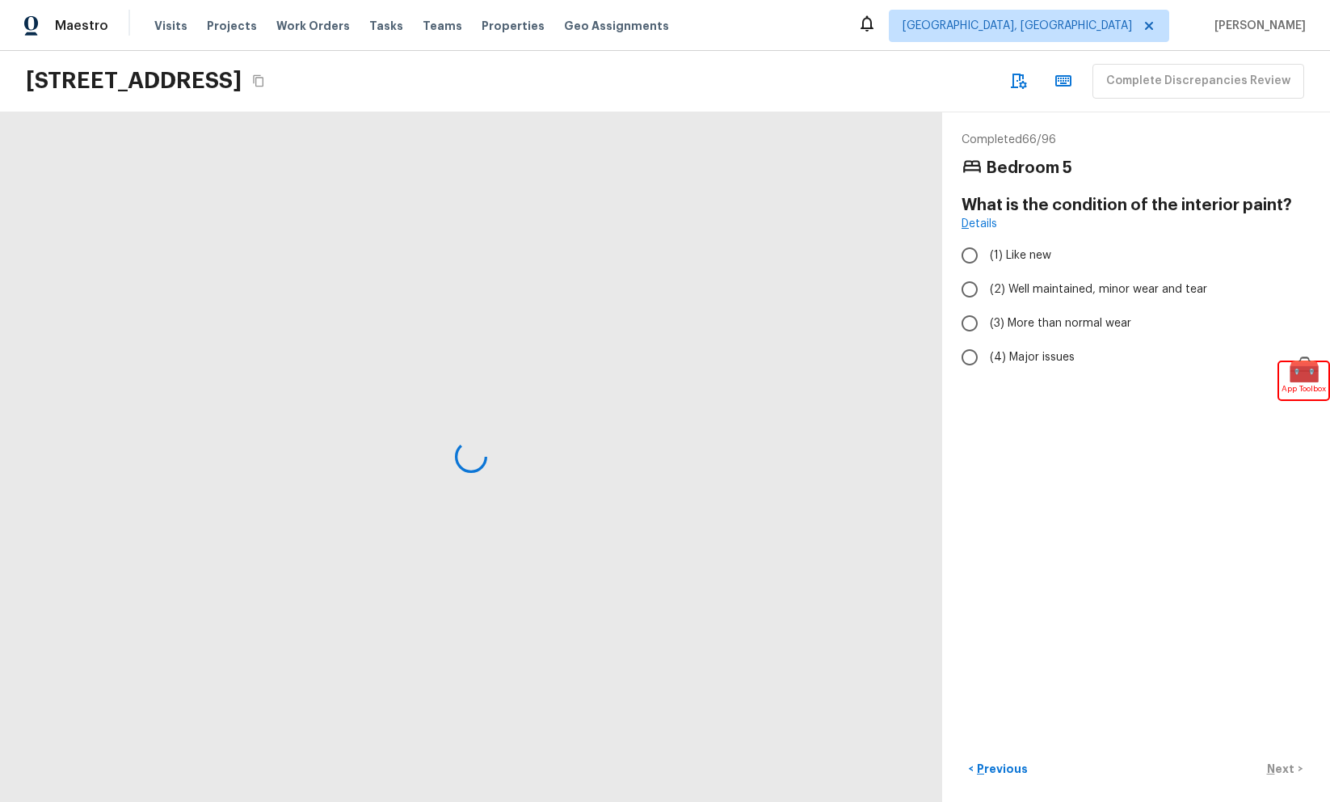
radio input "true"
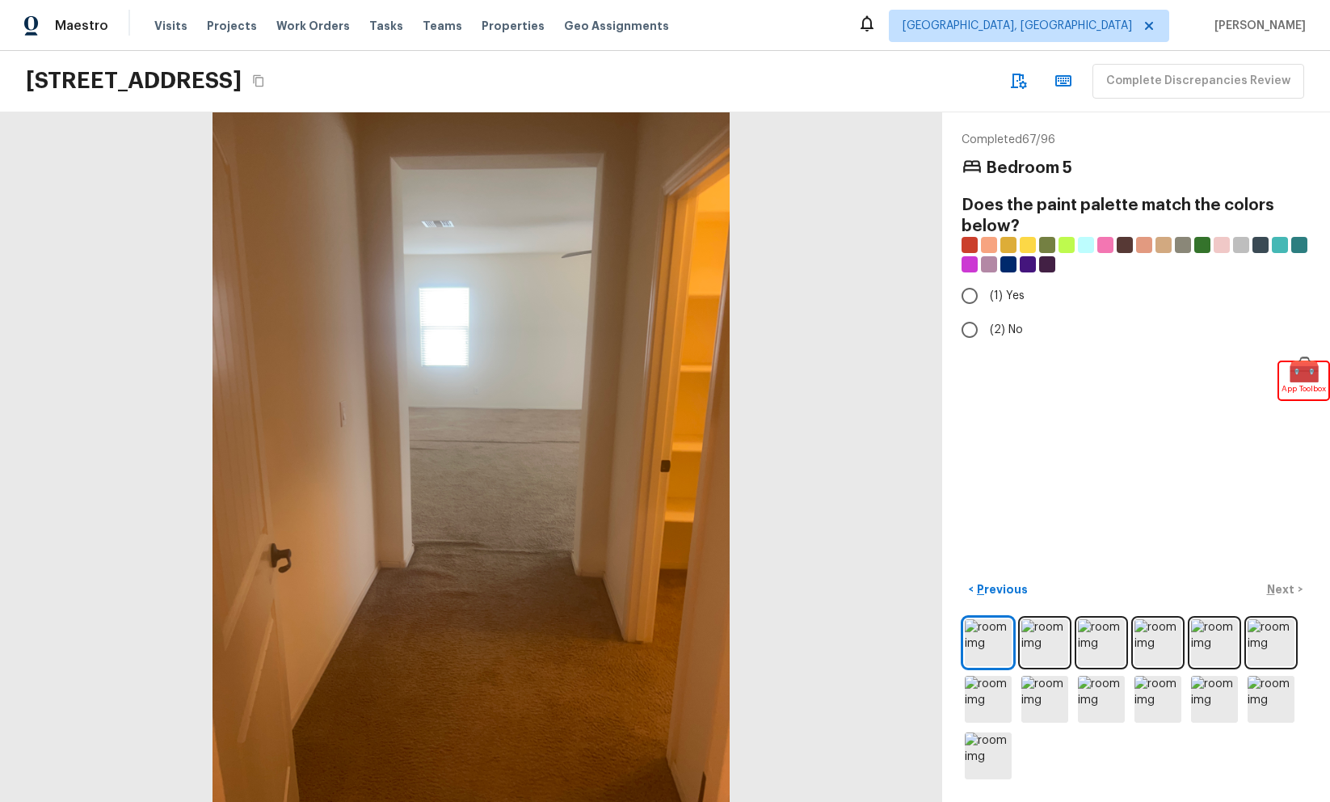
radio input "true"
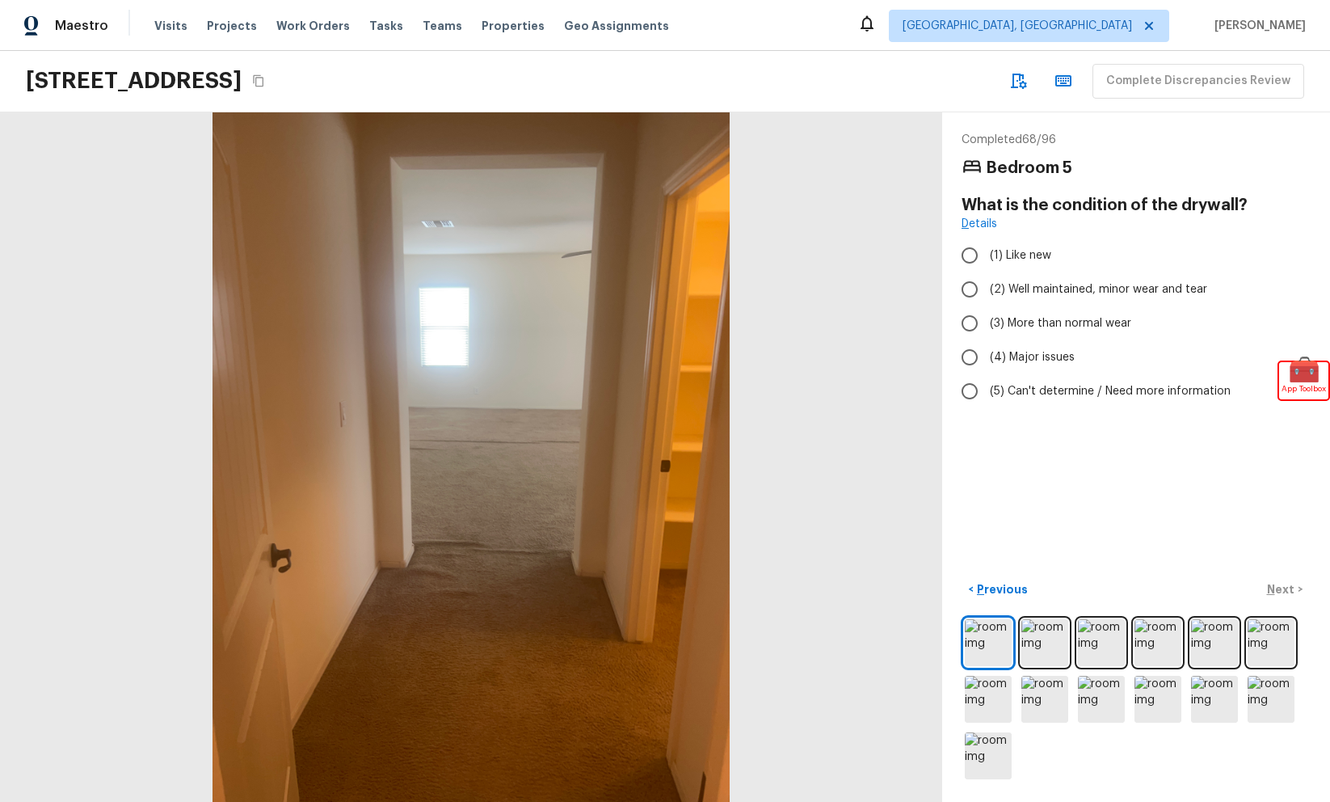
radio input "true"
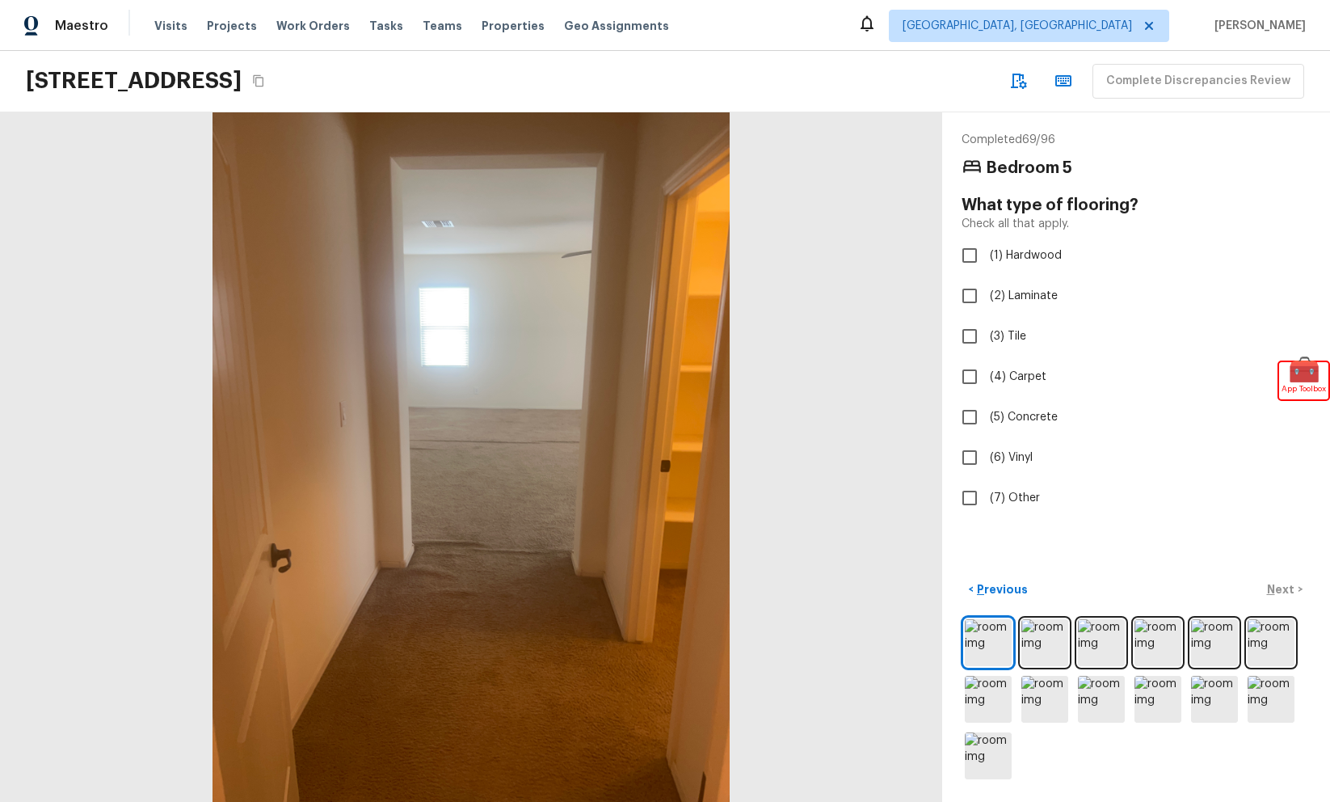
checkbox input "true"
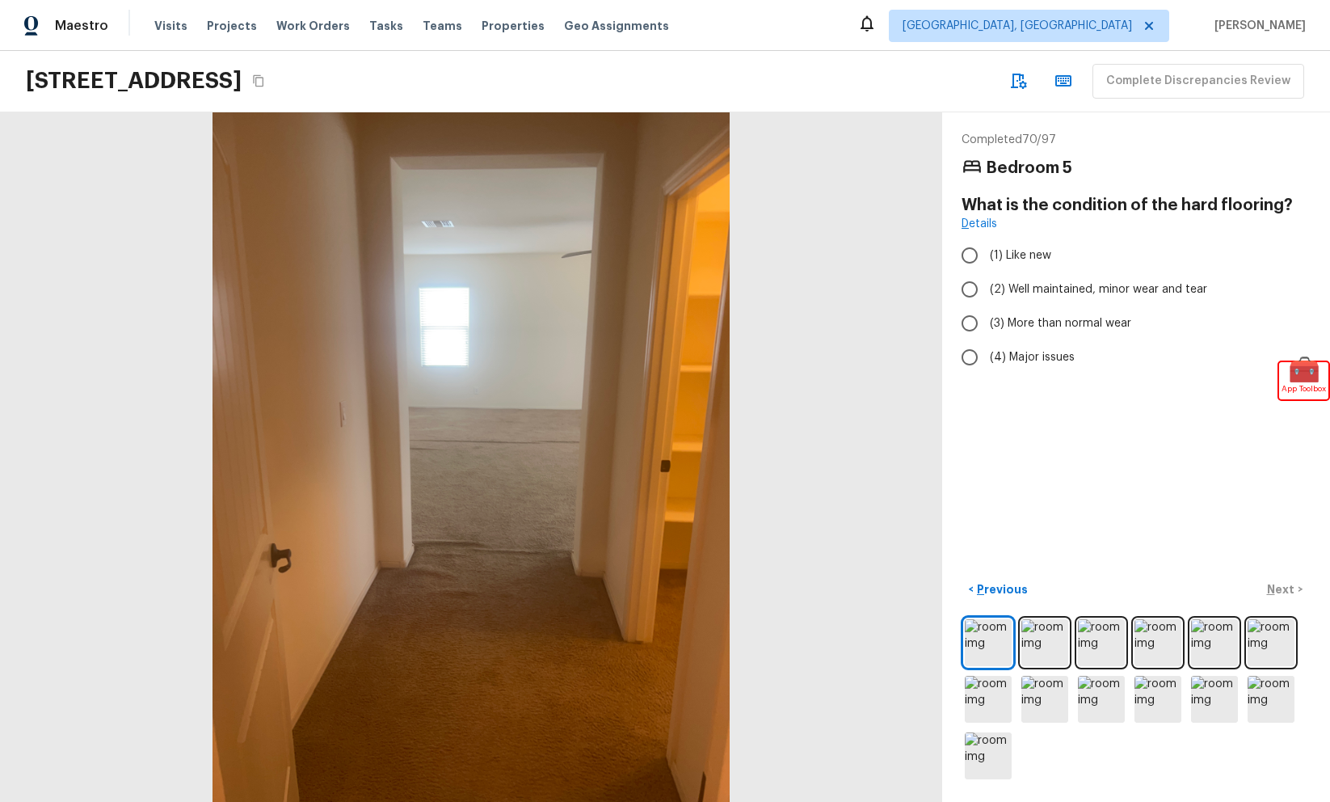
radio input "true"
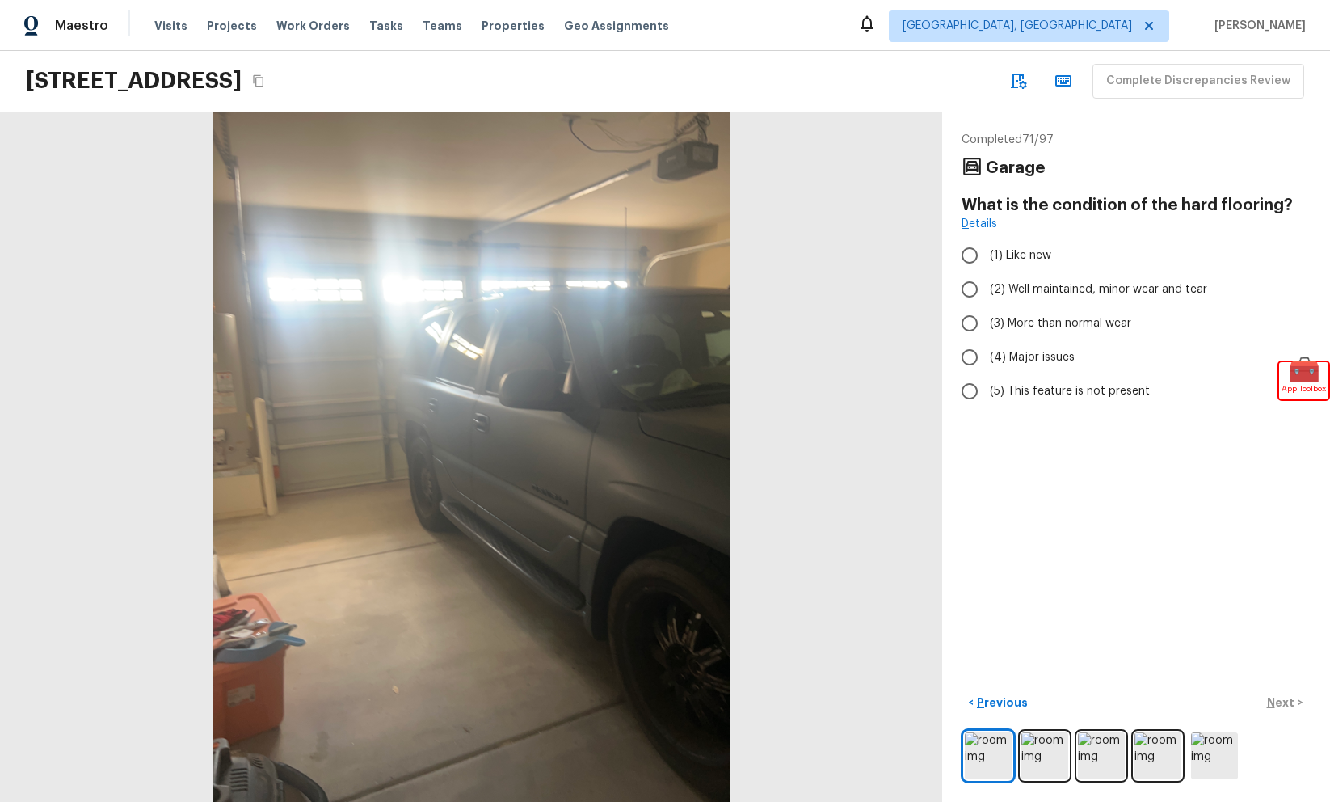
radio input "true"
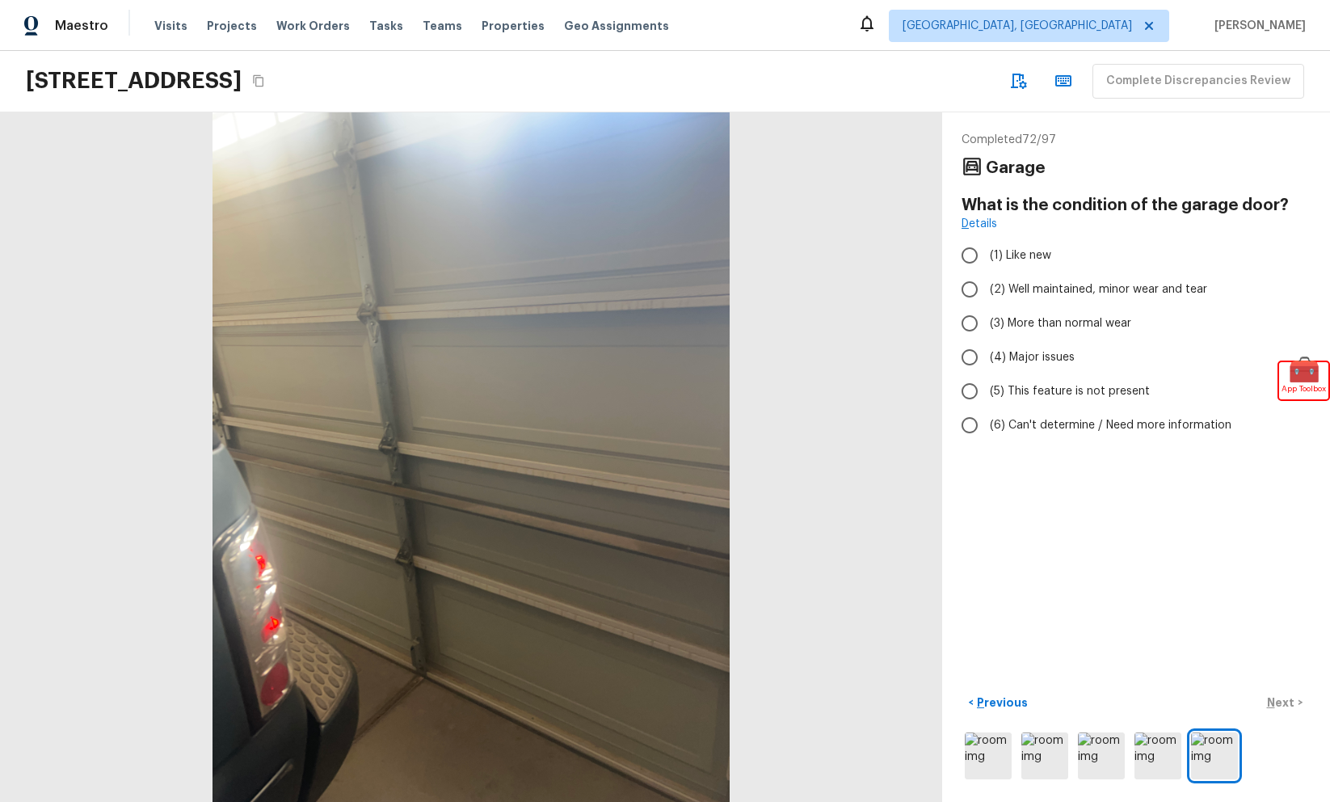
radio input "true"
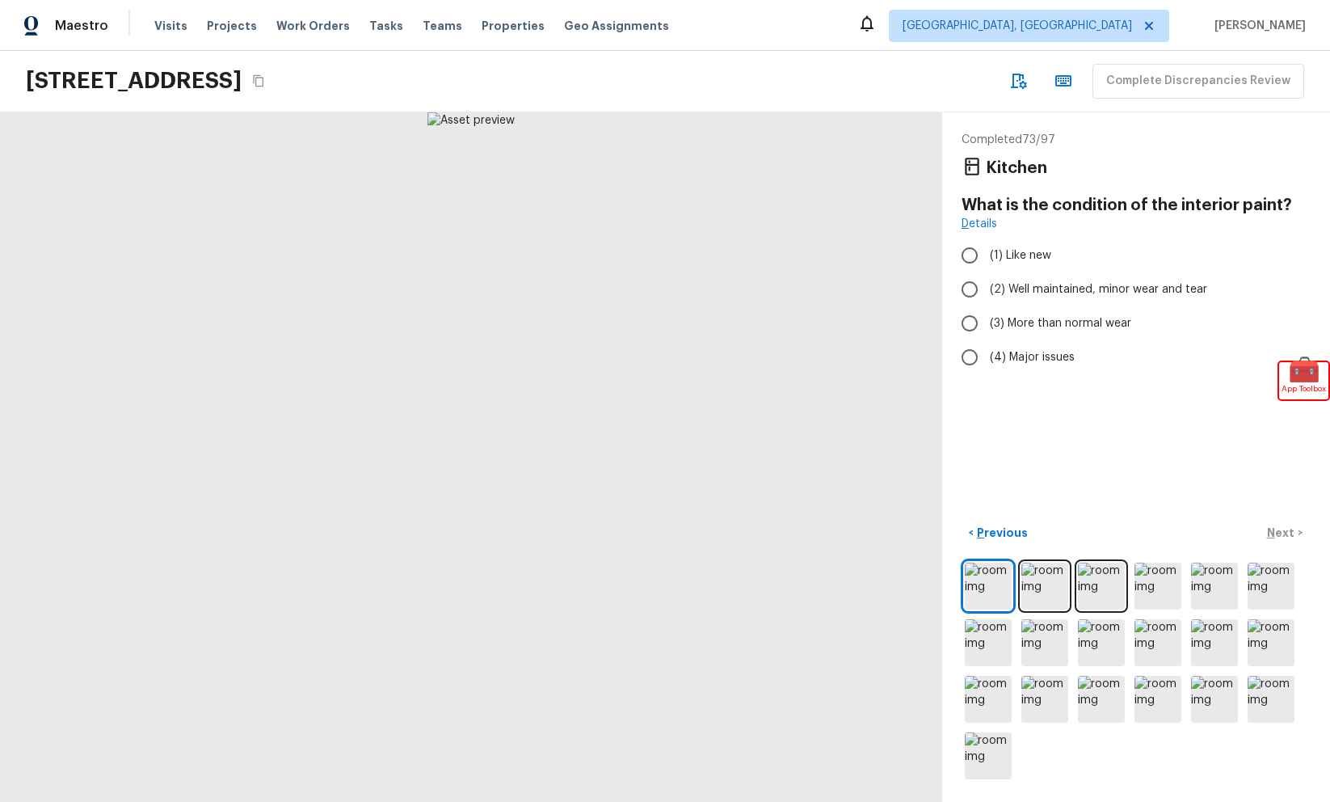
radio input "true"
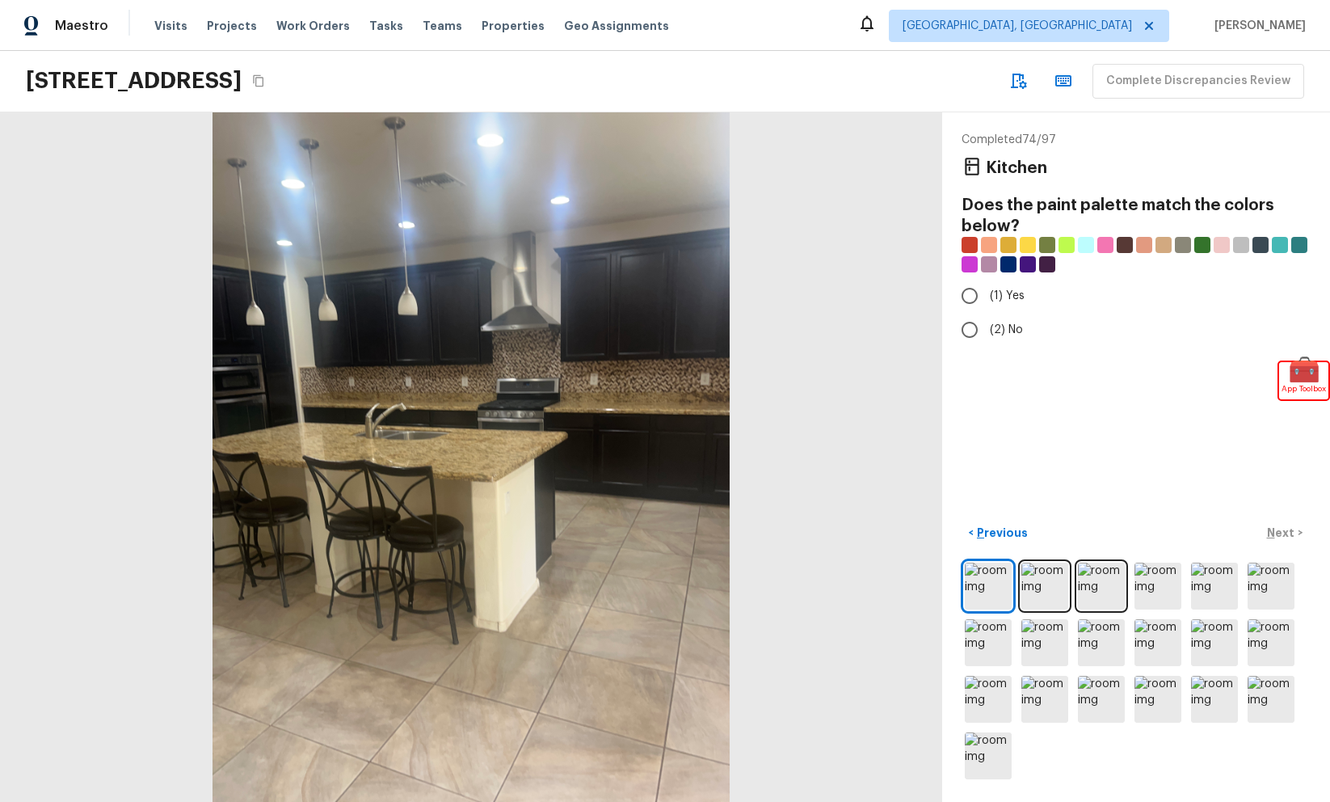
radio input "true"
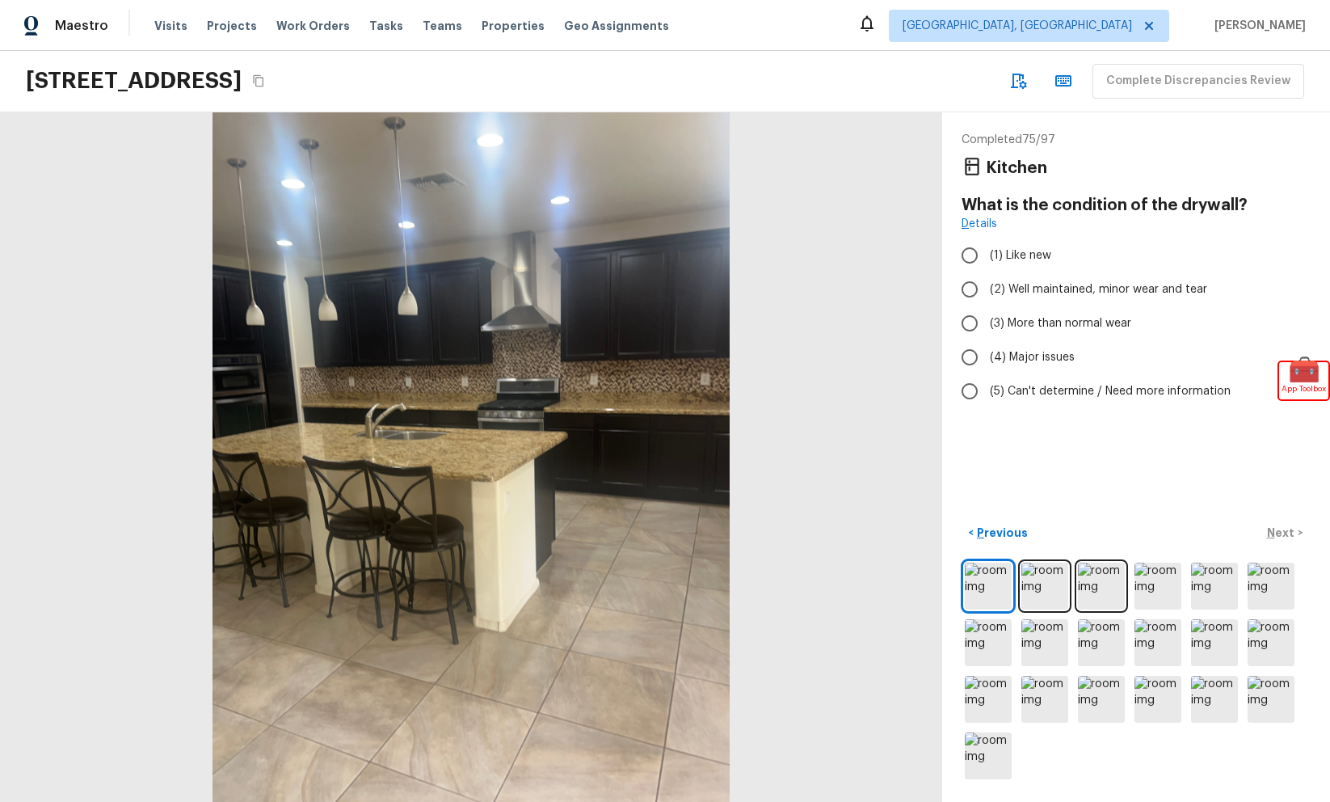
radio input "true"
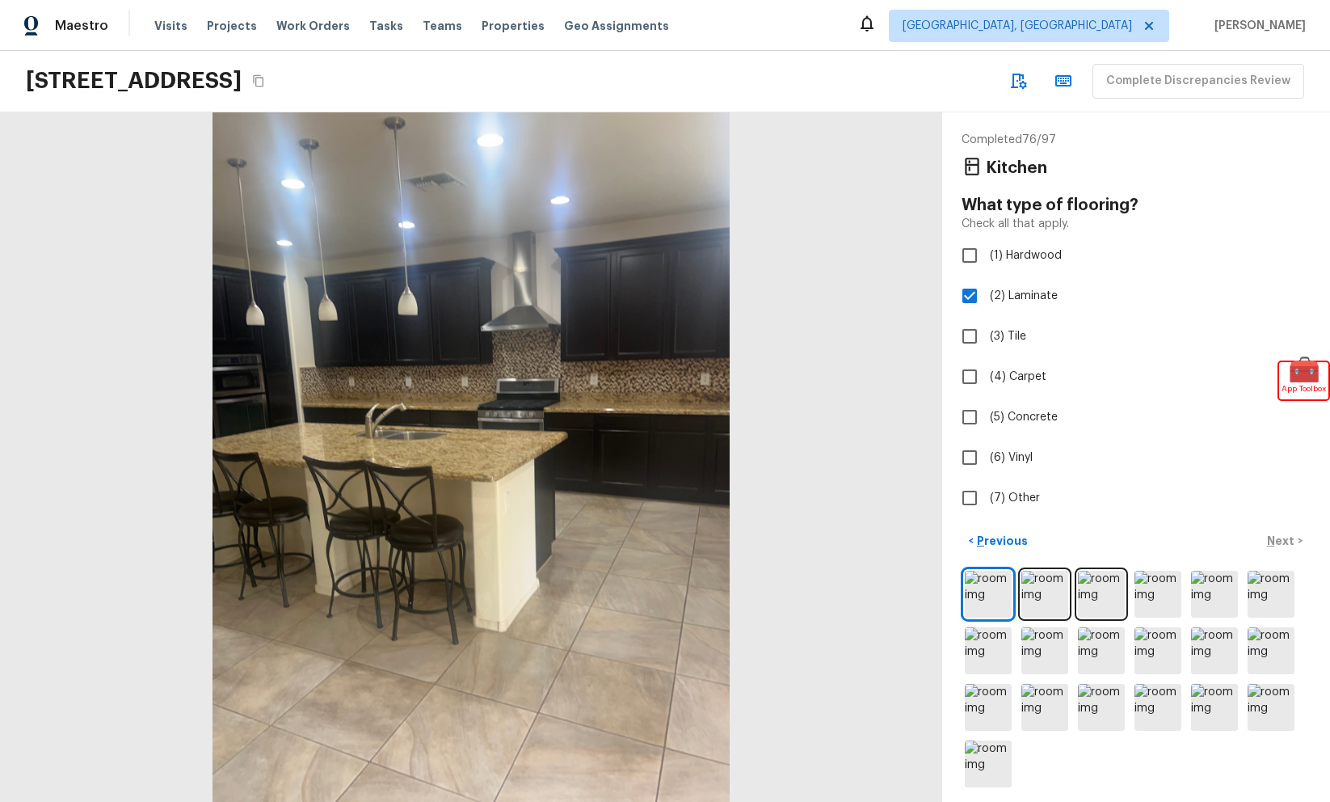
checkbox input "true"
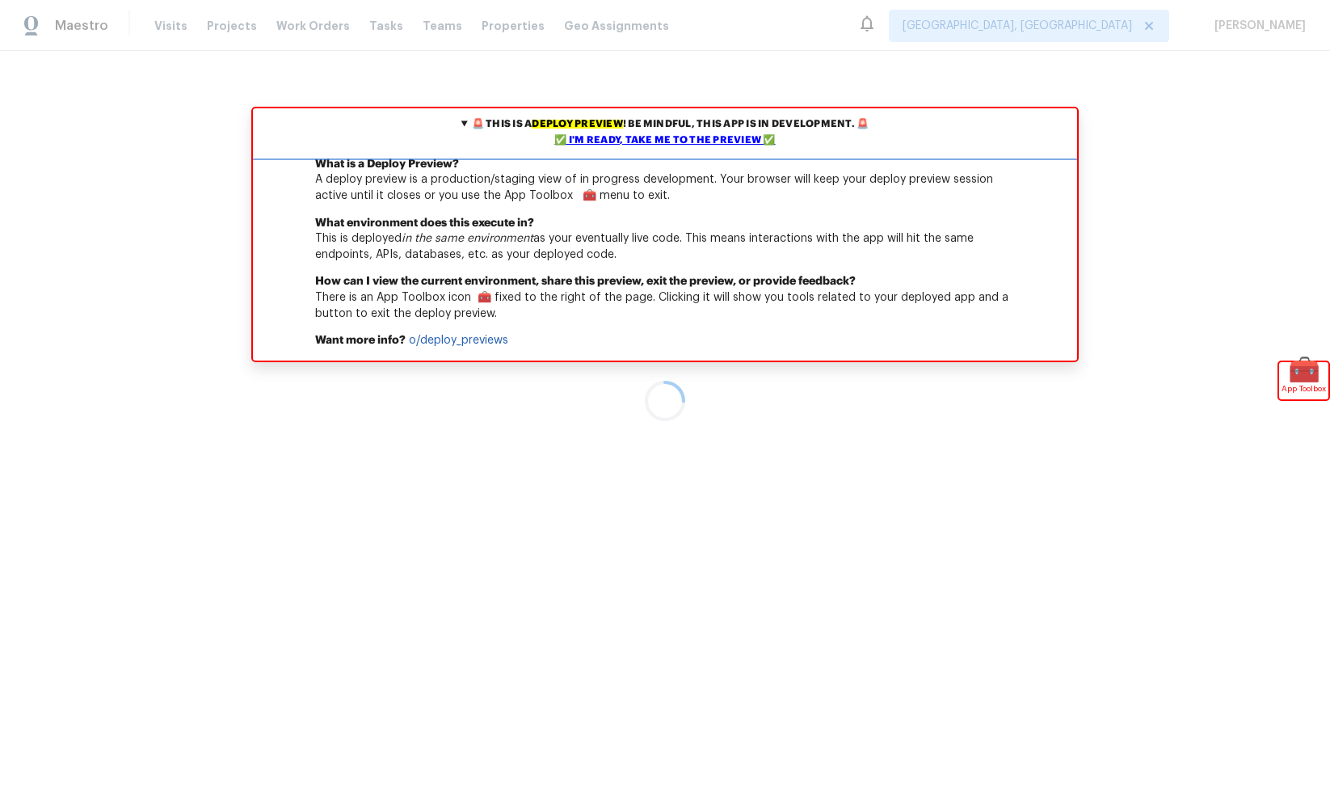
click at [748, 141] on div "✅ I'm ready, take me to the preview ✅" at bounding box center [665, 141] width 816 height 16
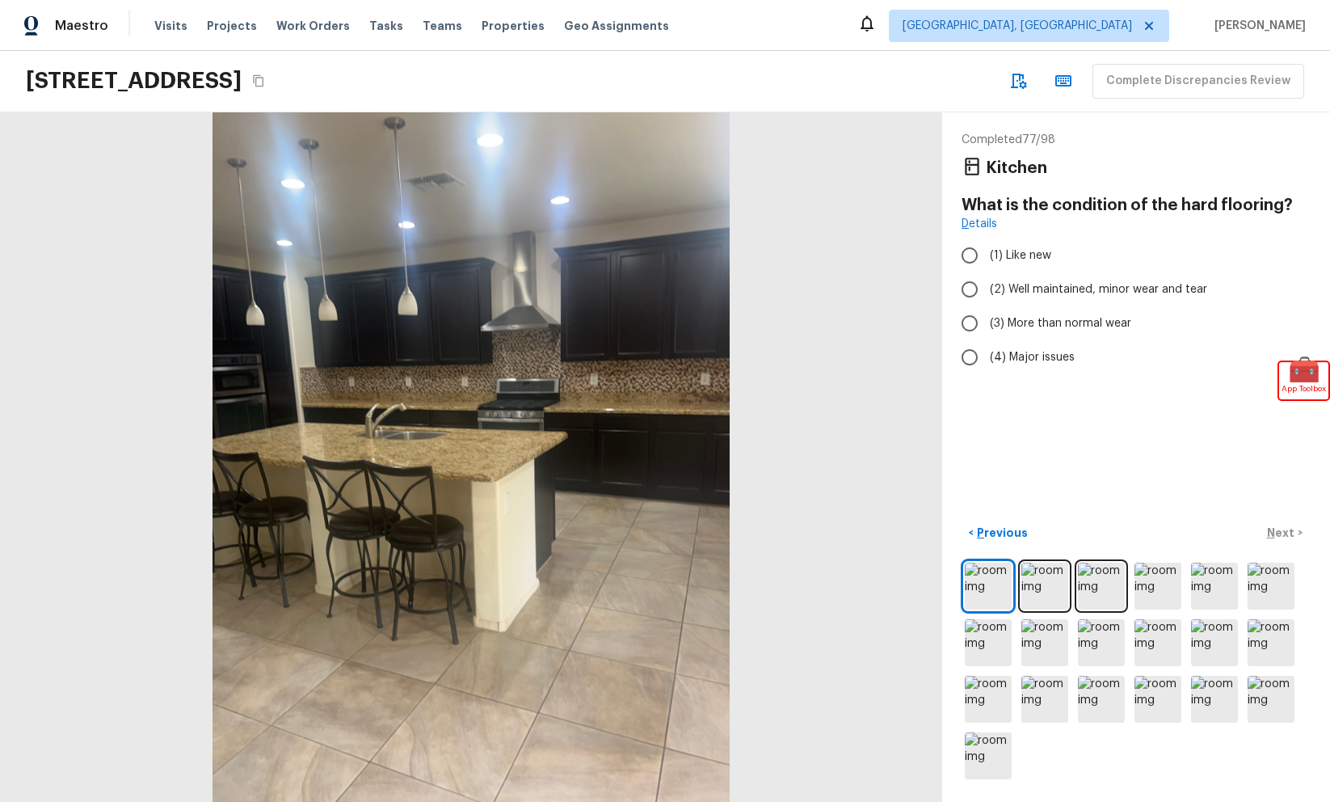
radio input "true"
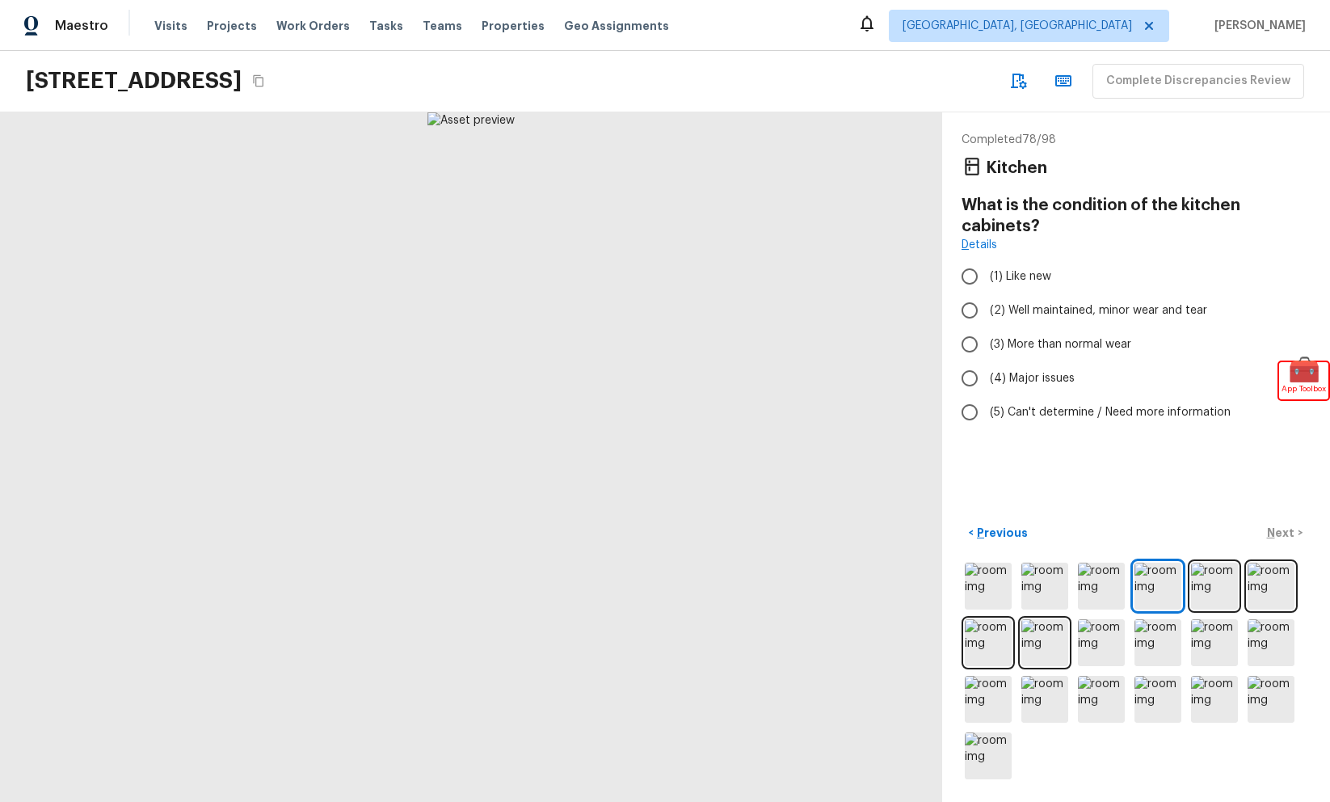
radio input "true"
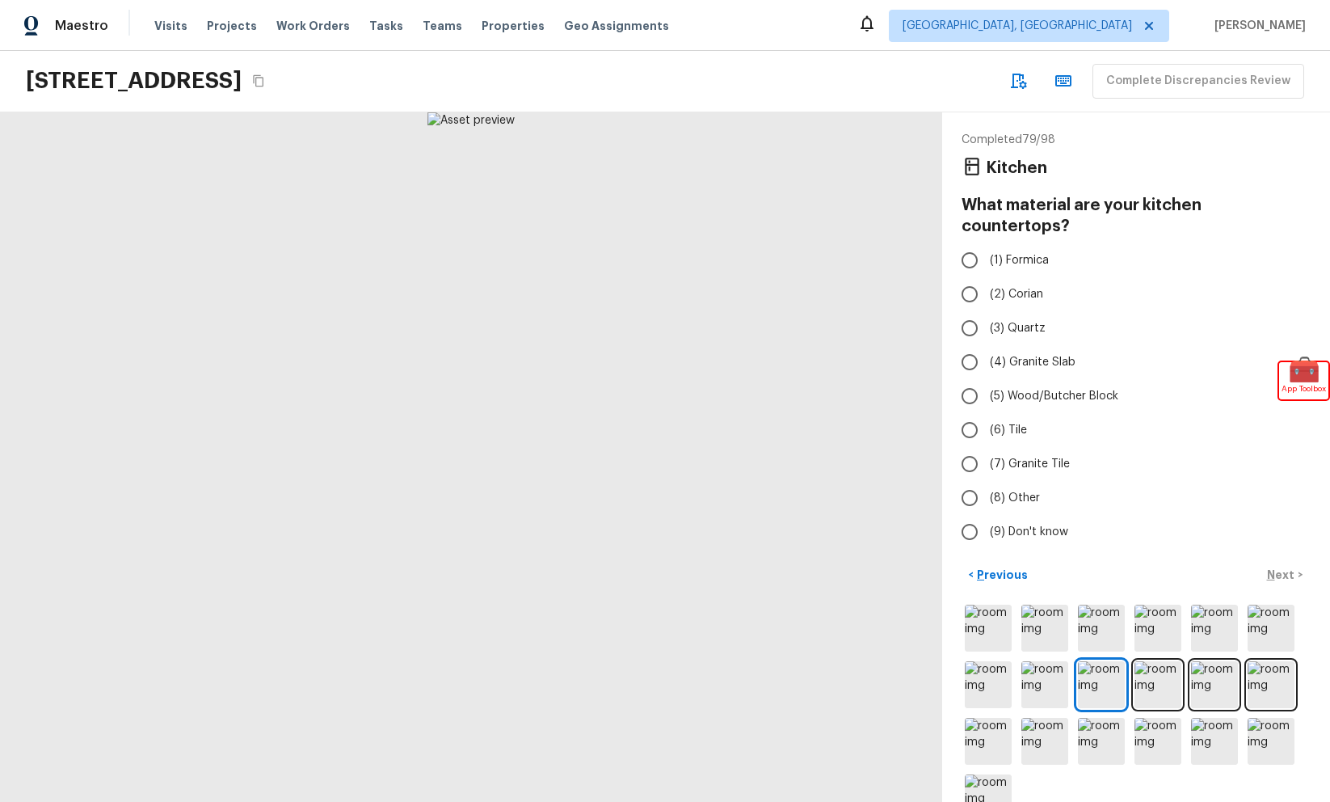
radio input "true"
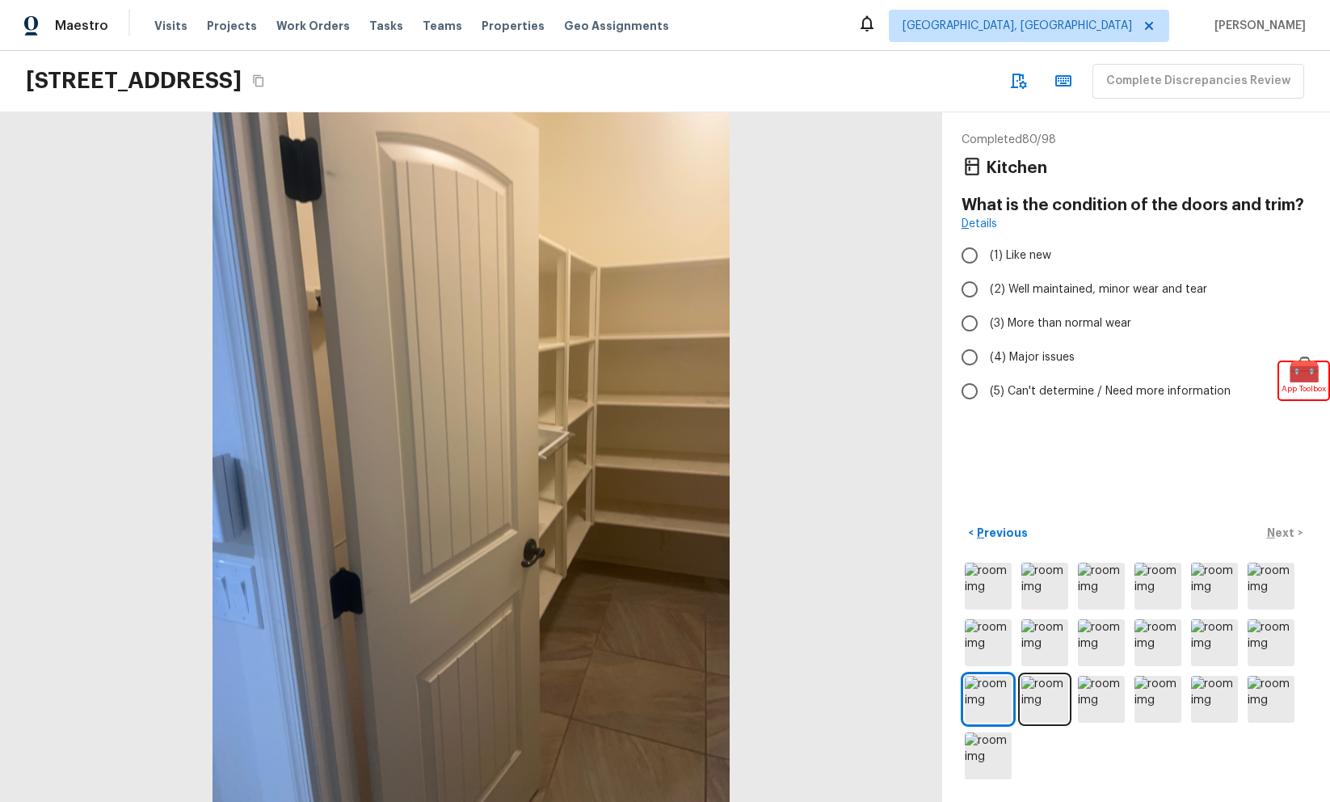
radio input "true"
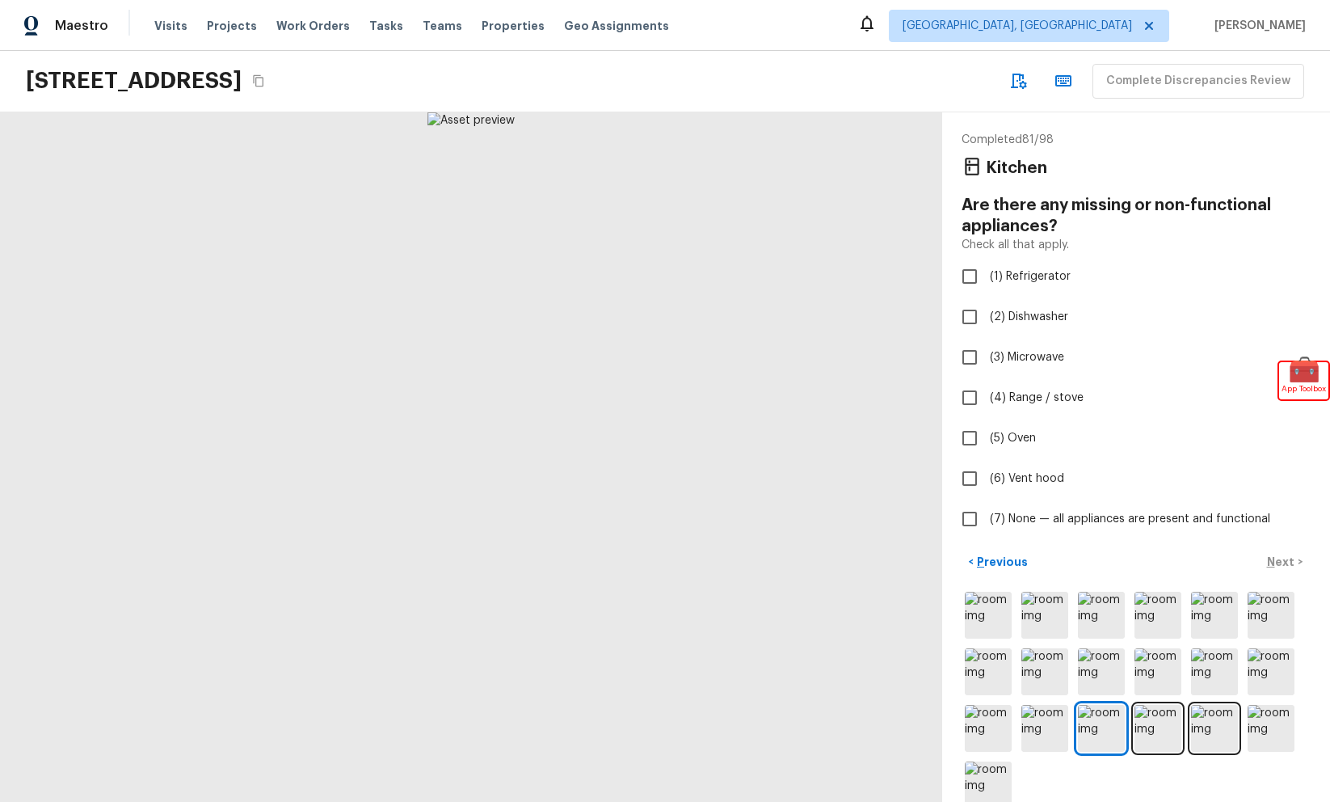
checkbox input "true"
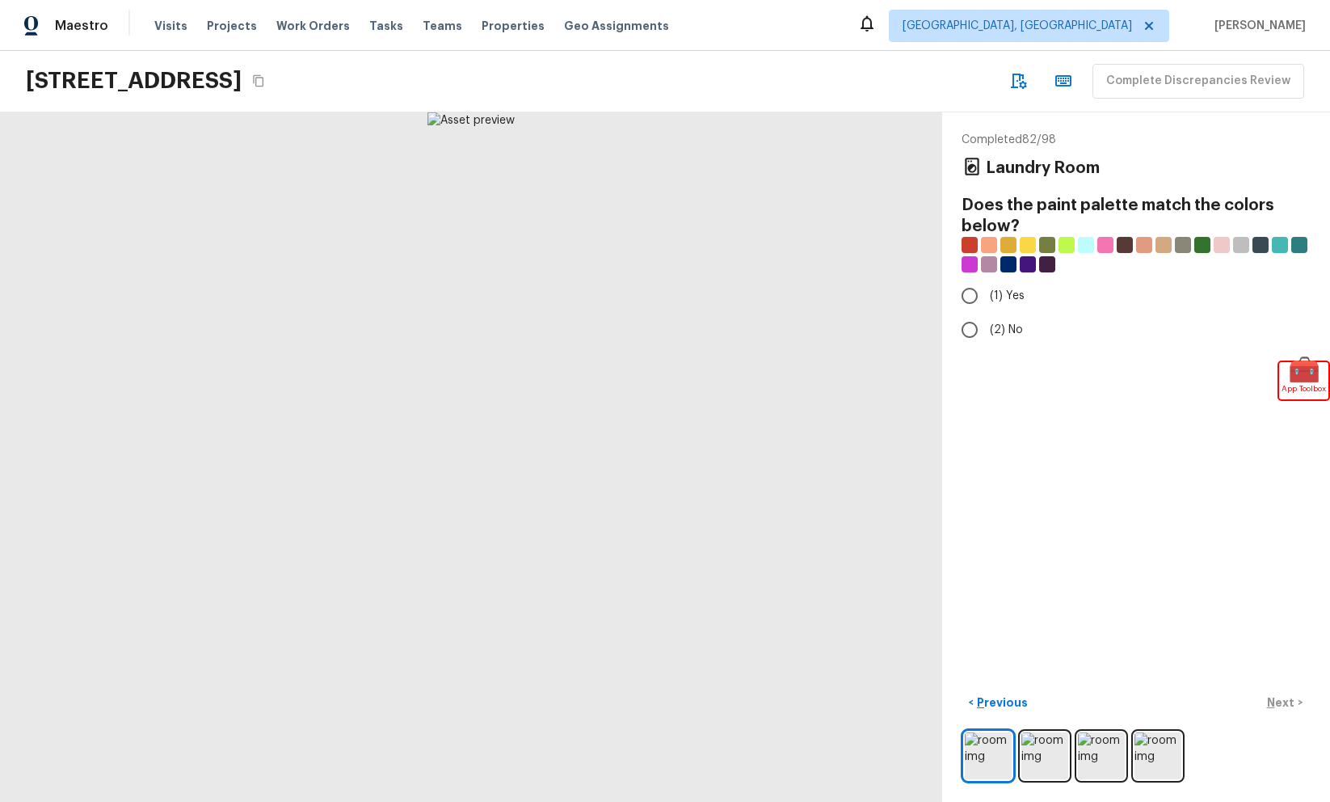
radio input "true"
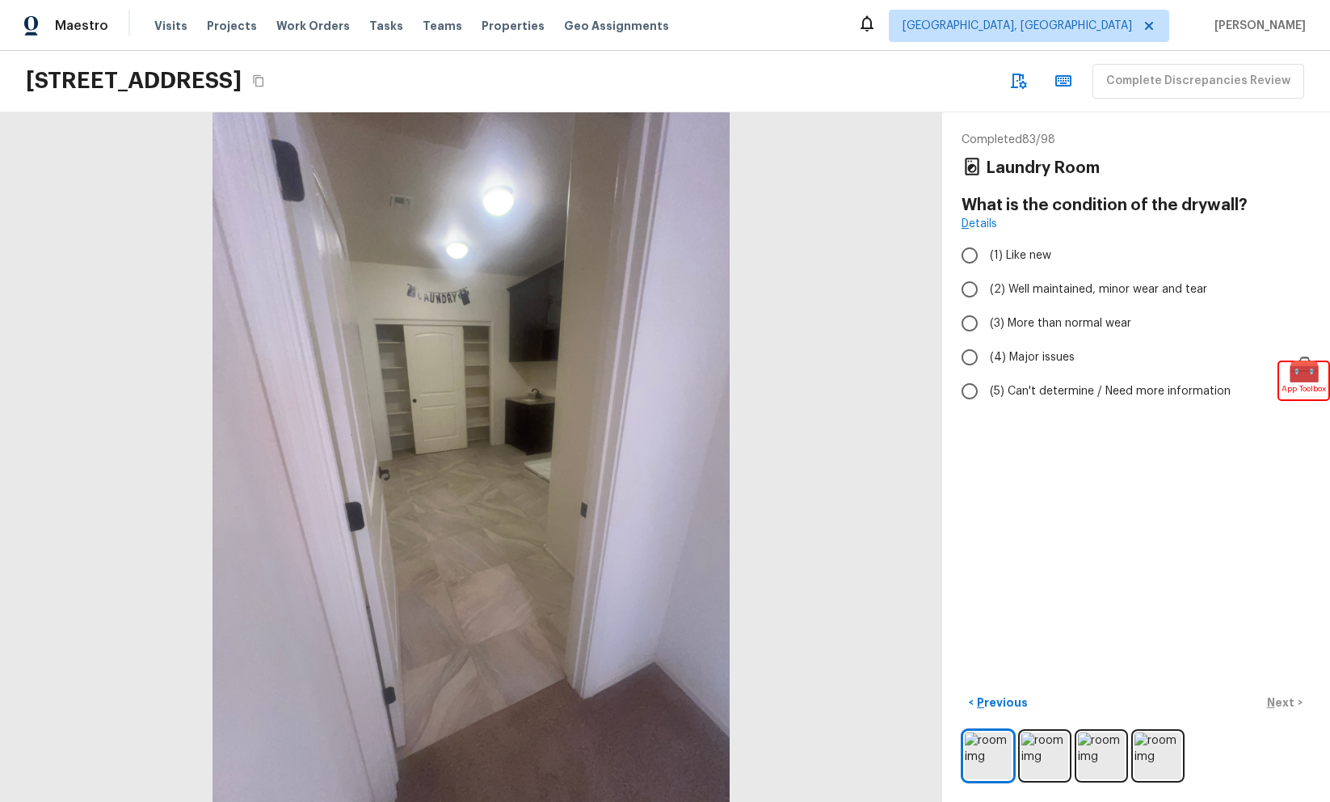
radio input "true"
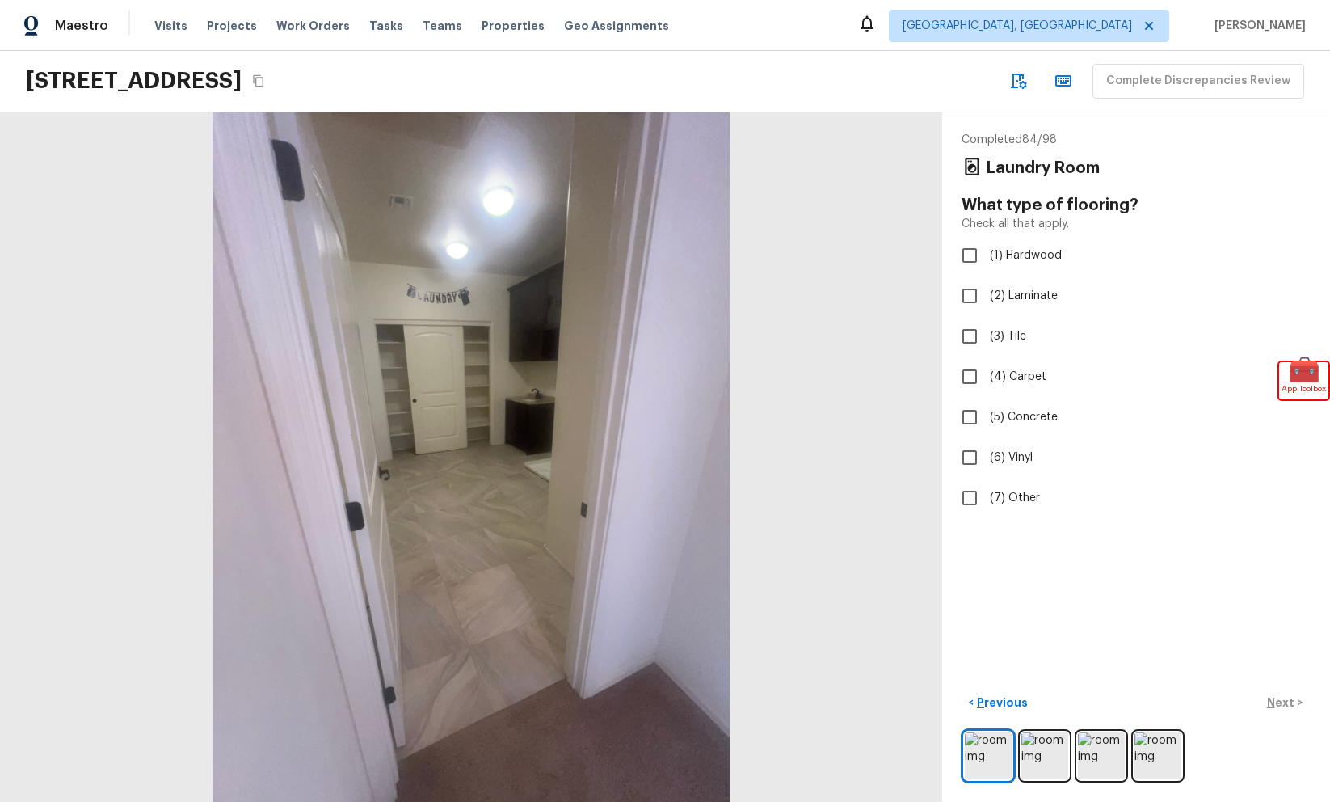
checkbox input "true"
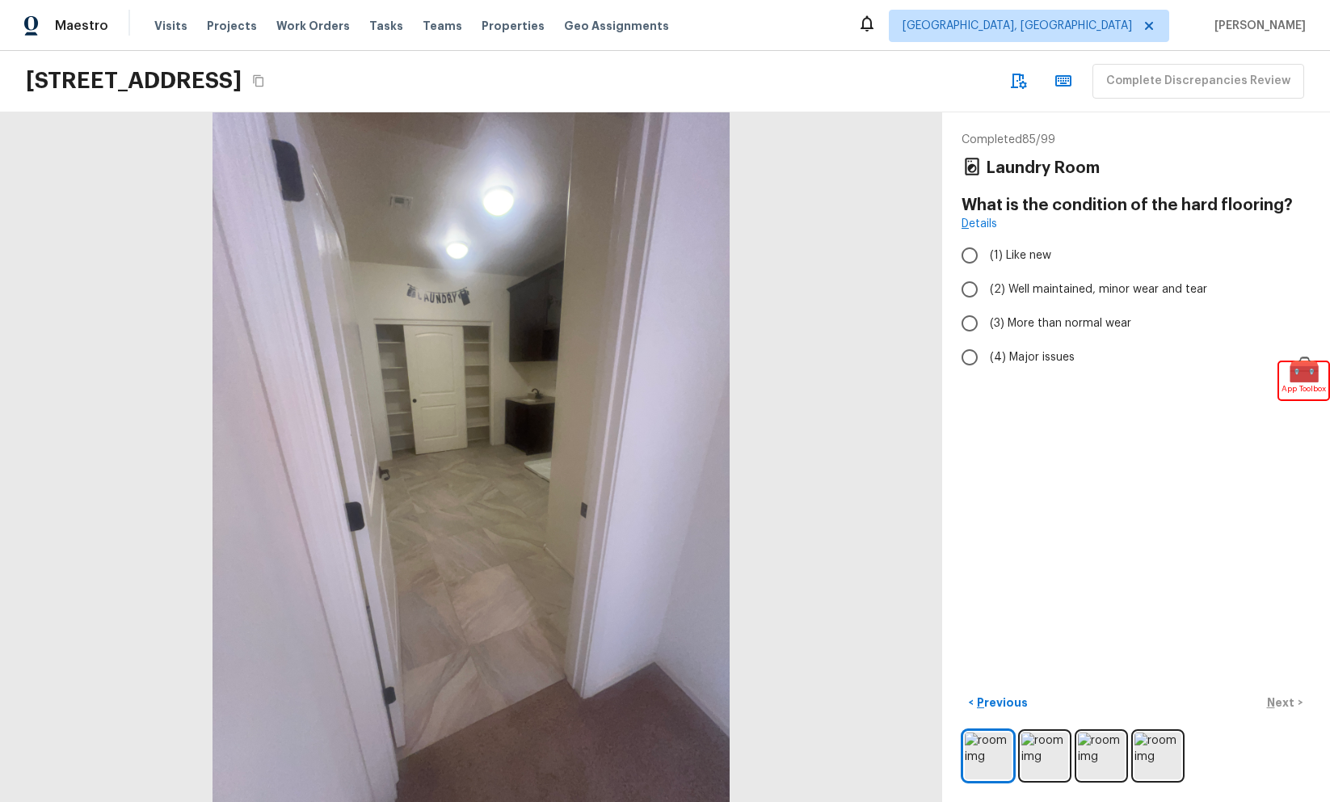
radio input "true"
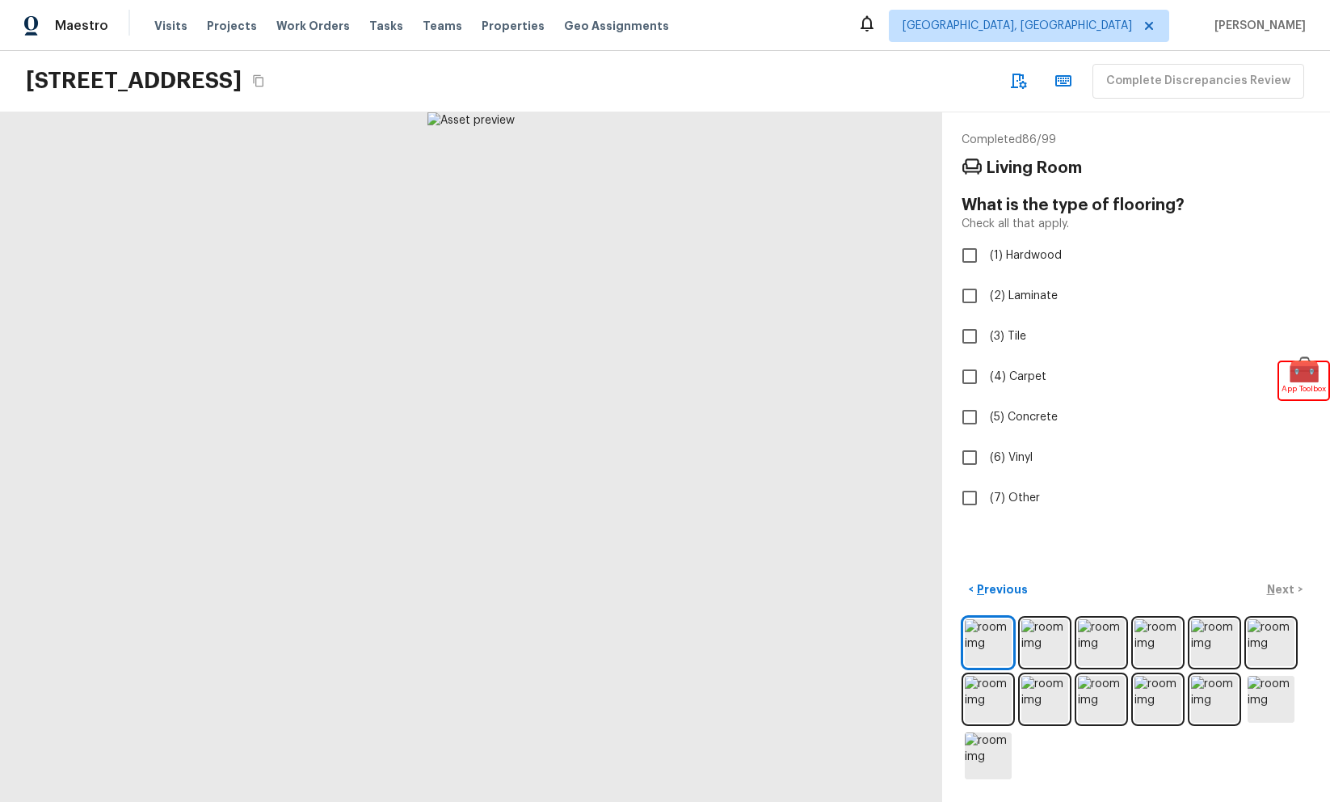
checkbox input "true"
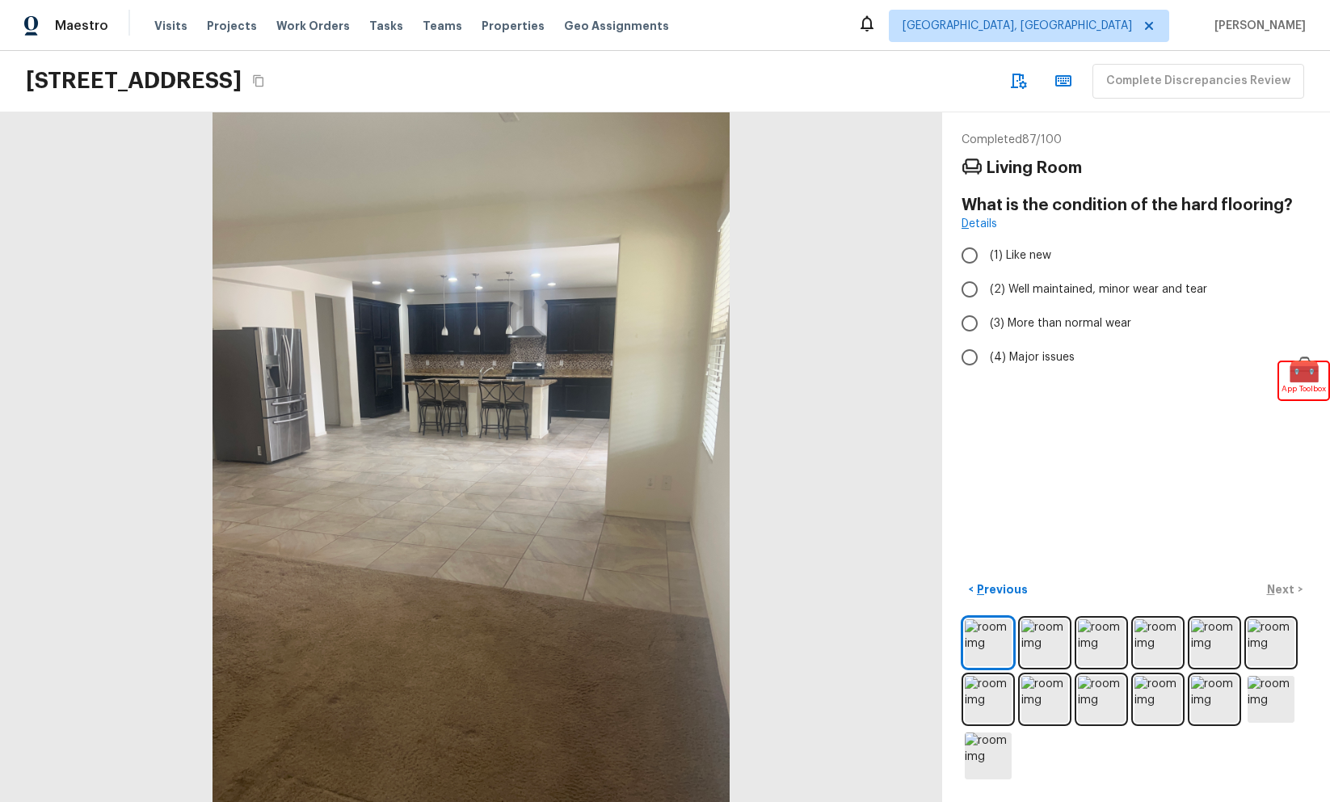
radio input "true"
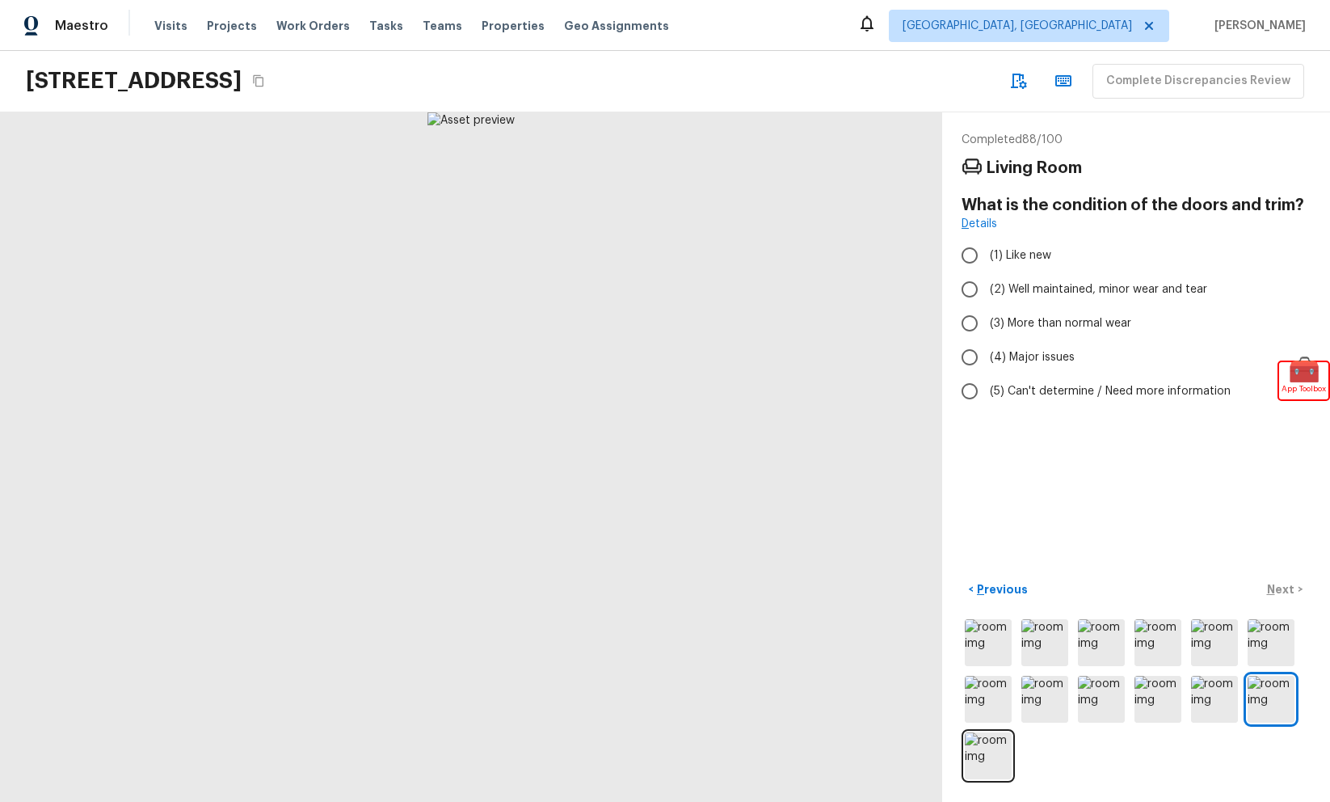
radio input "true"
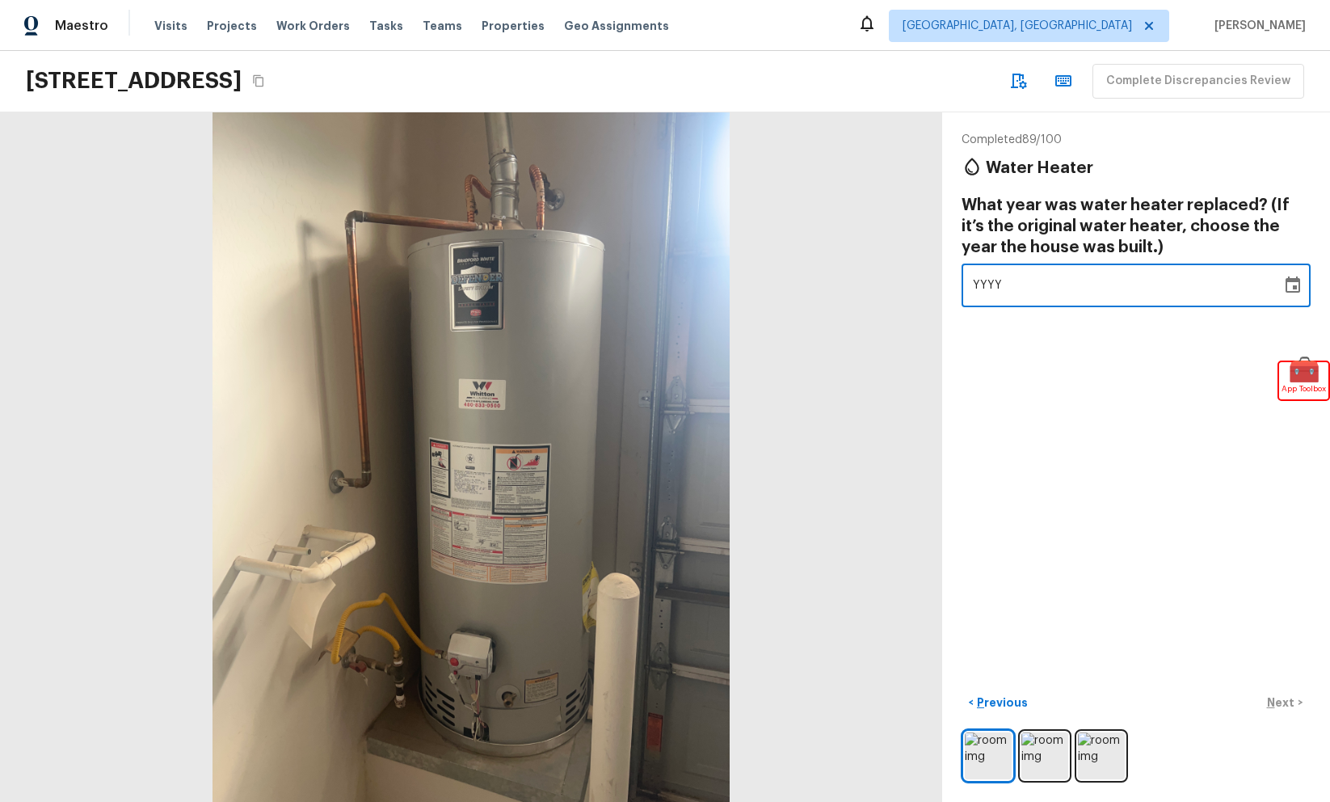
click at [1045, 289] on div "YYYY" at bounding box center [1121, 285] width 297 height 43
type input "2024"
click at [1093, 507] on div "Completed 89 / 100 Water Heater What year was water heater replaced? (If it’s t…" at bounding box center [1136, 456] width 388 height 689
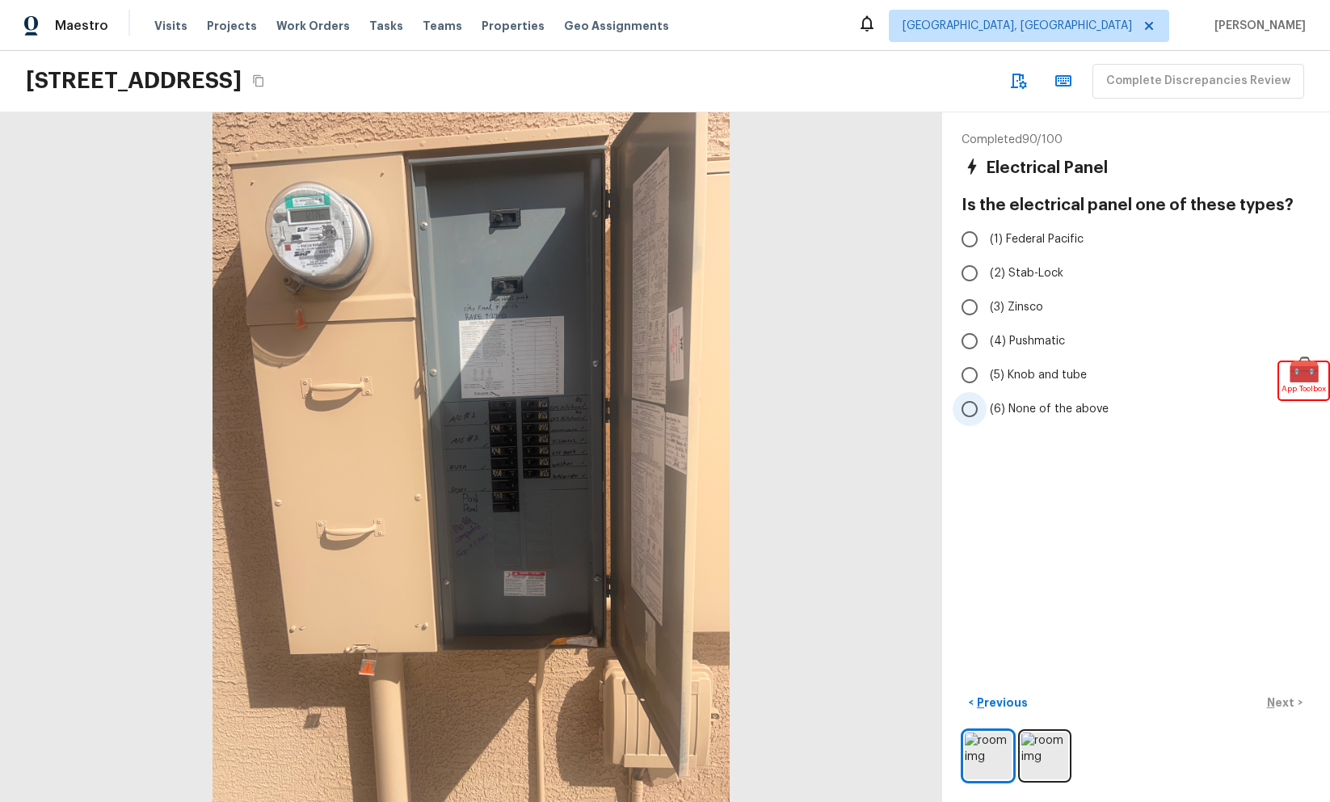
click at [982, 394] on input "(6) None of the above" at bounding box center [970, 409] width 34 height 34
radio input "true"
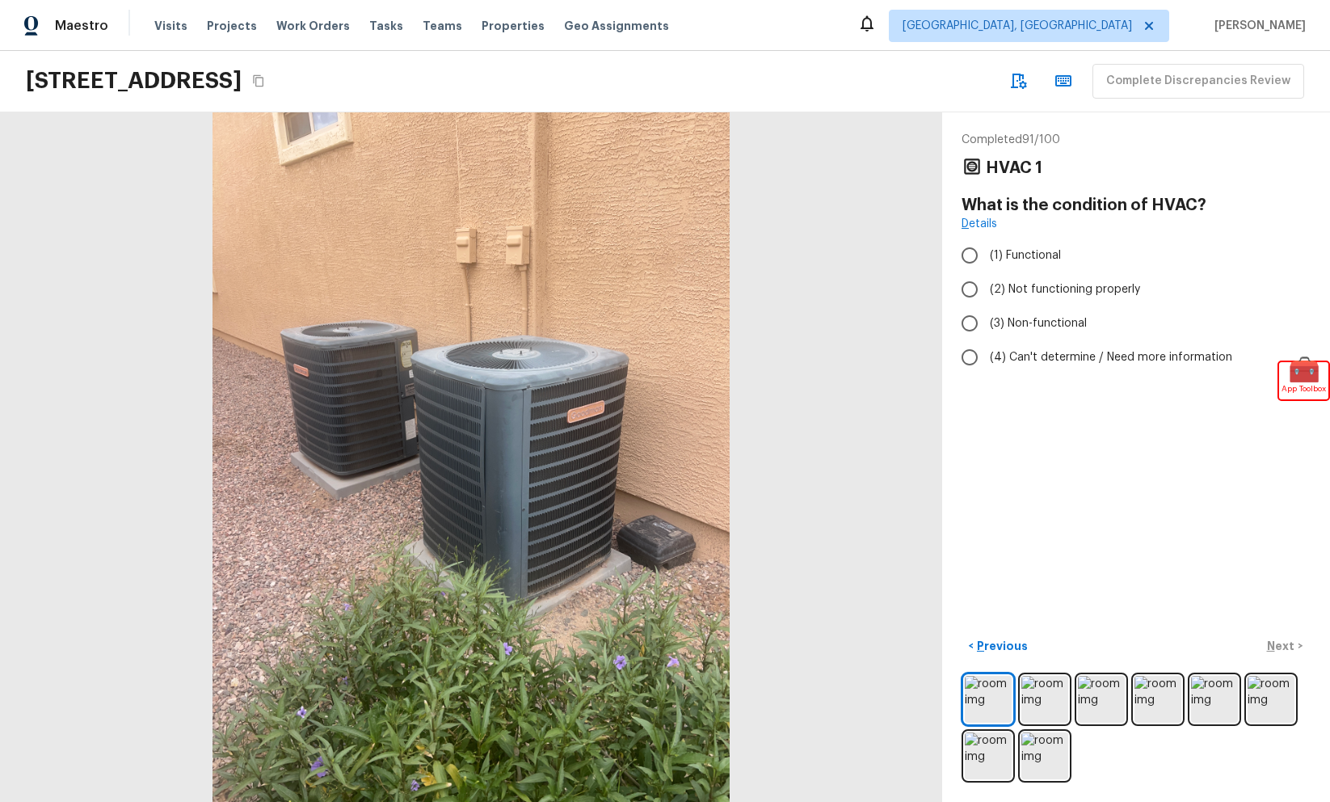
radio input "true"
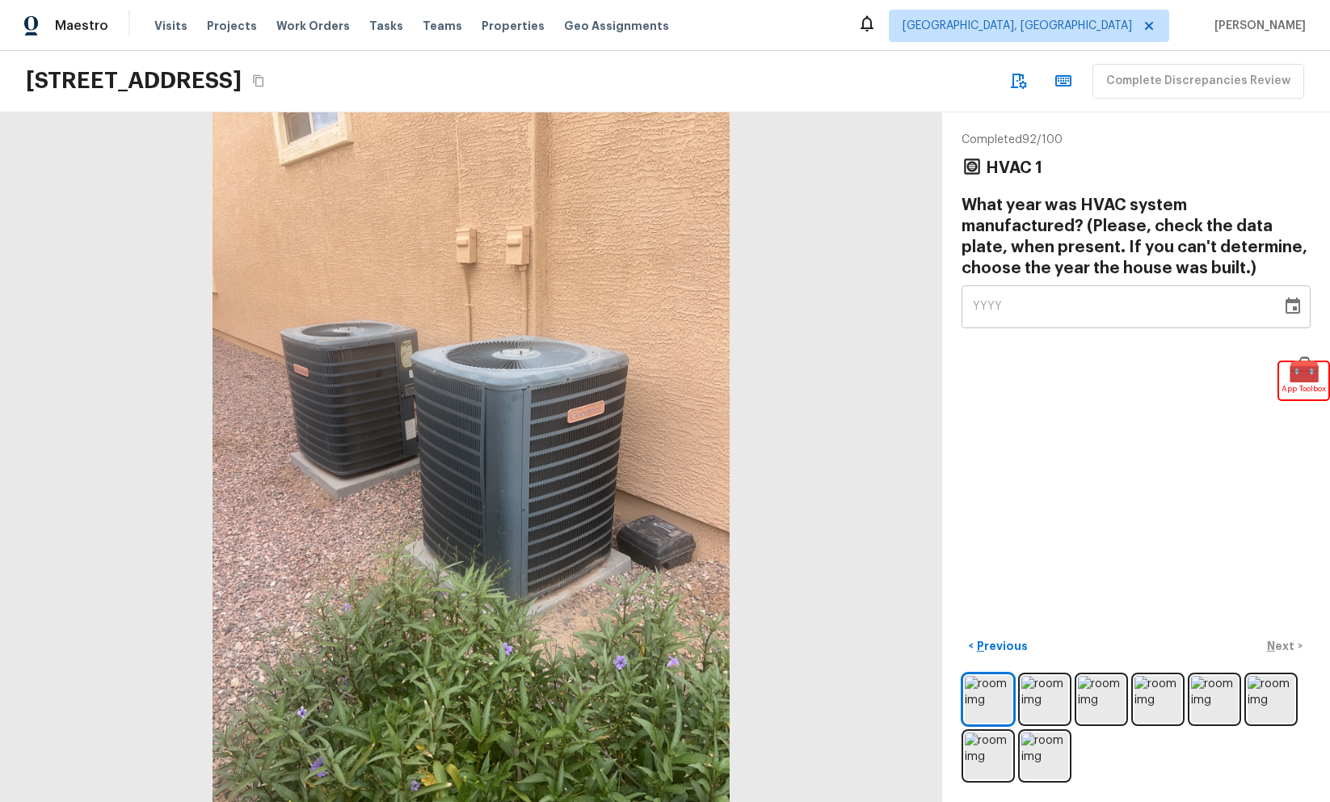
click at [1304, 310] on button "Choose date" at bounding box center [1293, 306] width 32 height 32
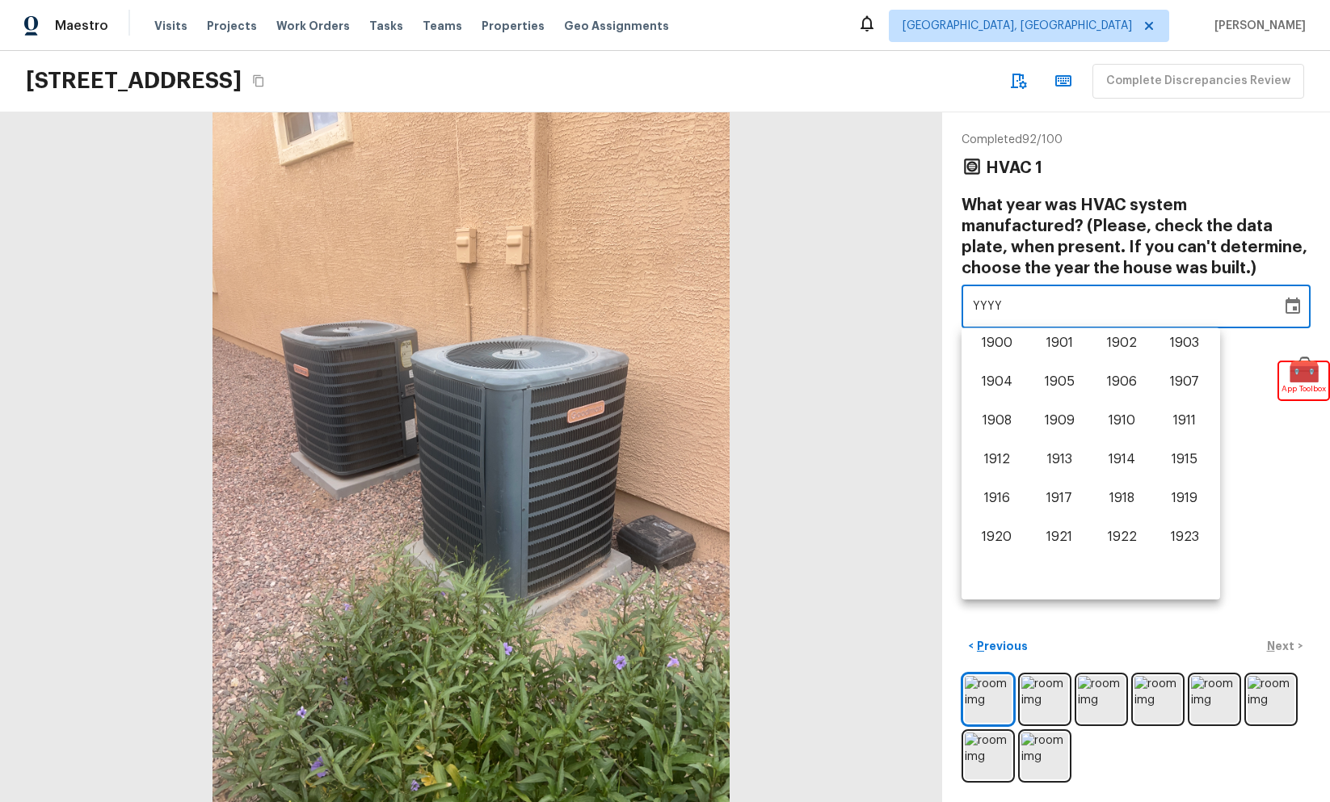
scroll to position [1005, 0]
click at [1071, 467] on button "2017" at bounding box center [1059, 462] width 58 height 29
type input "2017"
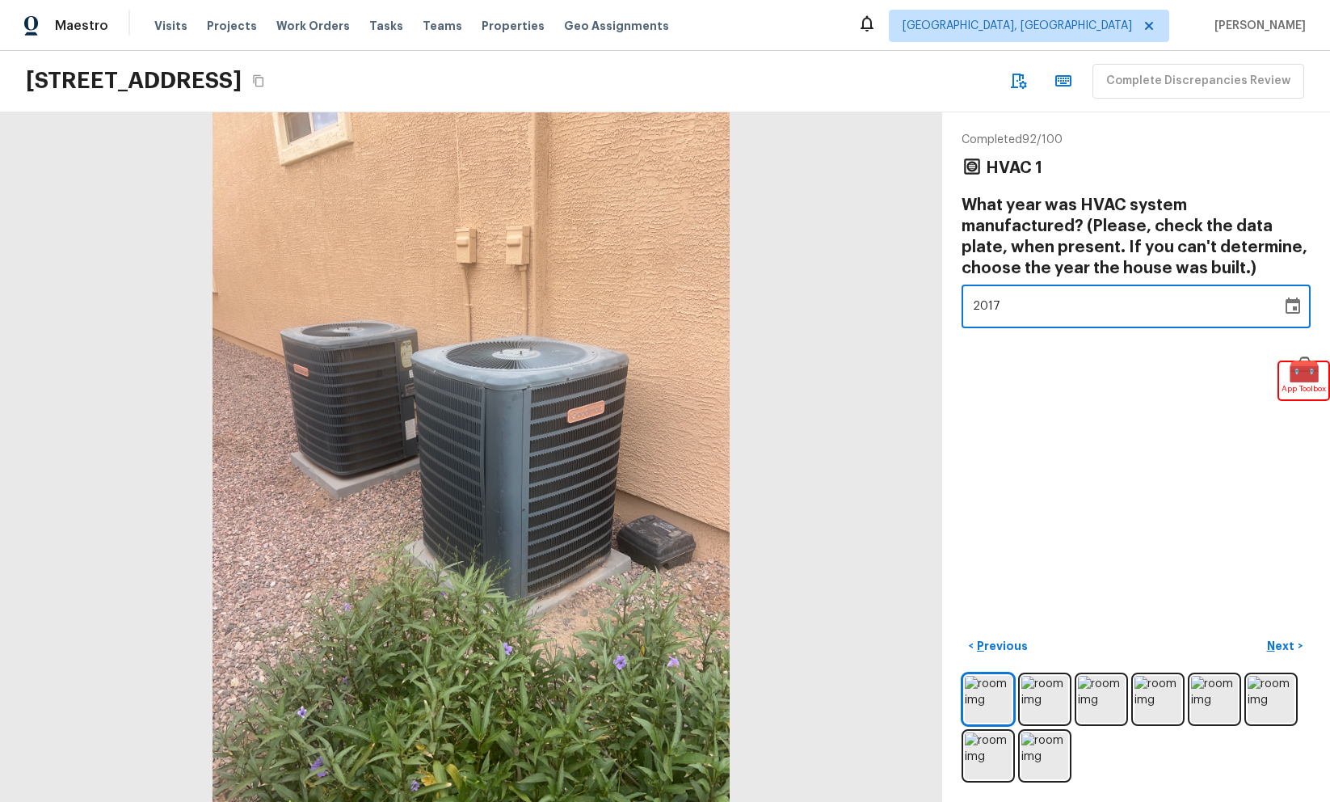
click at [1072, 468] on div "Completed 92 / 100 HVAC 1 What year was HVAC system manufactured? (Please, chec…" at bounding box center [1136, 456] width 388 height 689
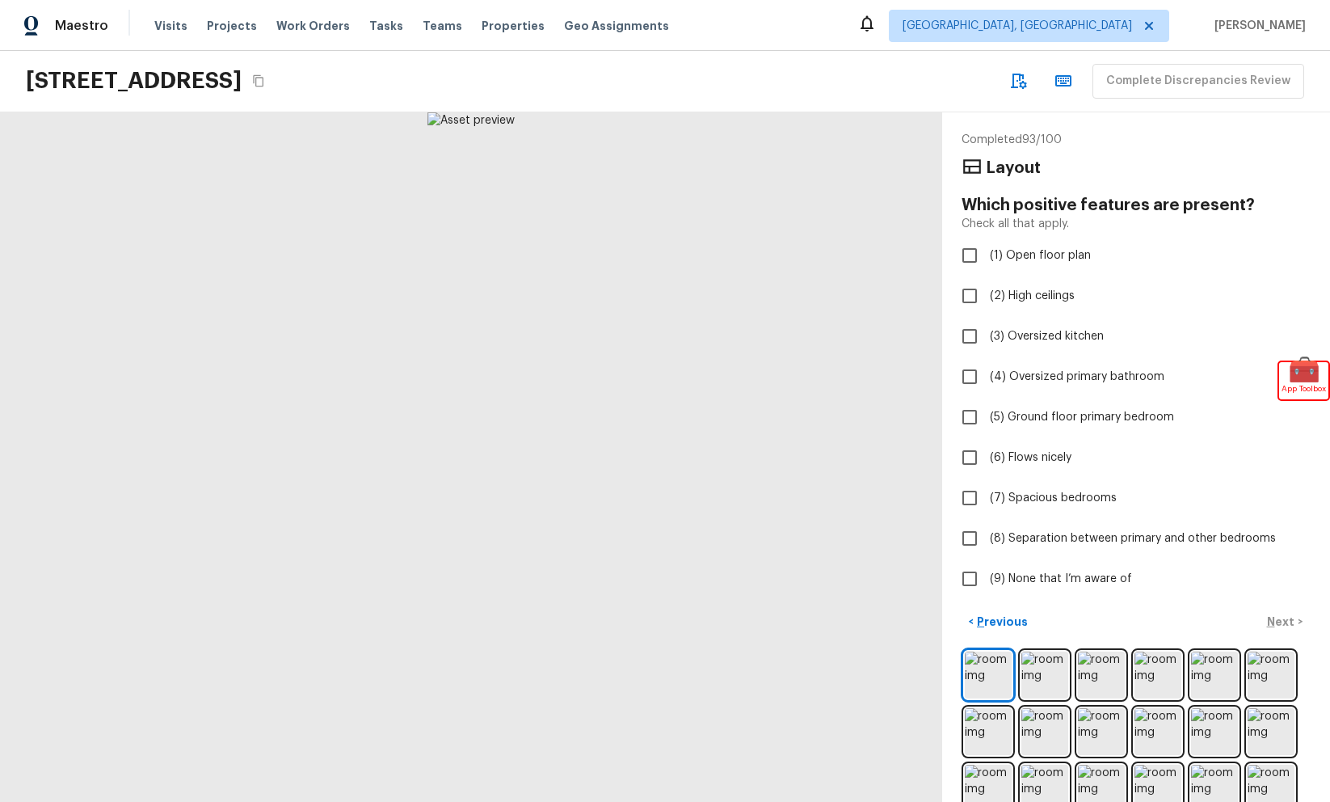
checkbox input "true"
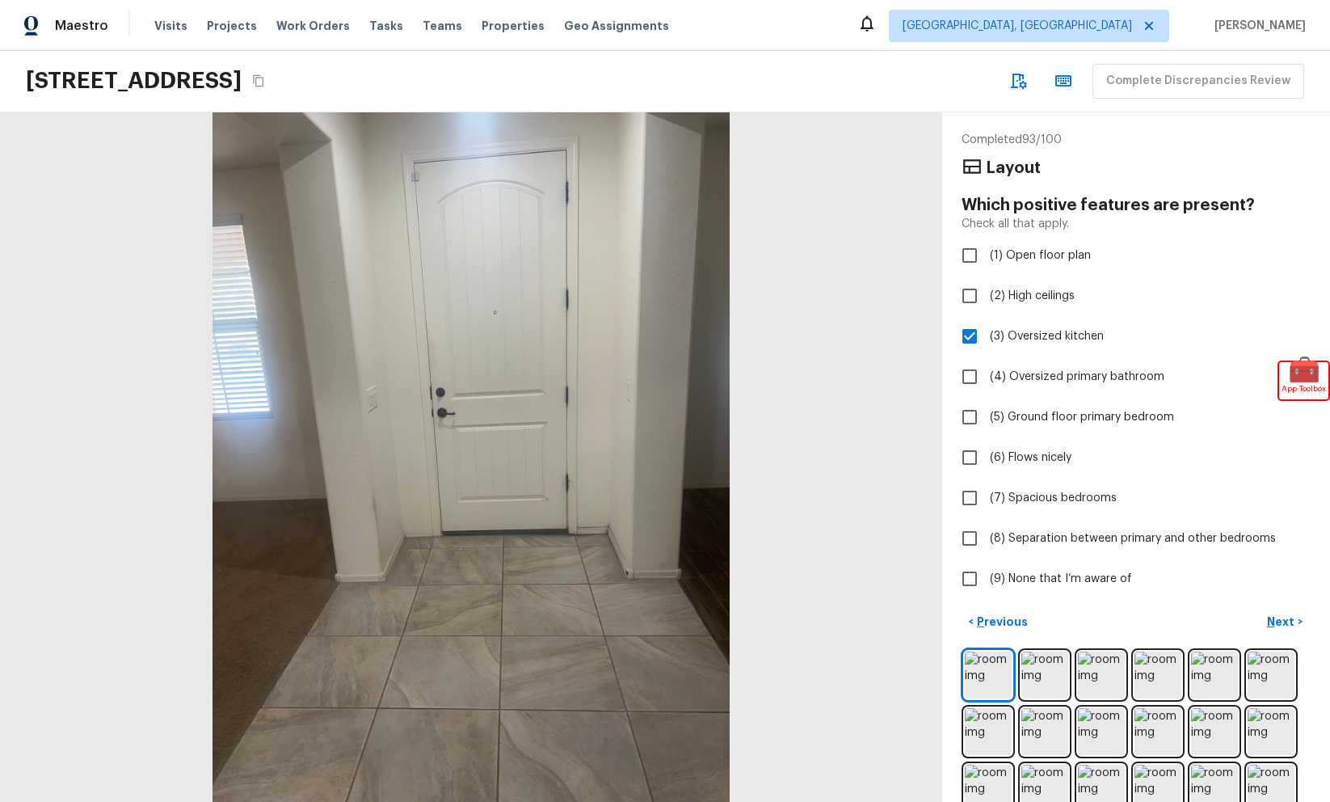
checkbox input "true"
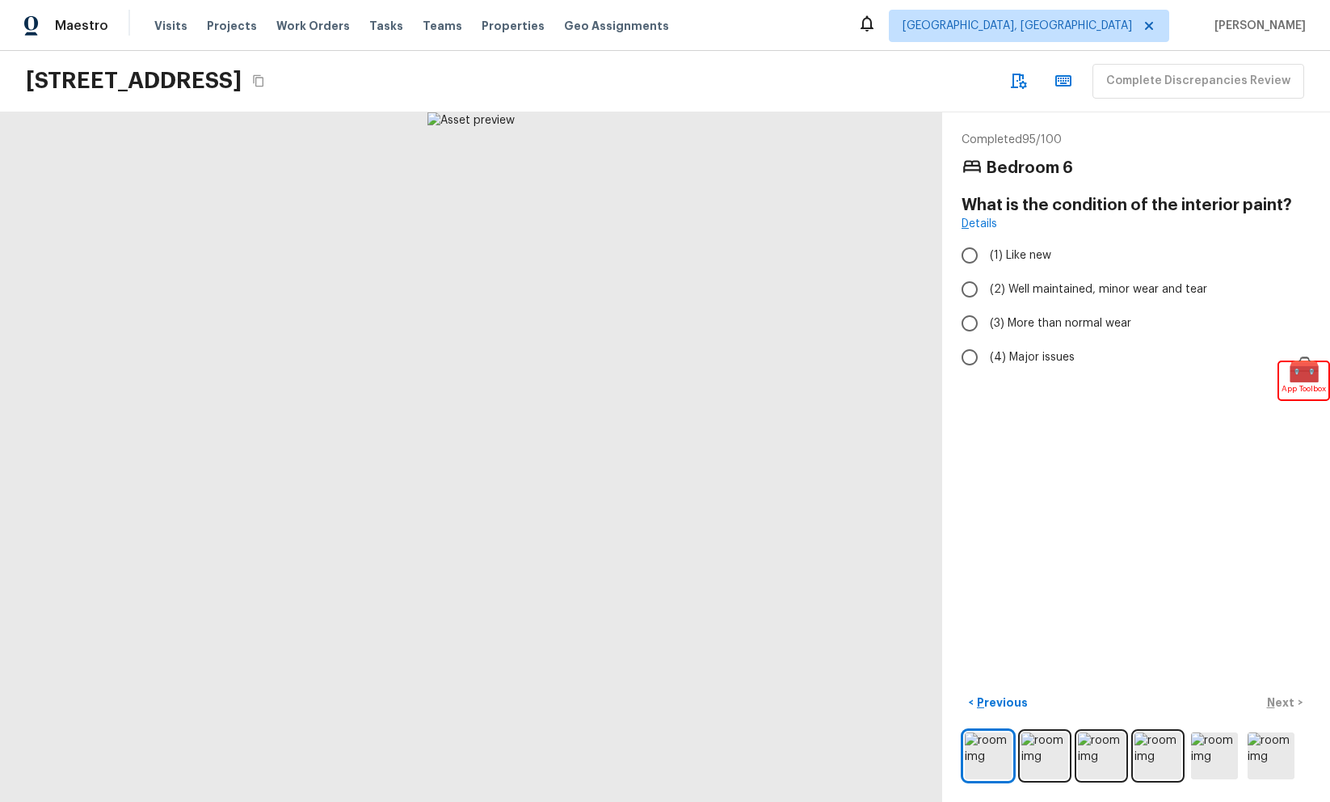
radio input "true"
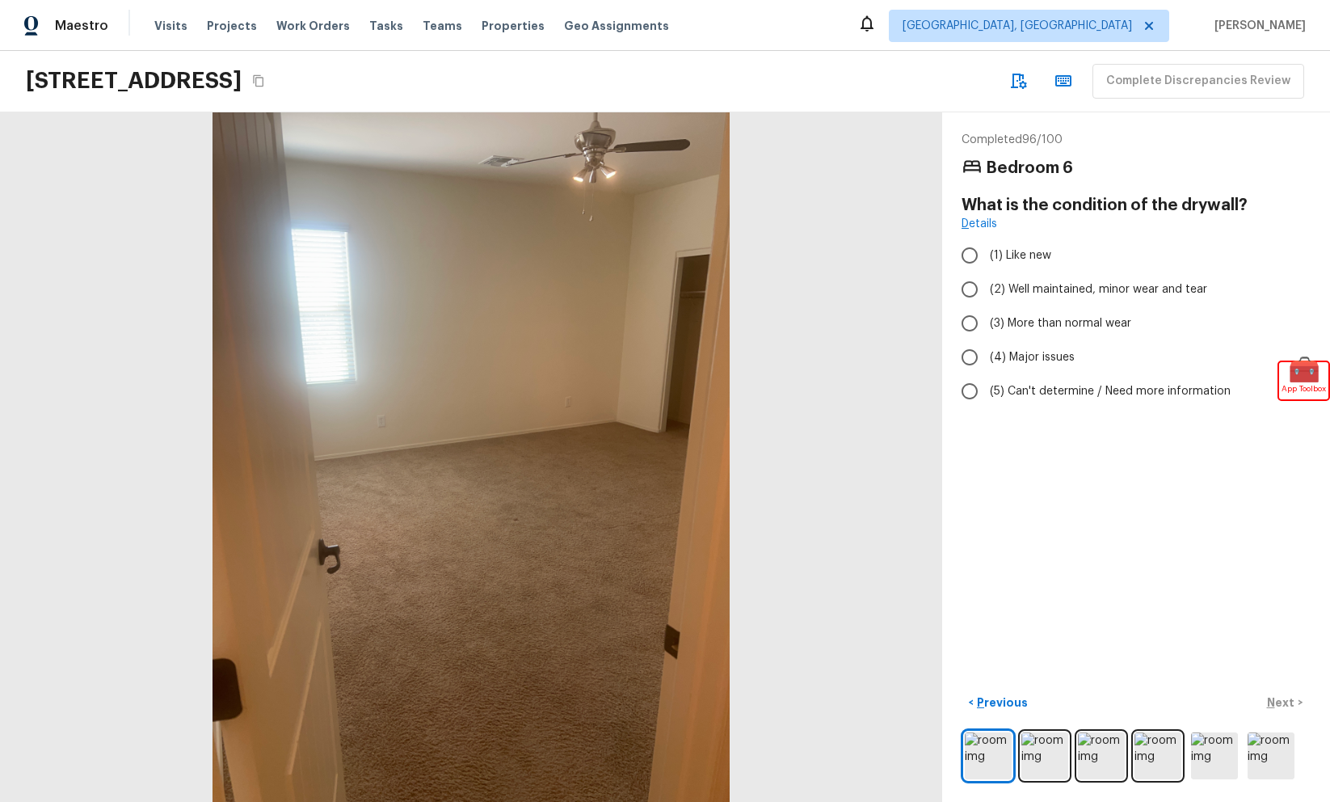
radio input "true"
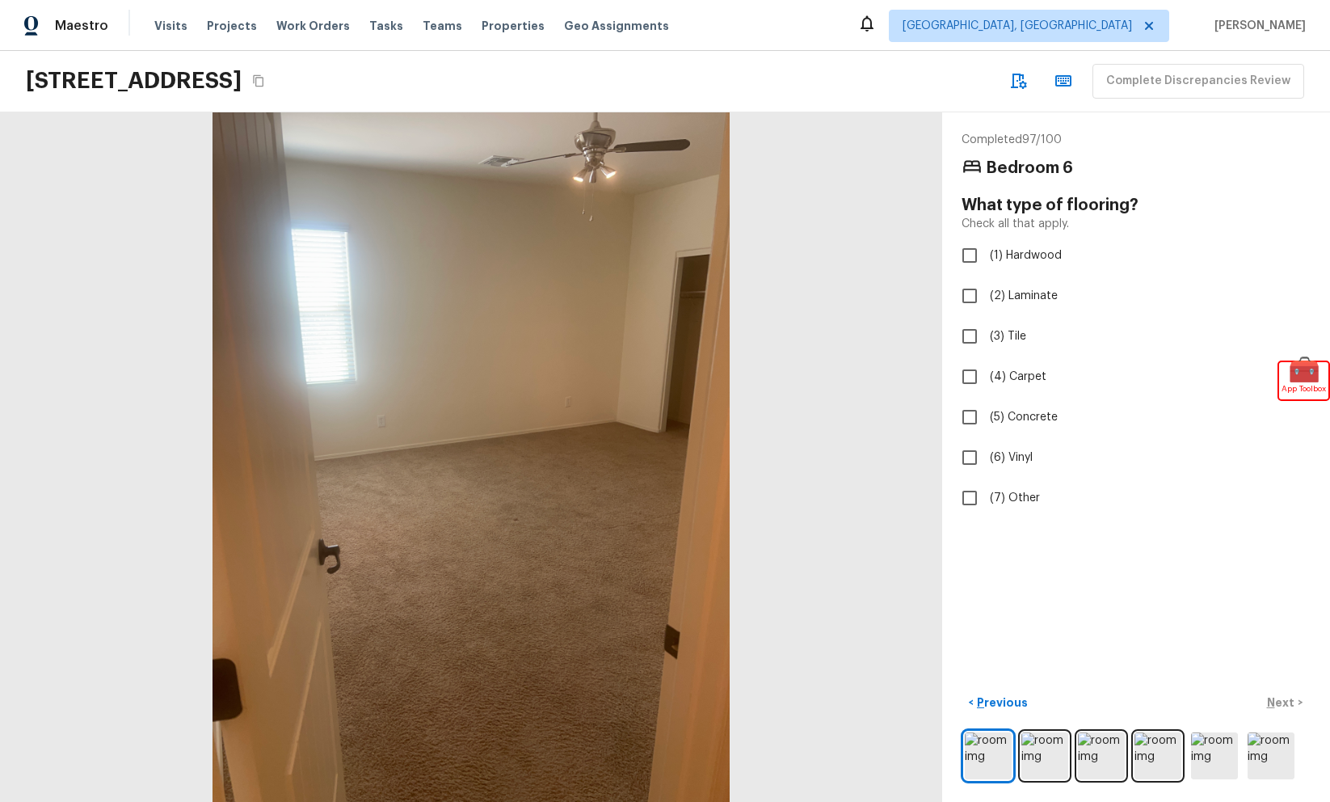
checkbox input "true"
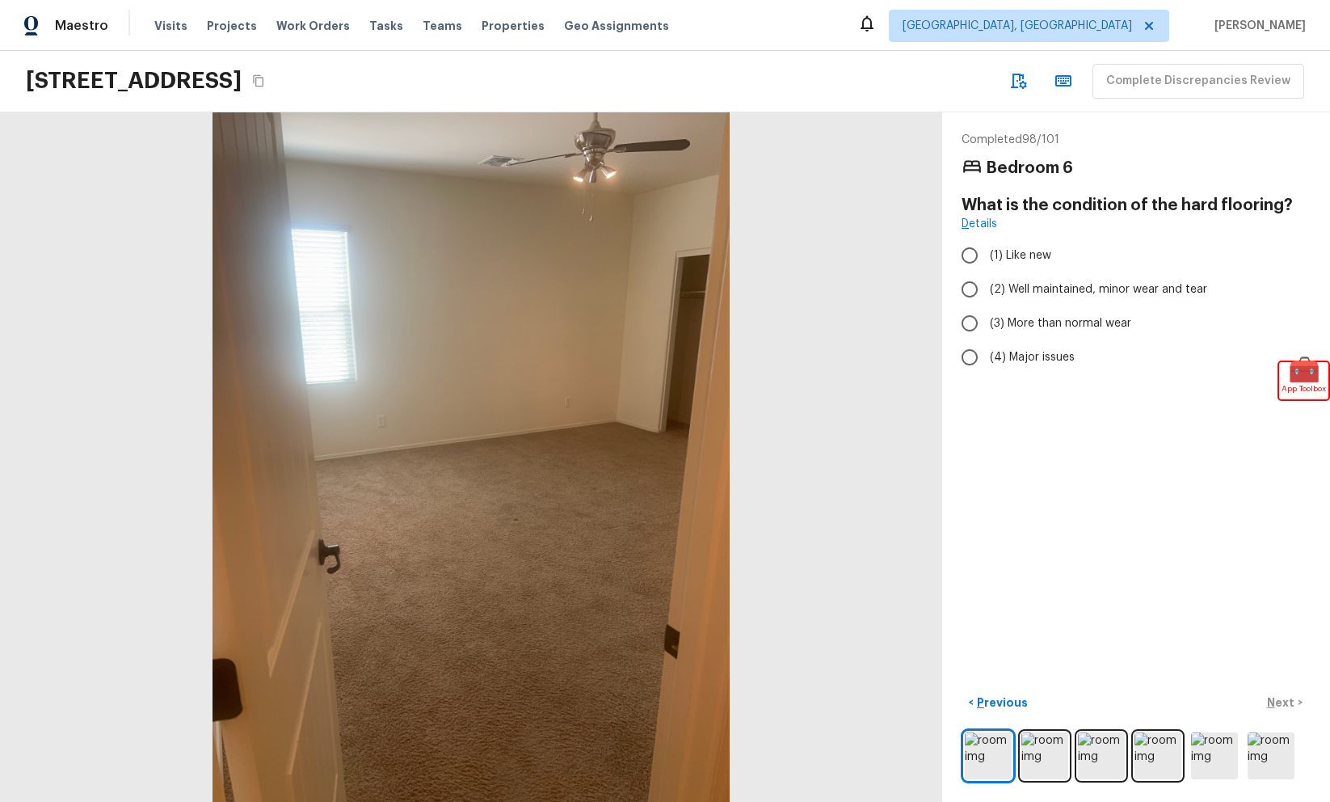
radio input "true"
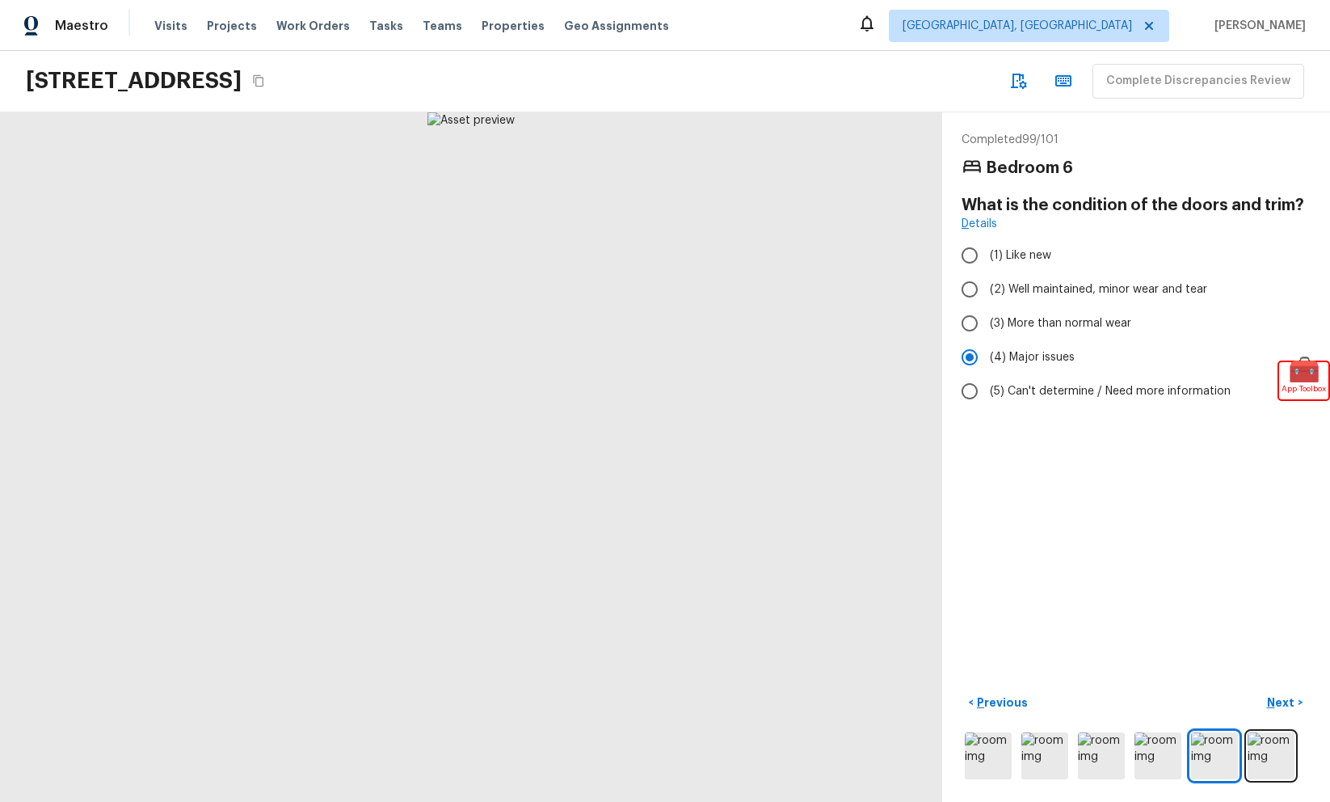
radio input "false"
radio input "true"
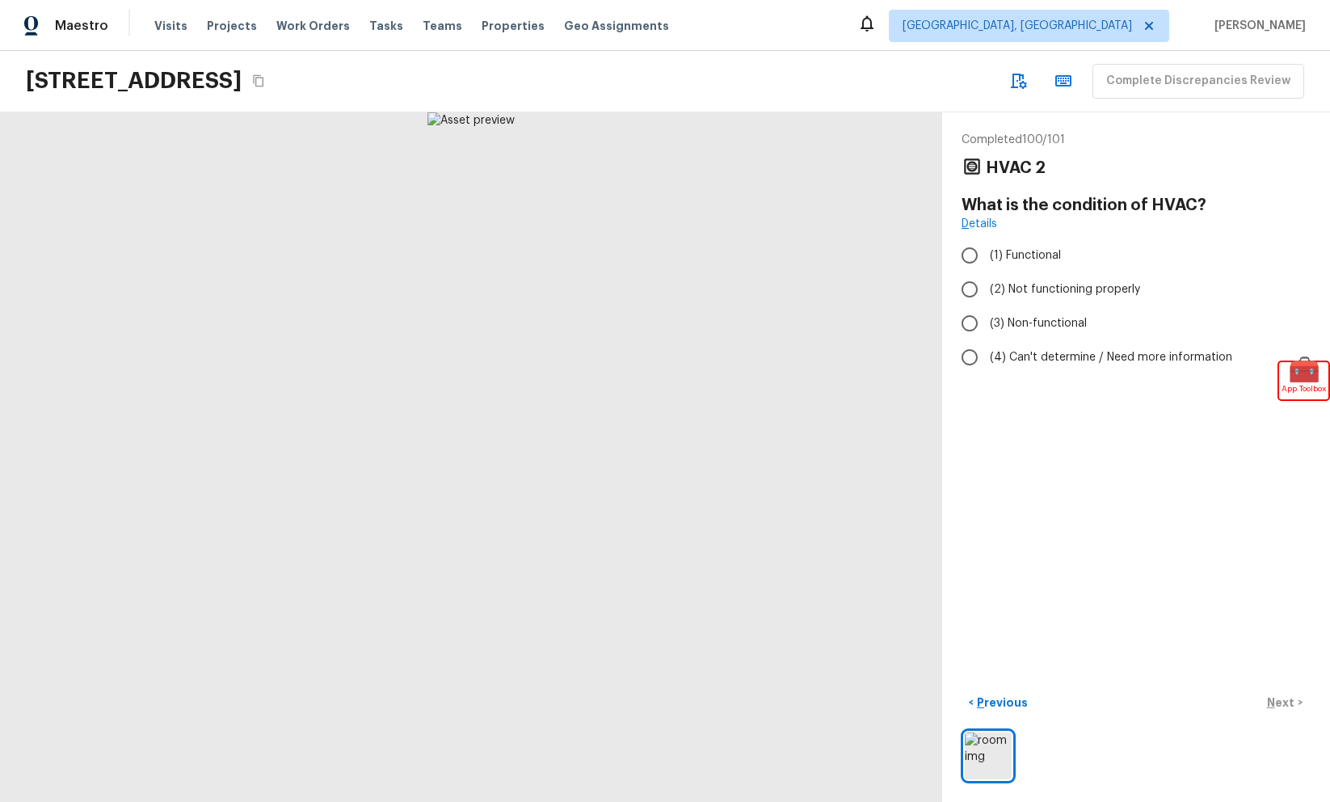
radio input "true"
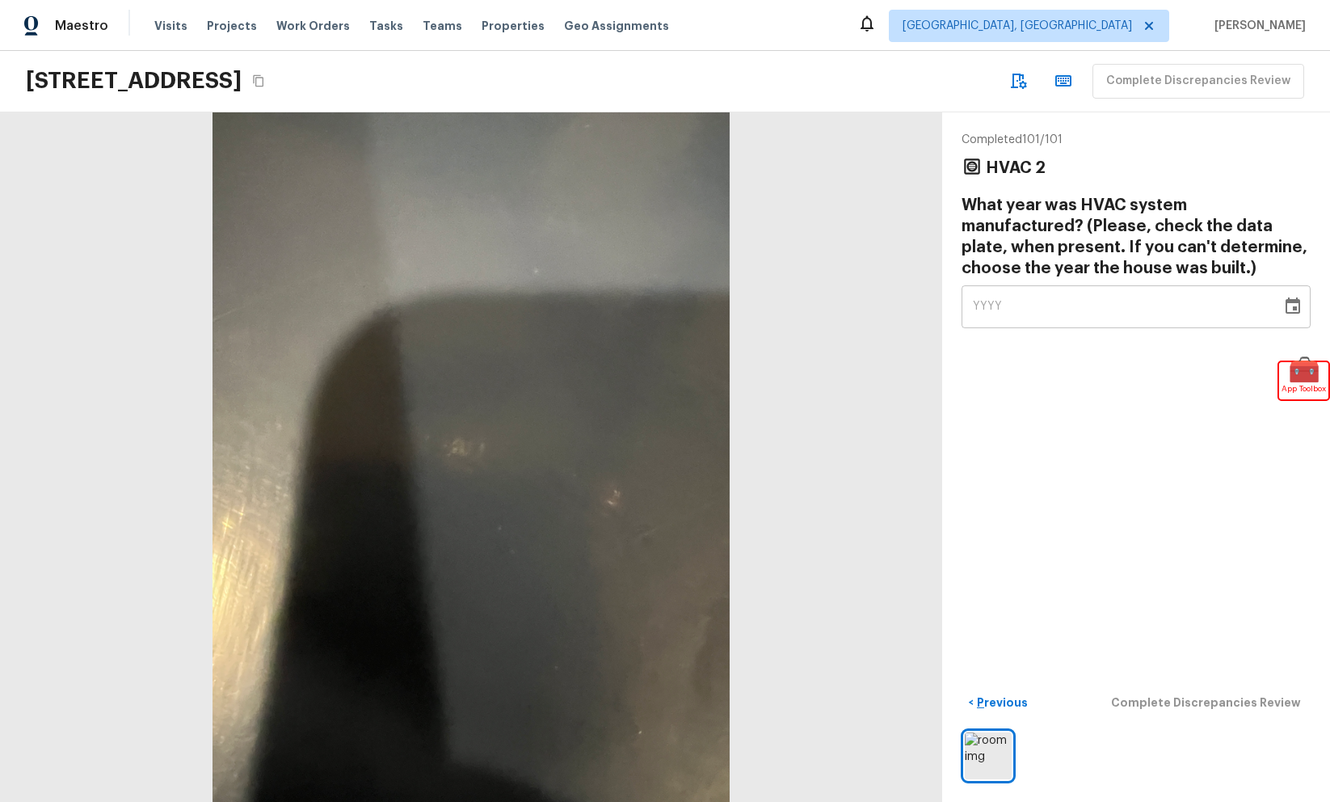
click at [1286, 301] on icon "Choose date" at bounding box center [1293, 305] width 15 height 16
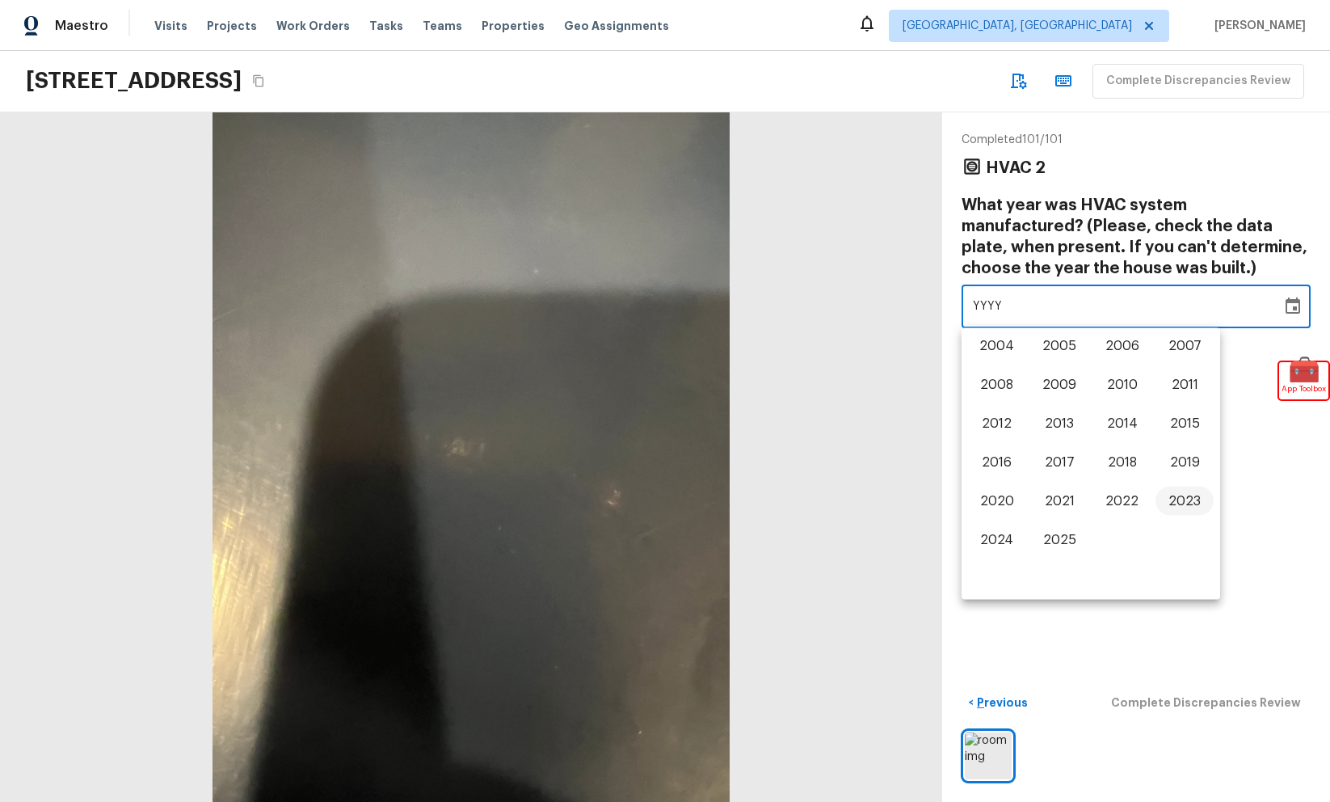
click at [1175, 492] on button "2023" at bounding box center [1185, 500] width 58 height 29
type input "2023"
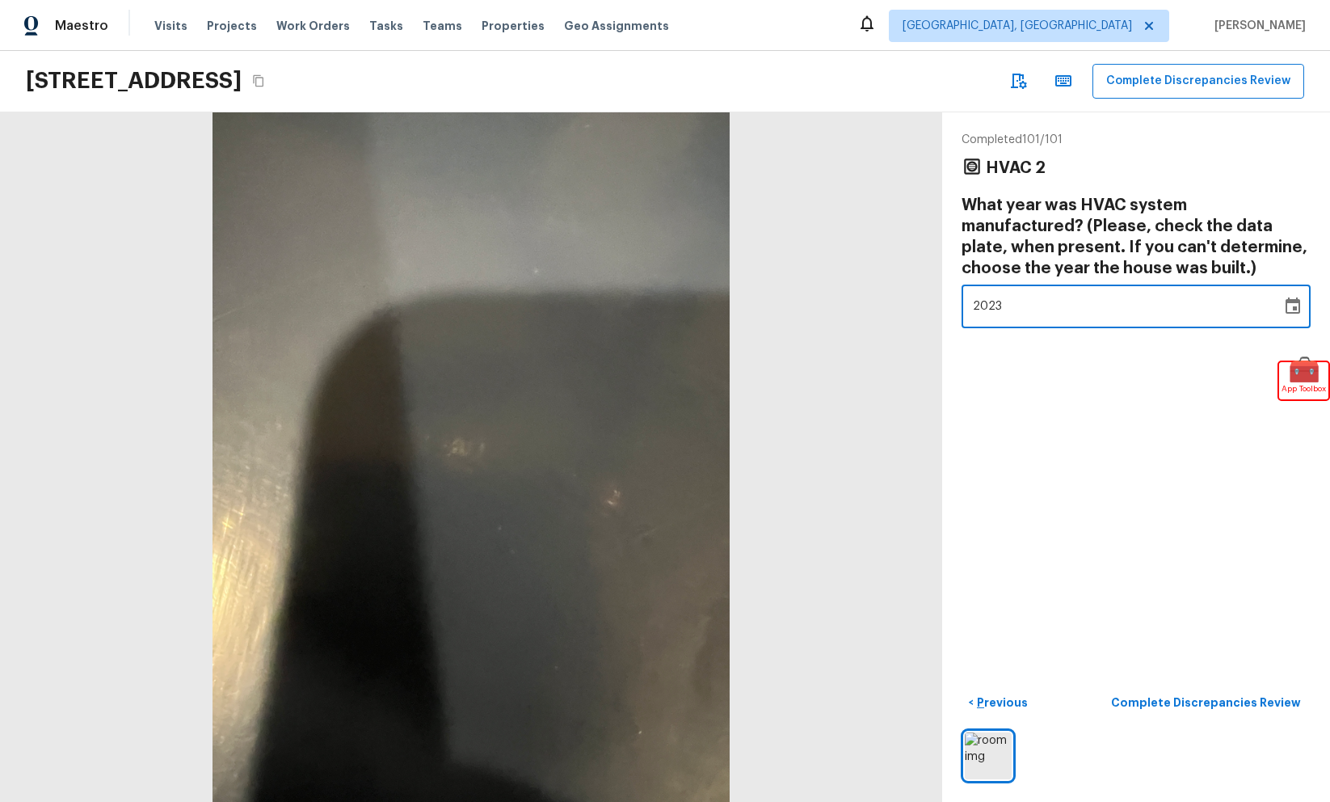
click at [1175, 492] on div "Completed 101 / 101 HVAC 2 What year was HVAC system manufactured? (Please, che…" at bounding box center [1136, 456] width 388 height 689
click at [1194, 673] on div "Completed 101 / 101 HVAC 2 What year was HVAC system manufactured? (Please, che…" at bounding box center [1136, 456] width 388 height 689
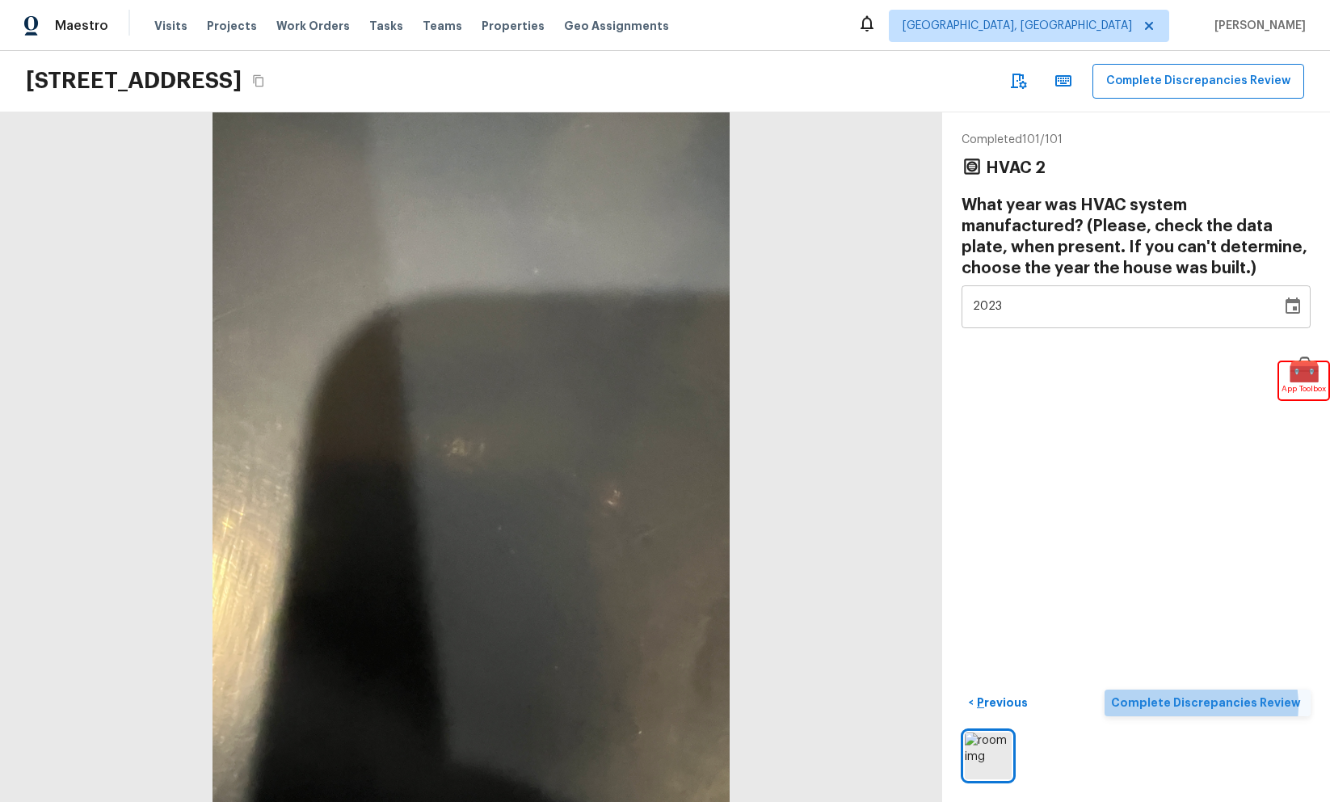
click at [1195, 705] on p "Complete Discrepancies Review" at bounding box center [1207, 702] width 193 height 16
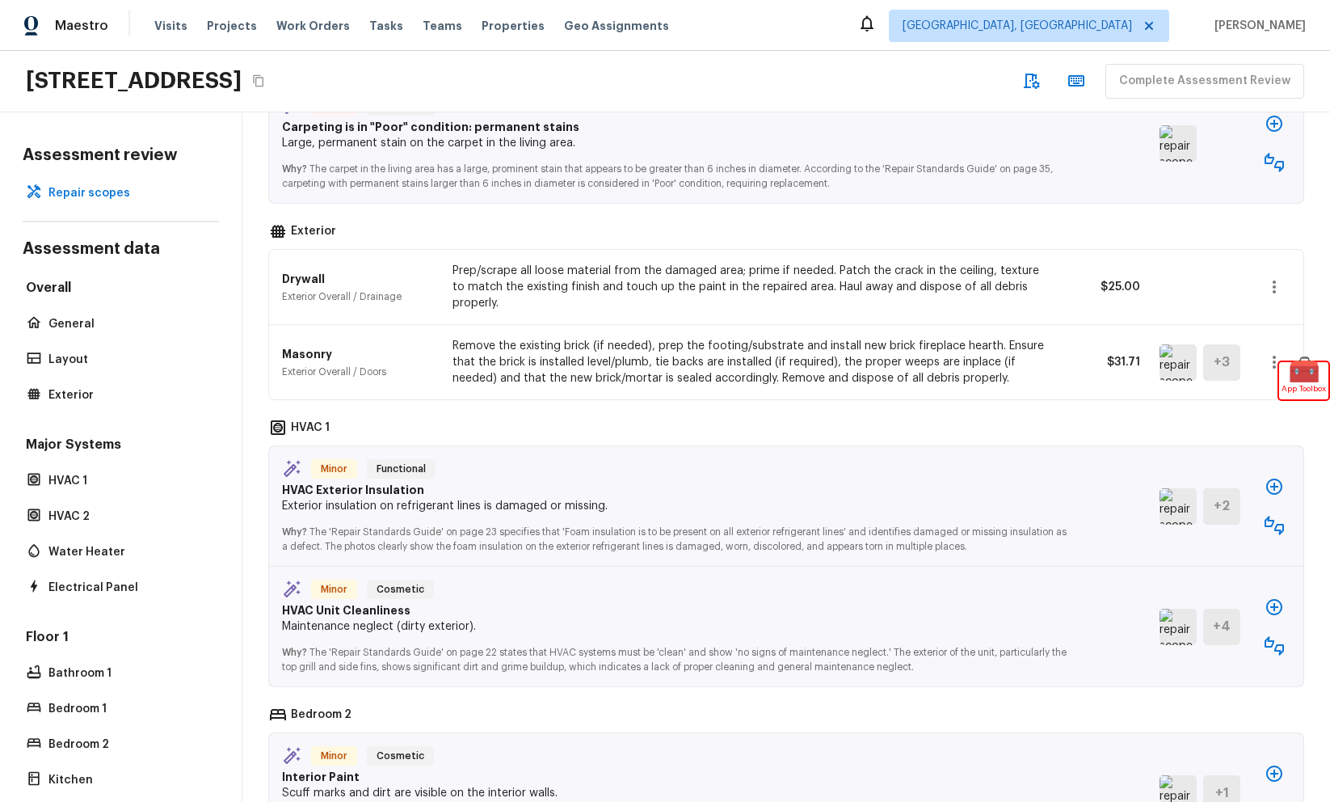
scroll to position [0, 0]
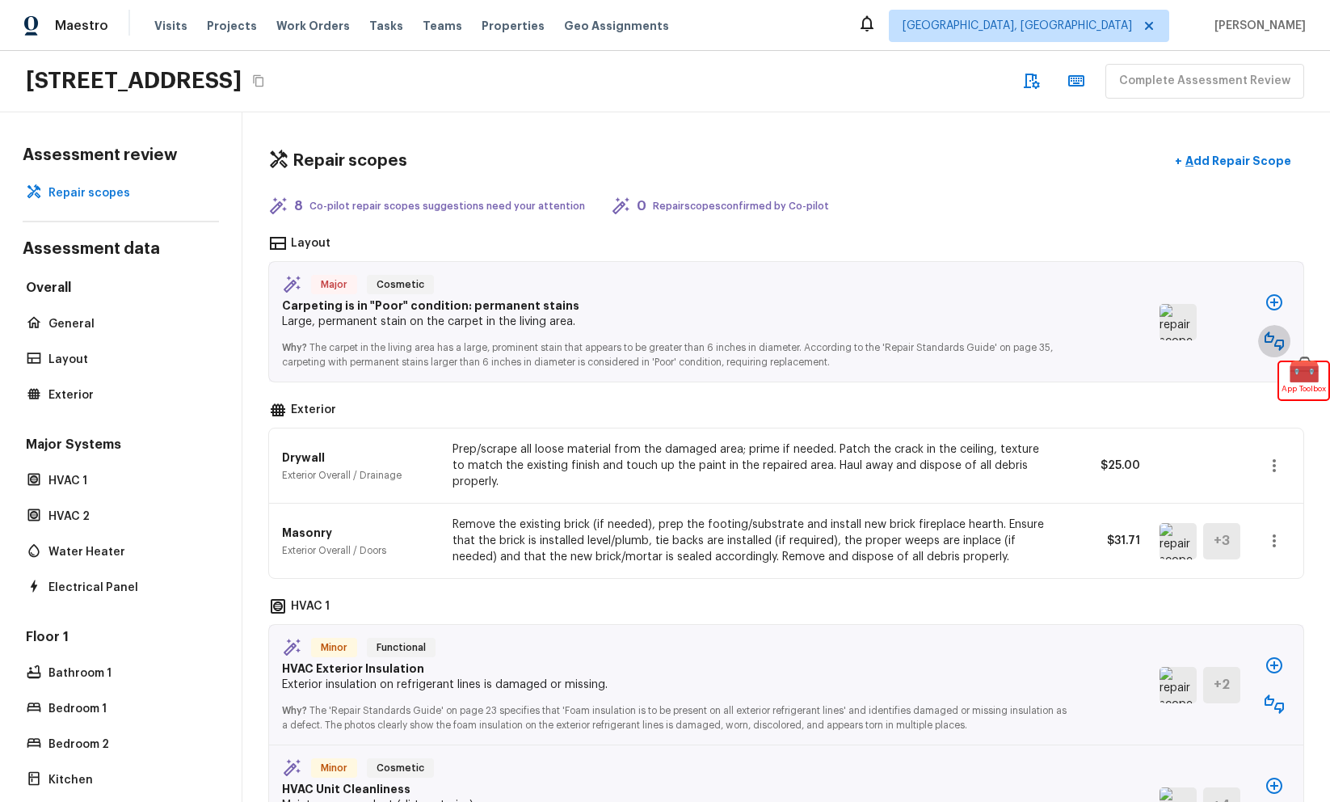
click at [1277, 339] on icon "button" at bounding box center [1274, 340] width 19 height 19
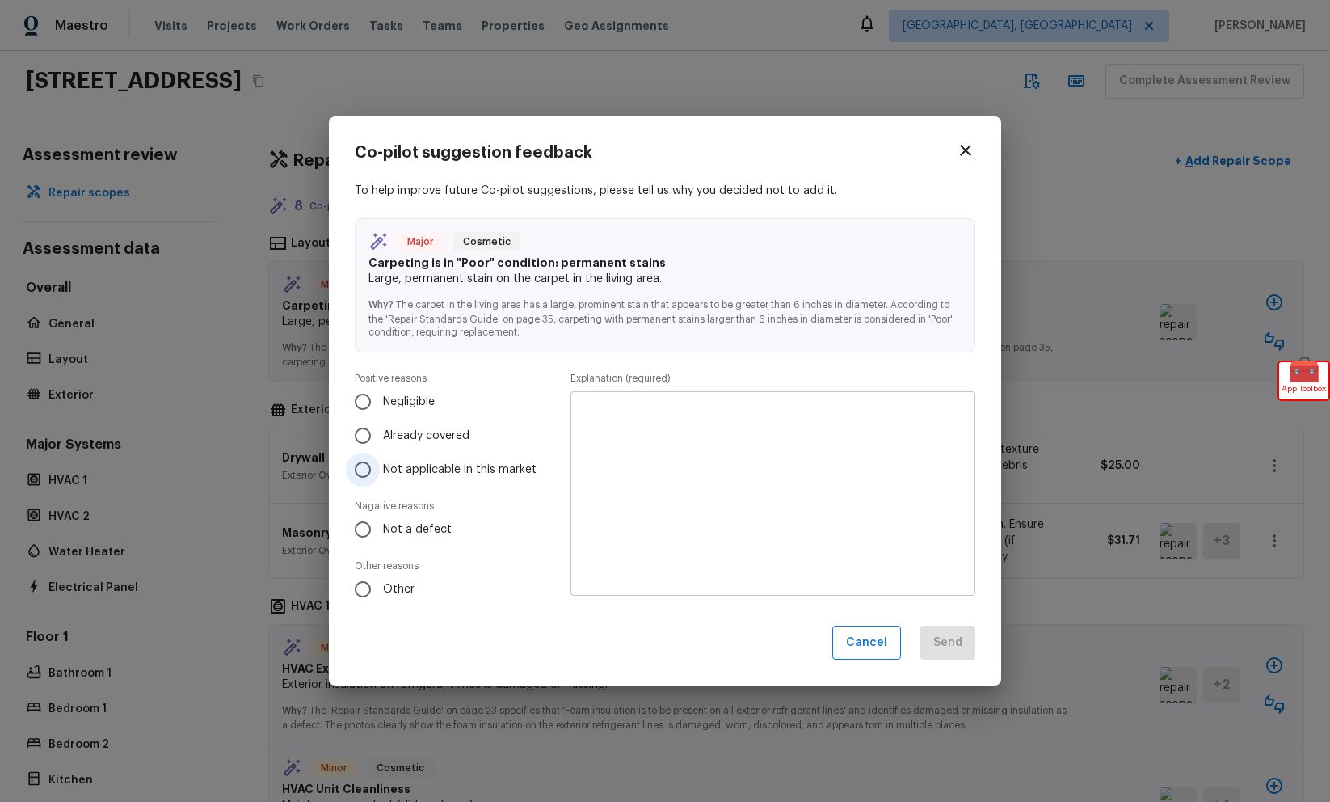
click at [443, 470] on span "Not applicable in this market" at bounding box center [460, 469] width 154 height 16
click at [380, 470] on input "Not applicable in this market" at bounding box center [363, 470] width 34 height 34
radio input "true"
click at [699, 465] on textarea at bounding box center [773, 493] width 382 height 178
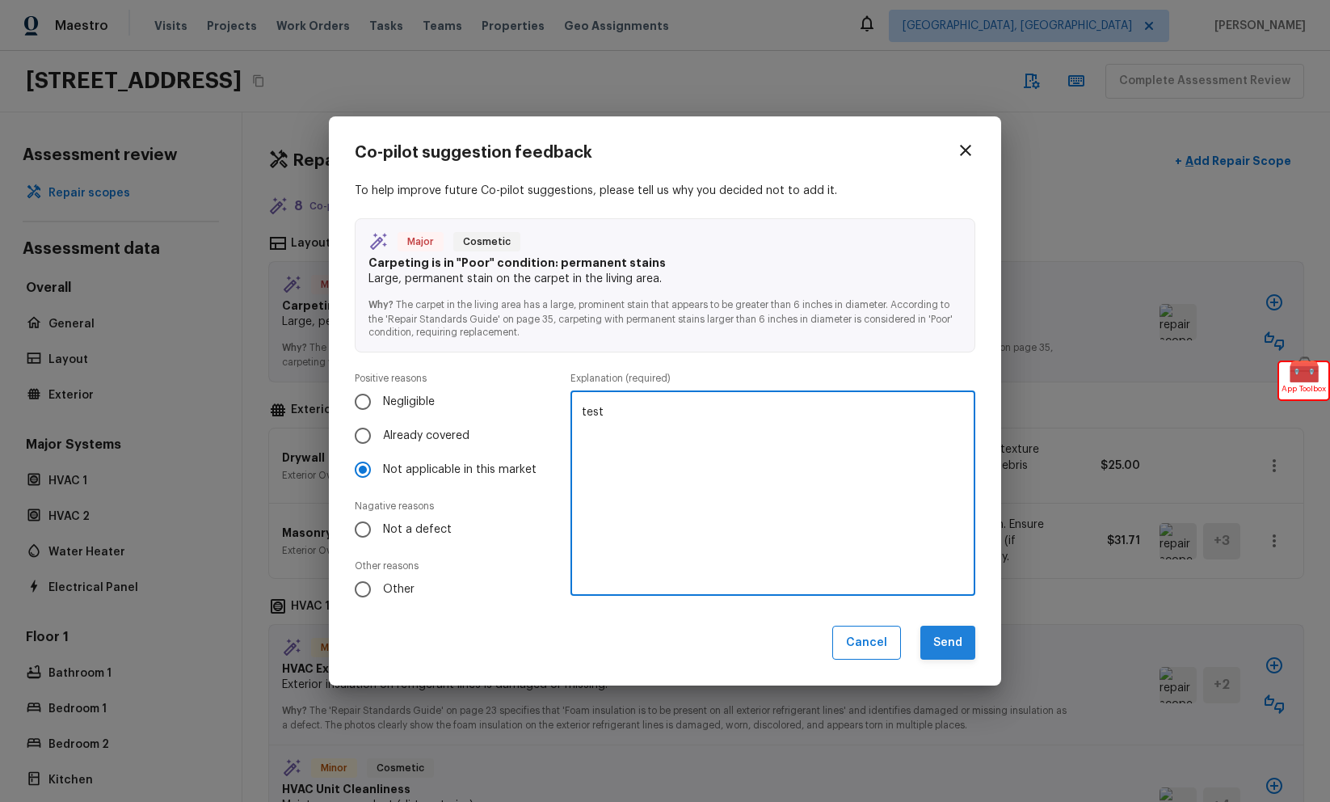
type textarea "test"
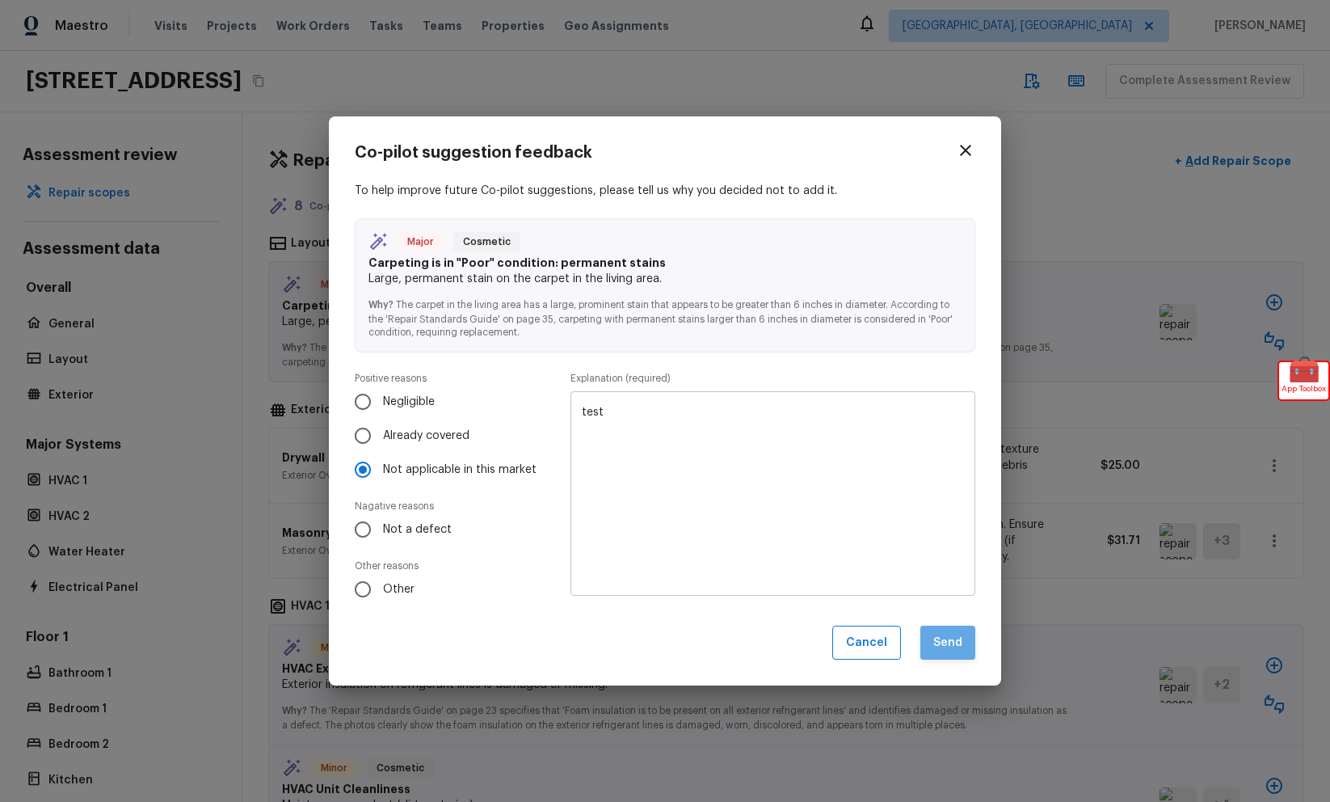
click at [944, 638] on button "Send" at bounding box center [947, 642] width 55 height 35
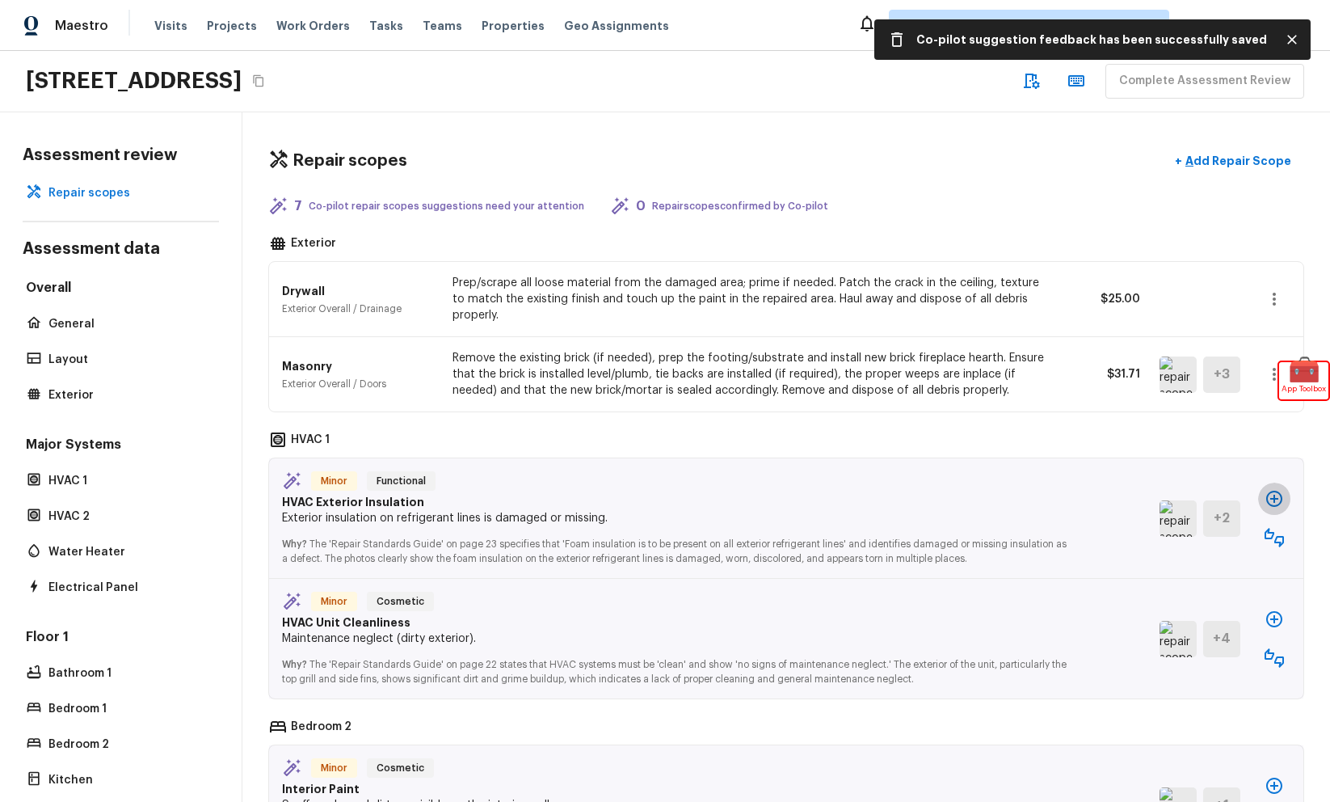
click at [1270, 498] on icon "button" at bounding box center [1274, 499] width 16 height 16
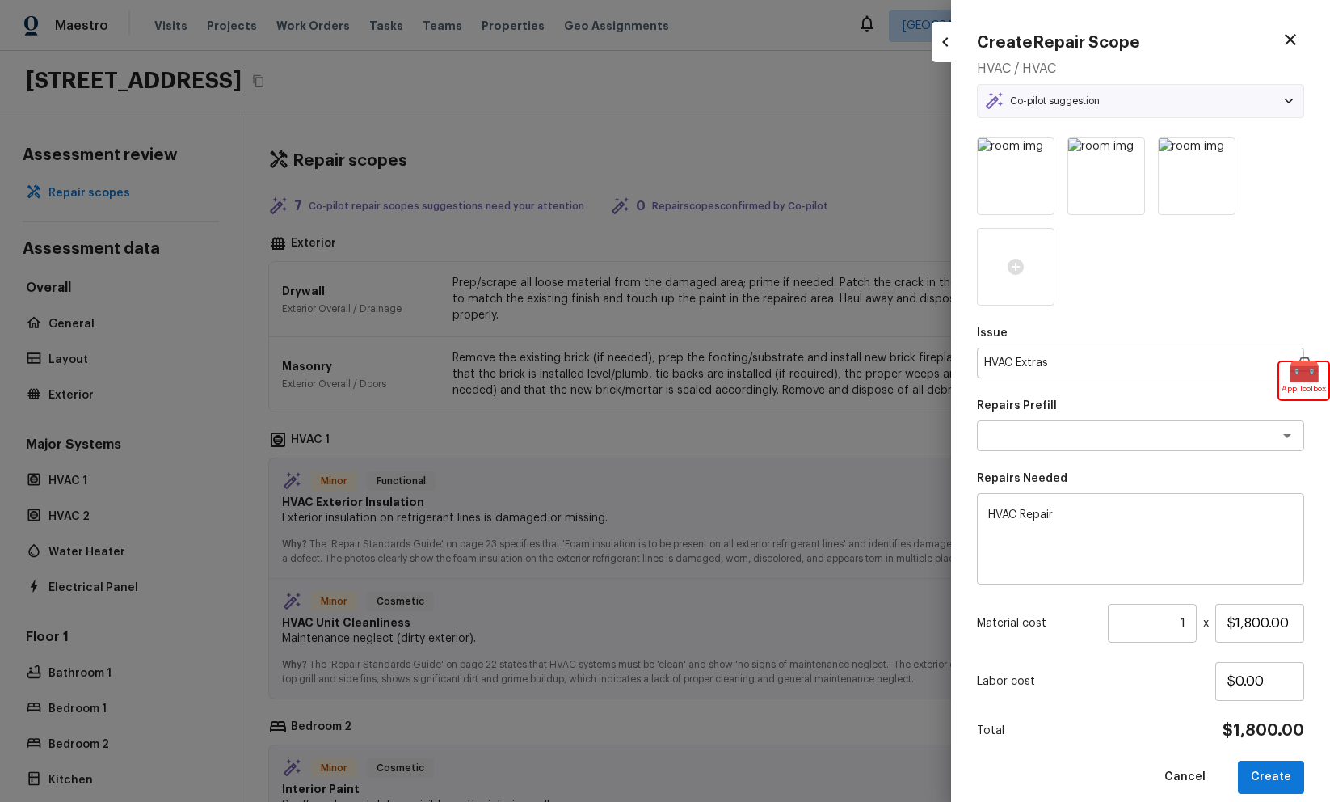
type textarea "HVAC Repair"
click at [1260, 783] on button "Create" at bounding box center [1271, 776] width 66 height 33
type input "$0.00"
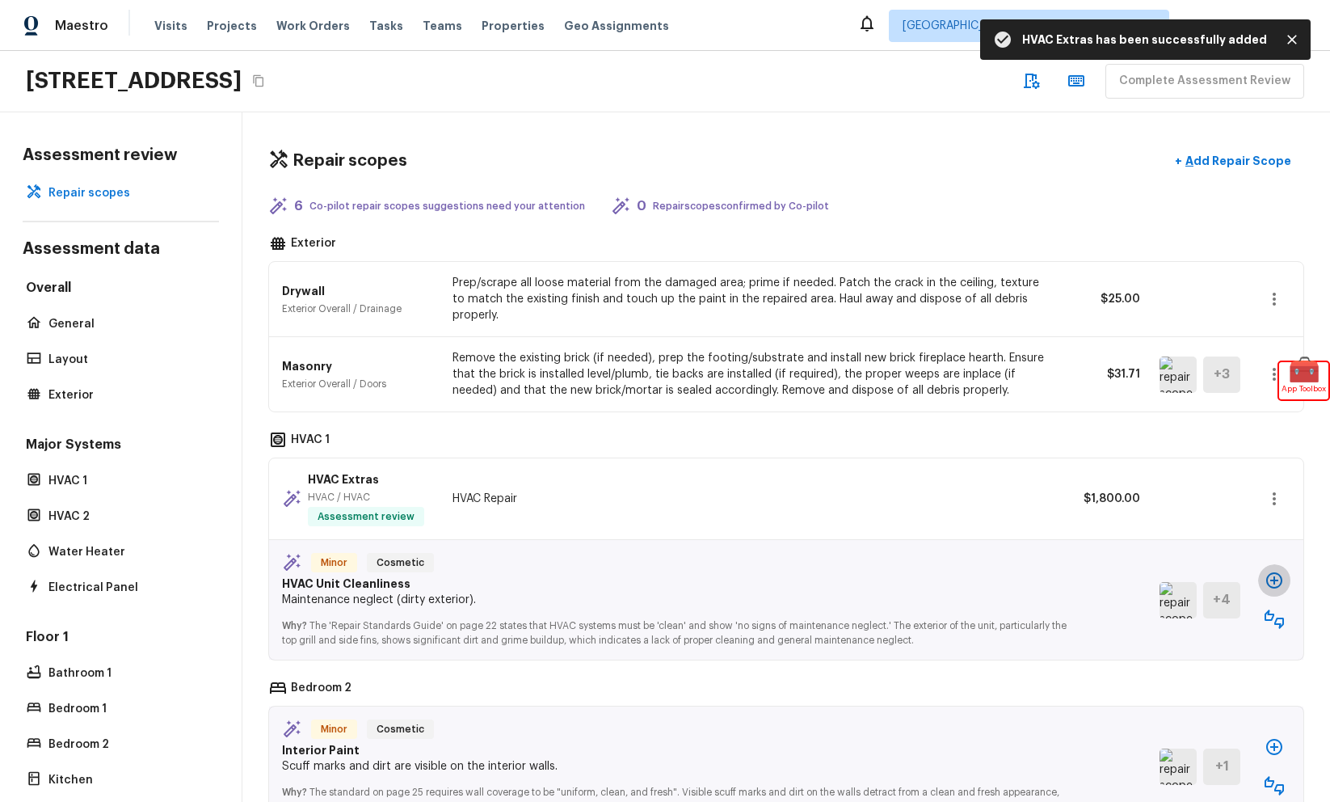
click at [1276, 578] on icon "button" at bounding box center [1274, 580] width 19 height 19
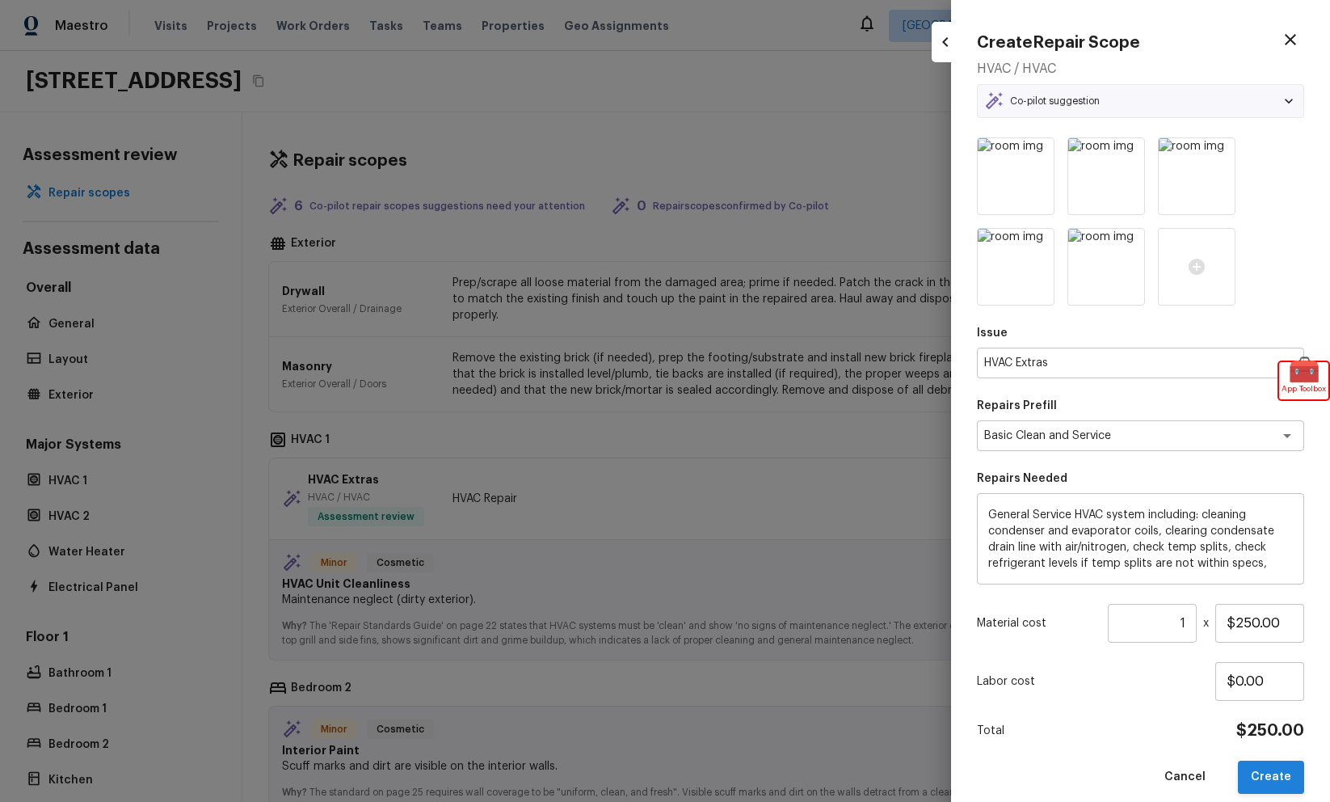
click at [1270, 774] on button "Create" at bounding box center [1271, 776] width 66 height 33
type input "$0.00"
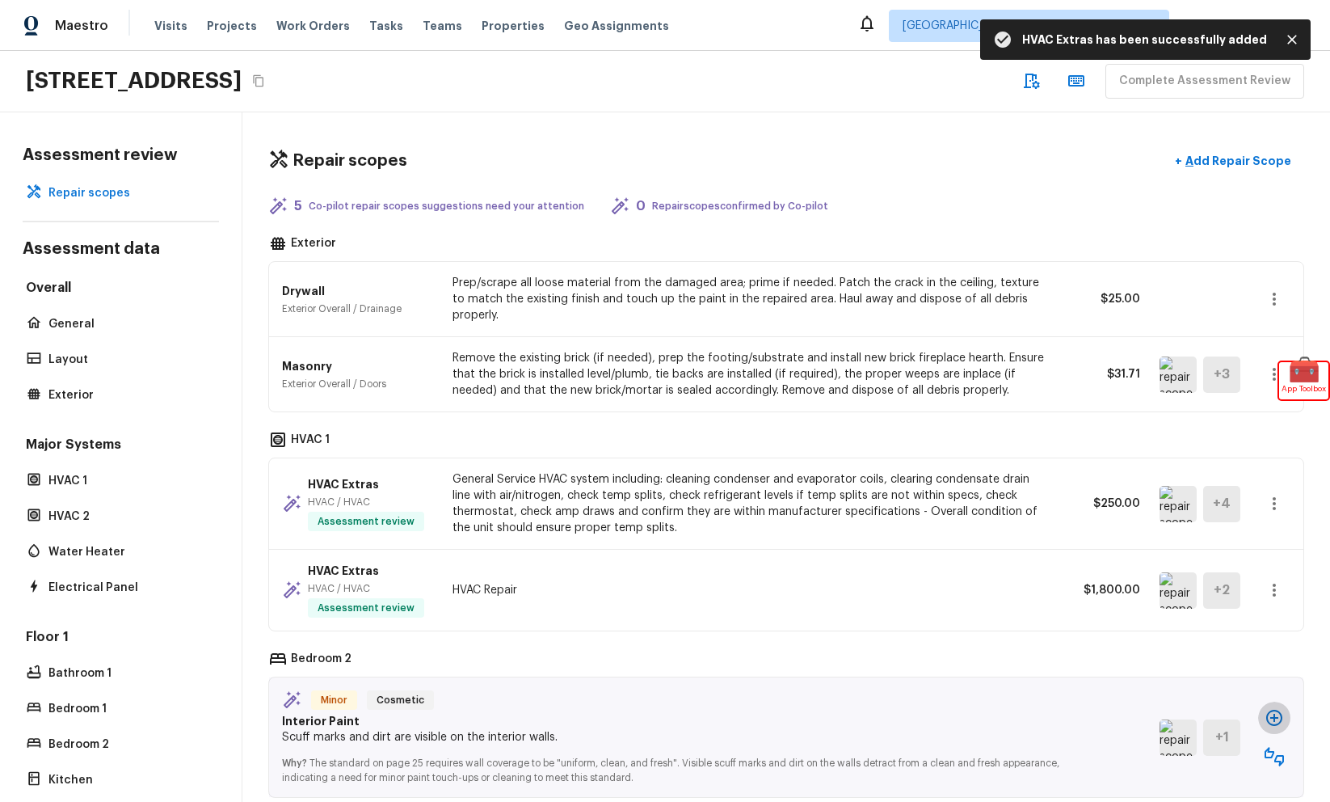
click at [1274, 729] on button "button" at bounding box center [1274, 717] width 32 height 32
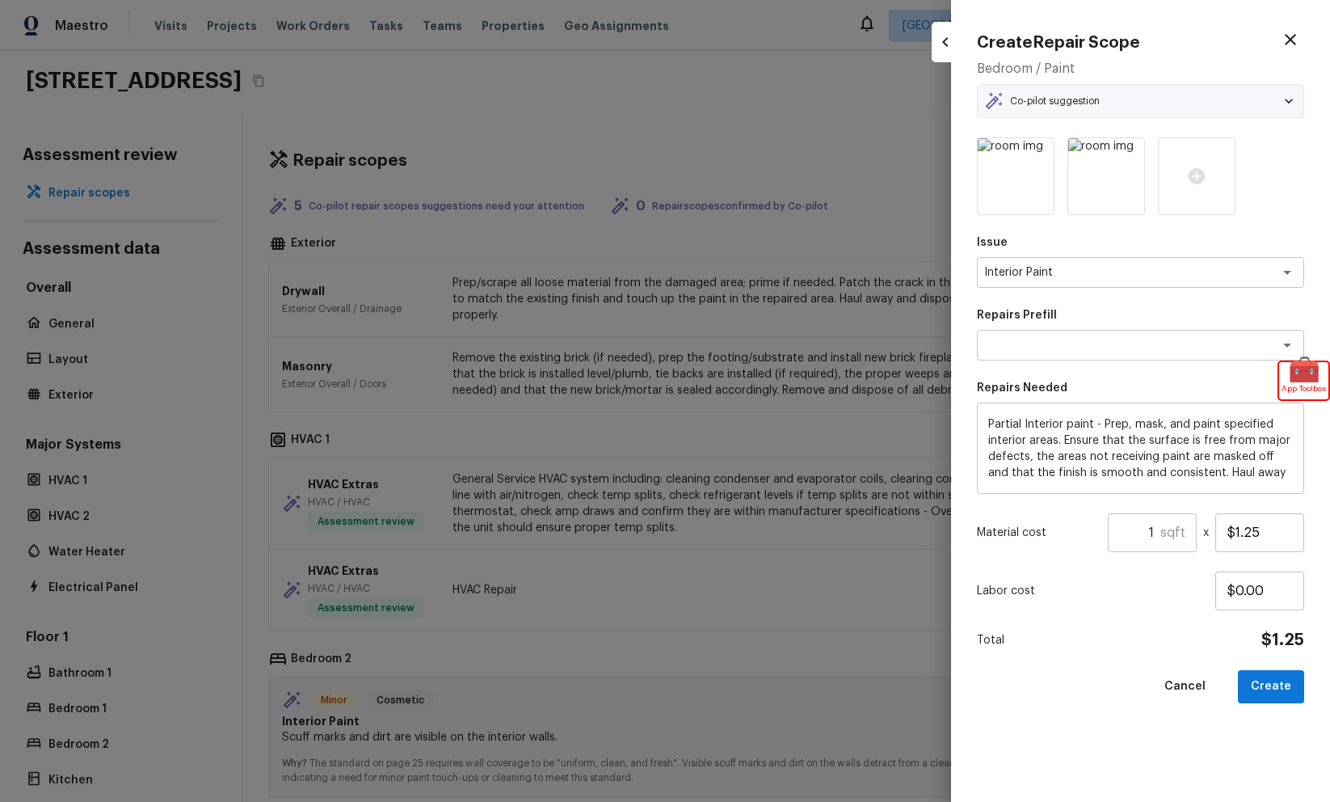
type textarea "Partial Interior Paint LABOR ONLY"
click at [1278, 690] on button "Create" at bounding box center [1271, 686] width 66 height 33
type input "$0.00"
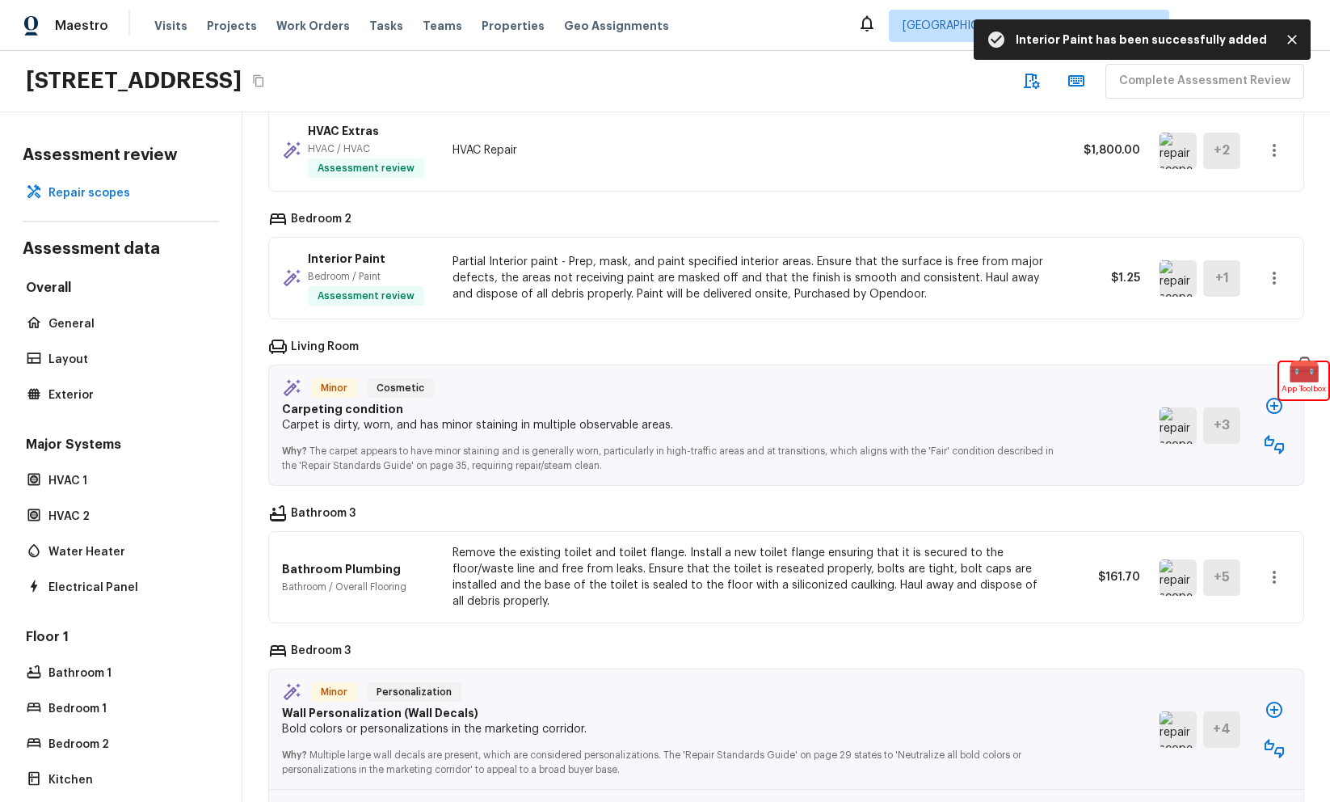
scroll to position [449, 0]
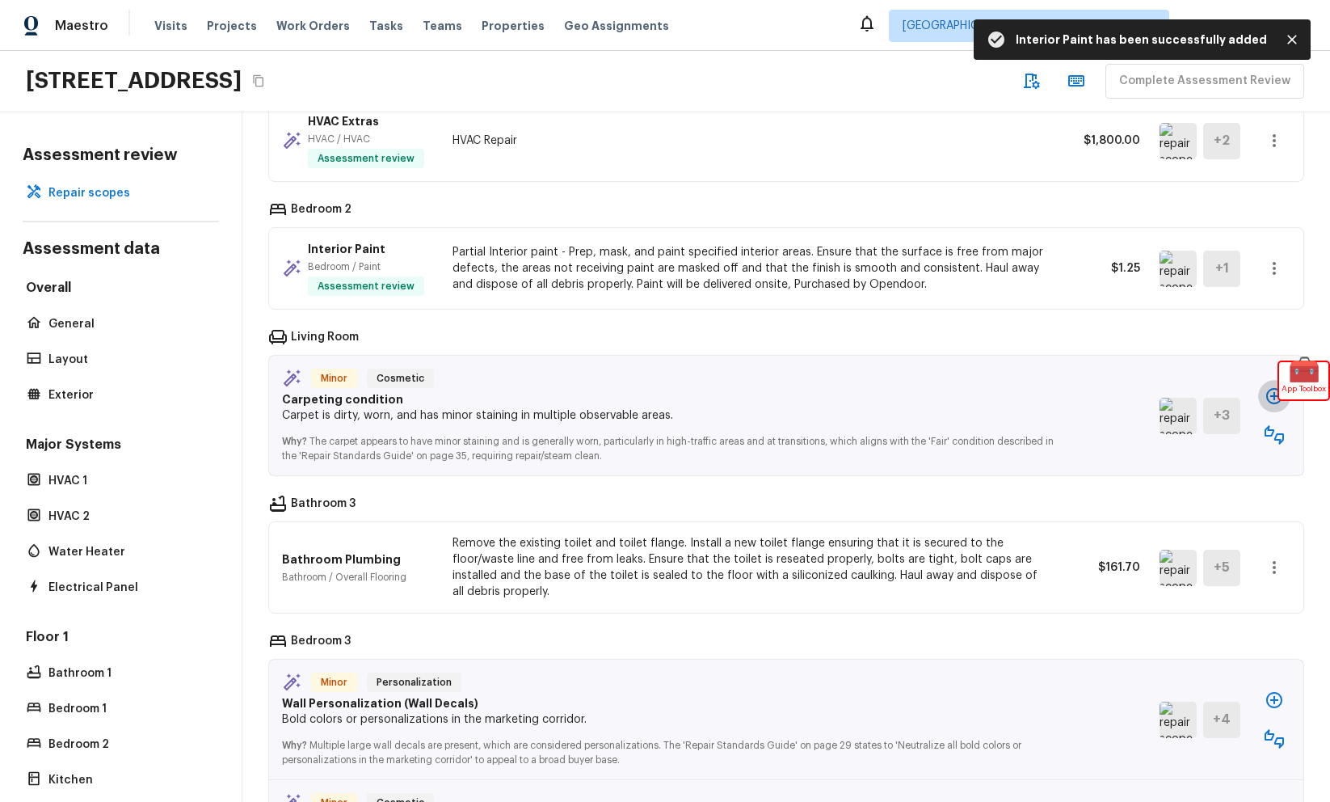
click at [1270, 397] on icon "button" at bounding box center [1274, 395] width 19 height 19
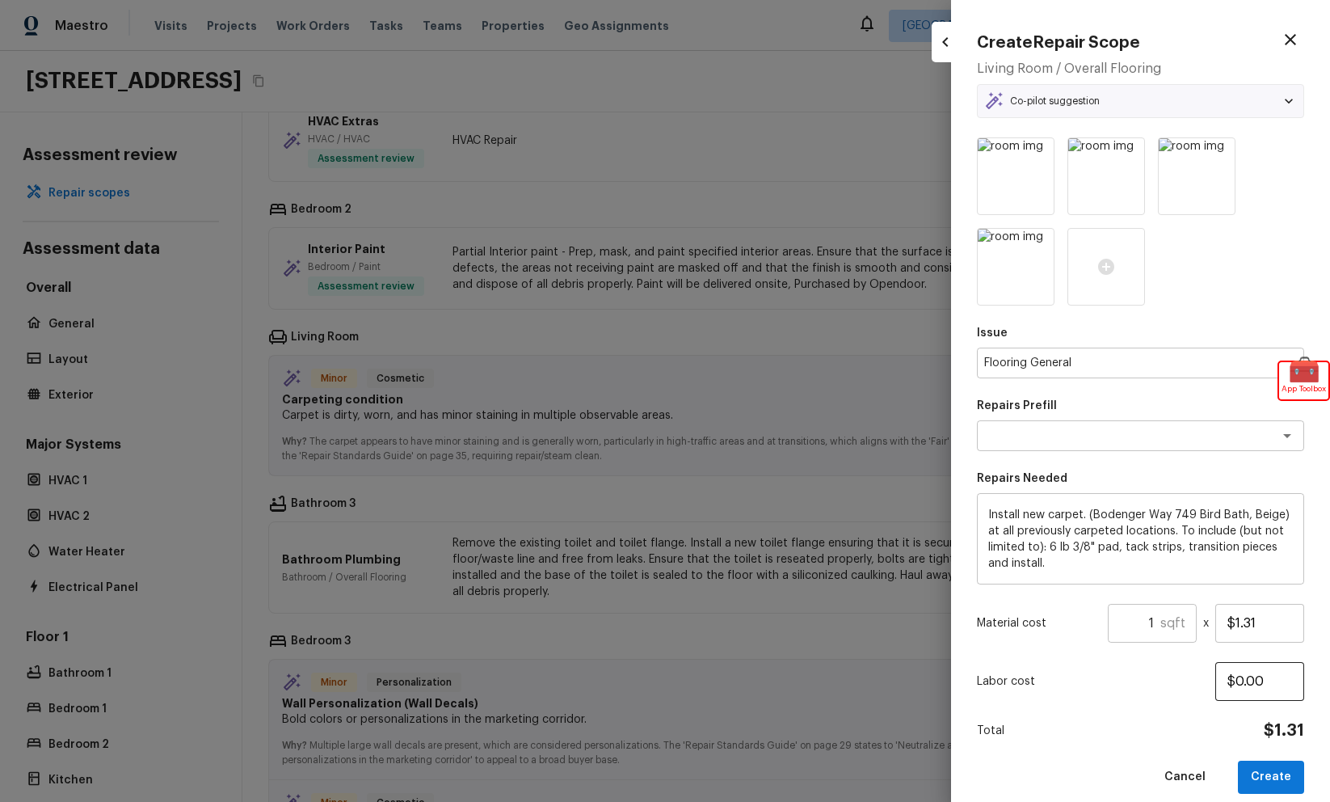
type textarea "Carpet LVL 1 - Bodenger Way (Beige)"
click at [1277, 778] on button "Create" at bounding box center [1271, 776] width 66 height 33
type input "$0.00"
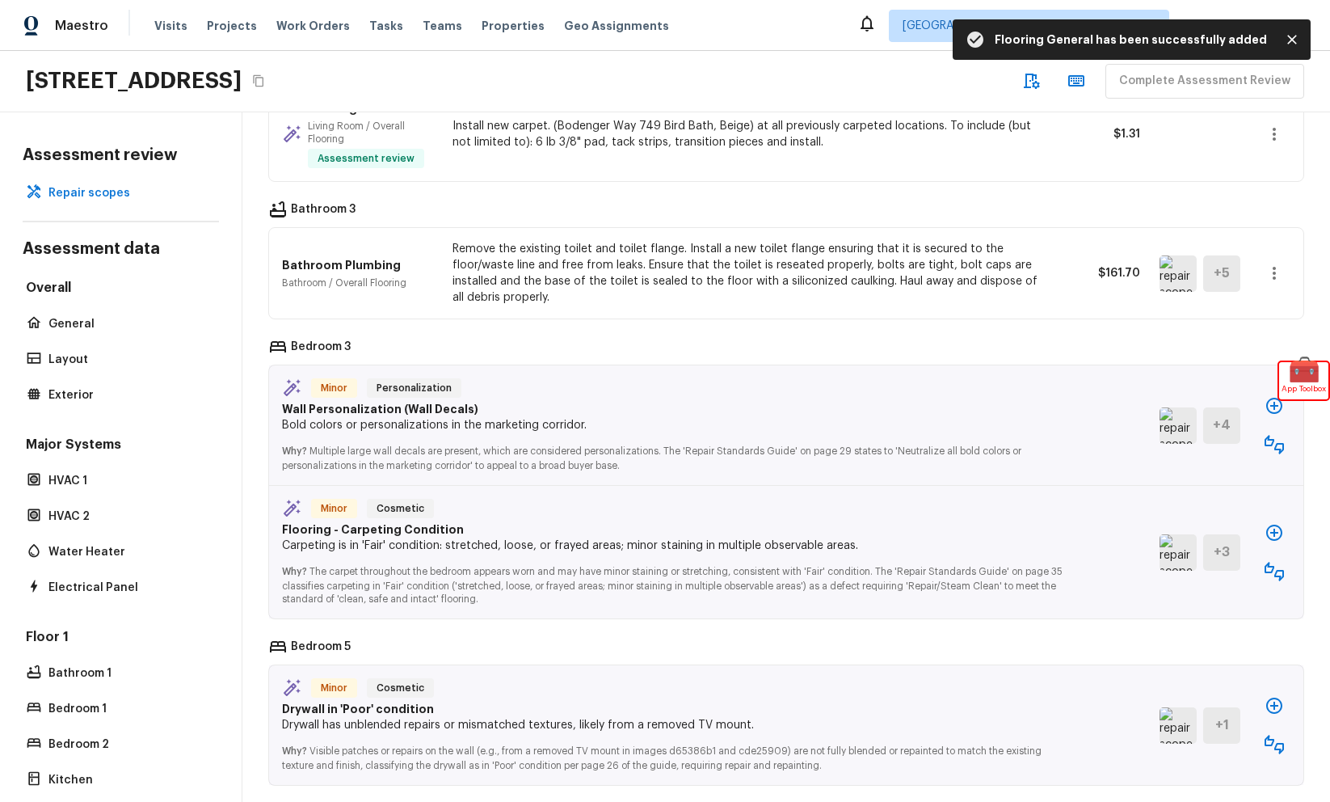
scroll to position [722, 0]
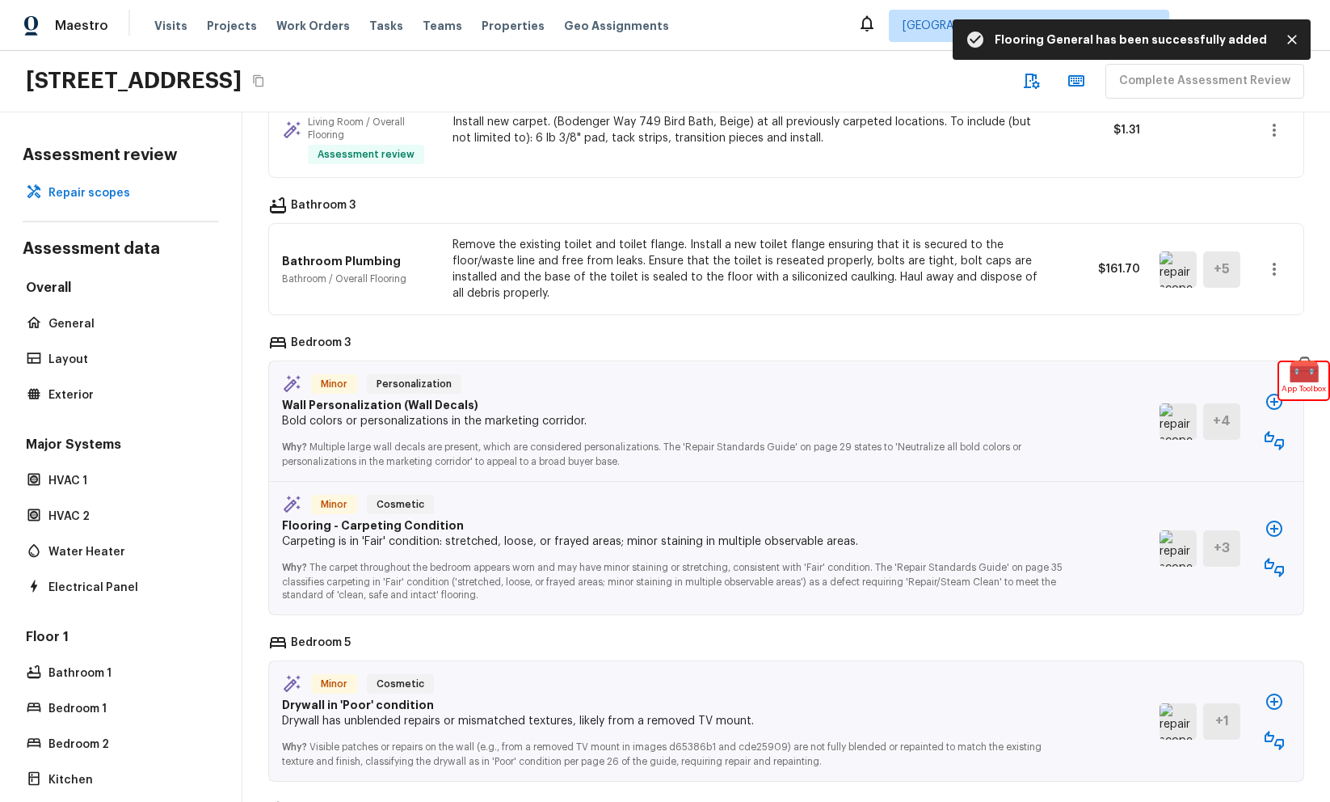
click at [1266, 526] on icon "button" at bounding box center [1274, 528] width 19 height 19
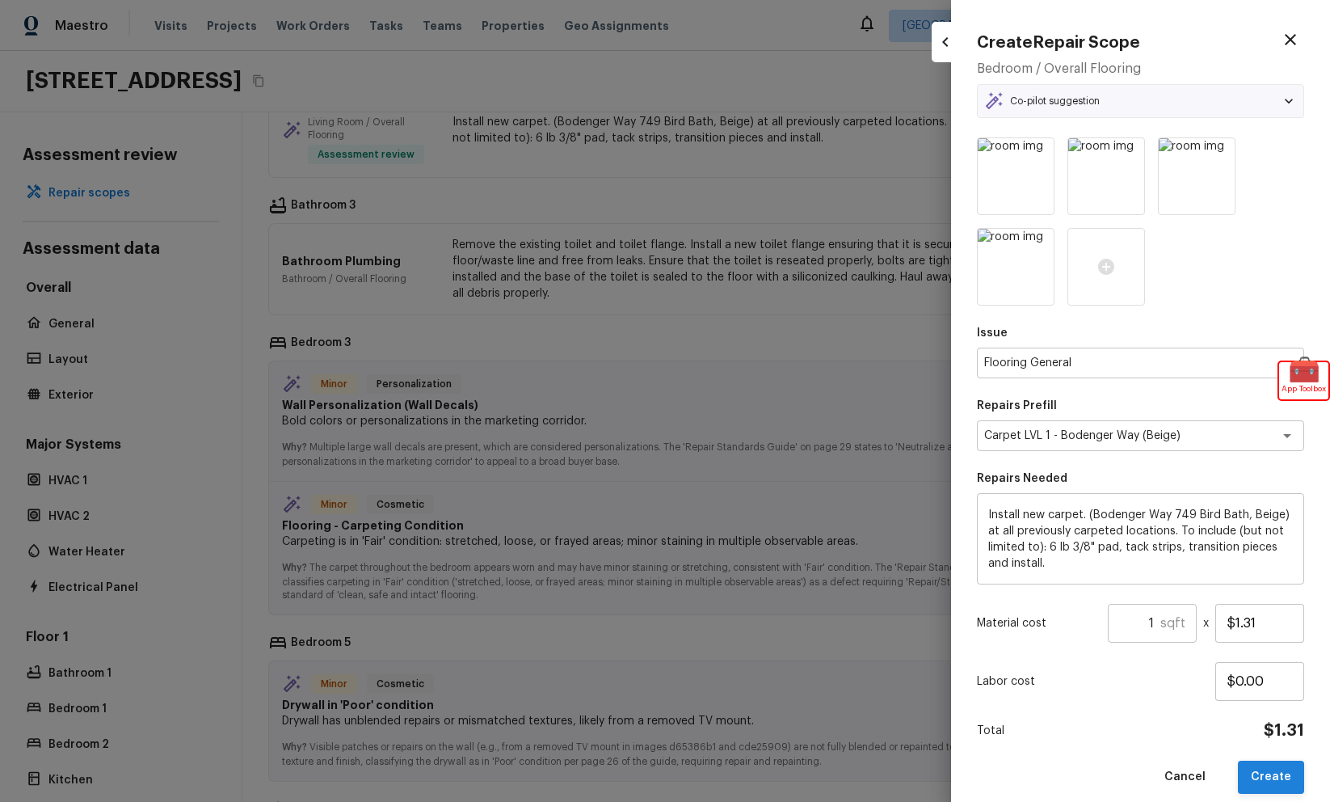
click at [1274, 776] on button "Create" at bounding box center [1271, 776] width 66 height 33
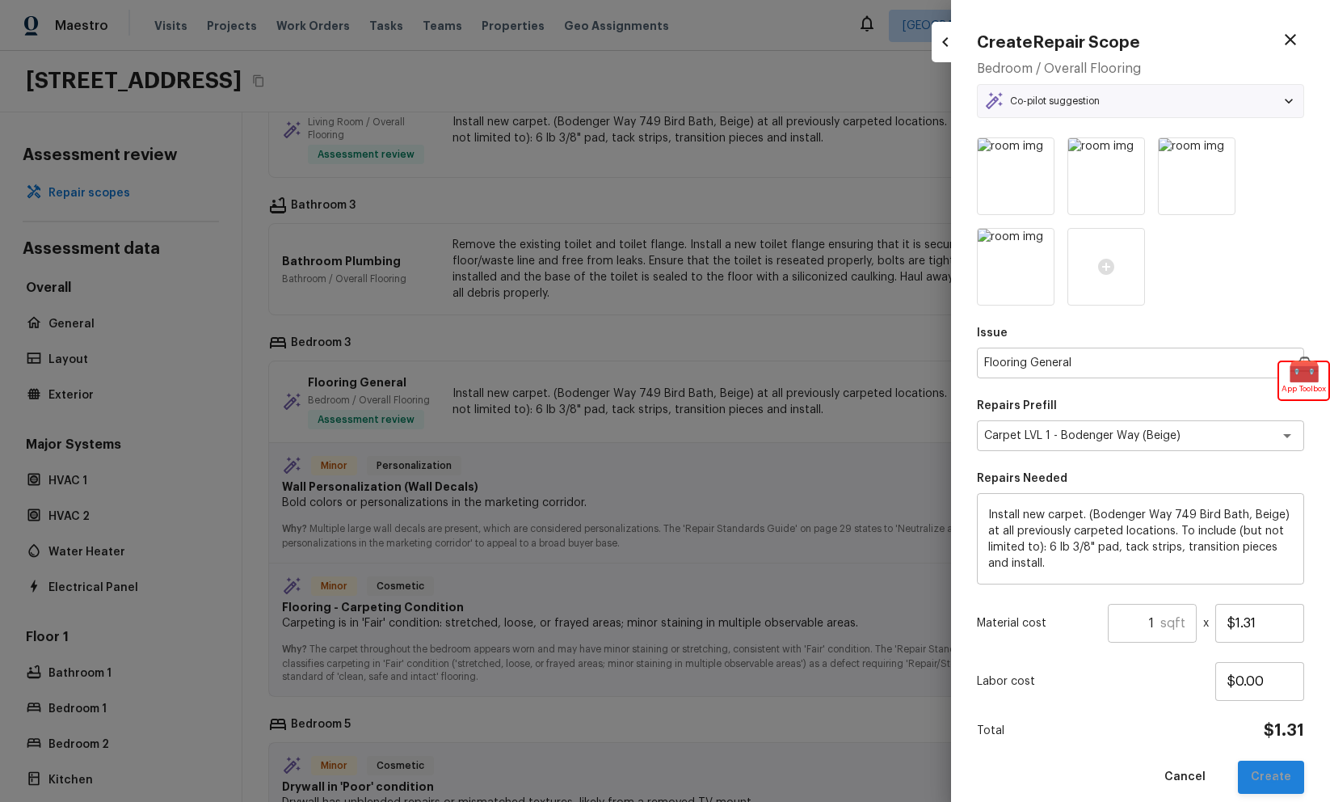
type input "$0.00"
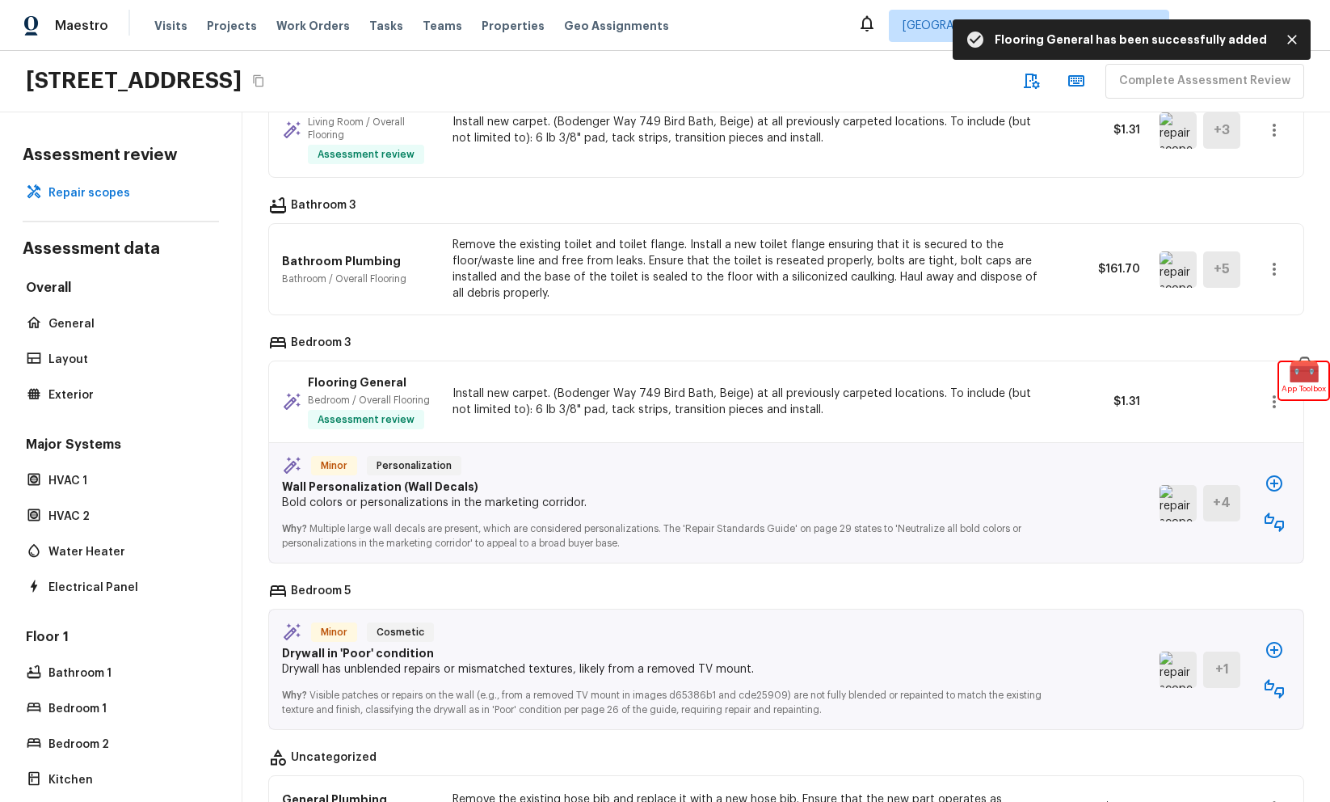
click at [1274, 475] on icon "button" at bounding box center [1274, 483] width 16 height 16
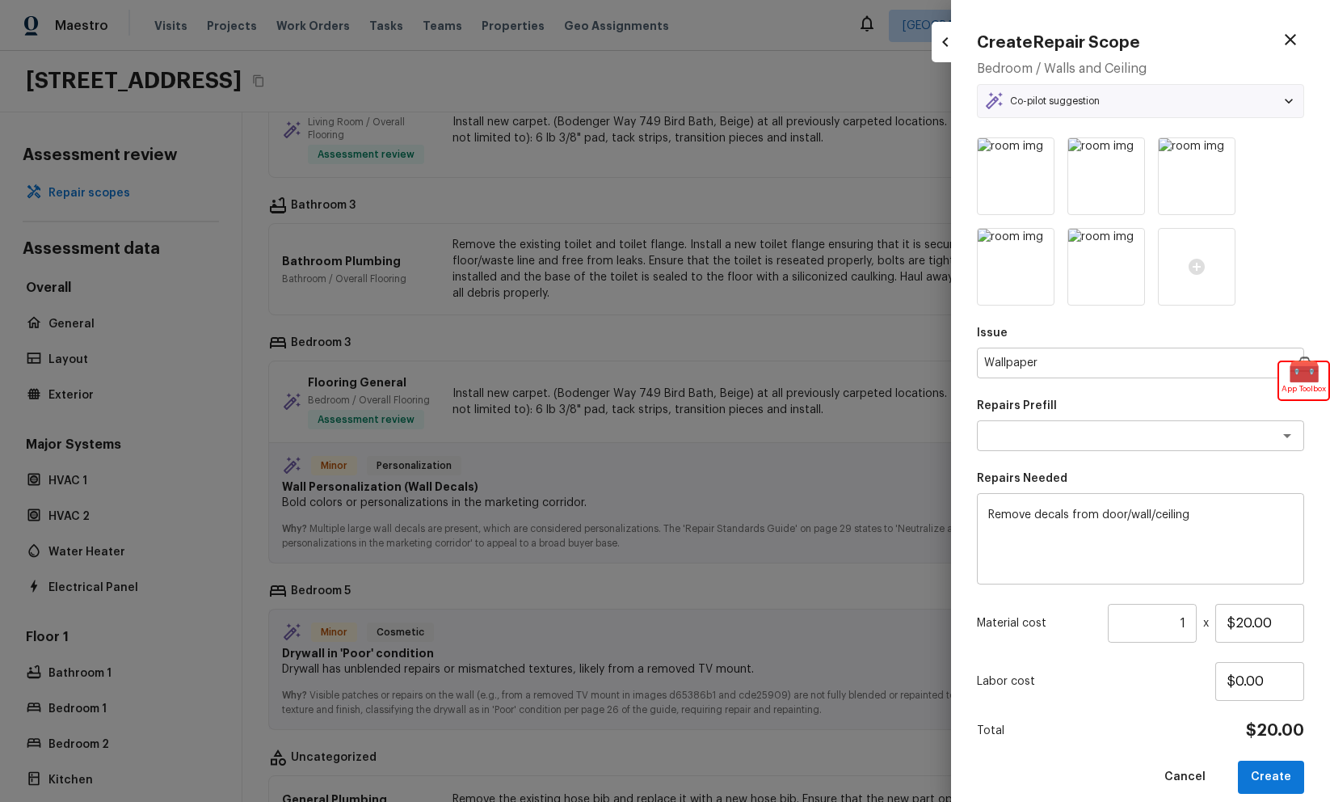
type textarea "Remove decals"
click at [1264, 773] on button "Create" at bounding box center [1271, 776] width 66 height 33
type input "$0.00"
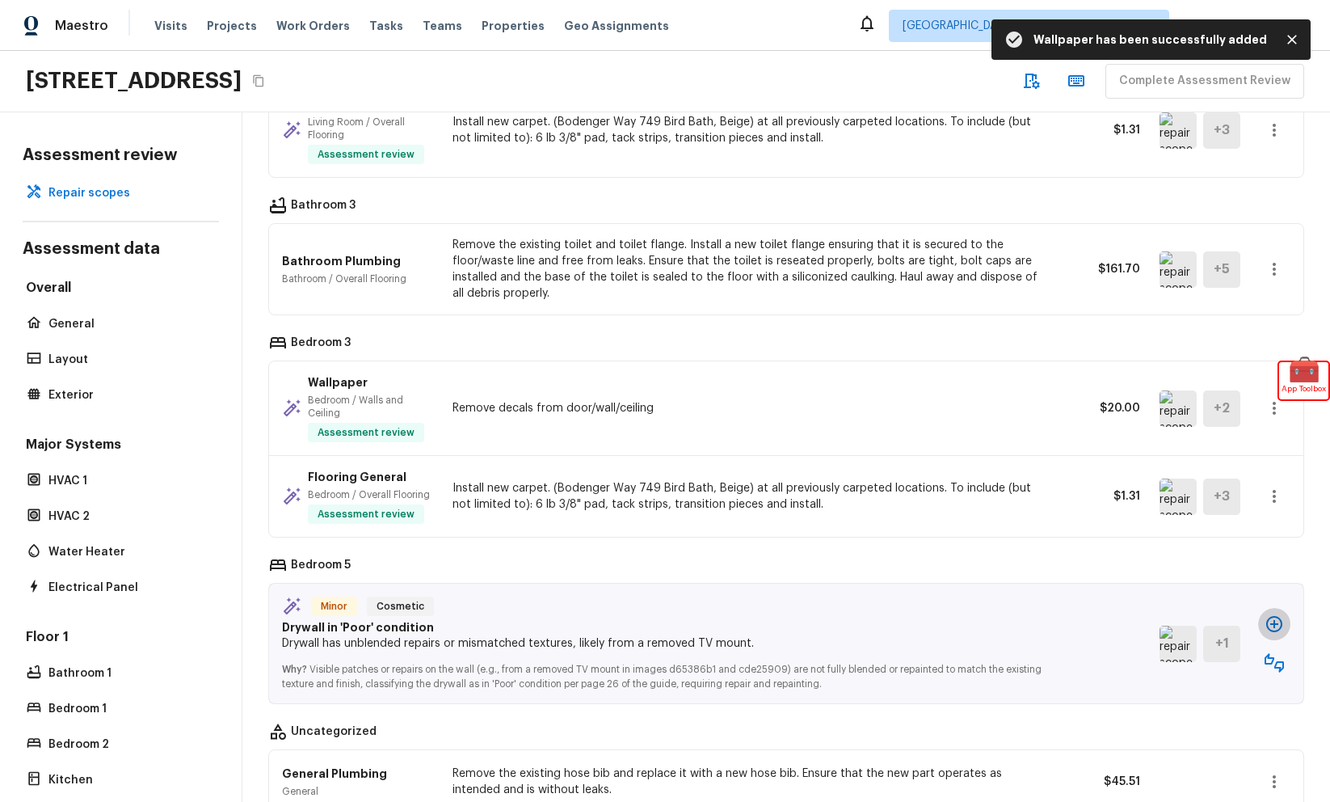
click at [1270, 613] on button "button" at bounding box center [1274, 624] width 32 height 32
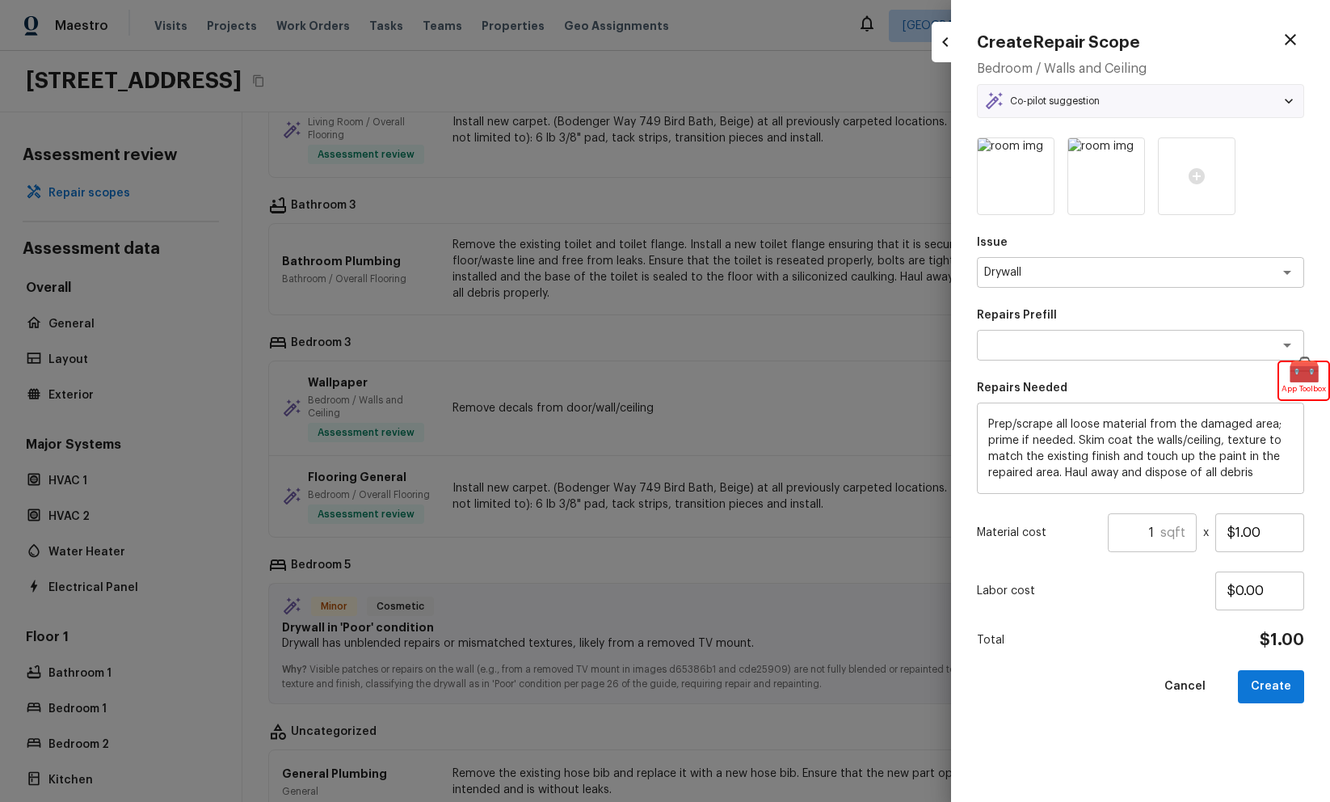
type textarea "Skim Coat Walls/Ceilings"
click at [1273, 696] on button "Create" at bounding box center [1271, 686] width 66 height 33
type input "$0.00"
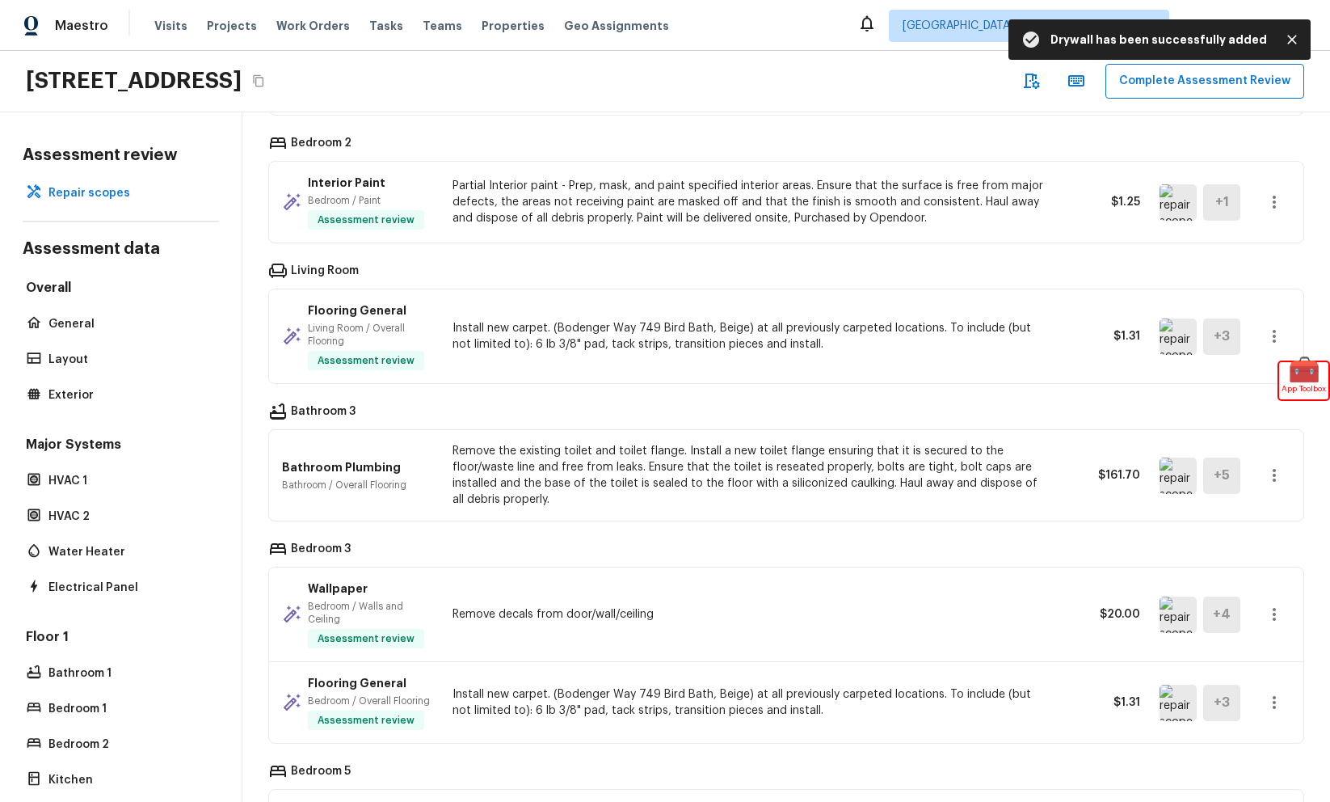
scroll to position [0, 0]
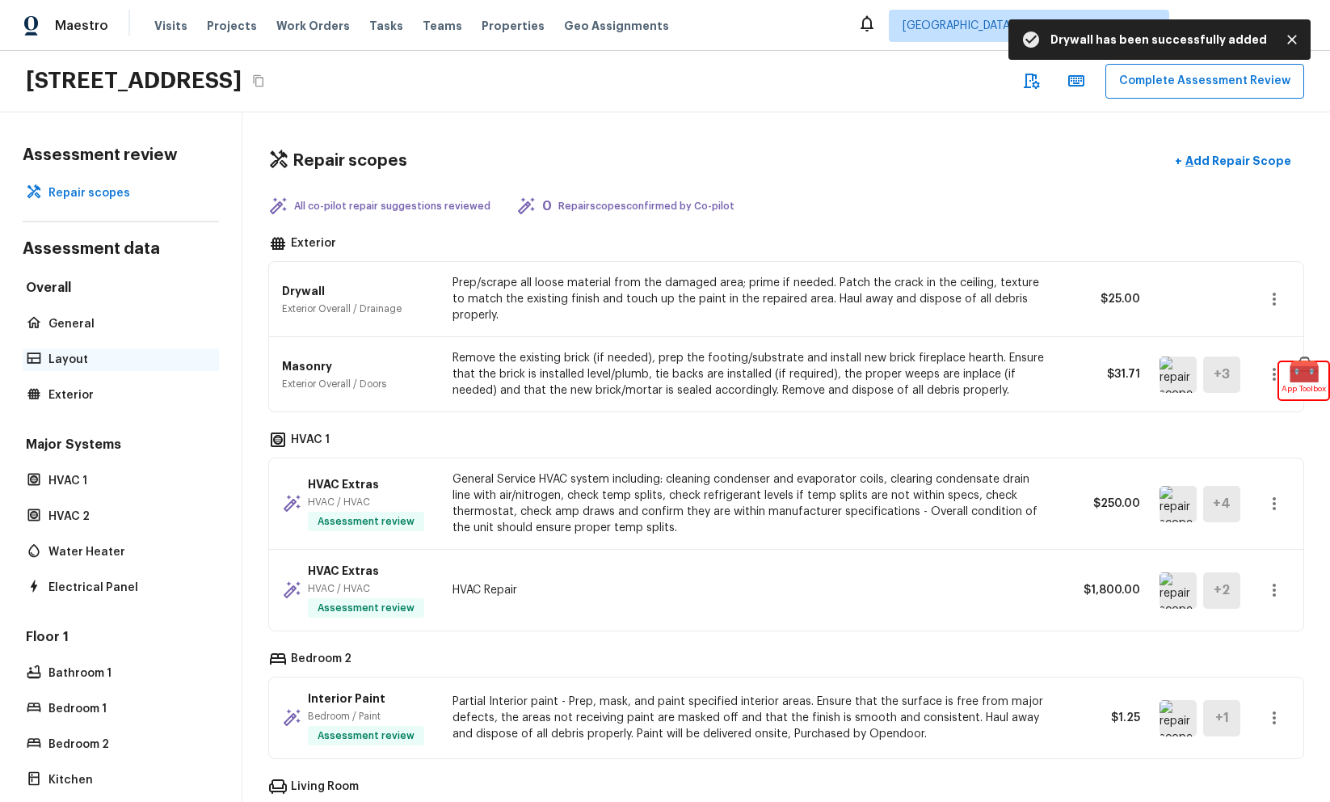
click at [98, 362] on p "Layout" at bounding box center [128, 360] width 161 height 16
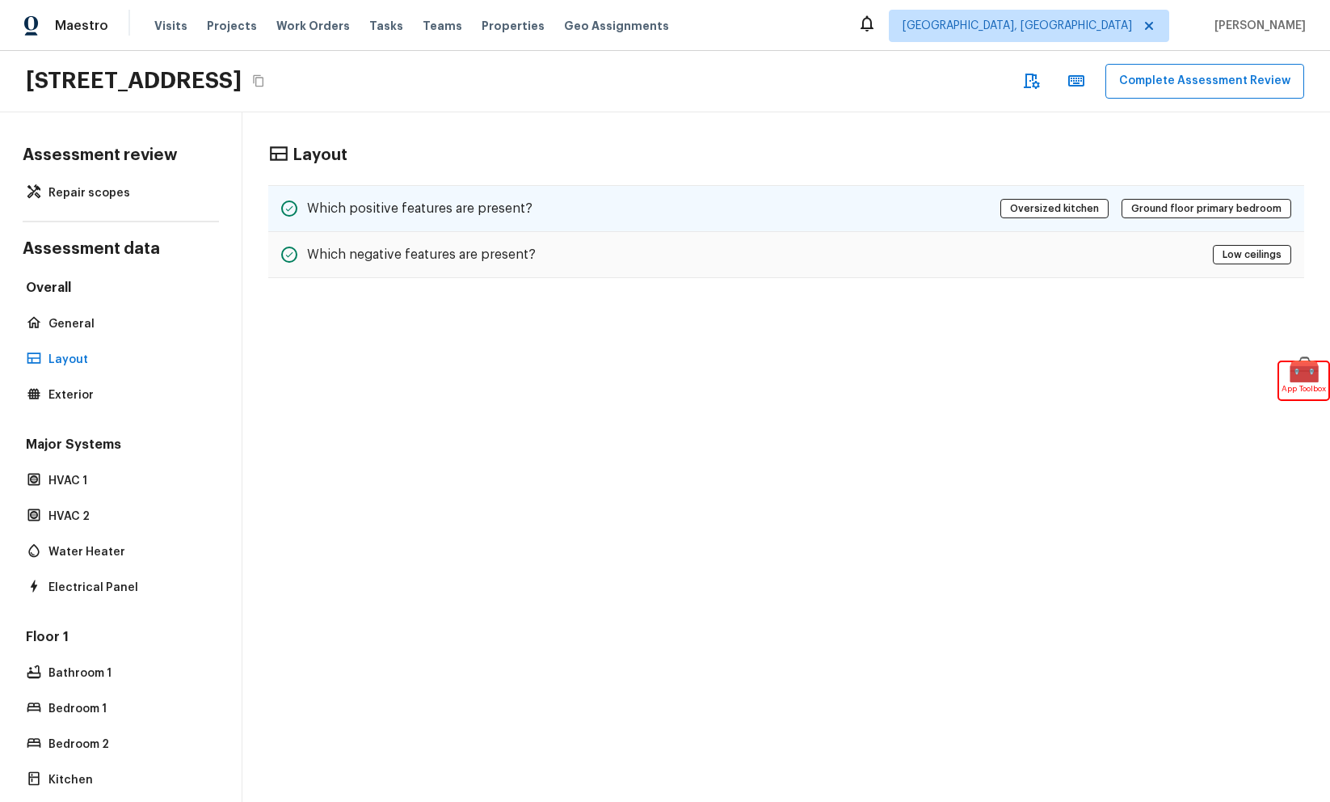
click at [604, 194] on div "Which positive features are present? Oversized kitchen Ground floor primary bed…" at bounding box center [786, 208] width 1036 height 47
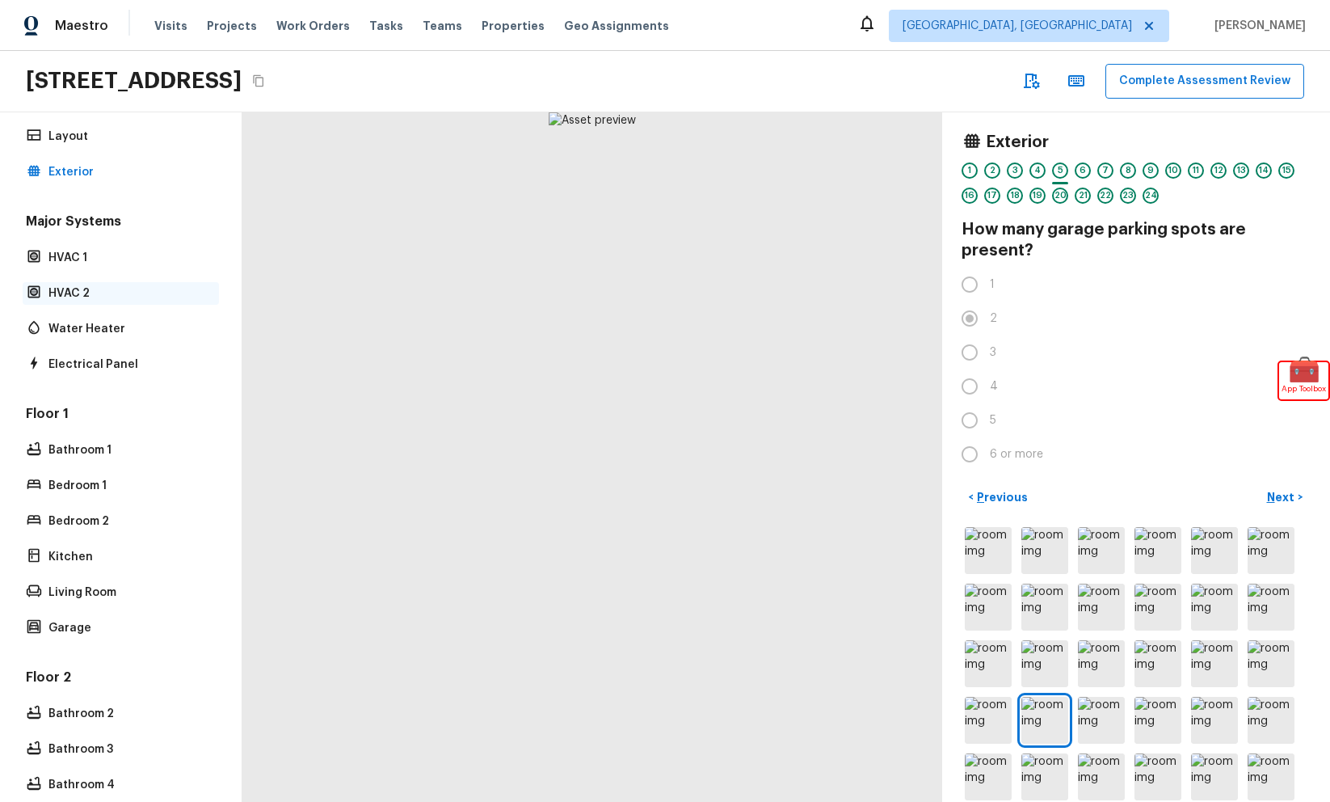
scroll to position [428, 0]
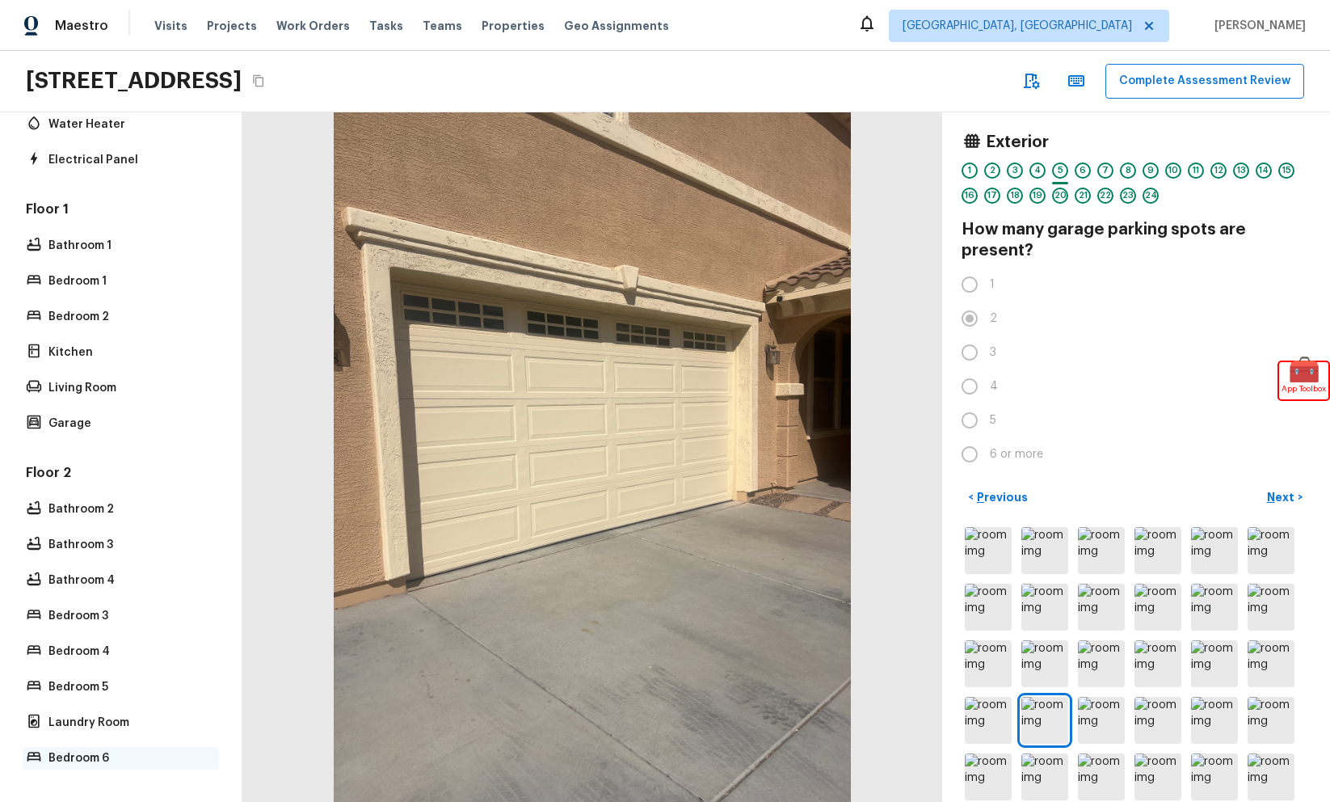
click at [109, 764] on p "Bedroom 6" at bounding box center [128, 758] width 161 height 16
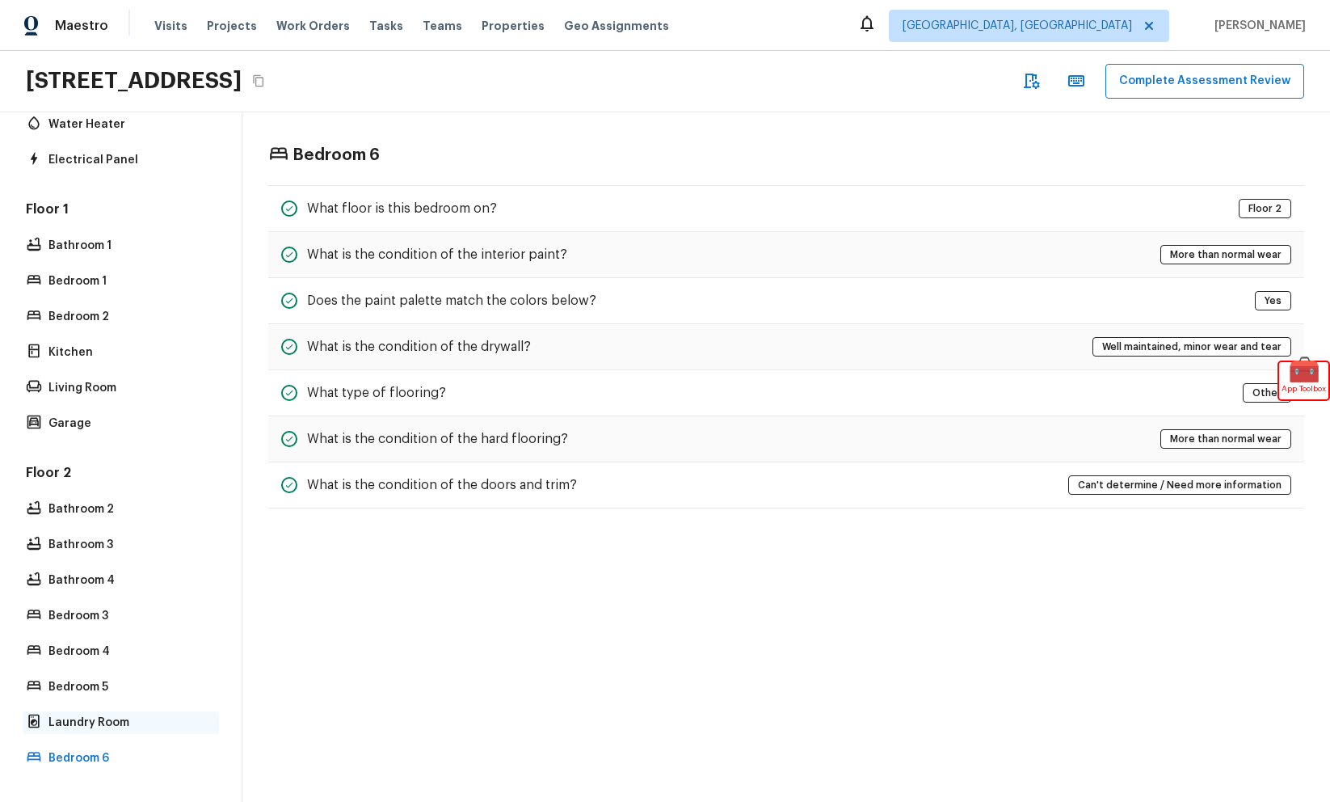
click at [131, 731] on div "Laundry Room" at bounding box center [121, 722] width 196 height 23
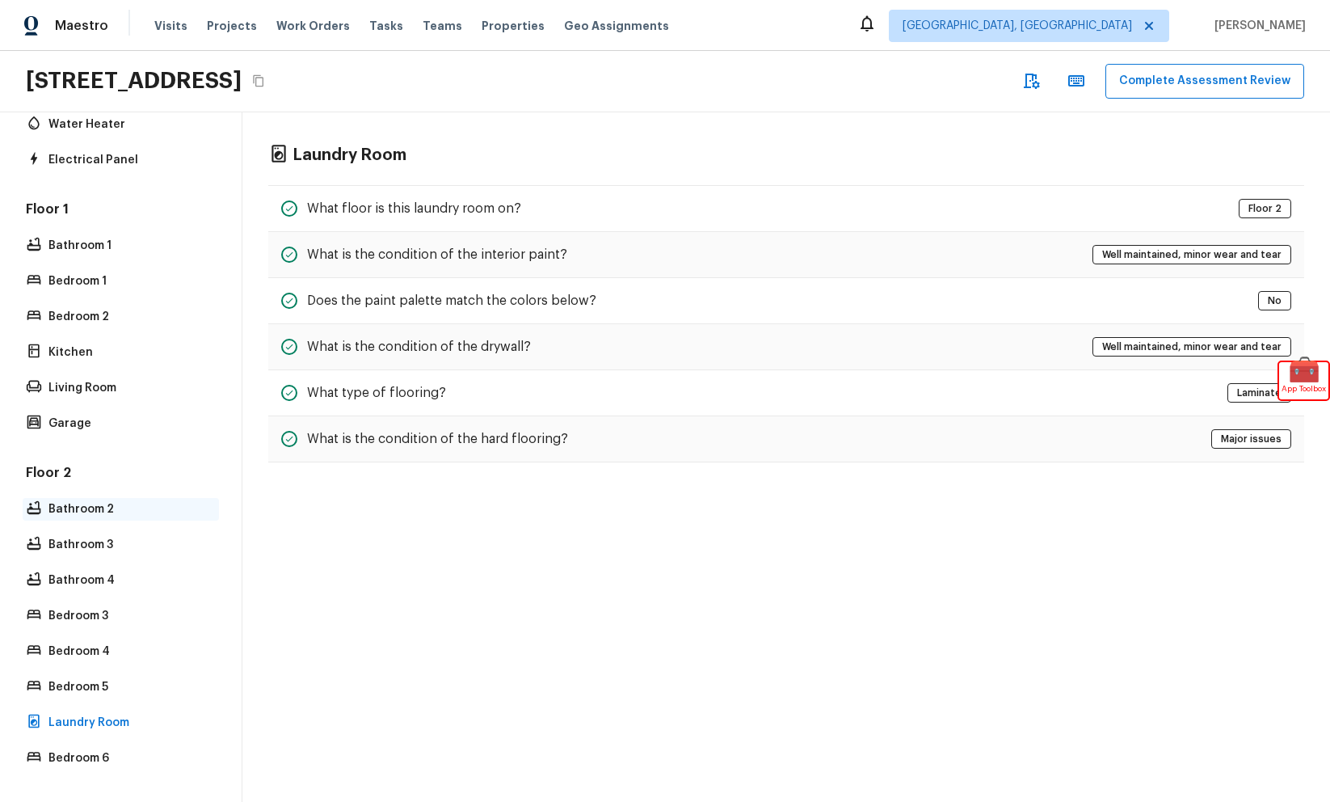
click at [169, 507] on p "Bathroom 2" at bounding box center [128, 509] width 161 height 16
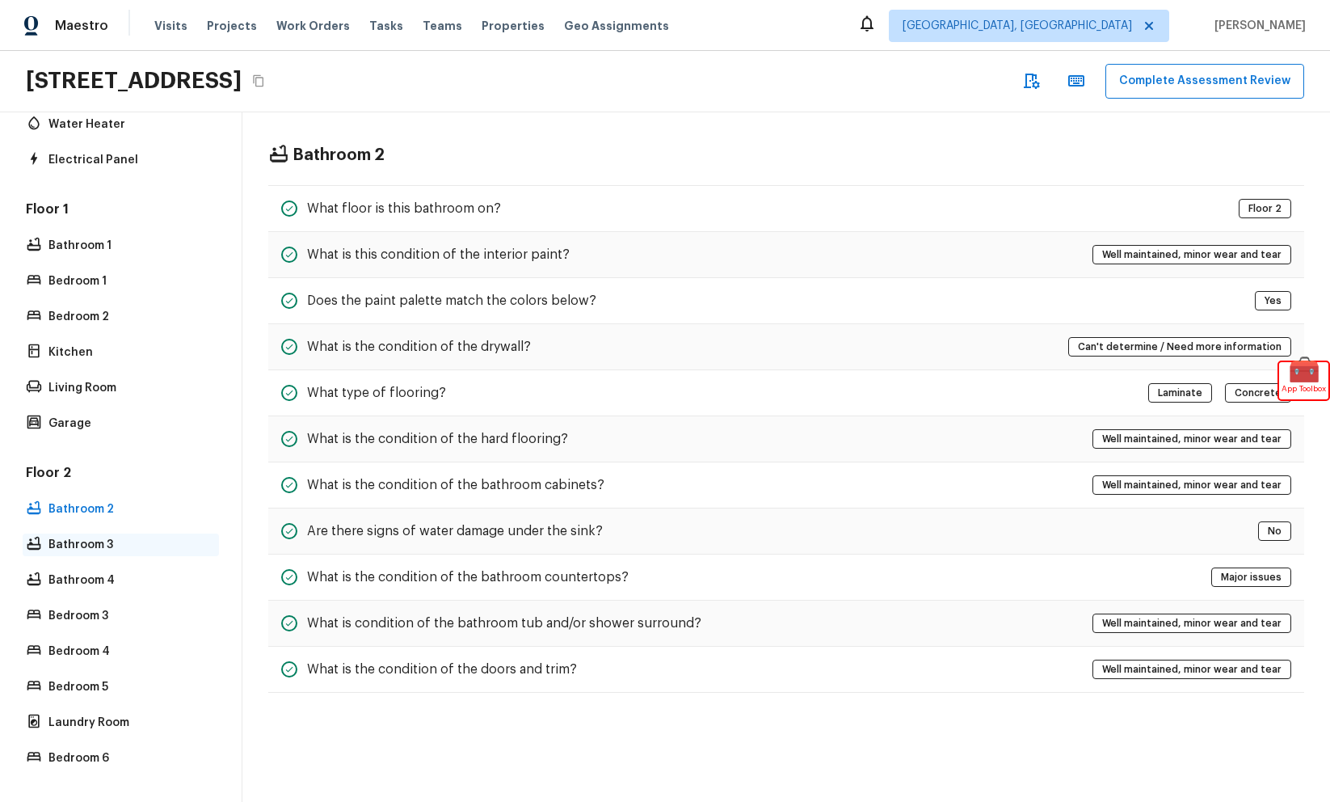
click at [164, 540] on p "Bathroom 3" at bounding box center [128, 545] width 161 height 16
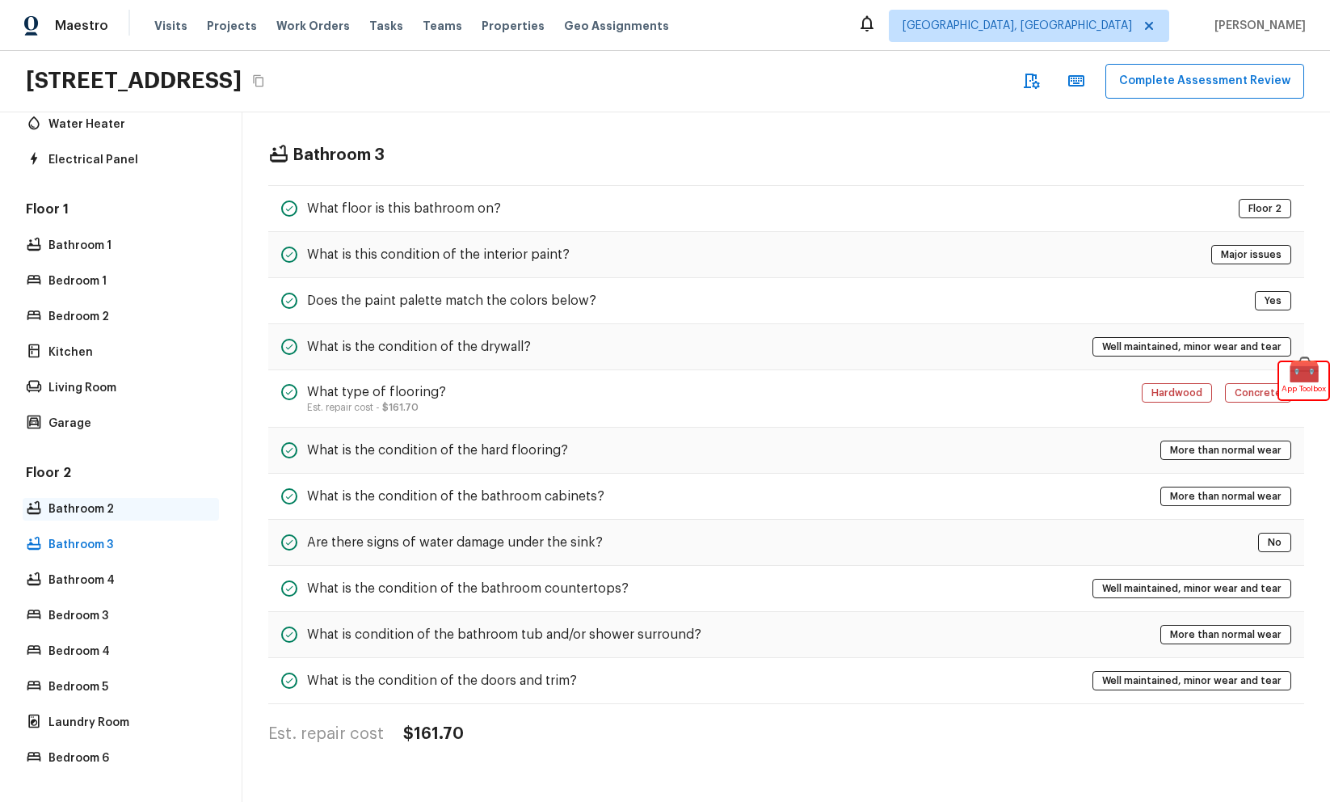
scroll to position [0, 0]
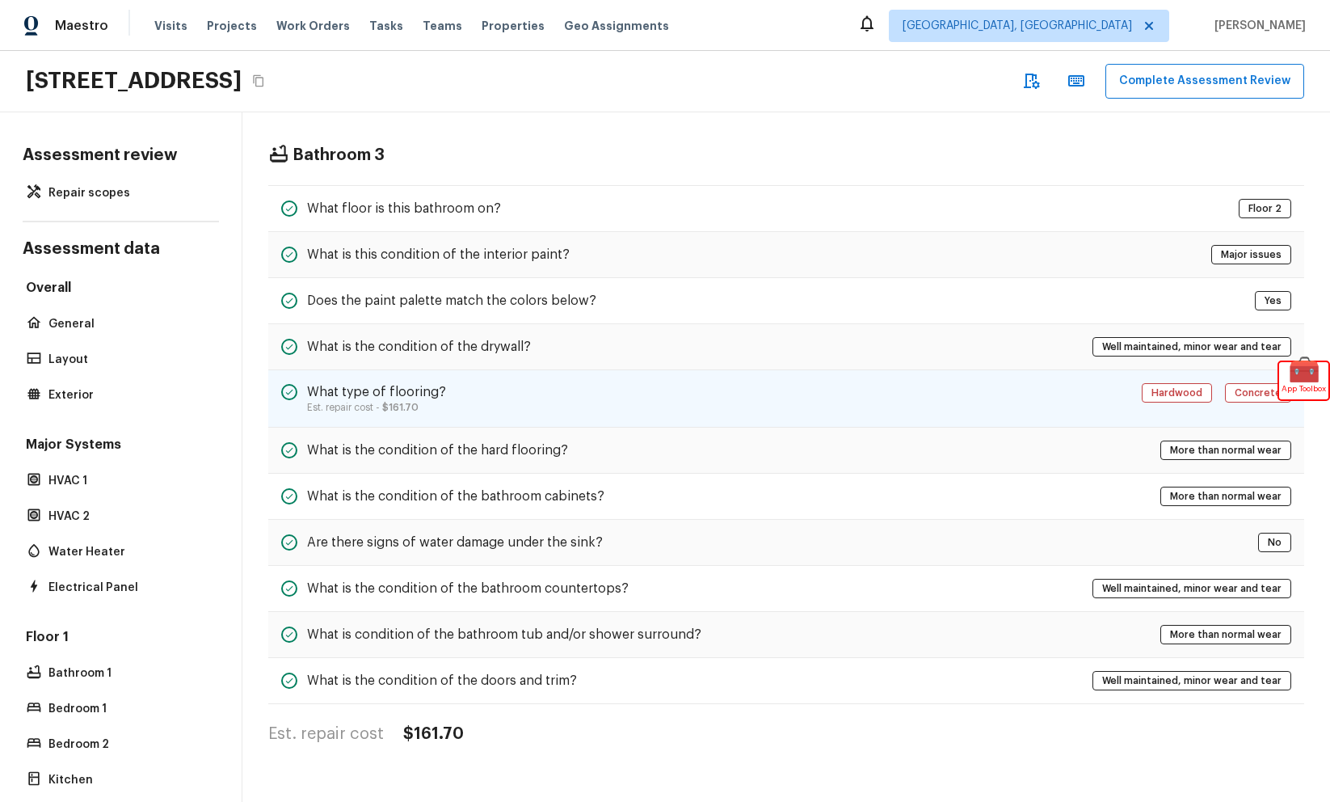
click at [476, 384] on div "What type of flooring? Est. repair cost - $161.70 Hardwood Concrete" at bounding box center [786, 398] width 1036 height 57
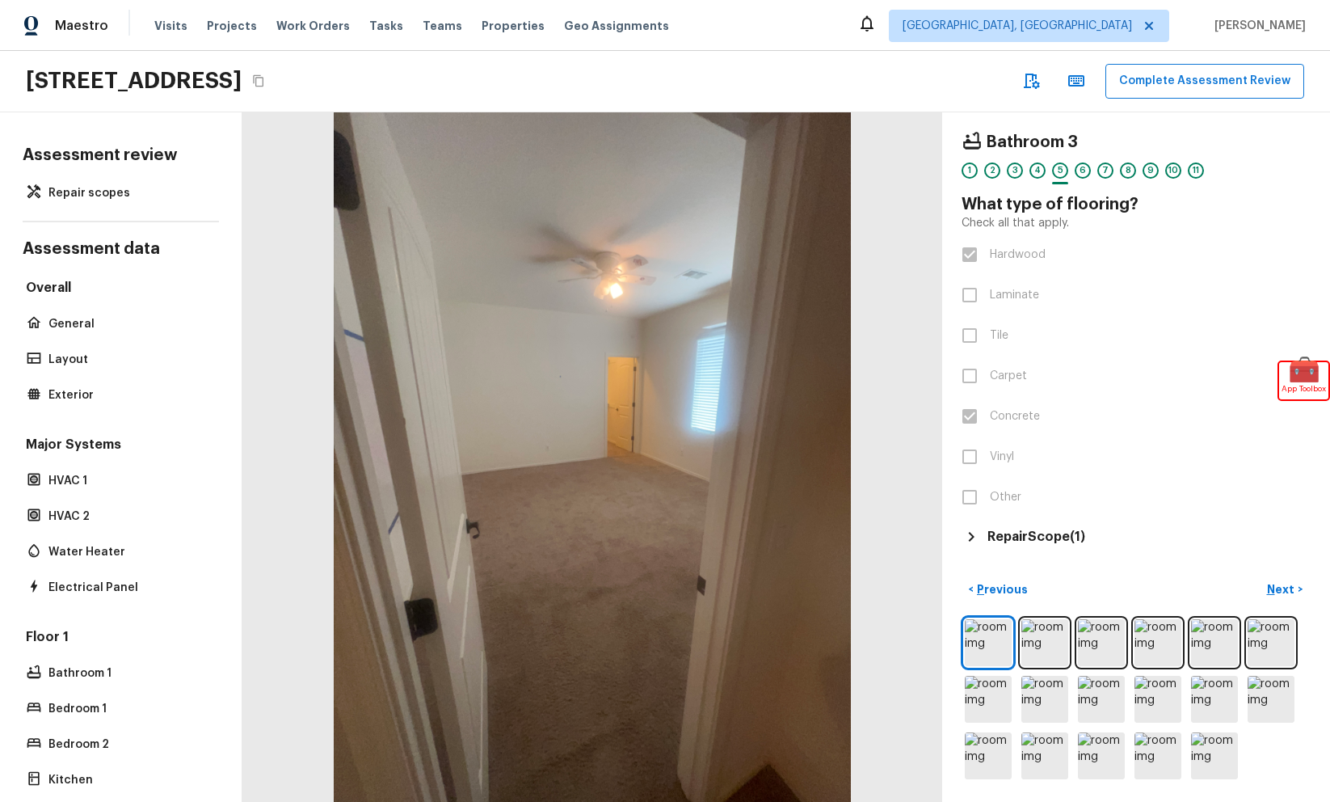
click at [1038, 541] on h5 "Repair Scope ( 1 )" at bounding box center [1037, 537] width 98 height 18
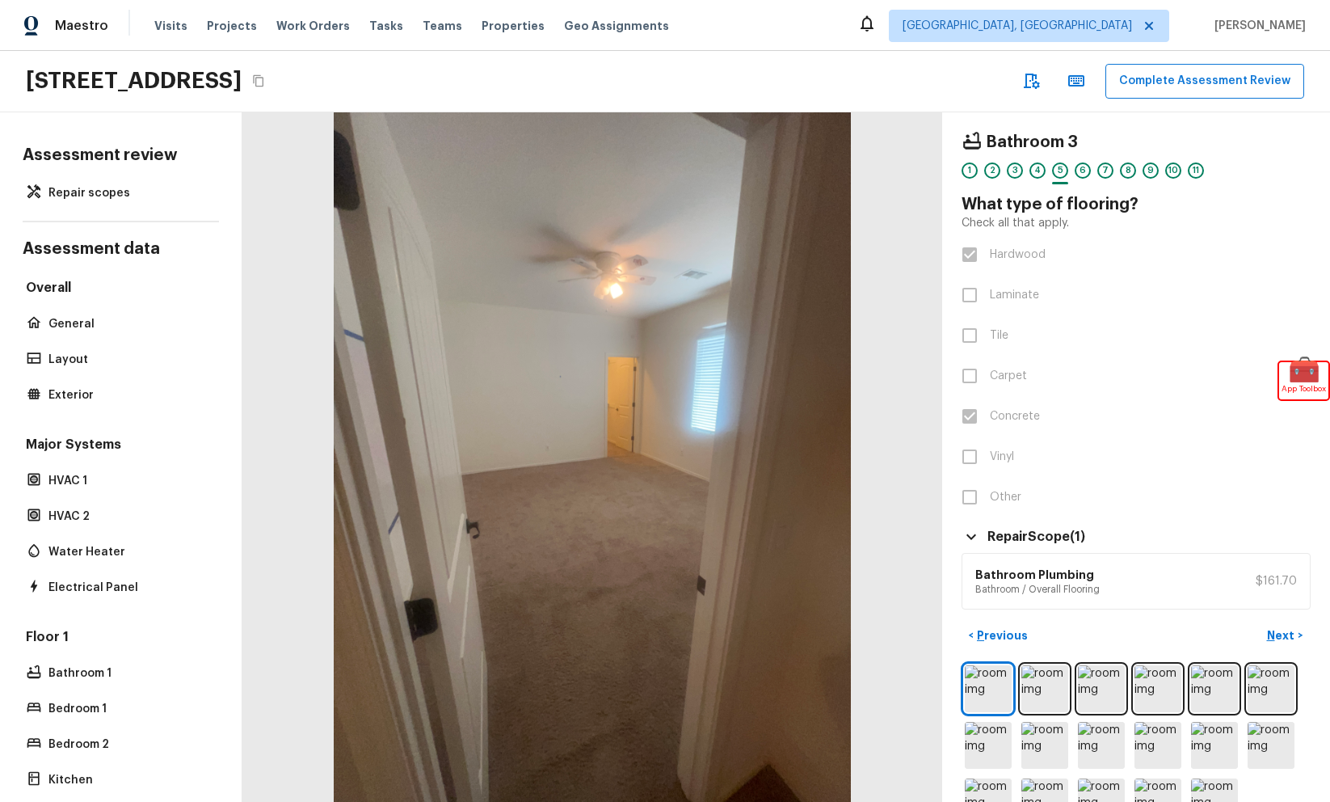
click at [1060, 570] on h6 "Bathroom Plumbing" at bounding box center [1037, 575] width 124 height 16
click at [140, 189] on p "Repair scopes" at bounding box center [128, 193] width 161 height 16
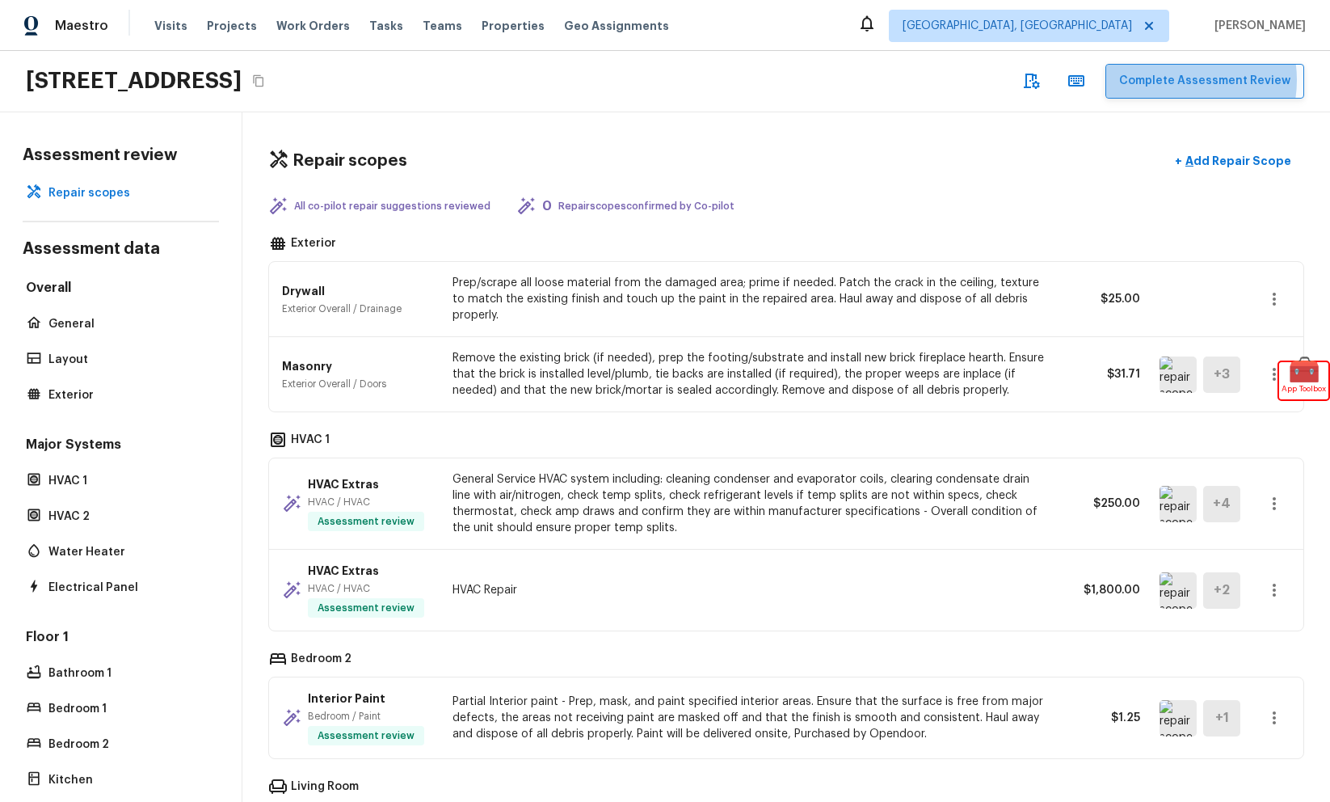
click at [1186, 80] on button "Complete Assessment Review" at bounding box center [1205, 81] width 199 height 35
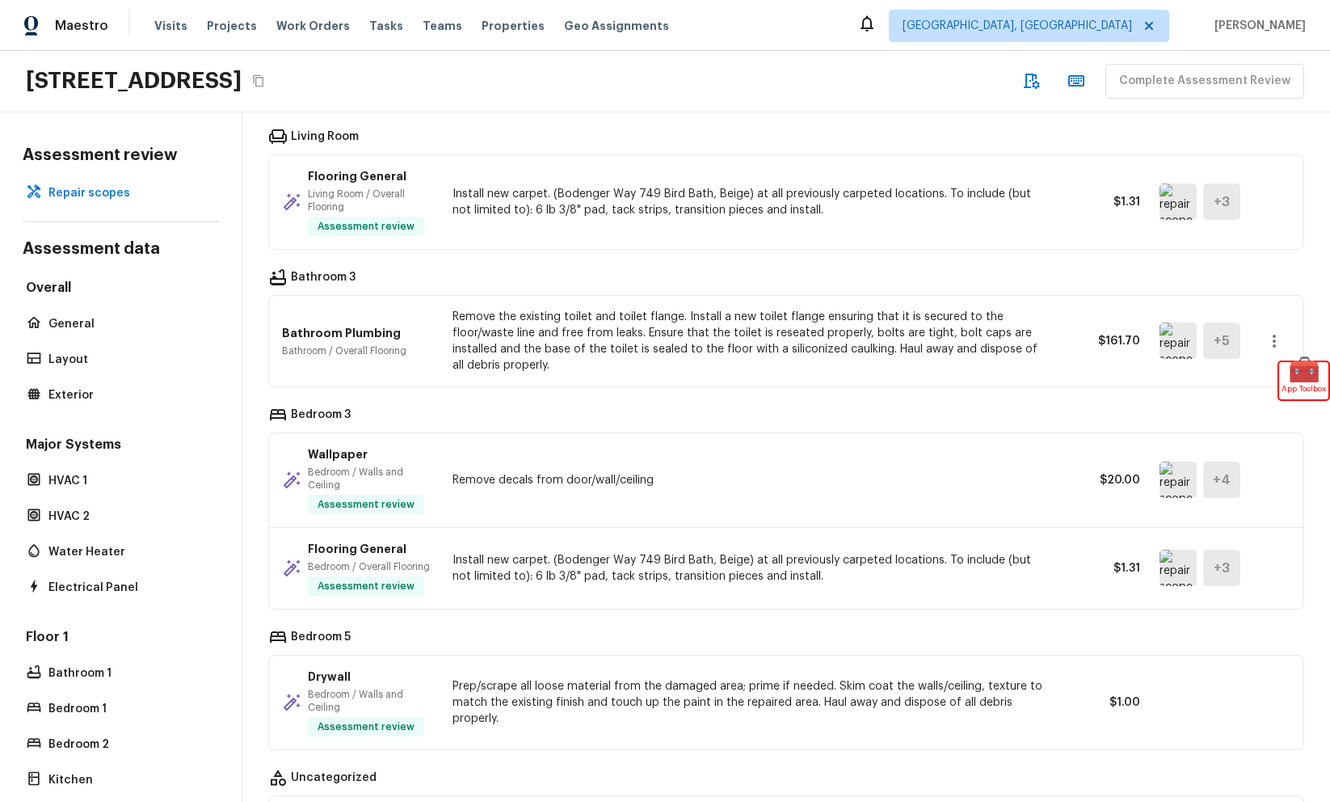
scroll to position [796, 0]
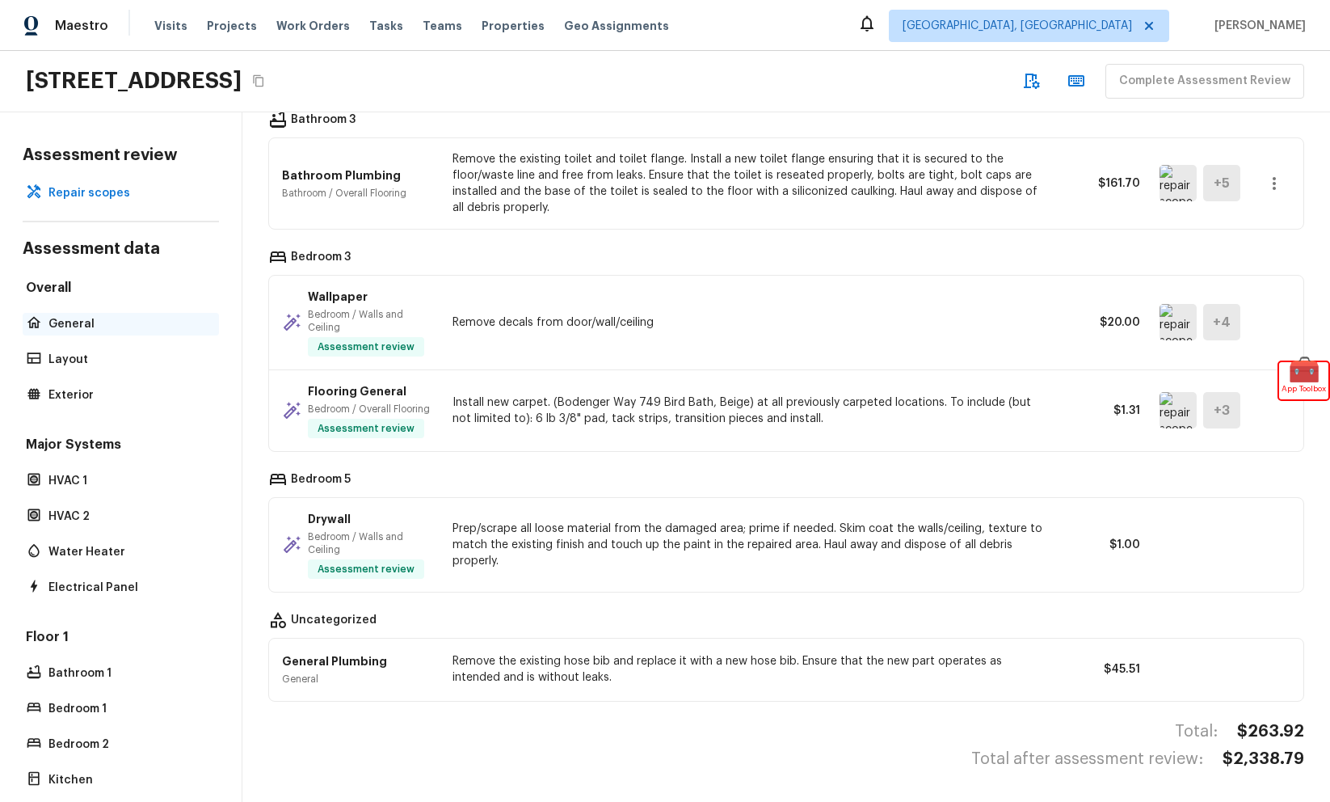
click at [92, 331] on div "General" at bounding box center [121, 324] width 196 height 23
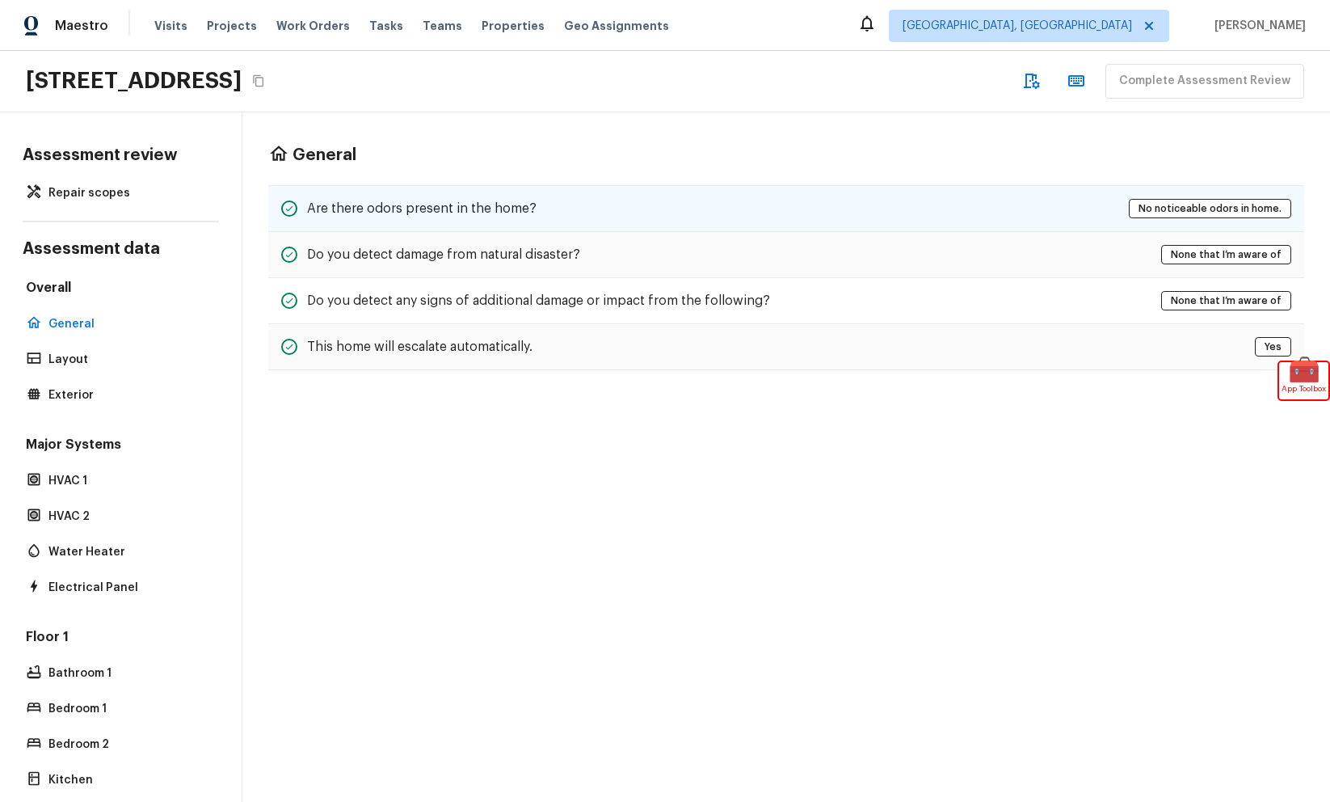
click at [951, 214] on div "Are there odors present in the home? No noticeable odors in home." at bounding box center [786, 208] width 1036 height 47
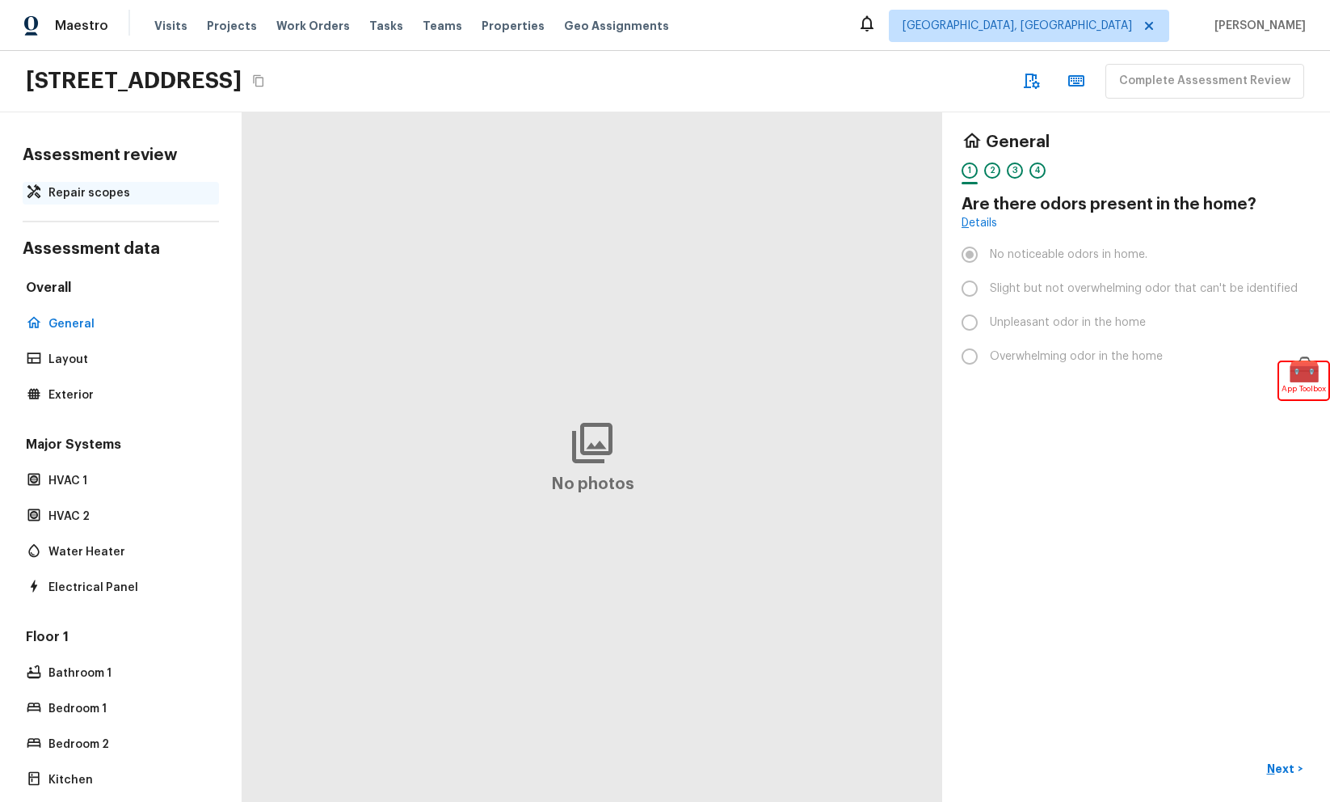
click at [114, 194] on p "Repair scopes" at bounding box center [128, 193] width 161 height 16
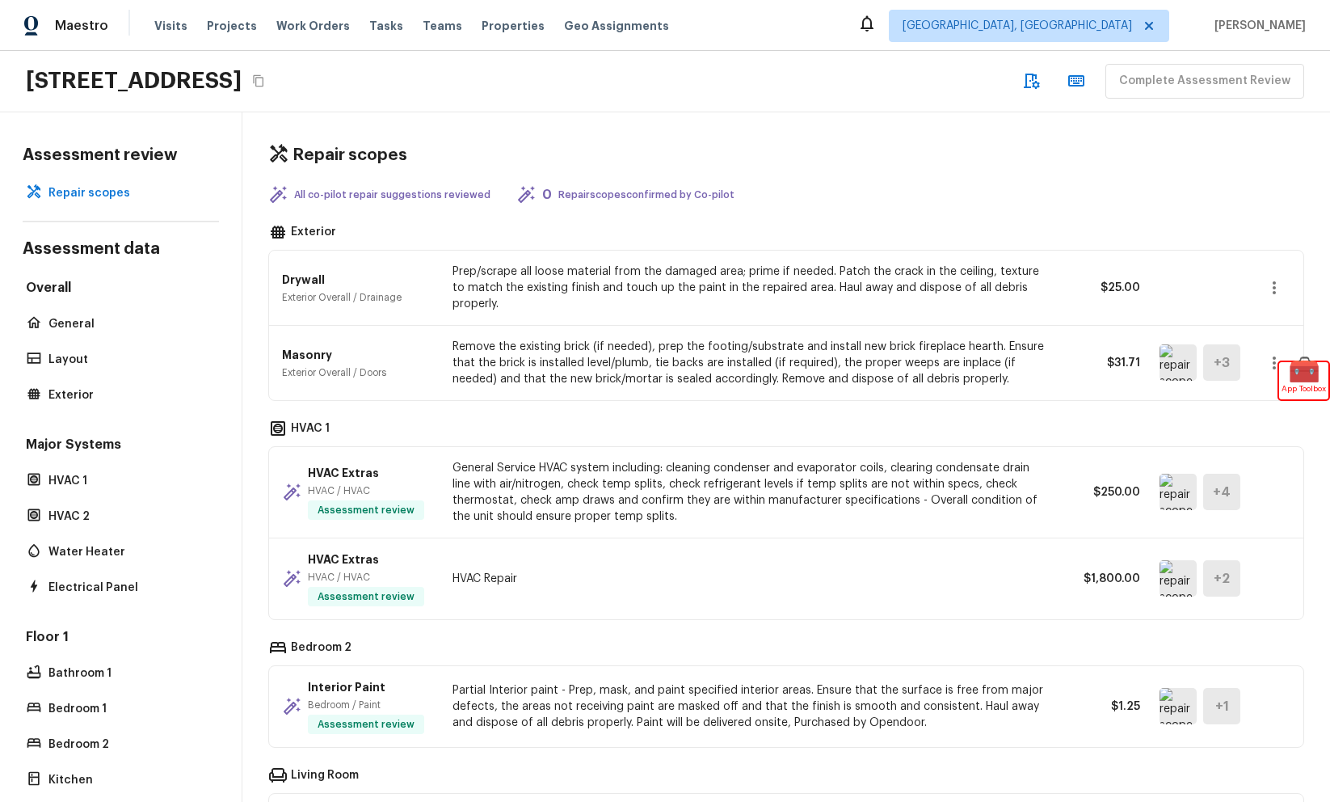
click at [908, 93] on div "24228 S 211th St, Queen Creek, AZ 85142 Complete Assessment Review" at bounding box center [665, 81] width 1330 height 61
click at [956, 99] on div "24228 S 211th St, Queen Creek, AZ 85142 Complete Assessment Review" at bounding box center [665, 81] width 1330 height 61
click at [731, 82] on div "24228 S 211th St, Queen Creek, AZ 85142 Complete Assessment Review" at bounding box center [665, 81] width 1330 height 61
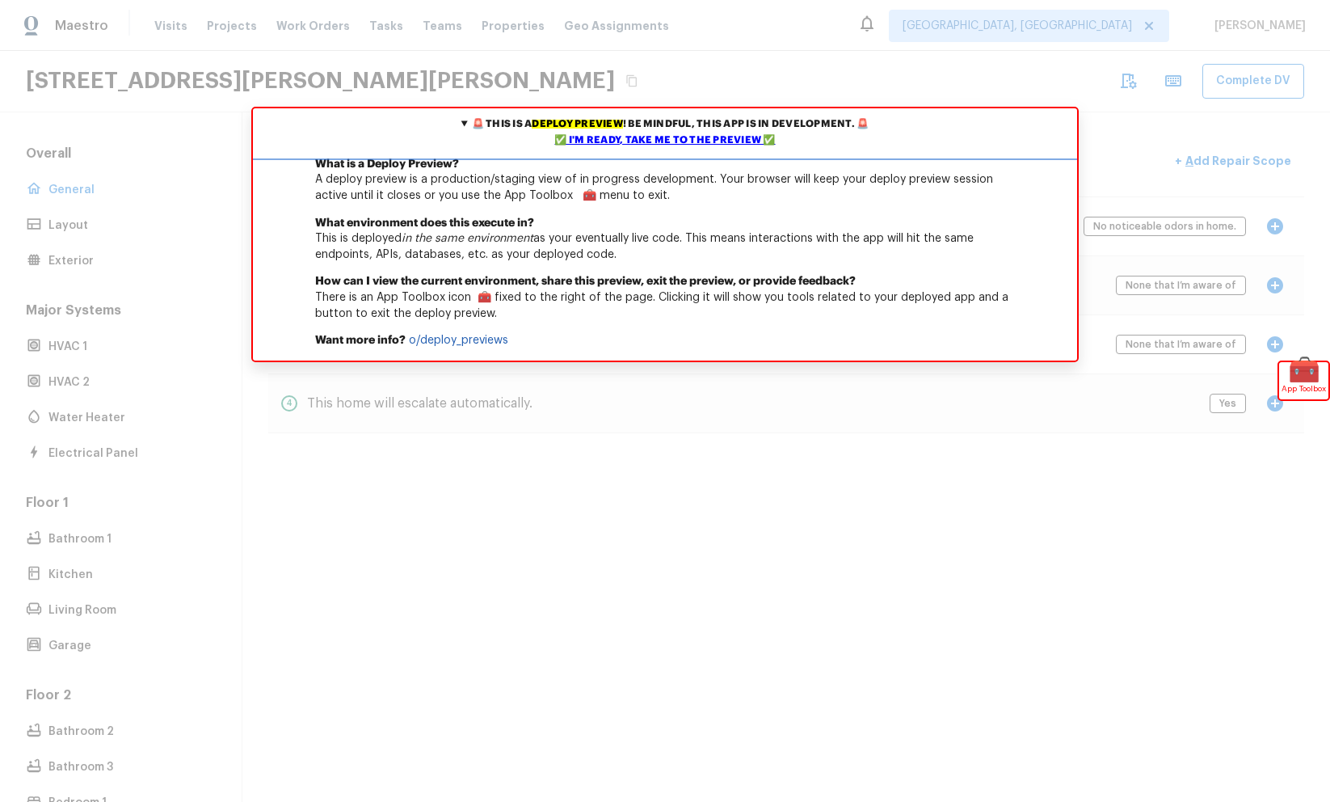
click at [651, 141] on div "✅ I'm ready, take me to the preview ✅" at bounding box center [665, 141] width 816 height 16
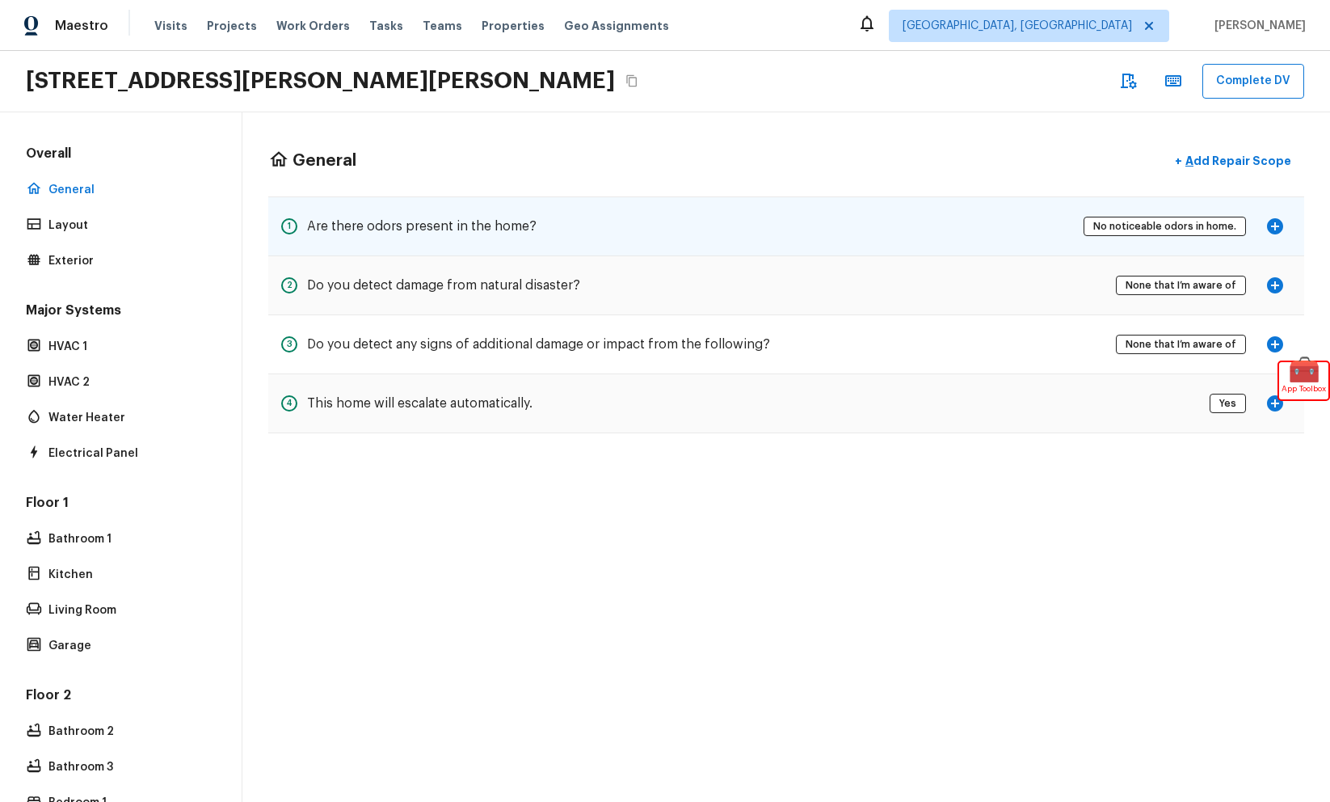
click at [624, 225] on div "1 Are there odors present in the home? No noticeable odors in home." at bounding box center [786, 226] width 1036 height 58
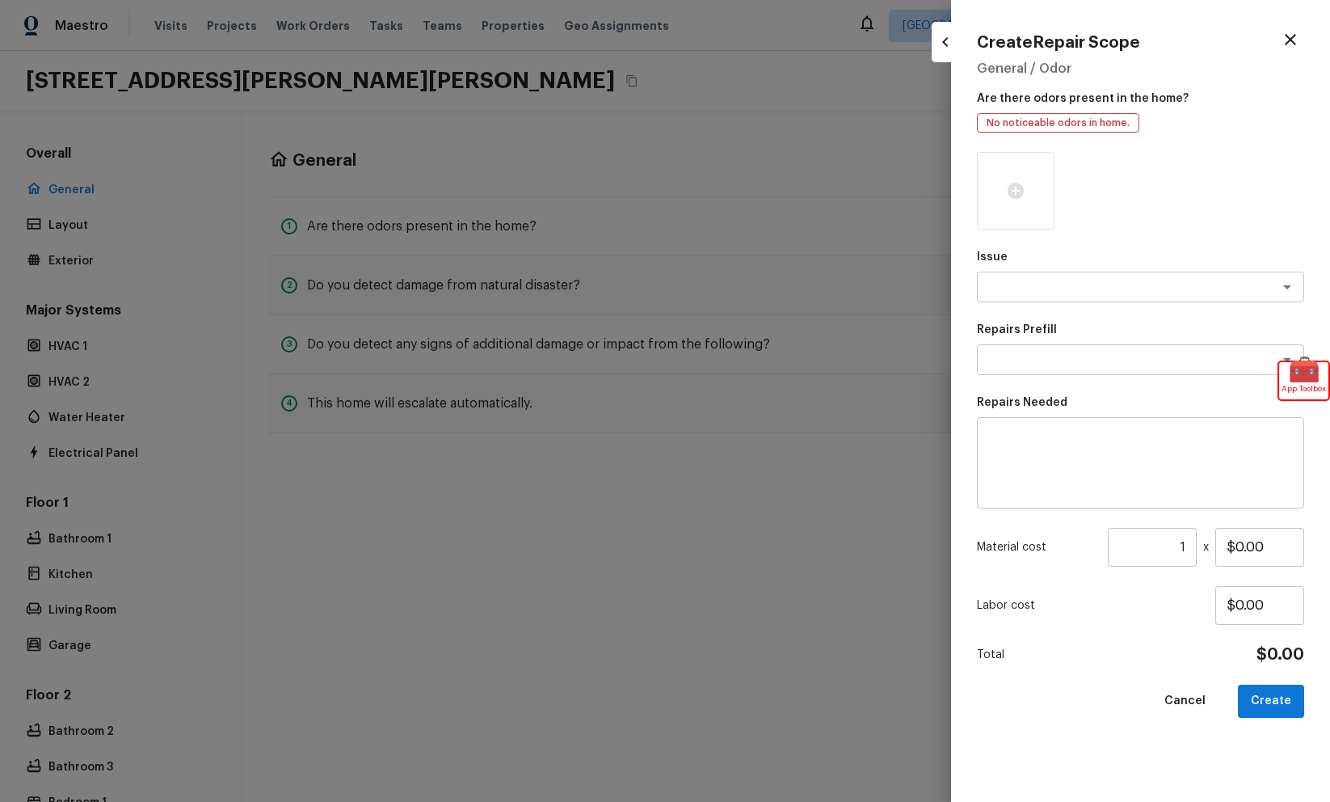
click at [682, 135] on div at bounding box center [665, 401] width 1330 height 802
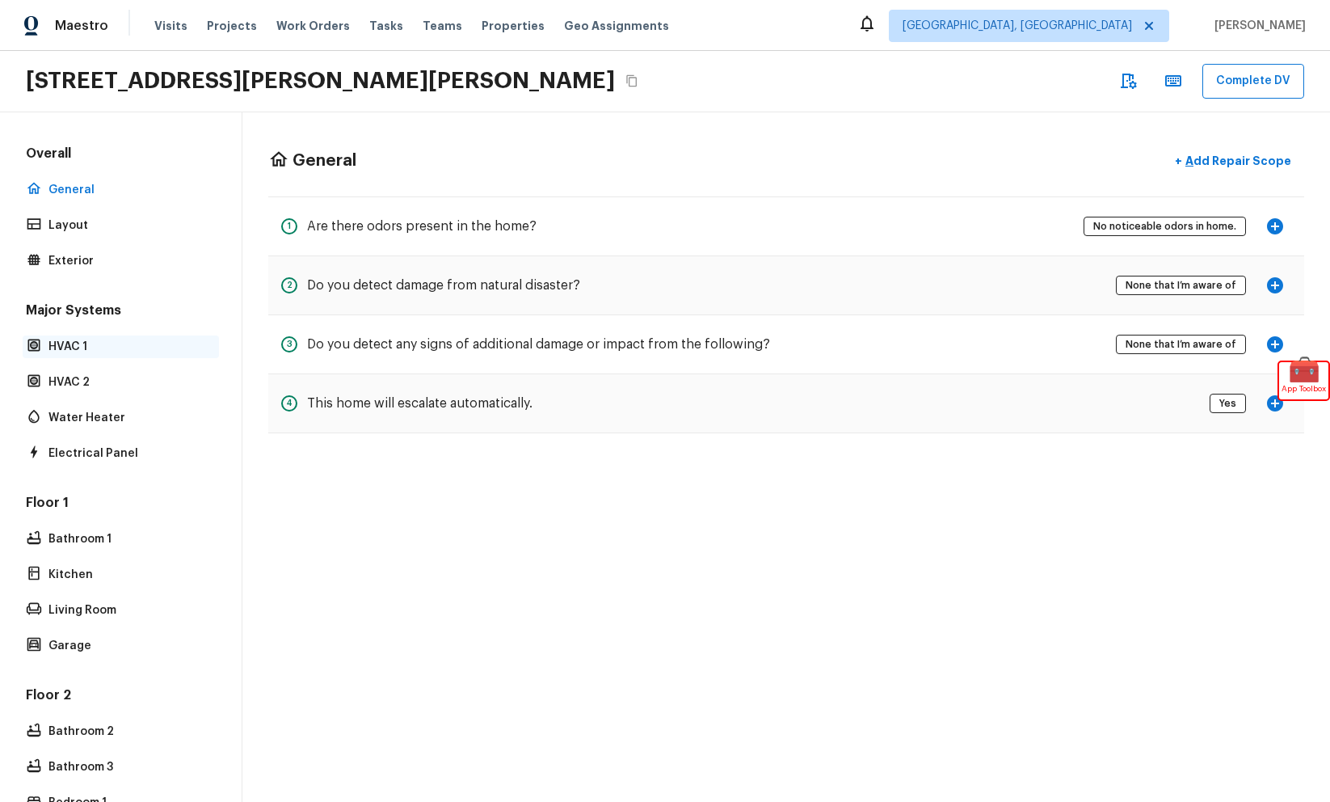
click at [186, 341] on p "HVAC 1" at bounding box center [128, 347] width 161 height 16
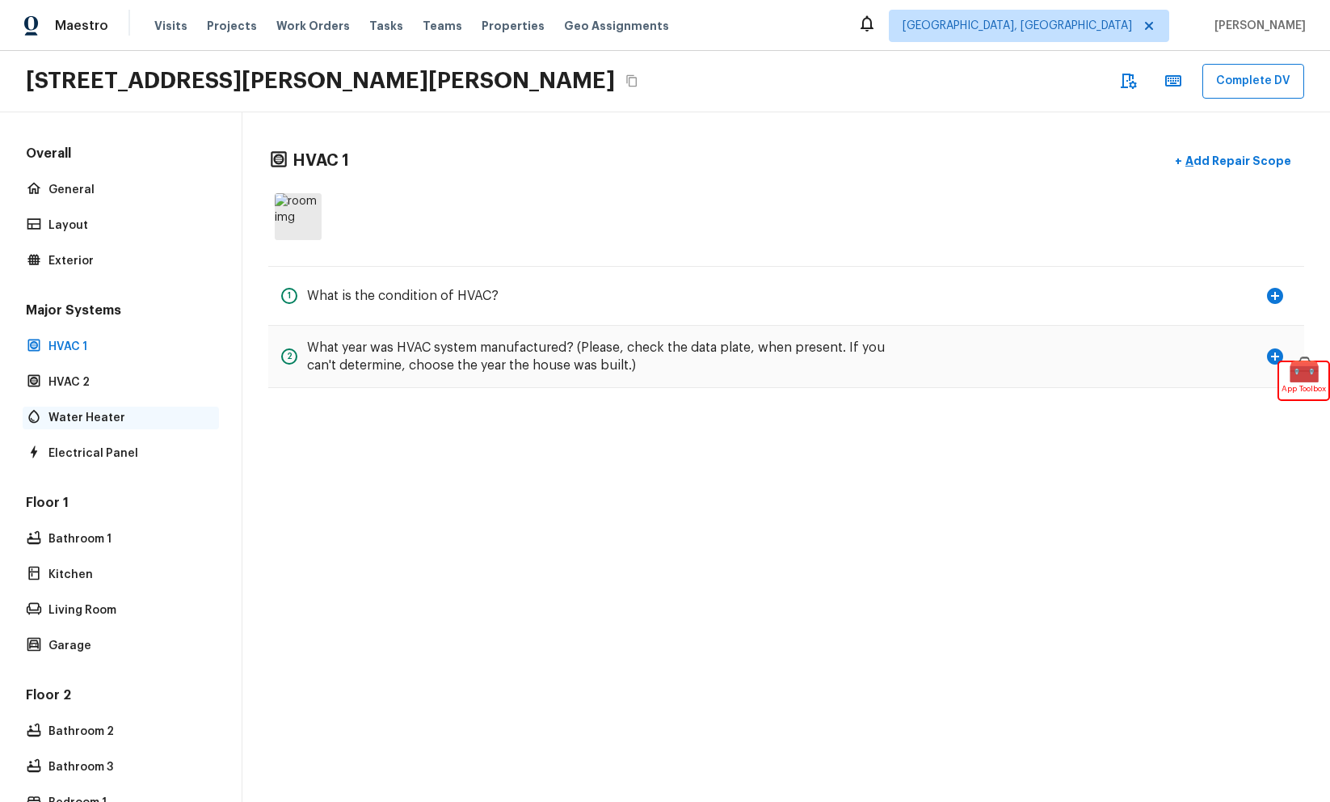
click at [162, 419] on p "Water Heater" at bounding box center [128, 418] width 161 height 16
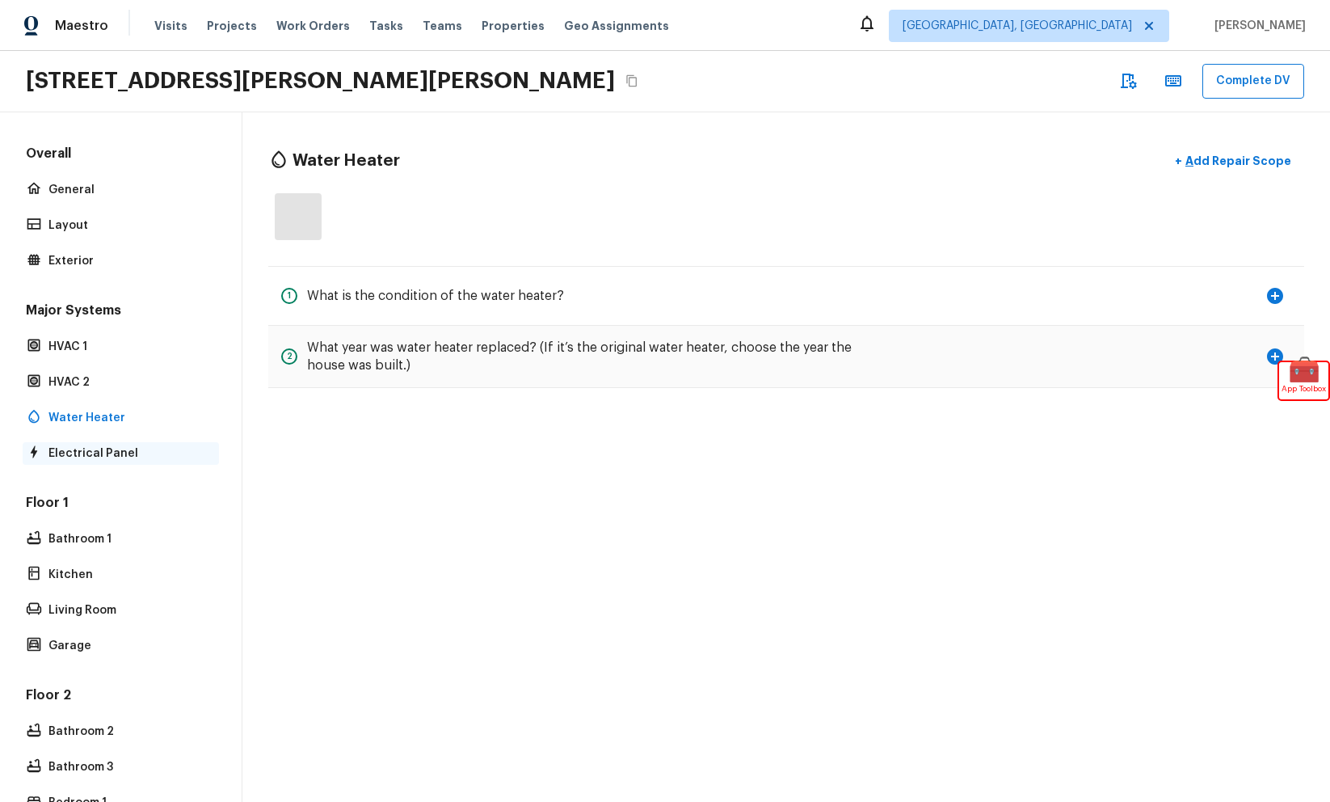
click at [159, 446] on p "Electrical Panel" at bounding box center [128, 453] width 161 height 16
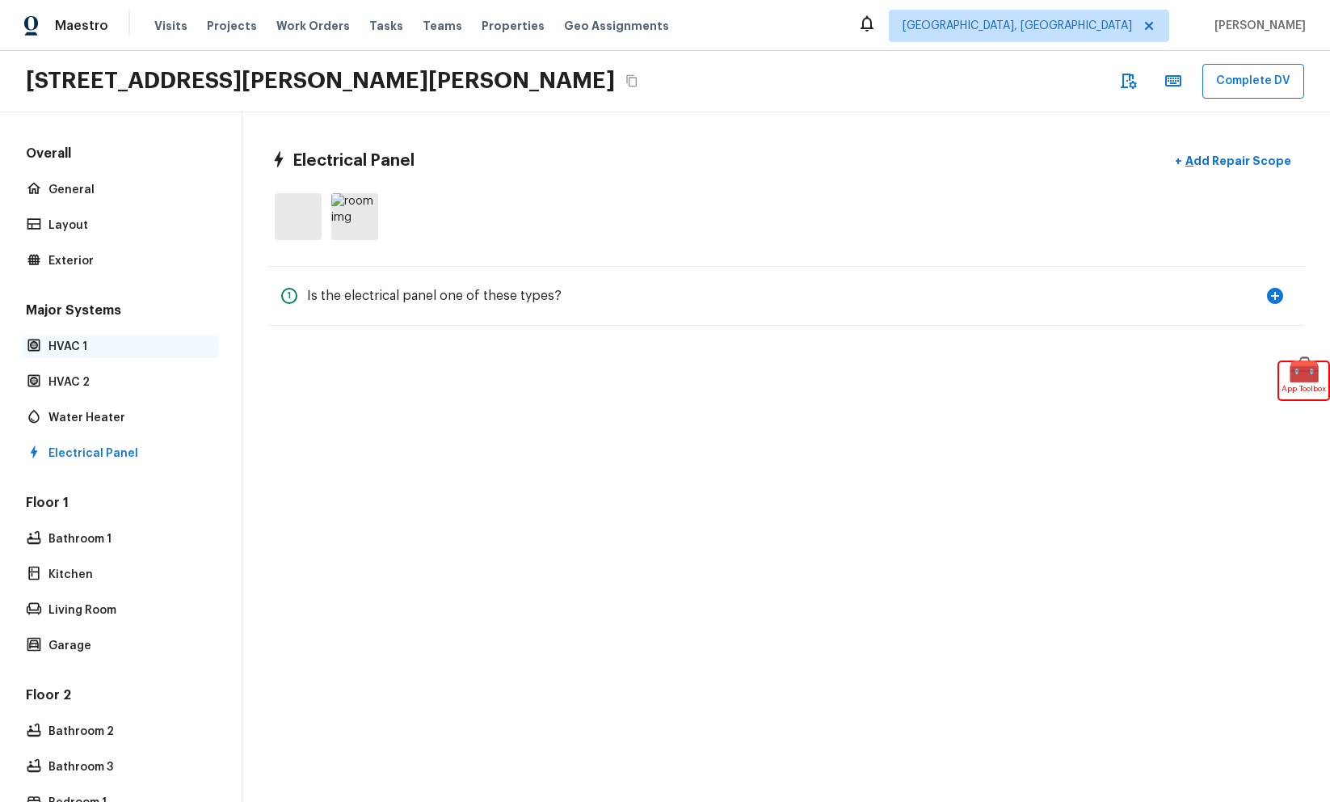
click at [164, 353] on p "HVAC 1" at bounding box center [128, 347] width 161 height 16
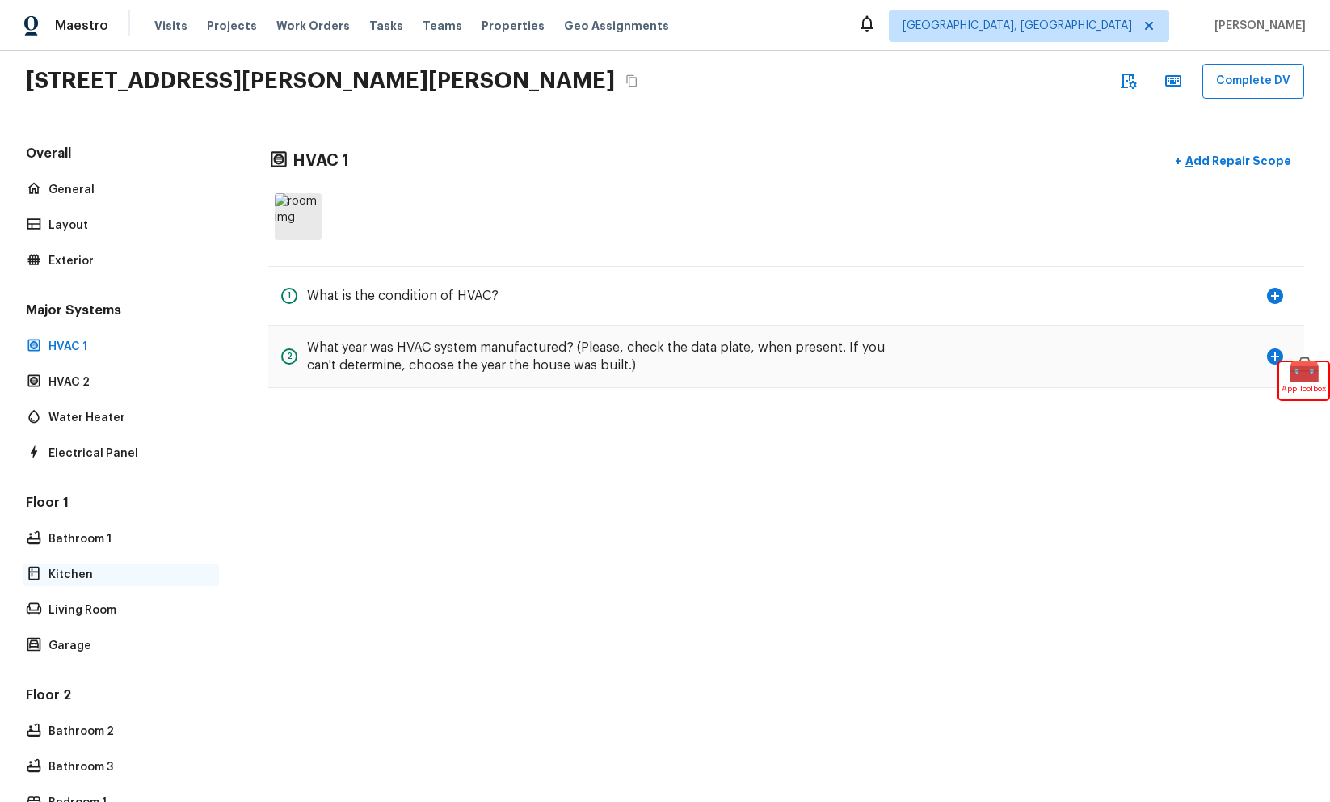
scroll to position [245, 0]
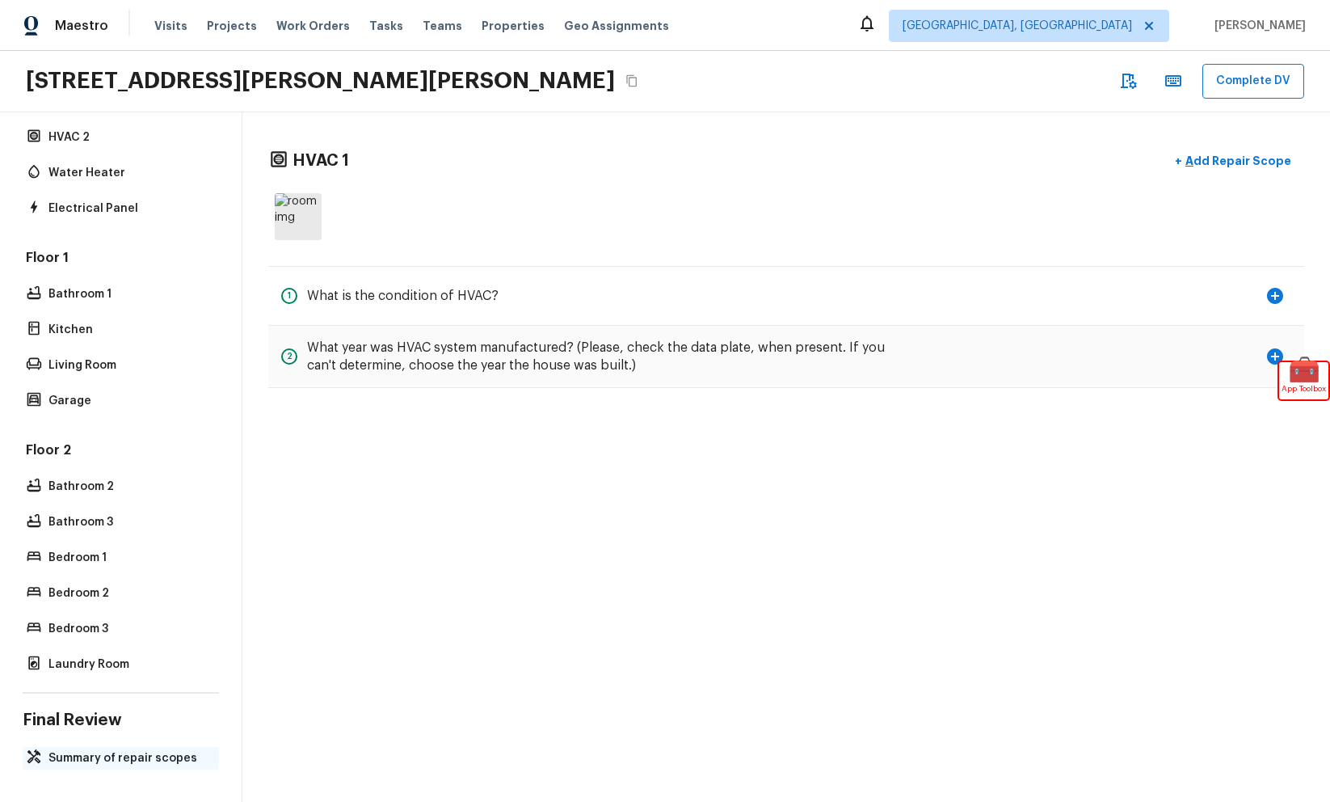
click at [122, 756] on p "Summary of repair scopes" at bounding box center [128, 758] width 161 height 16
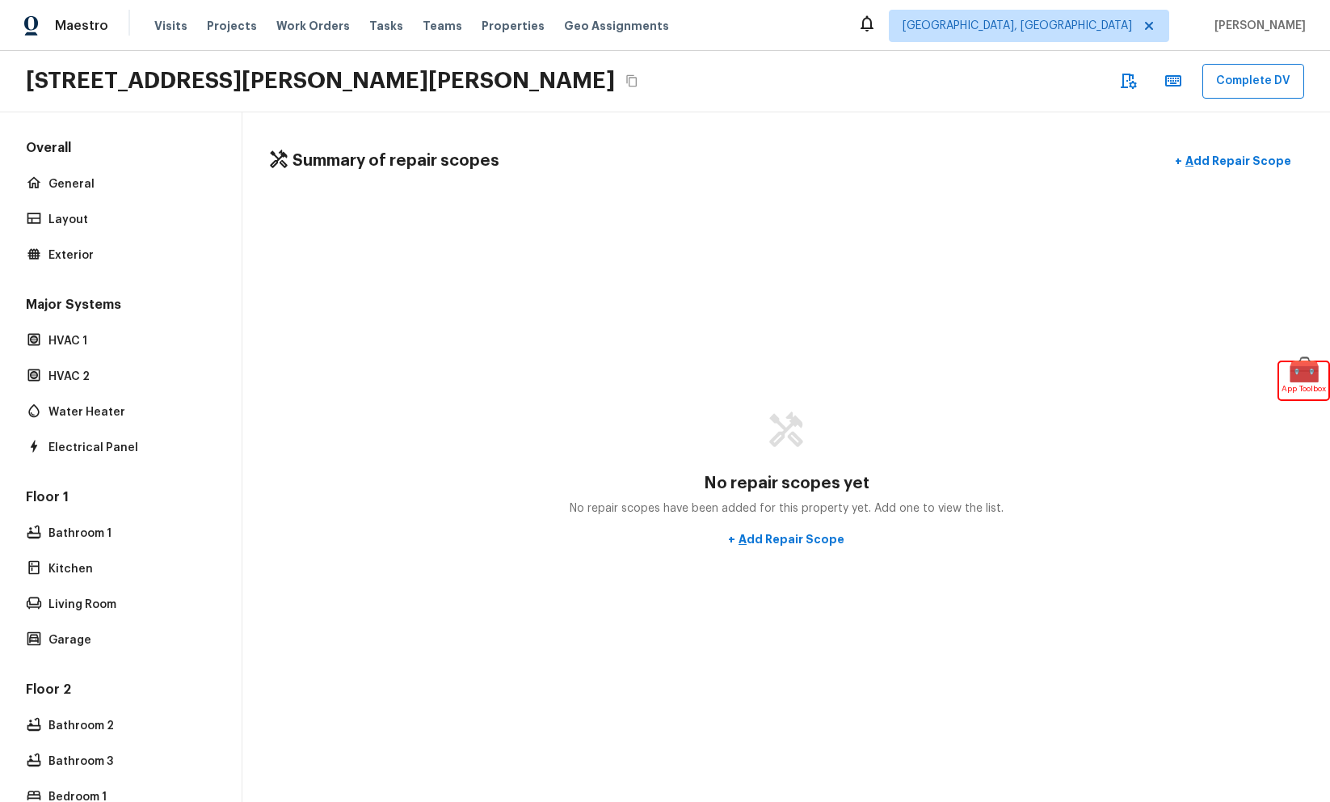
scroll to position [0, 0]
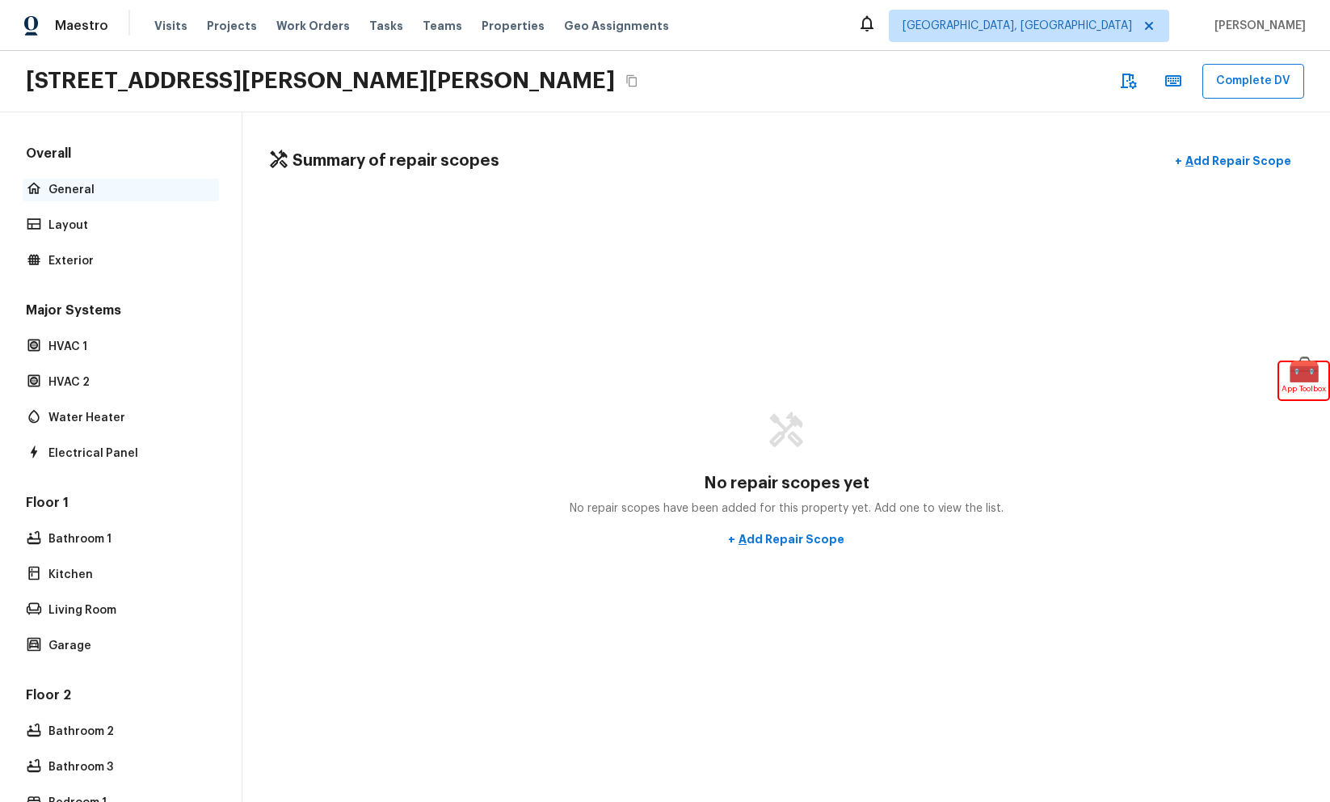
click at [131, 192] on p "General" at bounding box center [128, 190] width 161 height 16
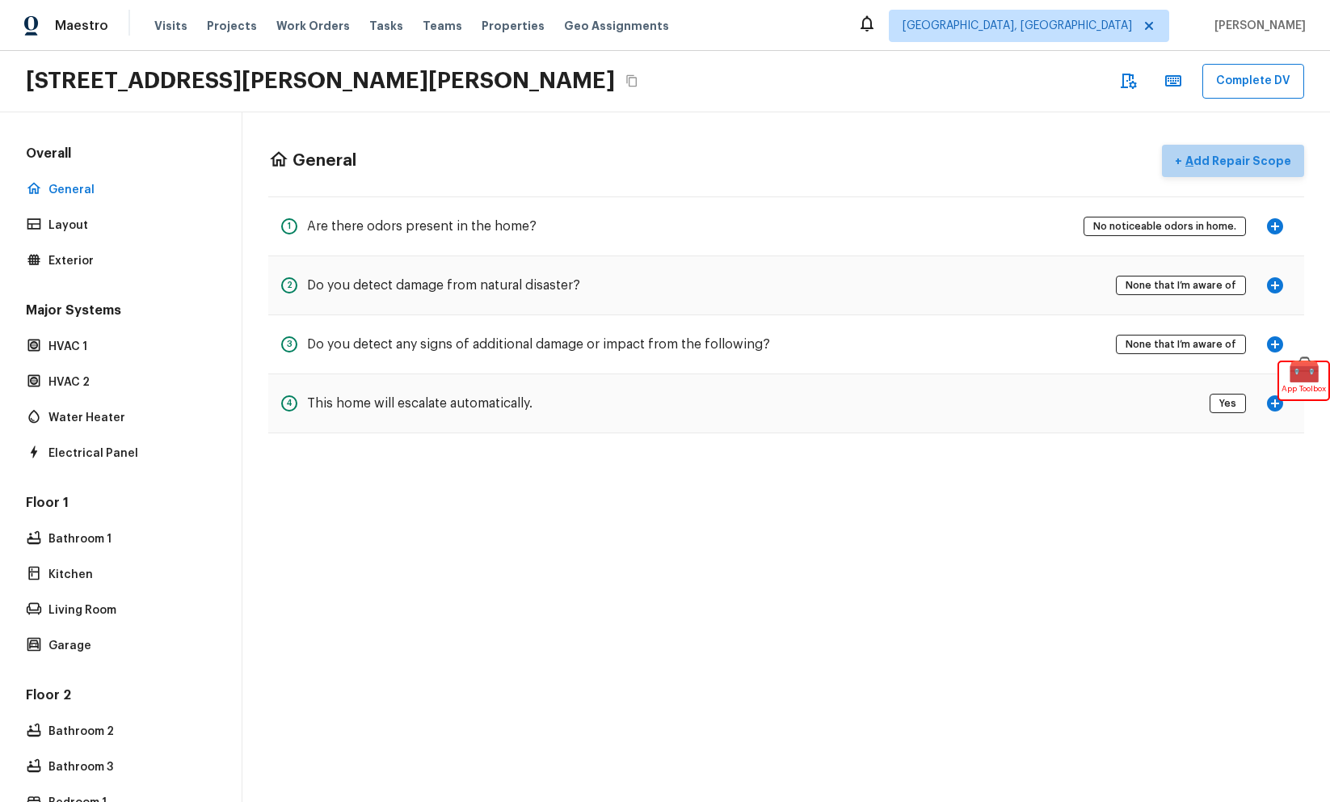
click at [1246, 155] on p "Add Repair Scope" at bounding box center [1236, 161] width 109 height 16
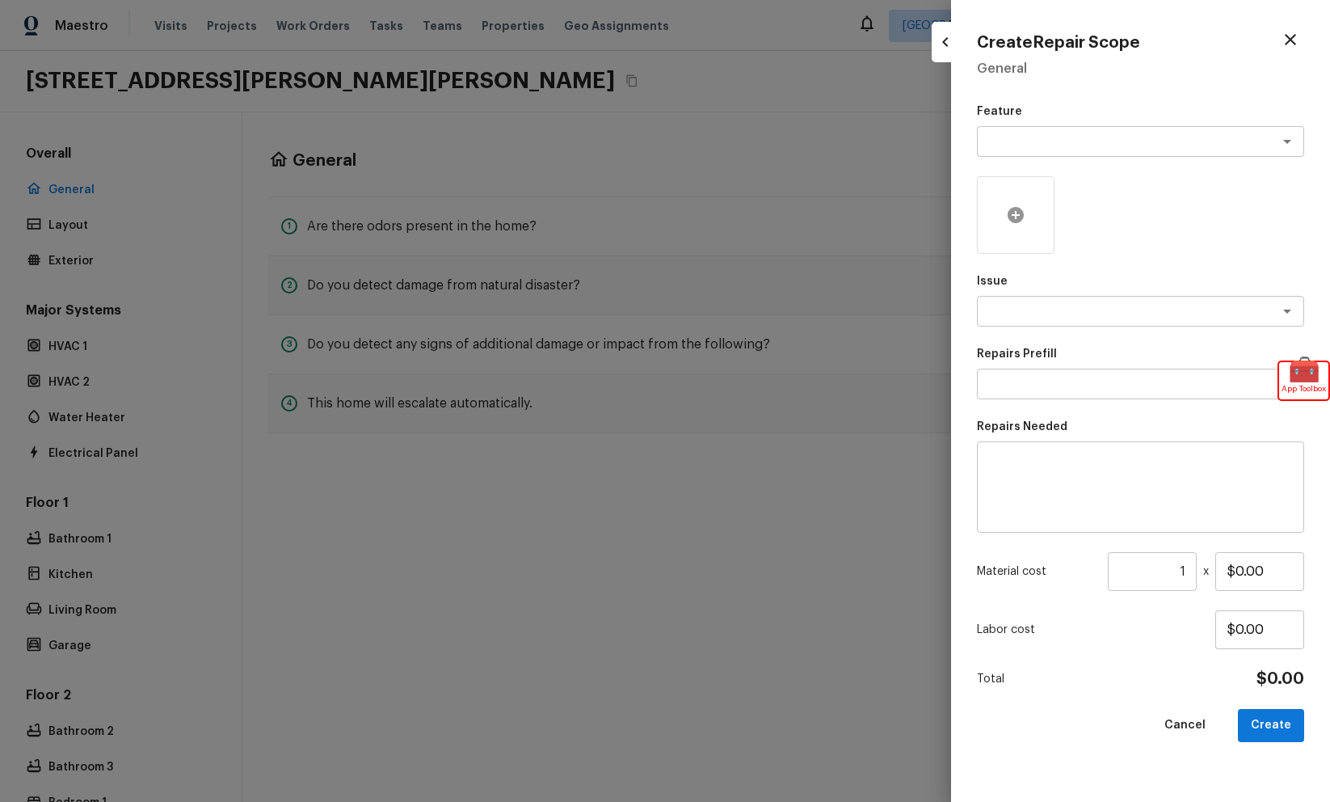
click at [1013, 215] on icon at bounding box center [1015, 214] width 19 height 19
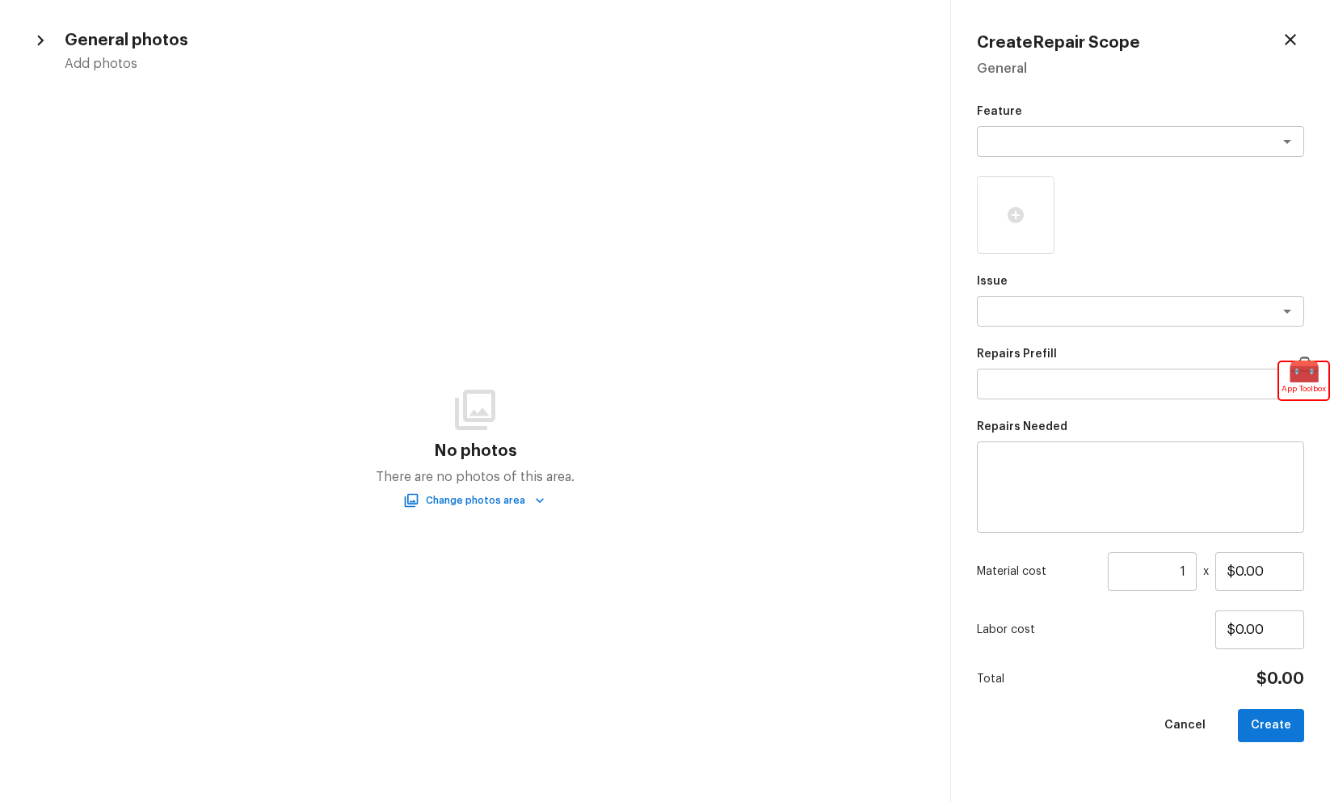
click at [1159, 119] on p "Feature" at bounding box center [1140, 111] width 327 height 16
click at [1159, 137] on textarea at bounding box center [1117, 141] width 267 height 16
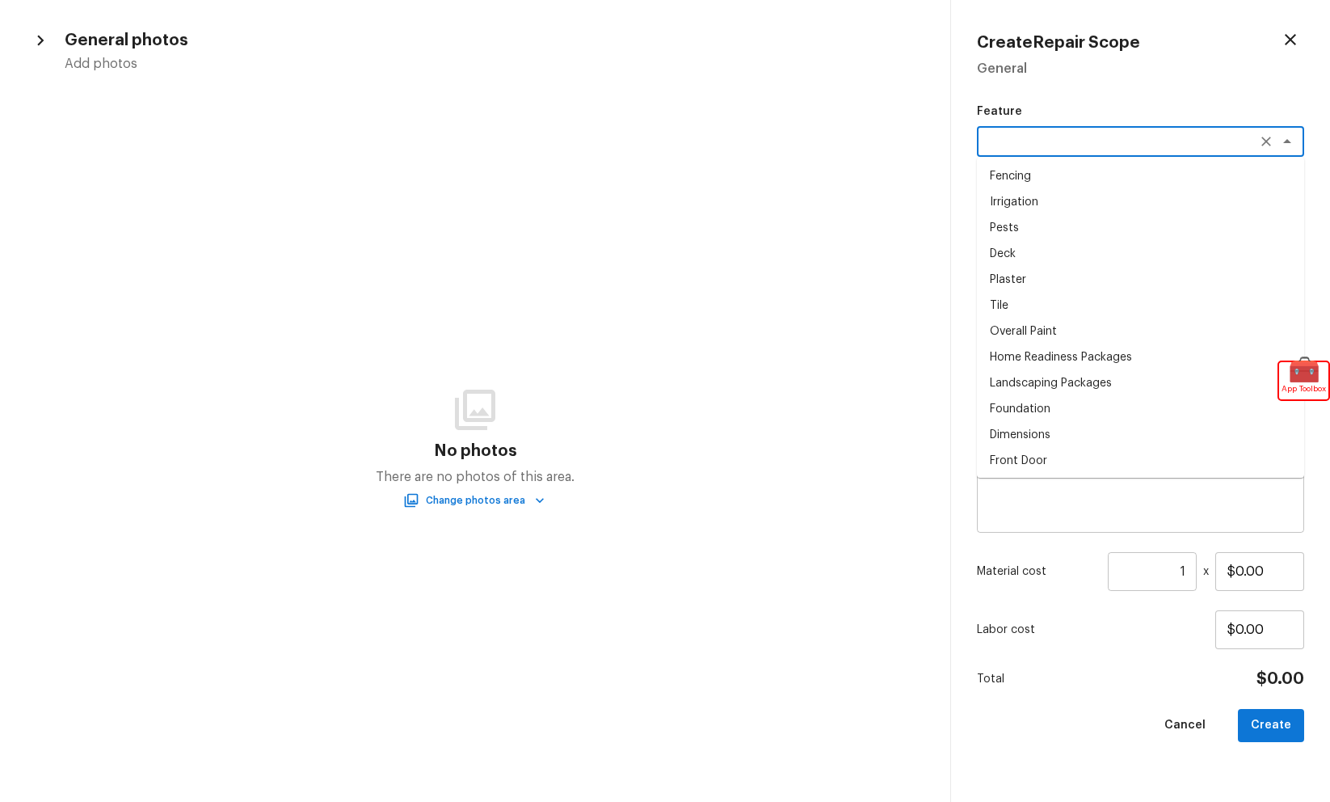
click at [1114, 205] on li "Irrigation" at bounding box center [1140, 202] width 327 height 26
type textarea "Irrigation"
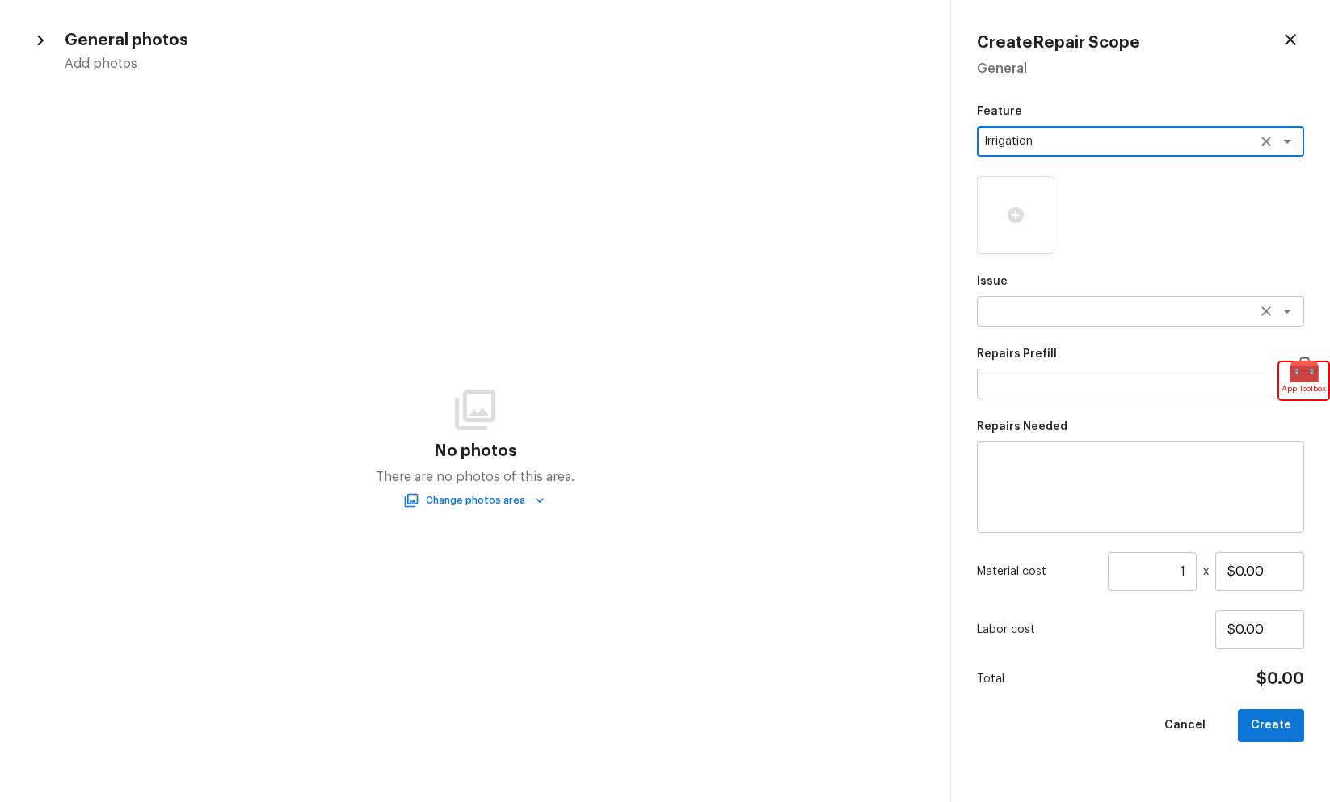
click at [1110, 305] on textarea at bounding box center [1117, 311] width 267 height 16
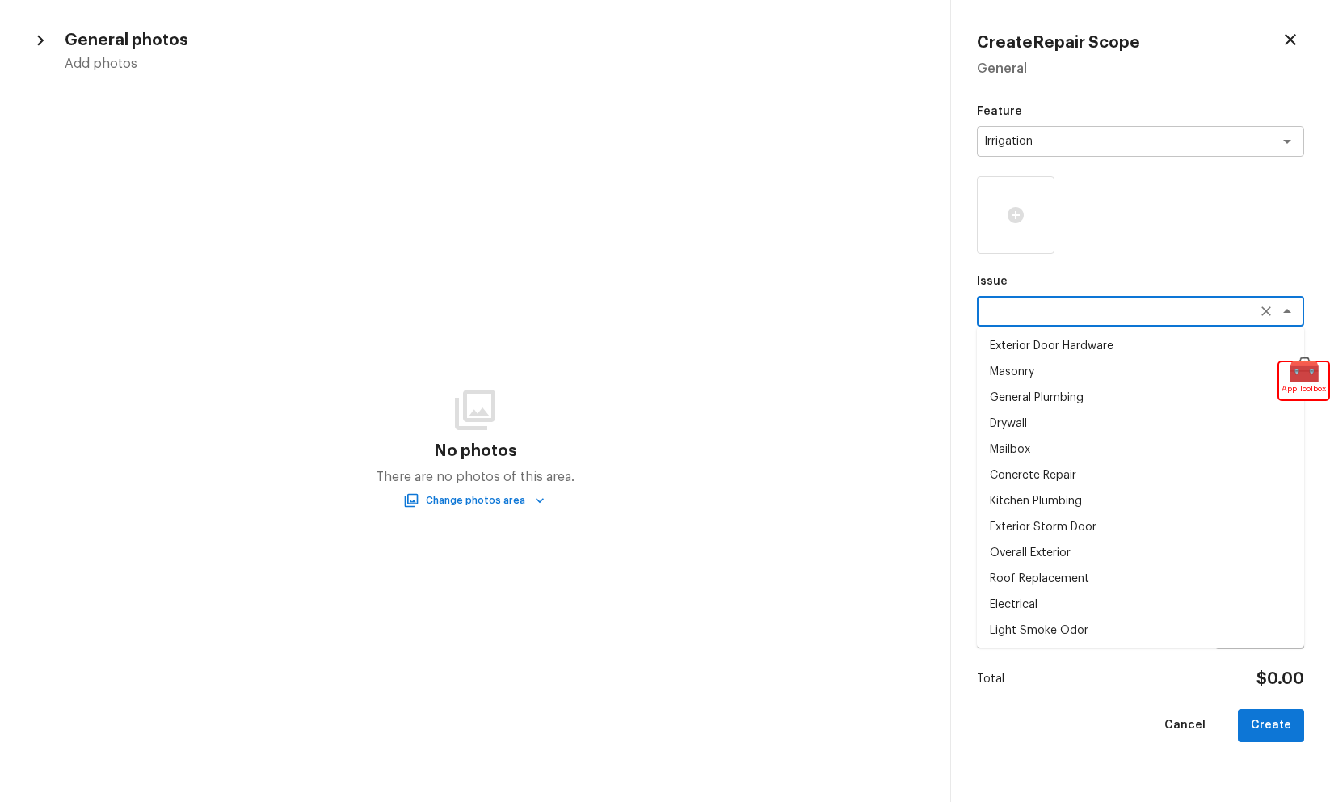
click at [1081, 367] on li "Masonry" at bounding box center [1140, 372] width 327 height 26
type textarea "Masonry"
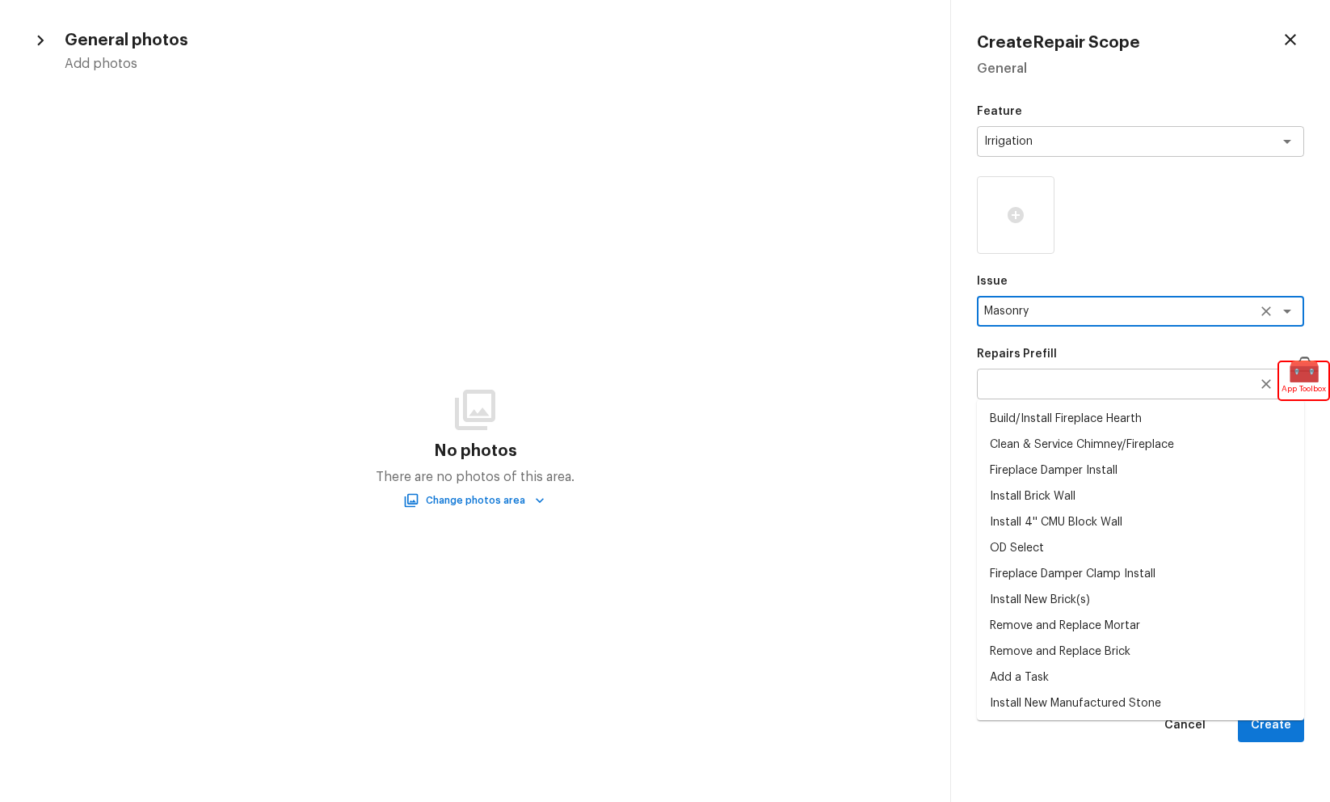
click at [1081, 396] on div "x ​" at bounding box center [1140, 384] width 327 height 31
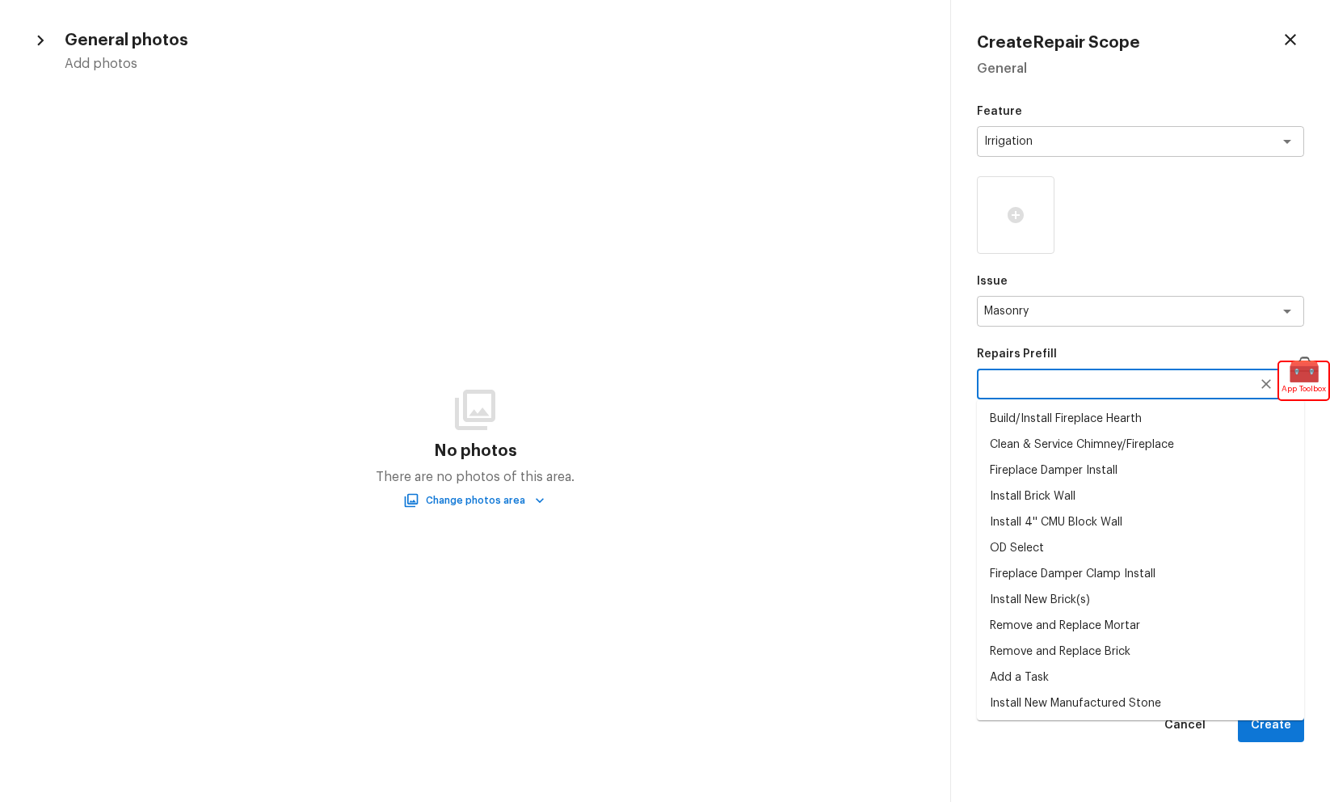
click at [1080, 457] on li "Fireplace Damper Install" at bounding box center [1140, 470] width 327 height 26
type textarea "Fireplace Damper Install"
type textarea "Remove the existing fireplace damper (if present). Prep the chimney and install…"
type input "$321.09"
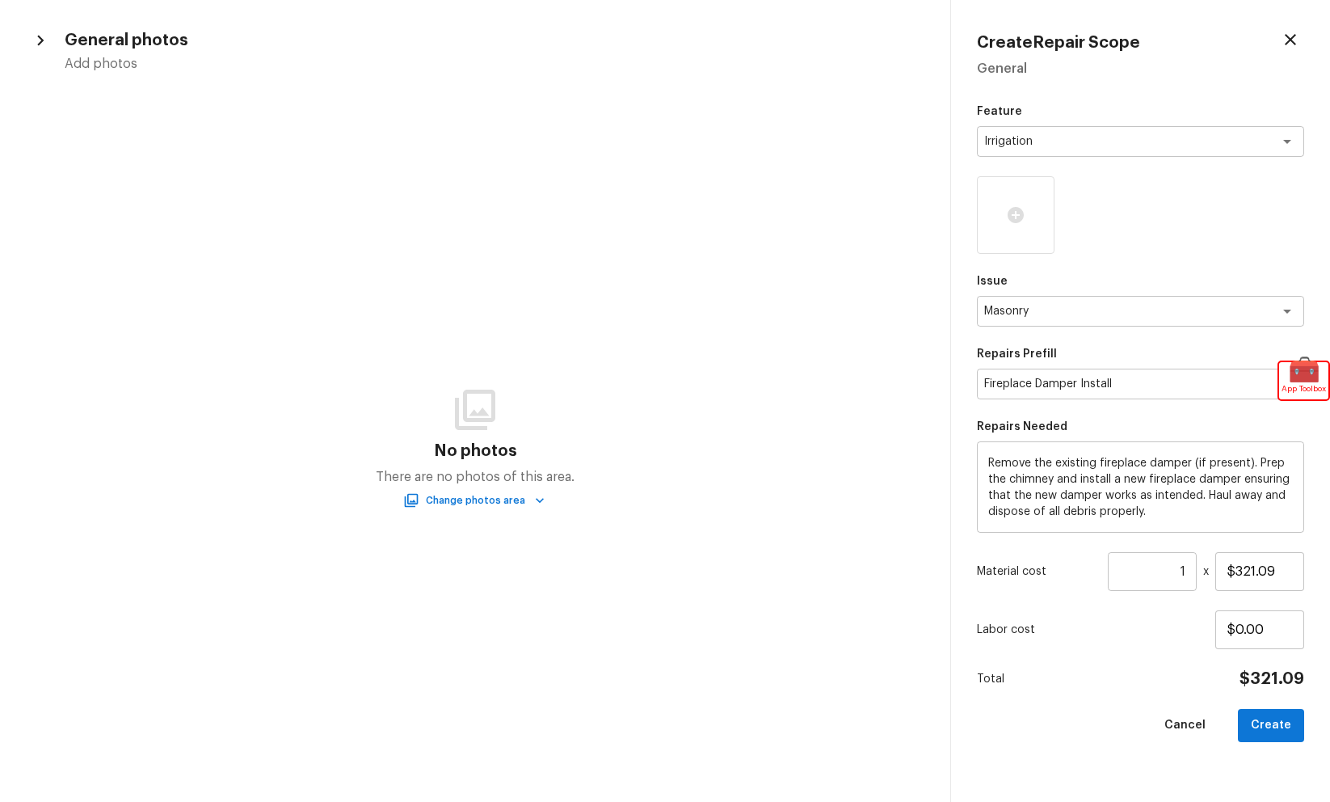
click at [482, 490] on div "No photos There are no photos of this area. Change photos area" at bounding box center [475, 447] width 950 height 710
click at [482, 495] on button "Change photos area" at bounding box center [475, 500] width 138 height 17
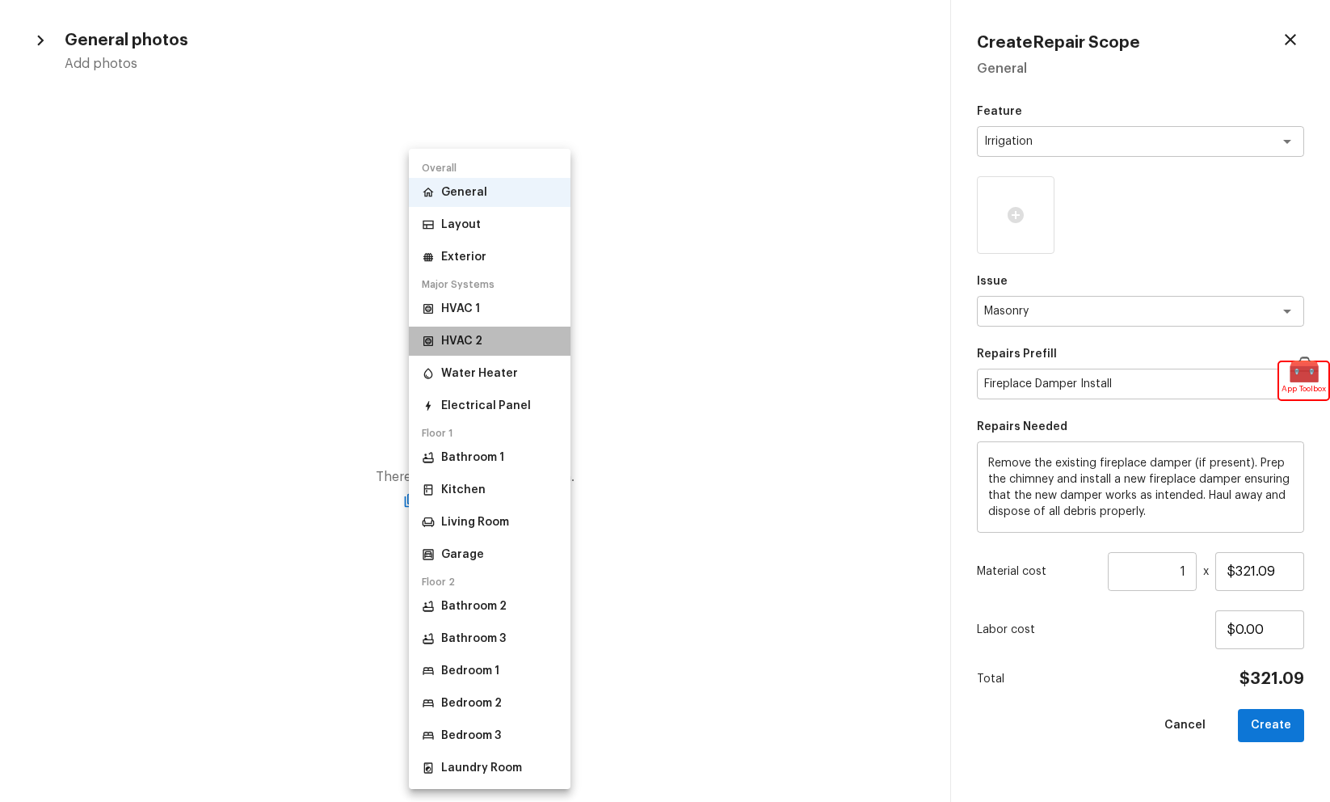
click at [516, 331] on li "HVAC 2" at bounding box center [490, 340] width 162 height 29
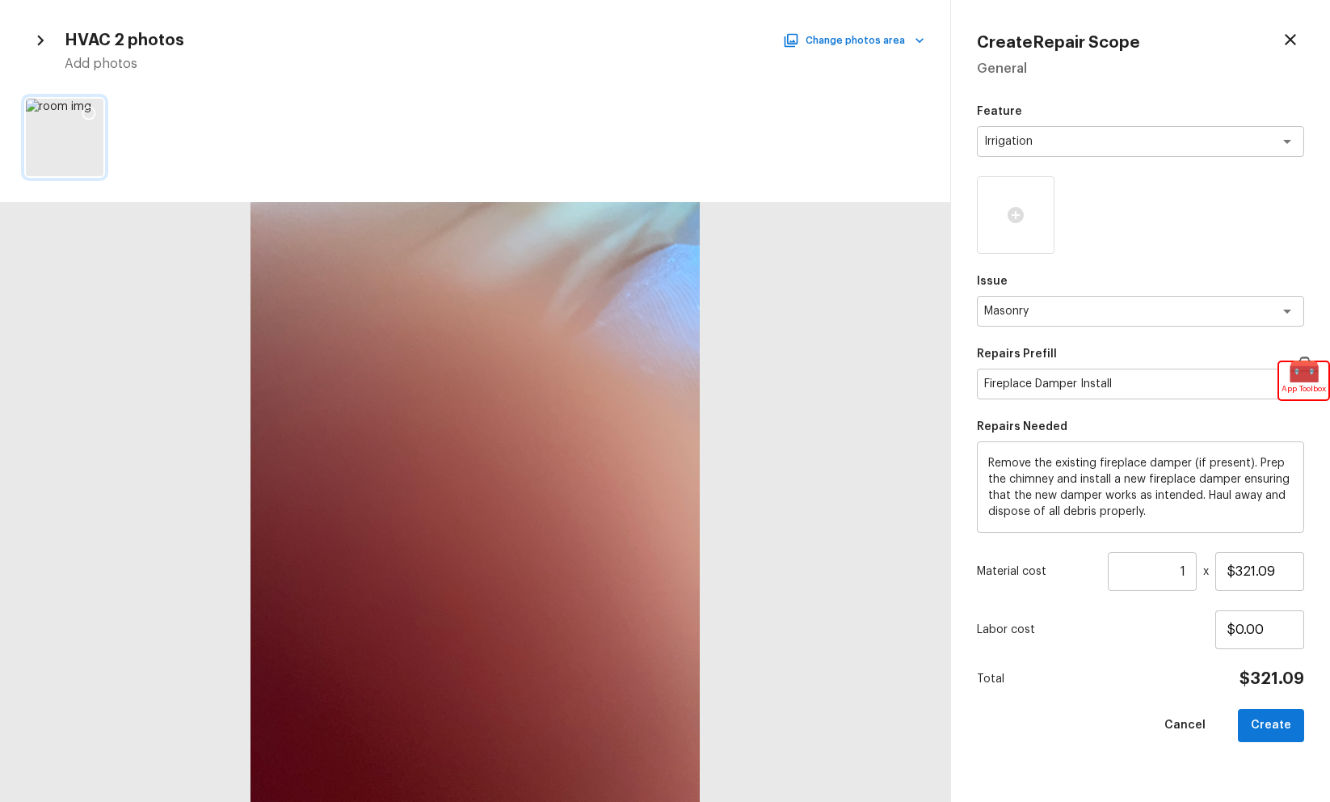
click at [94, 106] on icon at bounding box center [89, 113] width 16 height 16
click at [1276, 727] on button "Create" at bounding box center [1271, 725] width 66 height 33
type input "$0.00"
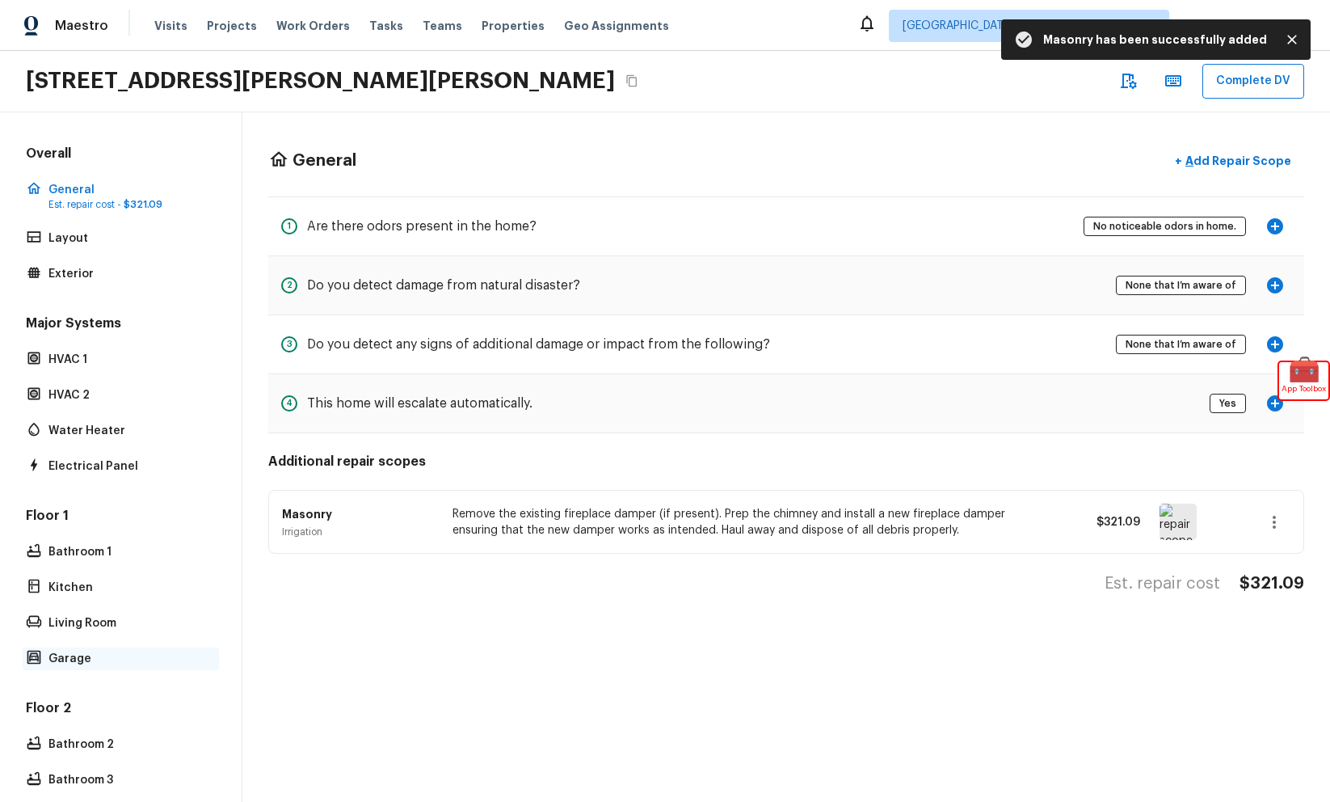
scroll to position [271, 0]
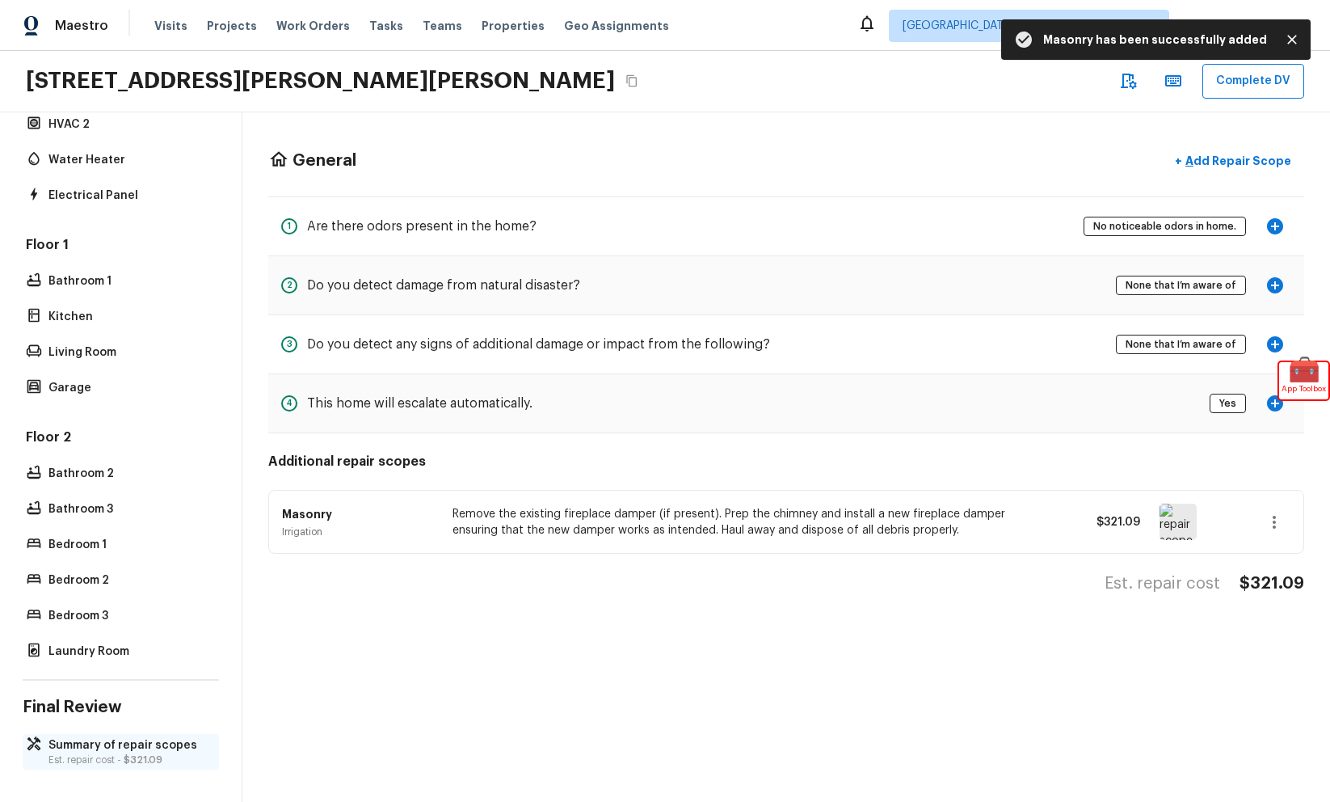
click at [136, 750] on p "Summary of repair scopes" at bounding box center [128, 745] width 161 height 16
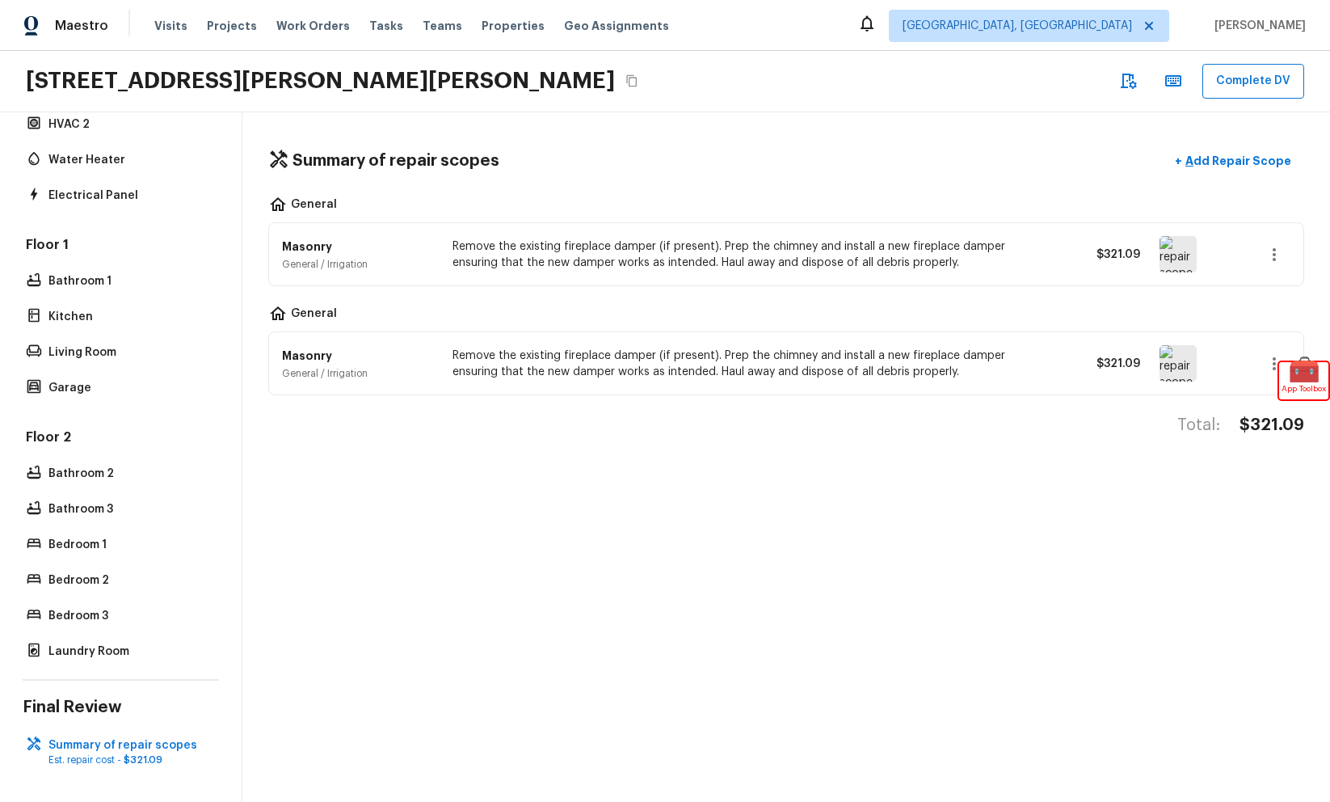
scroll to position [0, 0]
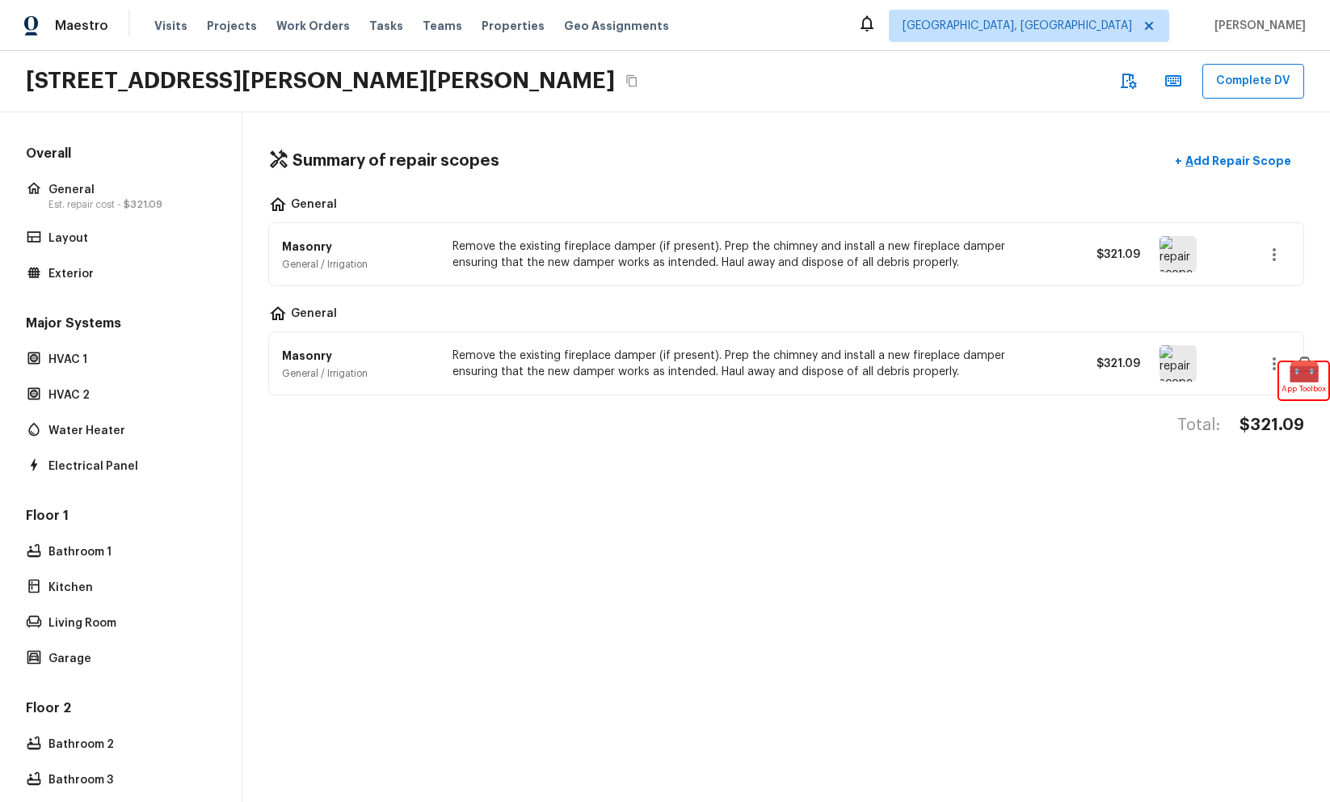
click at [969, 156] on div "Summary of repair scopes + Add Repair Scope" at bounding box center [786, 161] width 1036 height 33
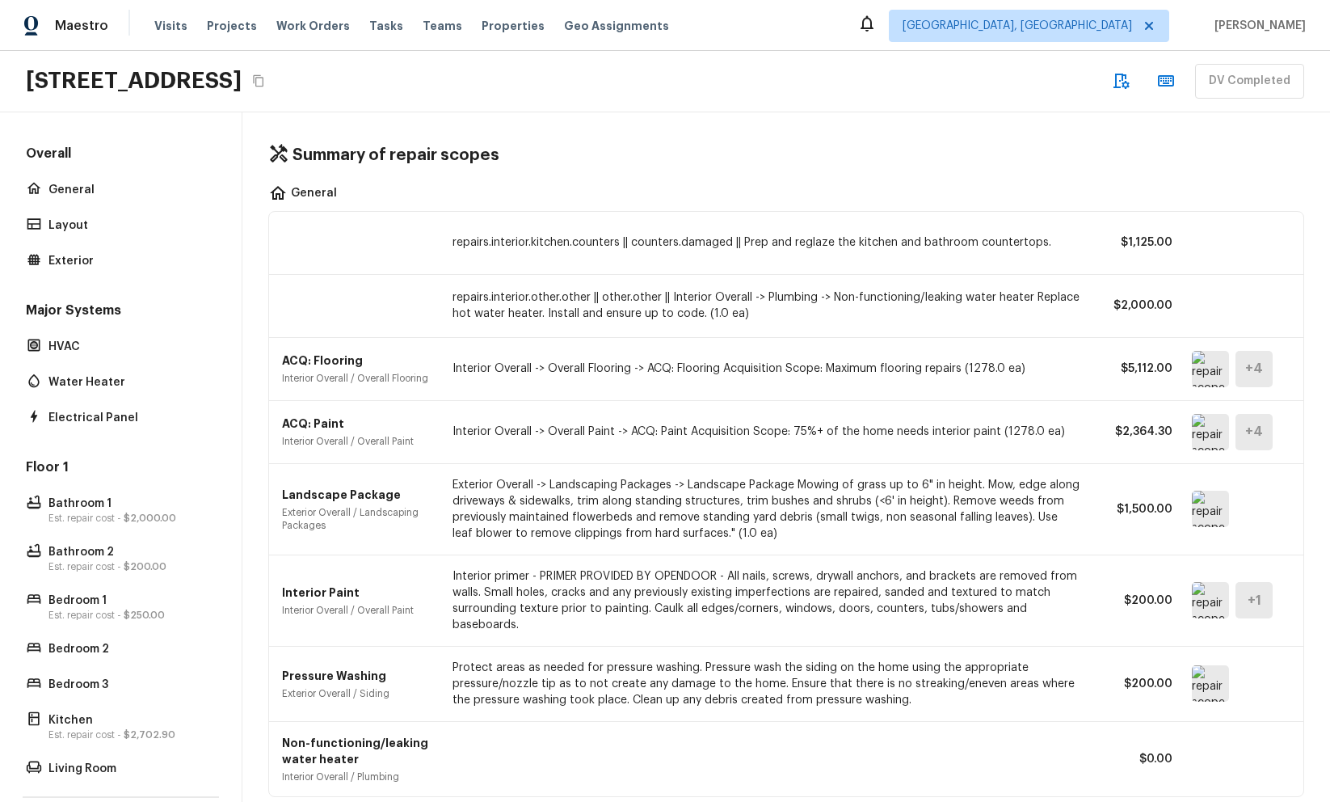
scroll to position [117, 0]
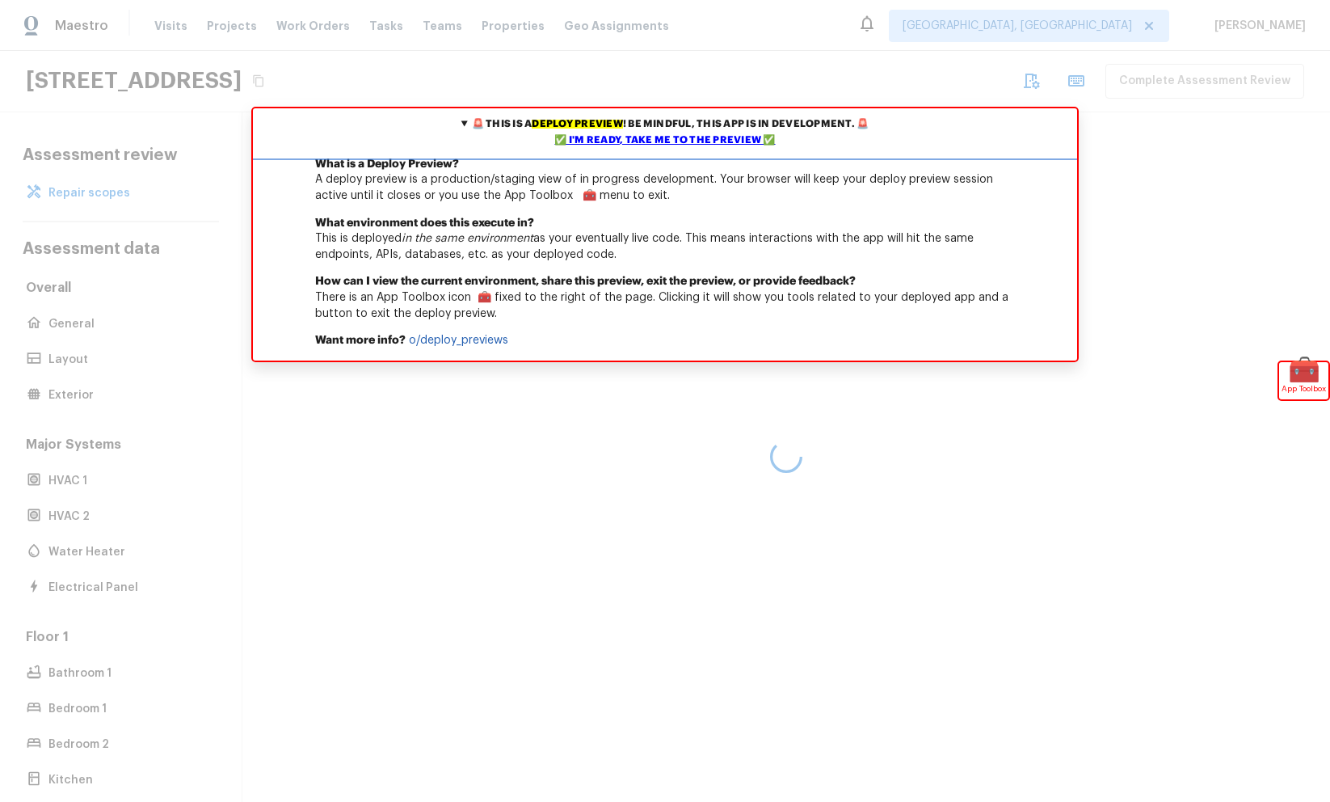
click at [730, 137] on div "✅ I'm ready, take me to the preview ✅" at bounding box center [665, 141] width 816 height 16
